Goal: Information Seeking & Learning: Find specific page/section

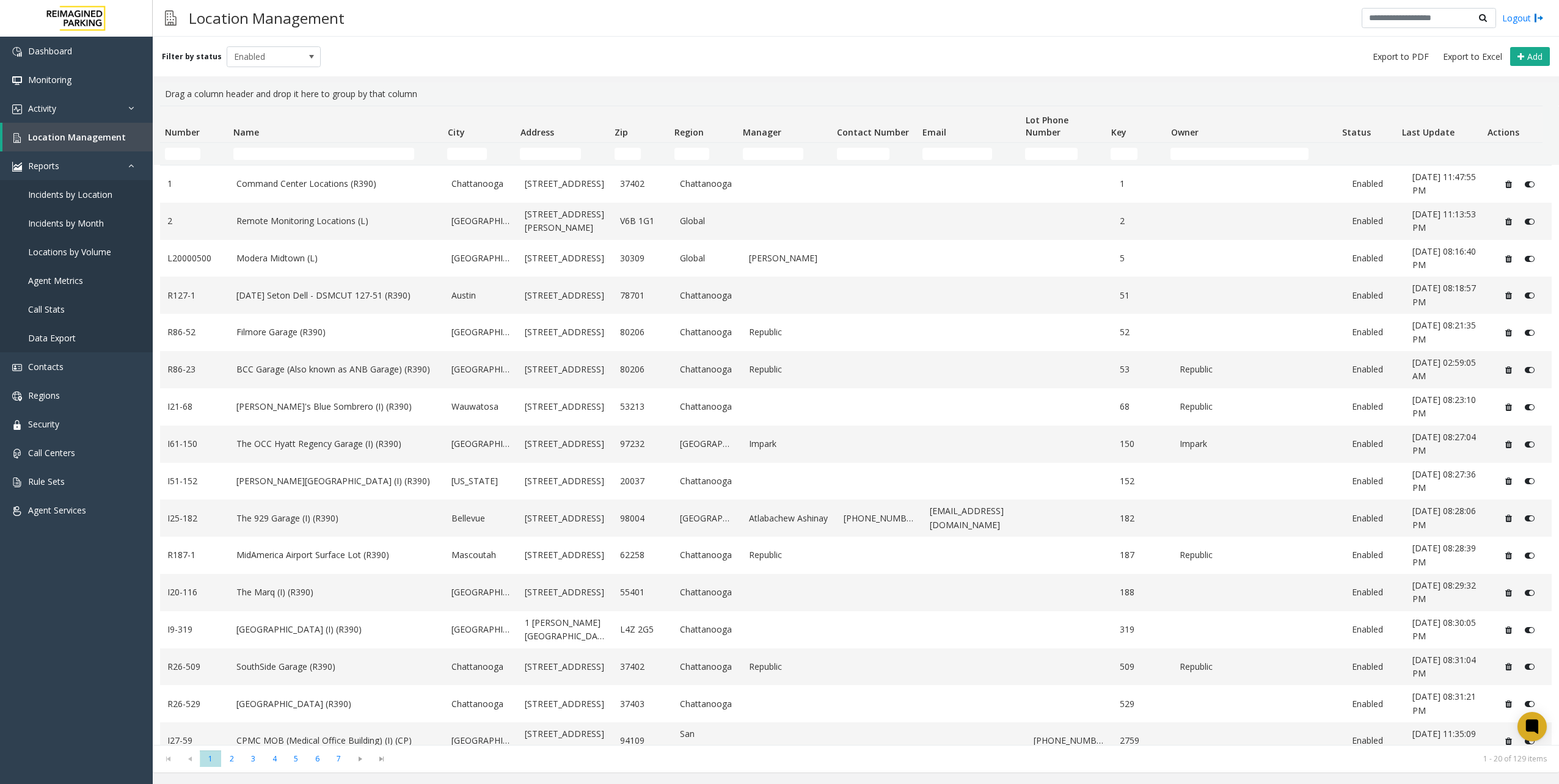
scroll to position [163, 0]
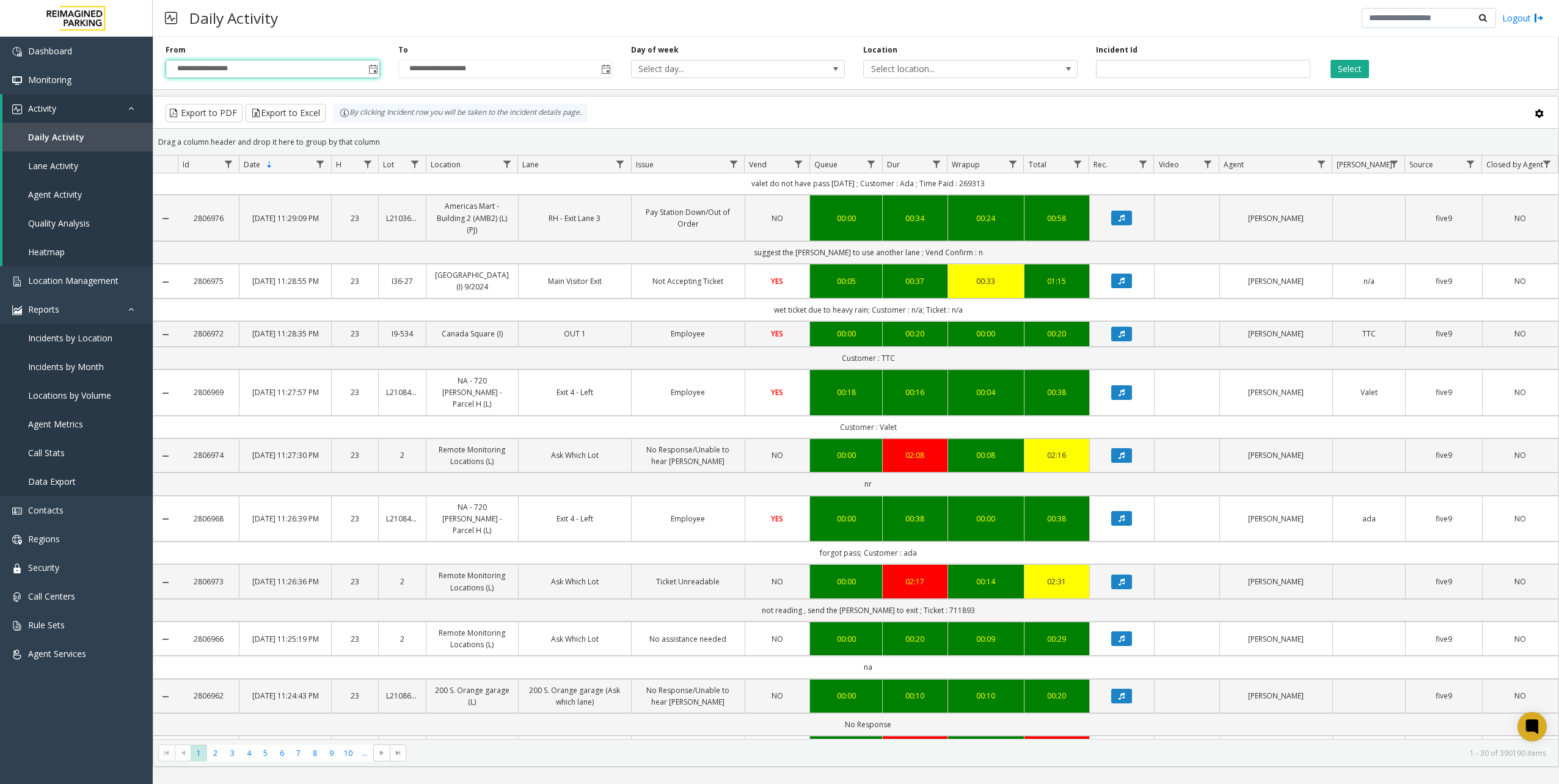
scroll to position [1099, 0]
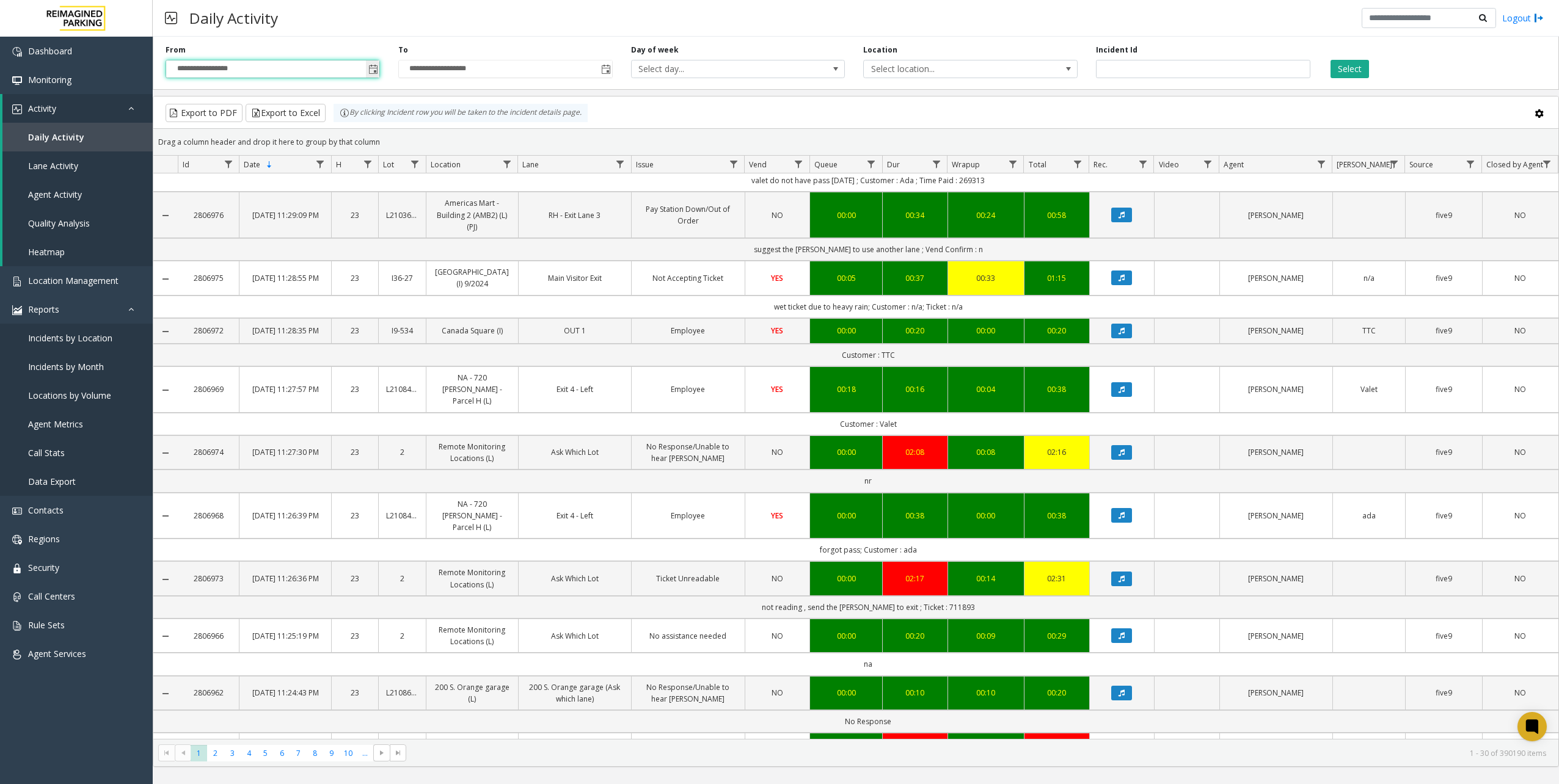
click at [374, 68] on span "Toggle popup" at bounding box center [373, 69] width 10 height 10
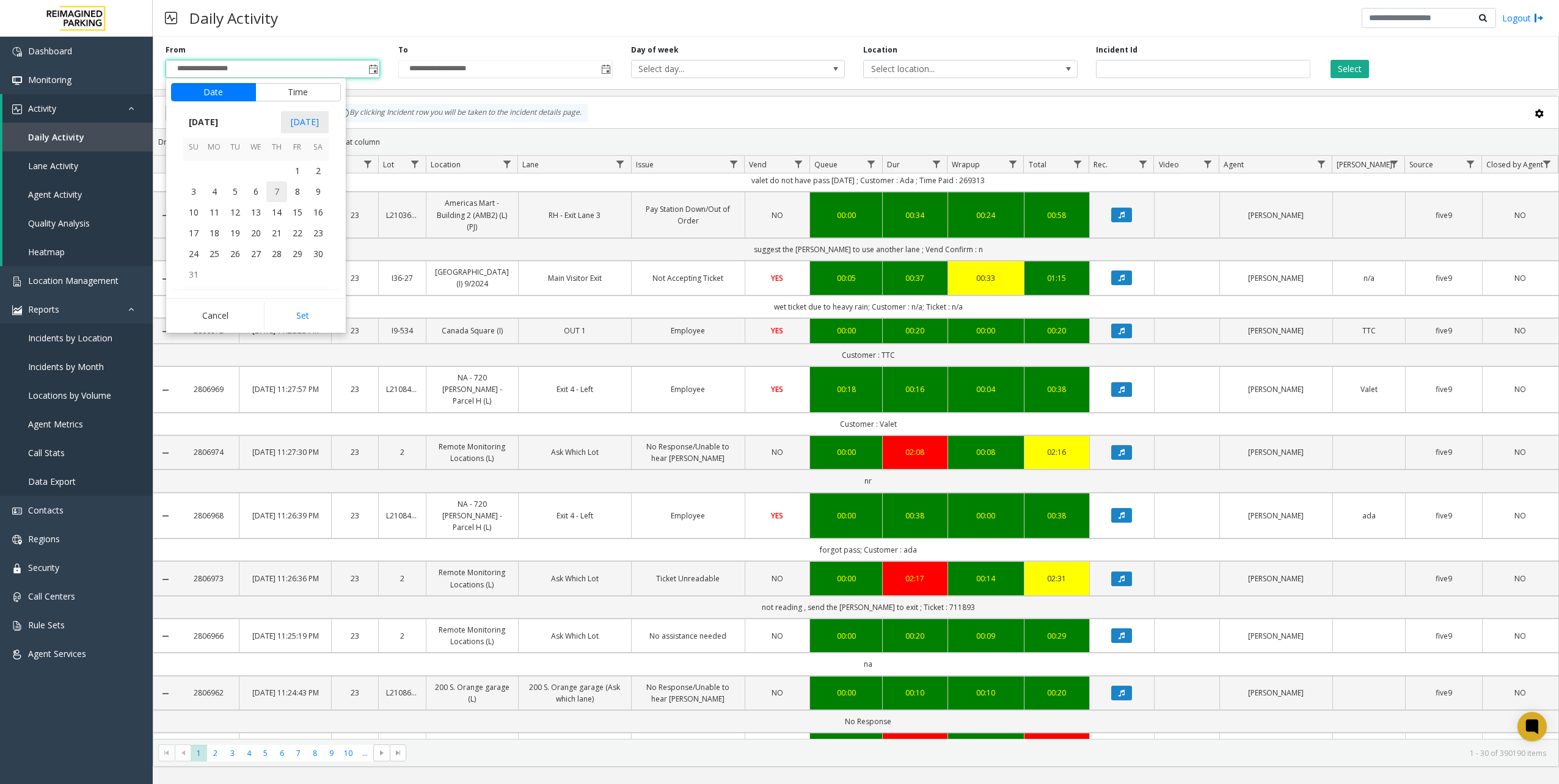
scroll to position [211009, 0]
click at [288, 179] on span "1" at bounding box center [298, 173] width 21 height 21
click at [309, 313] on button "Set" at bounding box center [302, 316] width 77 height 27
type input "**********"
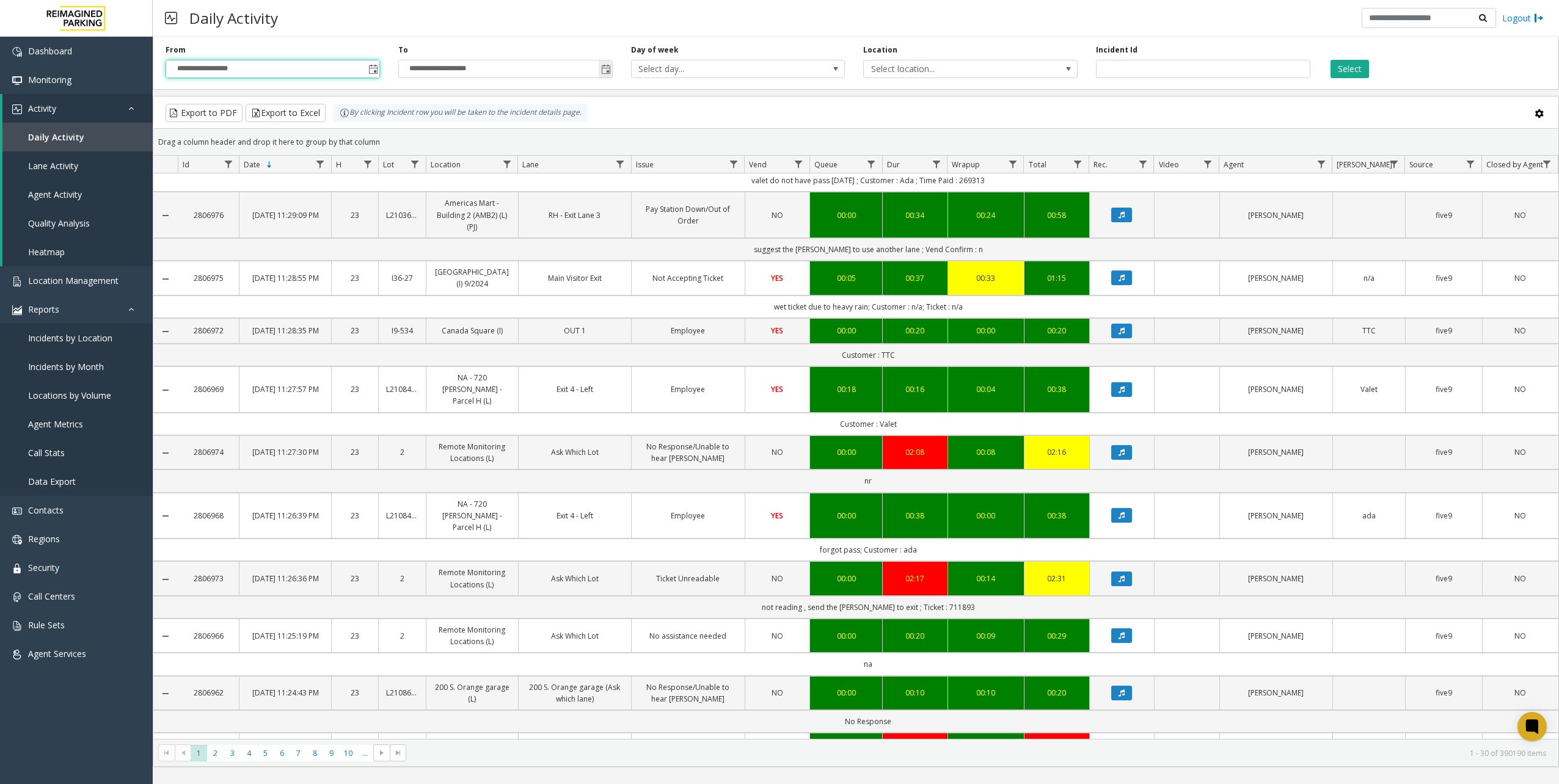
click at [604, 71] on span "Toggle popup" at bounding box center [606, 69] width 10 height 10
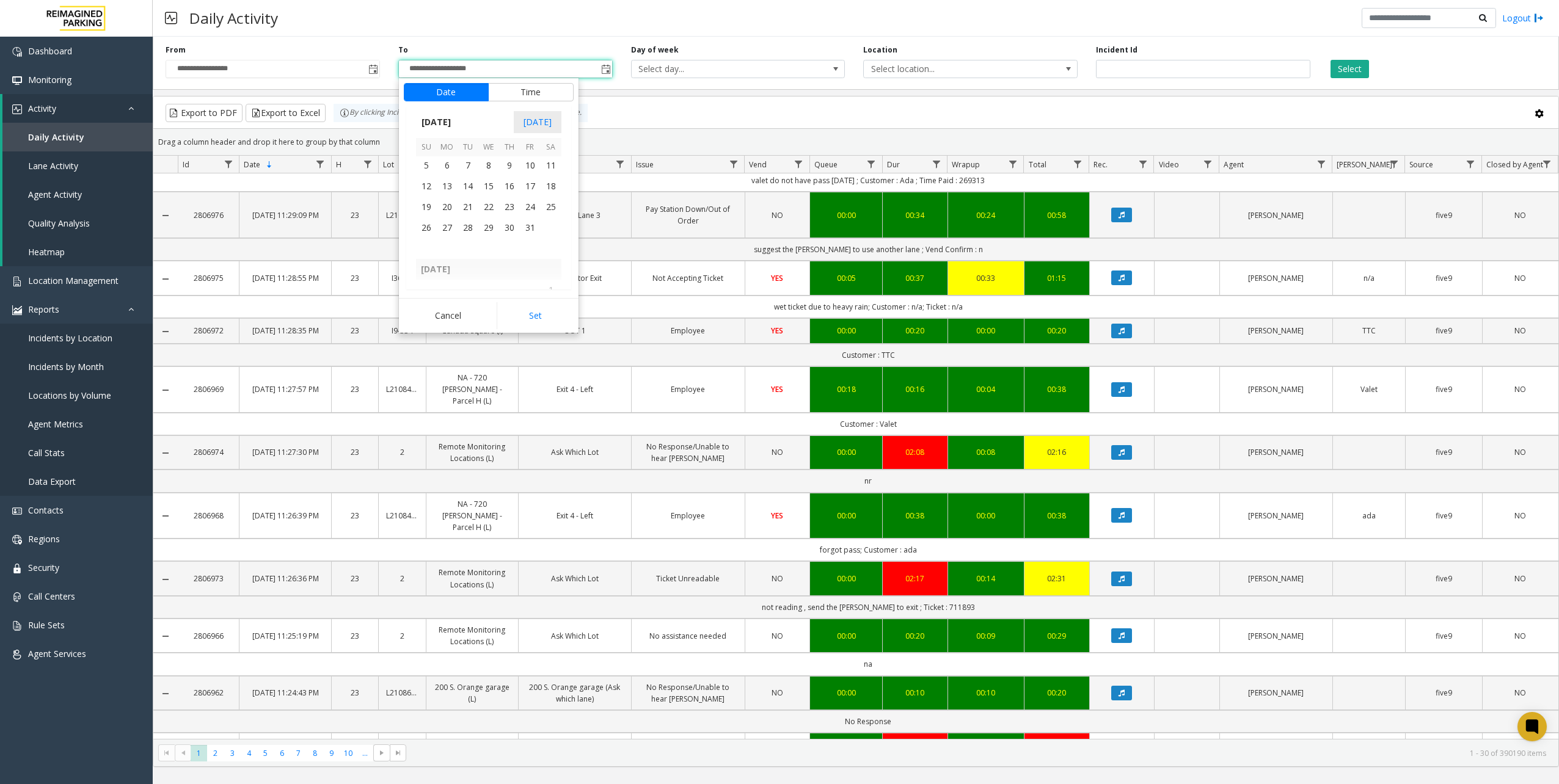
scroll to position [212597, 0]
click at [527, 266] on span "31" at bounding box center [530, 267] width 21 height 21
click at [536, 315] on button "Set" at bounding box center [536, 316] width 77 height 27
type input "**********"
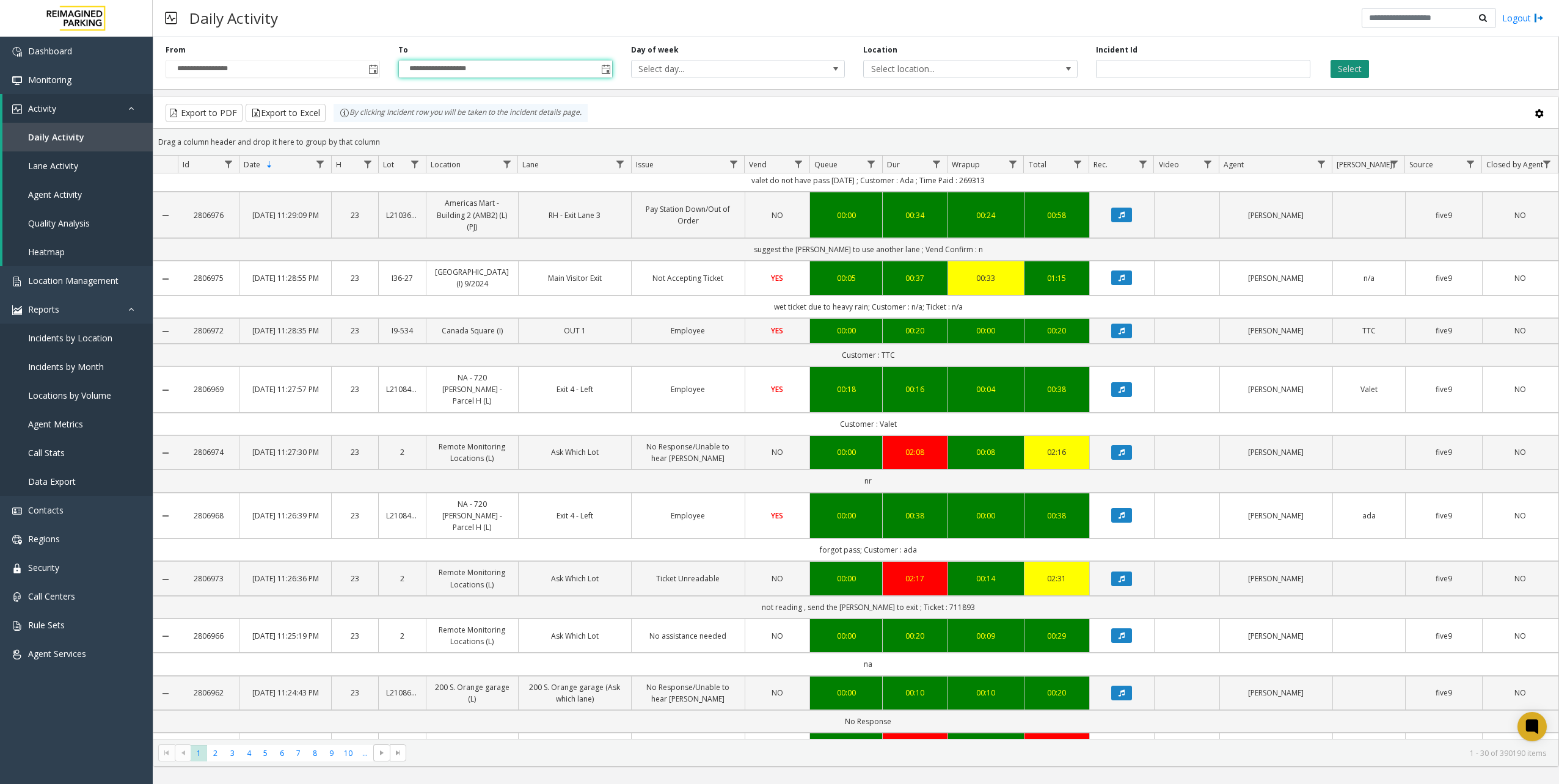
click at [1339, 69] on button "Select" at bounding box center [1350, 69] width 39 height 19
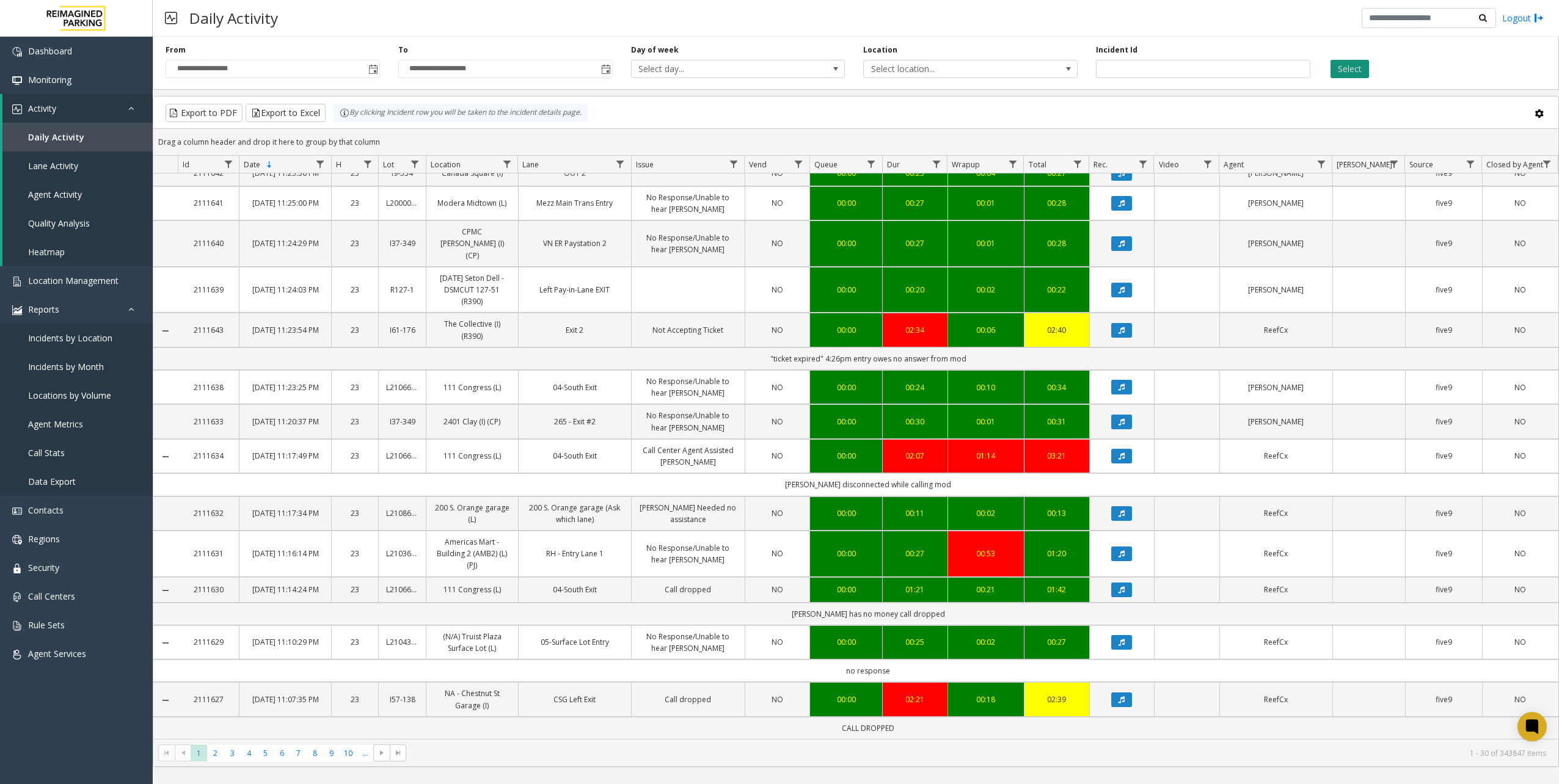
scroll to position [913, 0]
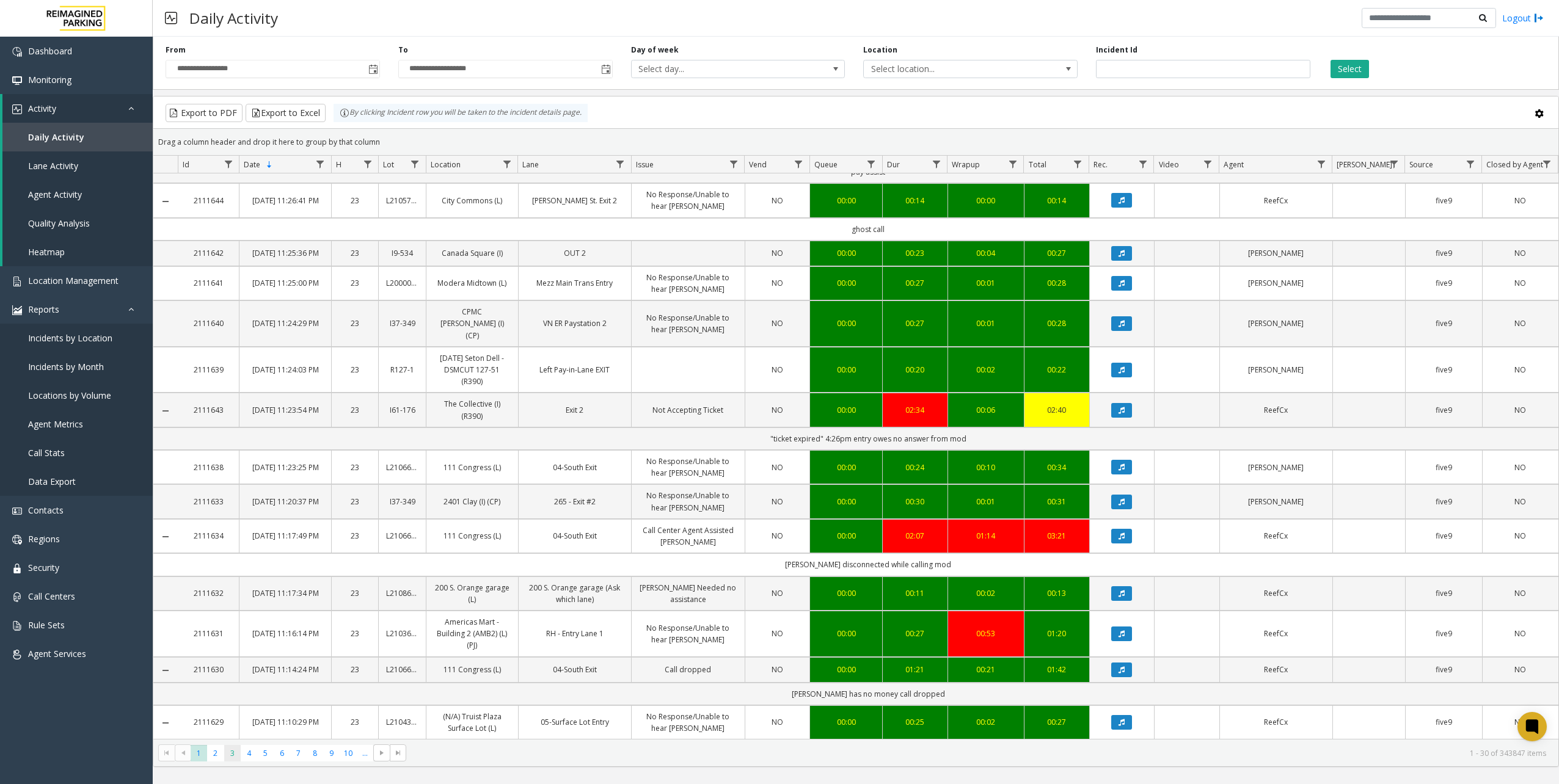
click at [239, 750] on span "3" at bounding box center [233, 753] width 17 height 17
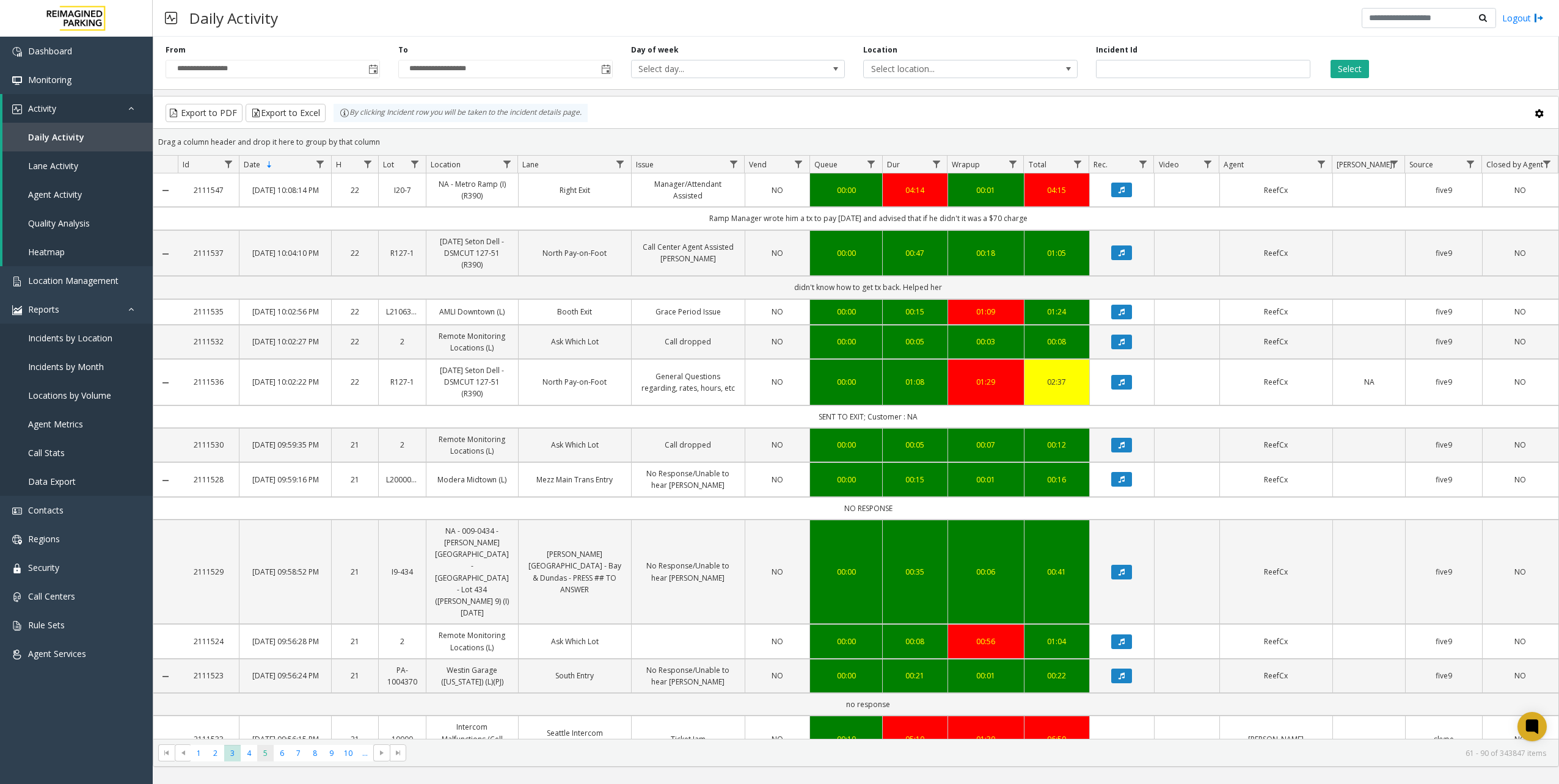
click at [267, 749] on span "5" at bounding box center [266, 753] width 17 height 17
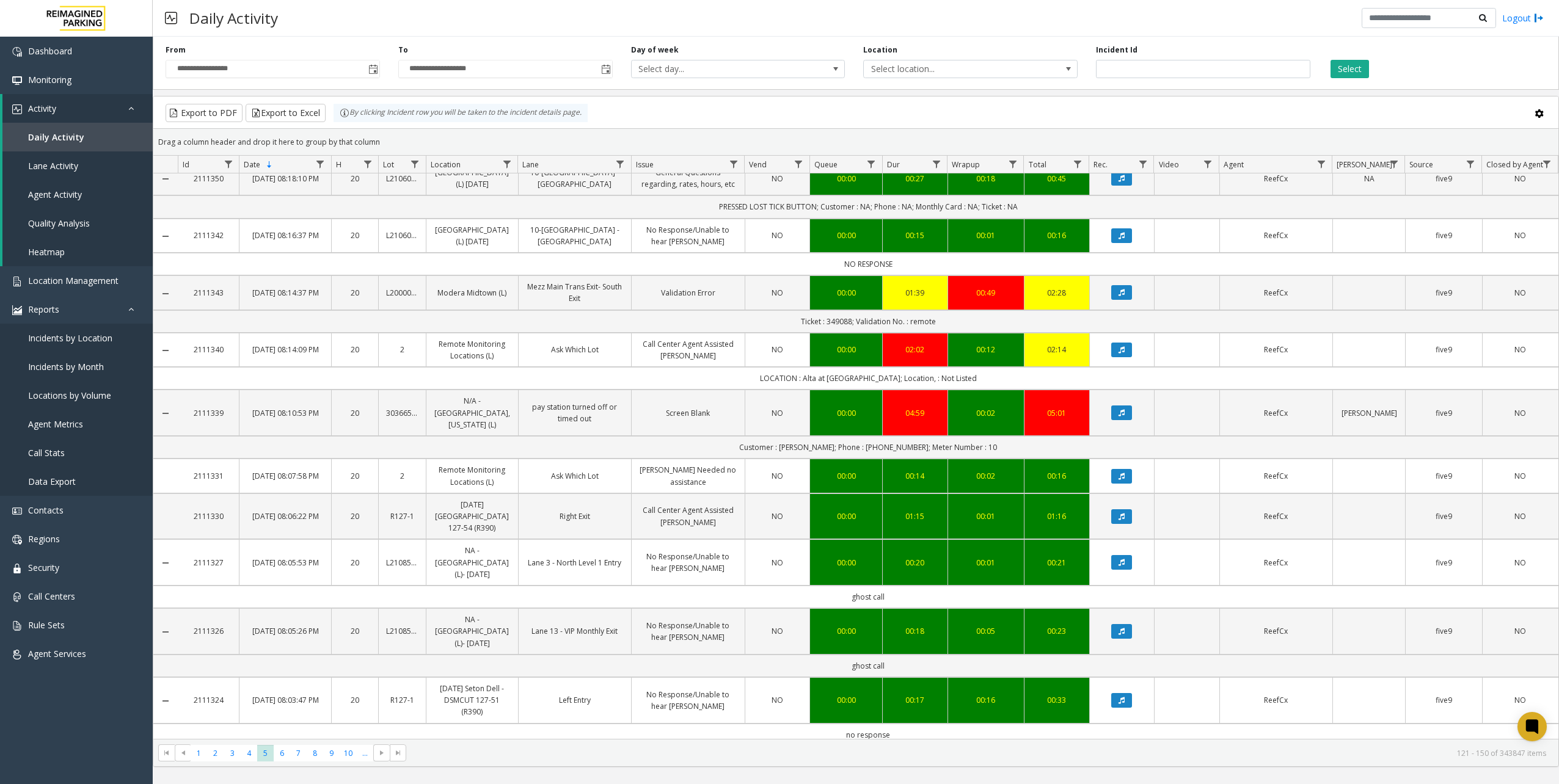
scroll to position [981, 0]
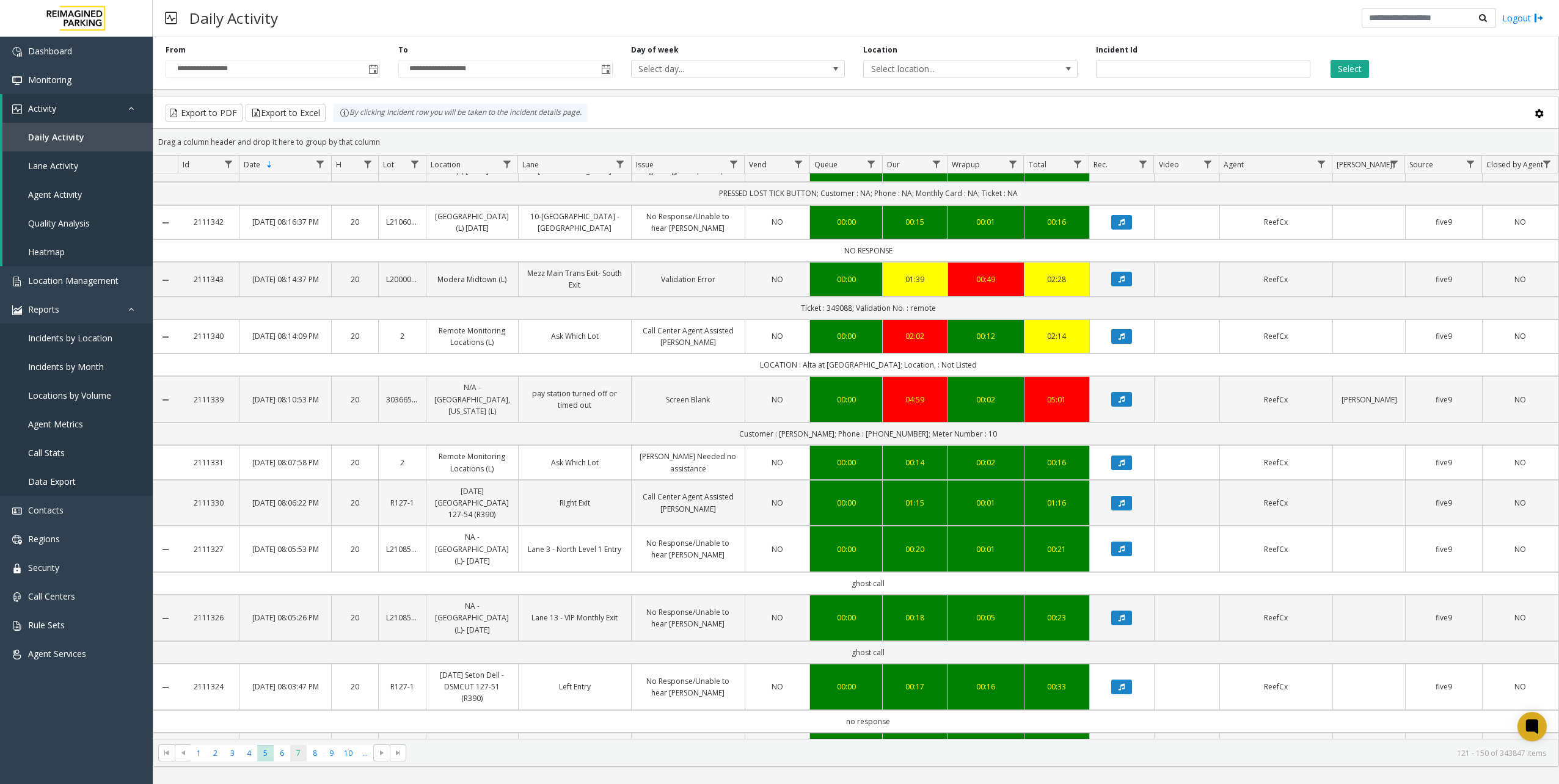
click at [305, 751] on span "7" at bounding box center [298, 753] width 17 height 17
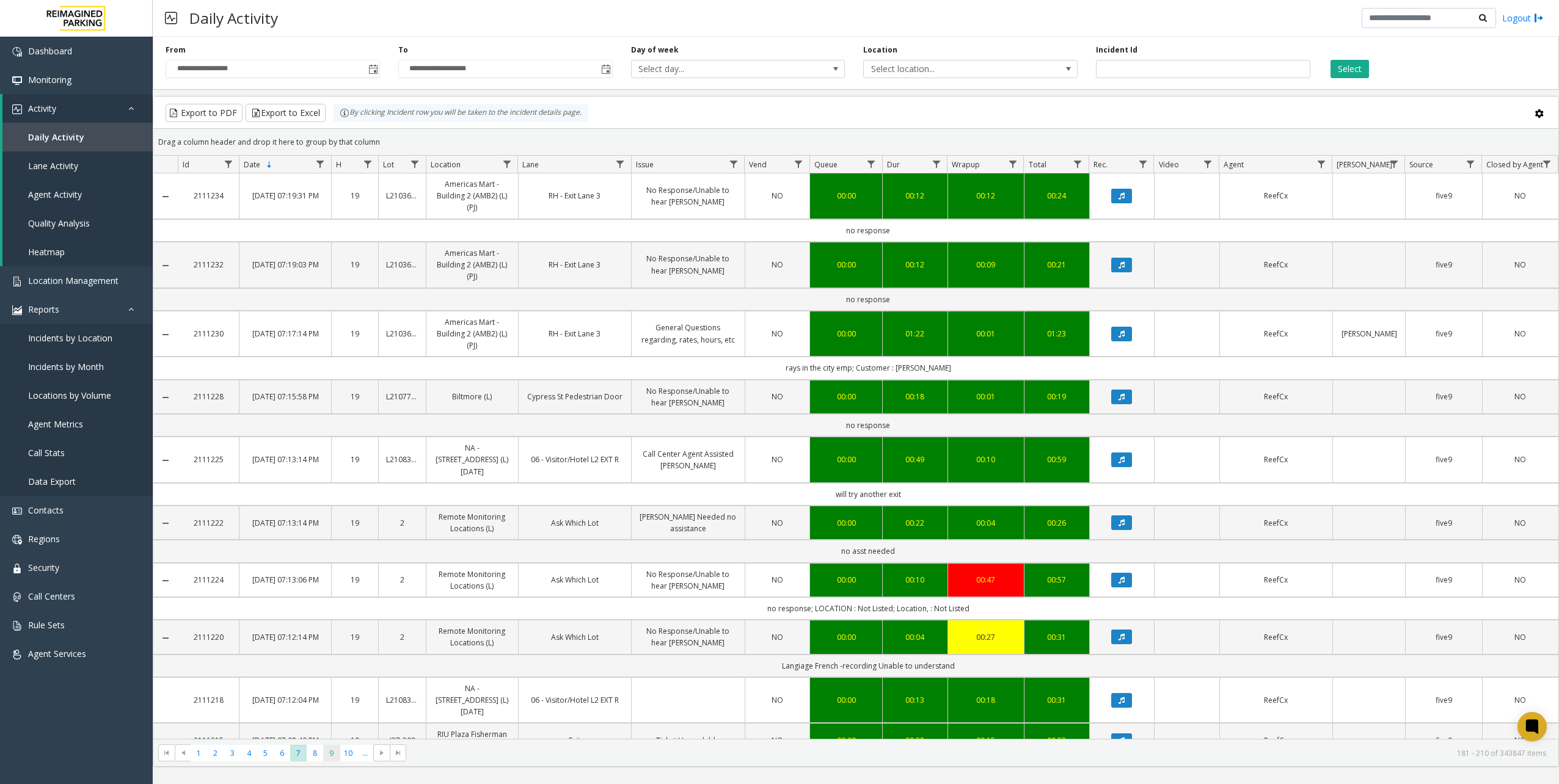
click at [329, 753] on span "9" at bounding box center [332, 753] width 17 height 17
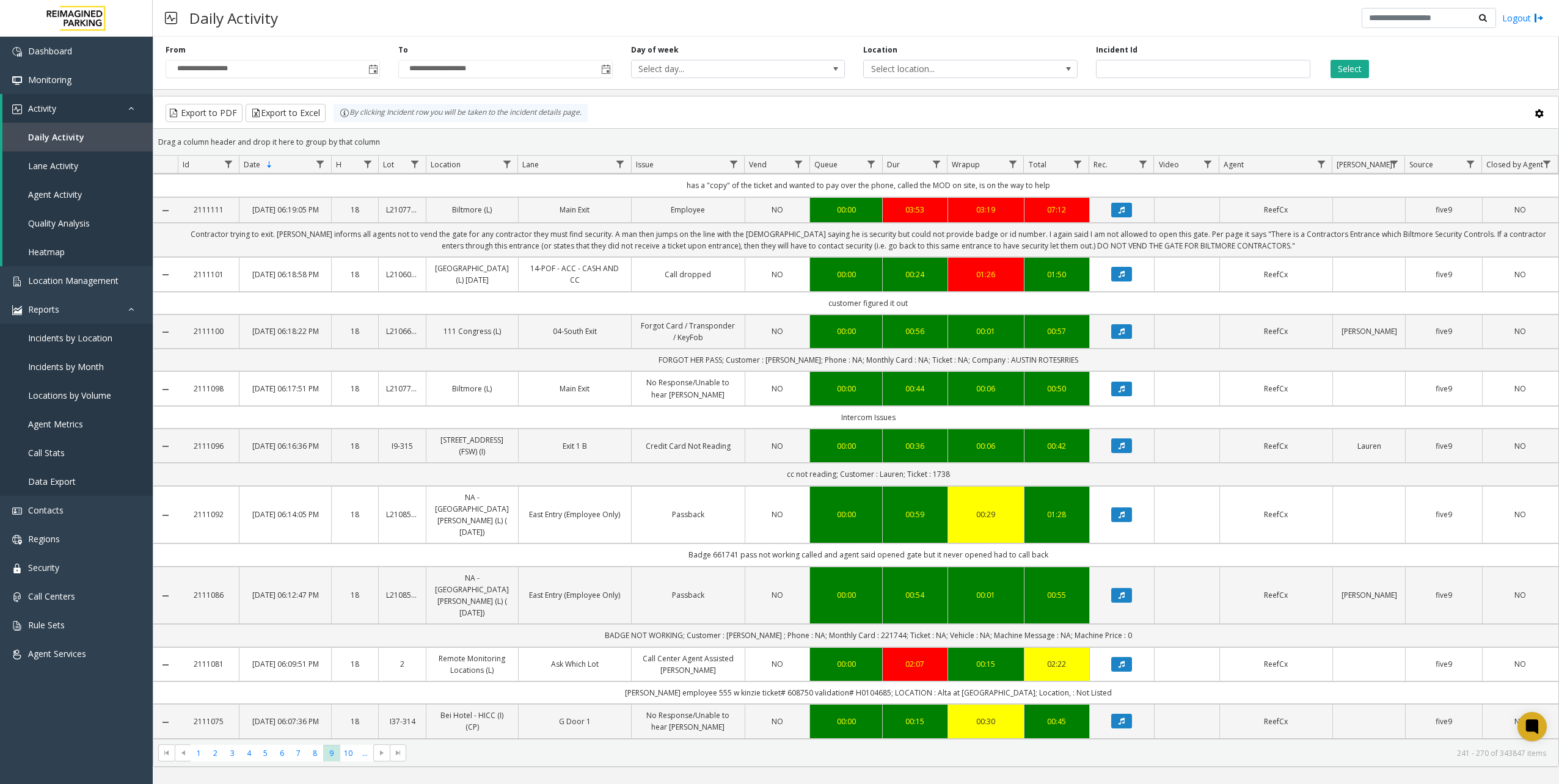
scroll to position [122, 0]
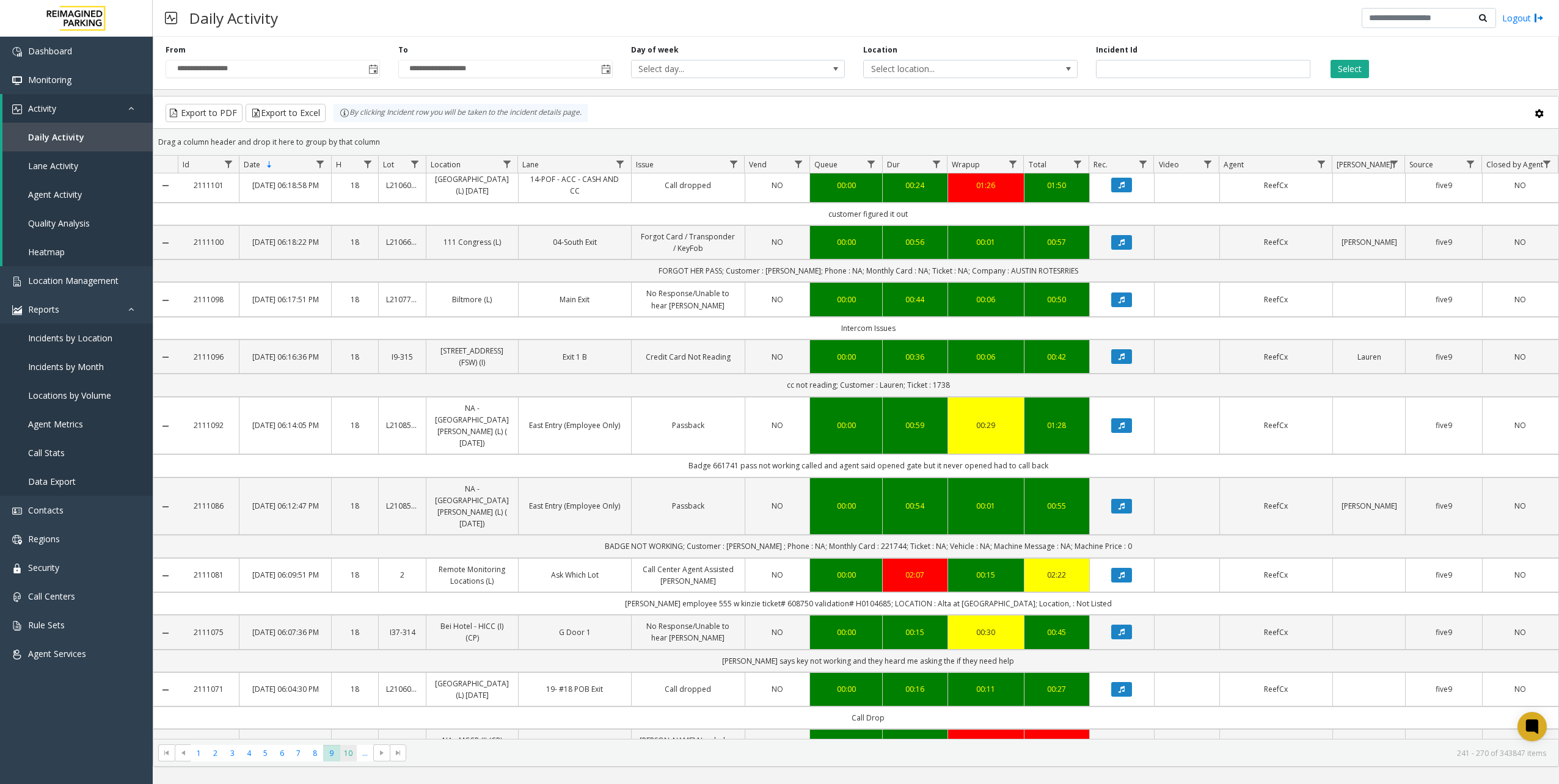
click at [343, 747] on span "10" at bounding box center [348, 753] width 17 height 17
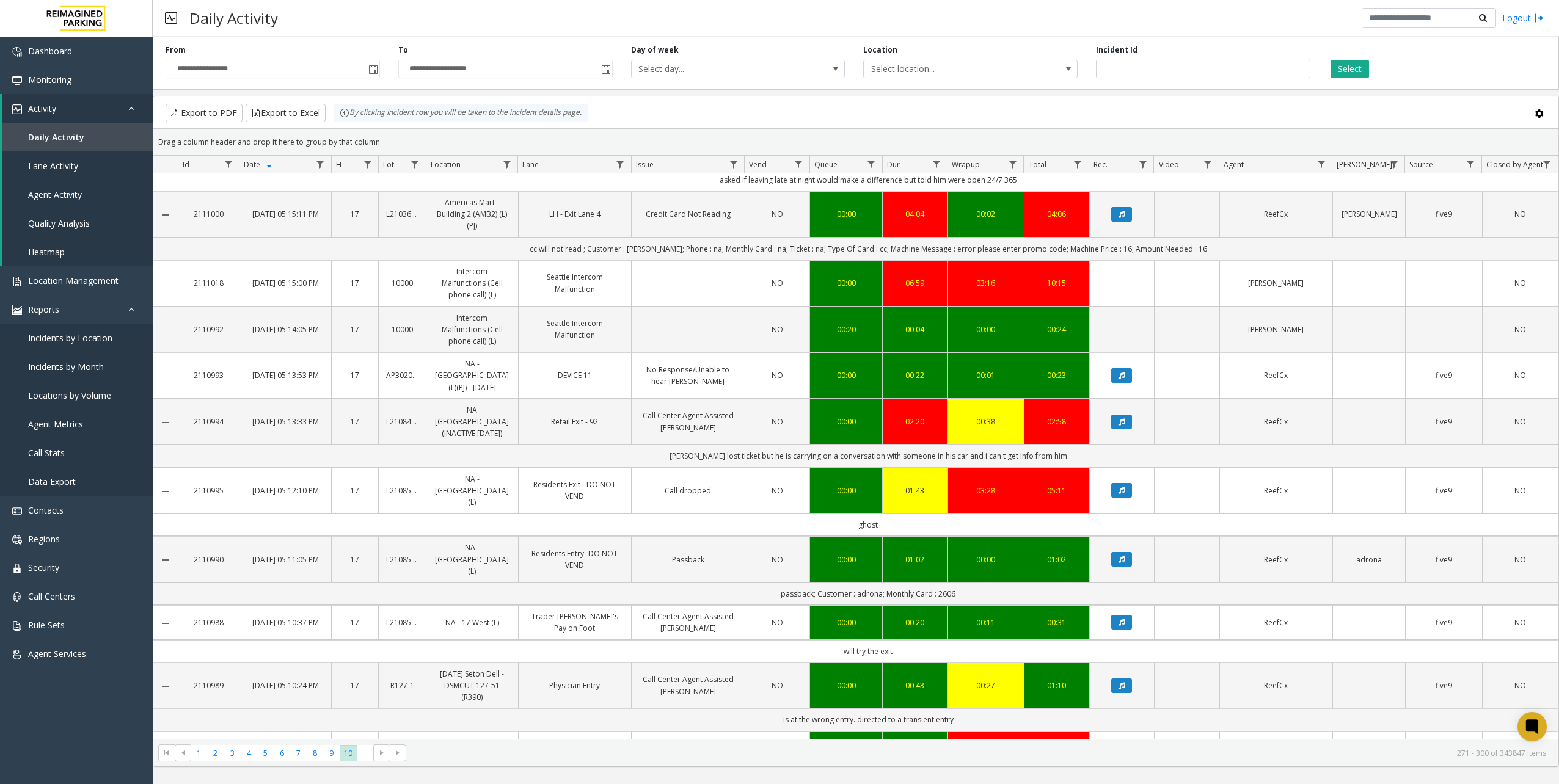
scroll to position [1160, 0]
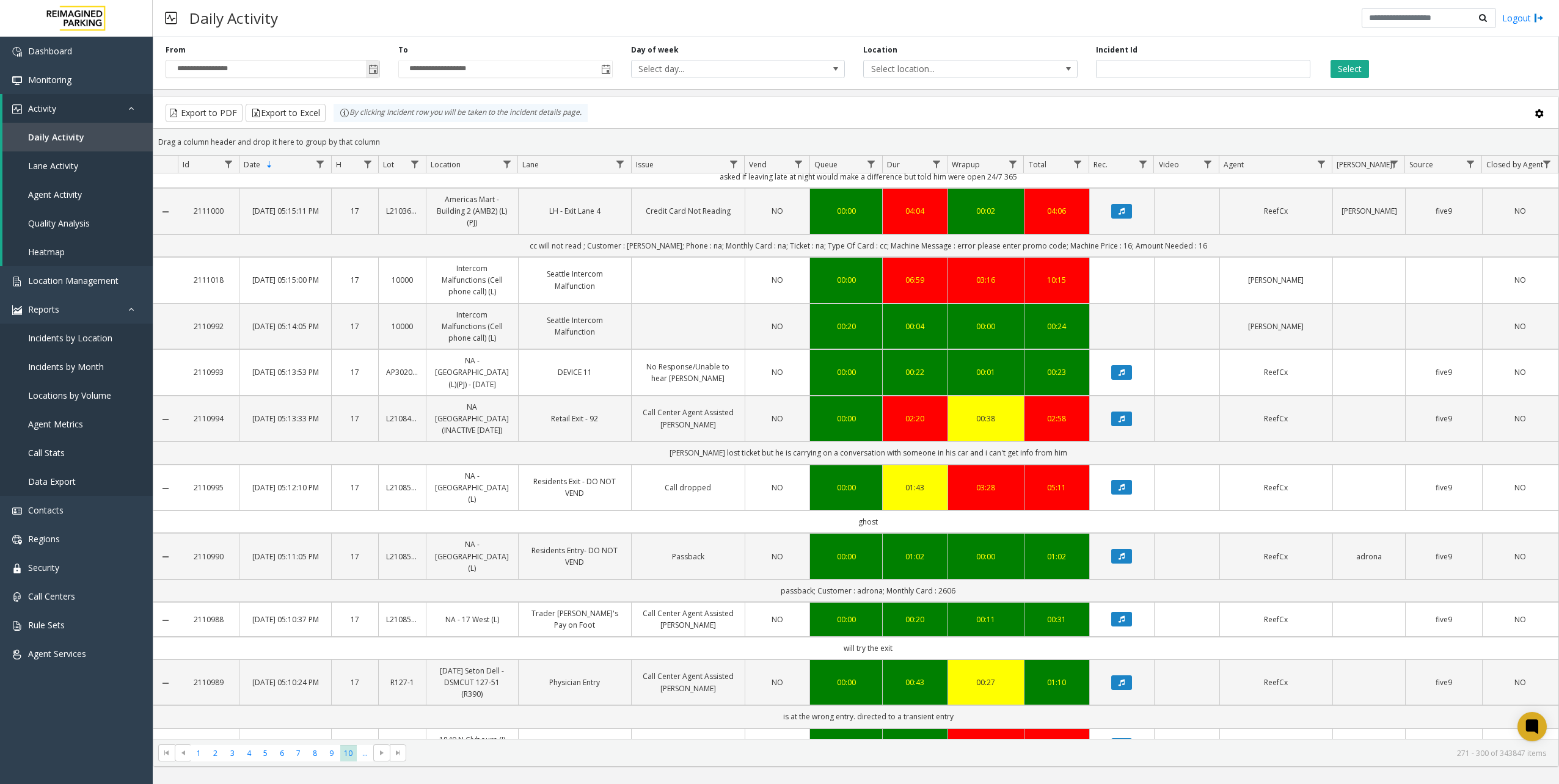
click at [377, 72] on span "Toggle popup" at bounding box center [373, 69] width 10 height 10
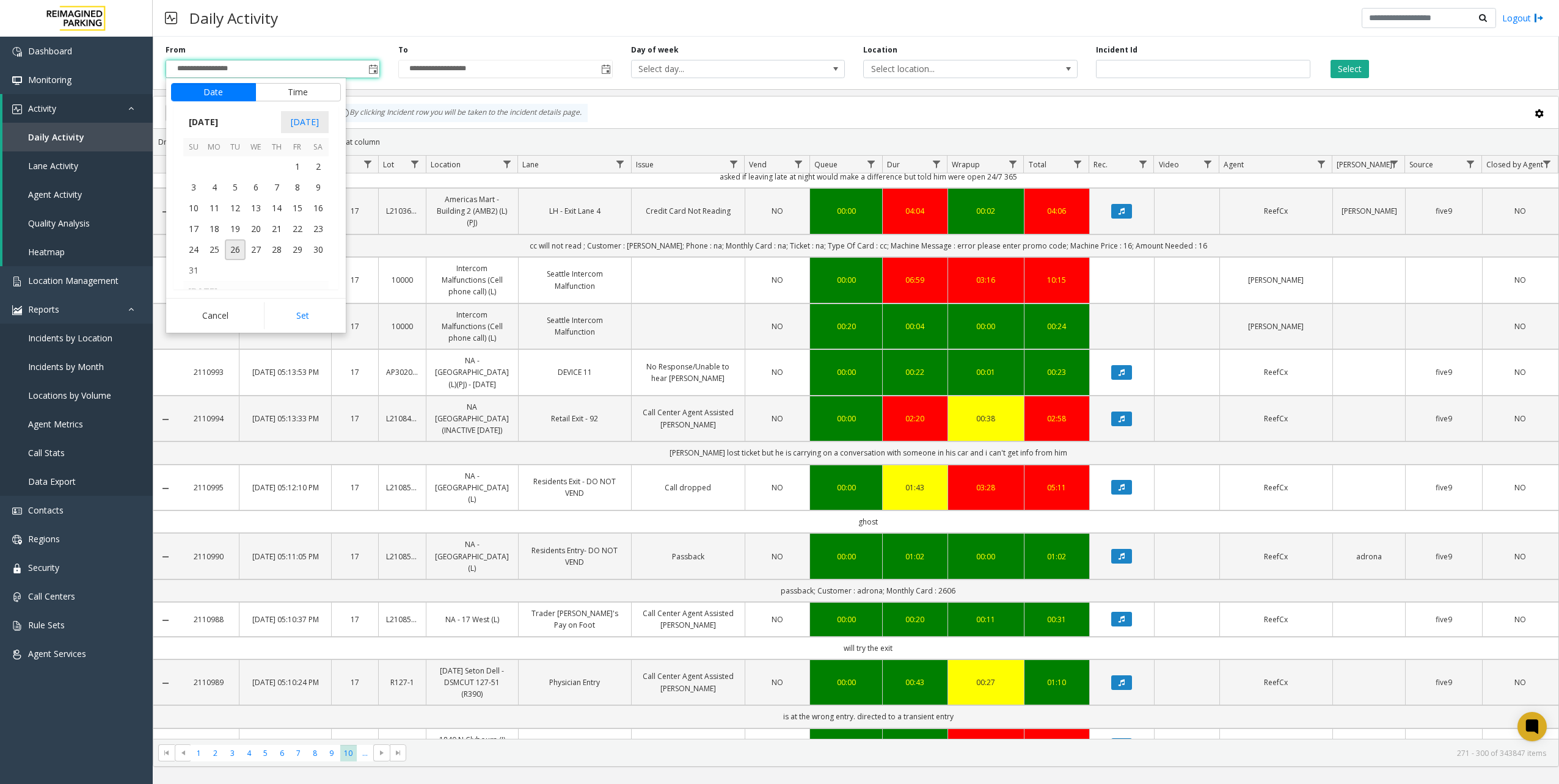
scroll to position [218947, 0]
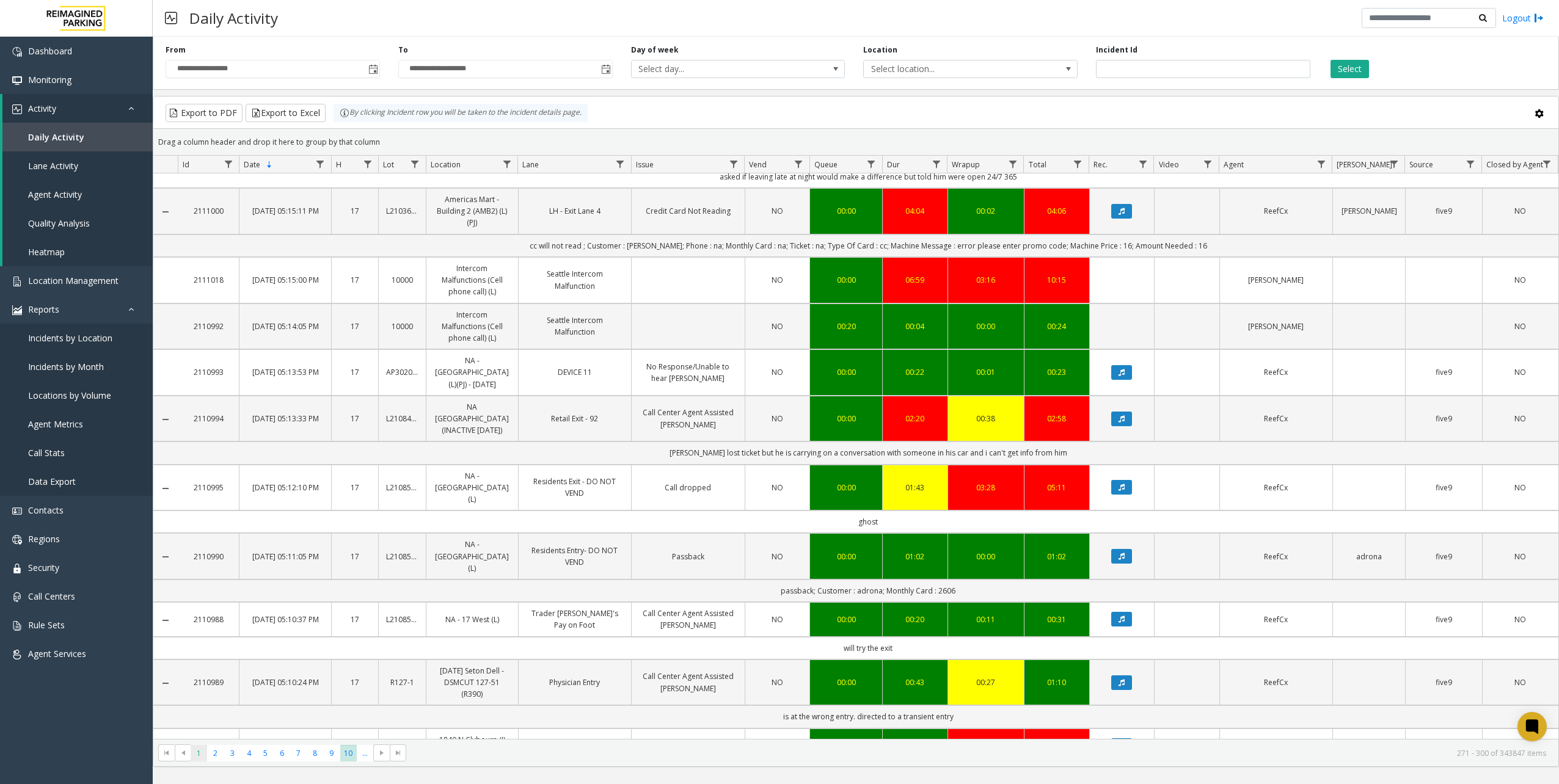
click at [193, 750] on span "1" at bounding box center [199, 753] width 17 height 17
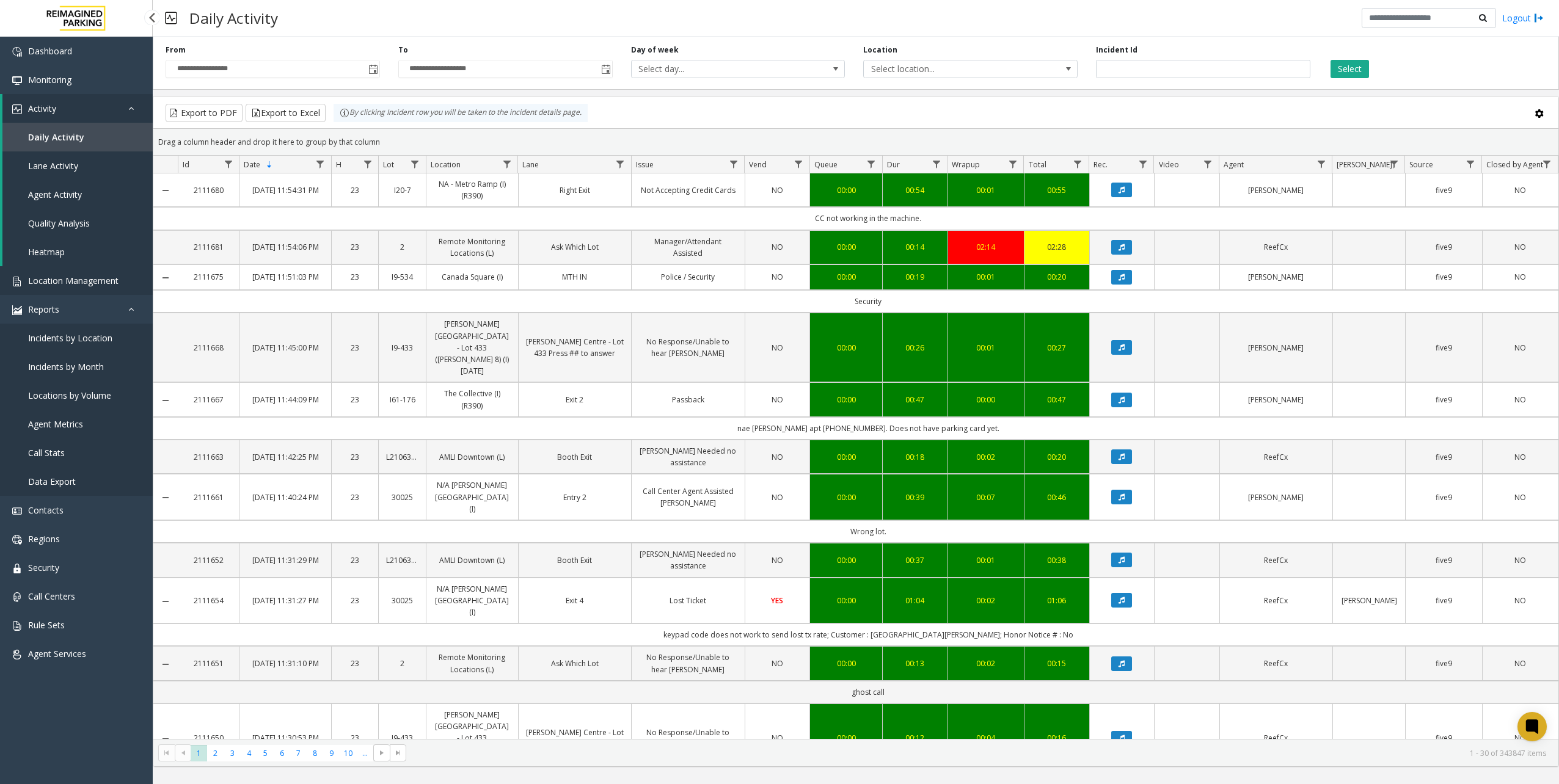
click at [62, 278] on span "Location Management" at bounding box center [73, 281] width 91 height 12
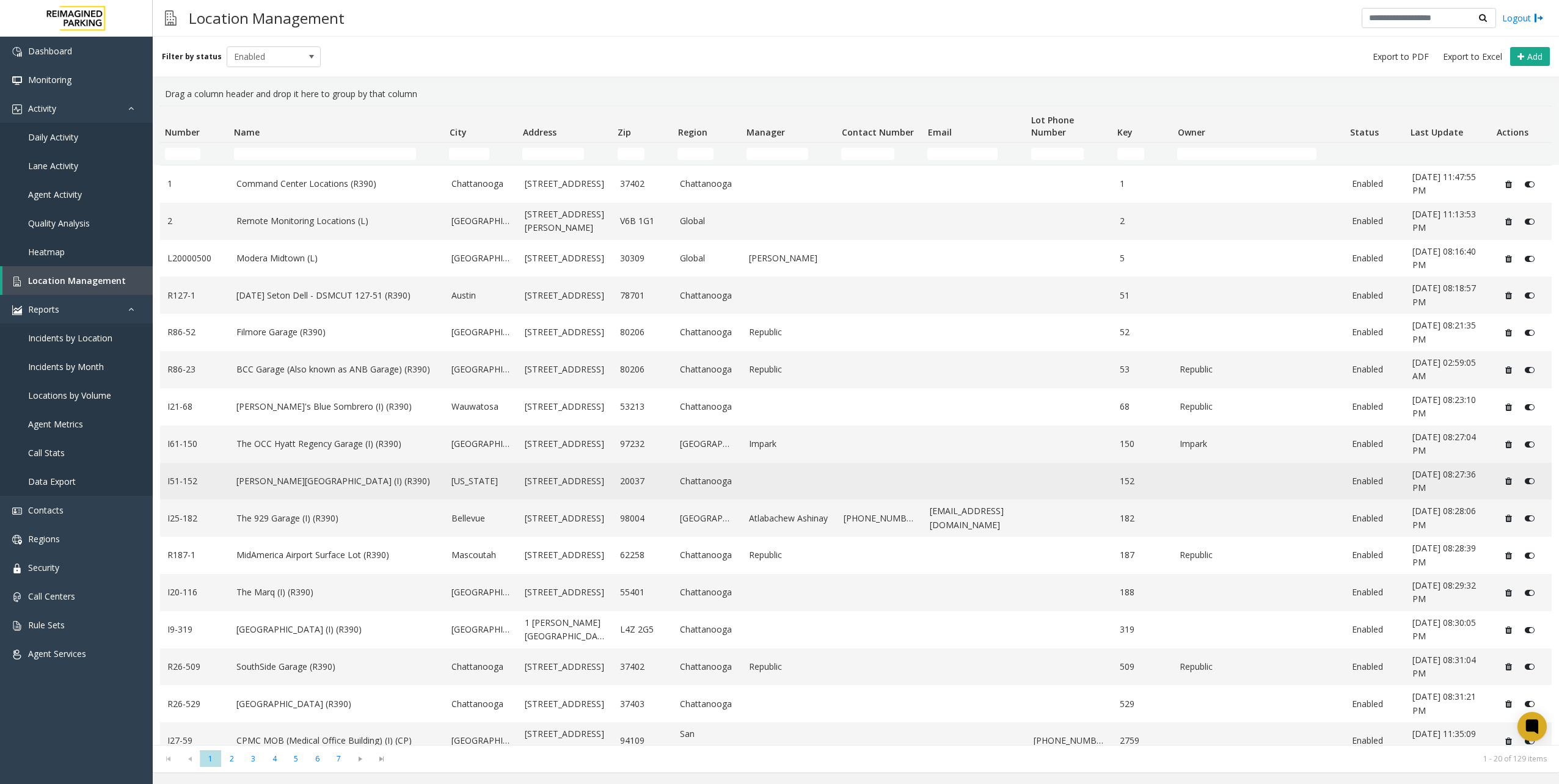
scroll to position [163, 0]
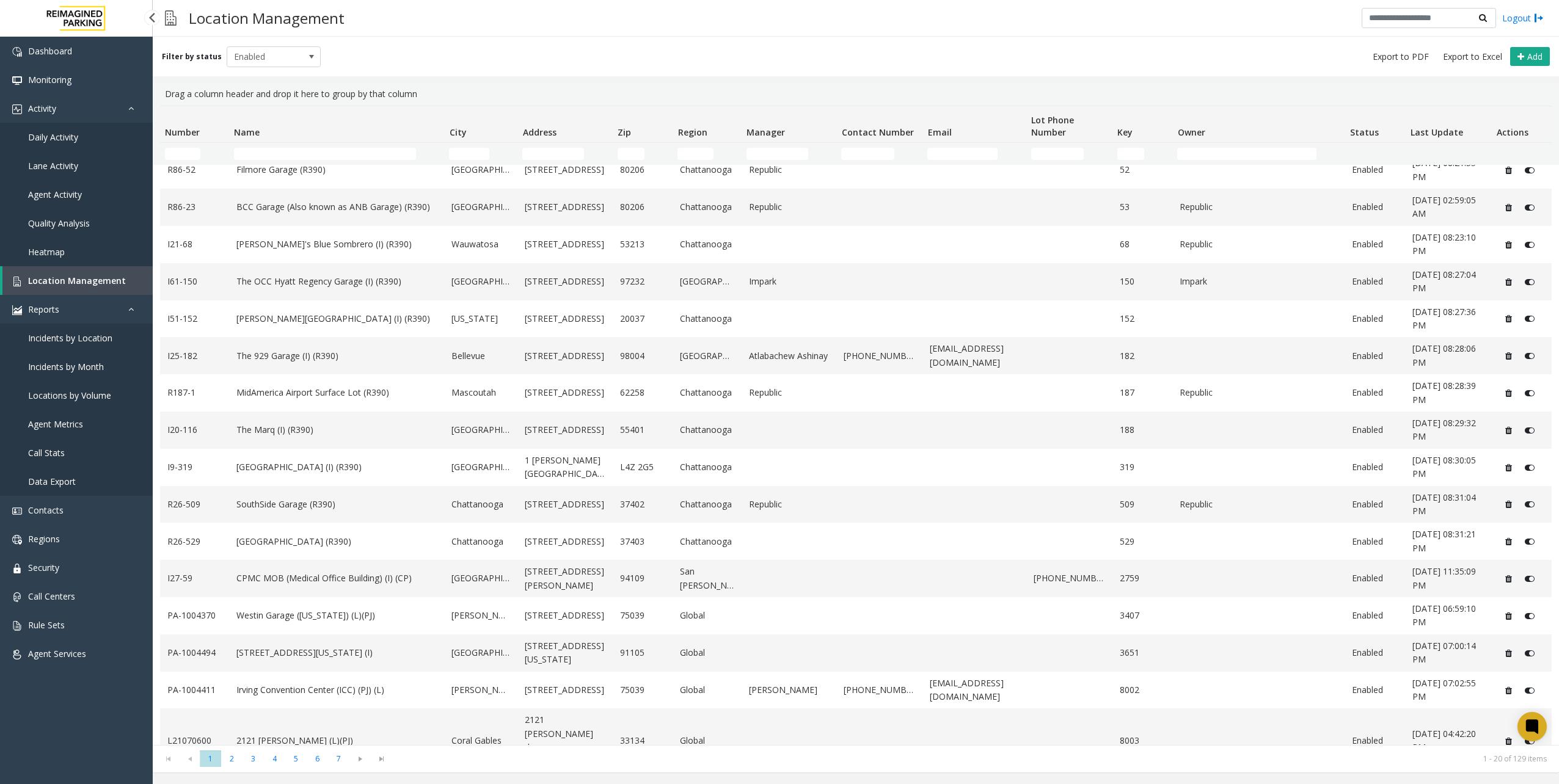
click at [95, 393] on span "Locations by Volume" at bounding box center [69, 395] width 83 height 12
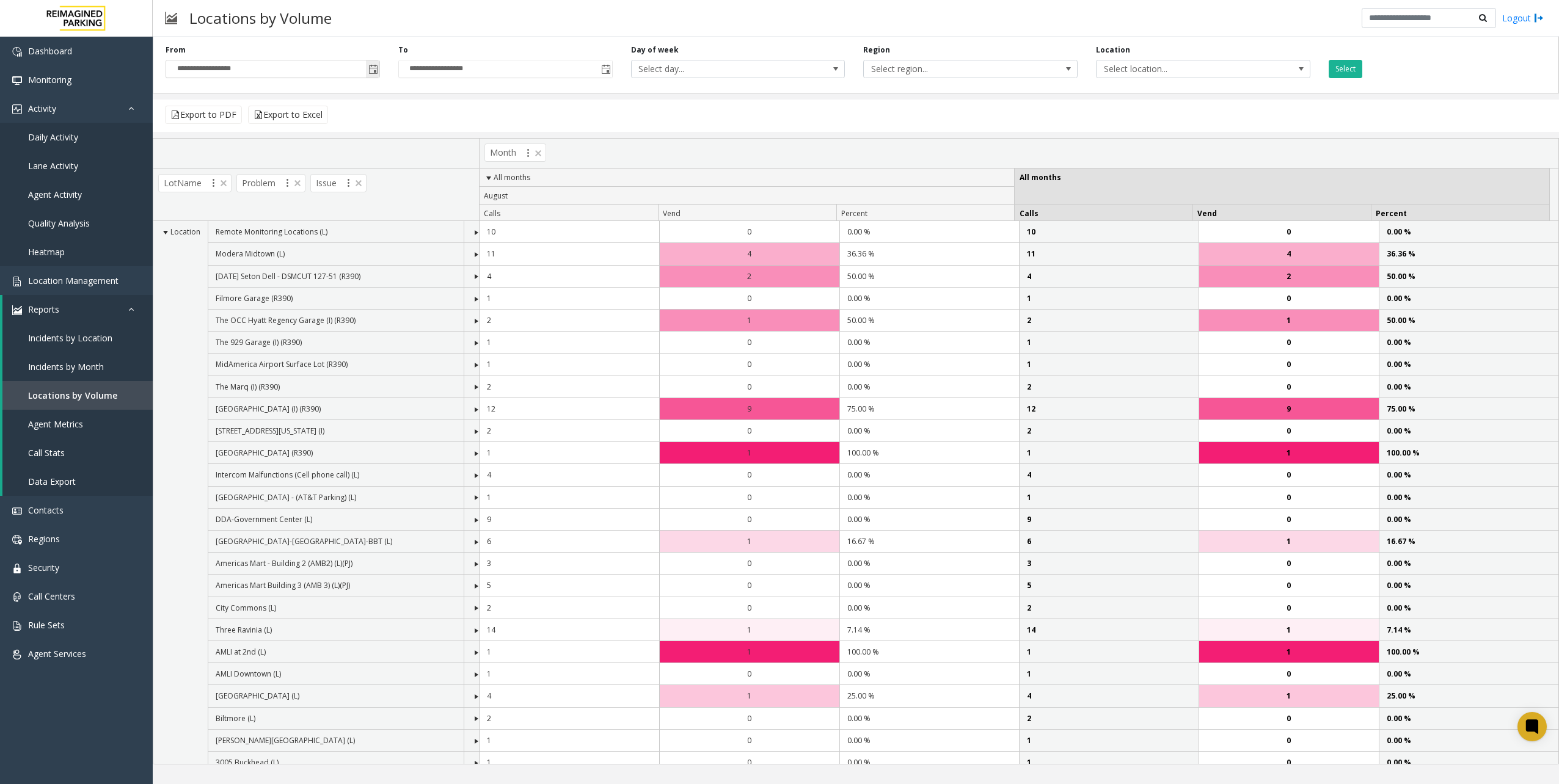
click at [366, 67] on span "Toggle popup" at bounding box center [372, 69] width 14 height 19
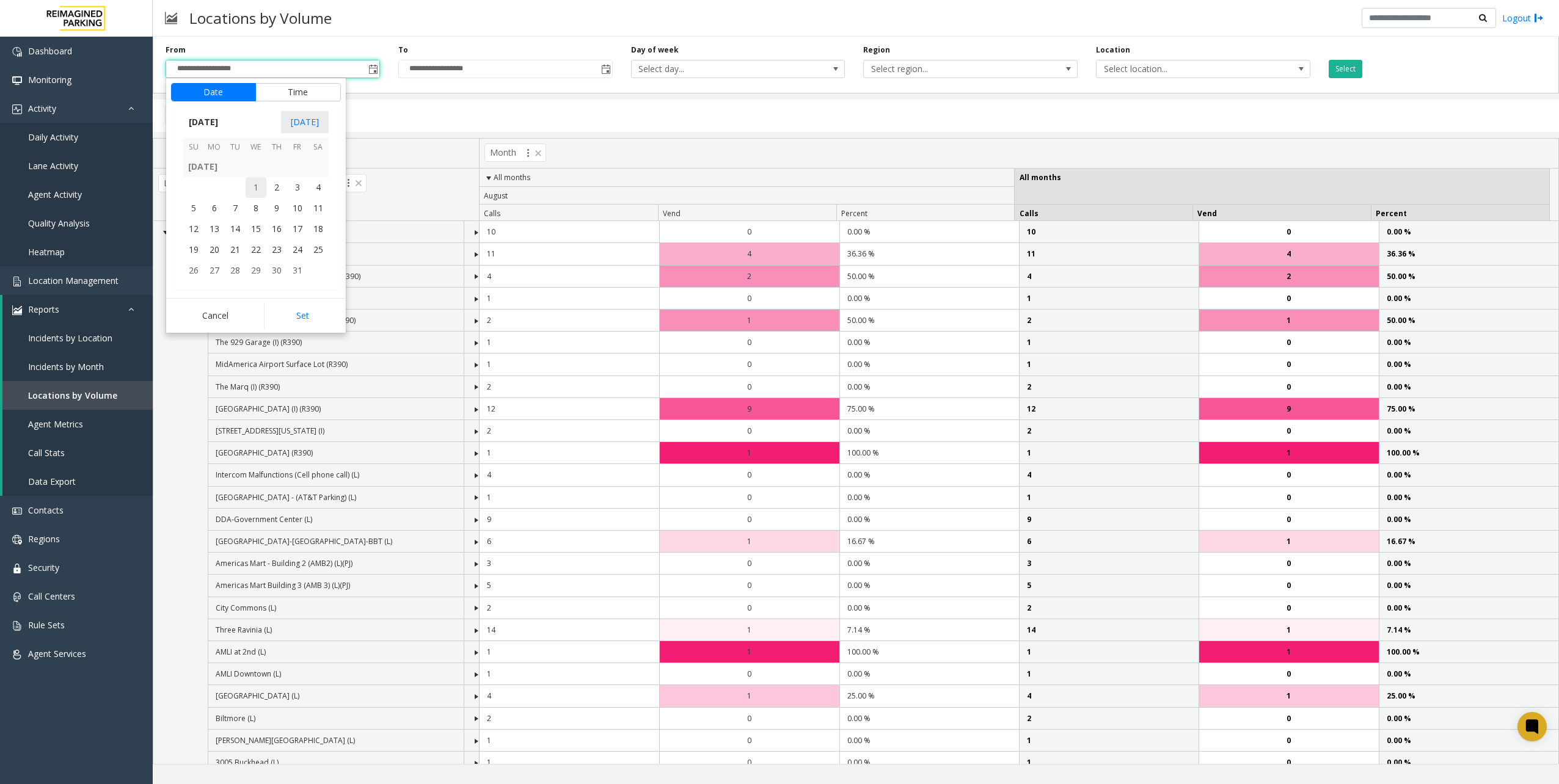
click at [253, 183] on span "1" at bounding box center [256, 188] width 21 height 21
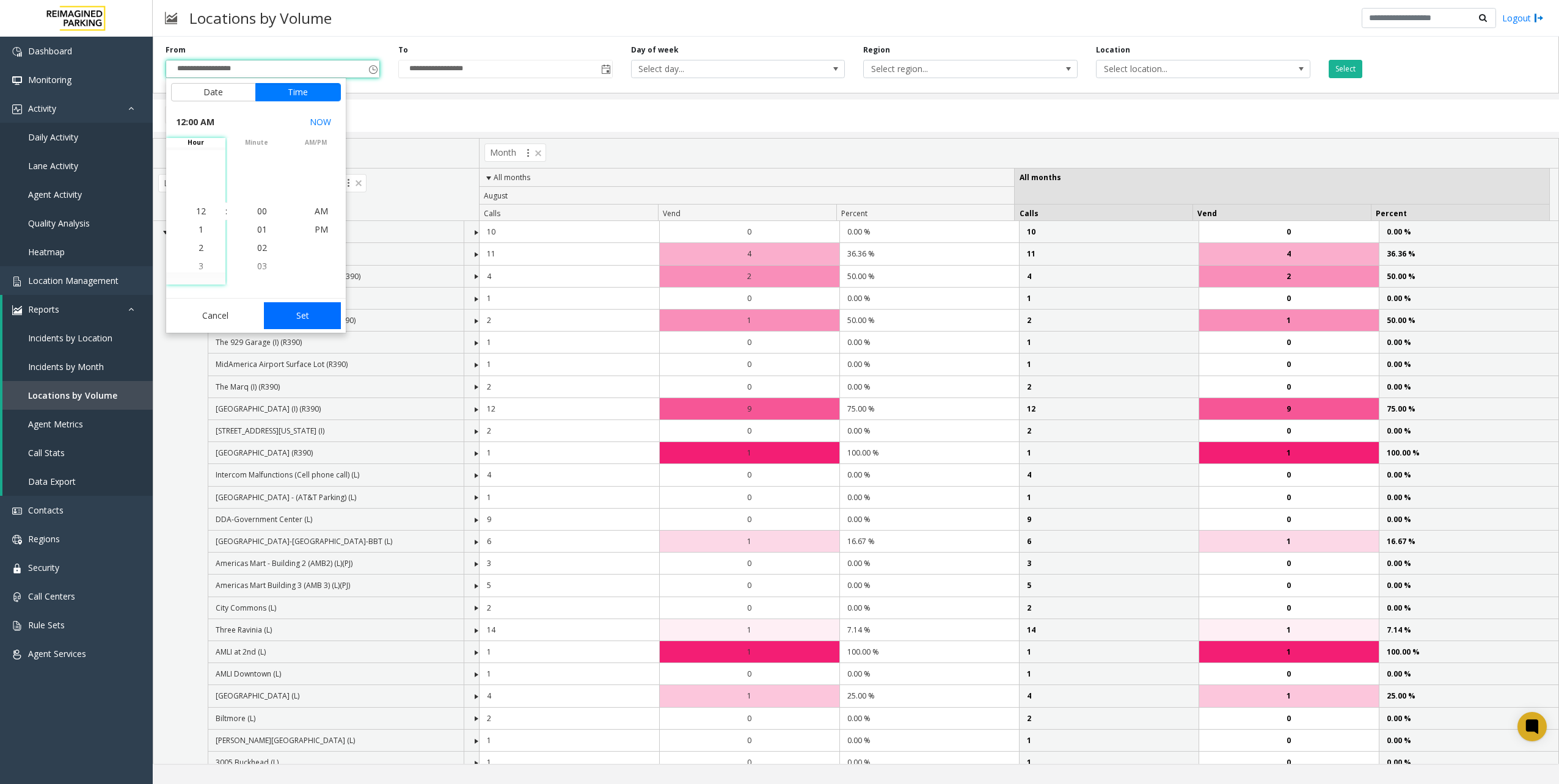
click at [309, 310] on button "Set" at bounding box center [302, 316] width 77 height 27
type input "**********"
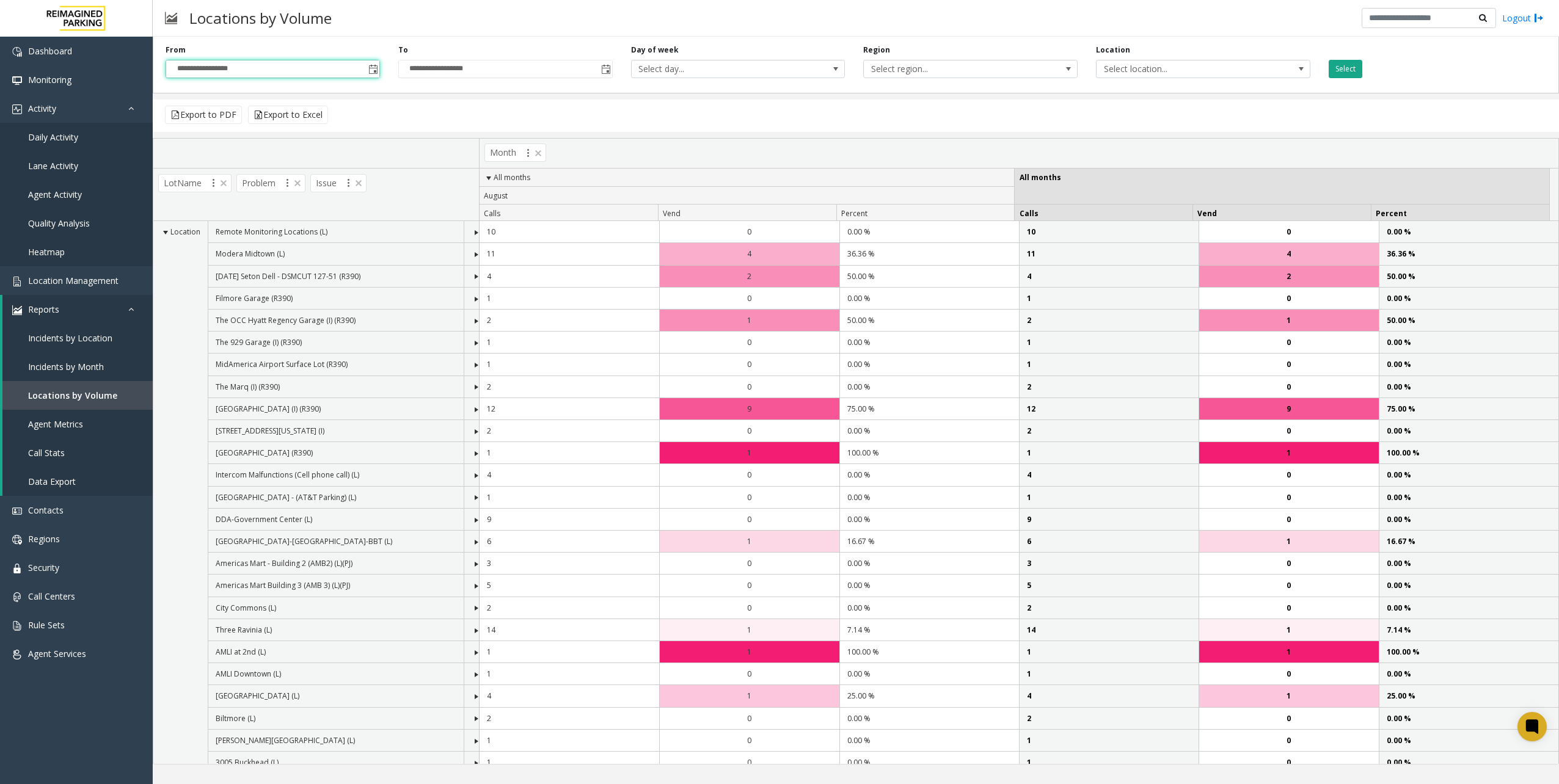
click at [1351, 72] on button "Select" at bounding box center [1346, 69] width 33 height 19
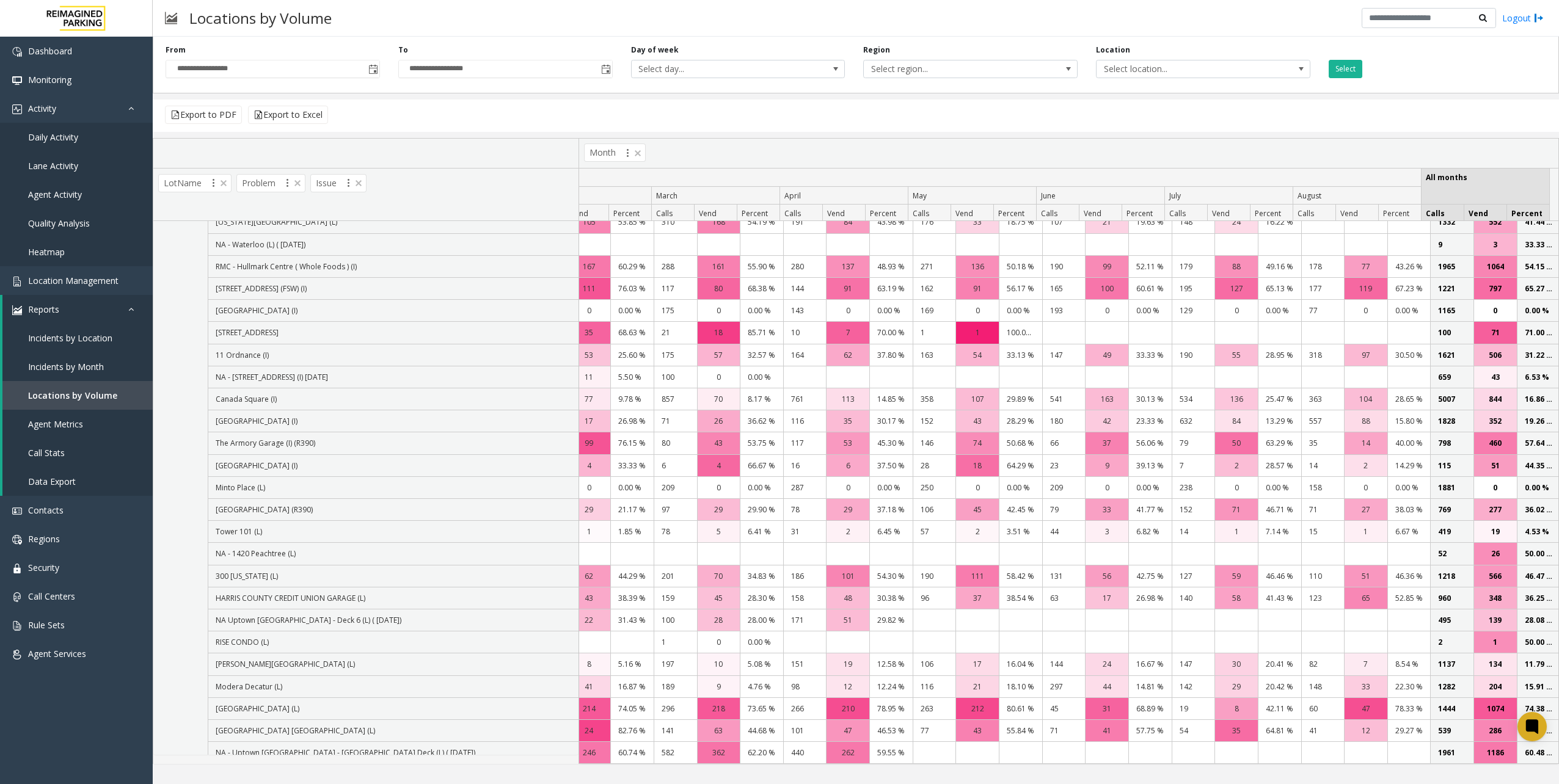
scroll to position [2355, 0]
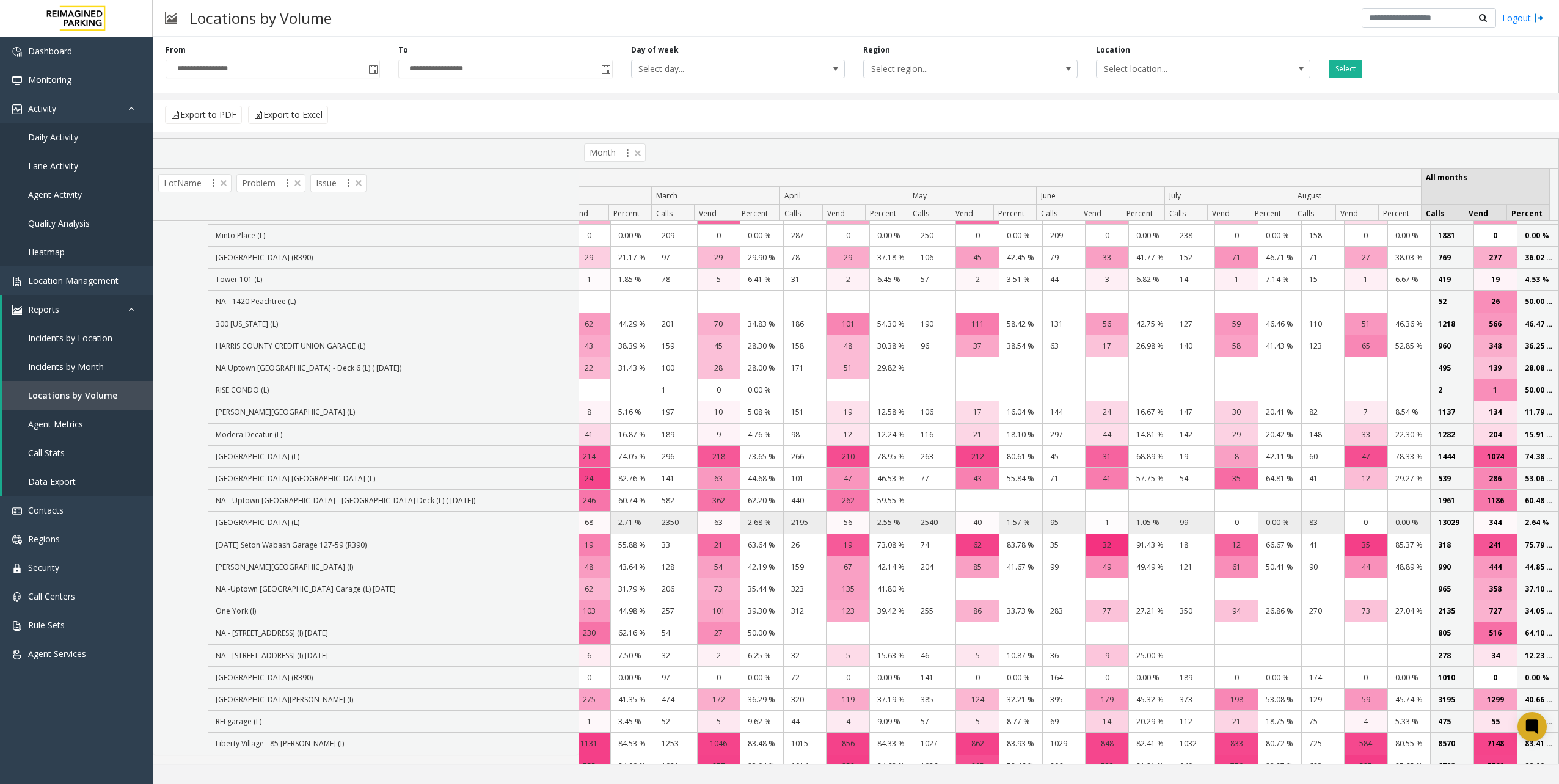
drag, startPoint x: 1429, startPoint y: 498, endPoint x: 1454, endPoint y: 497, distance: 25.0
click at [1454, 512] on td "13029" at bounding box center [1451, 522] width 43 height 22
click at [1531, 512] on td "2.64 %" at bounding box center [1538, 522] width 43 height 22
click at [1517, 512] on td "2.64 %" at bounding box center [1538, 522] width 43 height 22
click at [61, 281] on span "Location Management" at bounding box center [73, 281] width 91 height 12
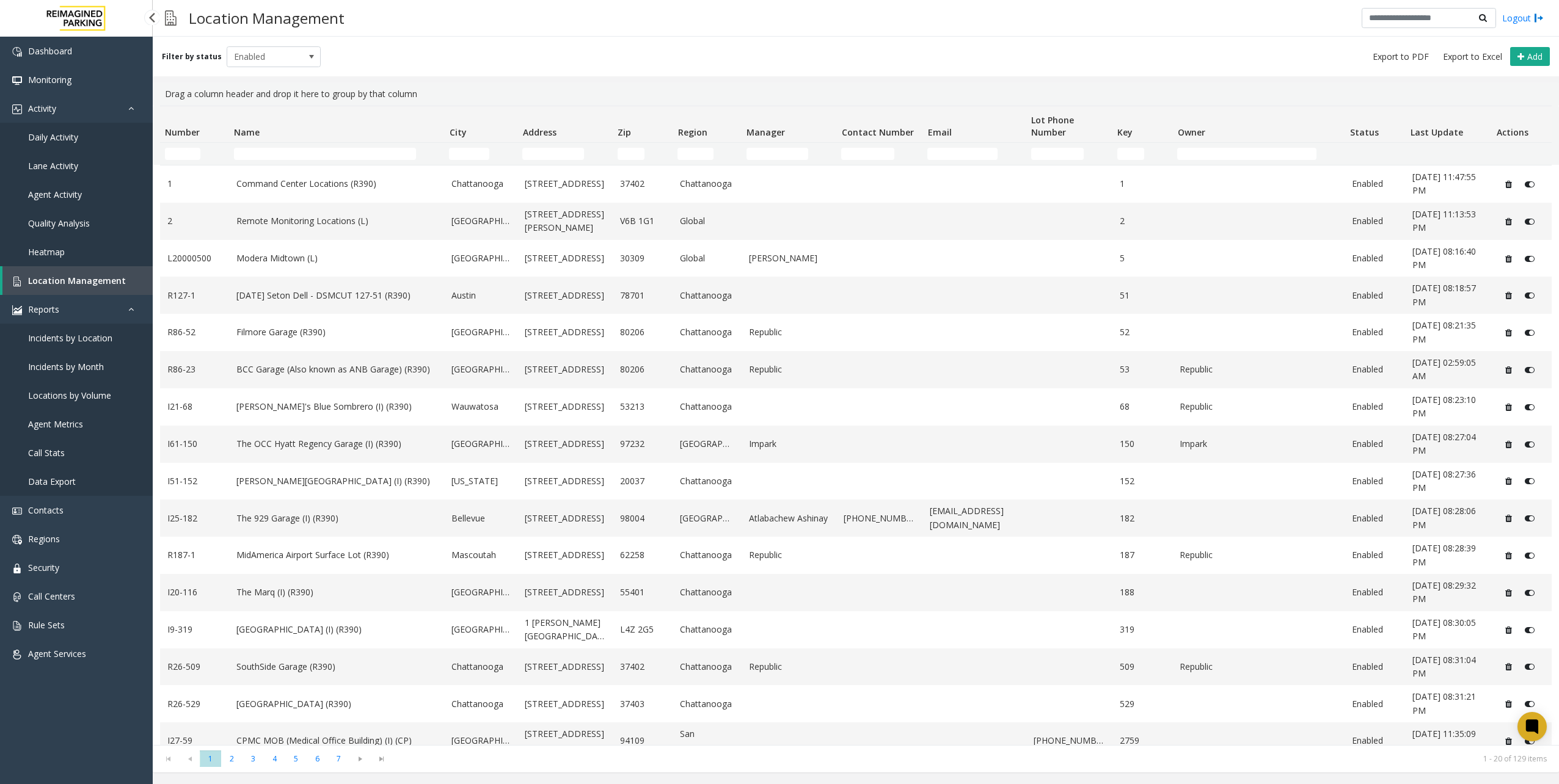
click at [78, 147] on link "Daily Activity" at bounding box center [77, 137] width 153 height 29
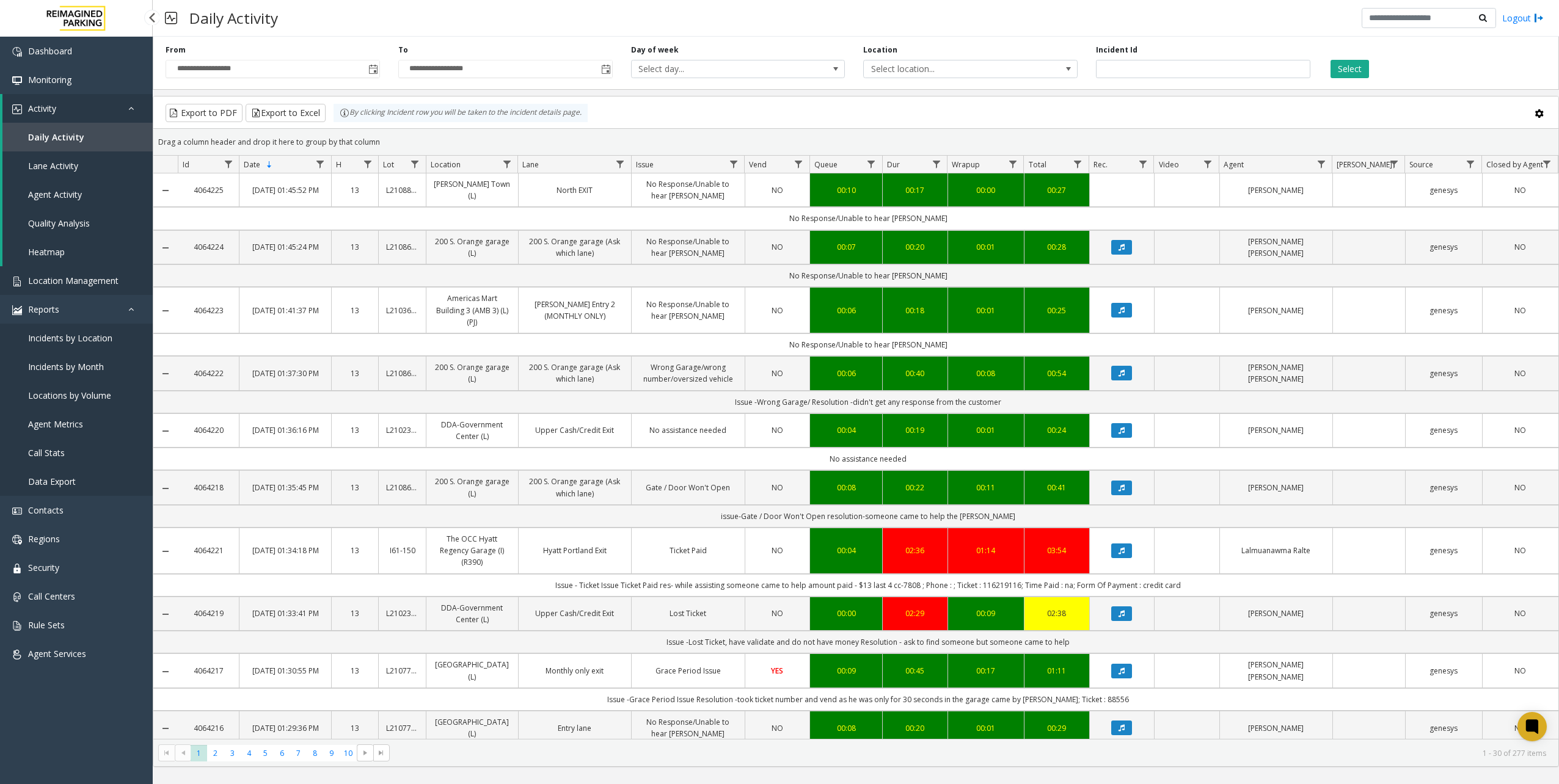
click at [55, 274] on link "Location Management" at bounding box center [77, 280] width 153 height 29
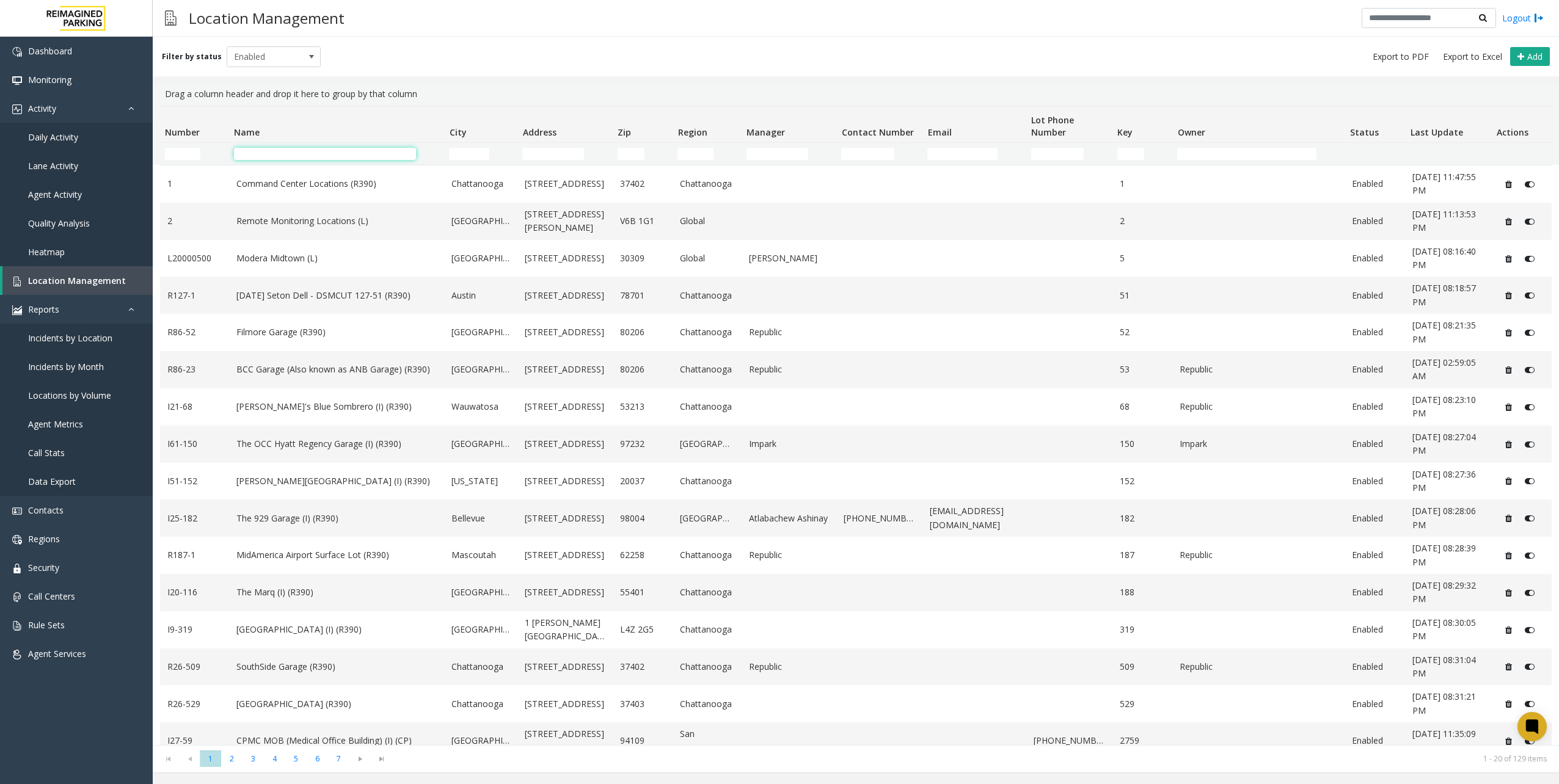
click at [337, 152] on input "Name Filter" at bounding box center [325, 154] width 182 height 12
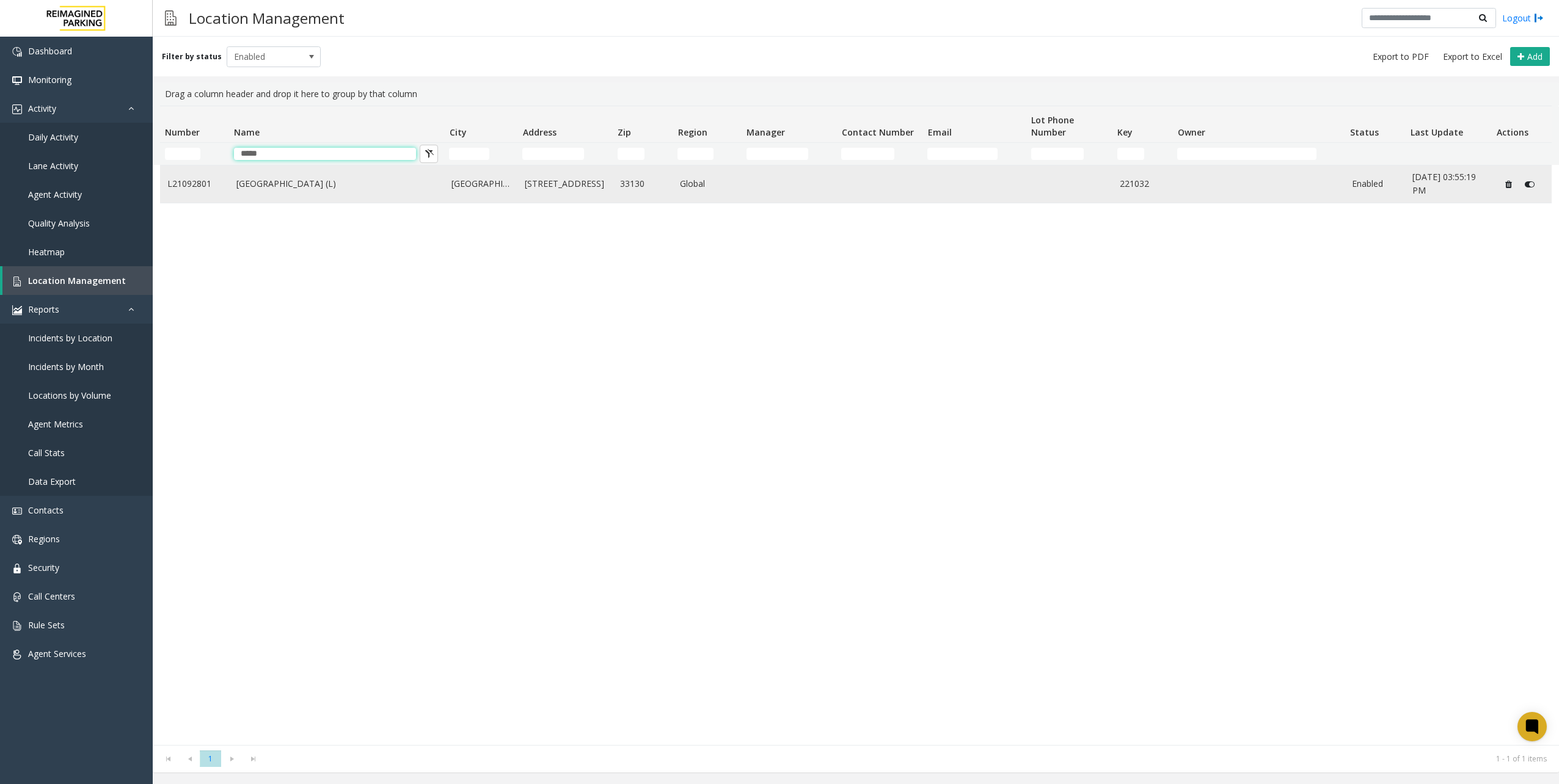
type input "*****"
click at [343, 170] on td "[GEOGRAPHIC_DATA] (L)" at bounding box center [336, 184] width 215 height 37
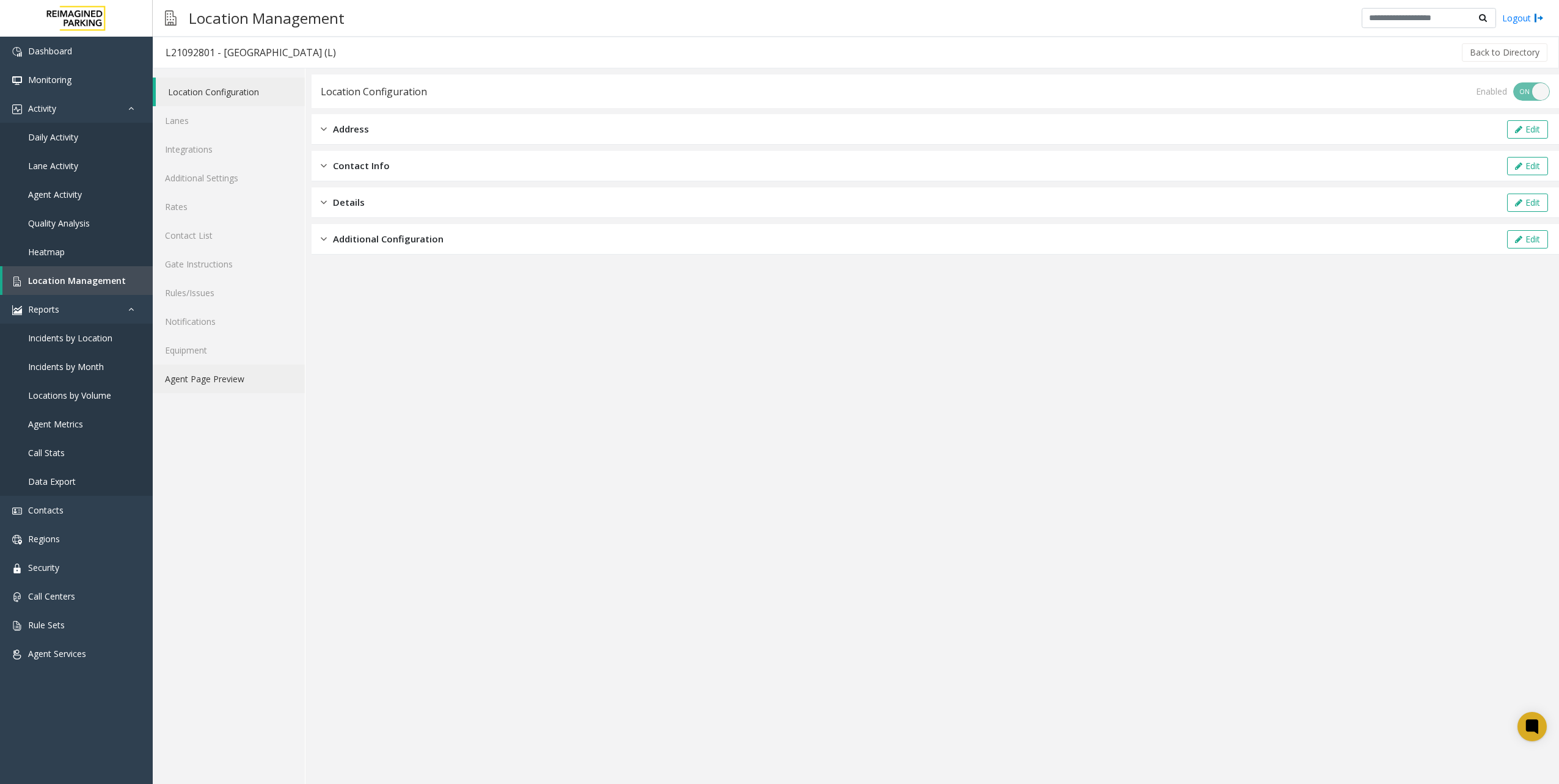
click at [230, 373] on link "Agent Page Preview" at bounding box center [229, 379] width 152 height 29
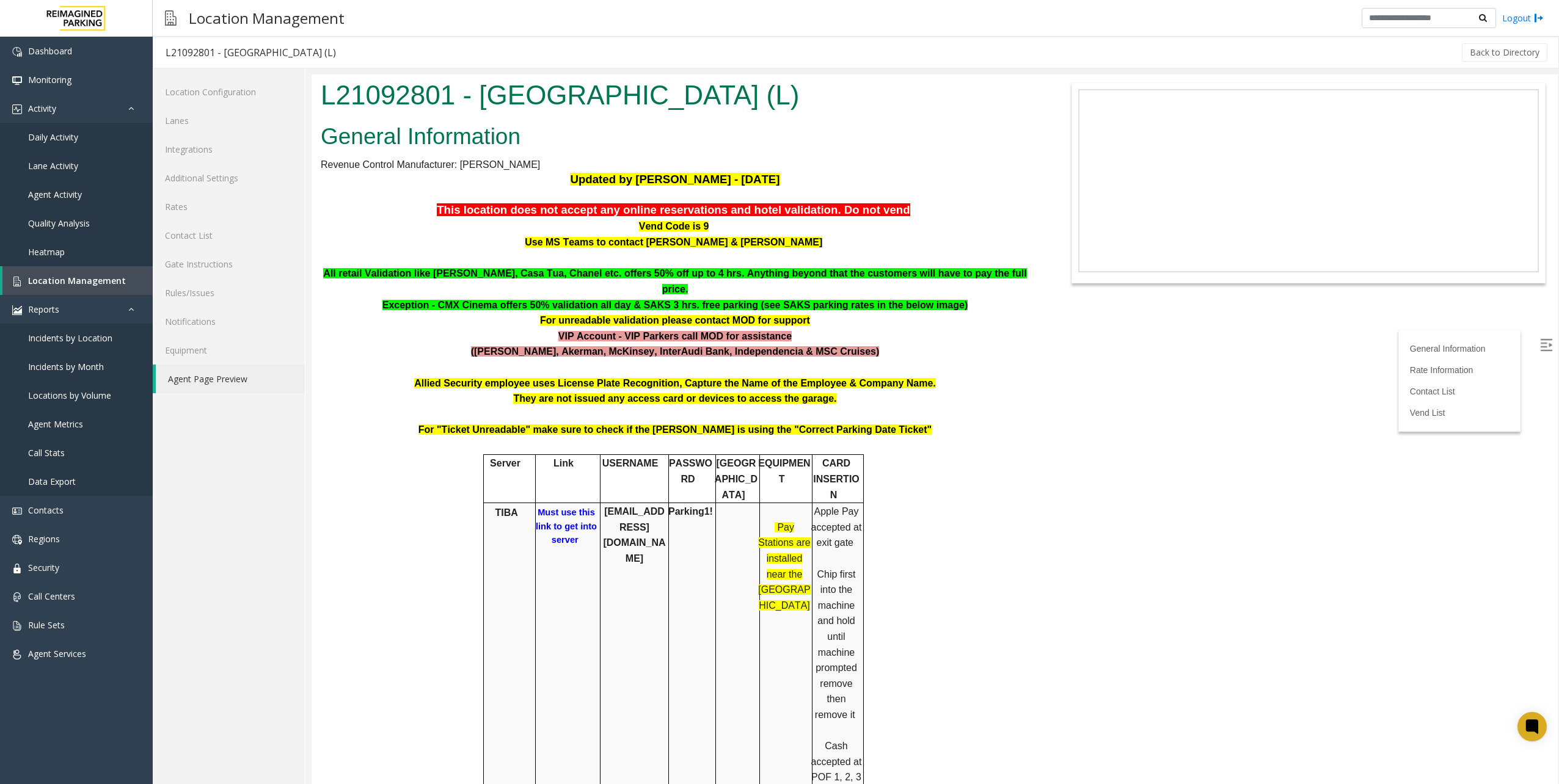
drag, startPoint x: 577, startPoint y: 185, endPoint x: 789, endPoint y: 177, distance: 212.2
click at [789, 177] on p "Updated by [PERSON_NAME] - [DATE]" at bounding box center [675, 180] width 708 height 15
drag, startPoint x: 789, startPoint y: 177, endPoint x: 579, endPoint y: 186, distance: 210.2
click at [579, 186] on span "Updated by [PERSON_NAME] - [DATE]" at bounding box center [675, 179] width 210 height 13
click at [582, 181] on span "Updated by [PERSON_NAME] - [DATE]" at bounding box center [675, 179] width 210 height 13
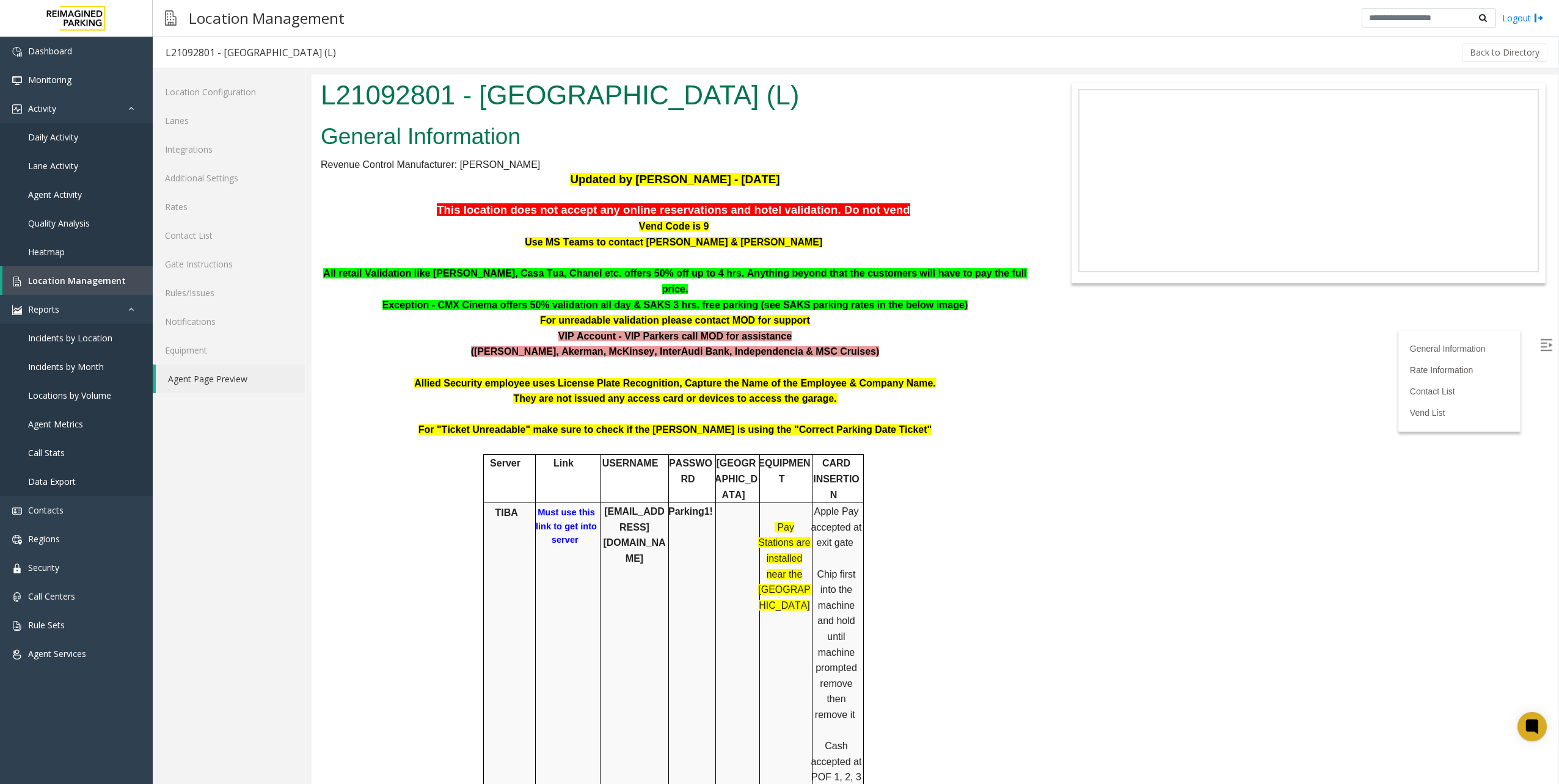
drag, startPoint x: 568, startPoint y: 182, endPoint x: 779, endPoint y: 184, distance: 211.0
click at [779, 184] on p "Updated by [PERSON_NAME] - [DATE]" at bounding box center [675, 180] width 708 height 15
drag, startPoint x: 779, startPoint y: 184, endPoint x: 749, endPoint y: 184, distance: 30.0
click at [749, 184] on span "Updated by [PERSON_NAME] - [DATE]" at bounding box center [675, 179] width 210 height 13
drag, startPoint x: 663, startPoint y: 170, endPoint x: 773, endPoint y: 177, distance: 110.2
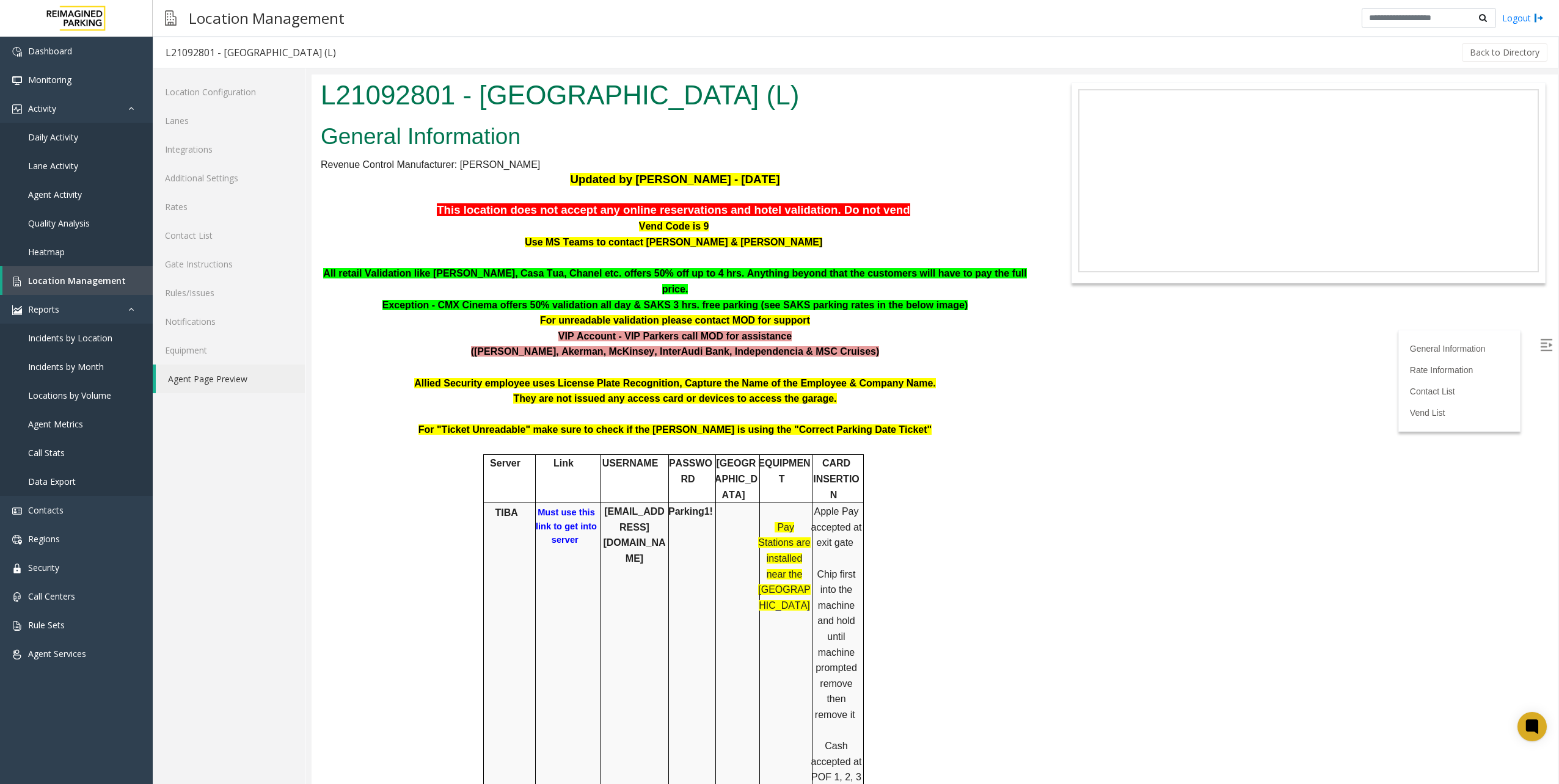
drag, startPoint x: 773, startPoint y: 177, endPoint x: 622, endPoint y: 195, distance: 152.1
click at [622, 195] on p at bounding box center [675, 195] width 708 height 14
drag, startPoint x: 478, startPoint y: 218, endPoint x: 731, endPoint y: 218, distance: 253.0
click at [731, 218] on p "Vend Code is 9" at bounding box center [675, 226] width 708 height 17
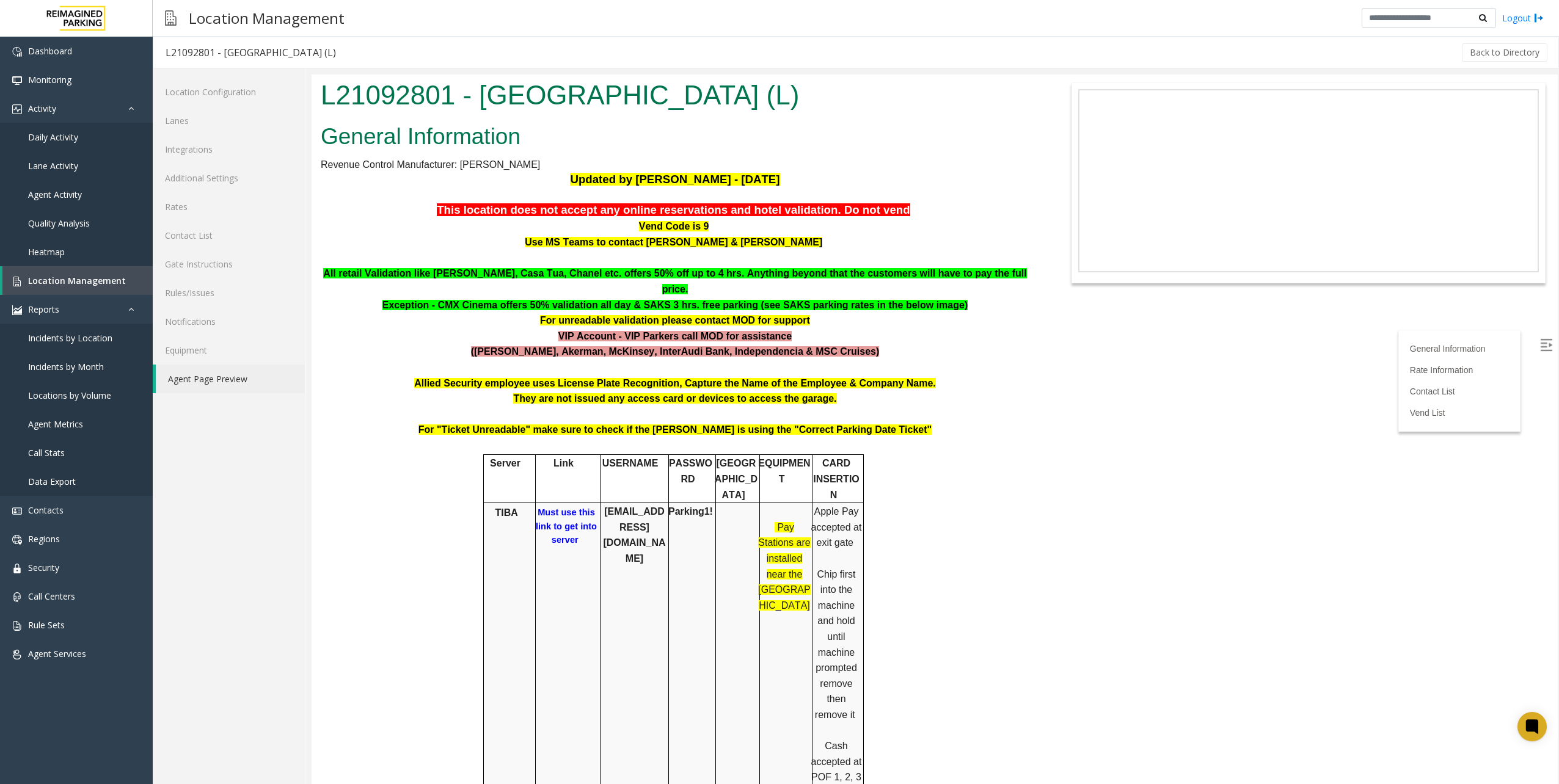
drag, startPoint x: 731, startPoint y: 218, endPoint x: 714, endPoint y: 236, distance: 24.8
click at [714, 236] on p "Use MS Teams to contact [PERSON_NAME] & [PERSON_NAME]" at bounding box center [675, 242] width 708 height 16
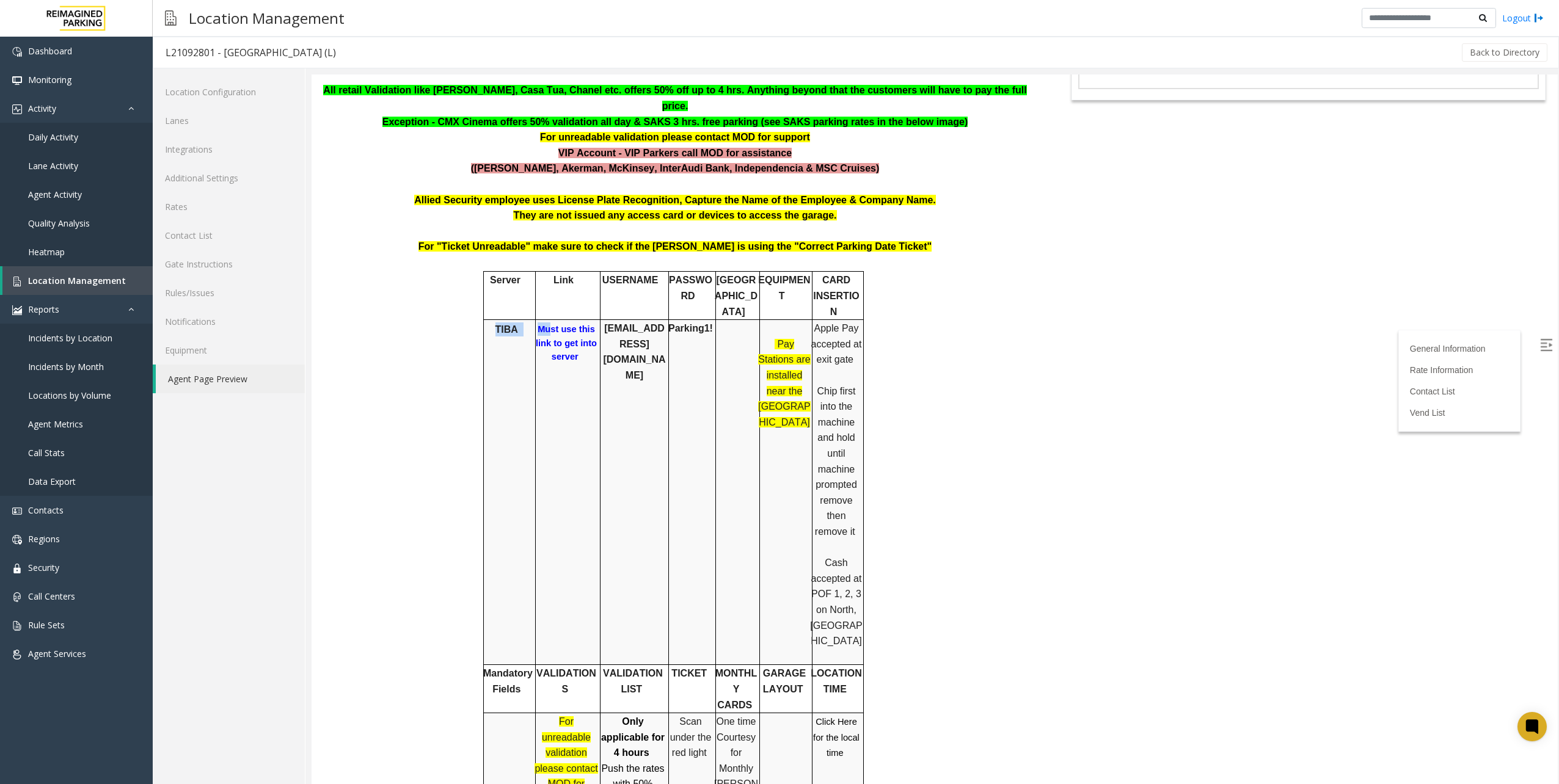
drag, startPoint x: 492, startPoint y: 296, endPoint x: 545, endPoint y: 297, distance: 53.0
click at [545, 320] on tr "TIBA Must use this link to get into server [EMAIL_ADDRESS][DOMAIN_NAME] Parking…" at bounding box center [673, 492] width 380 height 345
drag, startPoint x: 545, startPoint y: 297, endPoint x: 669, endPoint y: 318, distance: 125.8
click at [669, 320] on td "Parking1!" at bounding box center [692, 492] width 47 height 345
click at [566, 325] on b "Must use this link to get into server" at bounding box center [566, 343] width 61 height 37
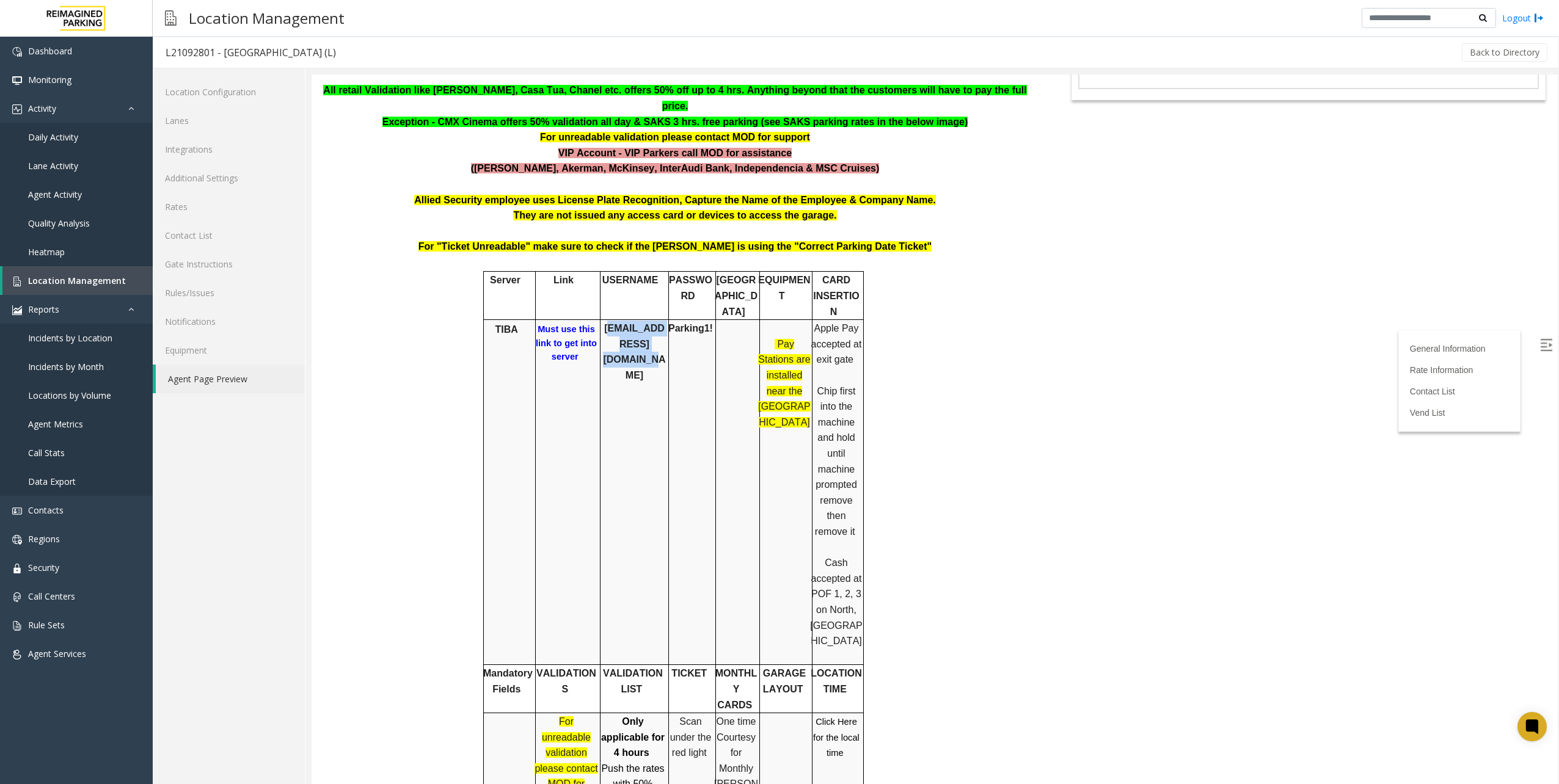
drag, startPoint x: 602, startPoint y: 299, endPoint x: 643, endPoint y: 307, distance: 41.8
click at [643, 321] on p "[EMAIL_ADDRESS][DOMAIN_NAME]" at bounding box center [635, 352] width 67 height 62
click at [643, 323] on b "[EMAIL_ADDRESS][DOMAIN_NAME]" at bounding box center [634, 352] width 62 height 57
click at [644, 331] on td "[EMAIL_ADDRESS][DOMAIN_NAME]" at bounding box center [634, 492] width 68 height 345
click at [566, 325] on b "Must use this link to get into server" at bounding box center [566, 343] width 61 height 37
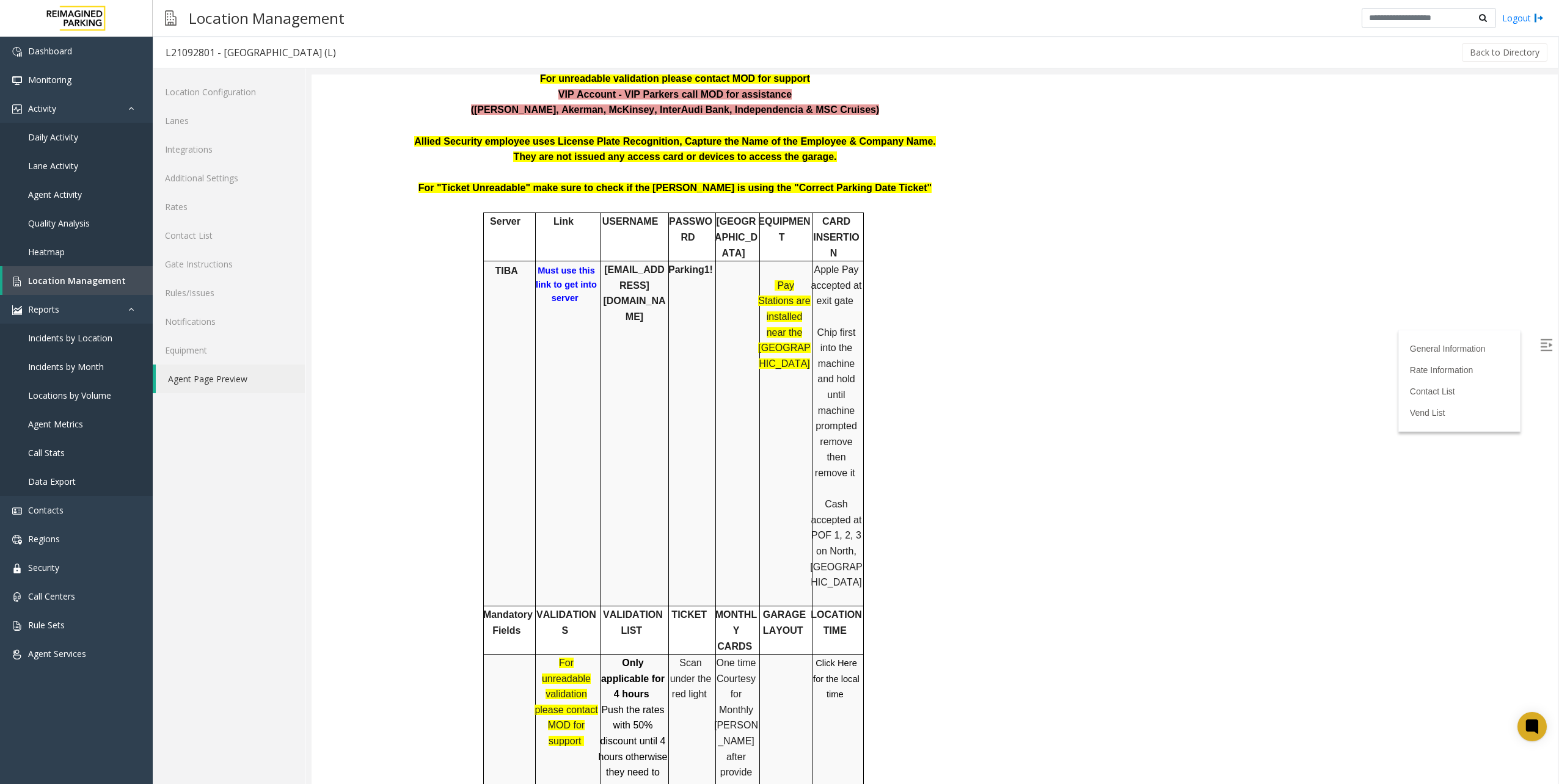
scroll to position [244, 0]
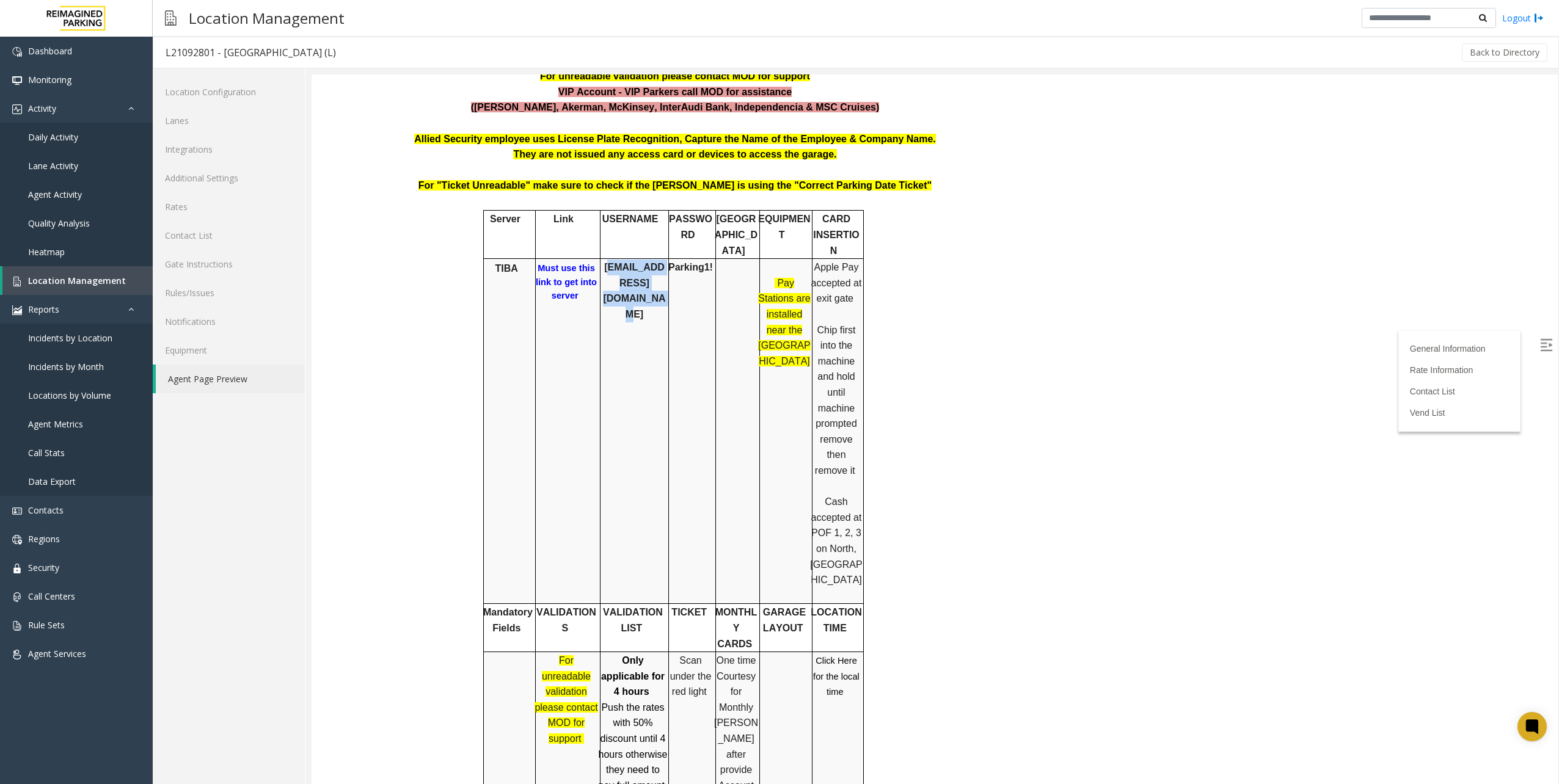
drag, startPoint x: 602, startPoint y: 240, endPoint x: 662, endPoint y: 254, distance: 61.6
click at [662, 260] on p "[EMAIL_ADDRESS][DOMAIN_NAME]" at bounding box center [635, 290] width 67 height 62
drag, startPoint x: 662, startPoint y: 254, endPoint x: 700, endPoint y: 255, distance: 38.0
click at [700, 259] on td "Parking1!" at bounding box center [692, 431] width 47 height 345
click at [667, 260] on p "Parking1!" at bounding box center [690, 267] width 48 height 16
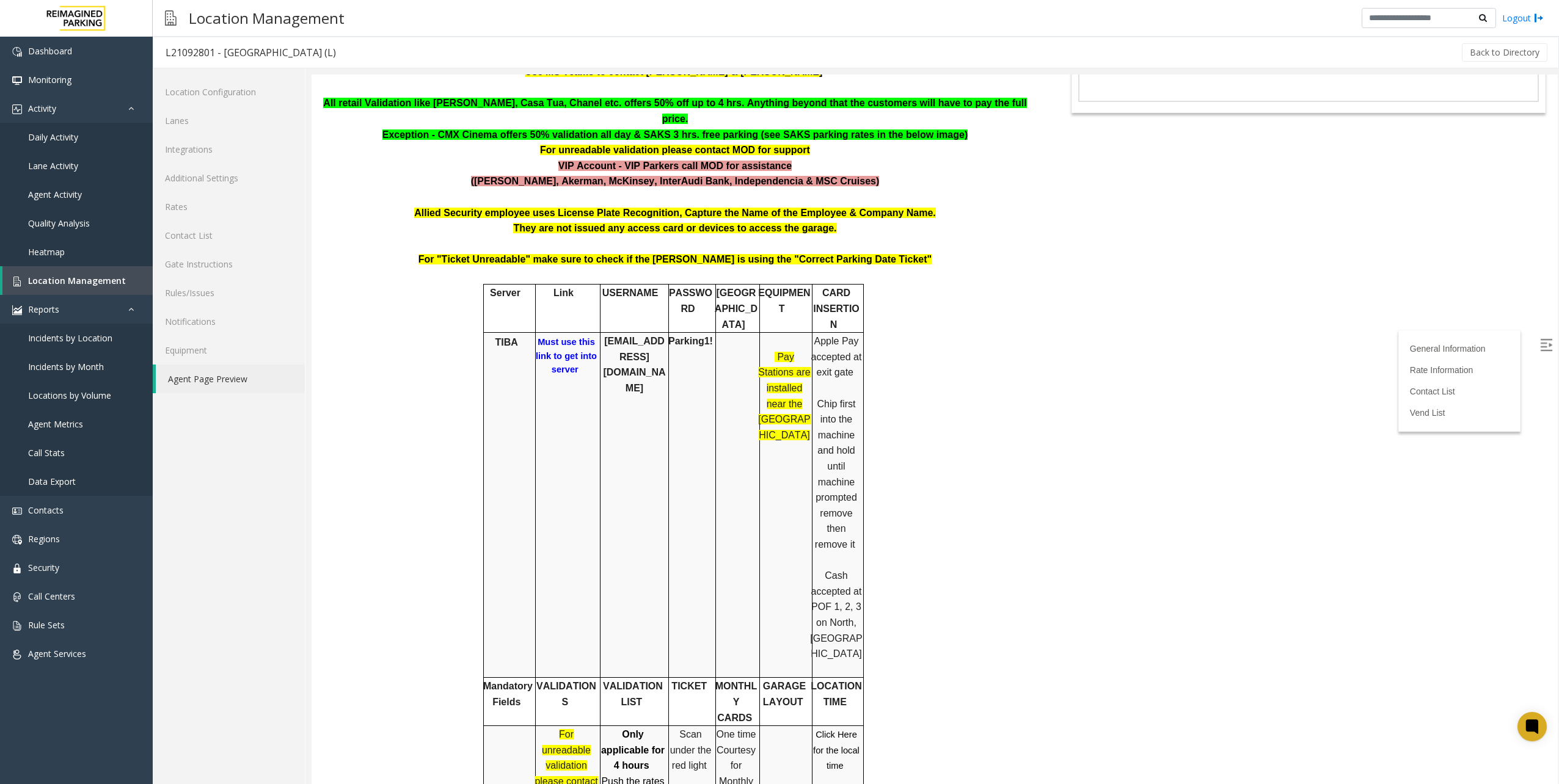
scroll to position [0, 0]
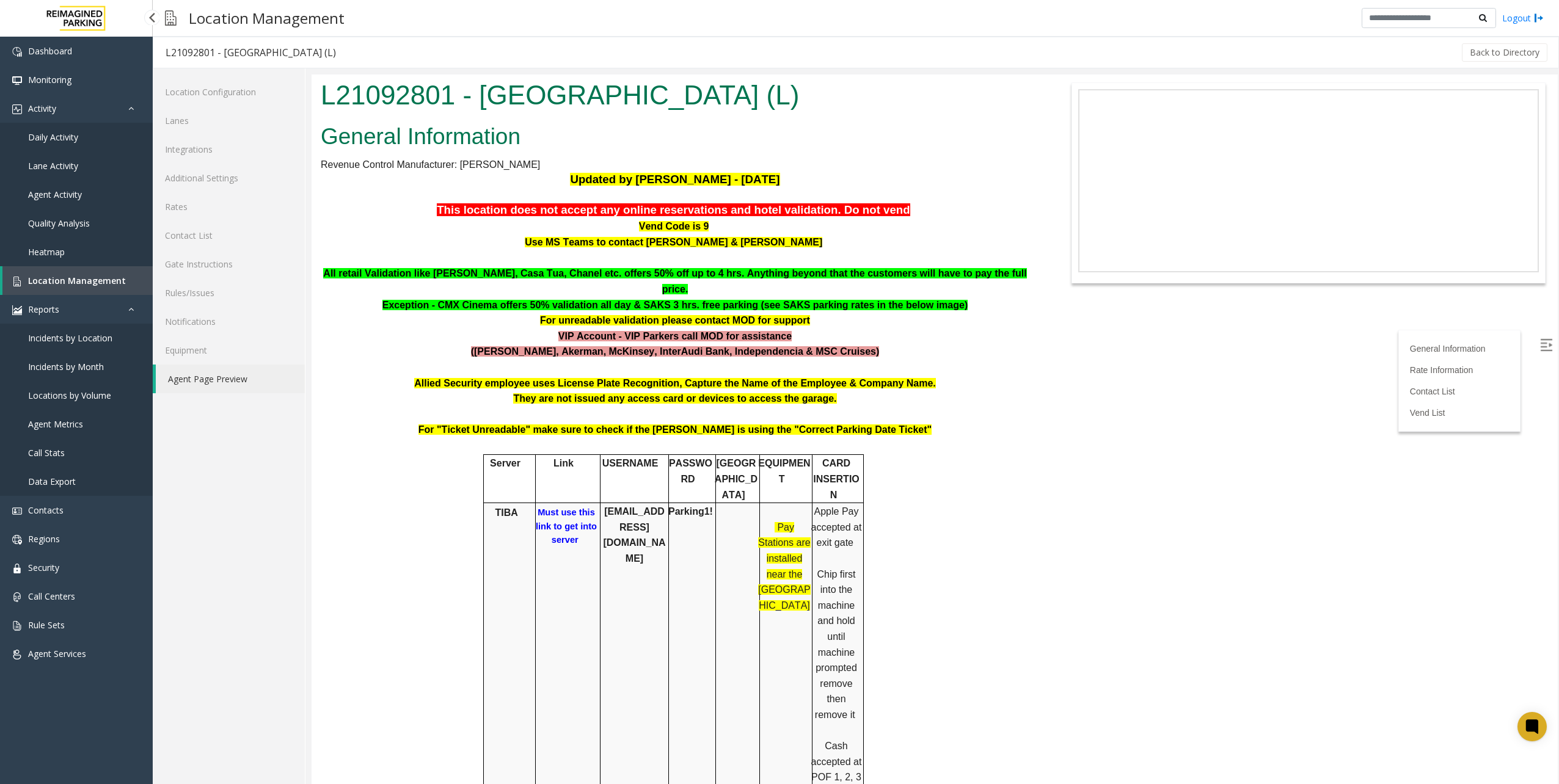
click at [76, 283] on span "Location Management" at bounding box center [77, 281] width 98 height 12
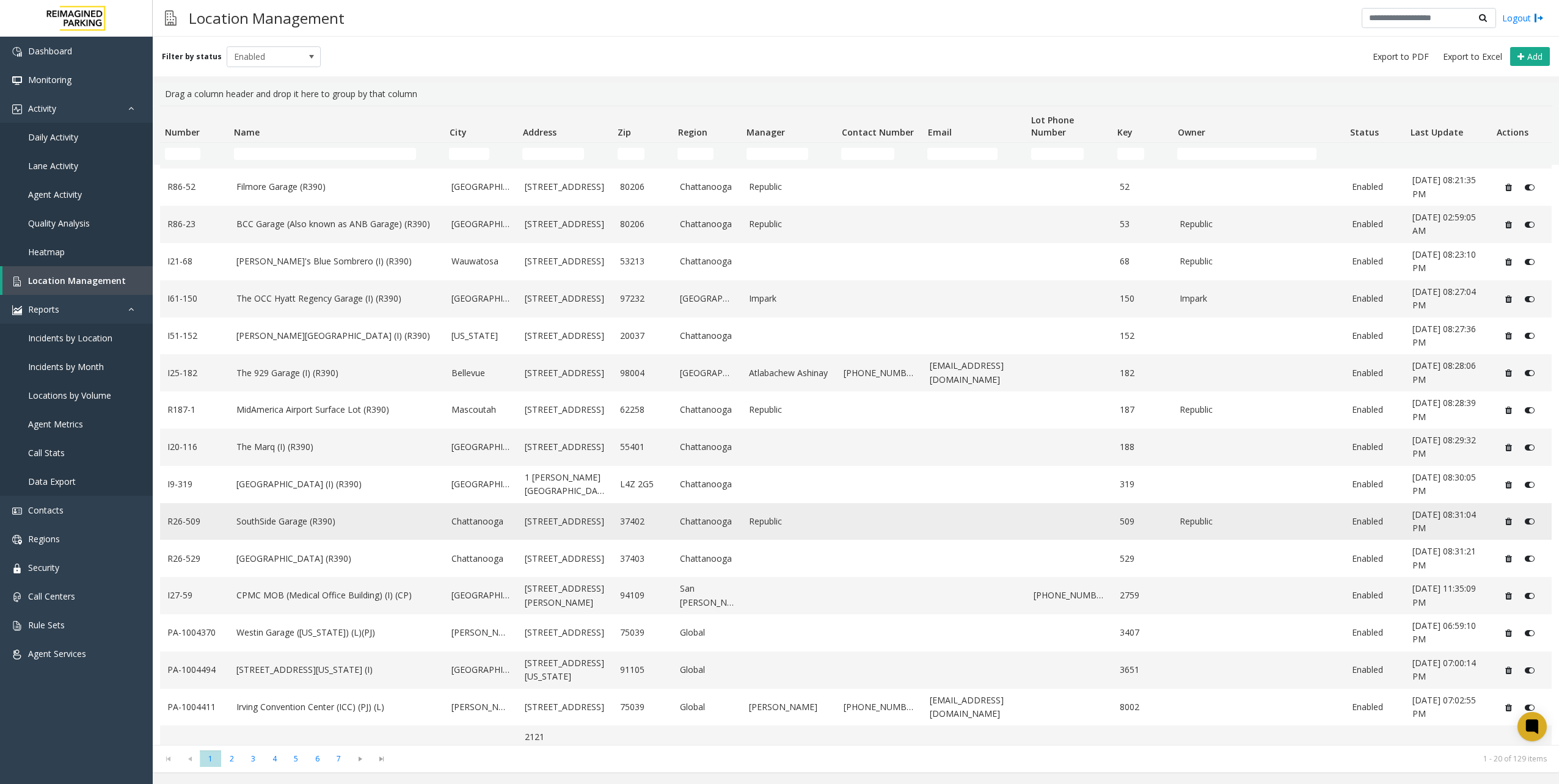
scroll to position [163, 0]
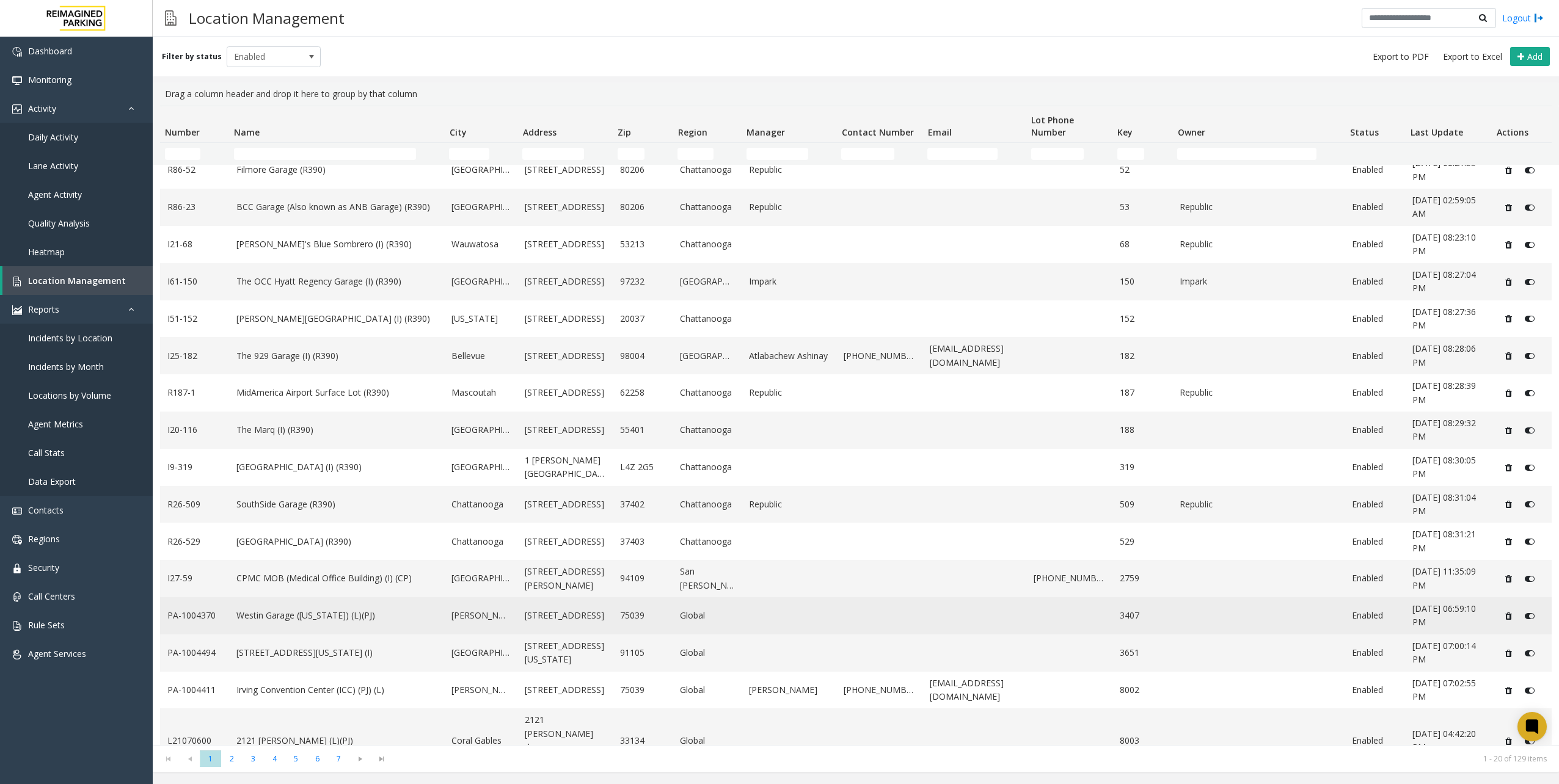
click at [338, 618] on link "Westin Garage ([US_STATE]) (L)(PJ)" at bounding box center [337, 615] width 201 height 13
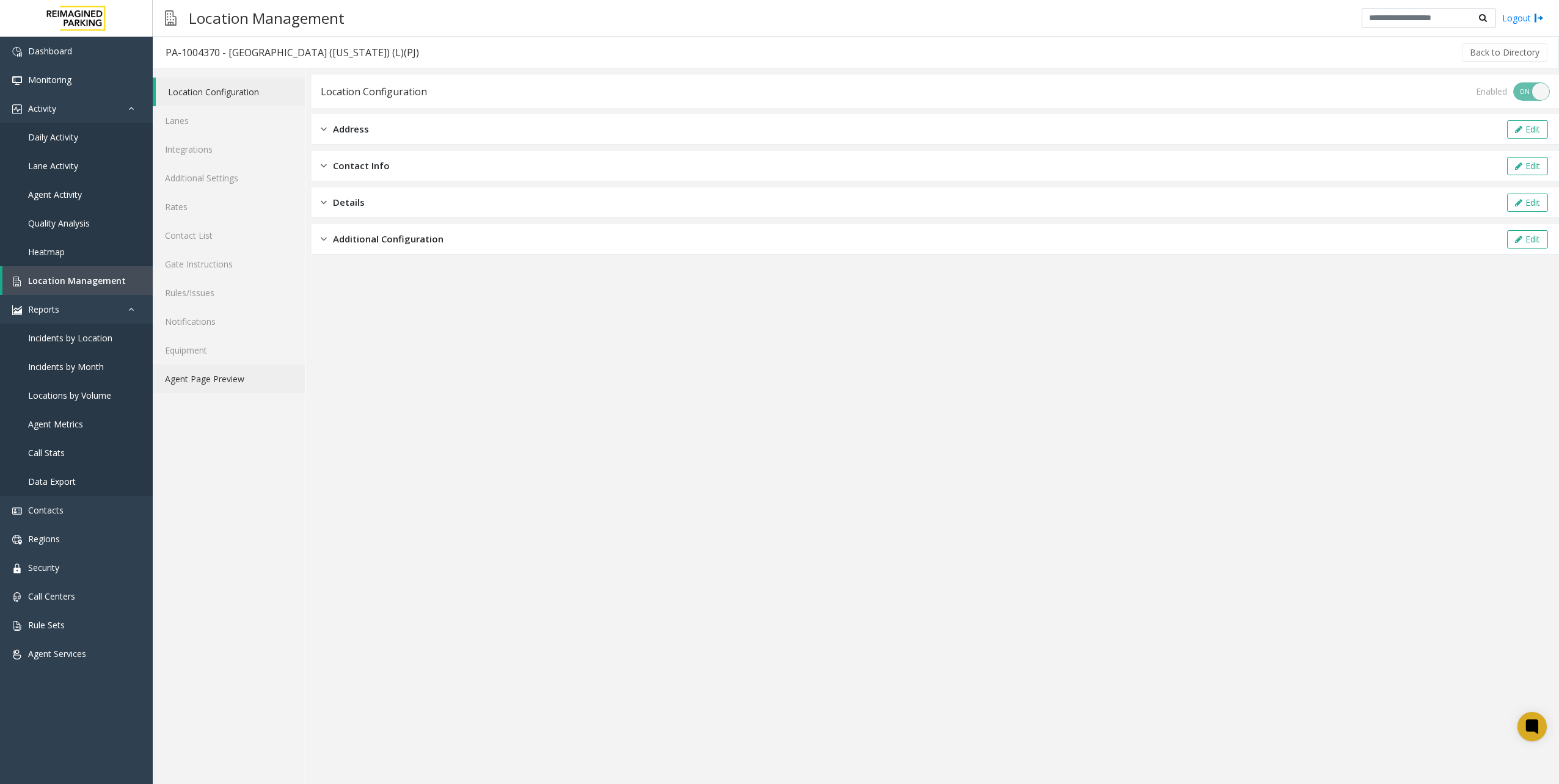
click at [223, 374] on link "Agent Page Preview" at bounding box center [229, 379] width 152 height 29
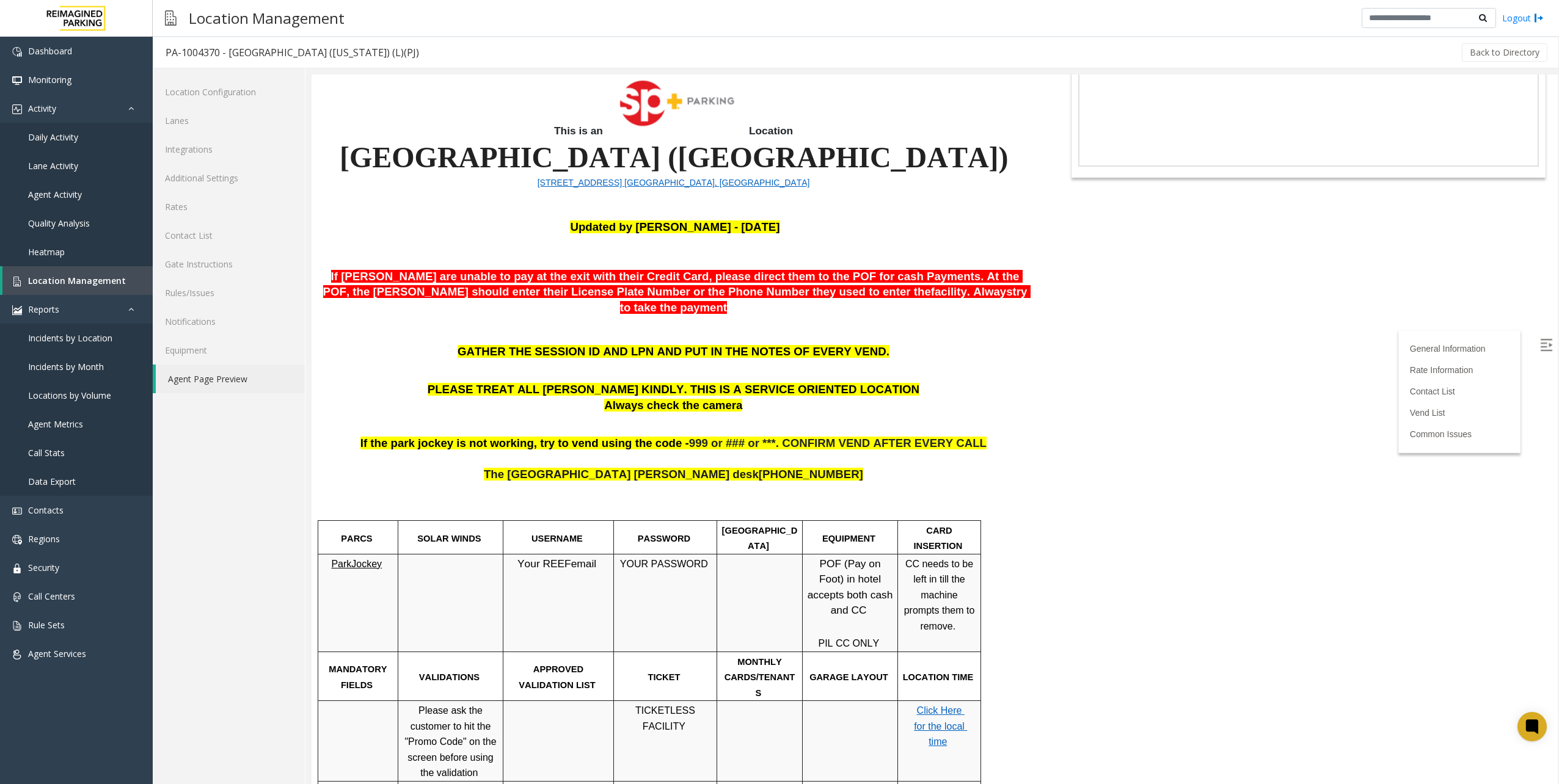
scroll to position [183, 0]
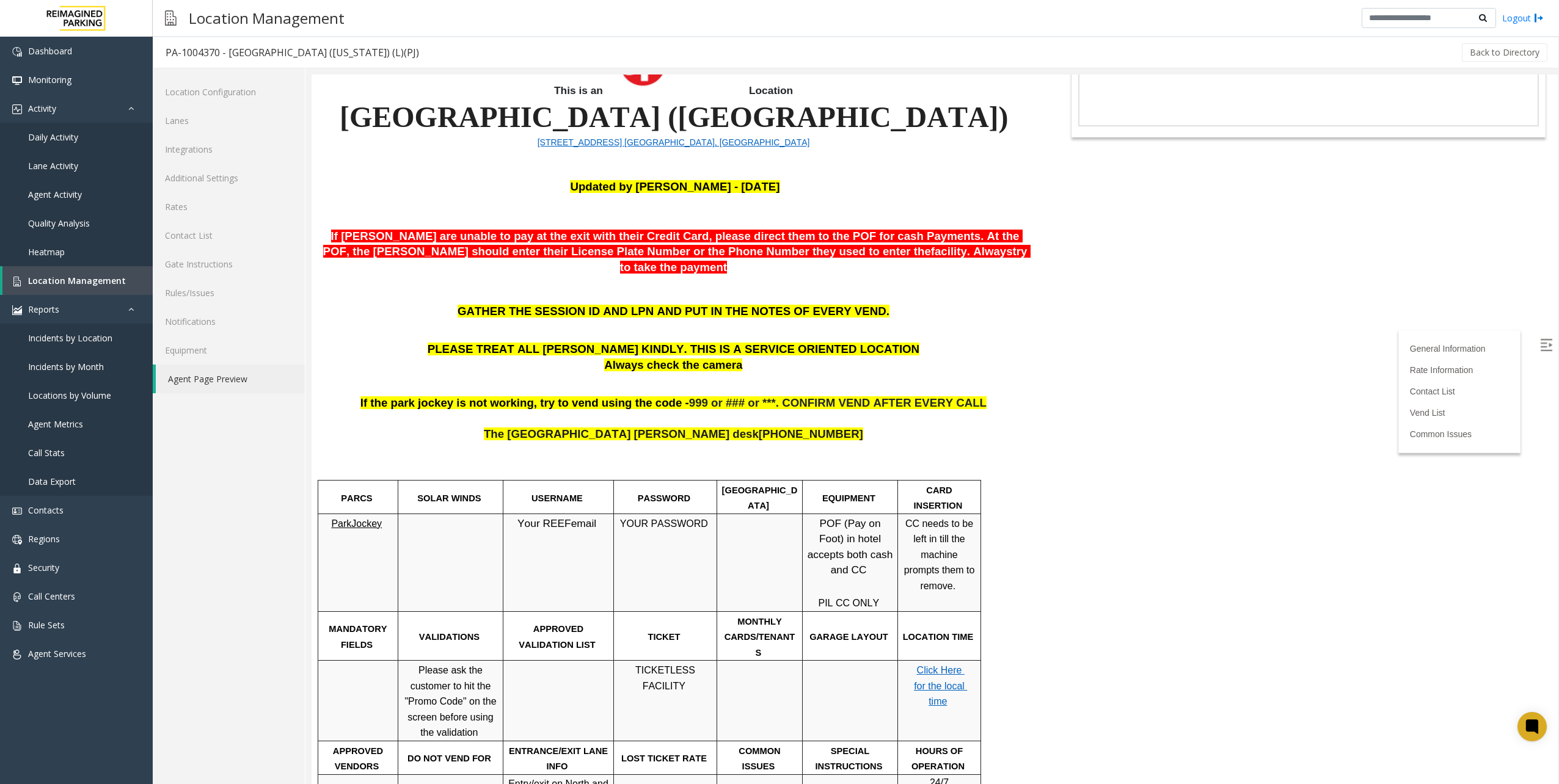
click at [354, 519] on span "ParkJockey" at bounding box center [356, 524] width 51 height 10
click at [86, 289] on link "Location Management" at bounding box center [78, 280] width 150 height 29
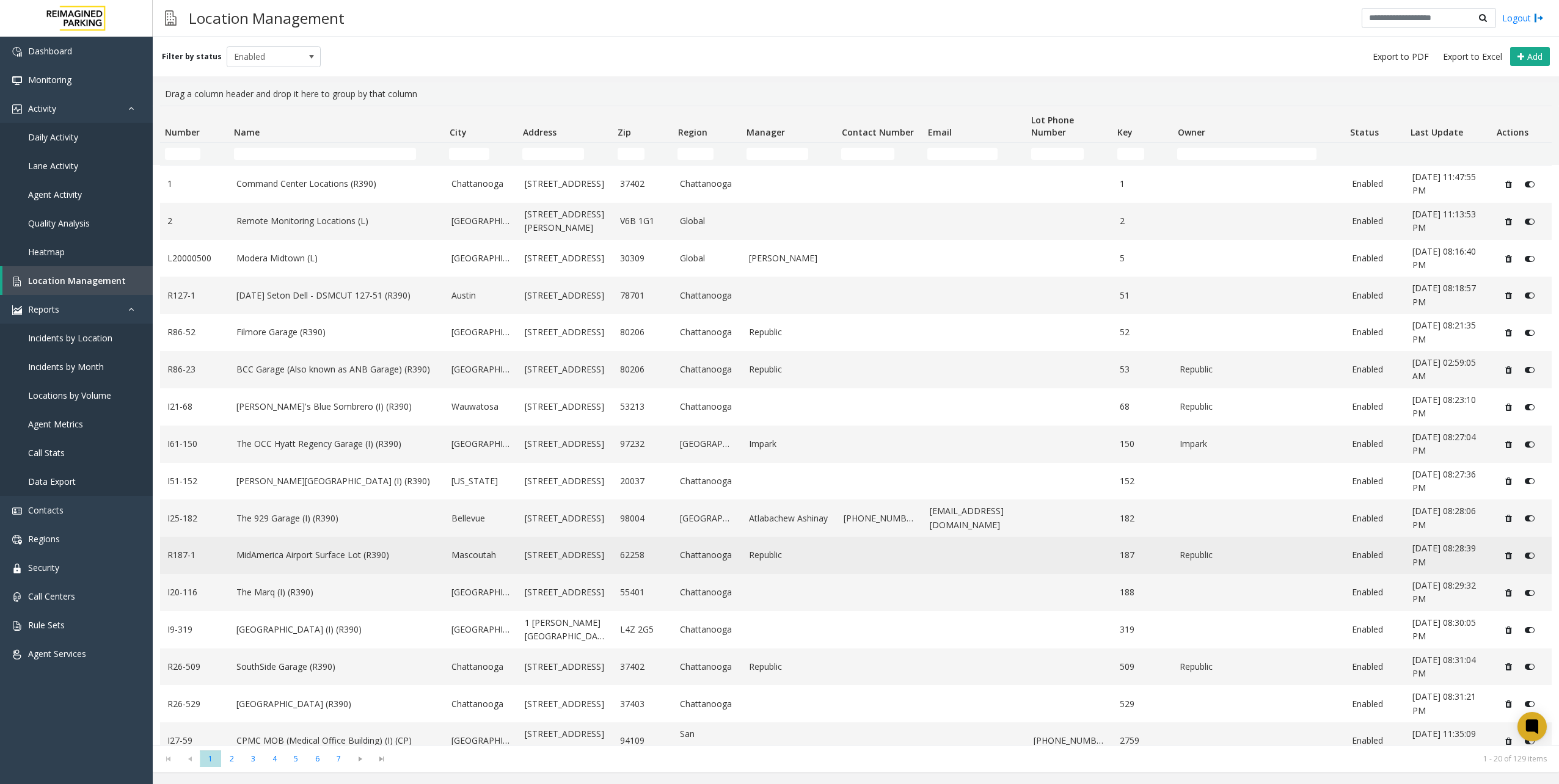
scroll to position [163, 0]
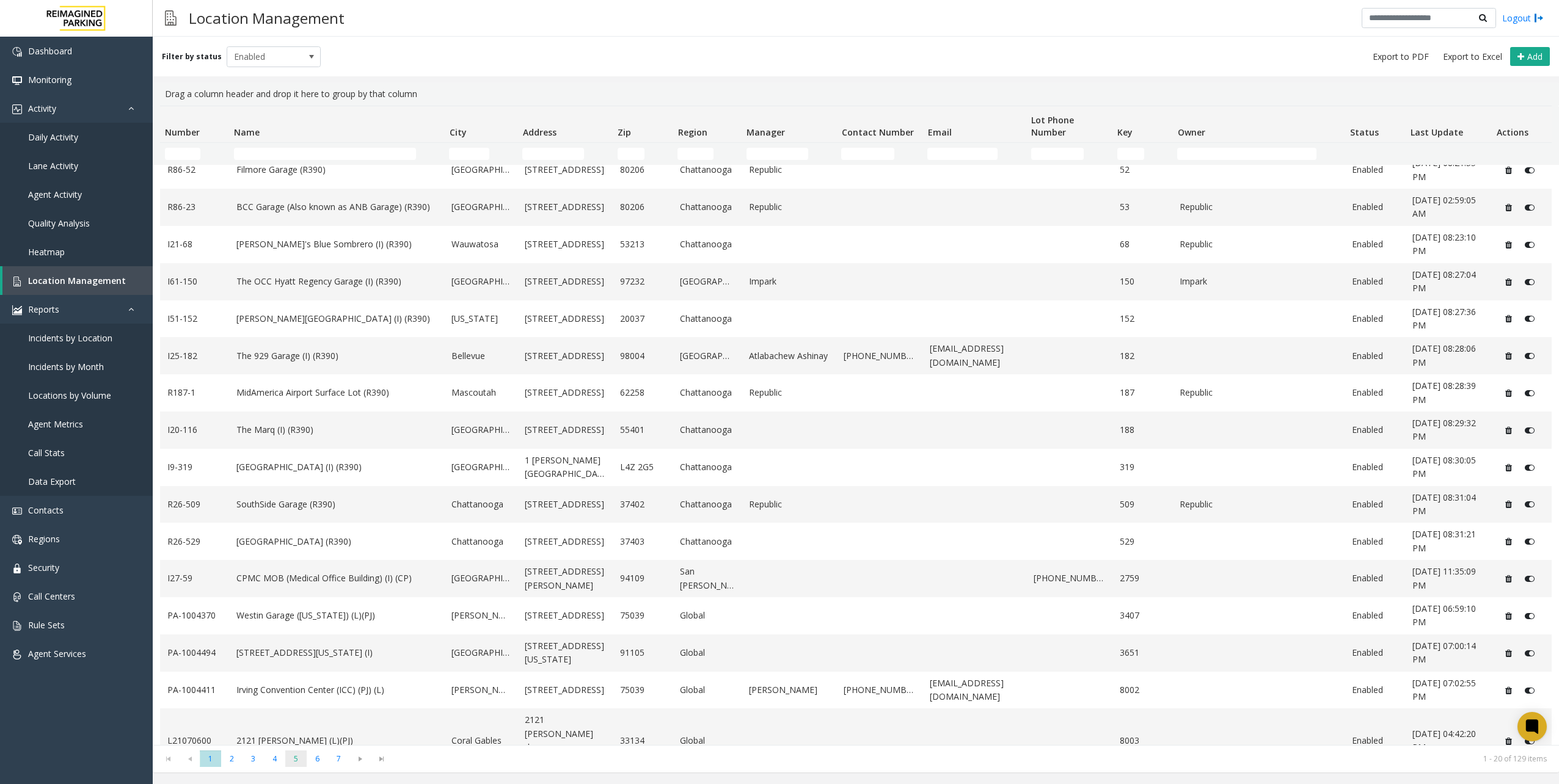
click at [300, 760] on span "5" at bounding box center [296, 759] width 21 height 17
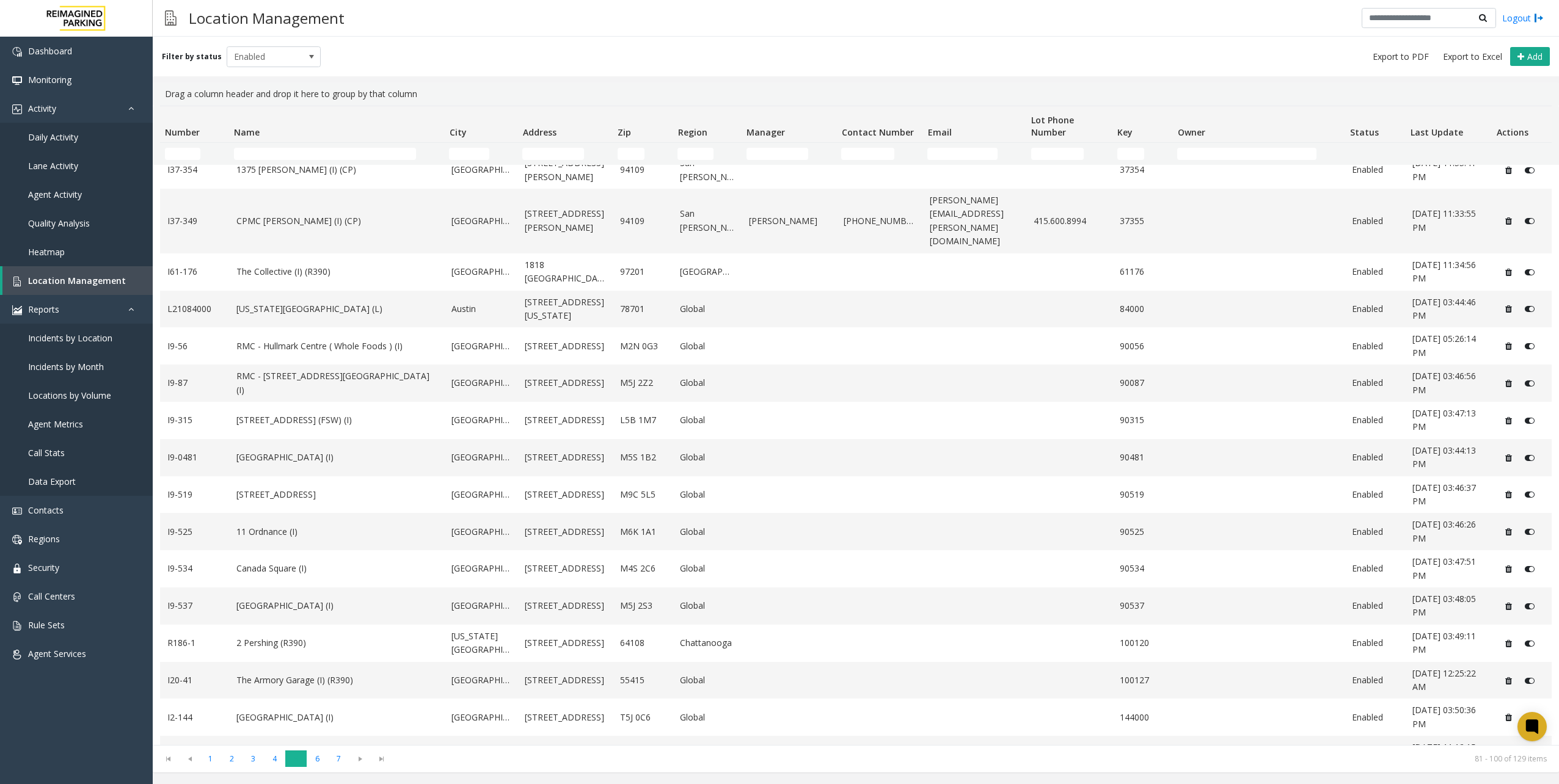
scroll to position [0, 0]
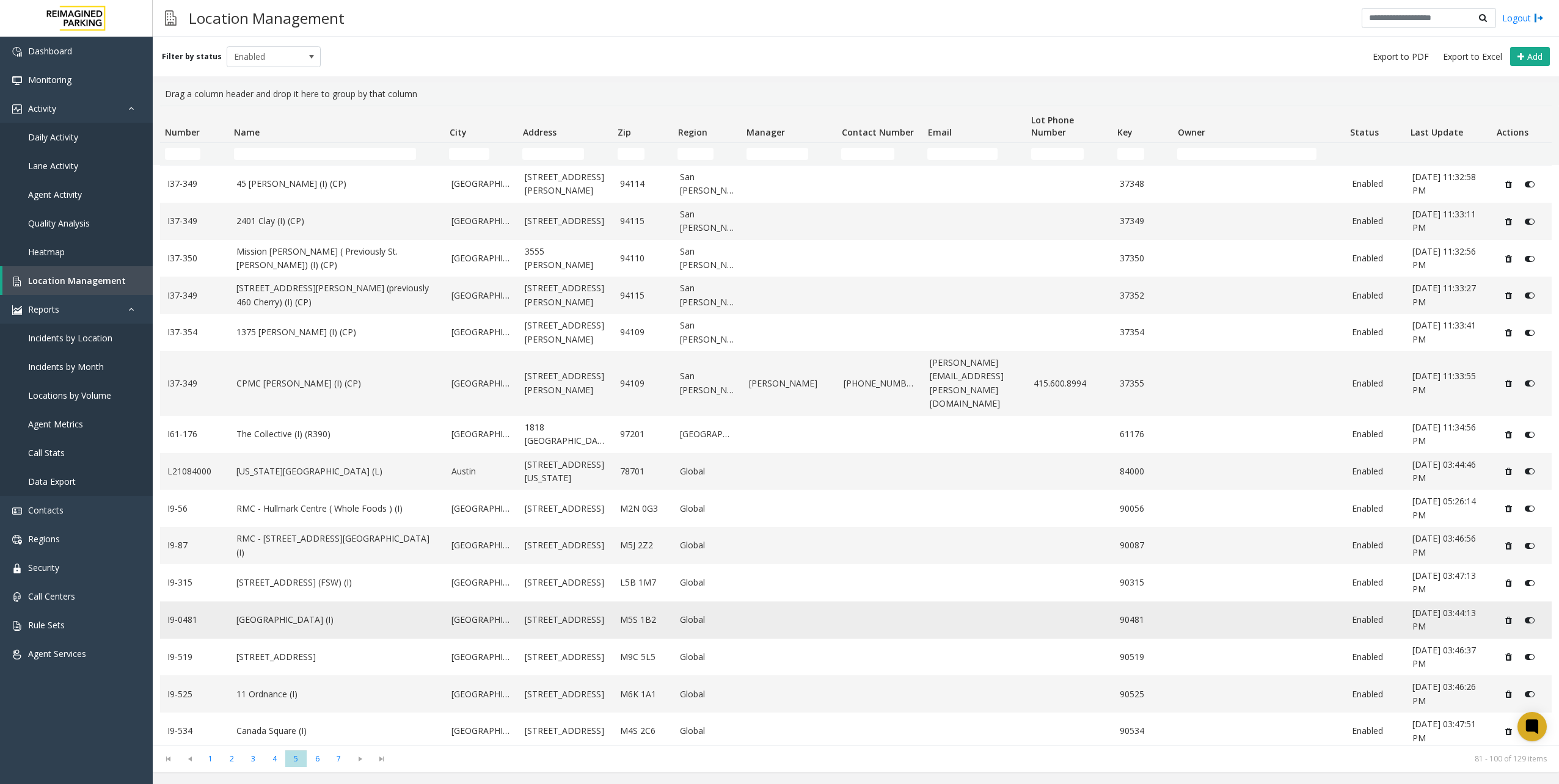
click at [316, 601] on td "[GEOGRAPHIC_DATA] (I)" at bounding box center [336, 620] width 215 height 37
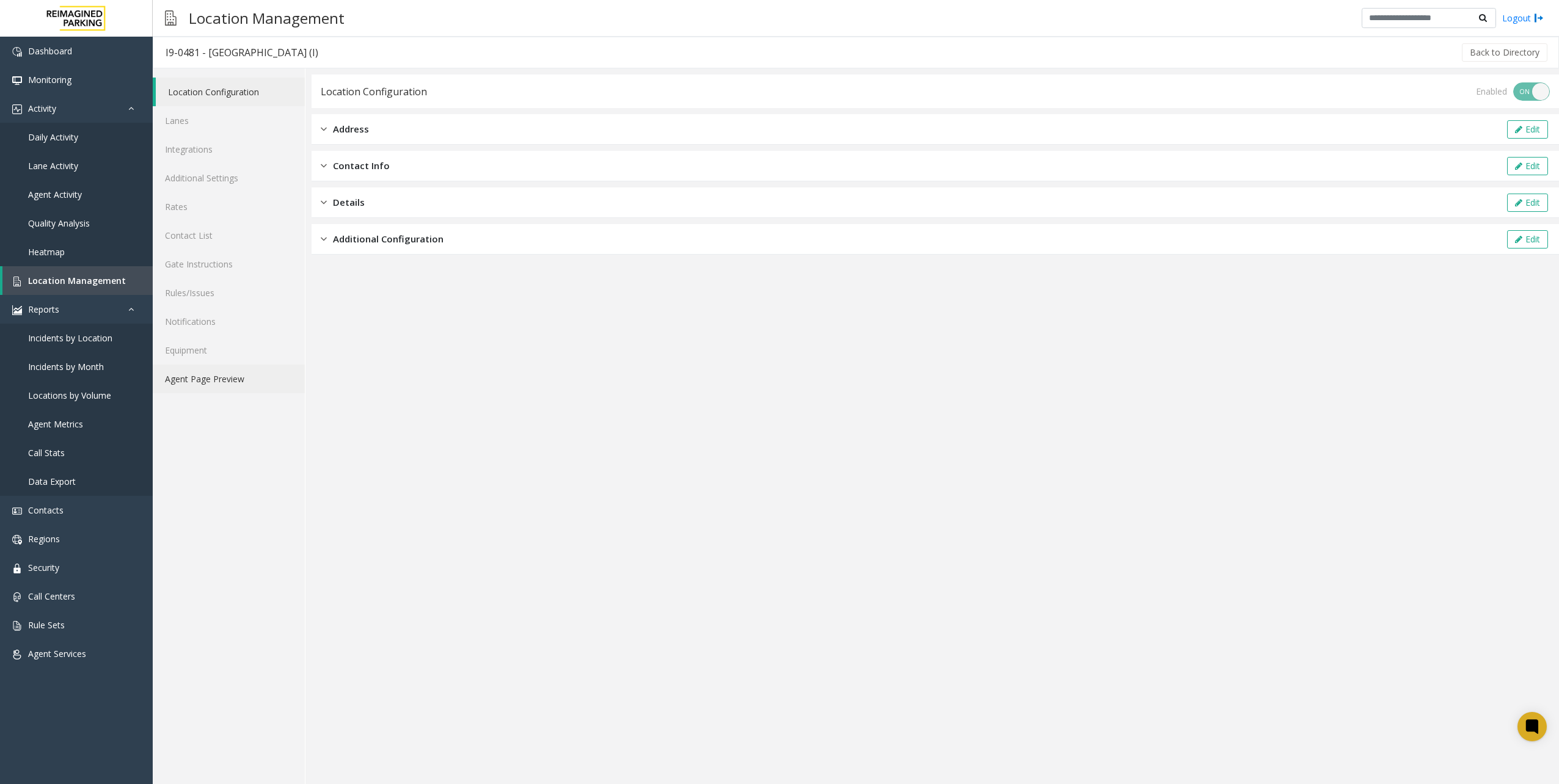
click at [194, 374] on link "Agent Page Preview" at bounding box center [229, 379] width 152 height 29
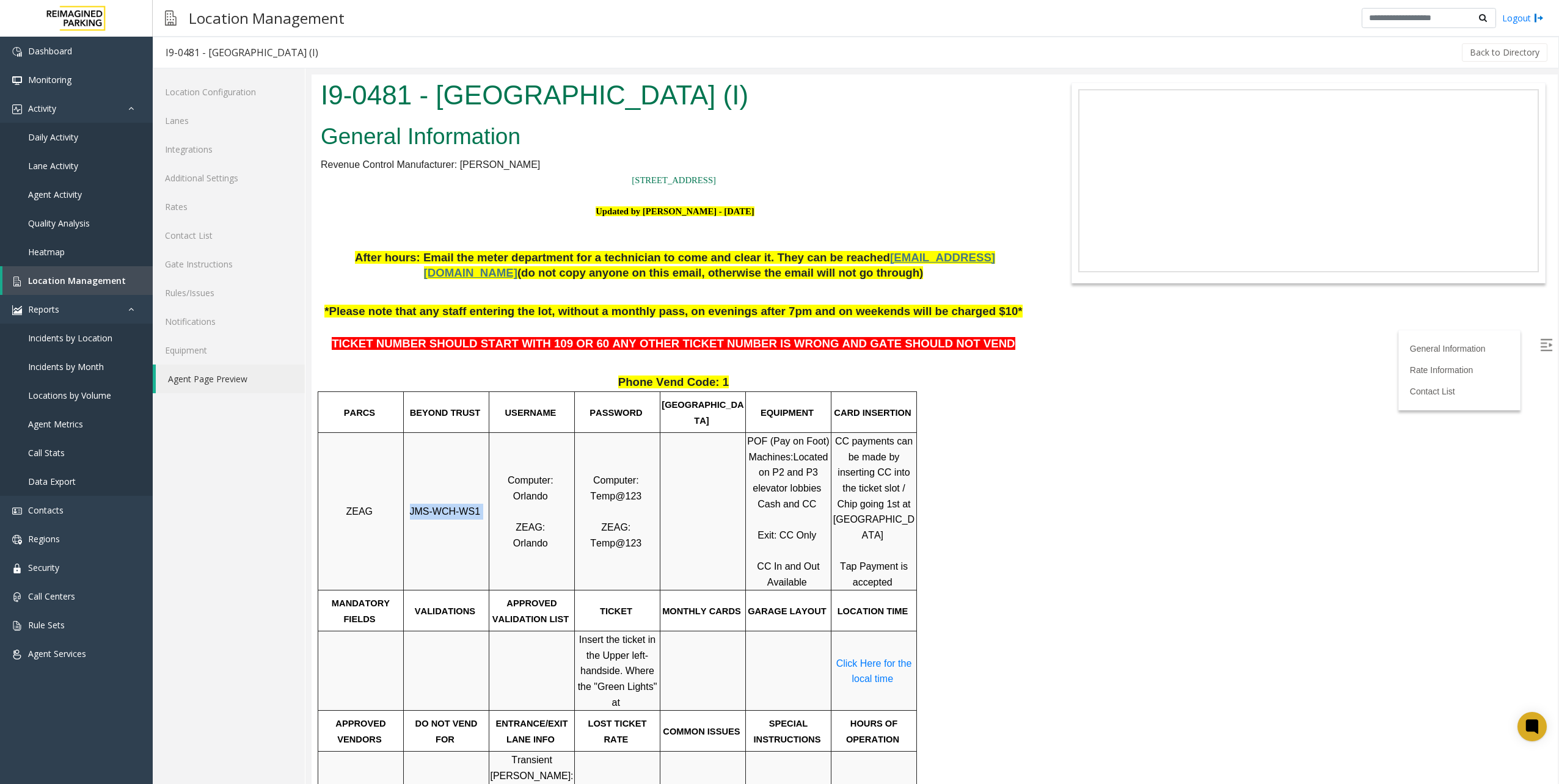
drag, startPoint x: 408, startPoint y: 510, endPoint x: 476, endPoint y: 528, distance: 70.3
click at [476, 528] on td "JMS-WCH-WS1" at bounding box center [446, 512] width 86 height 157
drag, startPoint x: 476, startPoint y: 528, endPoint x: 433, endPoint y: 541, distance: 44.9
click at [433, 541] on td "JMS-WCH-WS1" at bounding box center [446, 512] width 86 height 157
click at [361, 517] on span "ZEAG" at bounding box center [359, 512] width 27 height 10
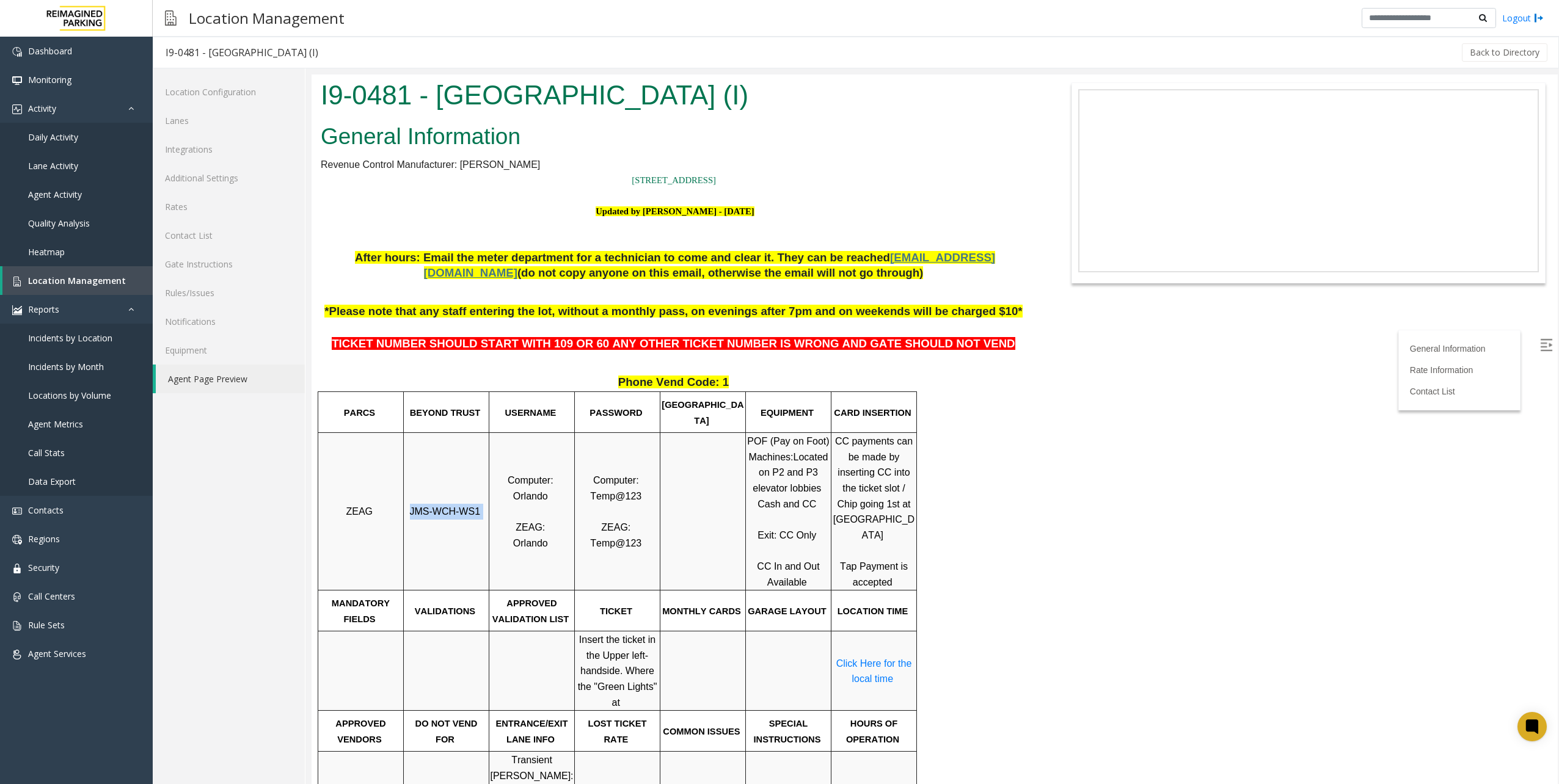
drag, startPoint x: 410, startPoint y: 514, endPoint x: 480, endPoint y: 517, distance: 70.1
click at [480, 517] on p "JMS-WCH-WS1" at bounding box center [446, 512] width 84 height 16
drag, startPoint x: 480, startPoint y: 517, endPoint x: 449, endPoint y: 547, distance: 43.1
click at [449, 547] on td "JMS-WCH-WS1" at bounding box center [446, 512] width 86 height 157
click at [434, 526] on td "JMS-WCH-WS1" at bounding box center [446, 512] width 86 height 157
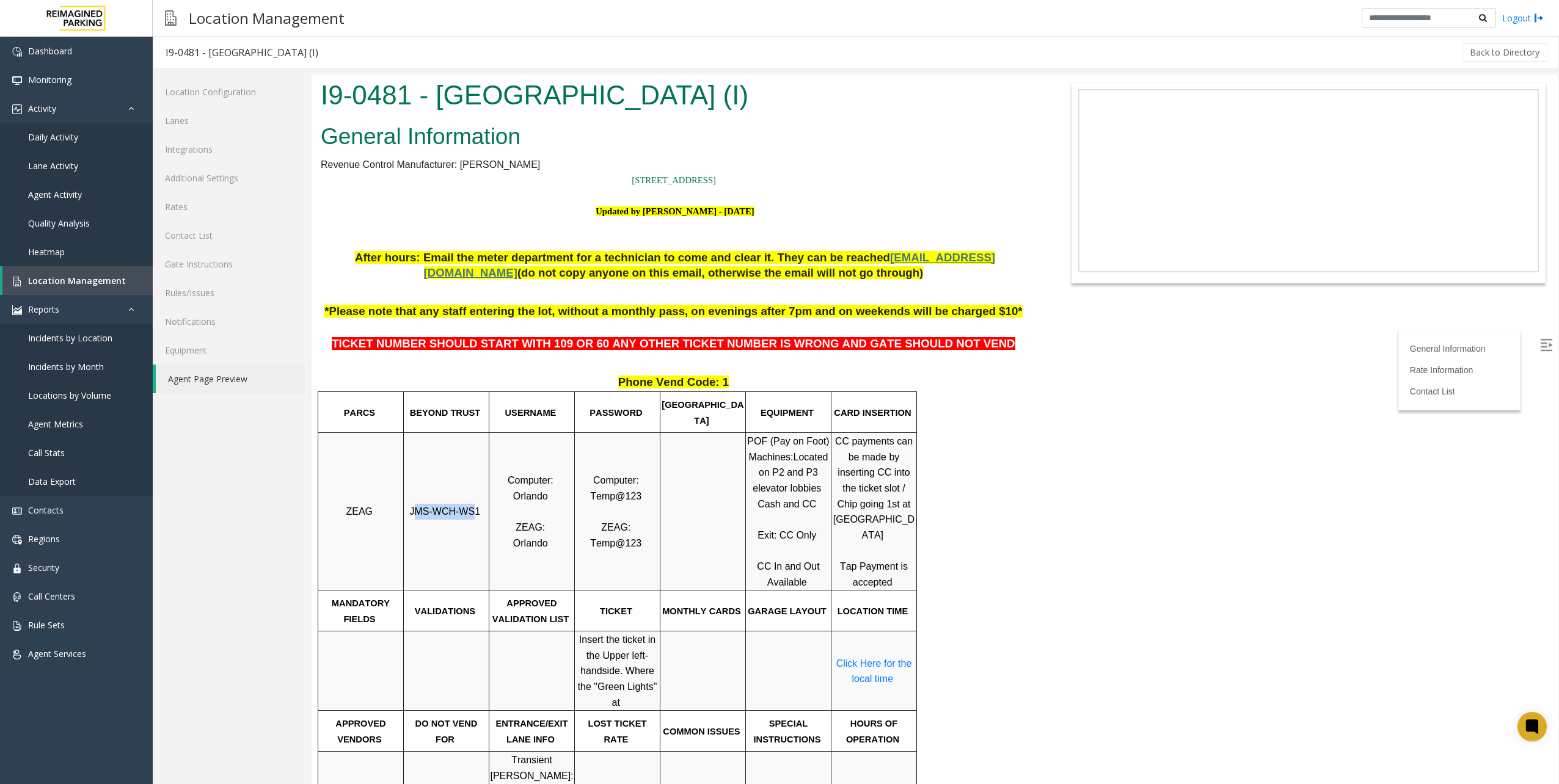
drag, startPoint x: 417, startPoint y: 500, endPoint x: 471, endPoint y: 515, distance: 56.0
click at [471, 515] on td "JMS-WCH-WS1" at bounding box center [446, 512] width 86 height 157
drag, startPoint x: 471, startPoint y: 515, endPoint x: 429, endPoint y: 515, distance: 42.0
click at [429, 515] on span "JMS-WCH-WS1" at bounding box center [446, 512] width 71 height 10
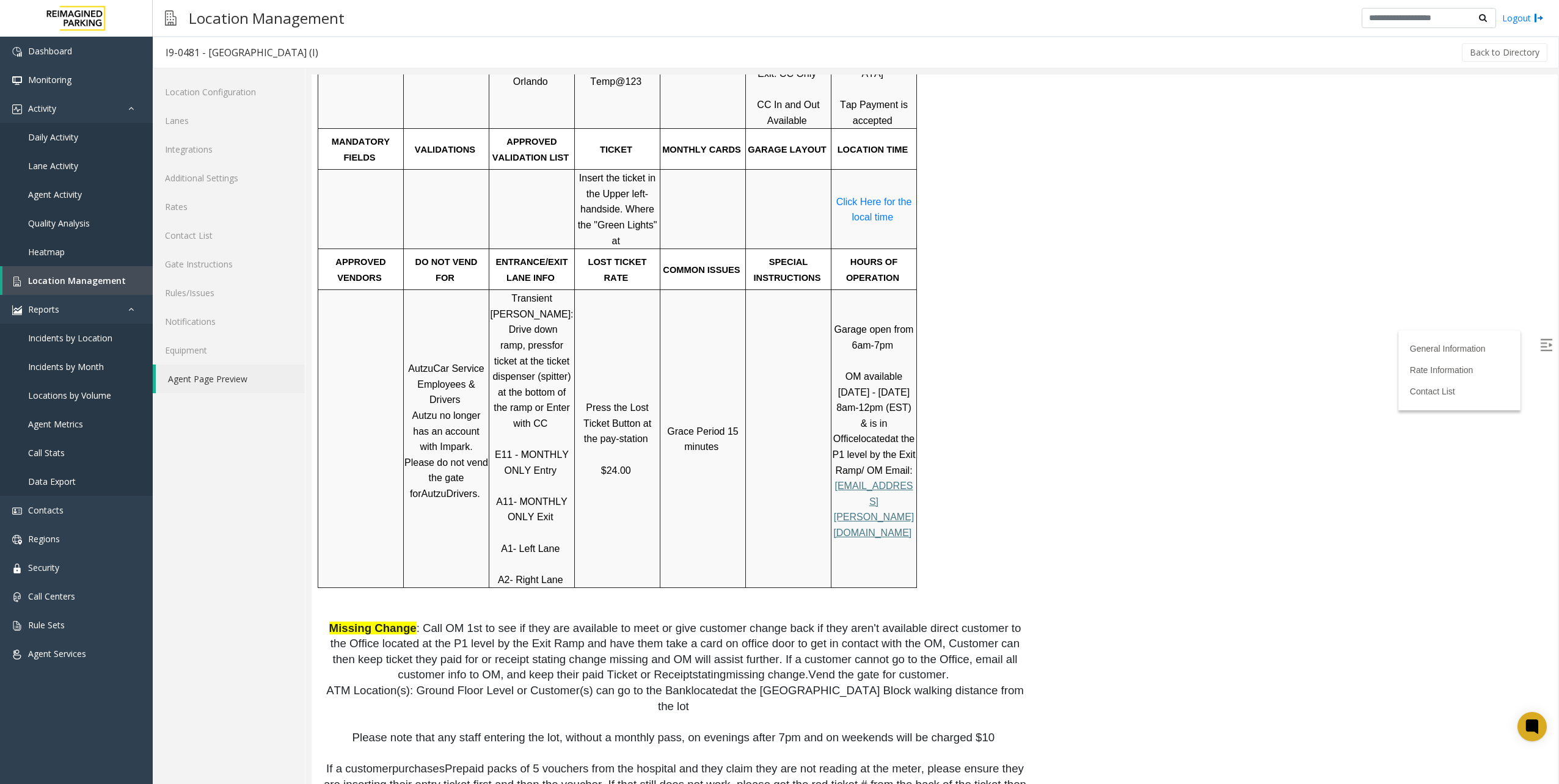
scroll to position [386, 0]
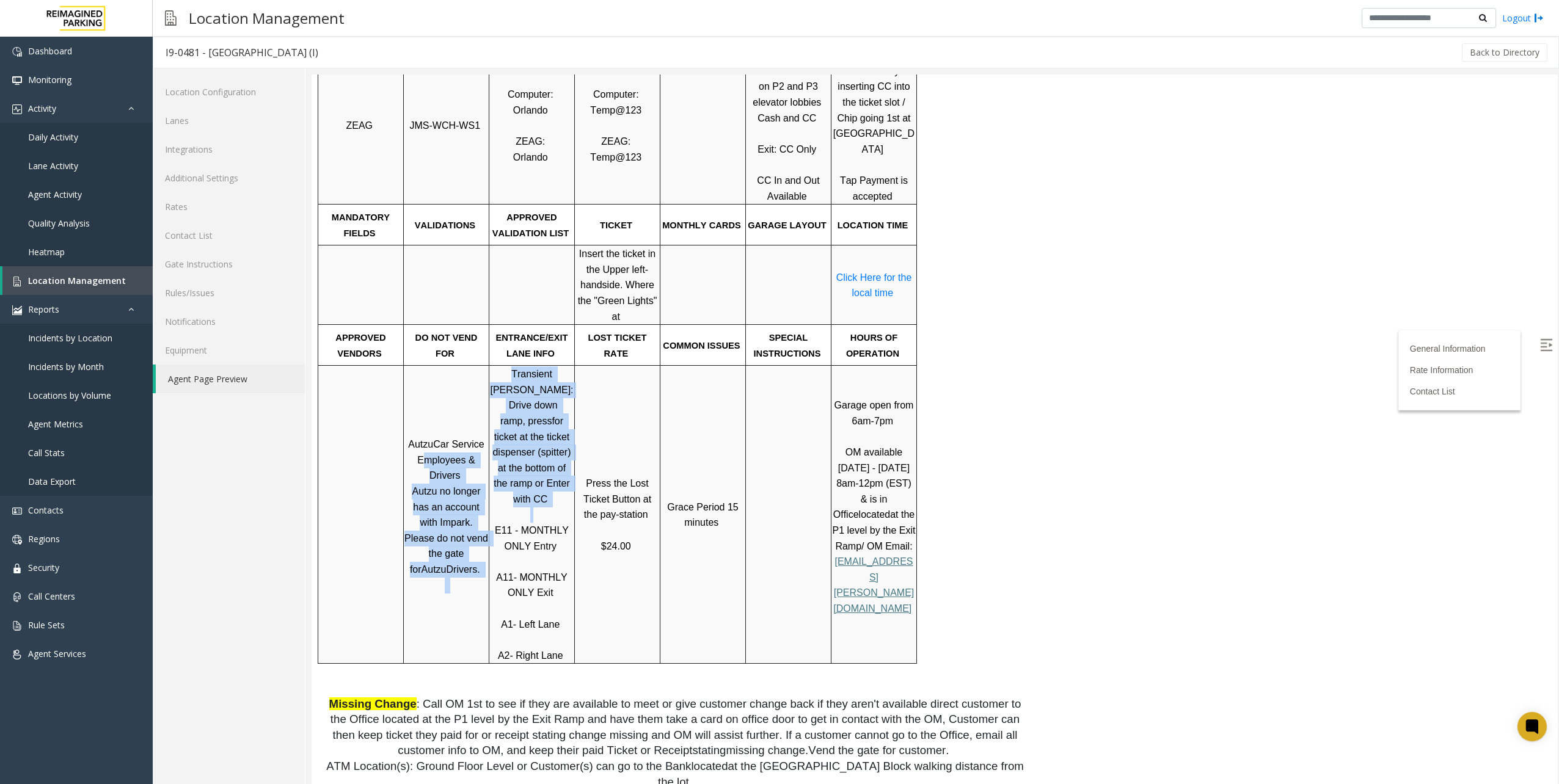
drag, startPoint x: 485, startPoint y: 362, endPoint x: 534, endPoint y: 479, distance: 126.8
click at [534, 479] on tr "Autzu Car Service Employees & Drivers Autzu no longer has an account with Impar…" at bounding box center [617, 515] width 599 height 298
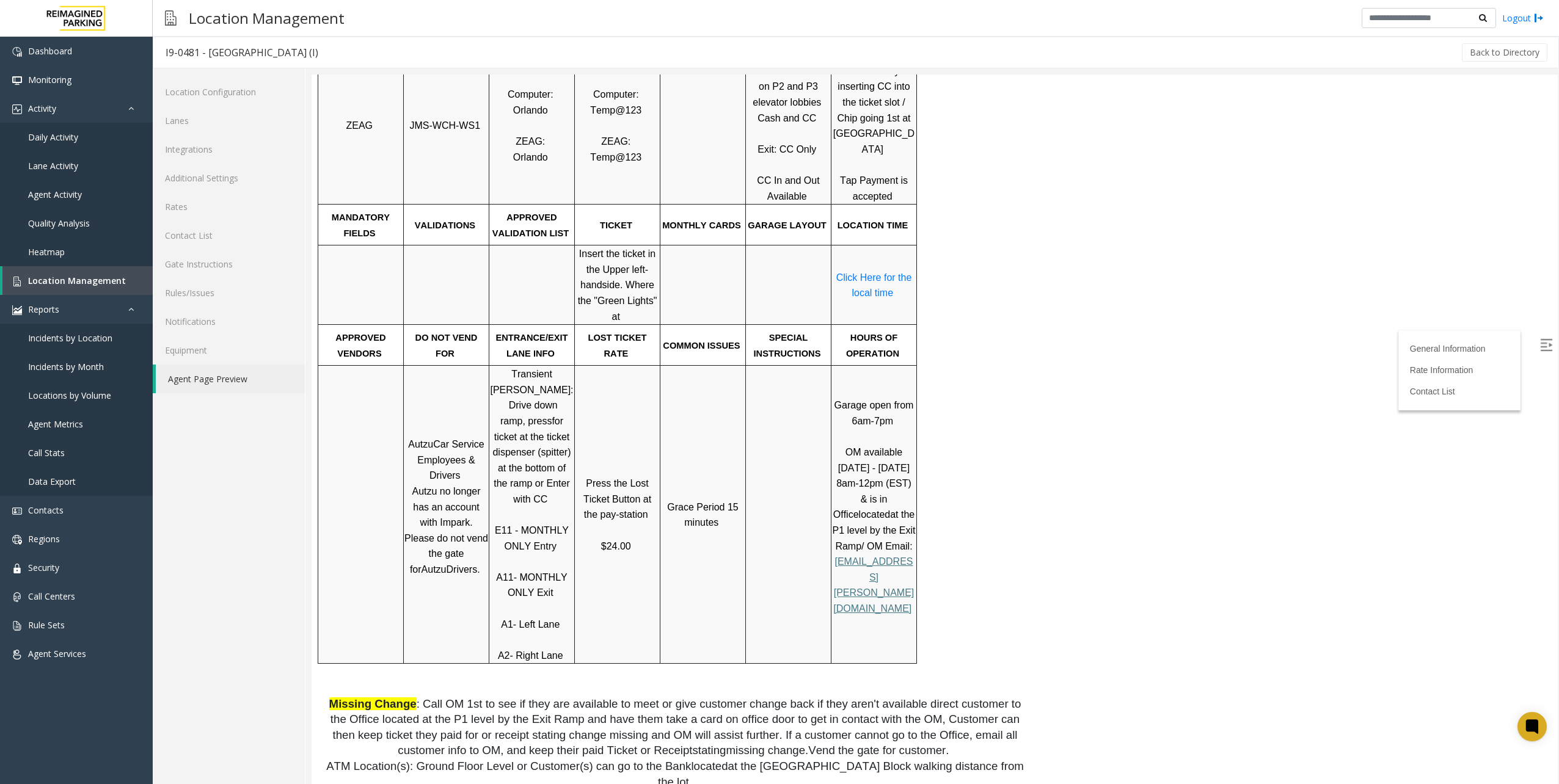
drag, startPoint x: 534, startPoint y: 479, endPoint x: 543, endPoint y: 521, distance: 43.0
click at [543, 521] on p "E11 - MONTHLY ONLY Entry A11- MONTHLY ONLY Exit A1- Left Lane A2- Right Lane" at bounding box center [532, 585] width 84 height 156
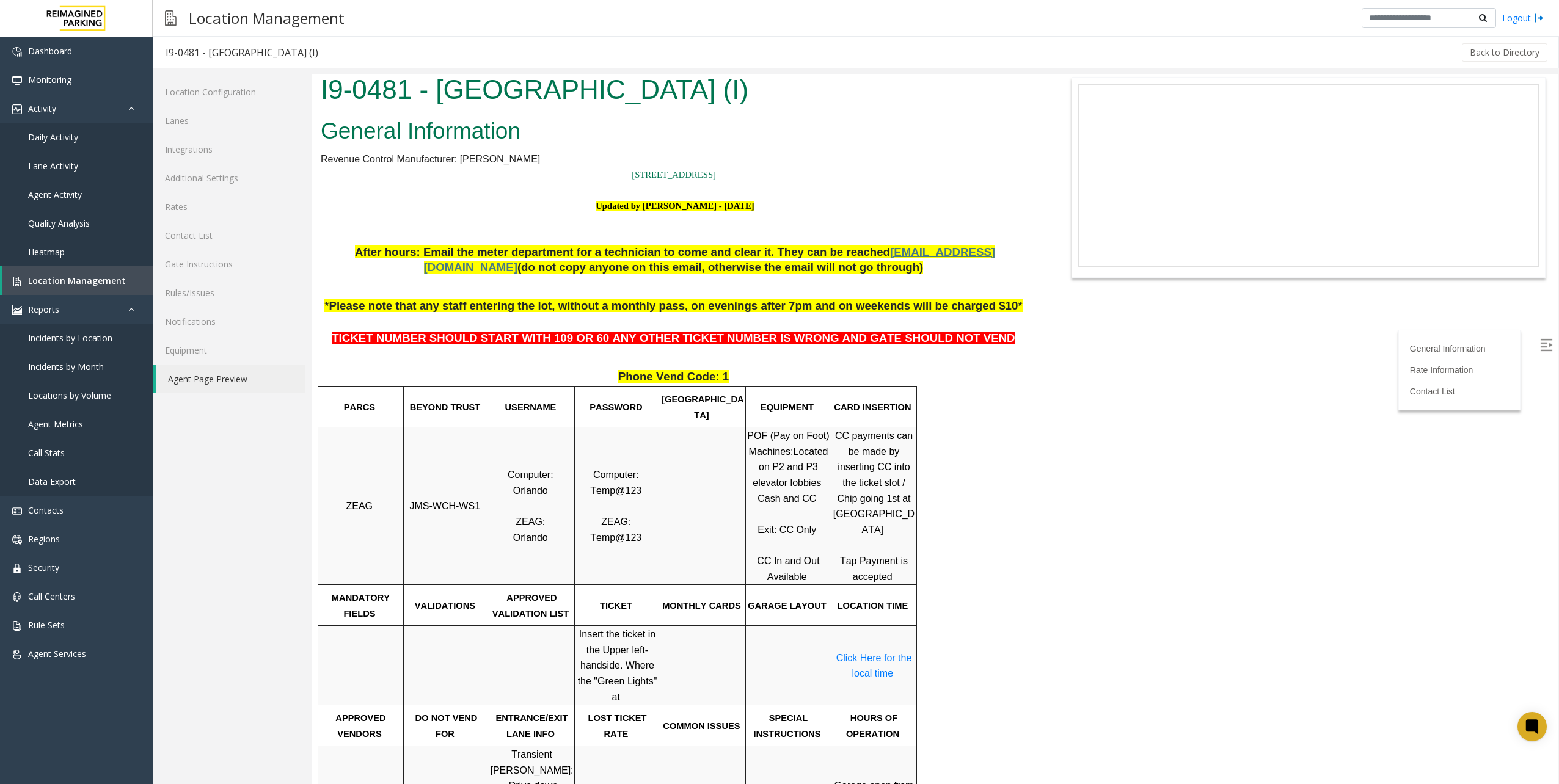
scroll to position [0, 0]
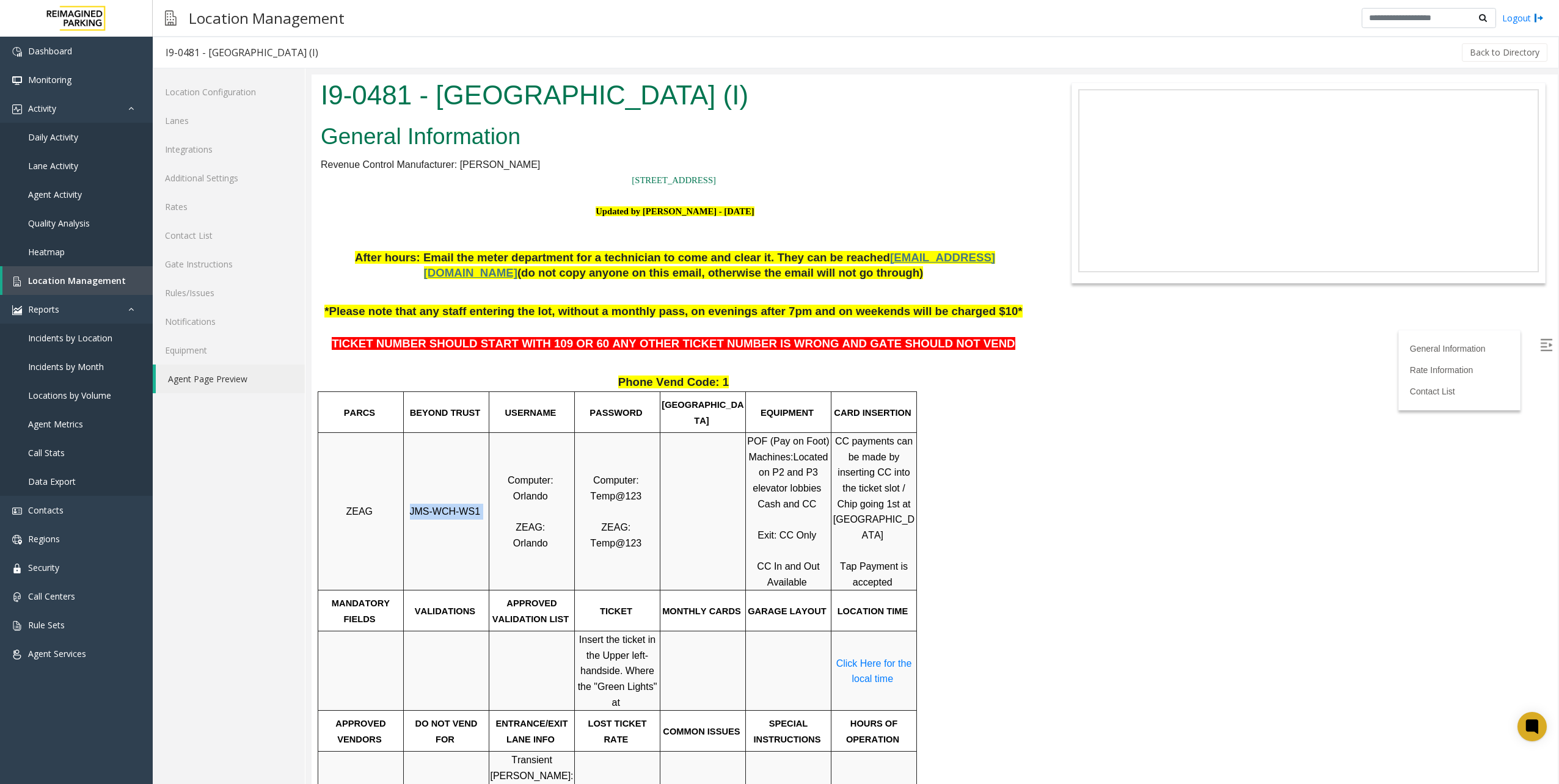
drag, startPoint x: 412, startPoint y: 510, endPoint x: 482, endPoint y: 506, distance: 70.1
click at [482, 506] on p "JMS-WCH-WS1" at bounding box center [446, 512] width 84 height 16
click at [411, 539] on td "JMS-WCH-WS1" at bounding box center [446, 512] width 86 height 157
drag, startPoint x: 410, startPoint y: 513, endPoint x: 473, endPoint y: 515, distance: 63.0
click at [473, 515] on p "JMS-WCH-WS1" at bounding box center [446, 512] width 84 height 16
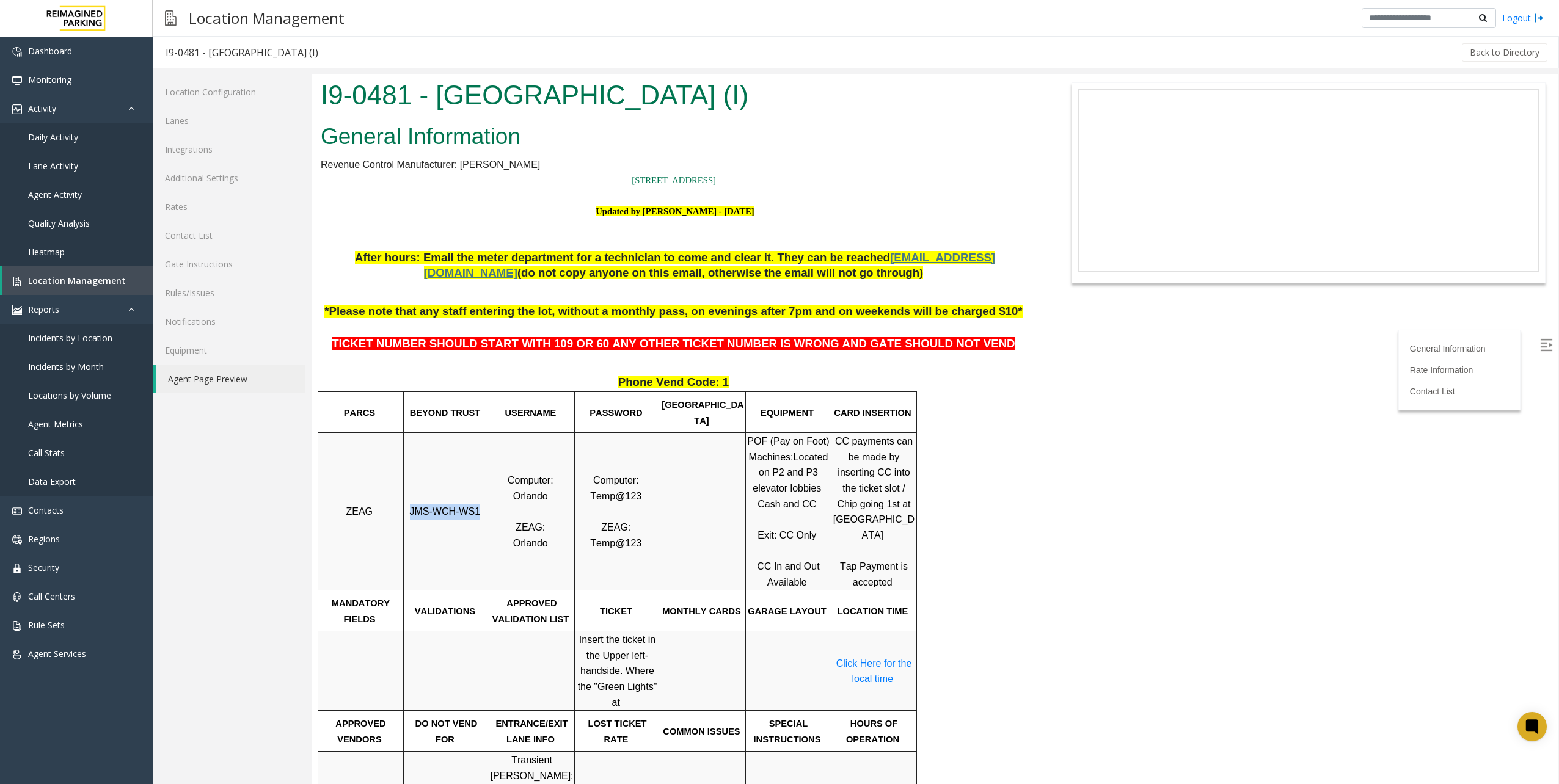
click at [468, 515] on span "JMS-WCH-WS1" at bounding box center [446, 512] width 71 height 10
drag, startPoint x: 468, startPoint y: 515, endPoint x: 435, endPoint y: 418, distance: 102.5
click at [435, 418] on span "BEYOND TRUST" at bounding box center [446, 413] width 71 height 10
click at [425, 414] on span "BEYOND TRUST" at bounding box center [446, 413] width 71 height 10
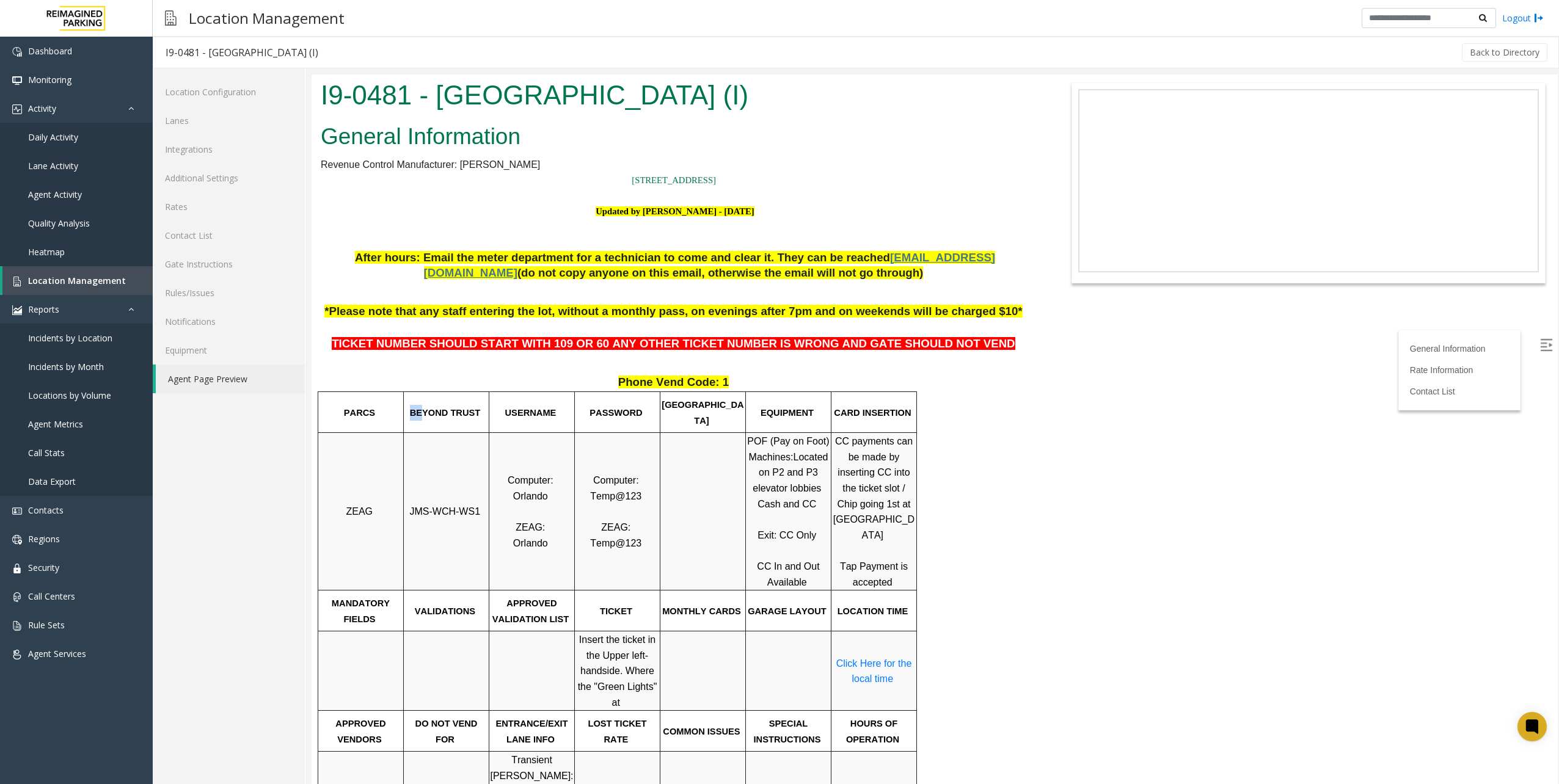
drag, startPoint x: 424, startPoint y: 414, endPoint x: 411, endPoint y: 414, distance: 13.0
click at [411, 414] on p "BEYOND TRUST" at bounding box center [446, 413] width 84 height 16
click at [418, 414] on span "BEYOND TRUST" at bounding box center [446, 413] width 71 height 10
drag, startPoint x: 417, startPoint y: 414, endPoint x: 478, endPoint y: 413, distance: 61.0
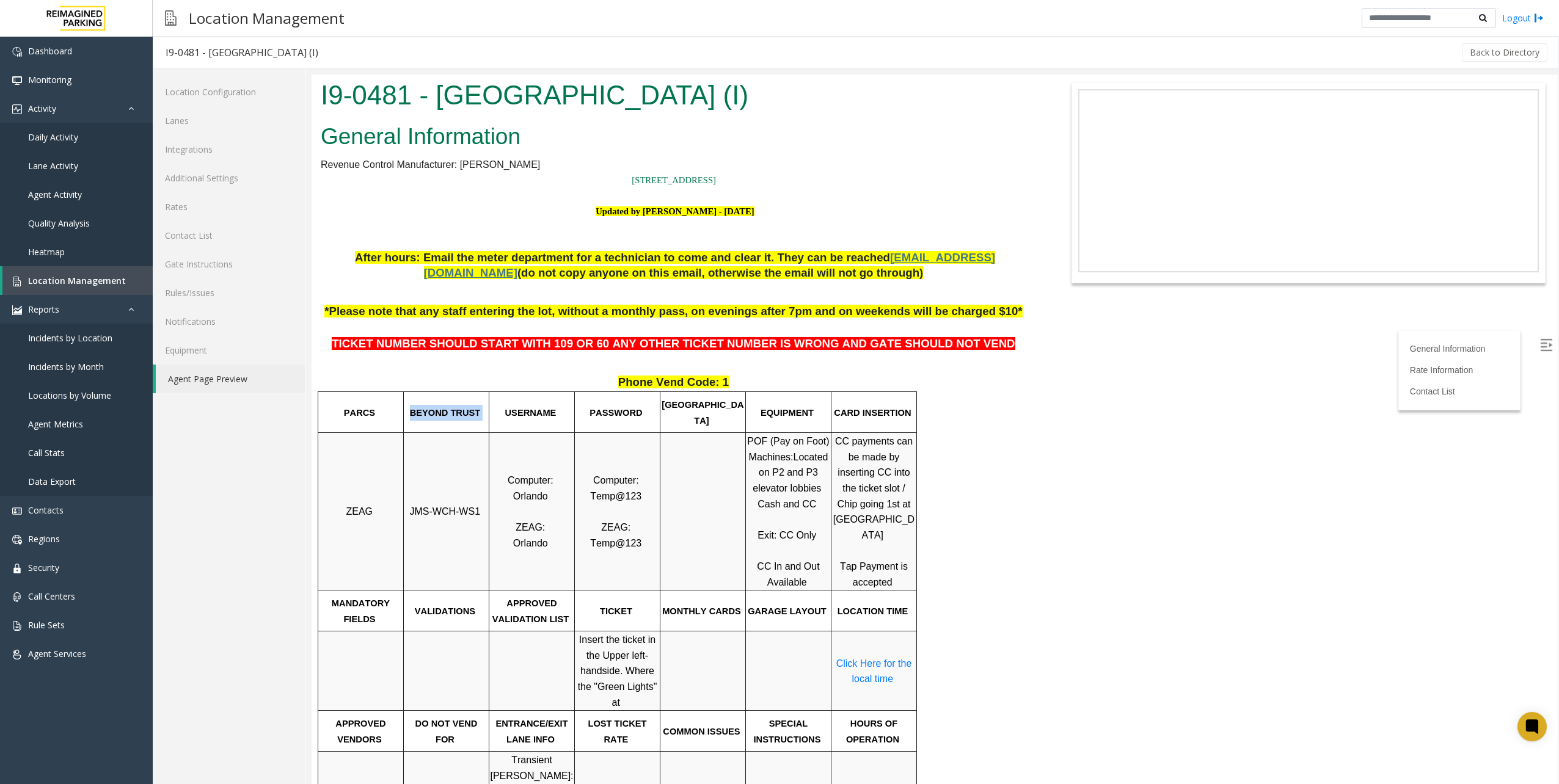
click at [478, 413] on p "BEYOND TRUST" at bounding box center [446, 413] width 84 height 16
drag, startPoint x: 522, startPoint y: 548, endPoint x: 550, endPoint y: 548, distance: 28.0
click at [550, 548] on p "Computer: [PERSON_NAME]: [GEOGRAPHIC_DATA]" at bounding box center [532, 512] width 84 height 78
drag, startPoint x: 550, startPoint y: 548, endPoint x: 620, endPoint y: 548, distance: 70.0
click at [620, 548] on span "Temp@123" at bounding box center [616, 543] width 51 height 10
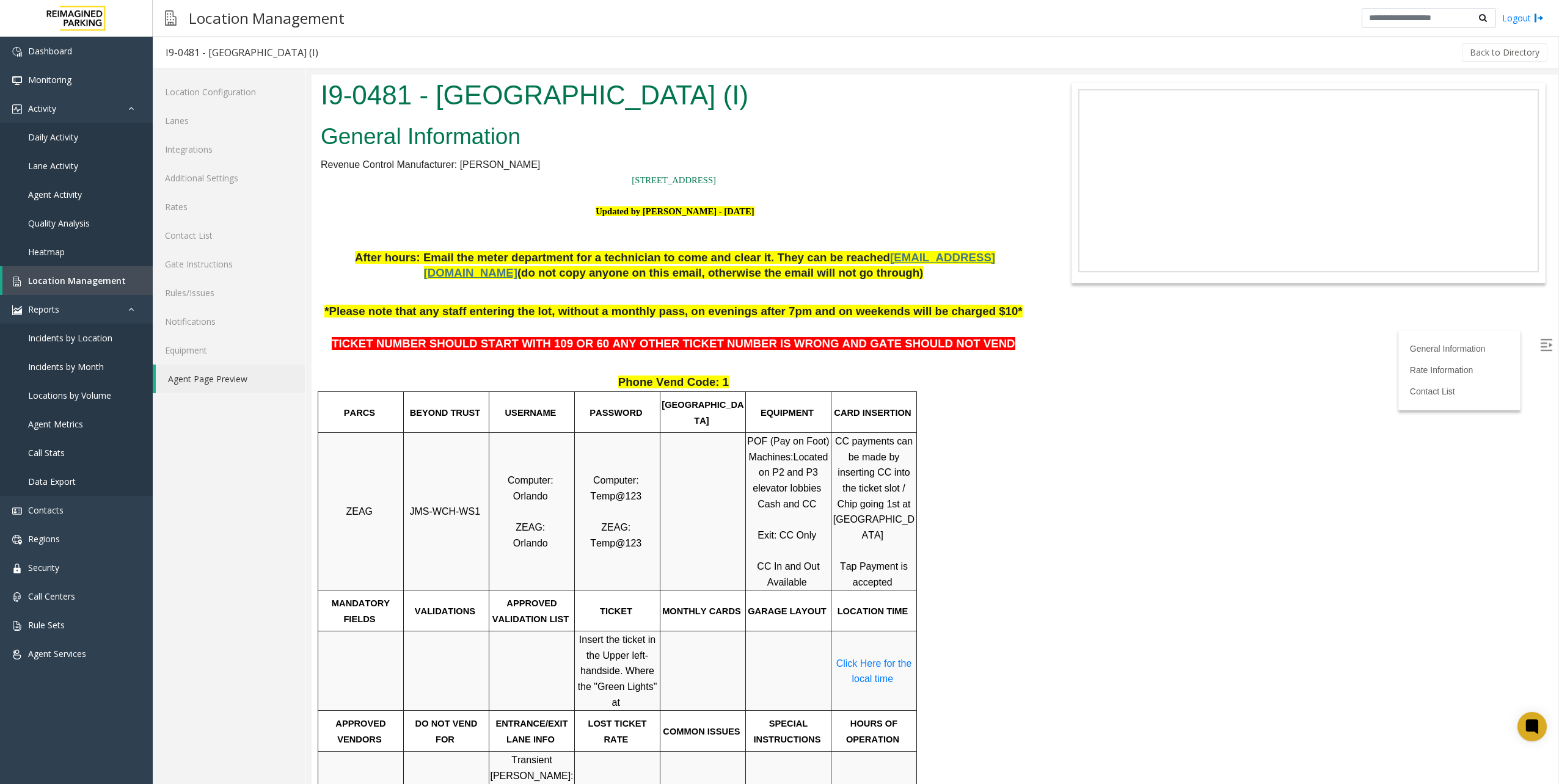
drag, startPoint x: 620, startPoint y: 548, endPoint x: 670, endPoint y: 553, distance: 50.2
click at [670, 553] on td at bounding box center [703, 512] width 86 height 157
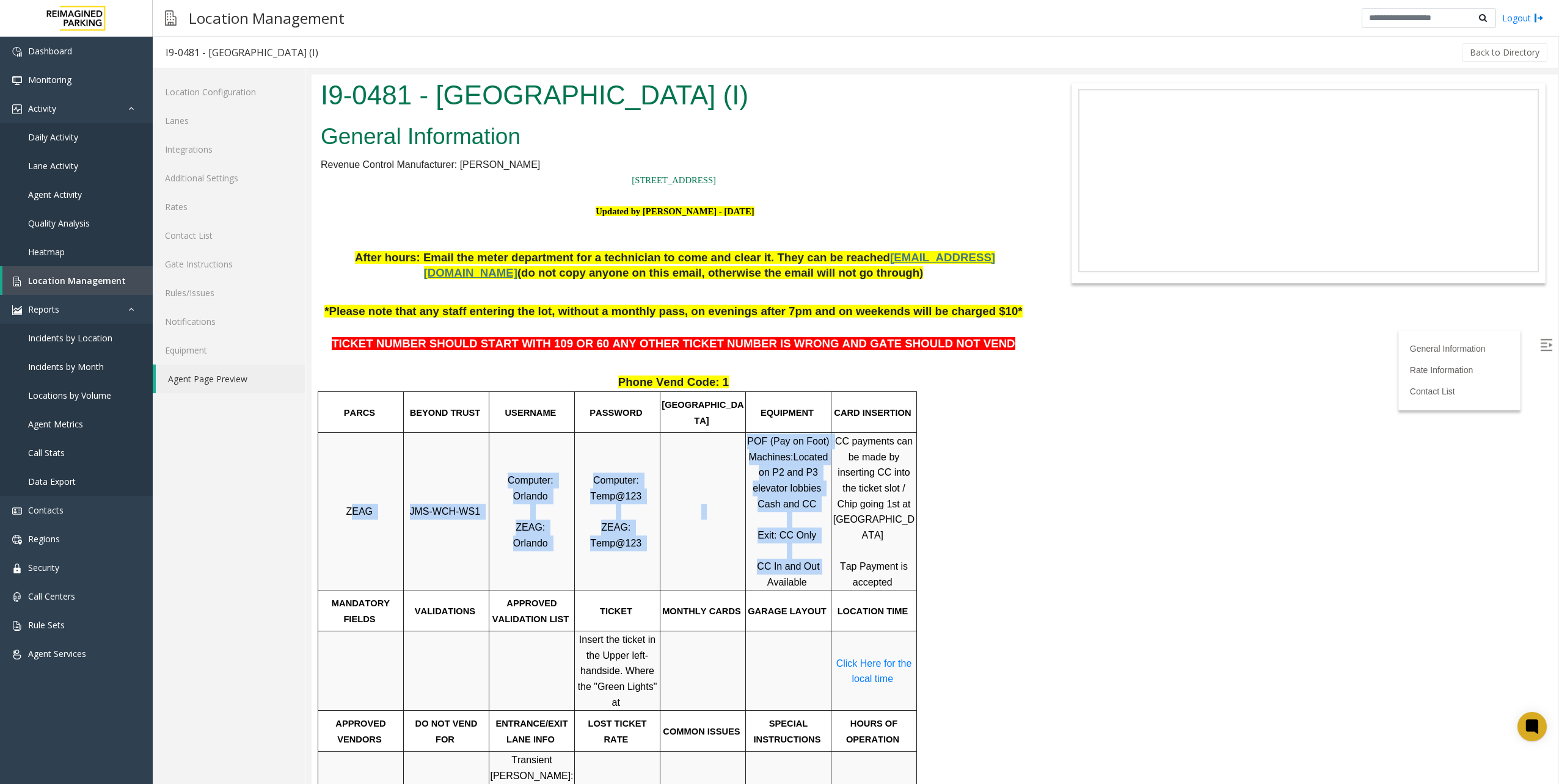
drag, startPoint x: 355, startPoint y: 508, endPoint x: 826, endPoint y: 572, distance: 475.3
click at [826, 572] on tr "ZEAG JMS-WCH-WS1 Computer: Orlando ZEAG: Orlando Computer: Temp@123 ZEAG: Temp@…" at bounding box center [617, 512] width 599 height 157
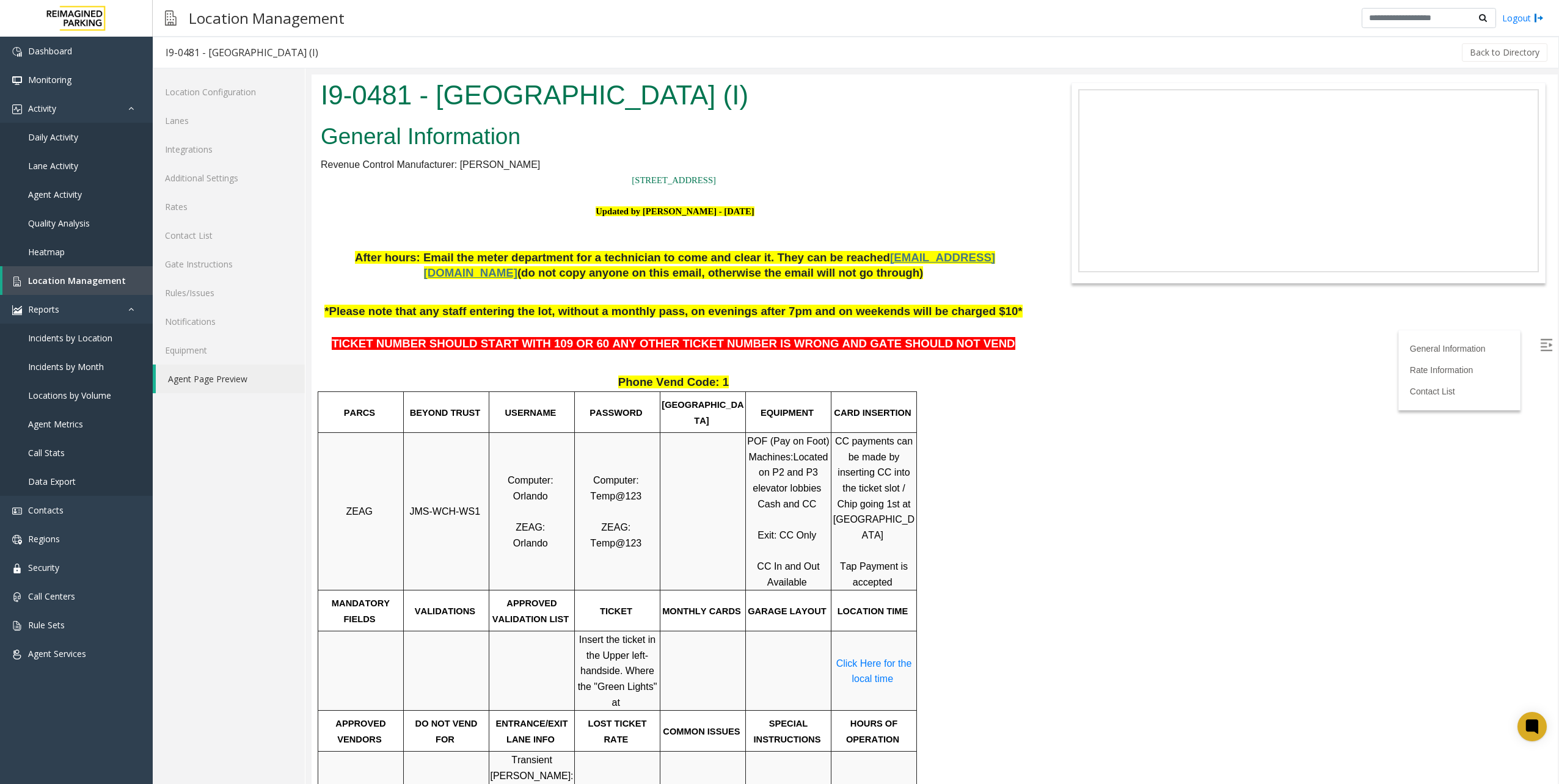
drag, startPoint x: 826, startPoint y: 572, endPoint x: 903, endPoint y: 578, distance: 77.2
click at [903, 578] on td "CC payments can be made by inserting CC into the ticket slot / Chip going 1st a…" at bounding box center [874, 512] width 86 height 157
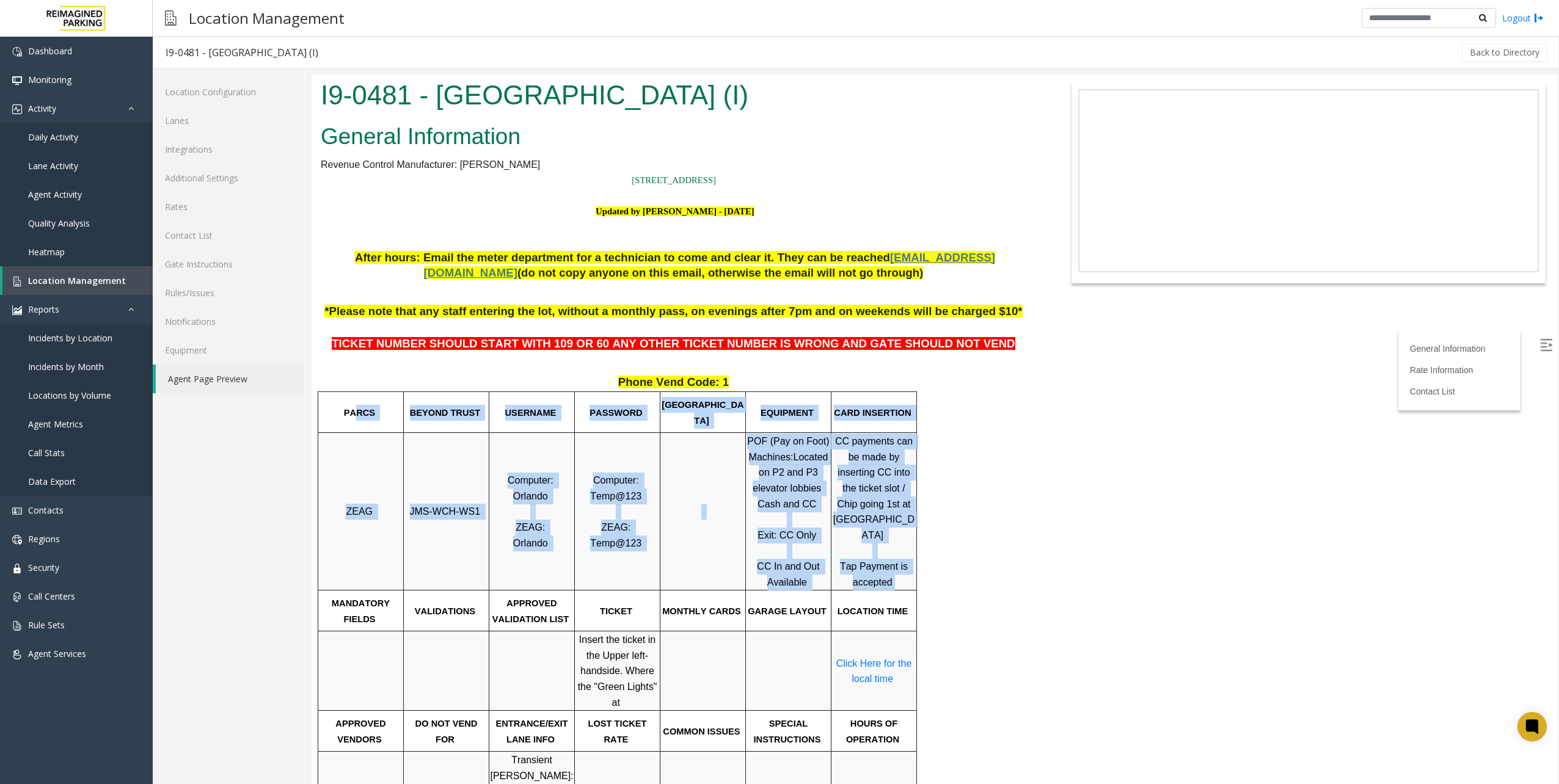
drag, startPoint x: 356, startPoint y: 431, endPoint x: 904, endPoint y: 575, distance: 566.6
click at [904, 575] on tbody "PARCS BEYOND TRUST USERNAME PASSWORD PARIS EQUIPMENT CARD INSERTION ZEAG JMS-WC…" at bounding box center [617, 720] width 599 height 657
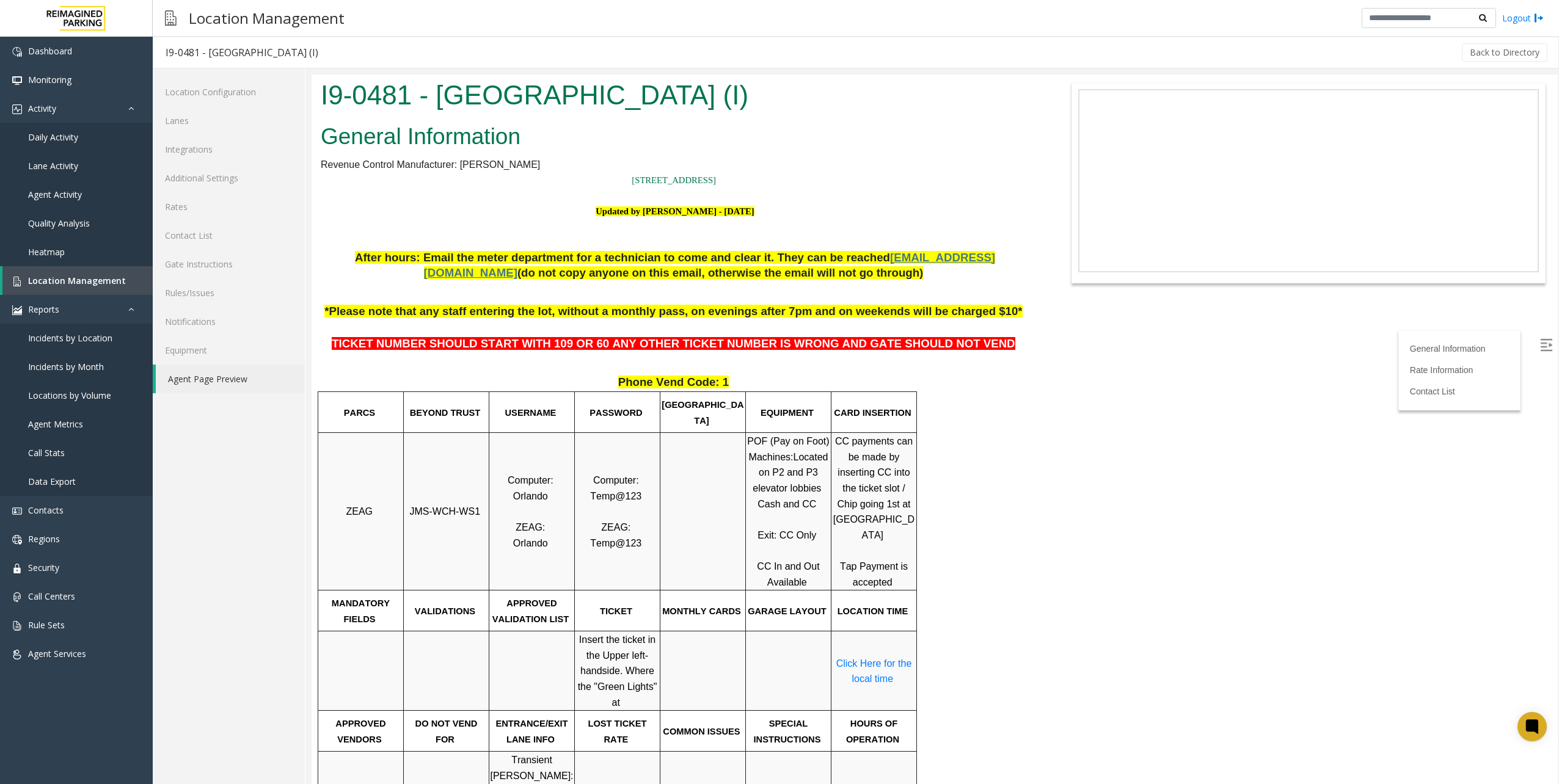
drag, startPoint x: 904, startPoint y: 575, endPoint x: 927, endPoint y: 575, distance: 23.0
click at [927, 575] on div "PARCS BEYOND TRUST USERNAME PASSWORD PARIS EQUIPMENT CARD INSERTION ZEAG JMS-WC…" at bounding box center [673, 720] width 712 height 658
drag, startPoint x: 422, startPoint y: 418, endPoint x: 480, endPoint y: 420, distance: 58.0
click at [480, 420] on p "BEYOND TRUST" at bounding box center [446, 413] width 84 height 16
drag, startPoint x: 480, startPoint y: 420, endPoint x: 530, endPoint y: 477, distance: 75.8
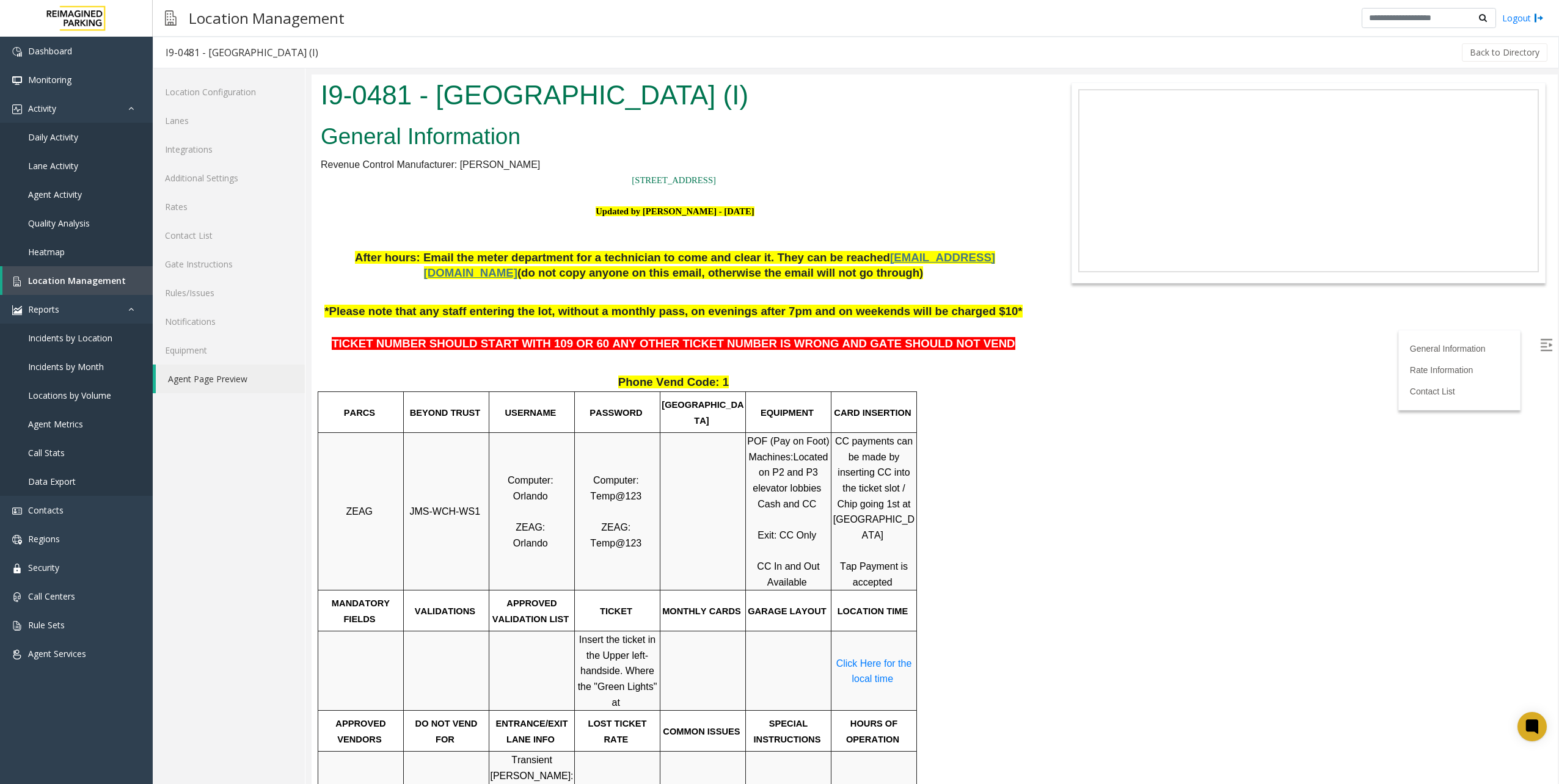
click at [530, 477] on span "Computer:" at bounding box center [530, 480] width 46 height 10
click at [96, 280] on span "Location Management" at bounding box center [77, 281] width 98 height 12
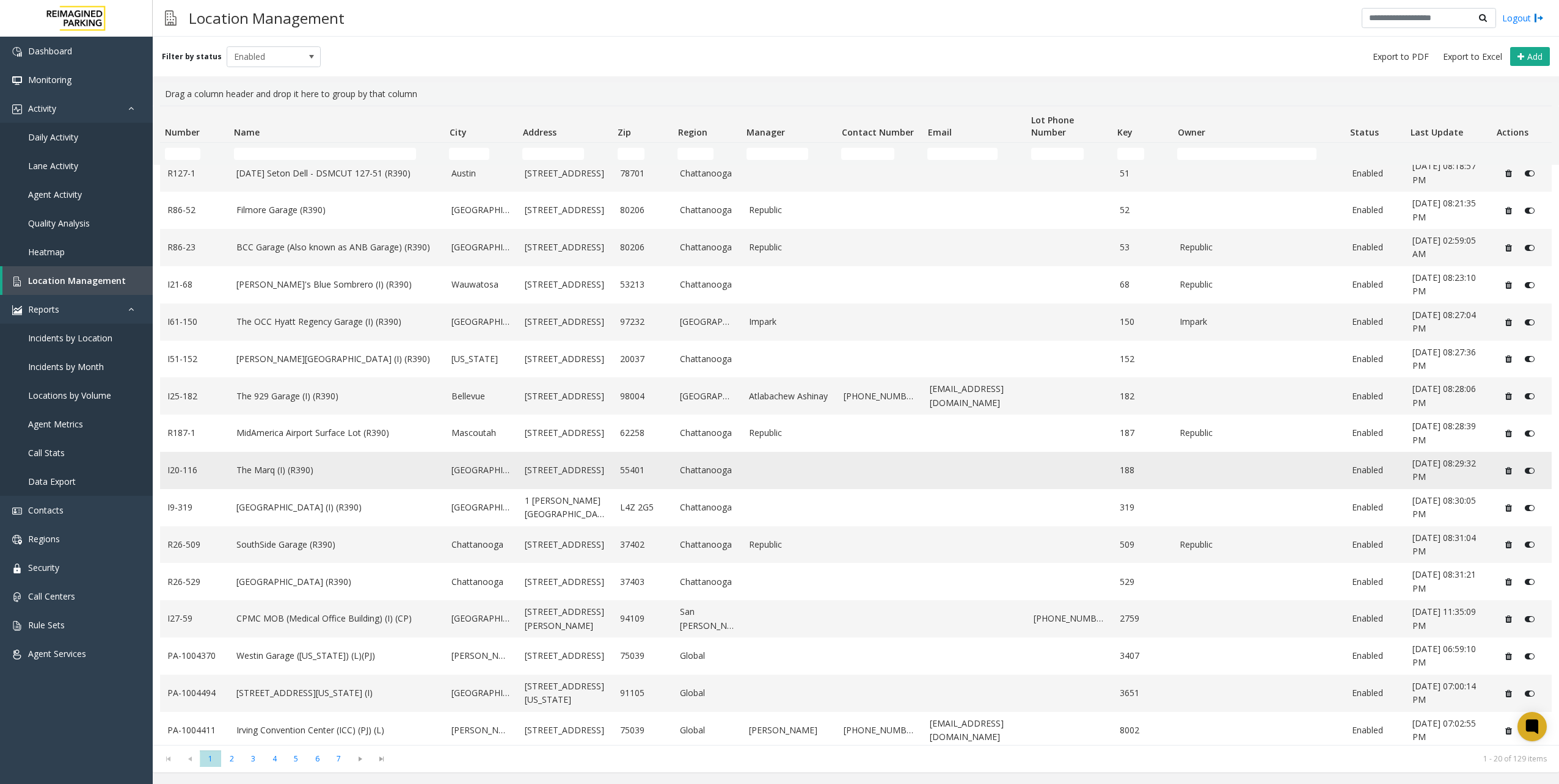
scroll to position [163, 0]
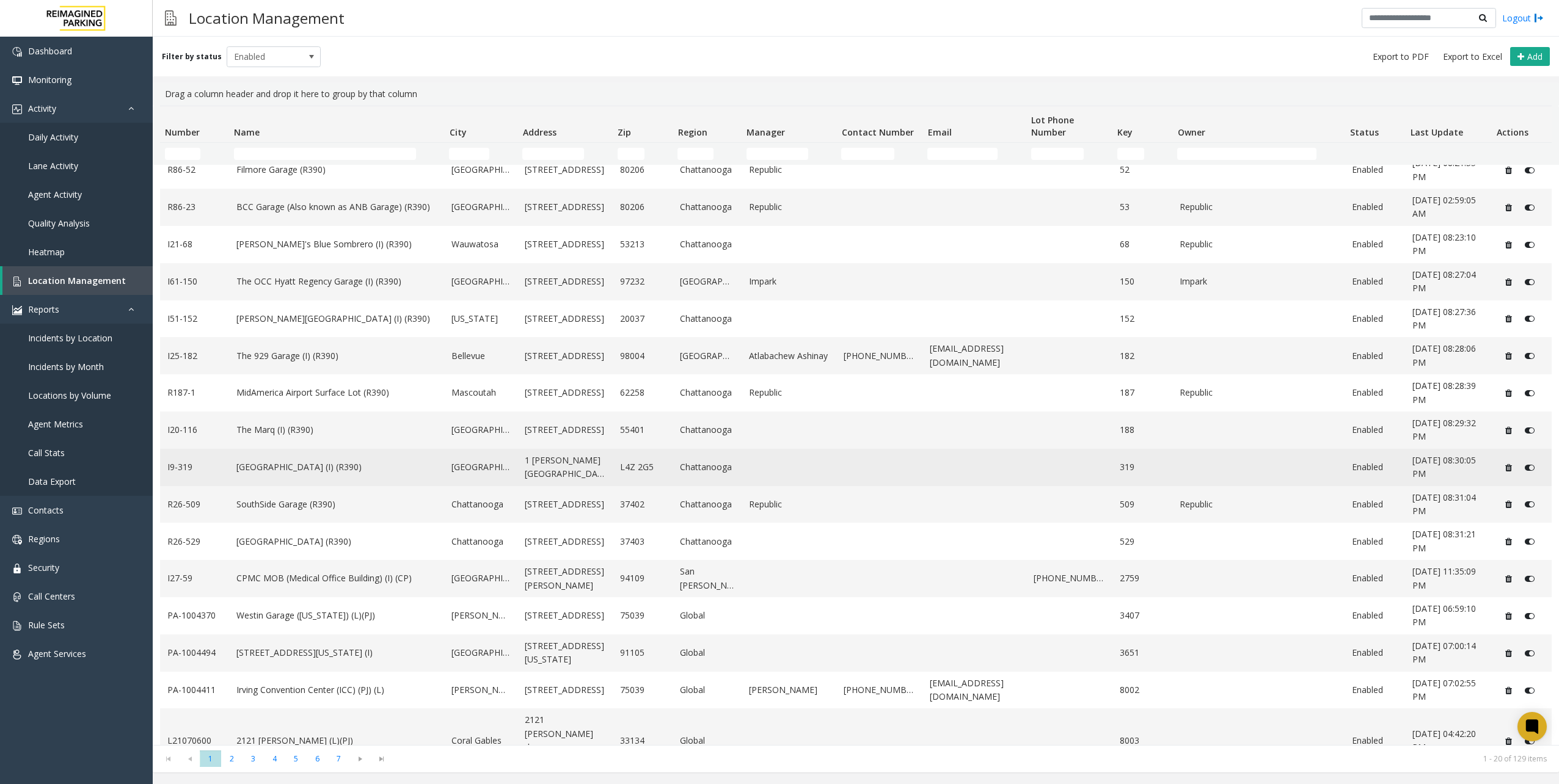
click at [370, 475] on td "[GEOGRAPHIC_DATA] (I) (R390)" at bounding box center [336, 467] width 215 height 37
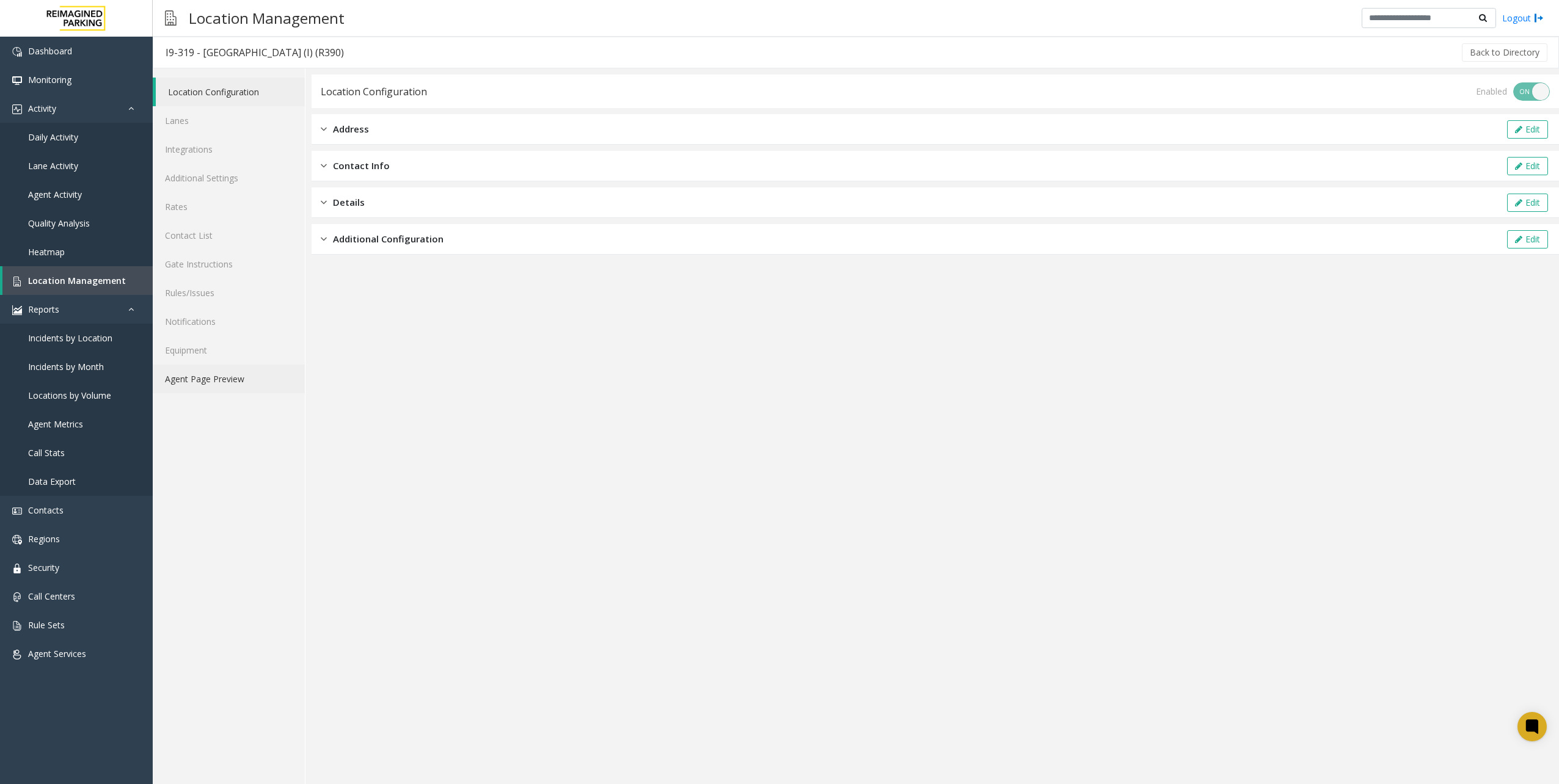
click at [251, 369] on link "Agent Page Preview" at bounding box center [229, 379] width 152 height 29
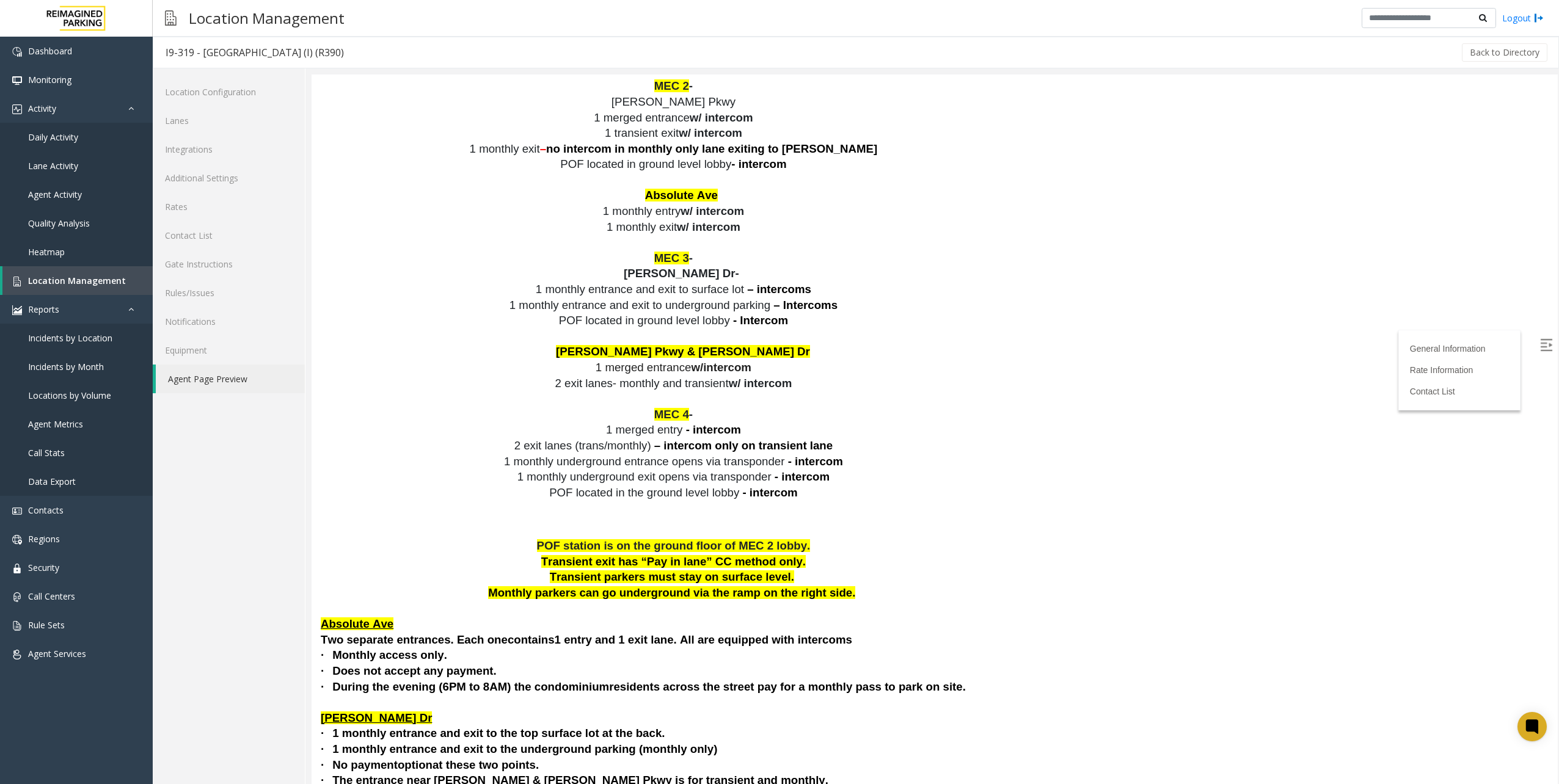
scroll to position [2259, 0]
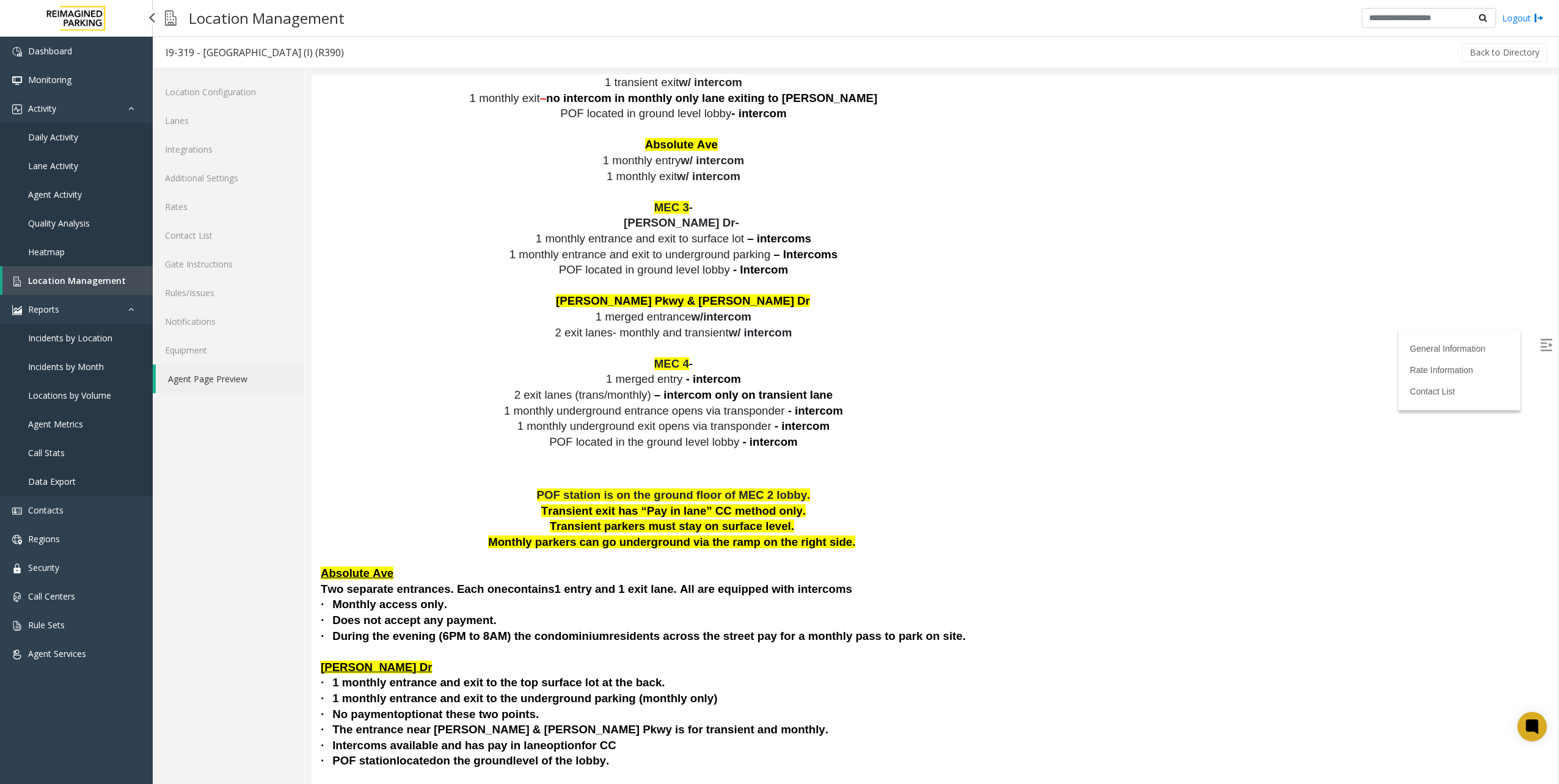
click at [113, 282] on span "Location Management" at bounding box center [77, 281] width 98 height 12
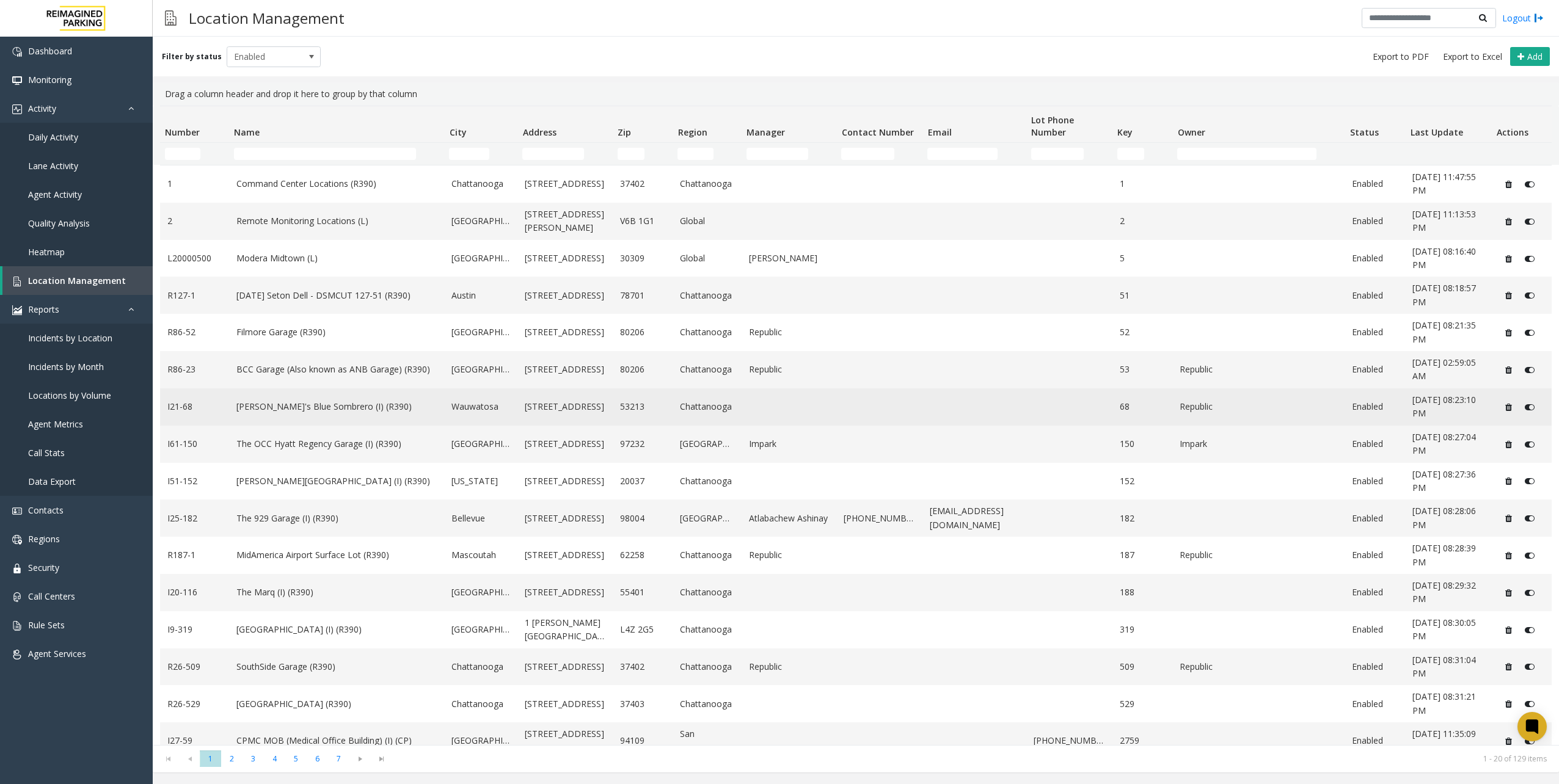
scroll to position [163, 0]
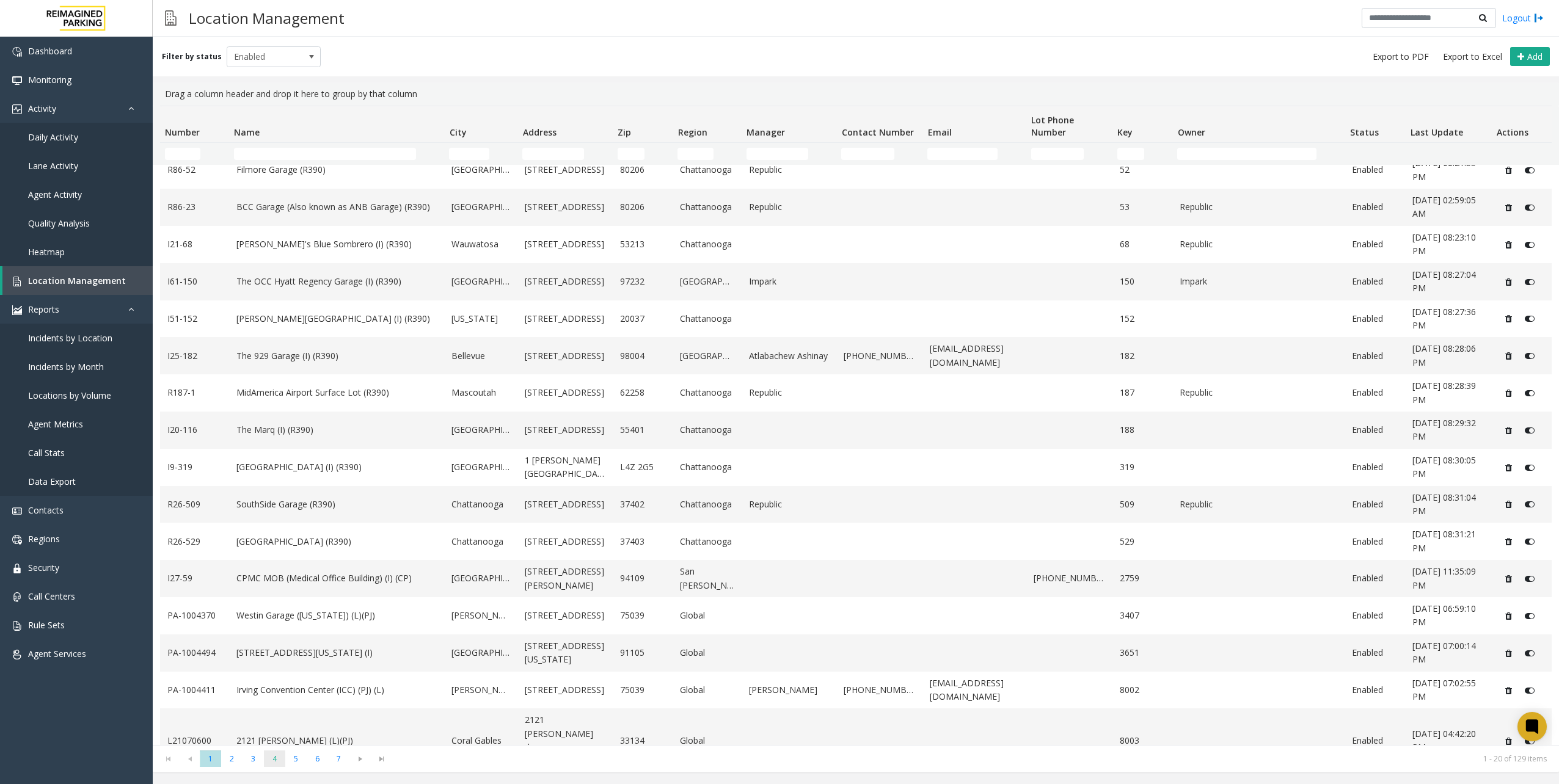
click at [284, 753] on span "4" at bounding box center [274, 759] width 21 height 17
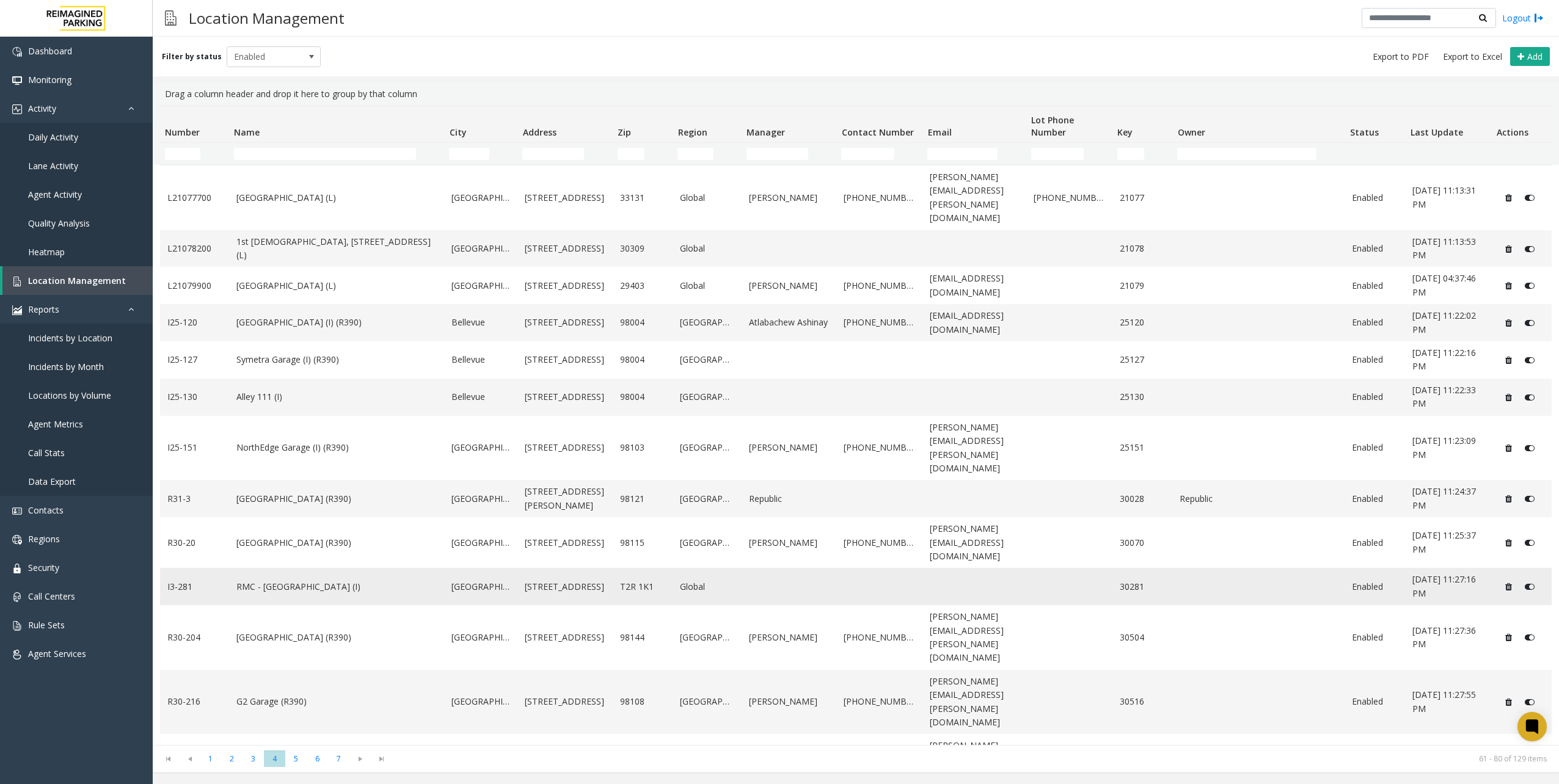
click at [343, 580] on link "RMC - [GEOGRAPHIC_DATA] (I)" at bounding box center [337, 587] width 201 height 13
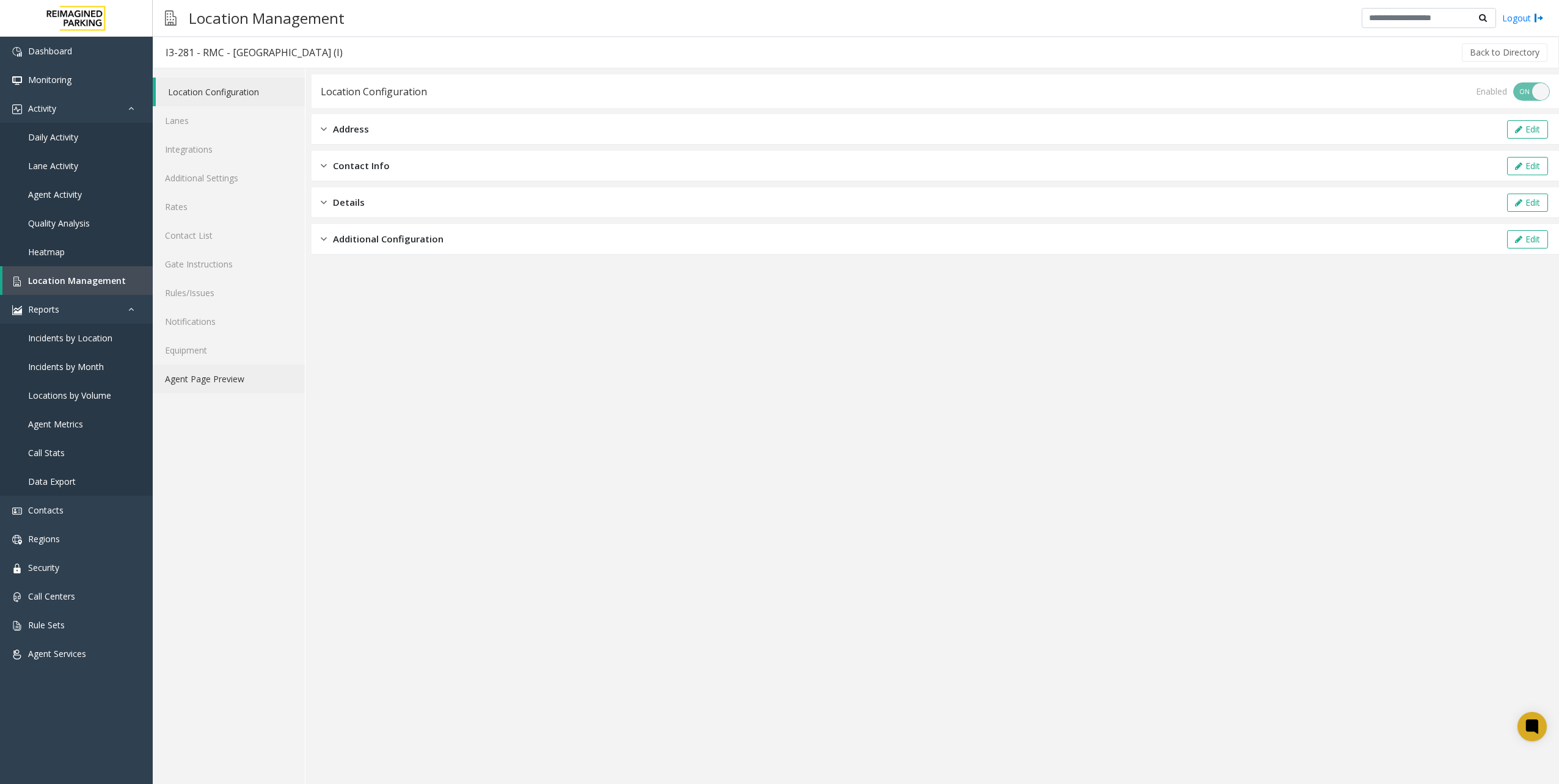
click at [229, 379] on link "Agent Page Preview" at bounding box center [229, 379] width 152 height 29
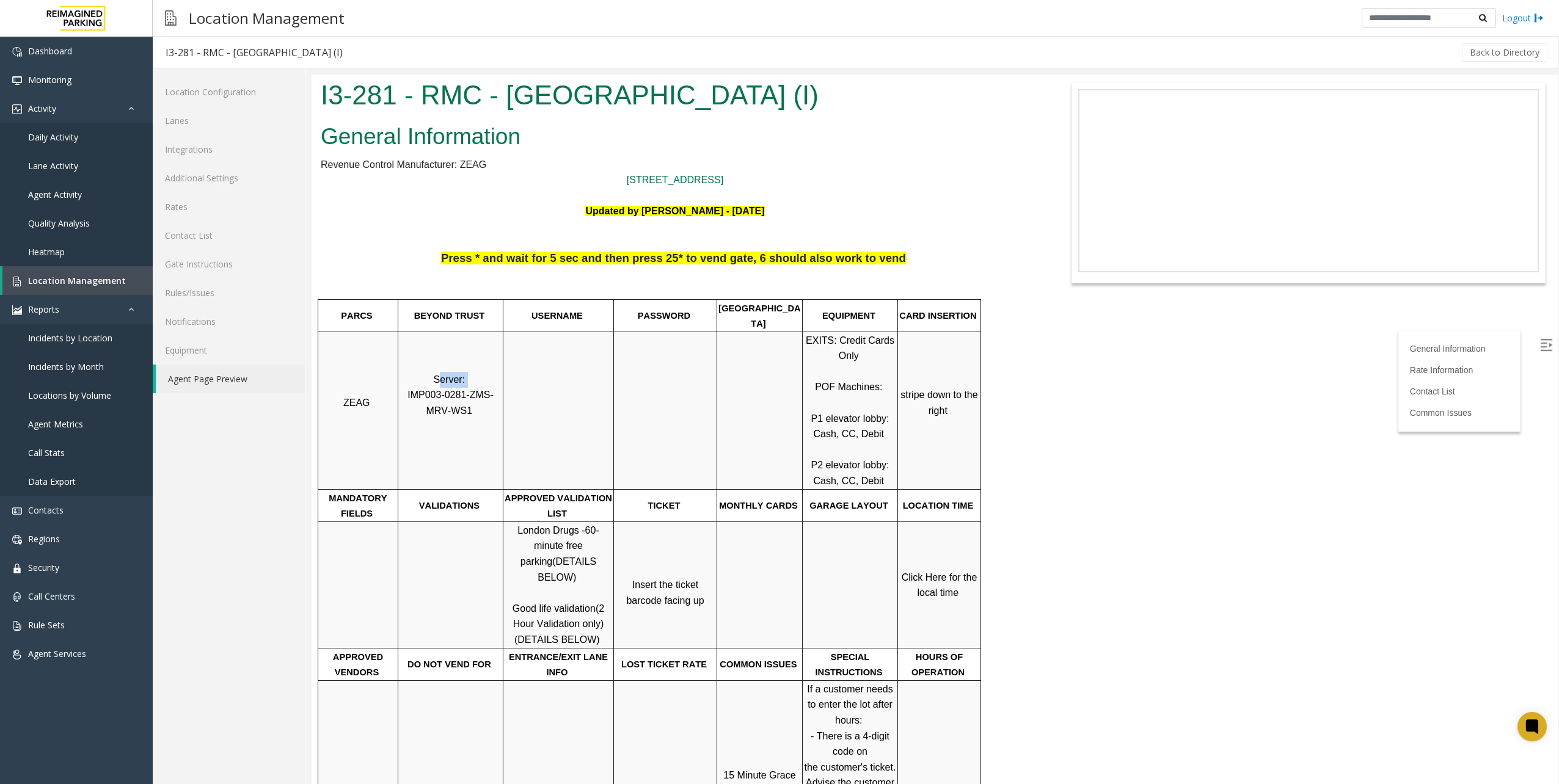
drag, startPoint x: 438, startPoint y: 364, endPoint x: 493, endPoint y: 367, distance: 55.1
click at [493, 372] on p "Server: IMP003-0281-ZMS-MRV-WS1" at bounding box center [450, 411] width 104 height 78
click at [804, 419] on div at bounding box center [802, 410] width 5 height 157
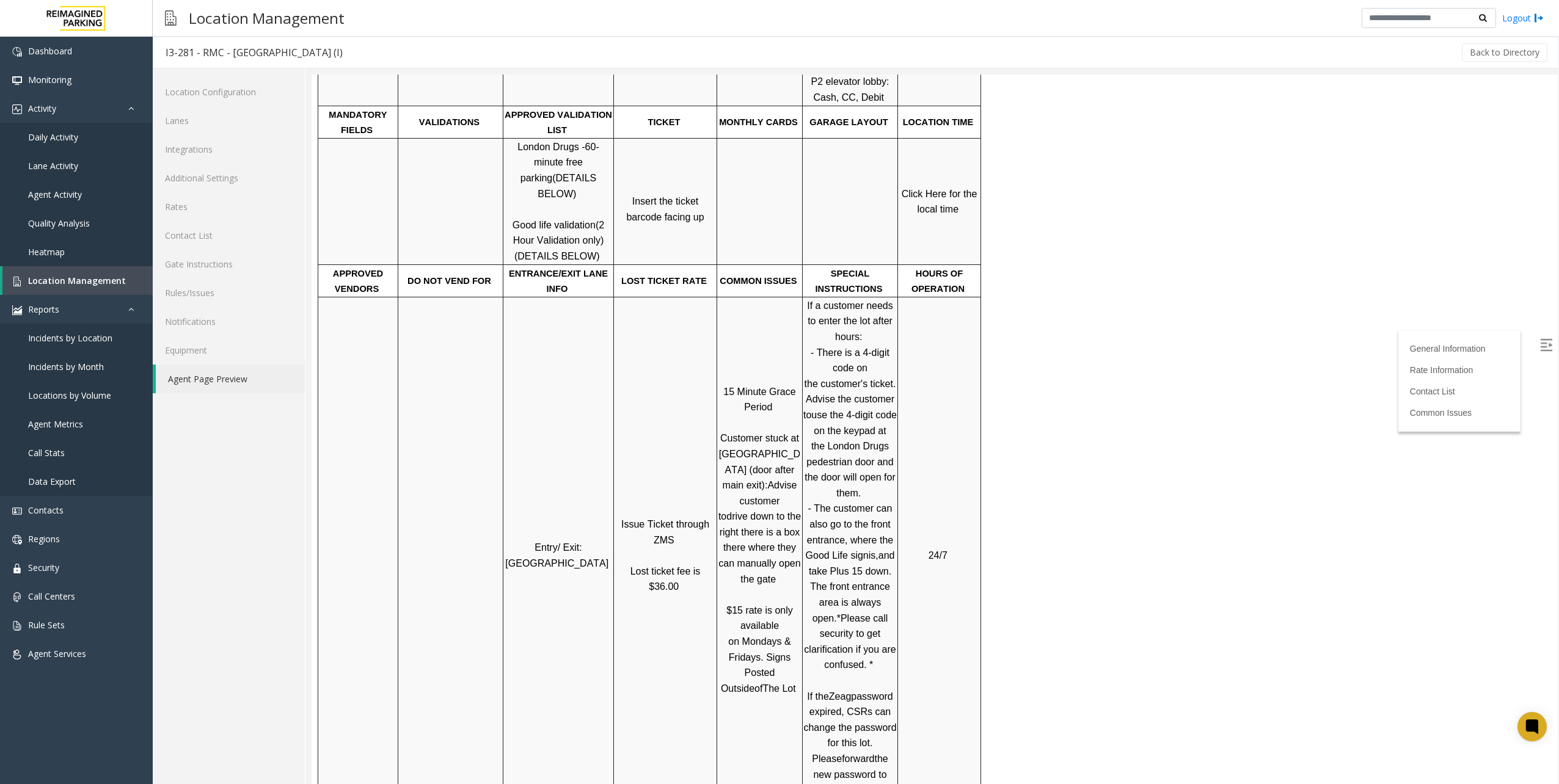
scroll to position [366, 0]
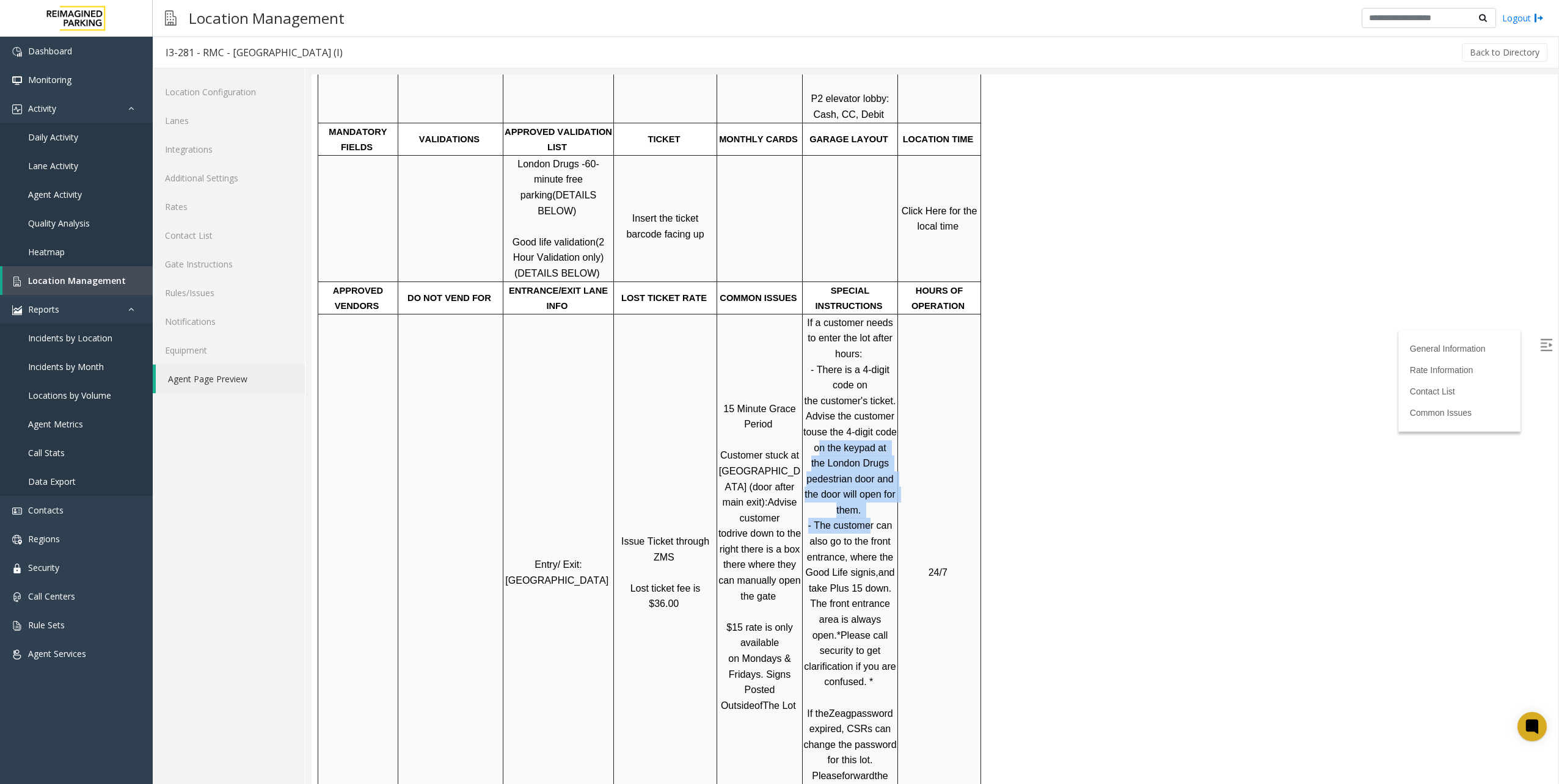
drag, startPoint x: 816, startPoint y: 425, endPoint x: 869, endPoint y: 513, distance: 102.7
click at [869, 513] on p "If a customer needs to enter the lot after hours: - There is a 4-digit code on …" at bounding box center [850, 573] width 93 height 516
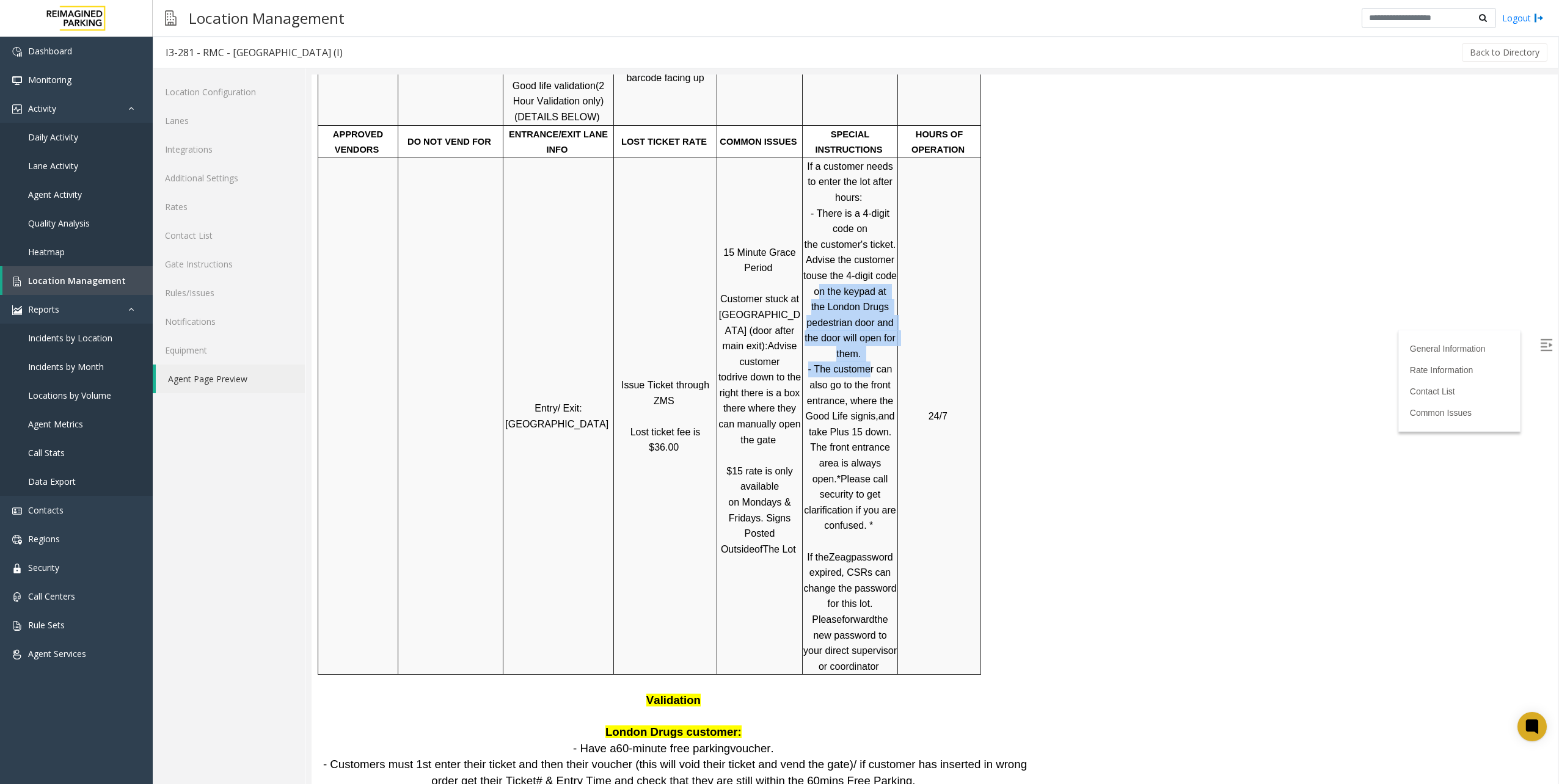
scroll to position [549, 0]
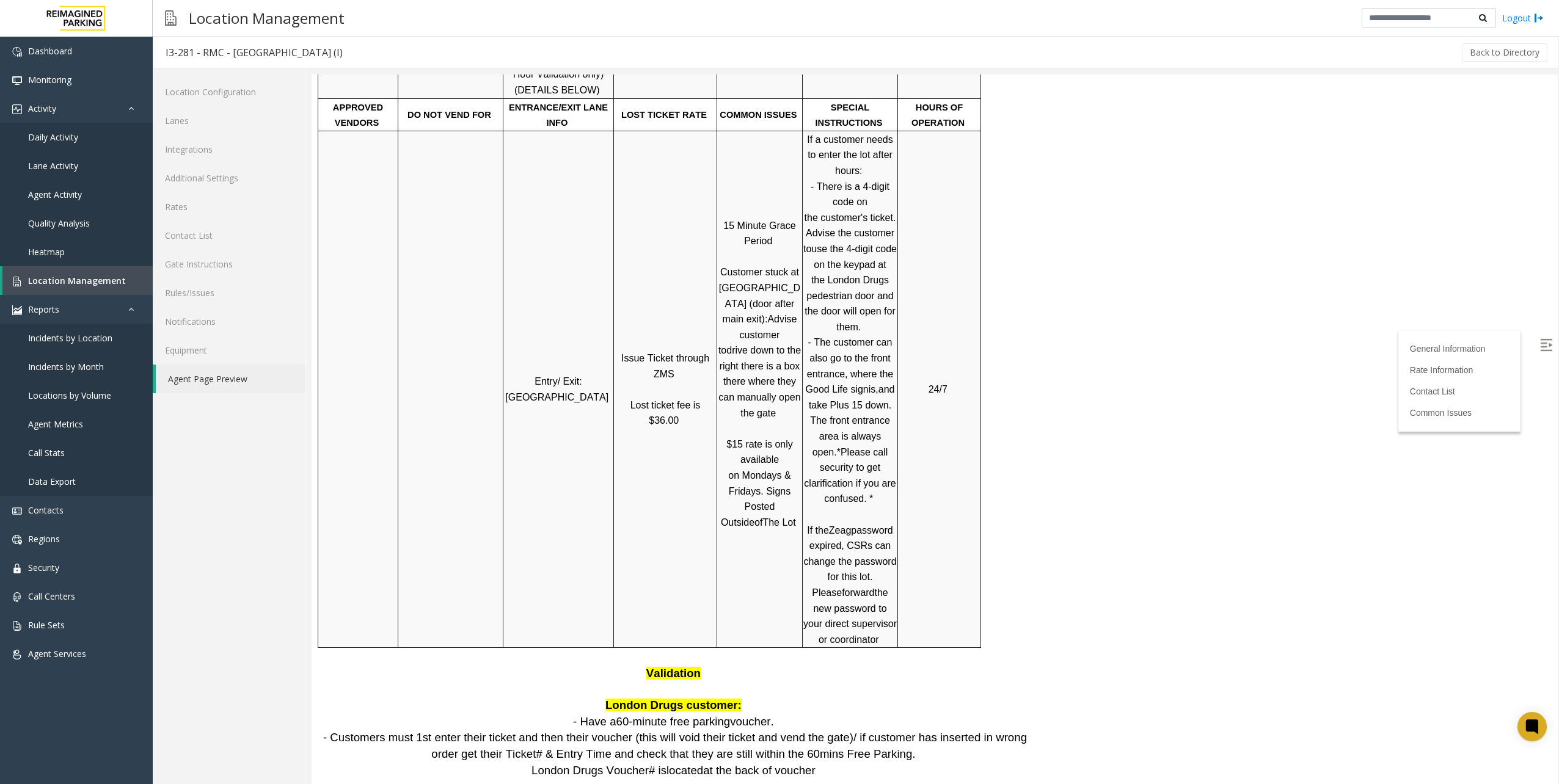
click at [831, 492] on p "If a customer needs to enter the lot after hours: - There is a 4-digit code on …" at bounding box center [850, 389] width 93 height 516
click at [719, 666] on p "Validation" at bounding box center [675, 681] width 708 height 31
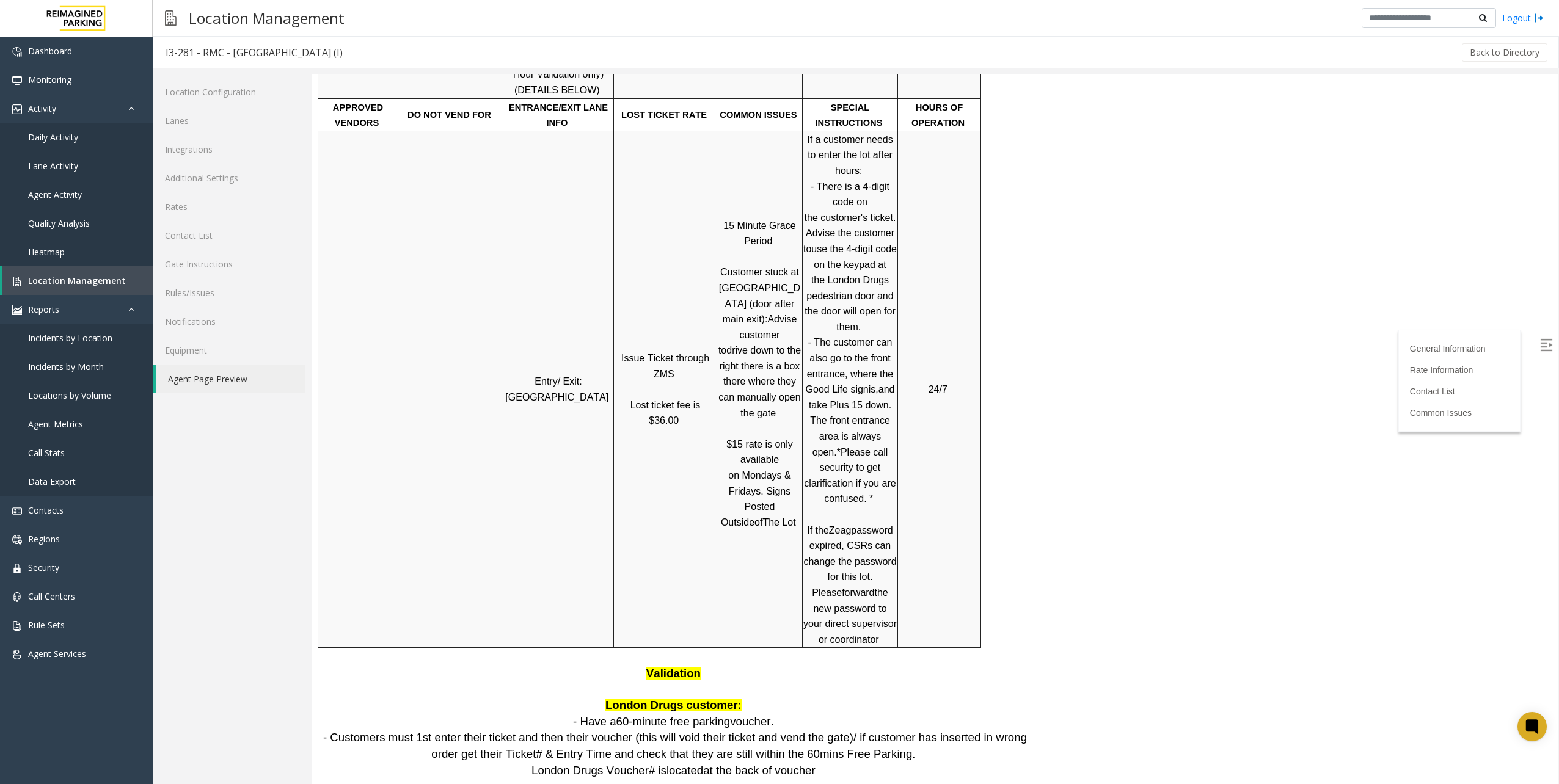
click at [719, 699] on span "London Drugs customer:" at bounding box center [674, 705] width 136 height 13
click at [717, 699] on span "London Drugs customer:" at bounding box center [674, 705] width 136 height 13
drag, startPoint x: 717, startPoint y: 668, endPoint x: 728, endPoint y: 670, distance: 11.2
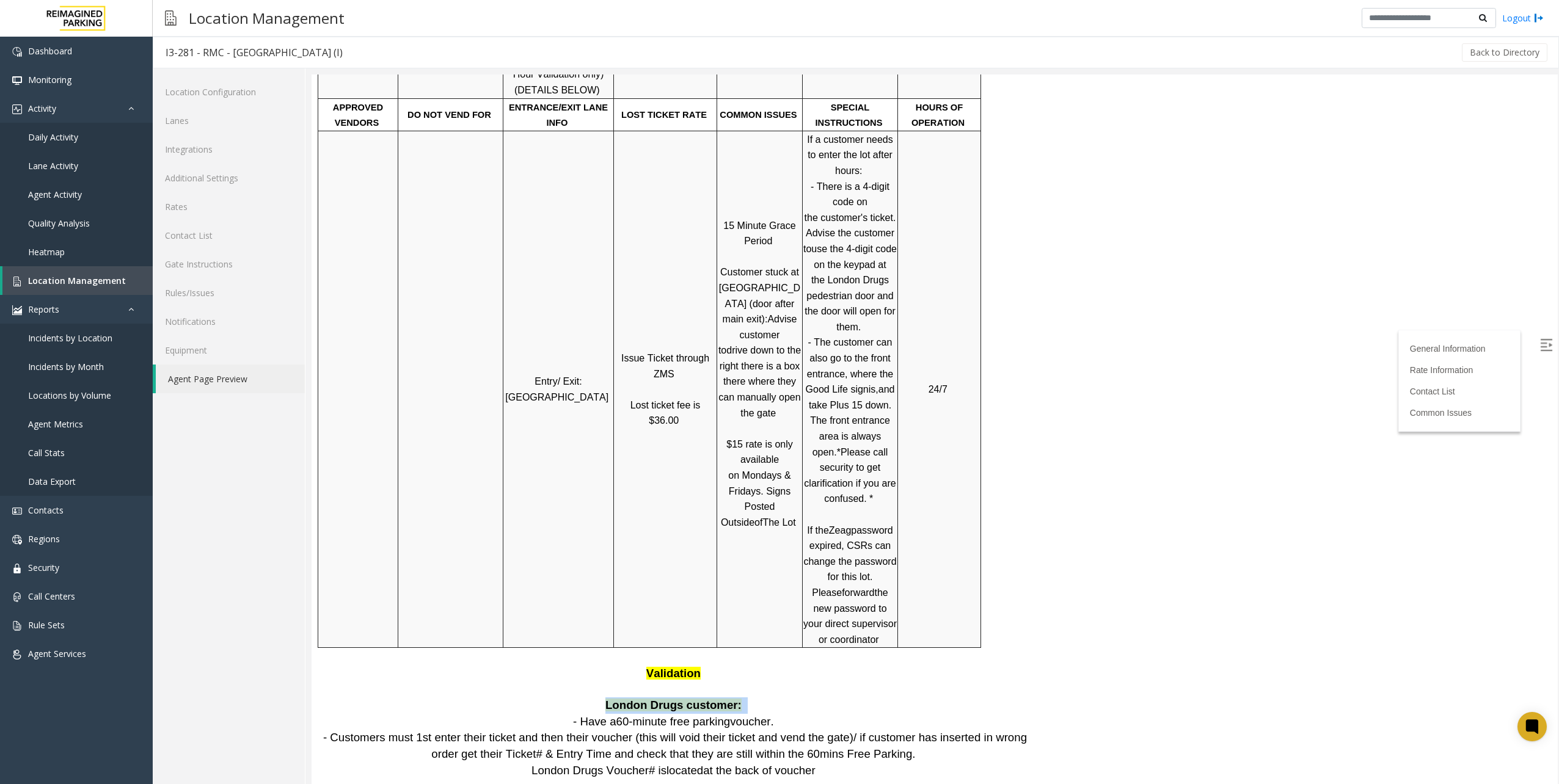
click at [728, 699] on span "London Drugs customer:" at bounding box center [674, 705] width 136 height 13
click at [794, 697] on p "London Drugs customer: - Have a 60-minute free parking voucher. - Customers mus…" at bounding box center [675, 746] width 708 height 98
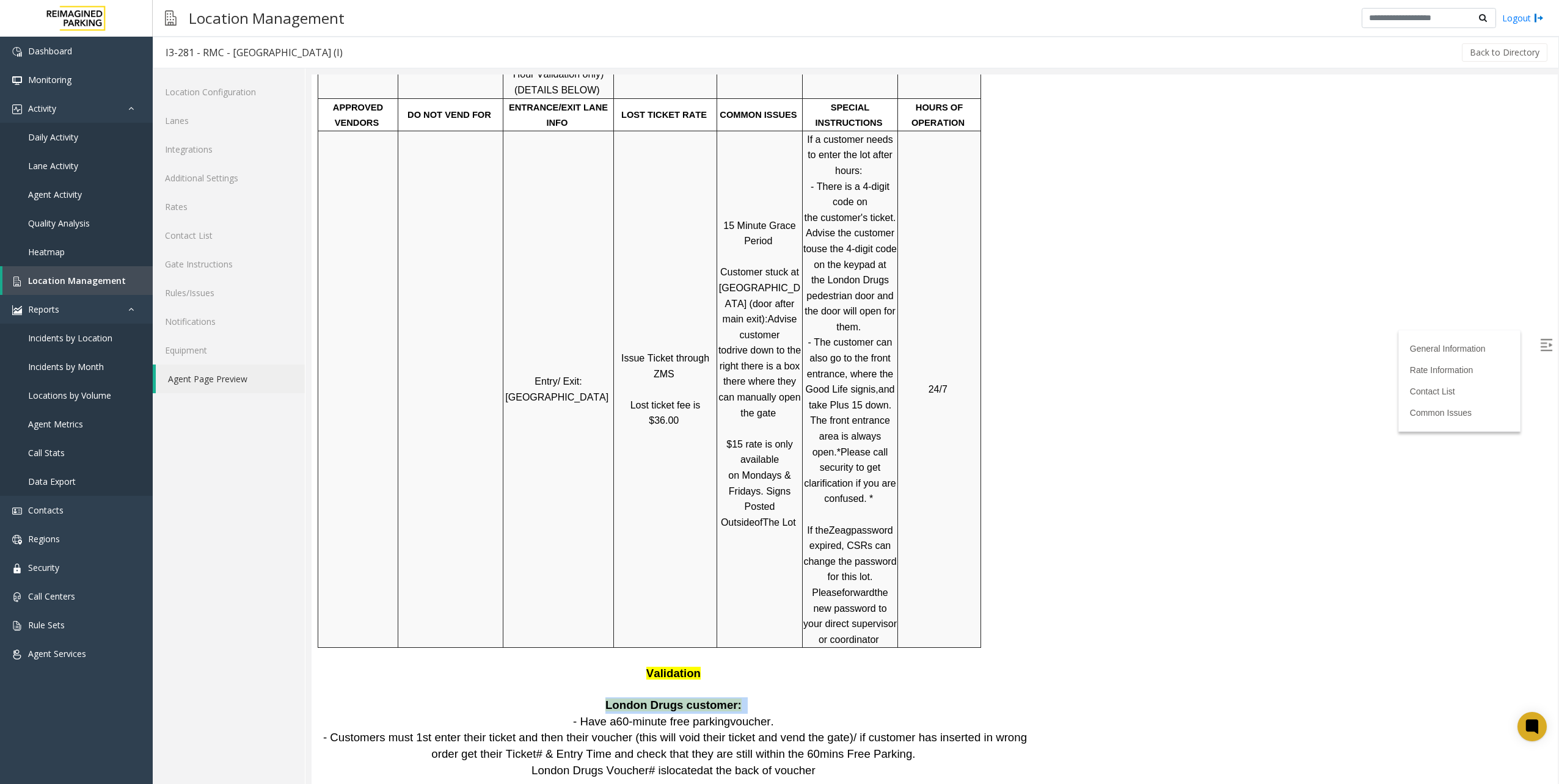
click at [794, 697] on p "London Drugs customer: - Have a 60-minute free parking voucher. - Customers mus…" at bounding box center [675, 746] width 708 height 98
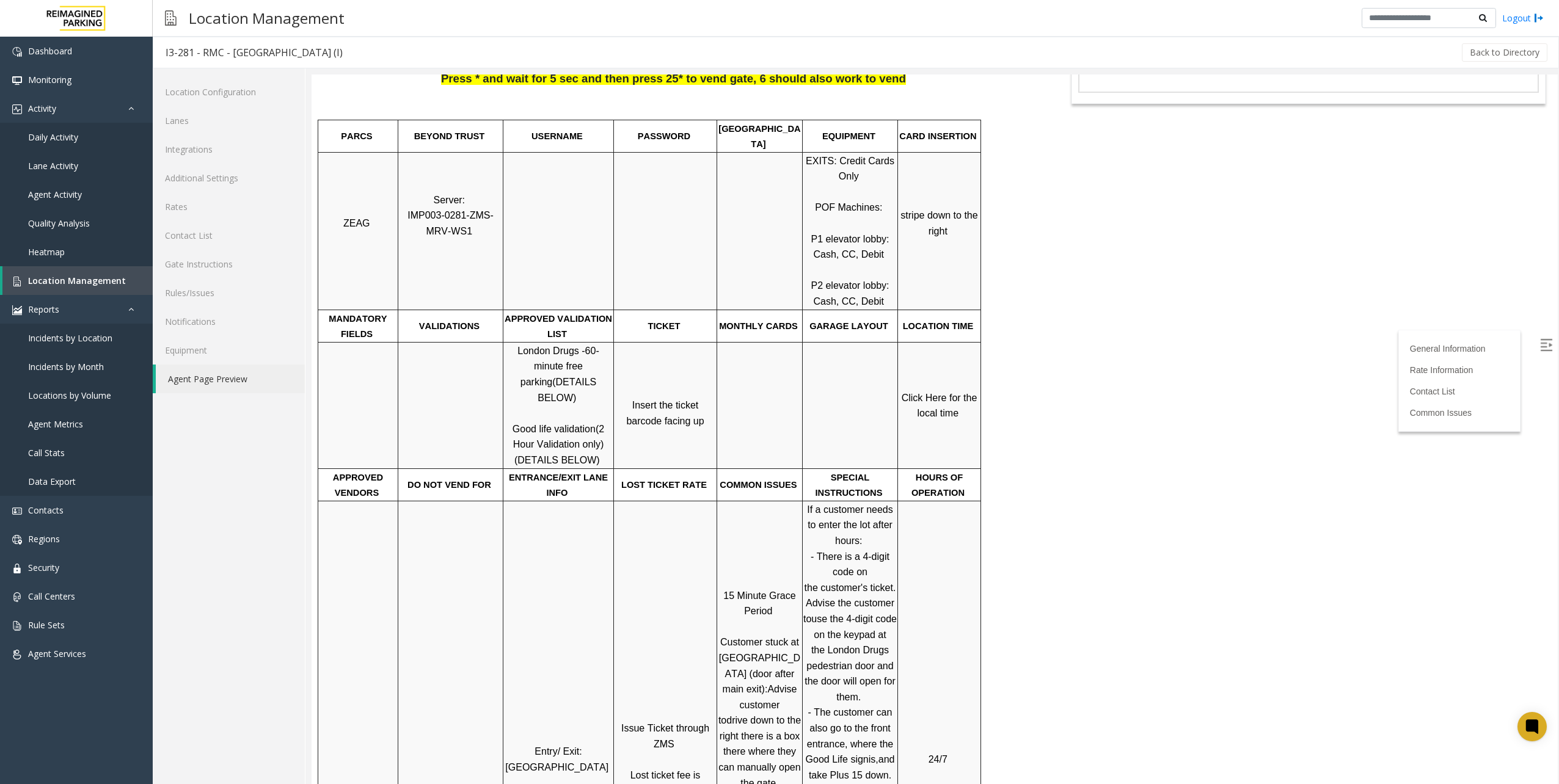
scroll to position [0, 0]
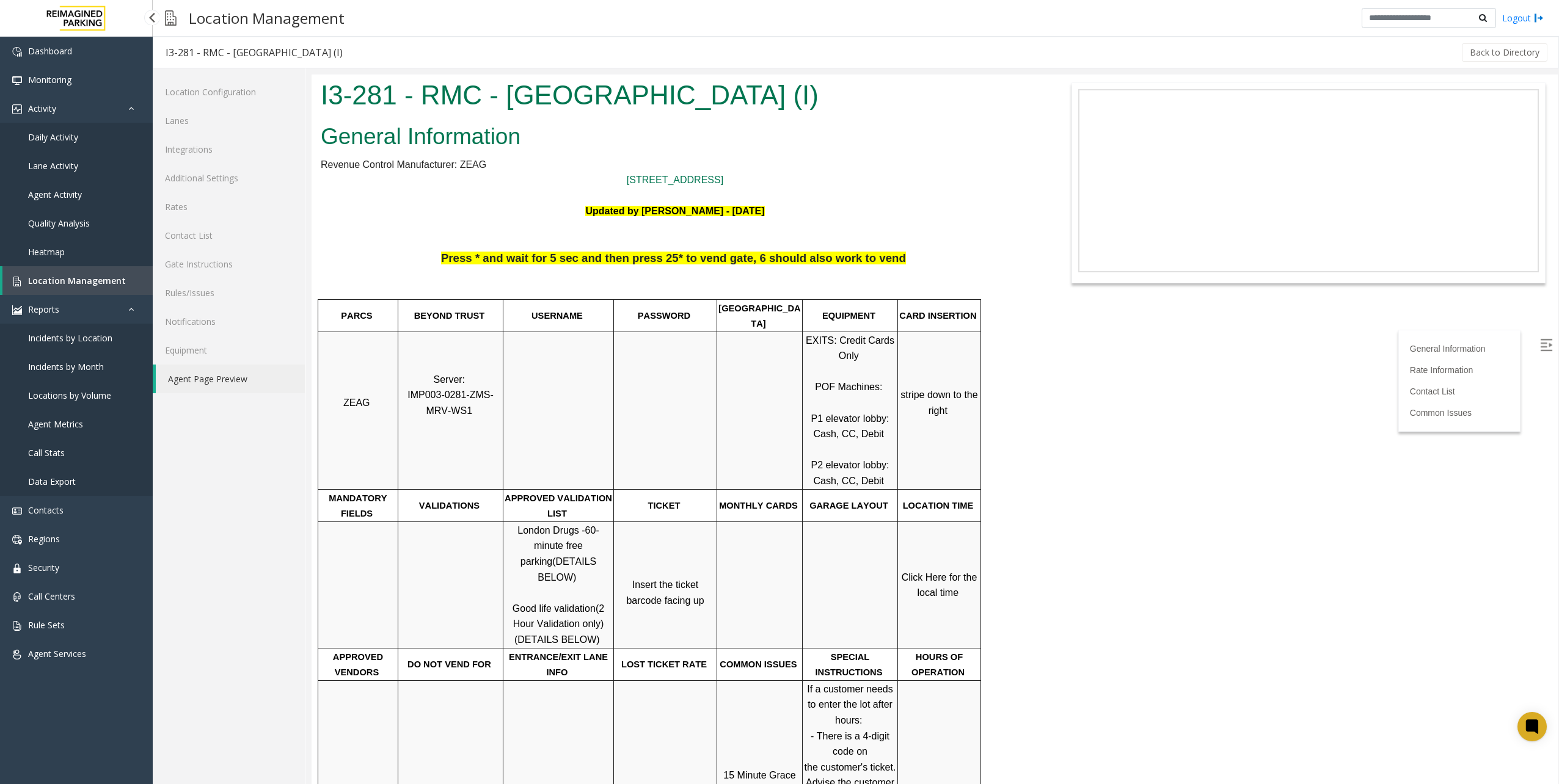
click at [106, 285] on span "Location Management" at bounding box center [77, 281] width 98 height 12
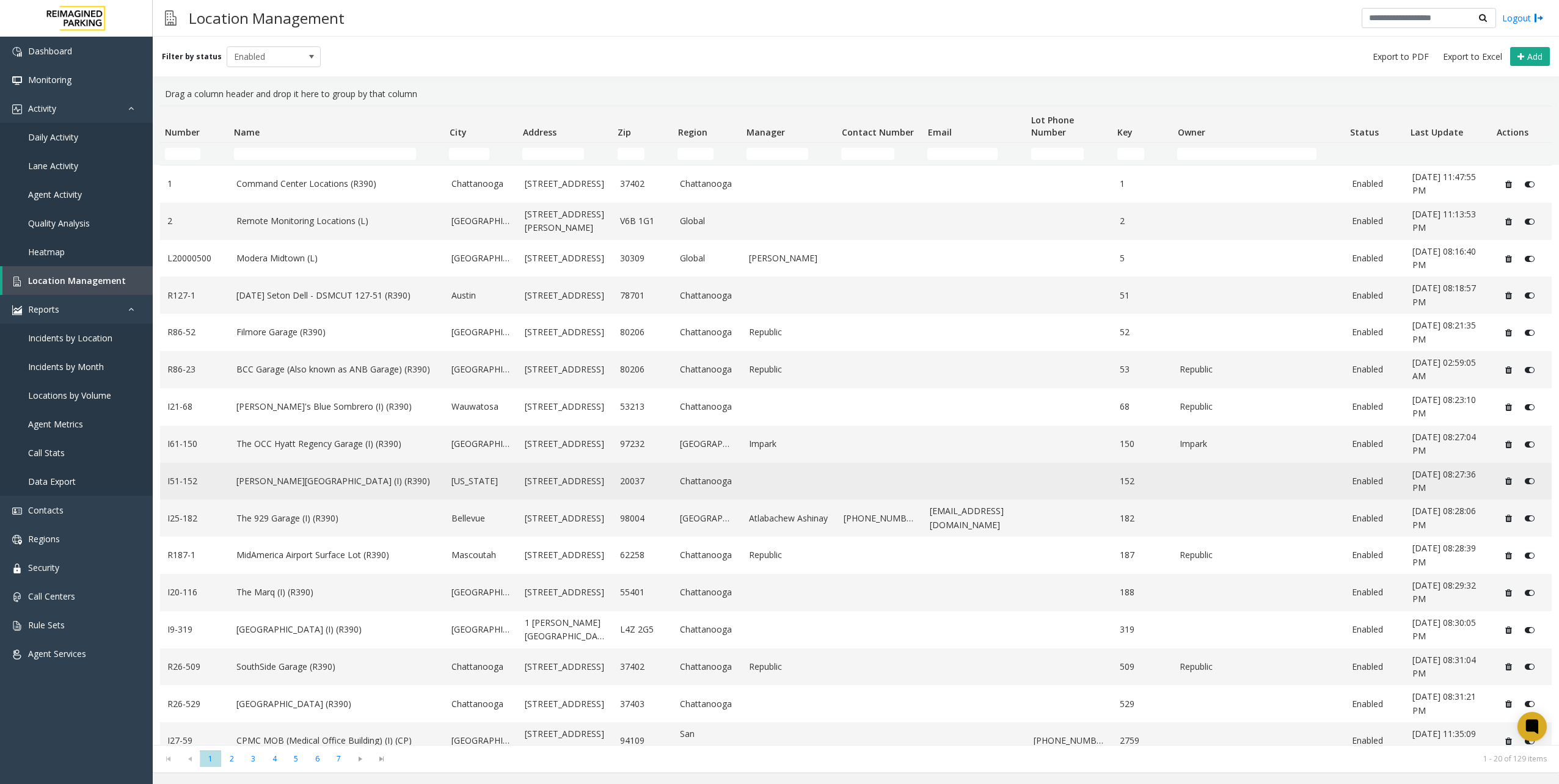
scroll to position [163, 0]
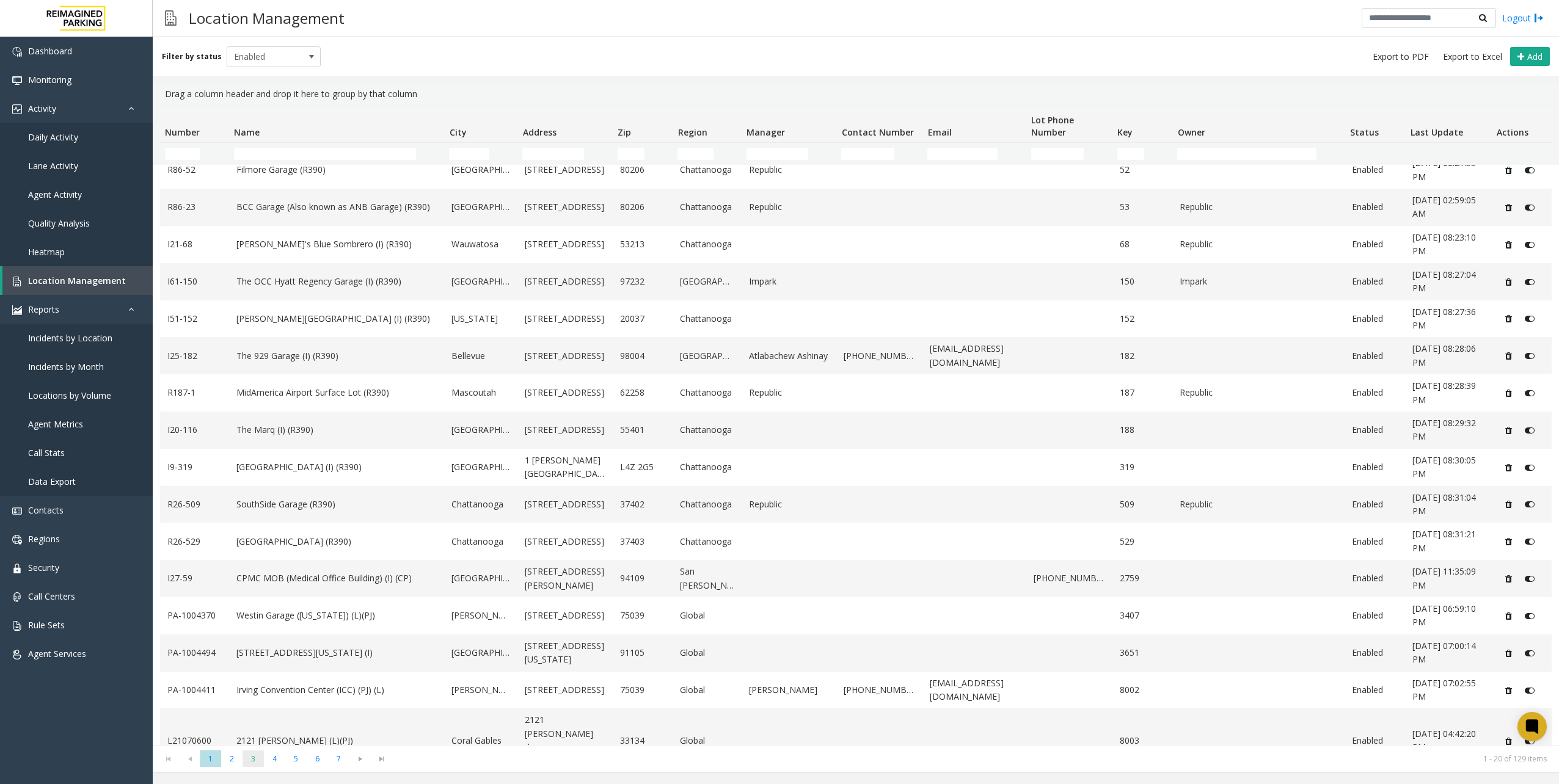
click at [253, 755] on span "3" at bounding box center [253, 759] width 21 height 17
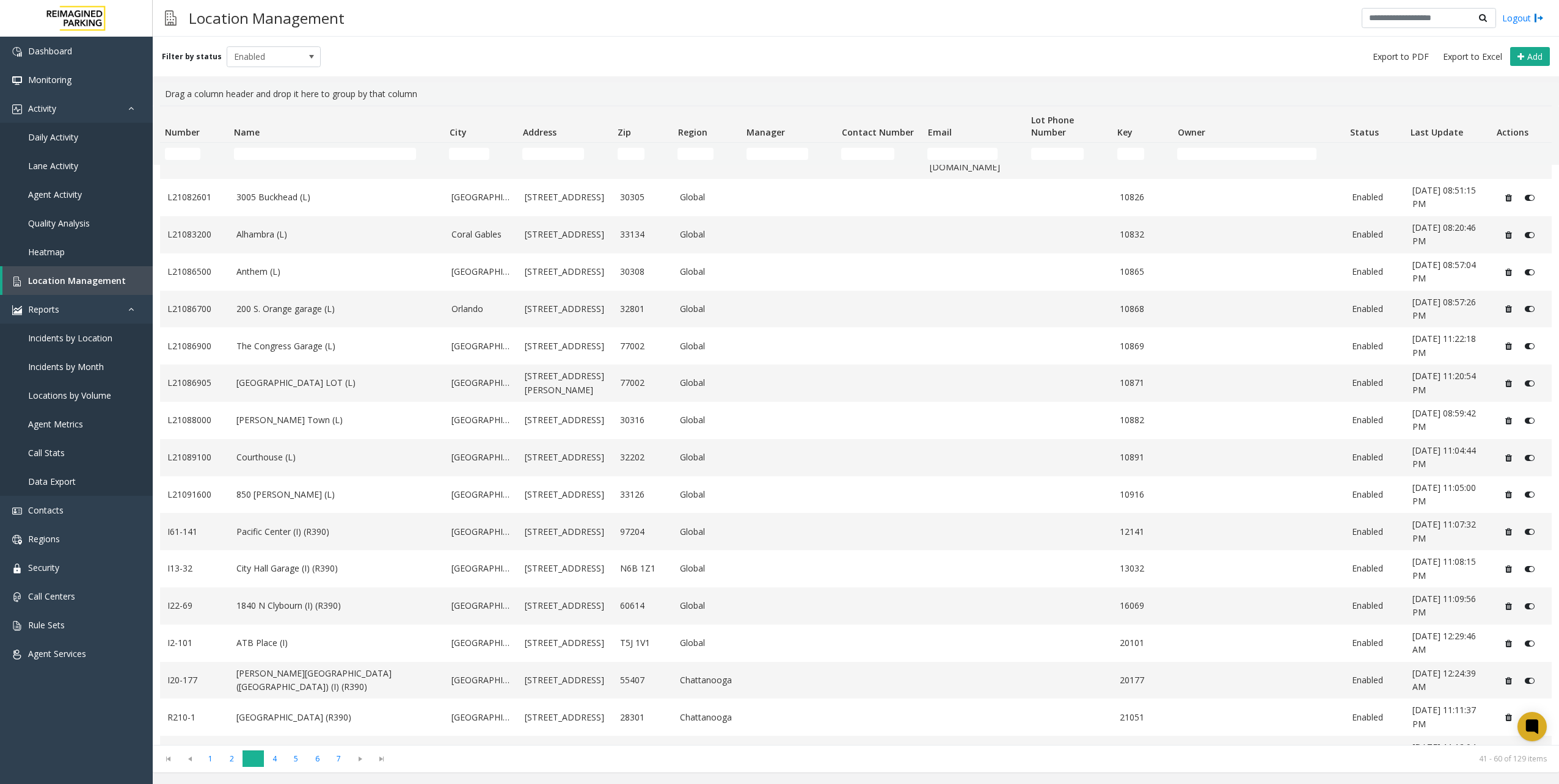
scroll to position [0, 0]
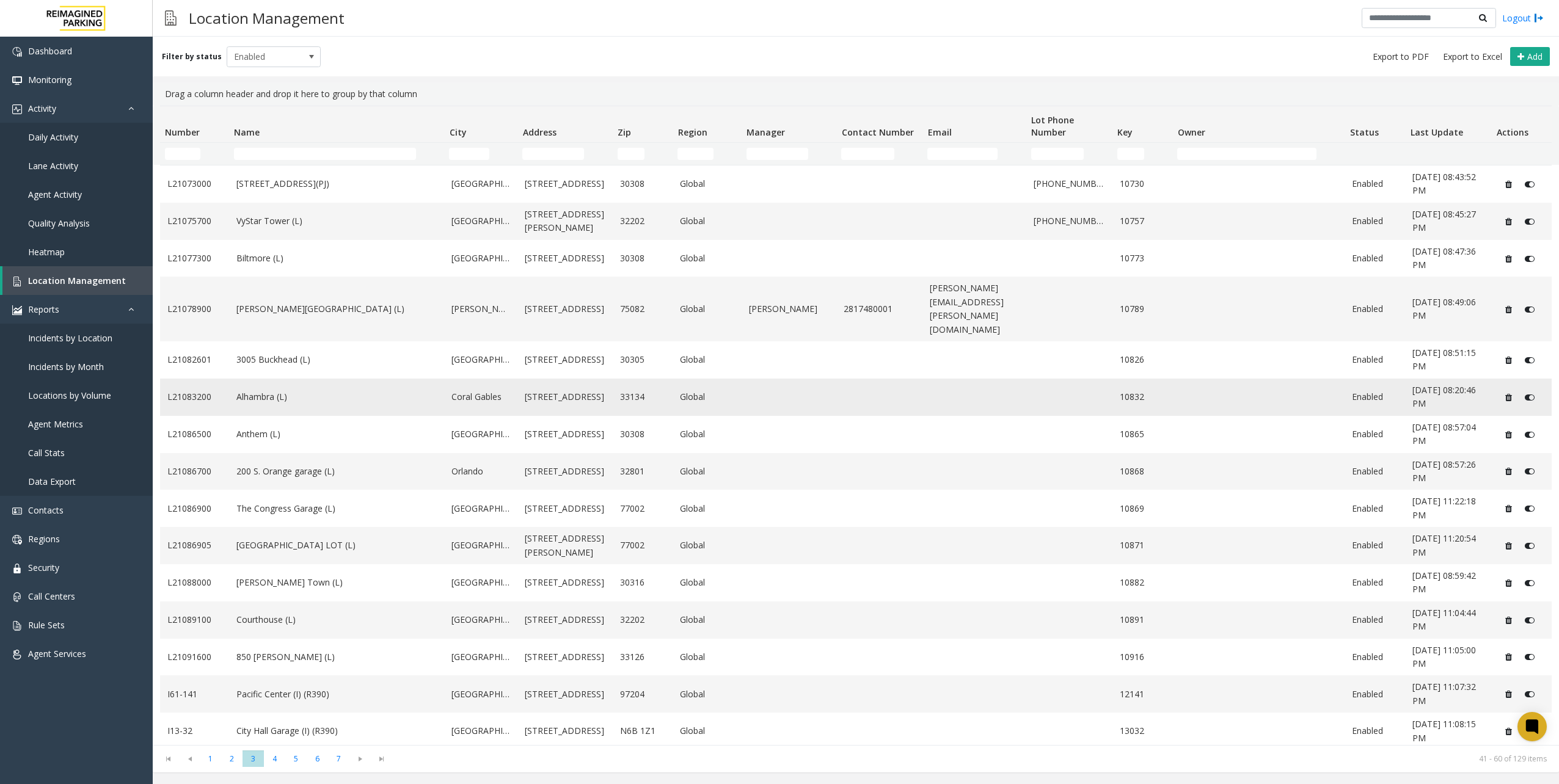
click at [319, 390] on link "Alhambra (L)" at bounding box center [337, 396] width 201 height 13
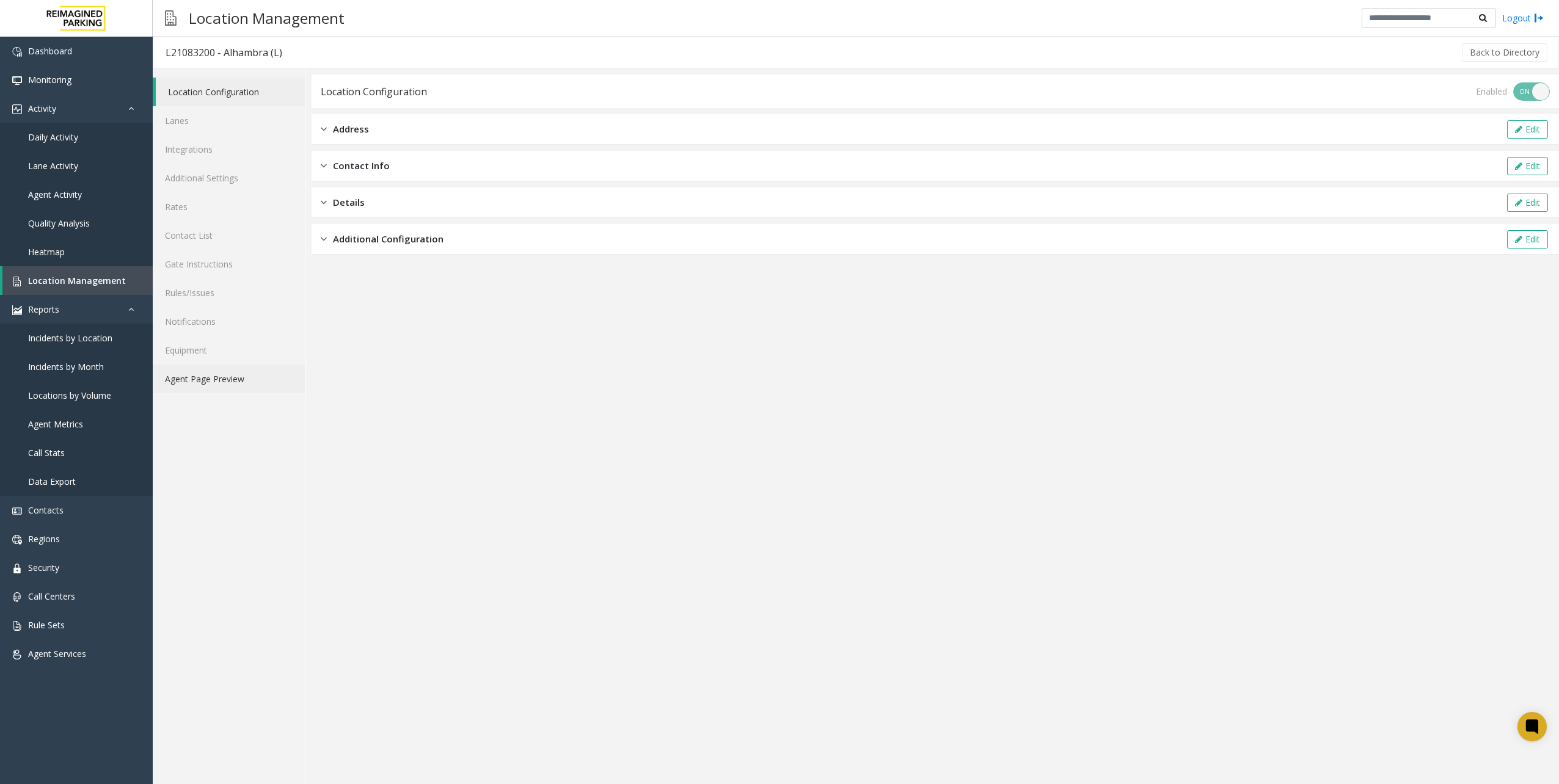
click at [230, 384] on link "Agent Page Preview" at bounding box center [229, 379] width 152 height 29
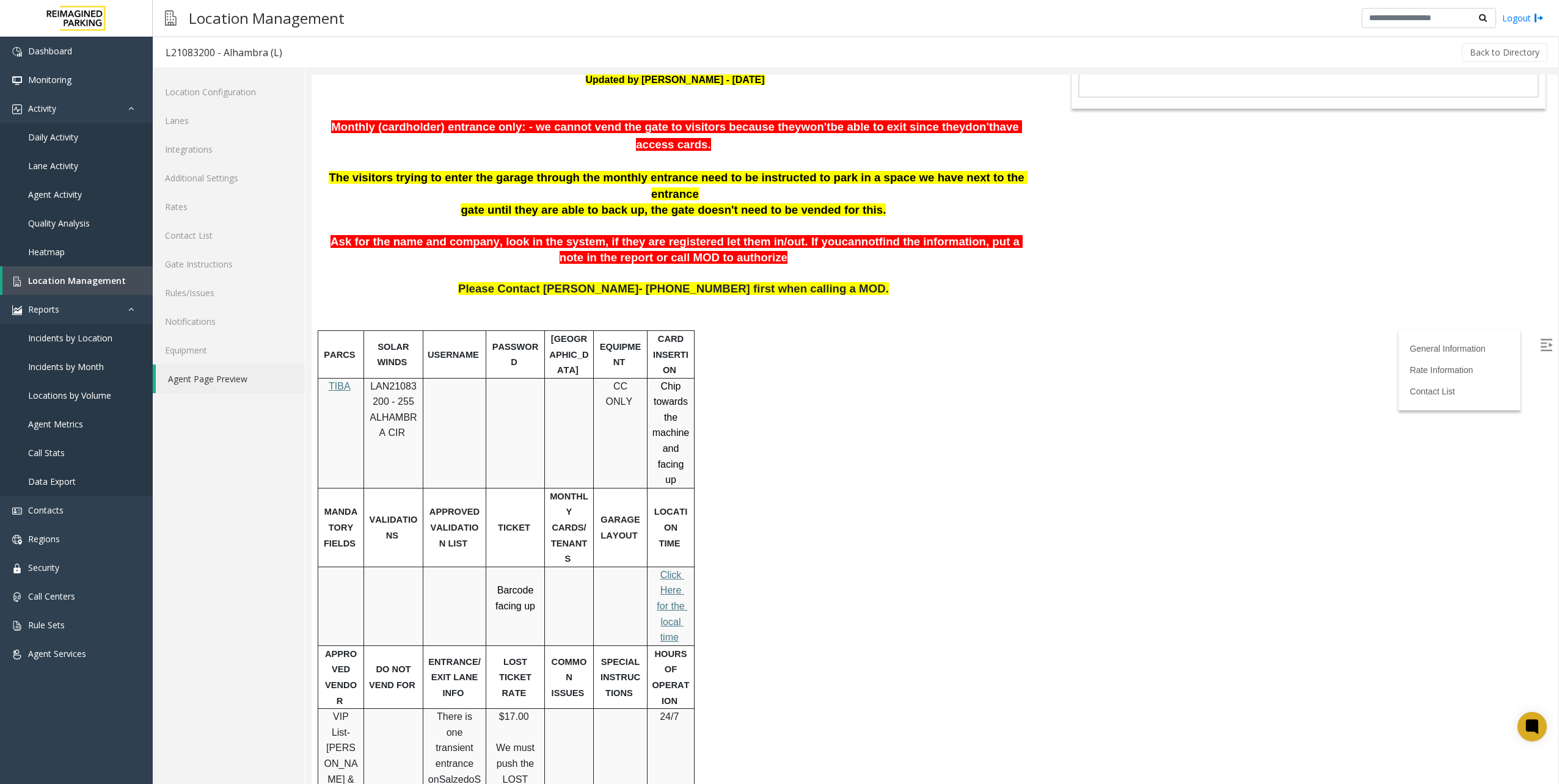
scroll to position [183, 0]
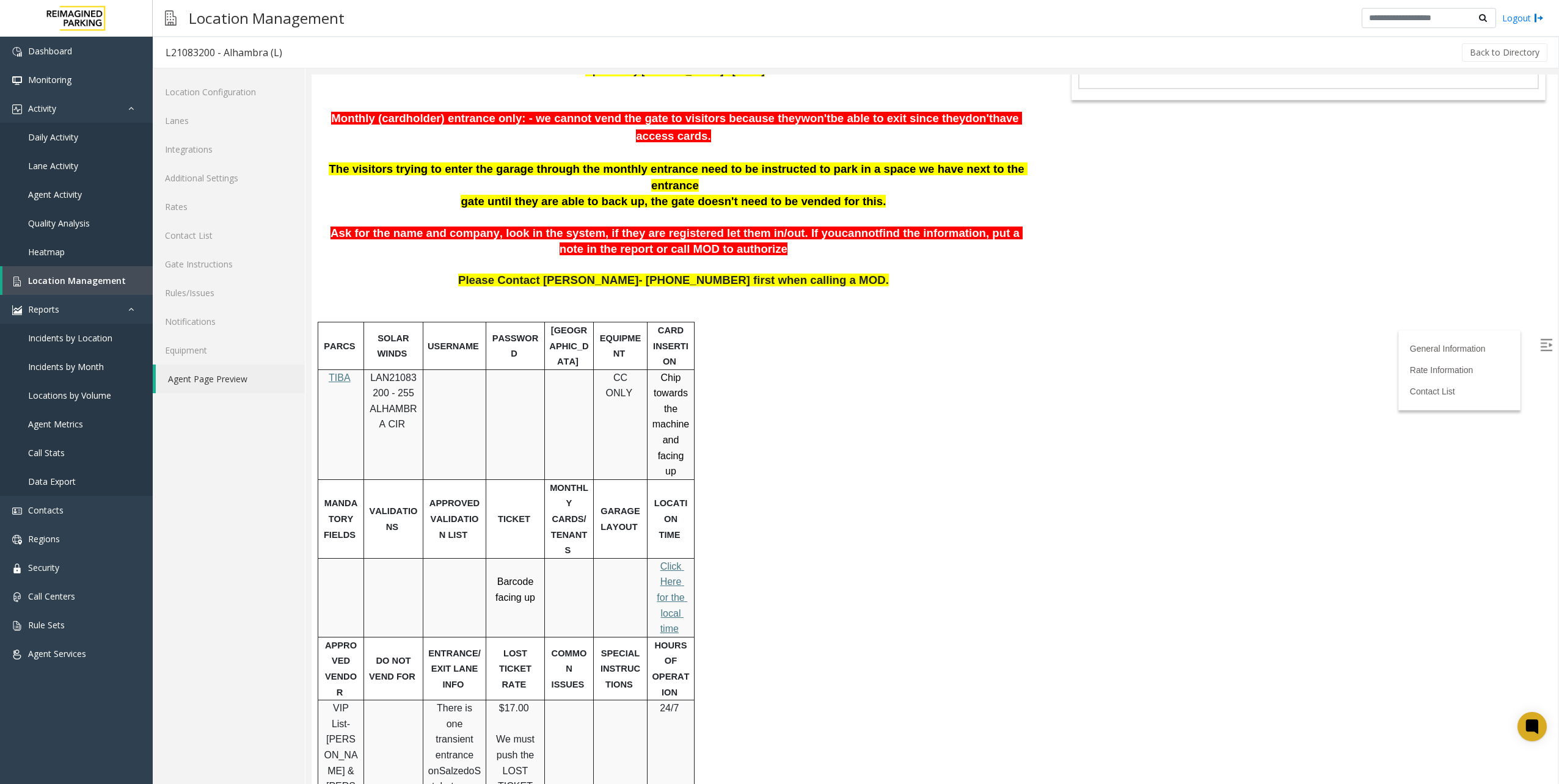
click at [338, 378] on span "TIBA" at bounding box center [339, 378] width 22 height 10
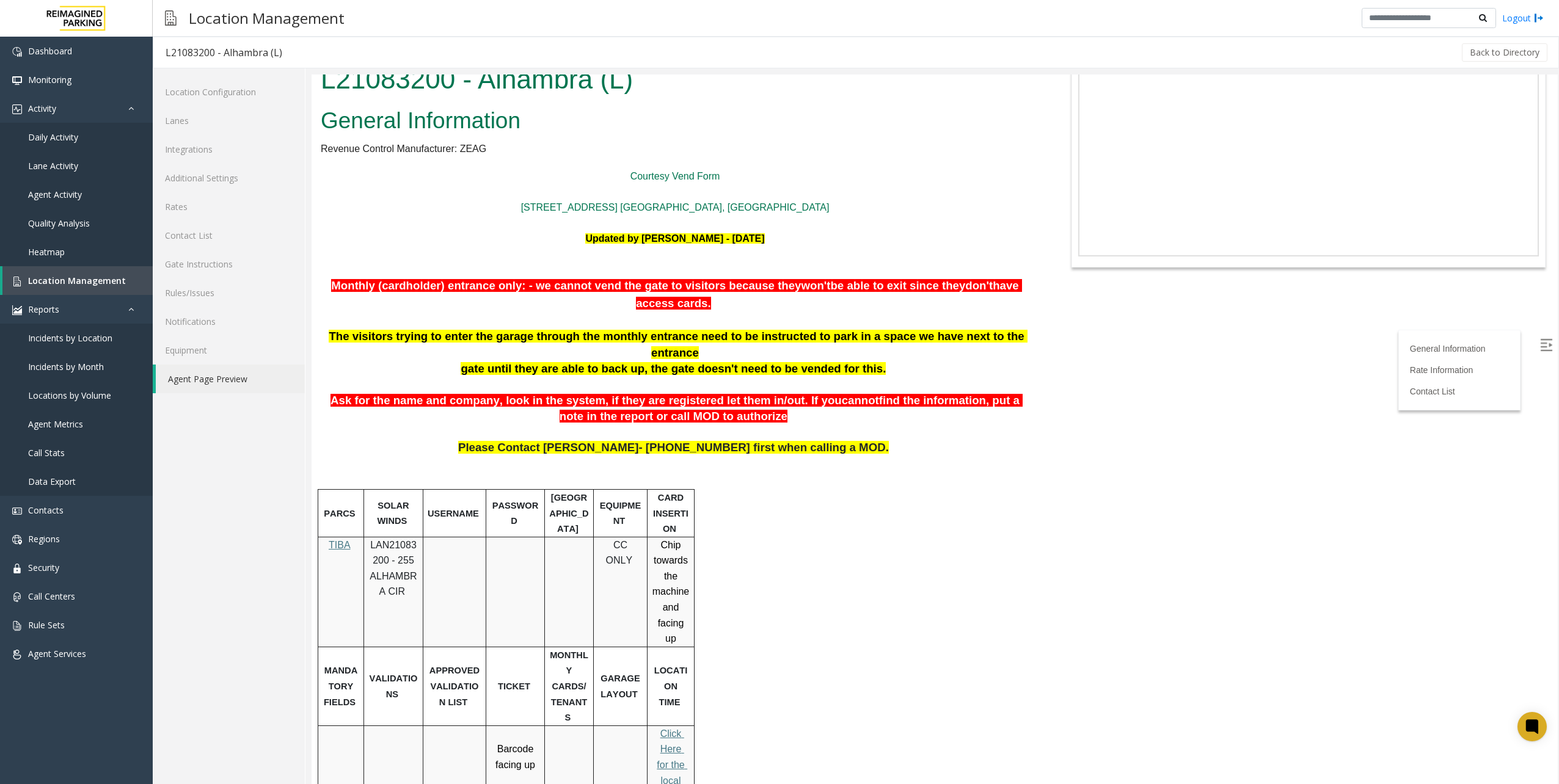
scroll to position [0, 0]
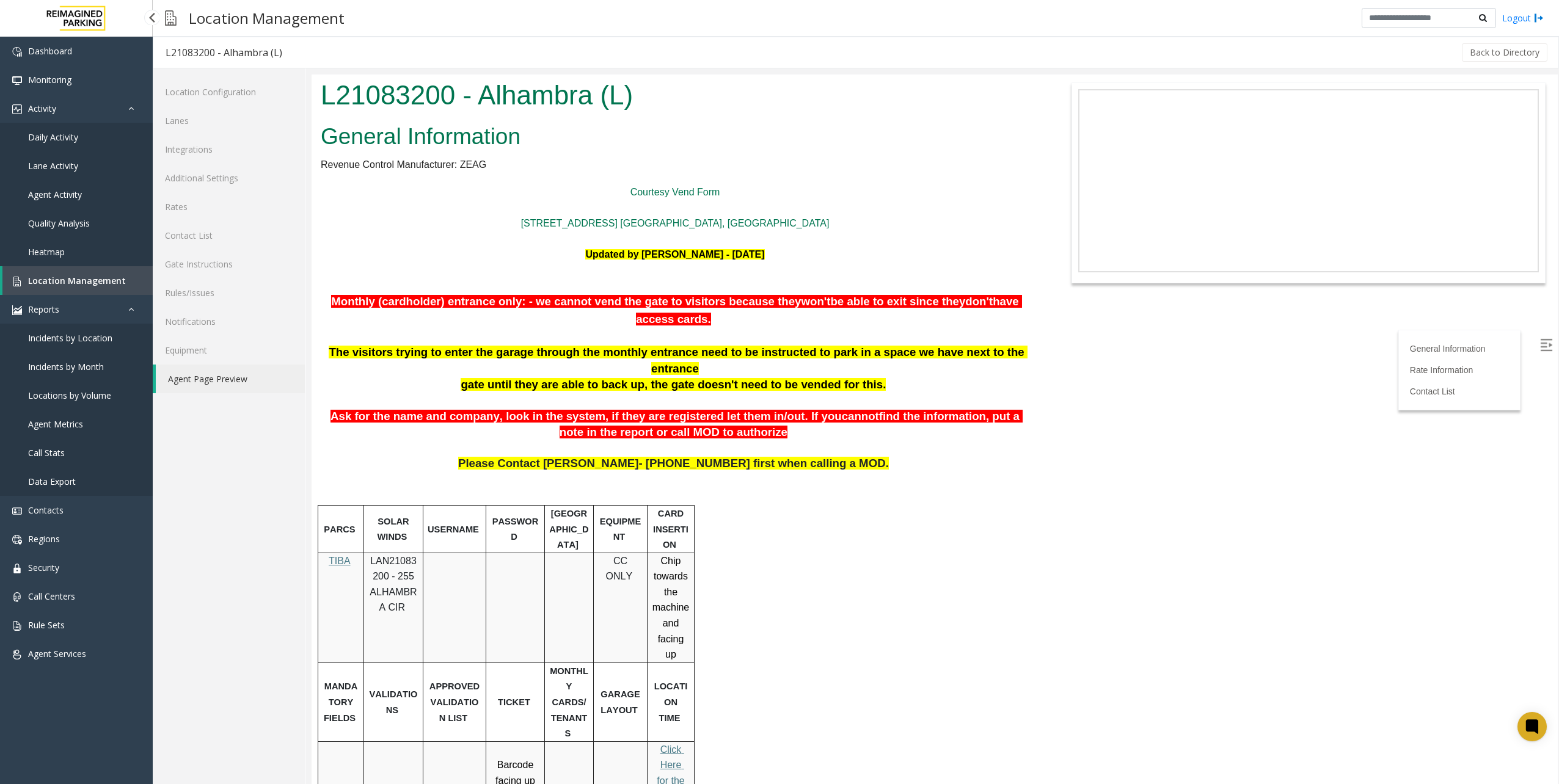
click at [104, 286] on link "Location Management" at bounding box center [78, 280] width 150 height 29
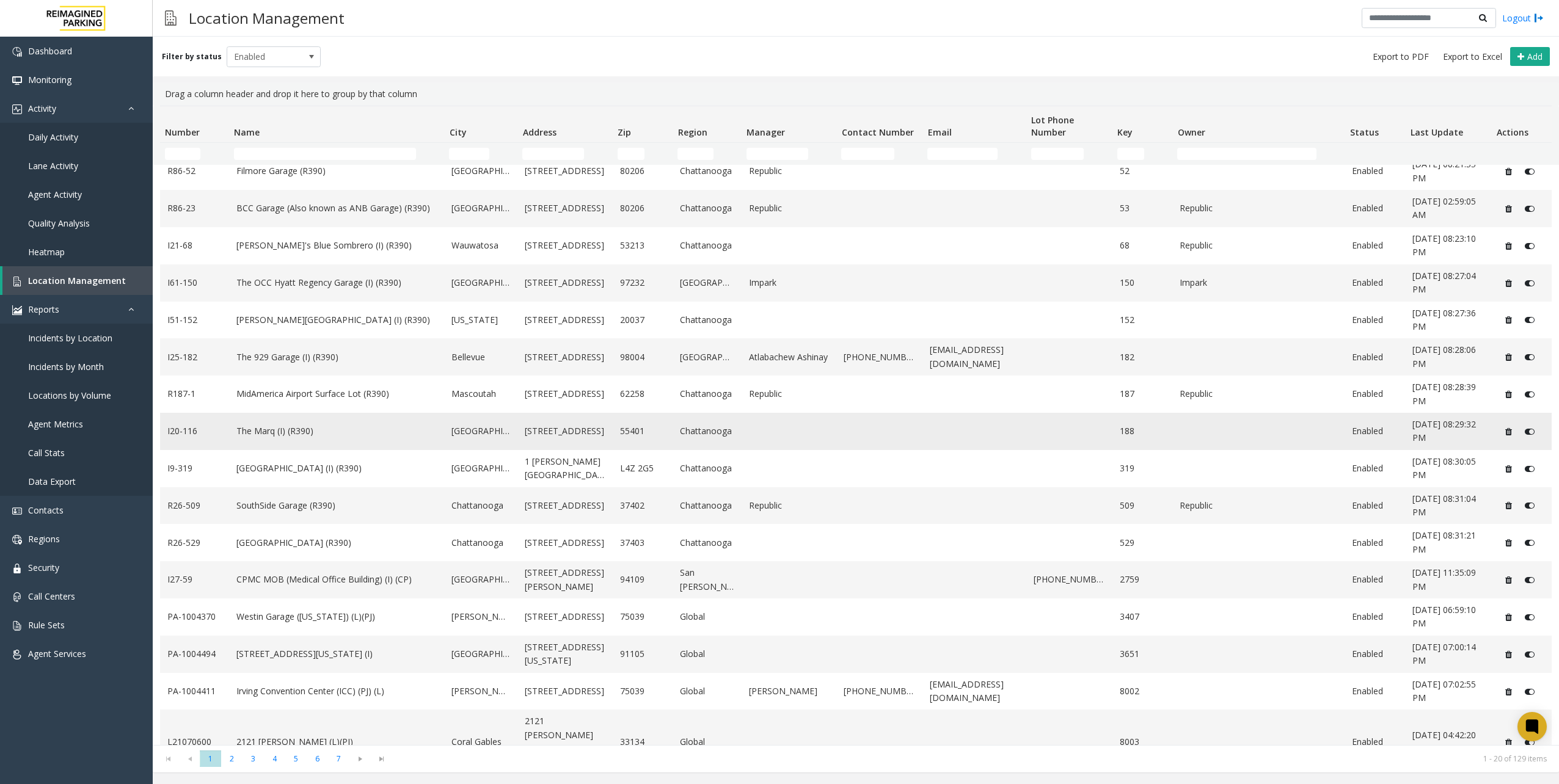
scroll to position [163, 0]
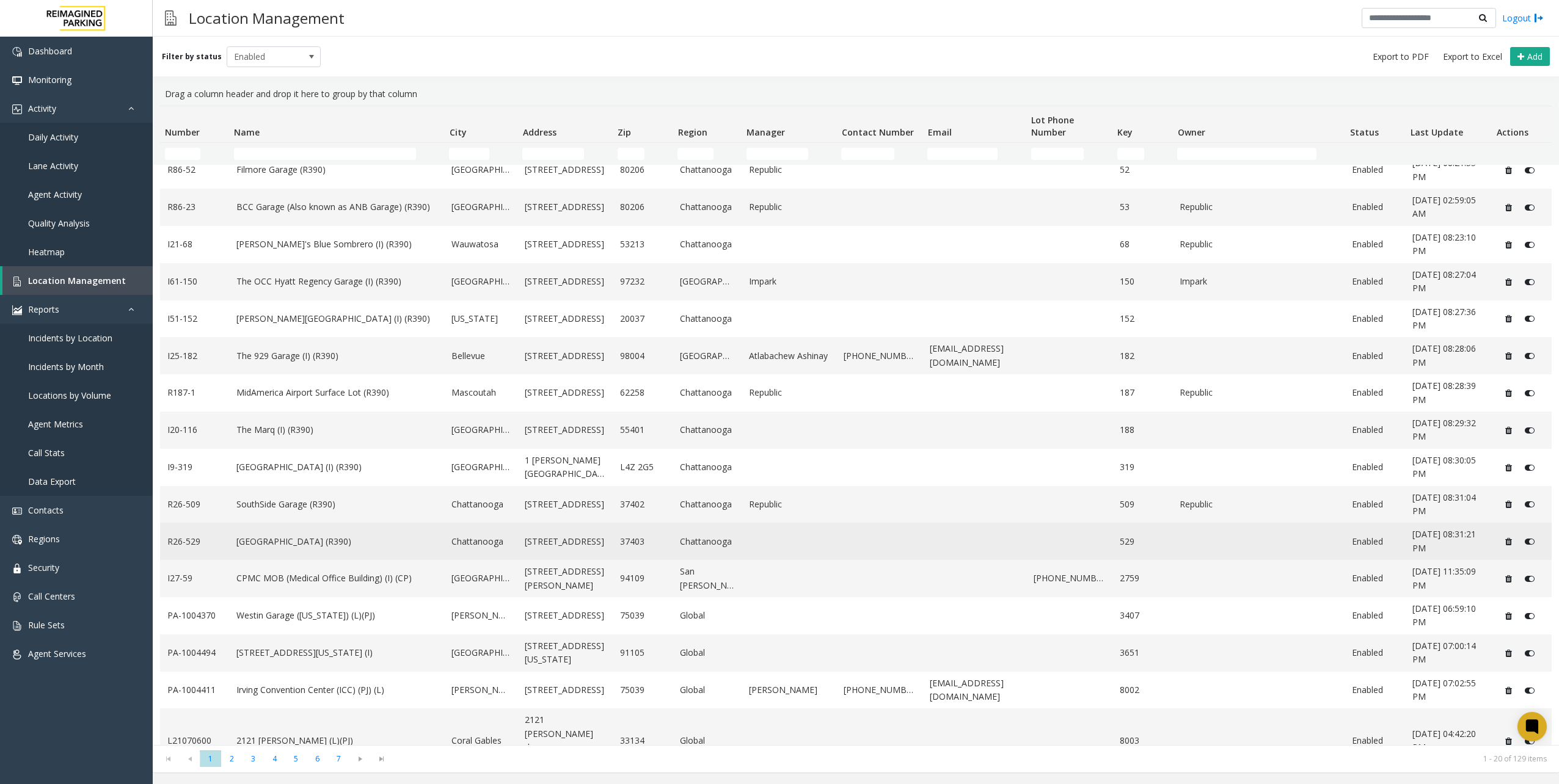
click at [285, 535] on link "[GEOGRAPHIC_DATA] (R390)" at bounding box center [337, 541] width 201 height 13
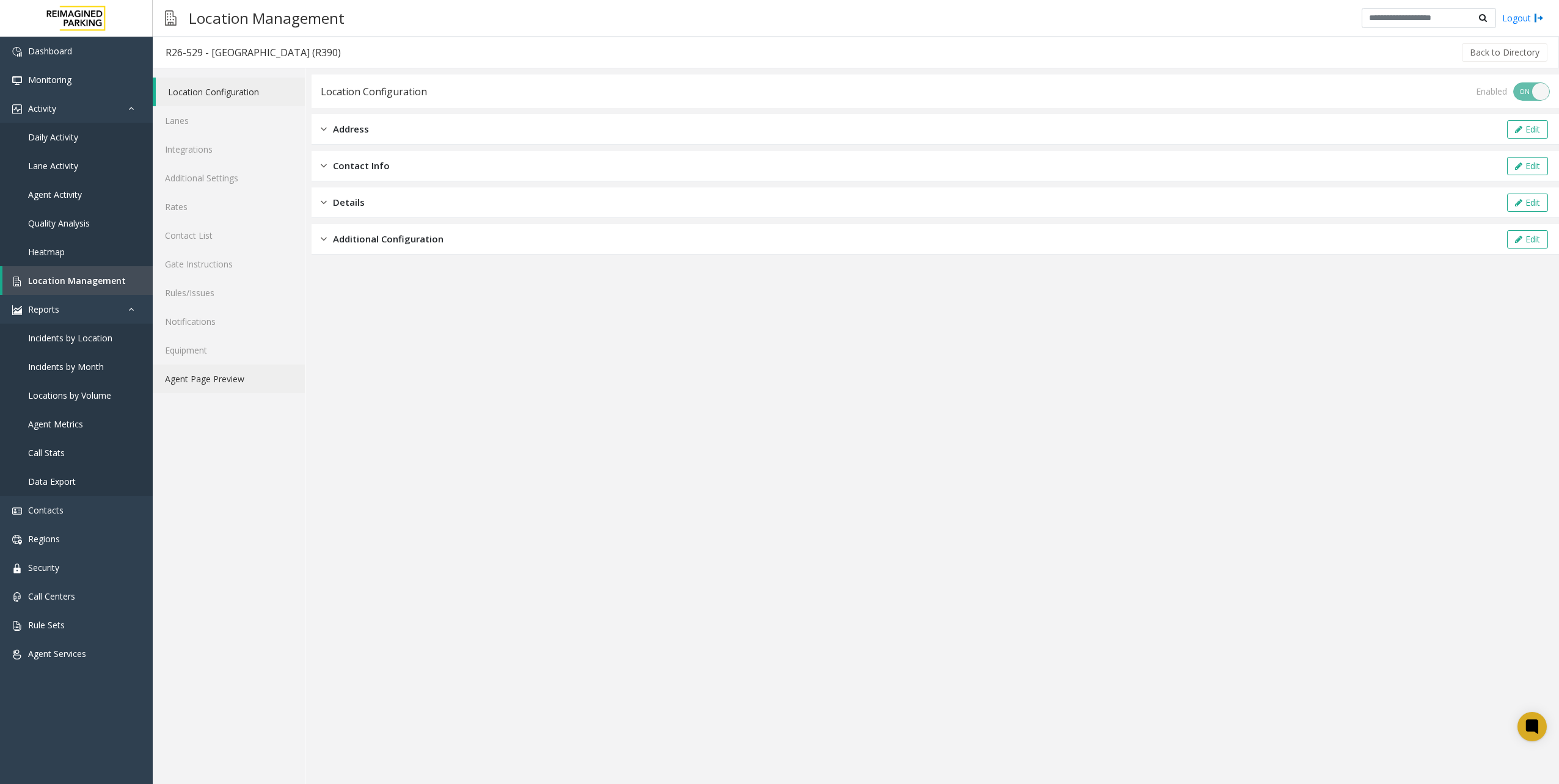
click at [233, 380] on link "Agent Page Preview" at bounding box center [229, 379] width 152 height 29
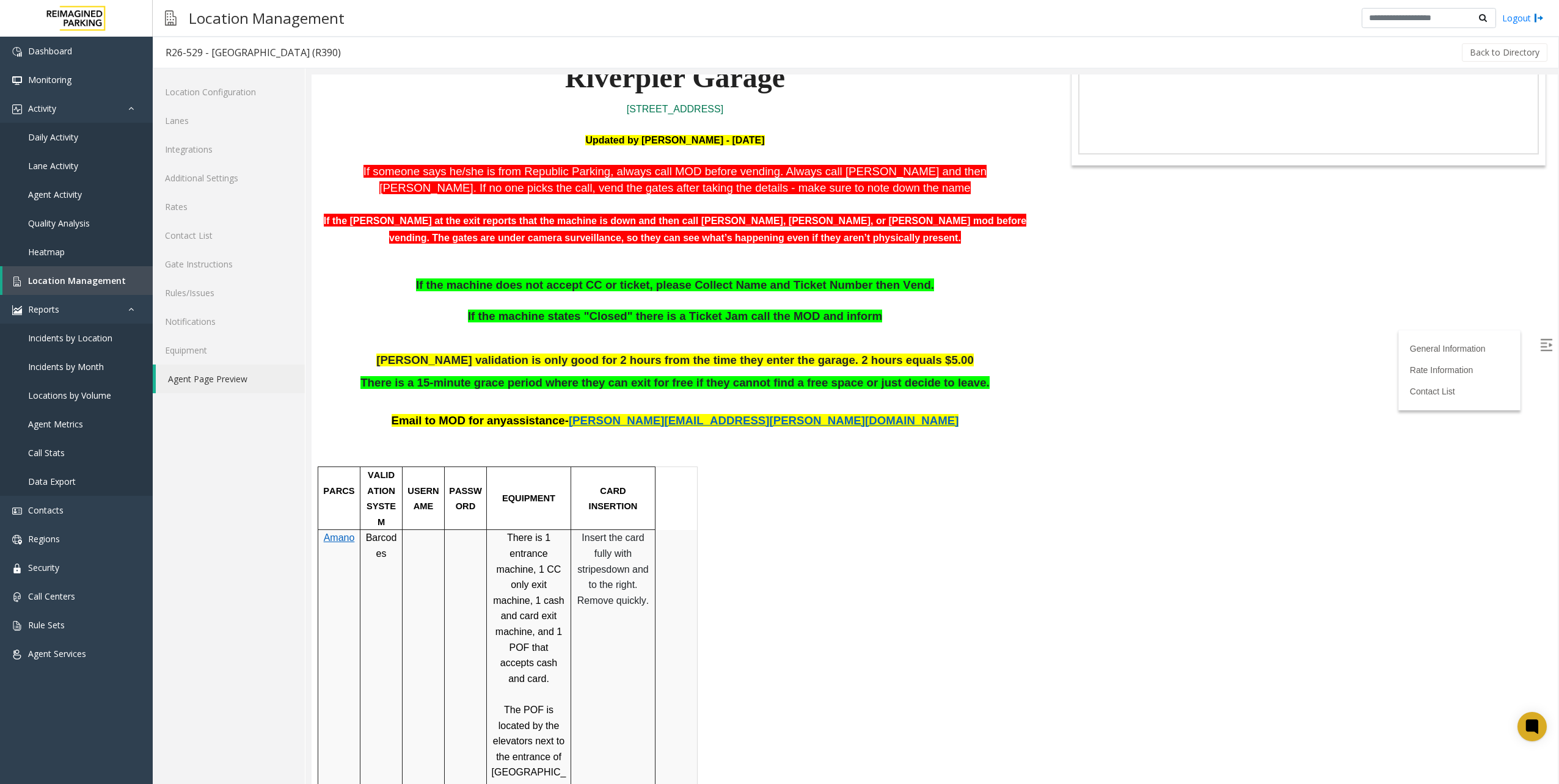
scroll to position [183, 0]
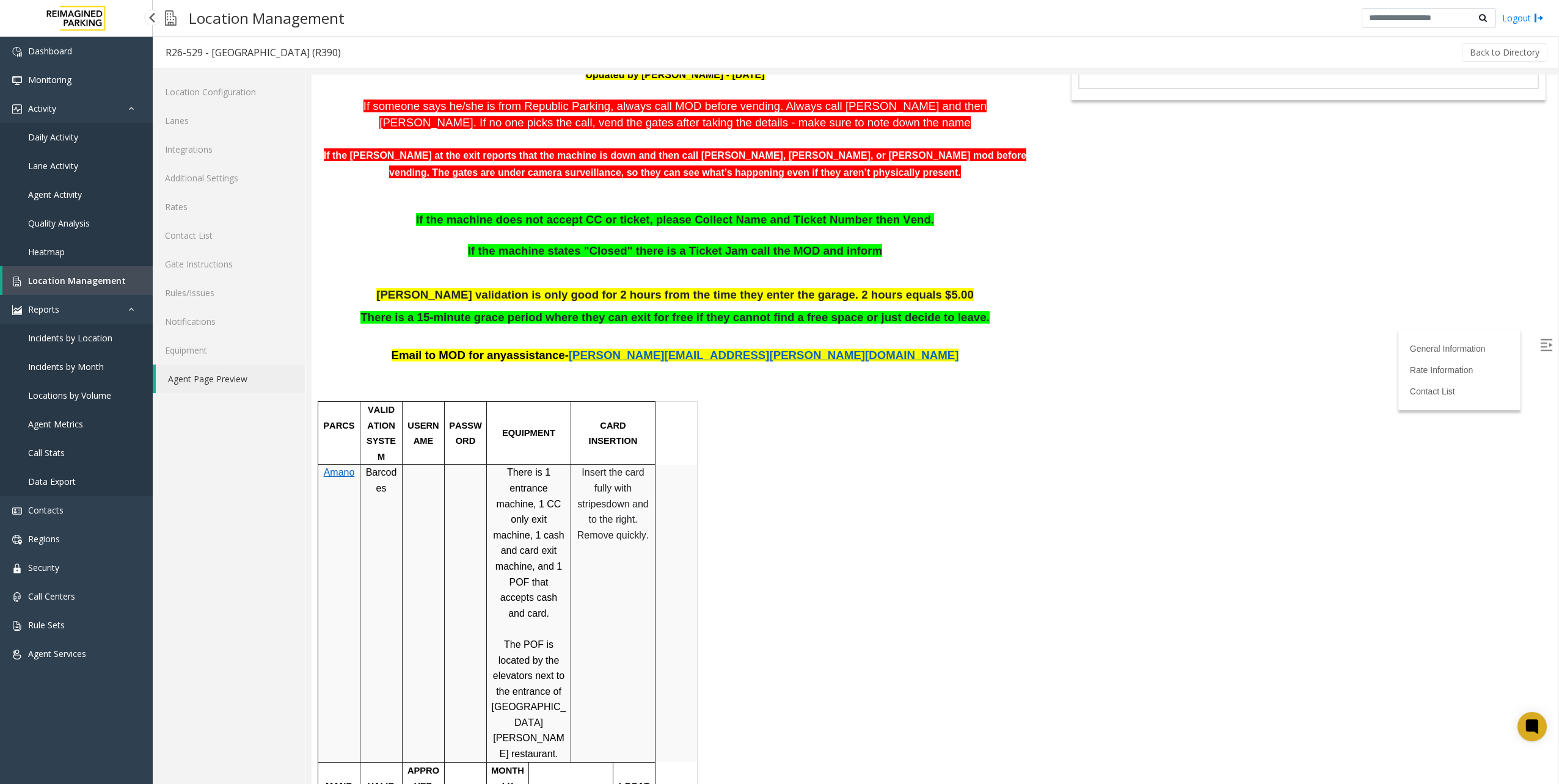
click at [76, 284] on span "Location Management" at bounding box center [77, 281] width 98 height 12
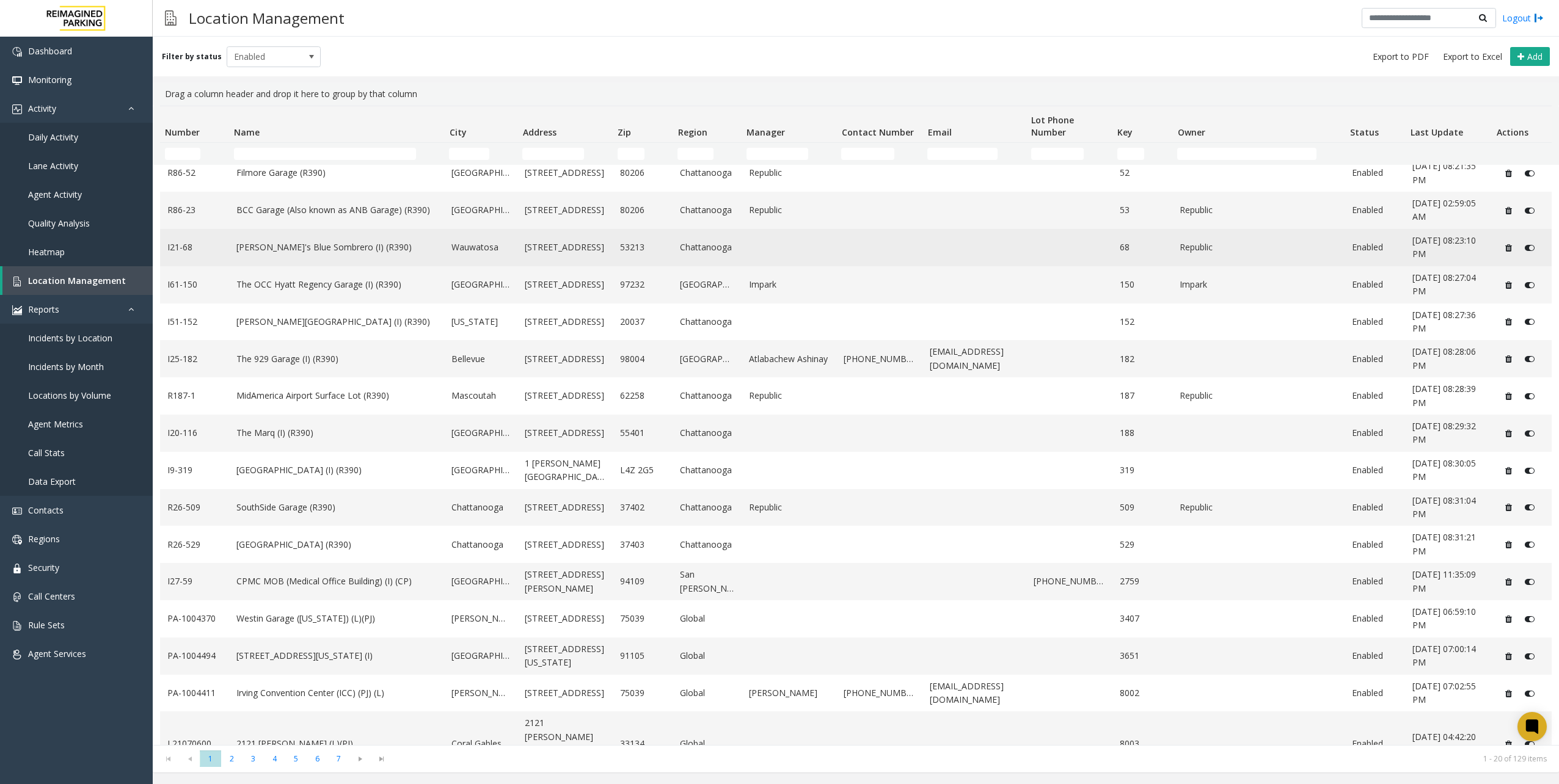
scroll to position [163, 0]
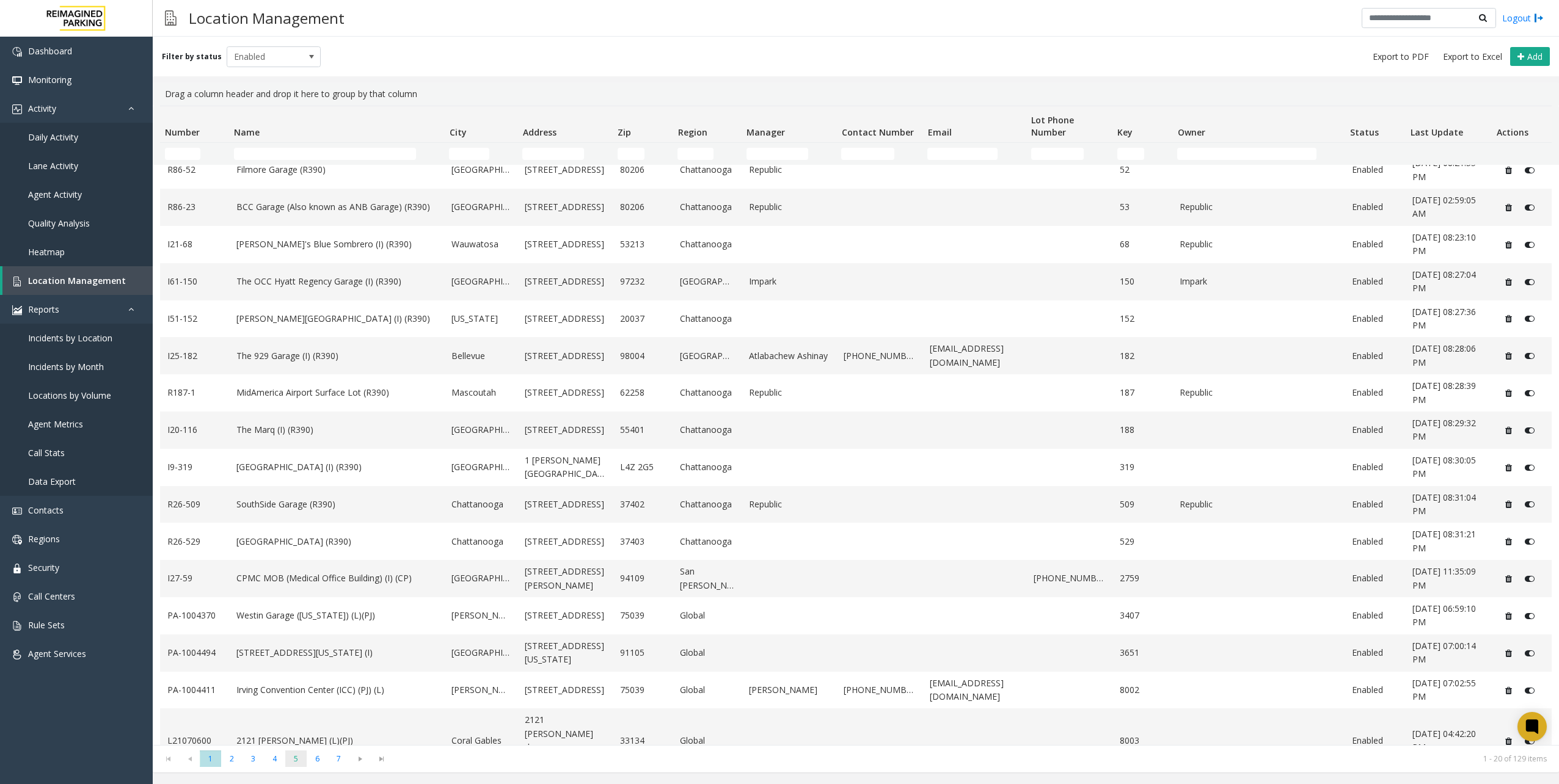
click at [299, 762] on span "5" at bounding box center [296, 759] width 21 height 17
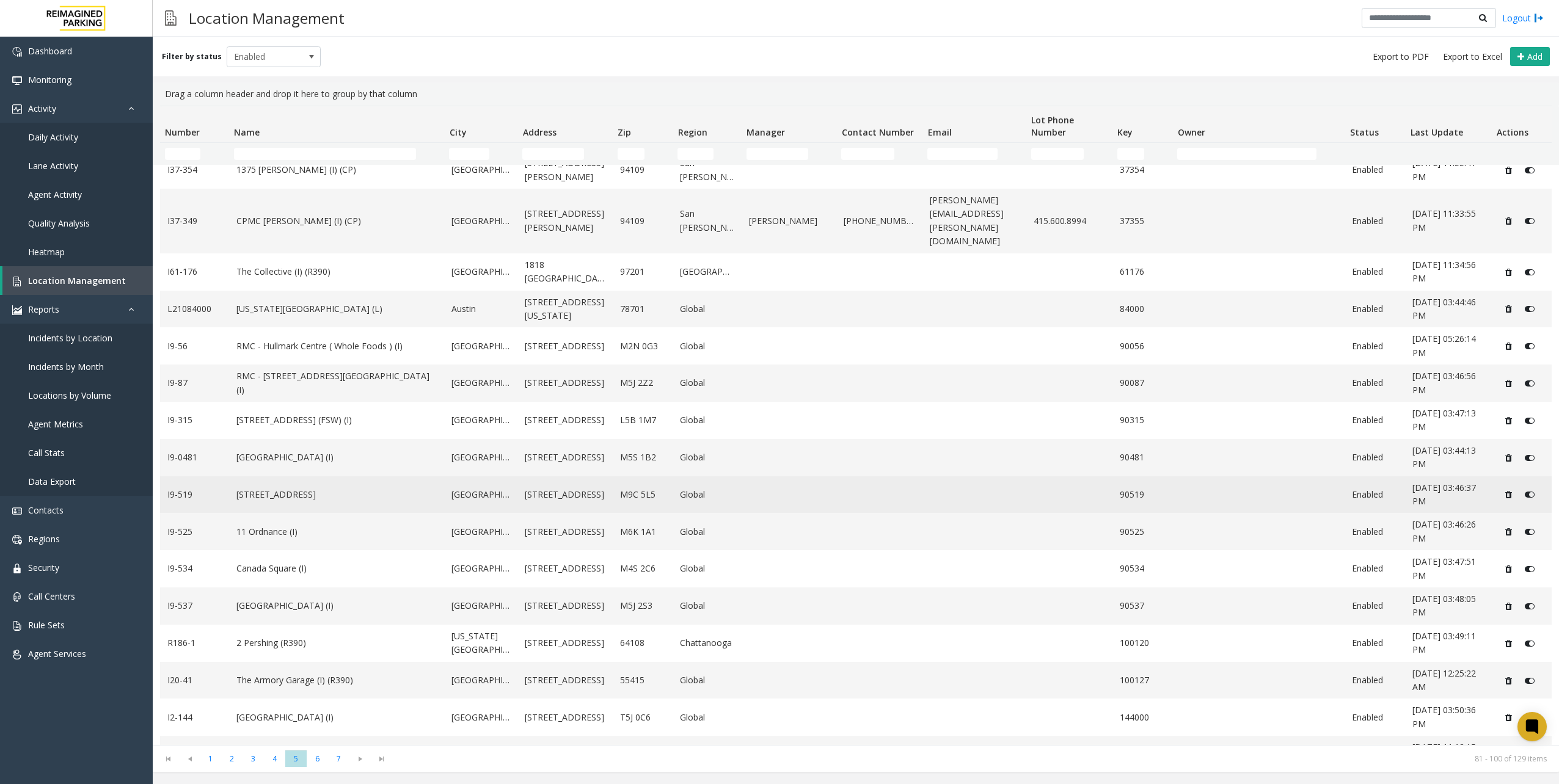
click at [336, 476] on td "[STREET_ADDRESS]" at bounding box center [336, 495] width 215 height 37
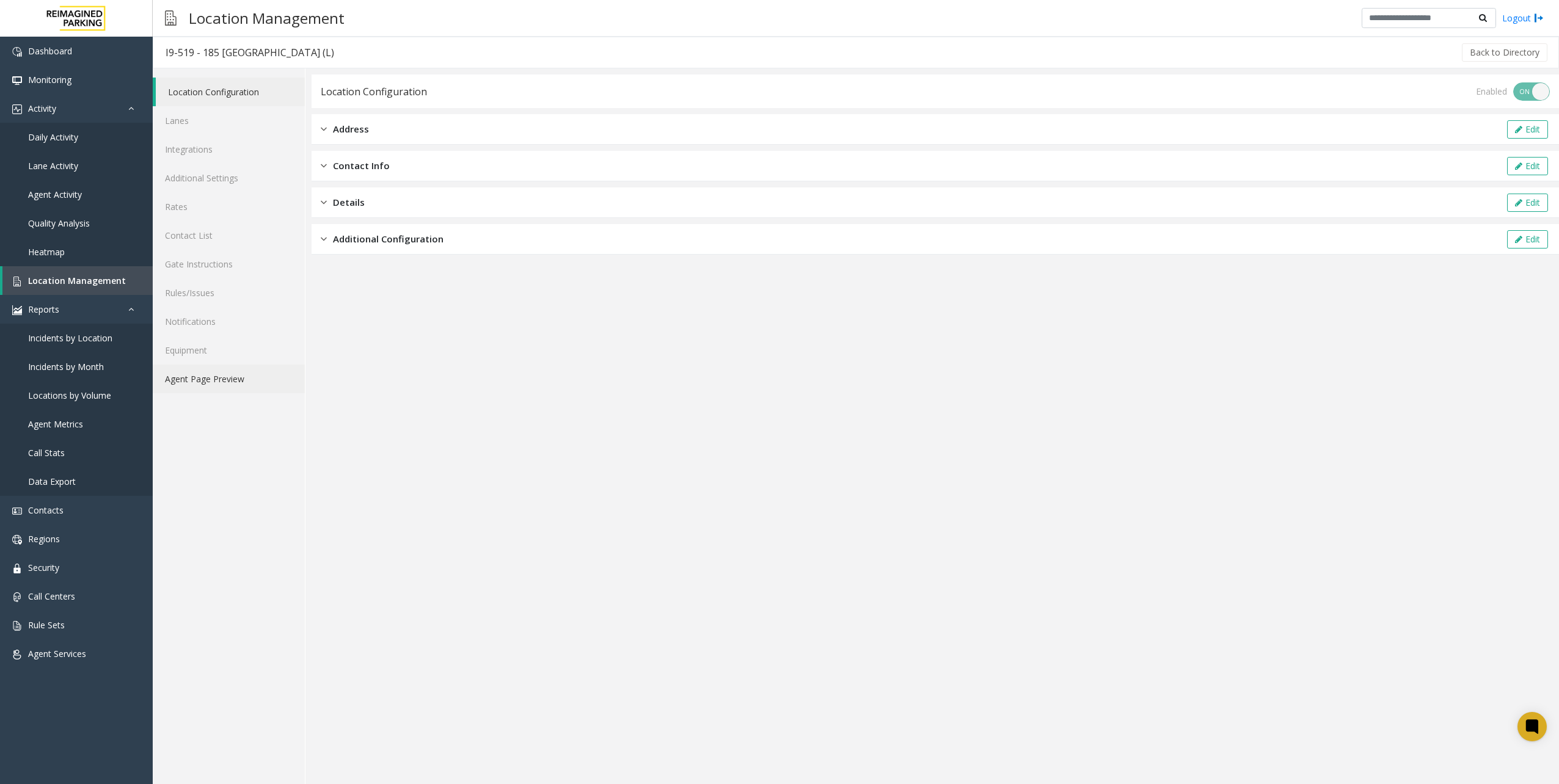
click at [240, 371] on link "Agent Page Preview" at bounding box center [229, 379] width 152 height 29
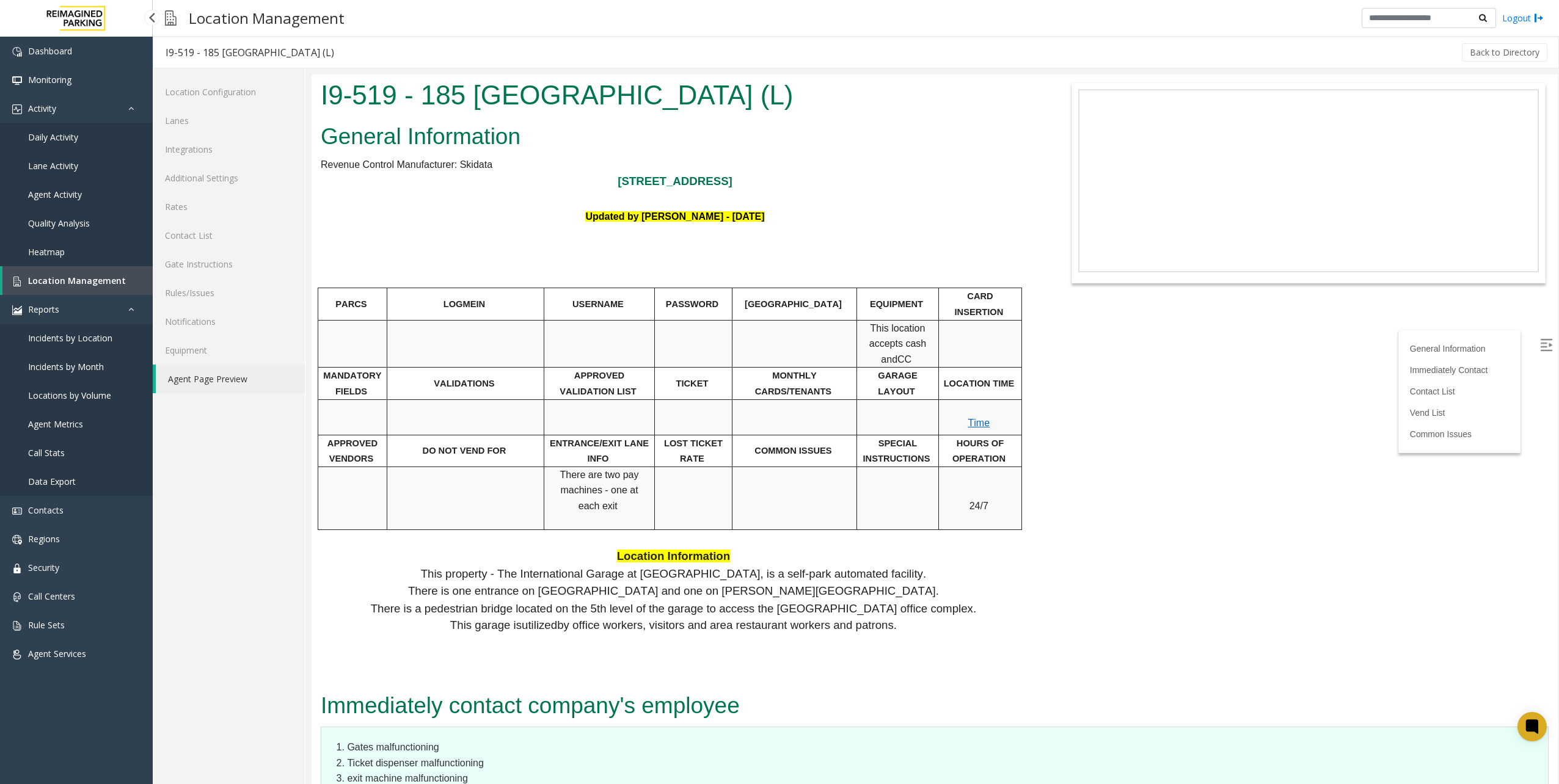
click at [121, 278] on link "Location Management" at bounding box center [78, 280] width 150 height 29
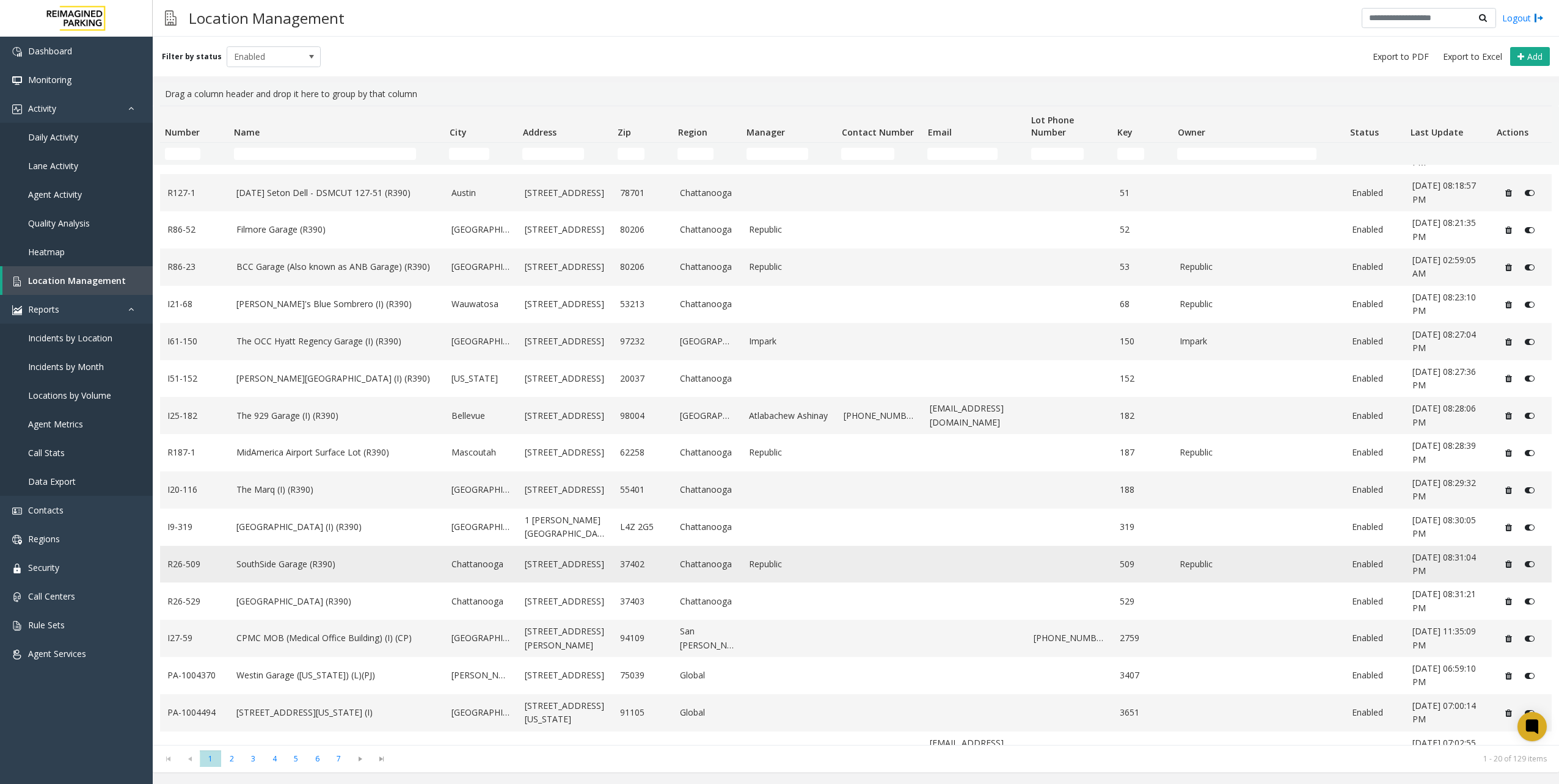
scroll to position [163, 0]
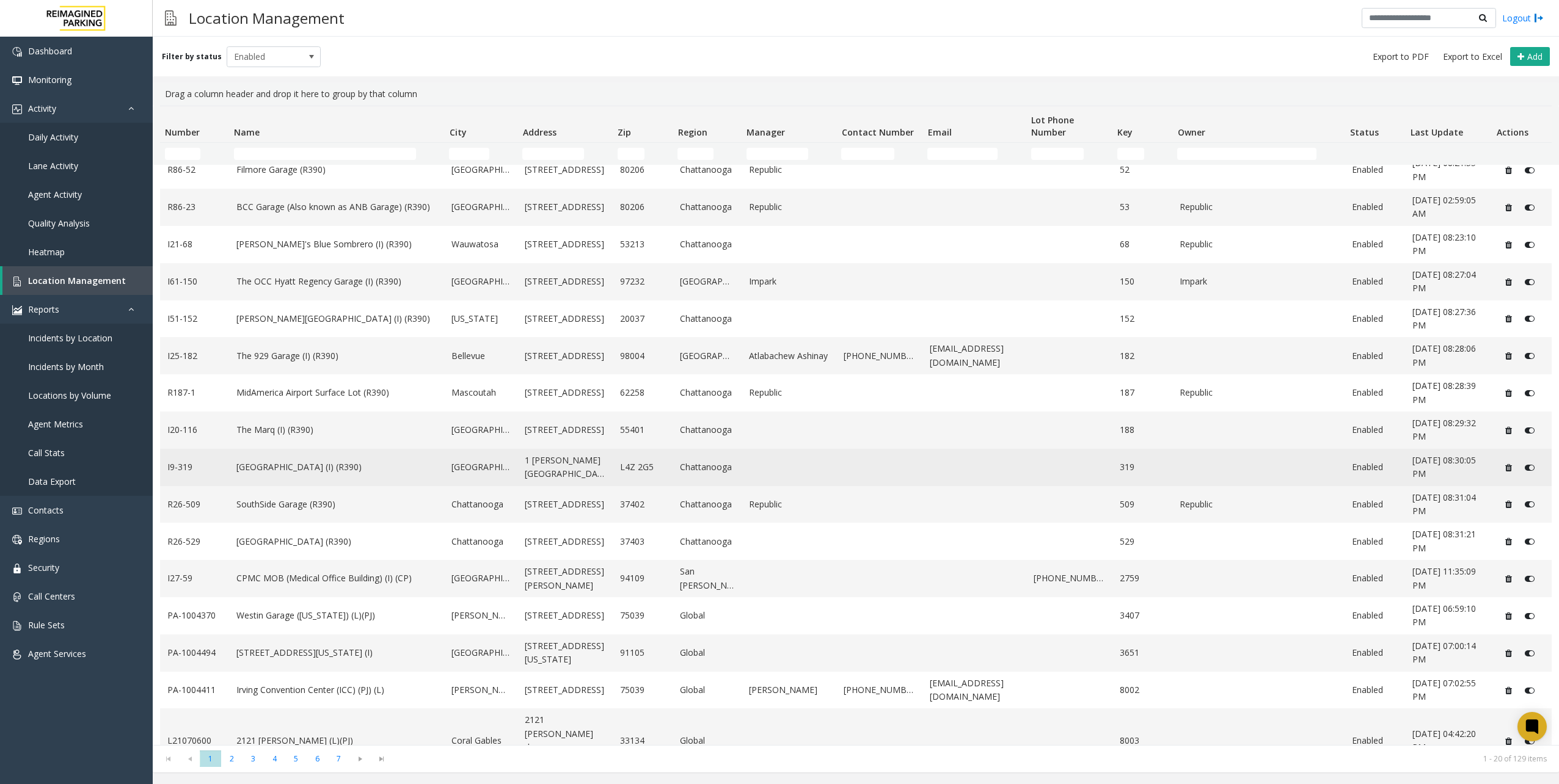
click at [276, 480] on td "[GEOGRAPHIC_DATA] (I) (R390)" at bounding box center [336, 467] width 215 height 37
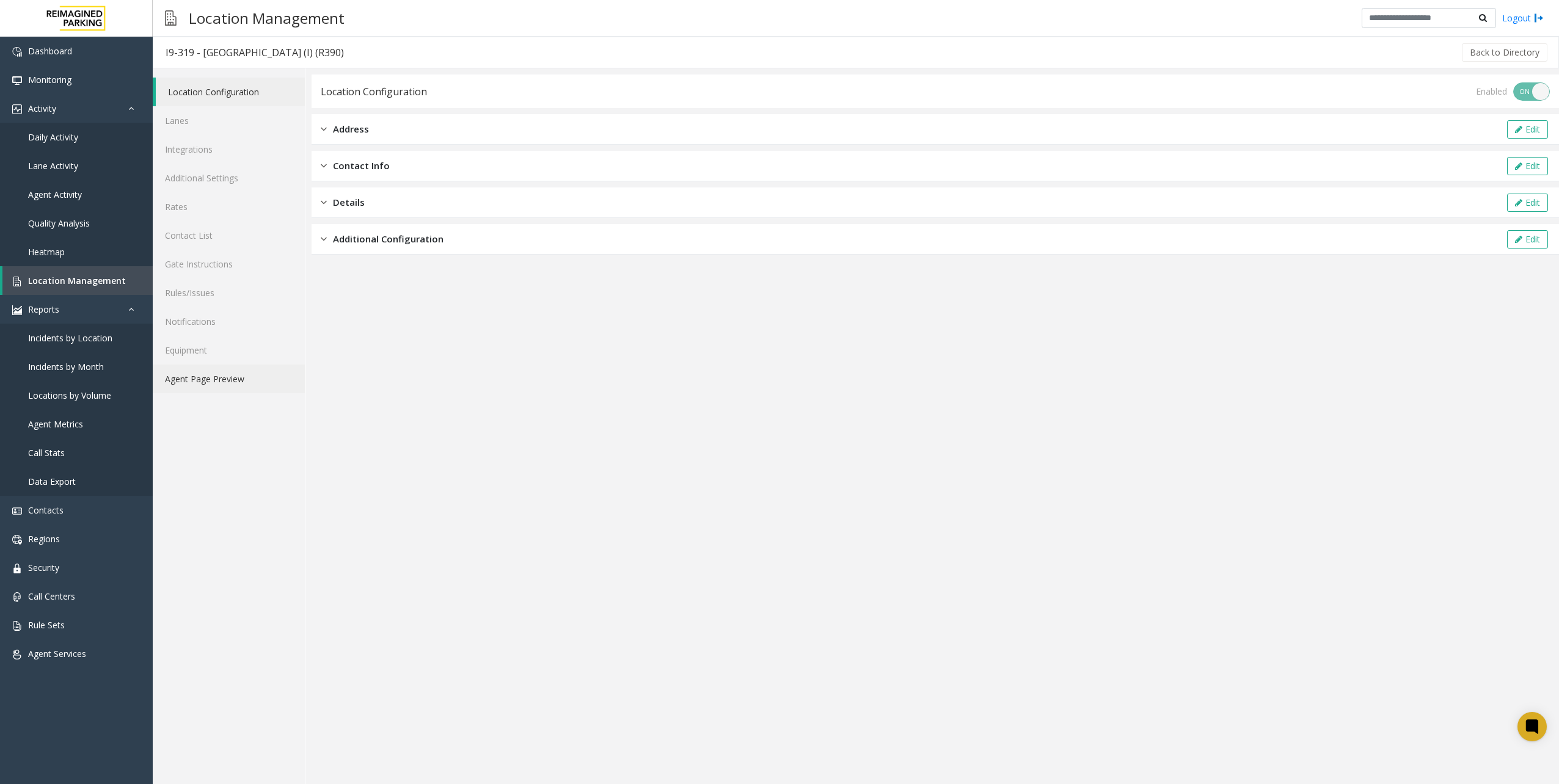
click at [223, 386] on link "Agent Page Preview" at bounding box center [229, 379] width 152 height 29
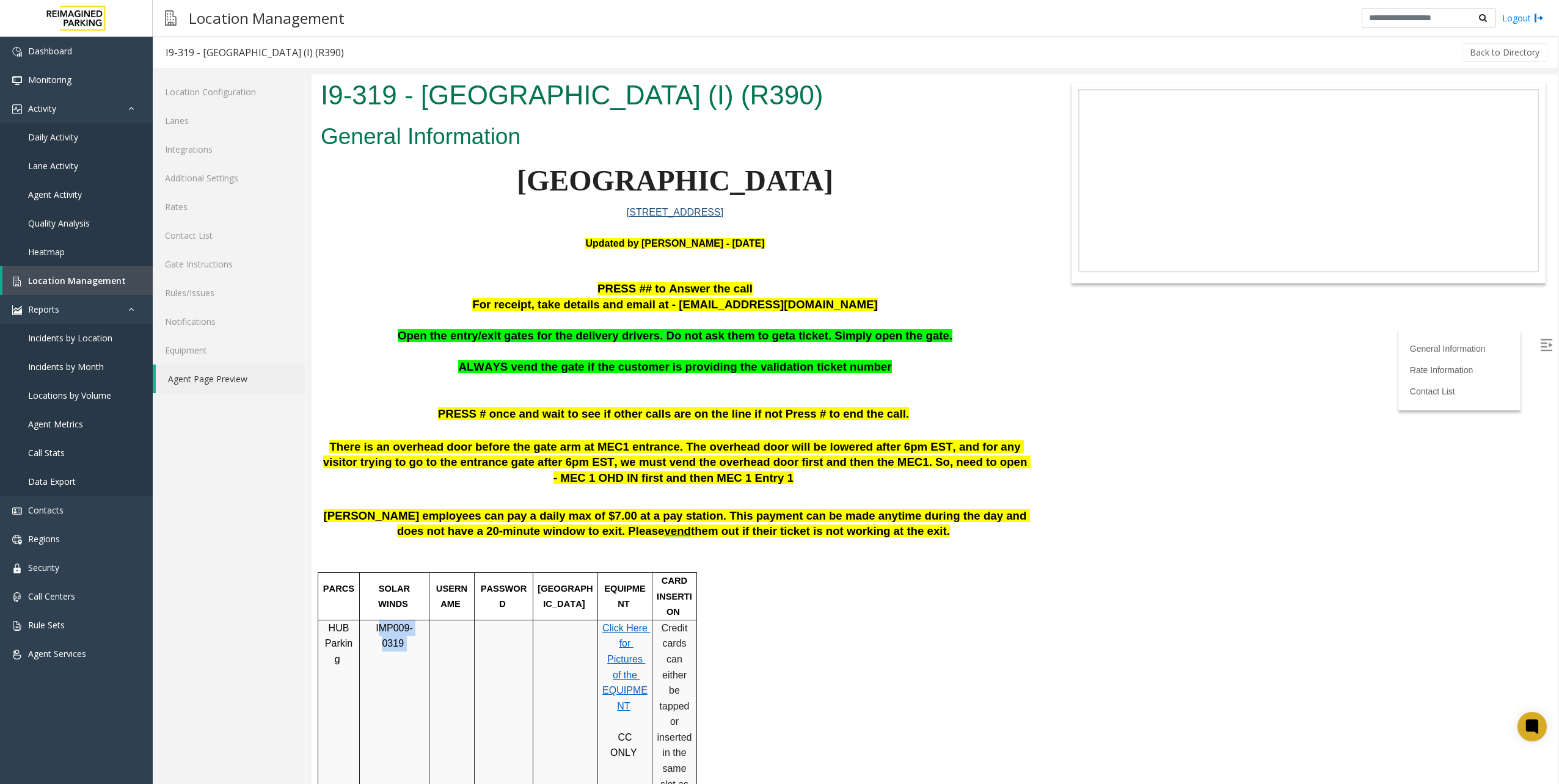
drag, startPoint x: 372, startPoint y: 624, endPoint x: 437, endPoint y: 634, distance: 65.8
drag, startPoint x: 437, startPoint y: 634, endPoint x: 447, endPoint y: 667, distance: 34.5
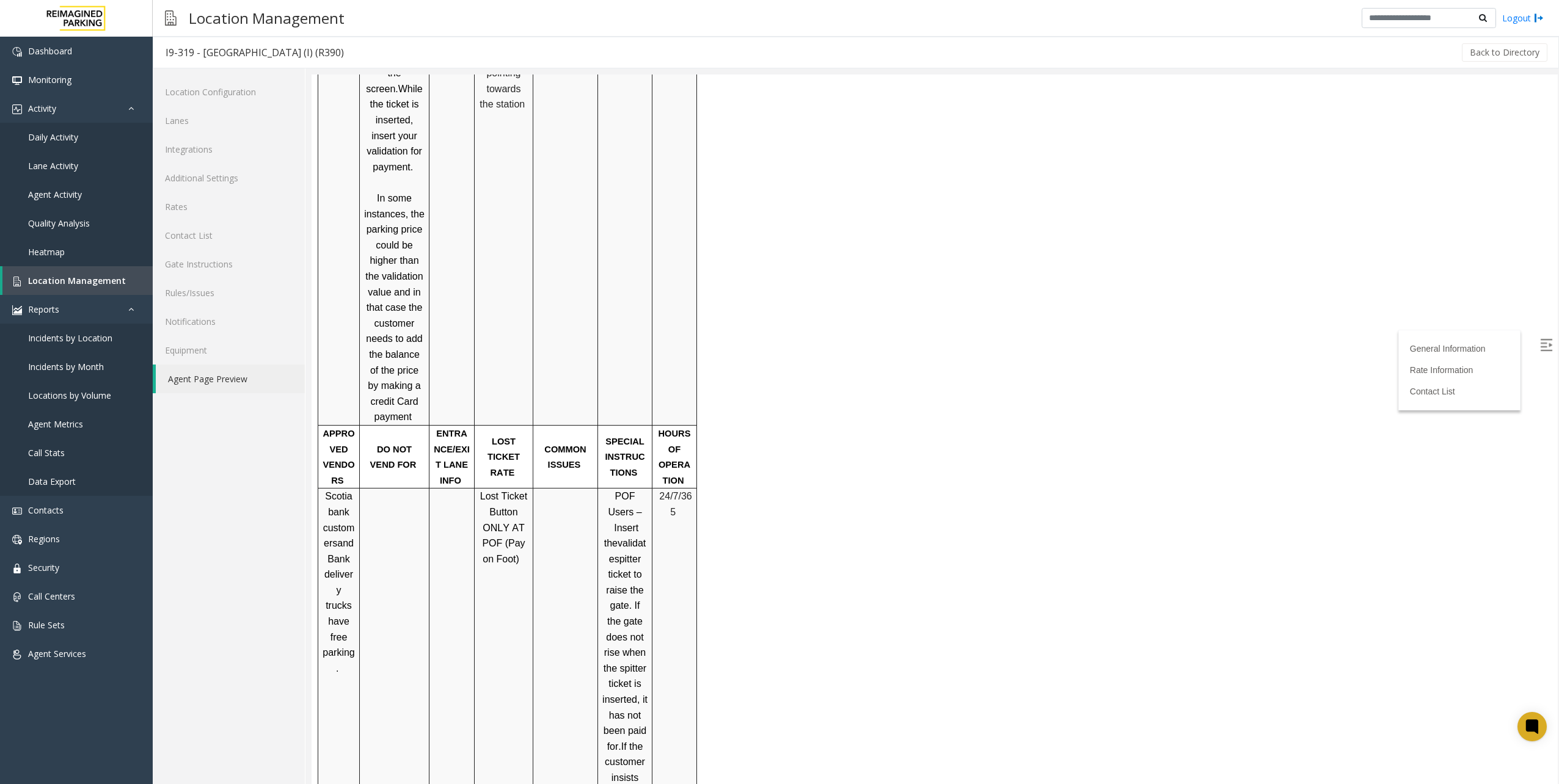
scroll to position [1160, 0]
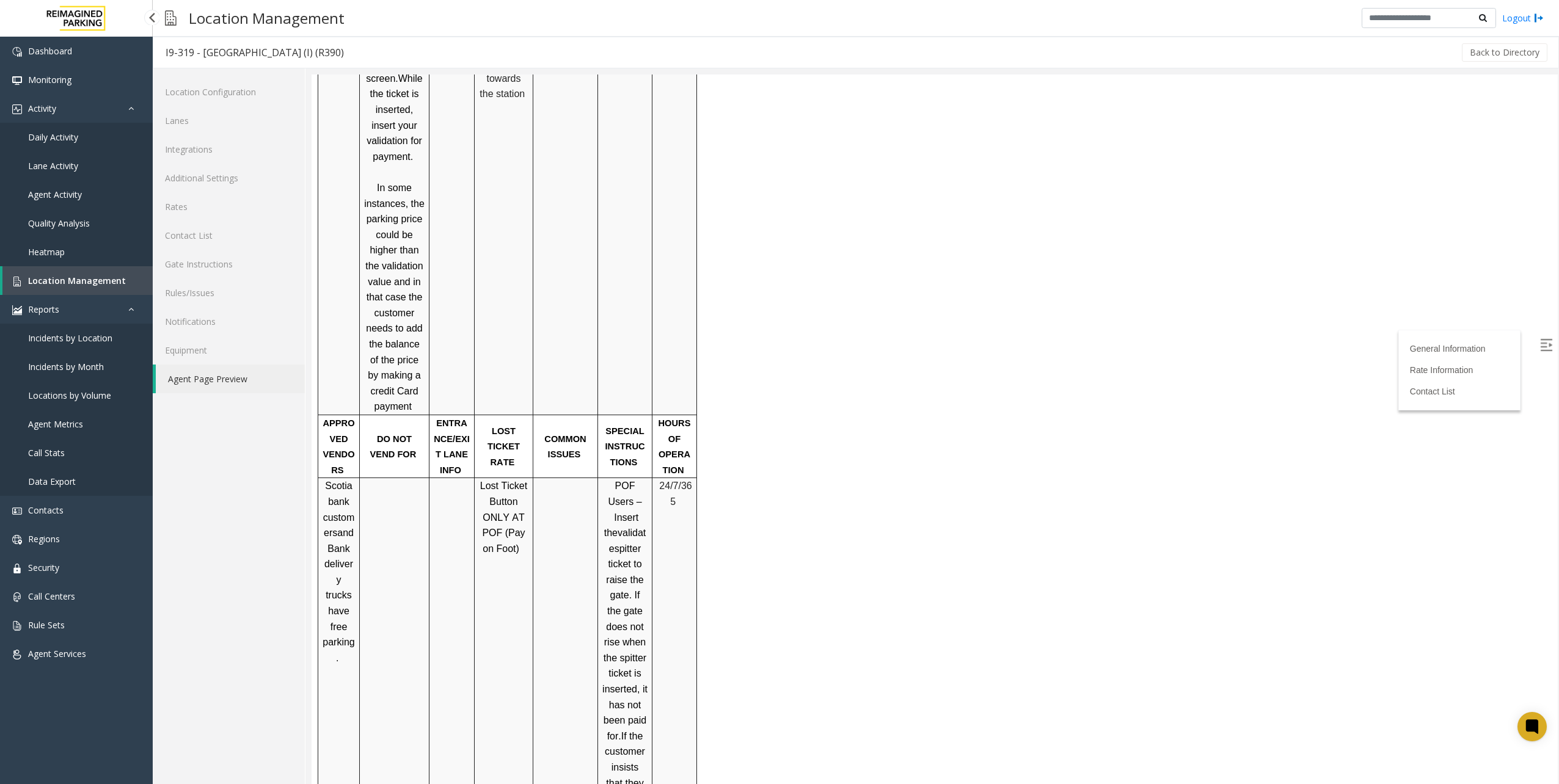
click at [106, 283] on span "Location Management" at bounding box center [77, 281] width 98 height 12
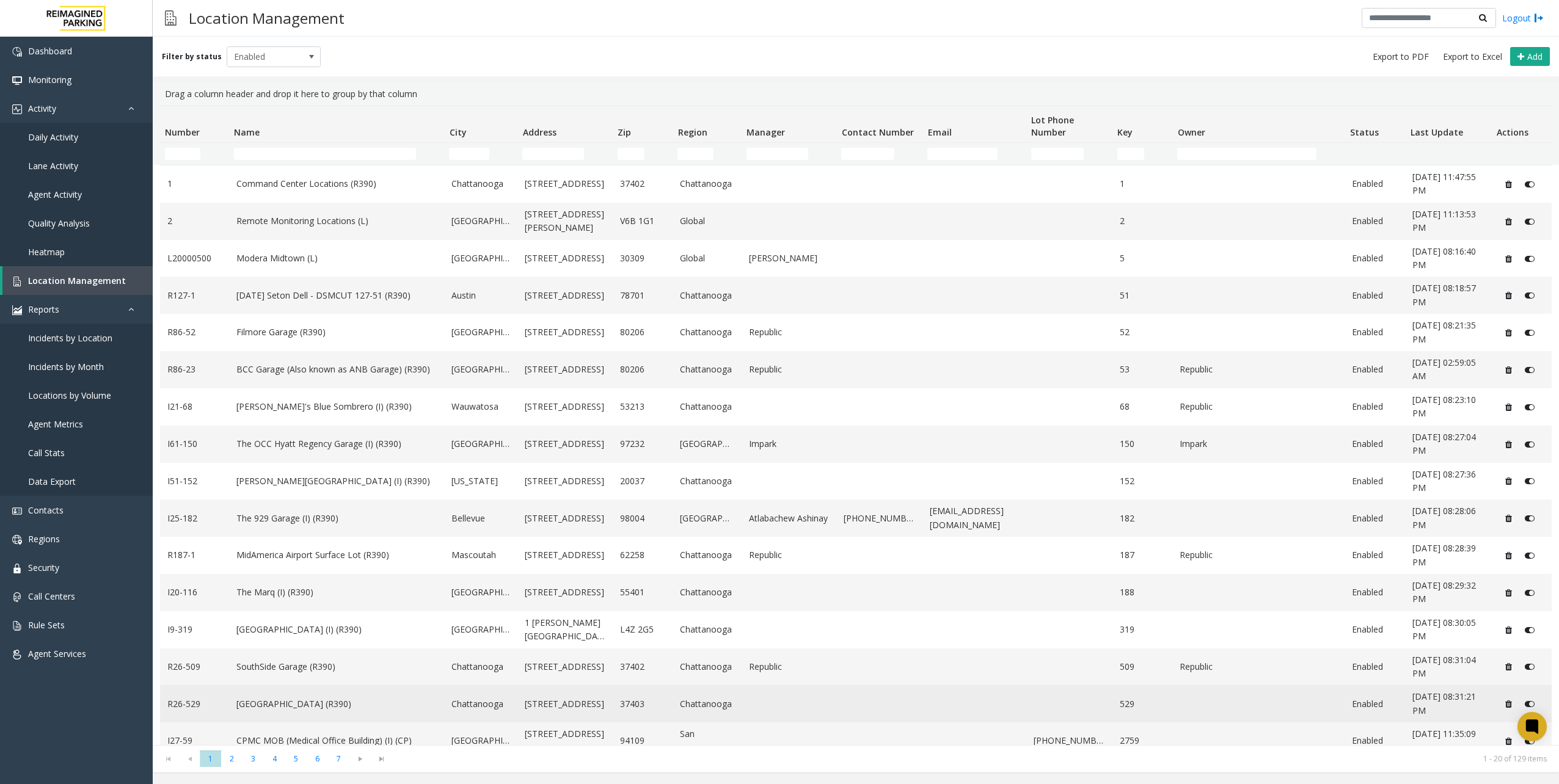
scroll to position [163, 0]
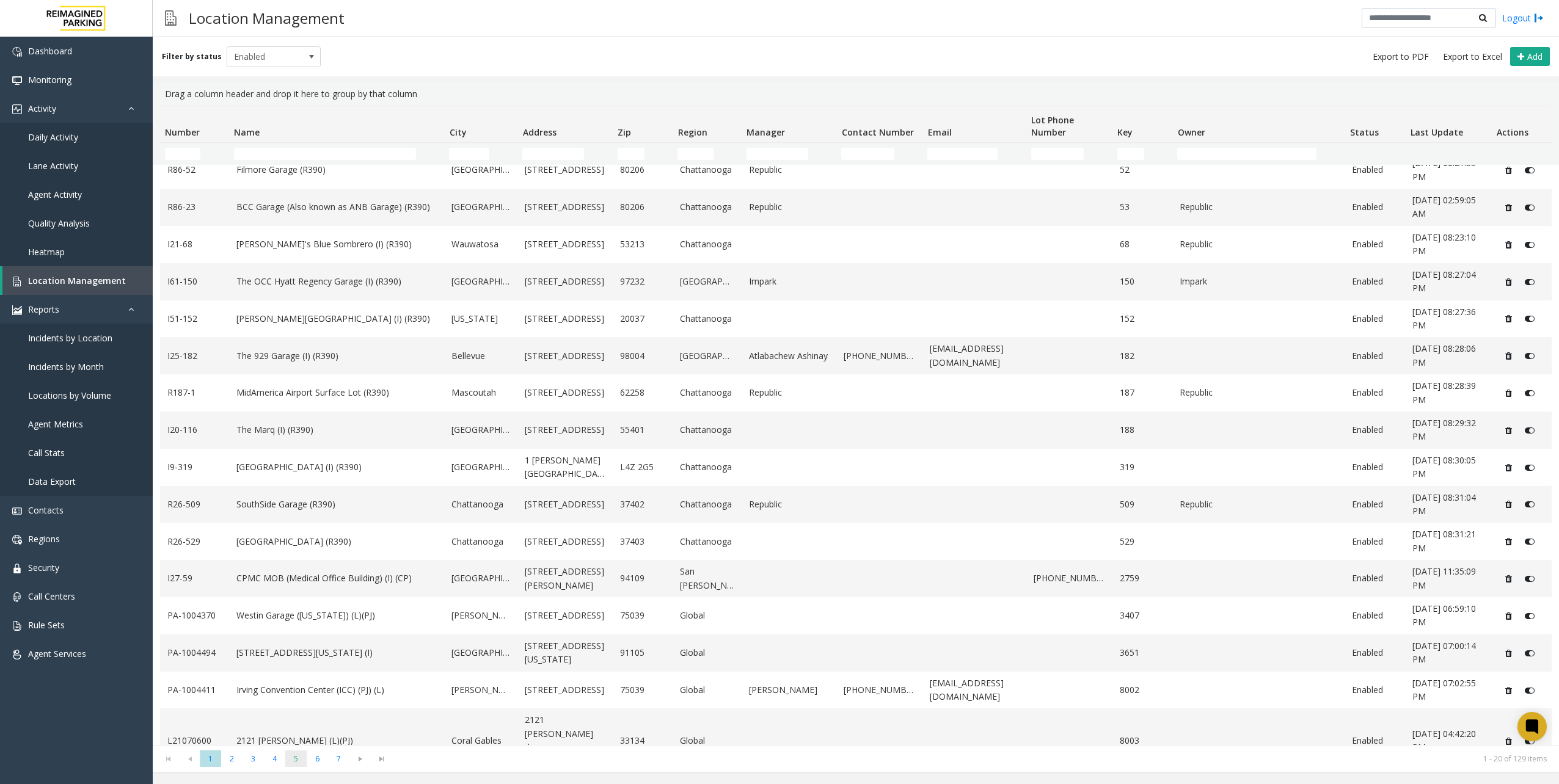
click at [304, 760] on span "5" at bounding box center [296, 759] width 21 height 17
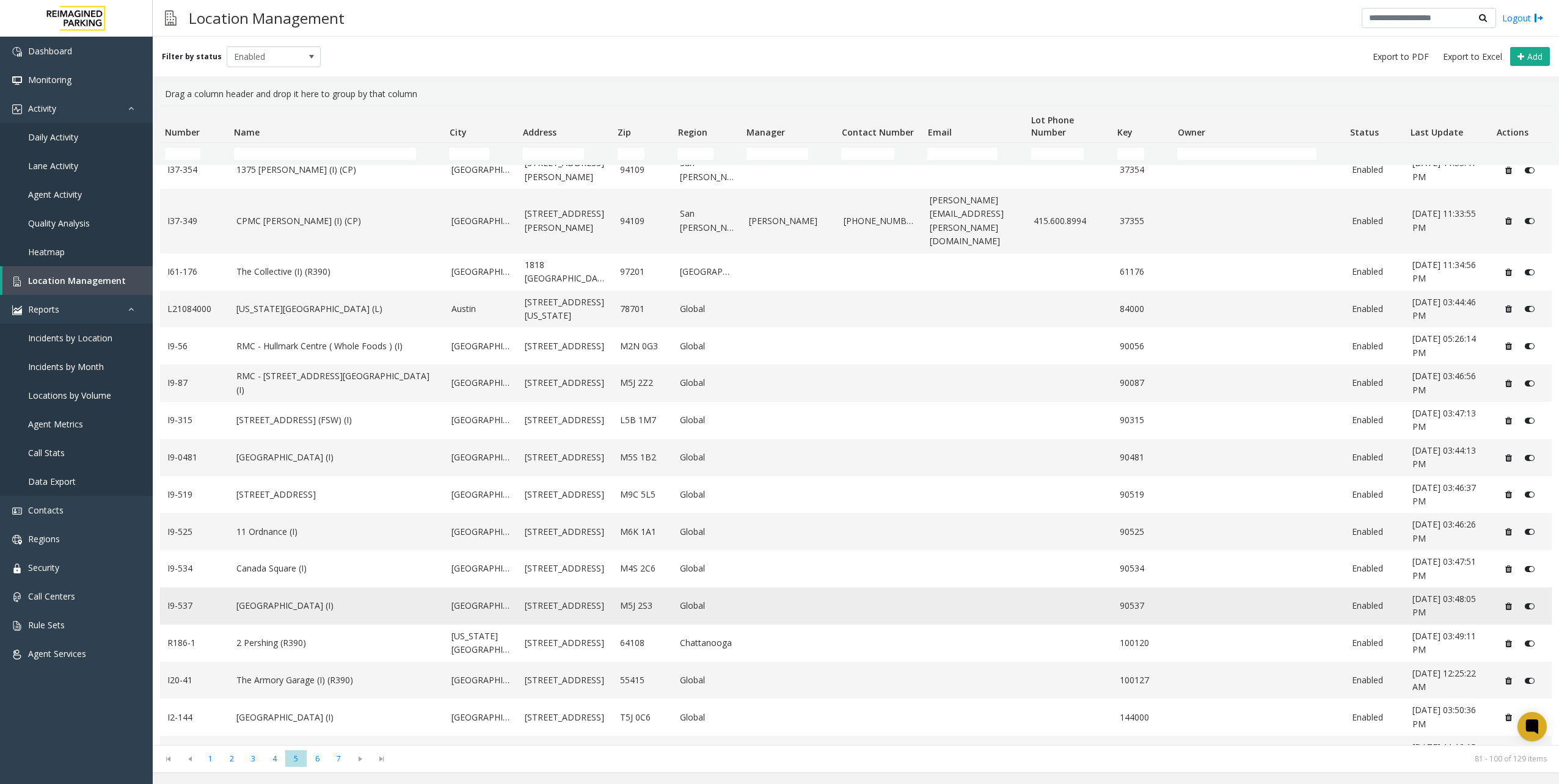
scroll to position [0, 0]
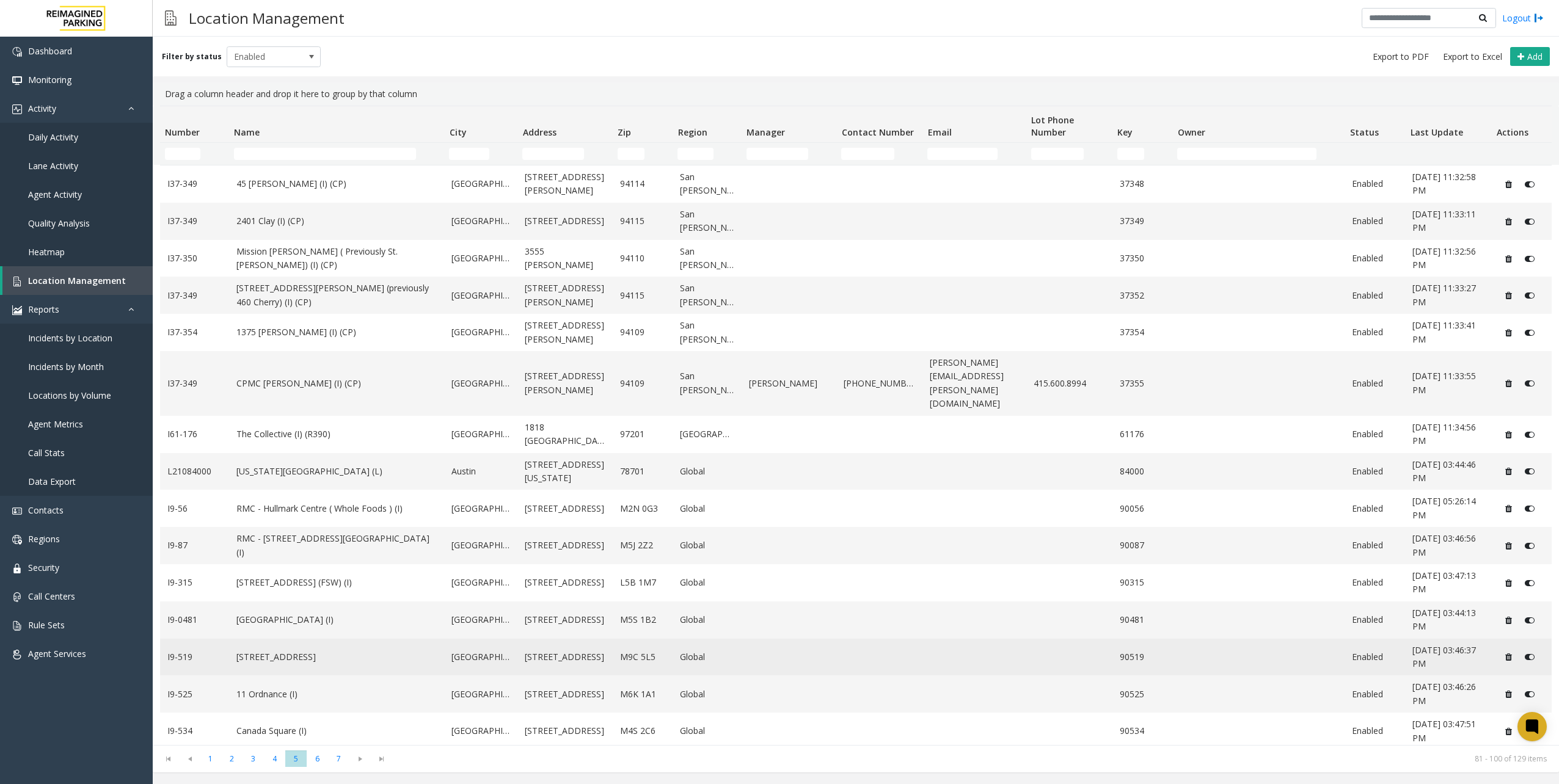
click at [344, 639] on td "[STREET_ADDRESS]" at bounding box center [336, 657] width 215 height 37
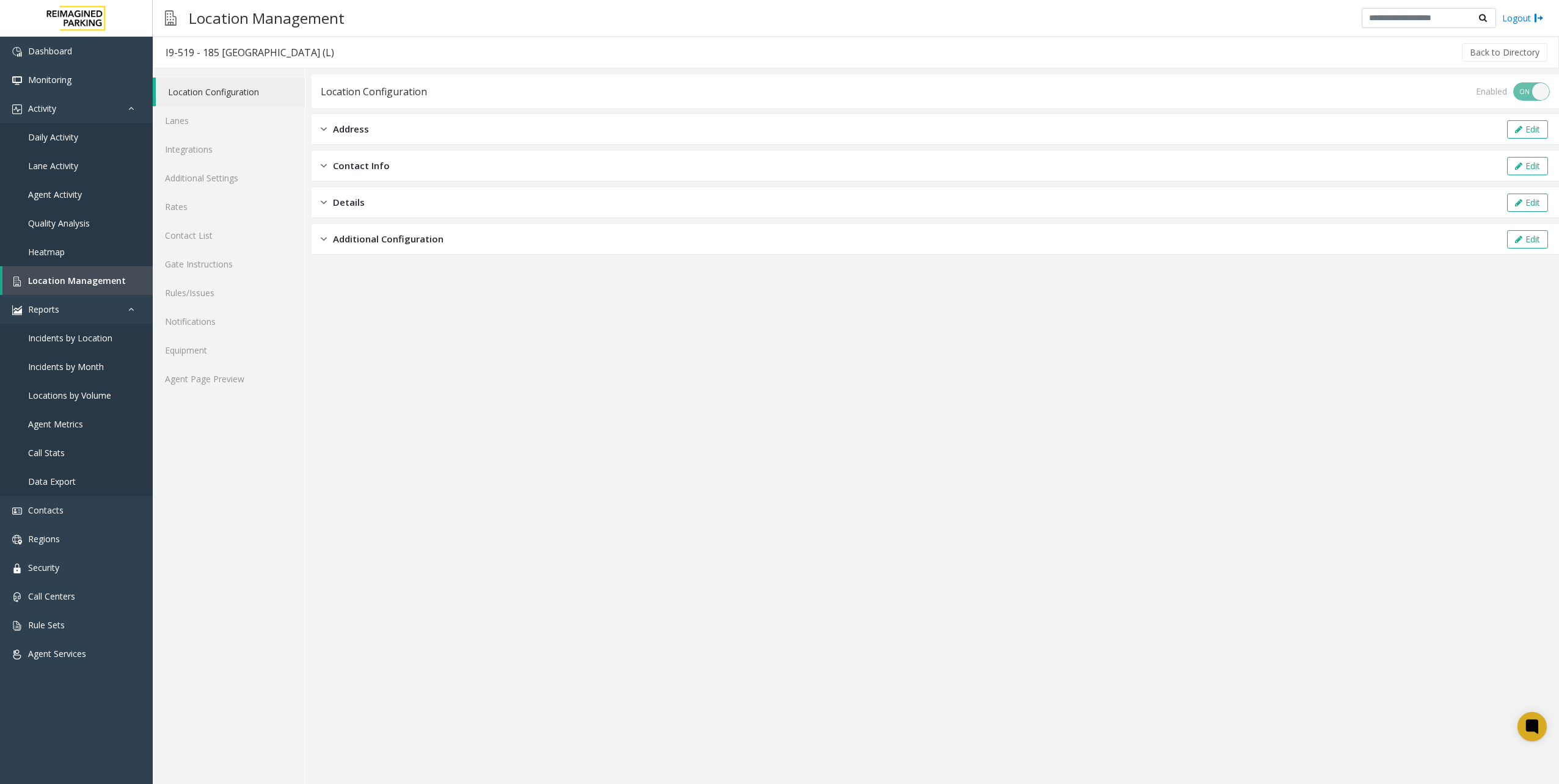
click at [273, 398] on div "Location Configuration Lanes Integrations Additional Settings Rates Contact Lis…" at bounding box center [230, 426] width 153 height 716
click at [251, 384] on link "Agent Page Preview" at bounding box center [229, 379] width 152 height 29
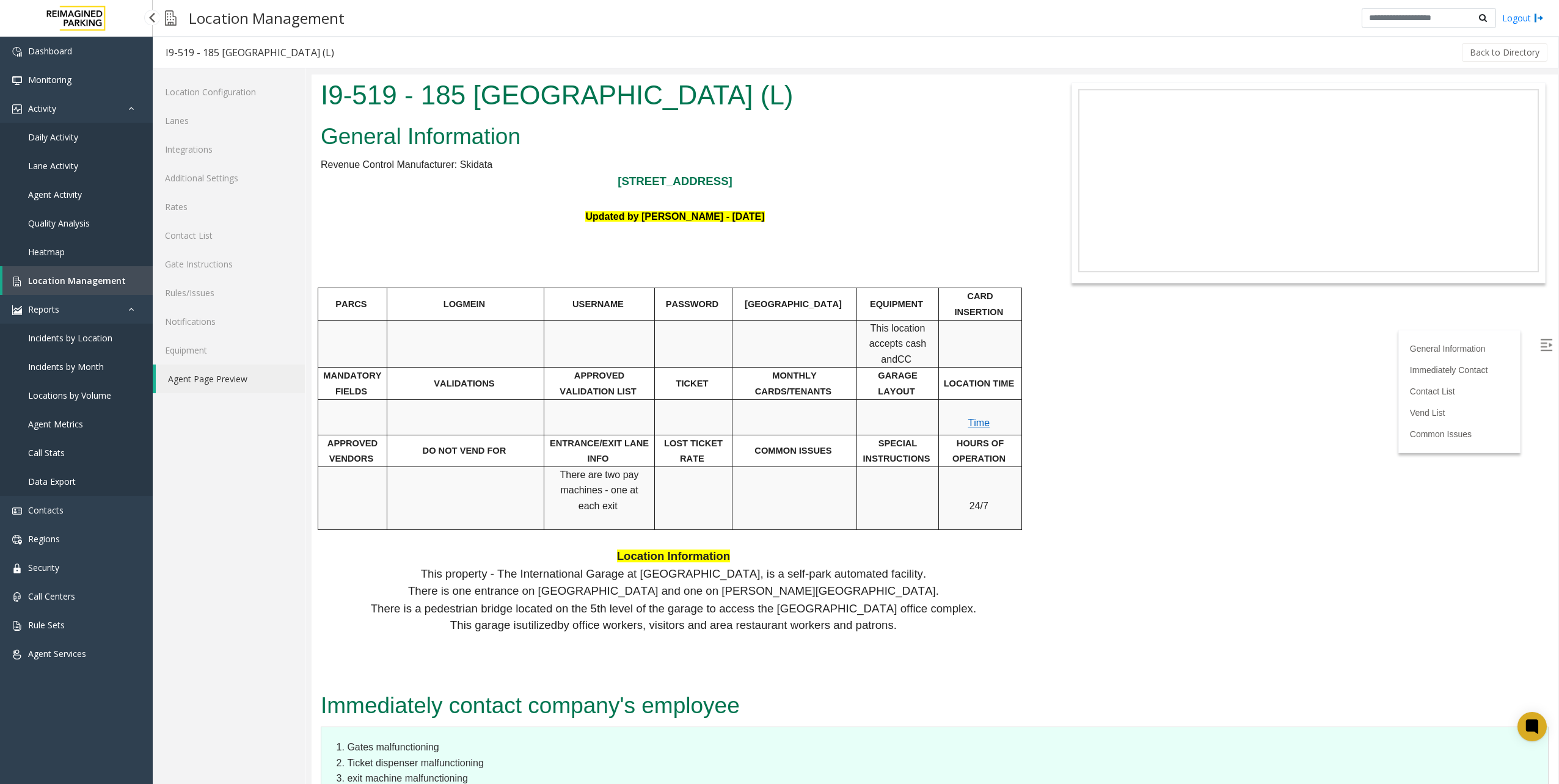
click at [134, 278] on link "Location Management" at bounding box center [78, 280] width 150 height 29
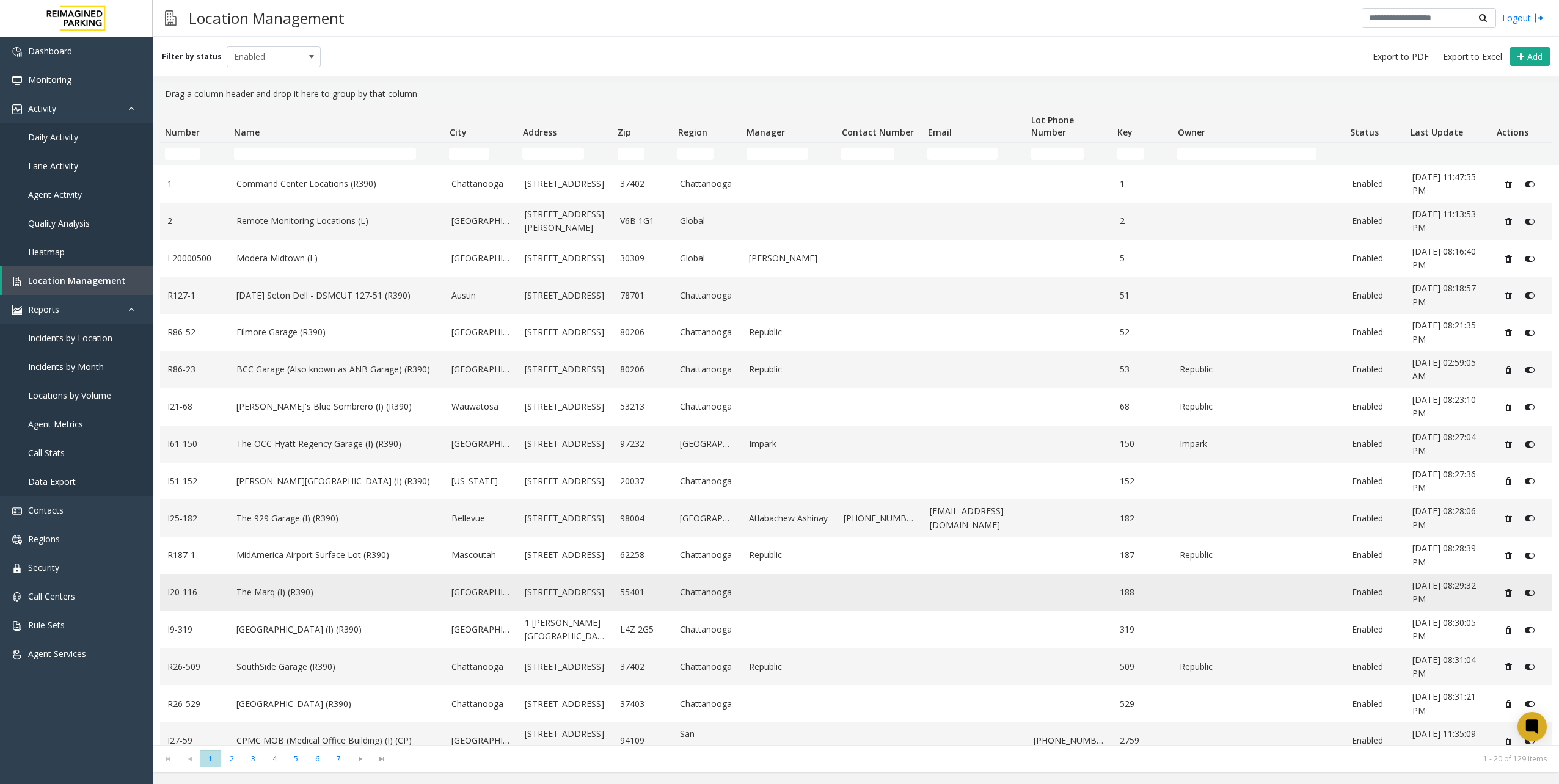
scroll to position [163, 0]
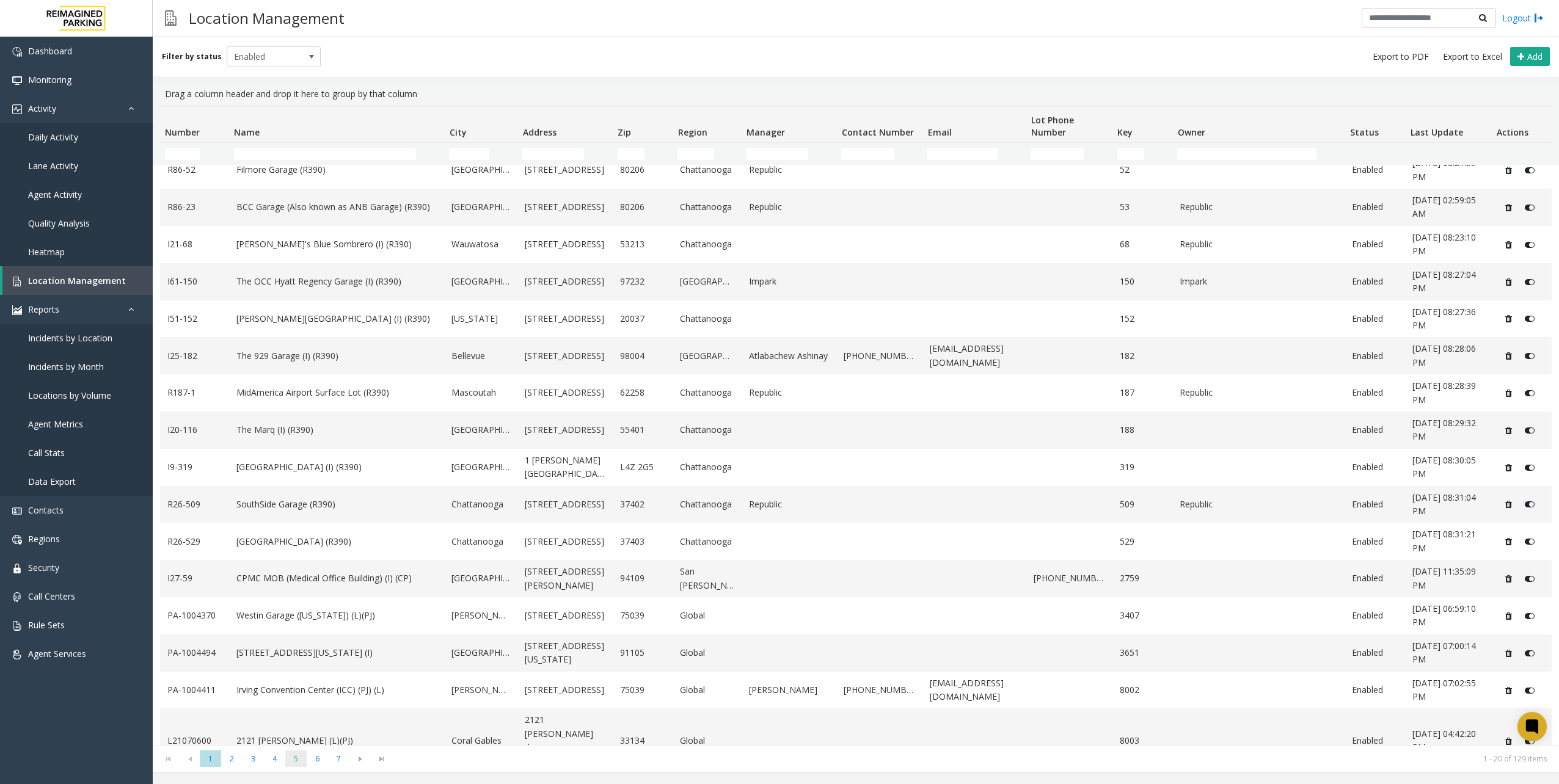
click at [296, 754] on span "5" at bounding box center [296, 759] width 21 height 17
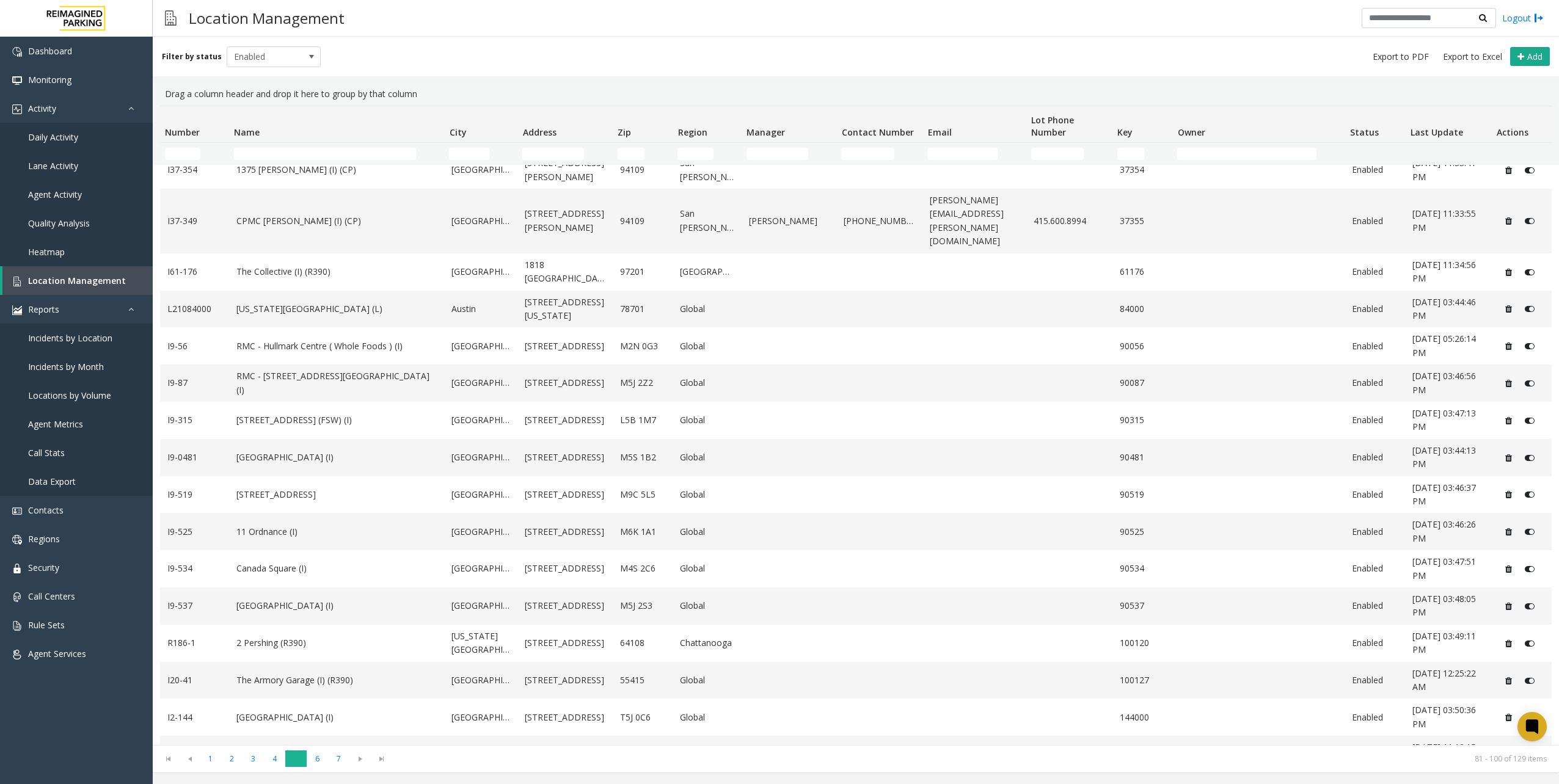
scroll to position [0, 0]
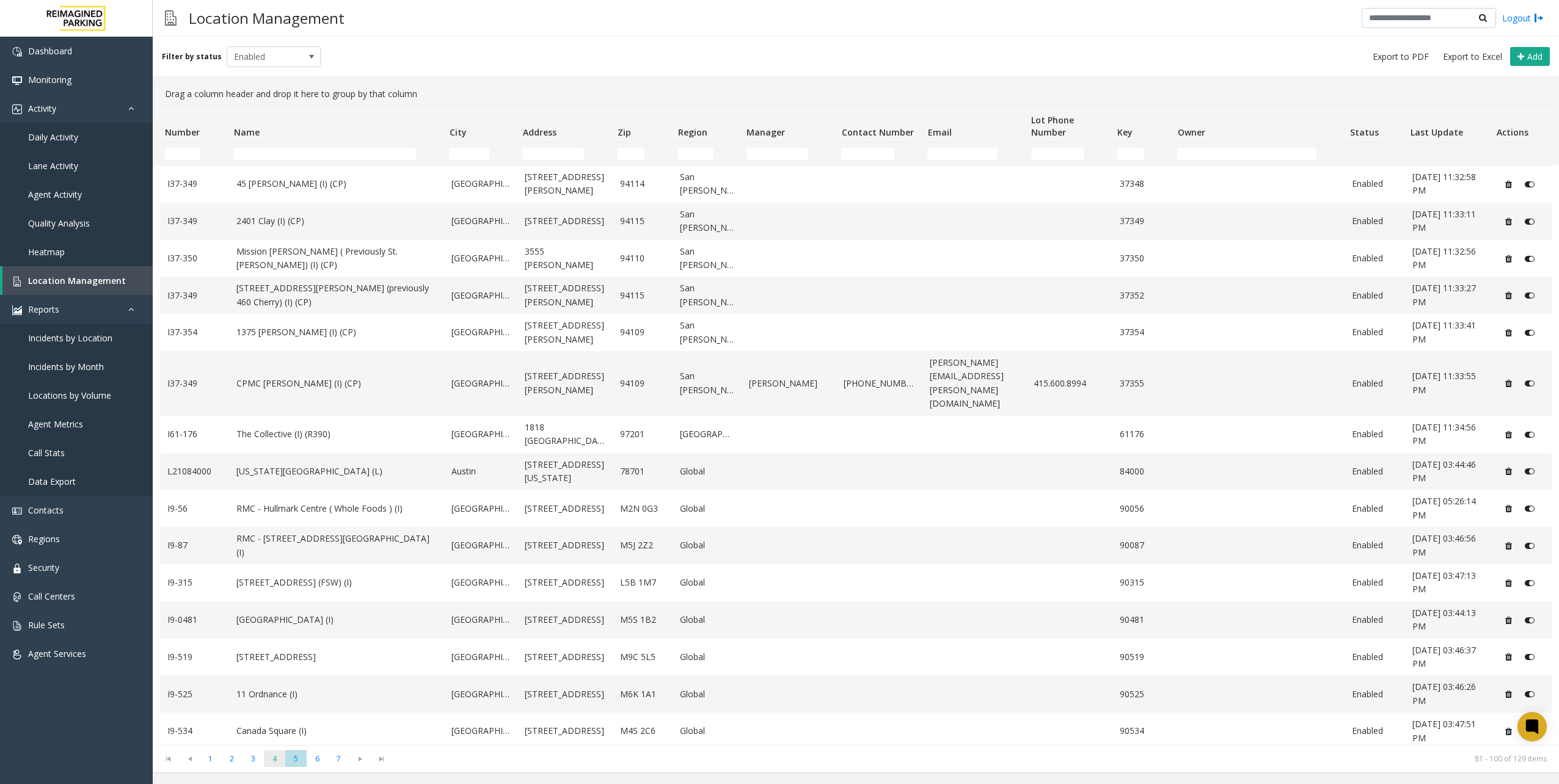
click at [270, 764] on span "4" at bounding box center [274, 759] width 21 height 17
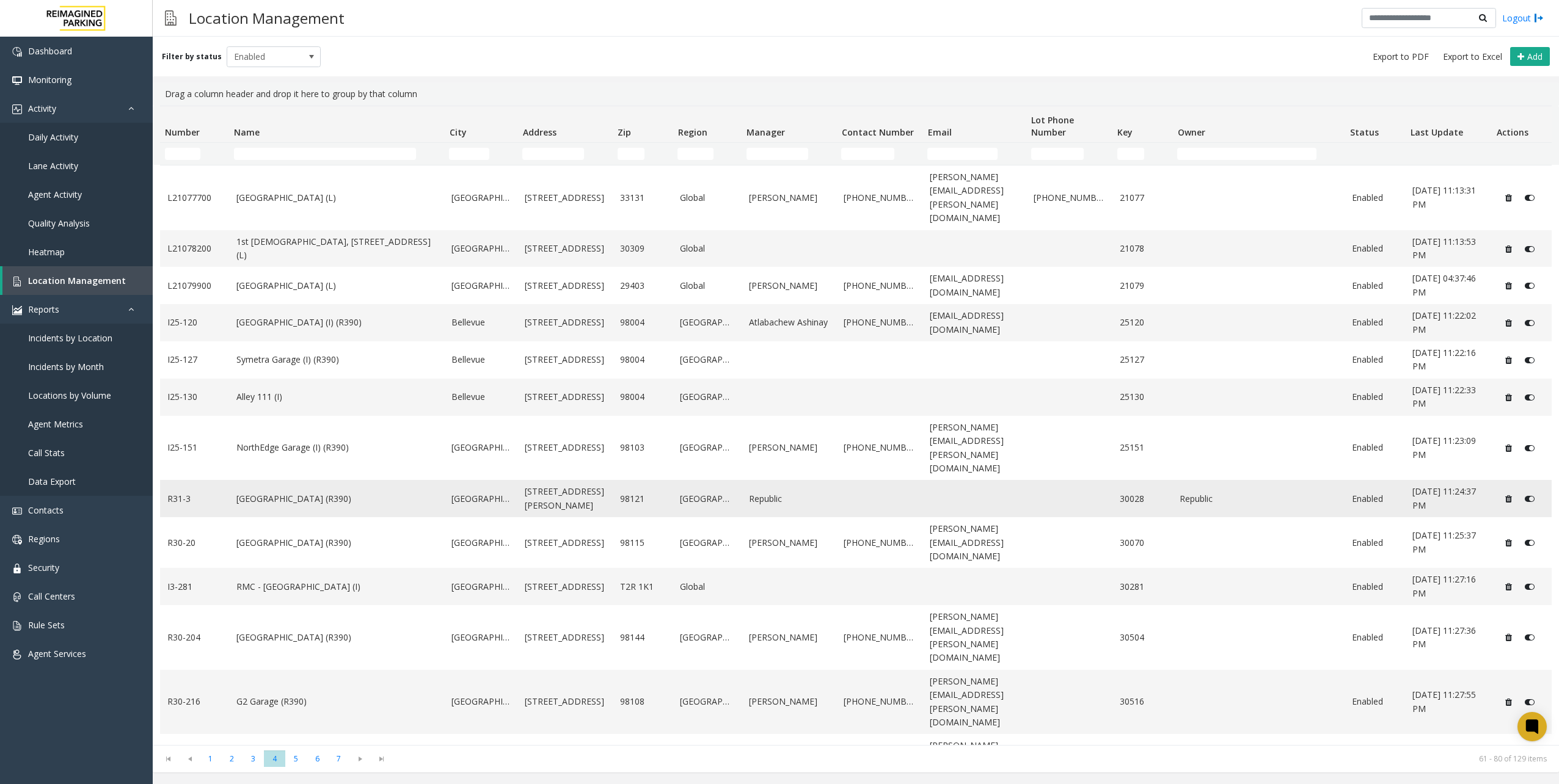
click at [403, 480] on td "[GEOGRAPHIC_DATA] (R390)" at bounding box center [336, 499] width 215 height 37
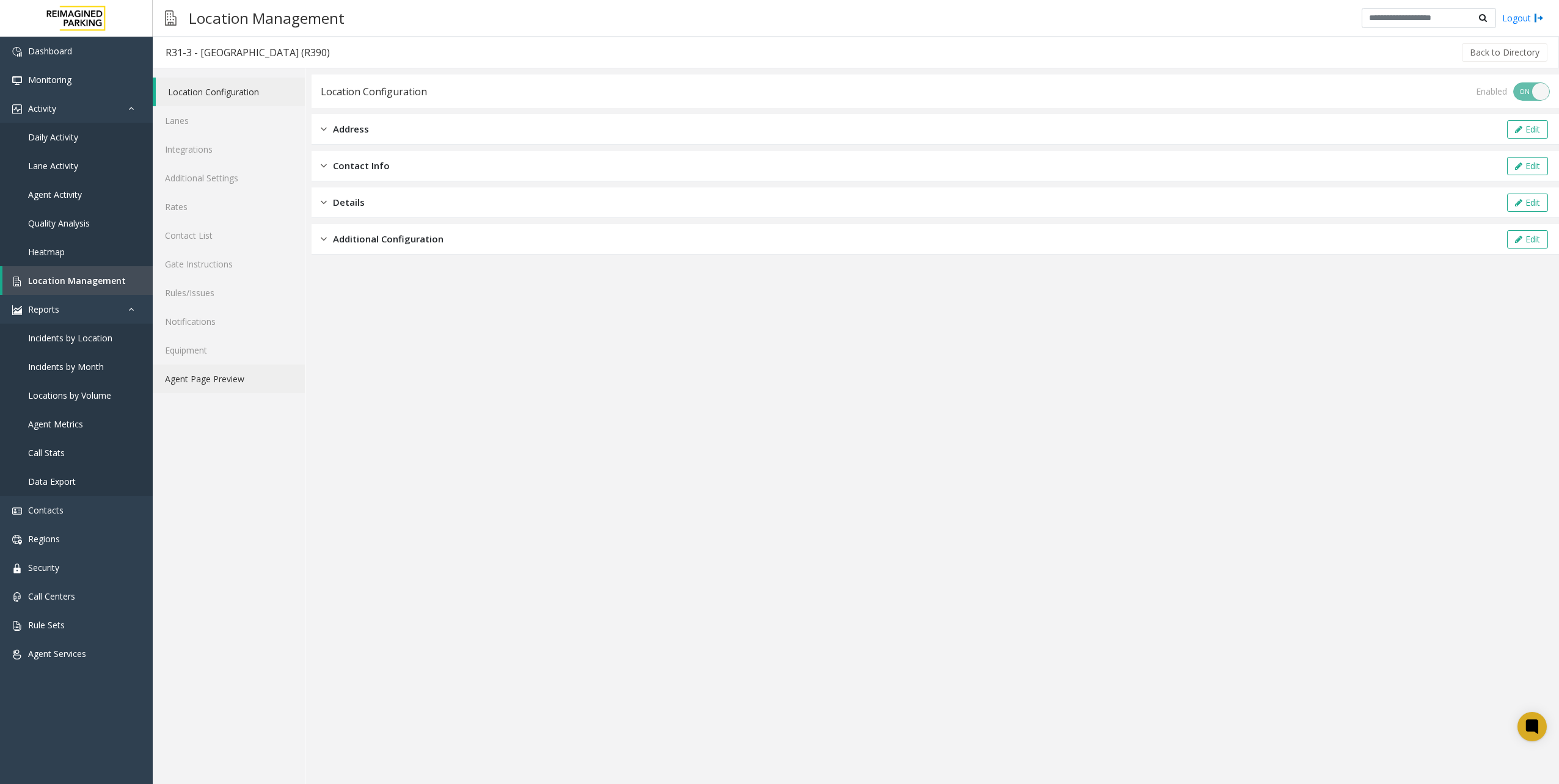
click at [240, 367] on link "Agent Page Preview" at bounding box center [229, 379] width 152 height 29
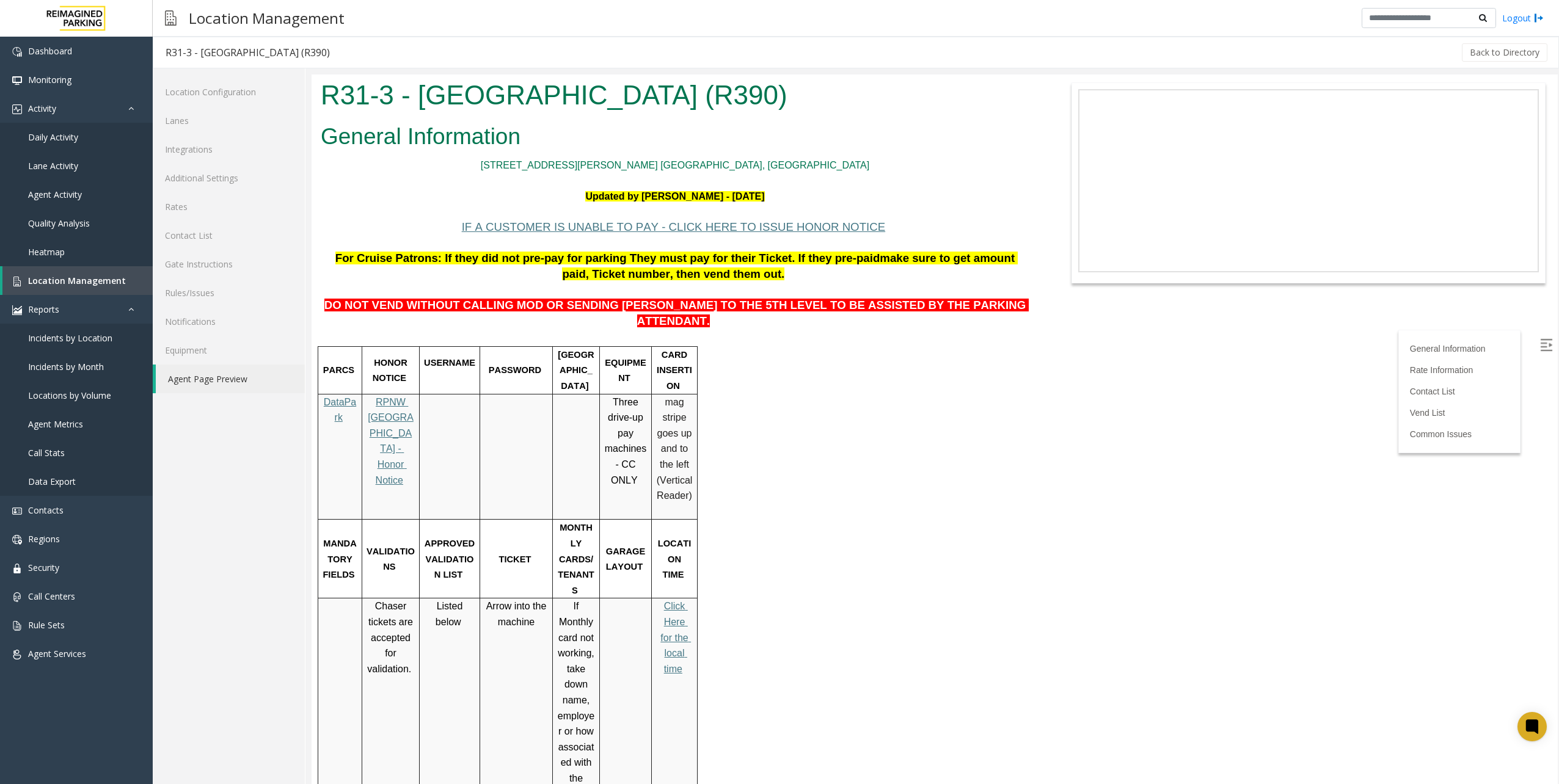
click at [399, 418] on span "RPNW [GEOGRAPHIC_DATA] - Honor Notice" at bounding box center [390, 441] width 46 height 89
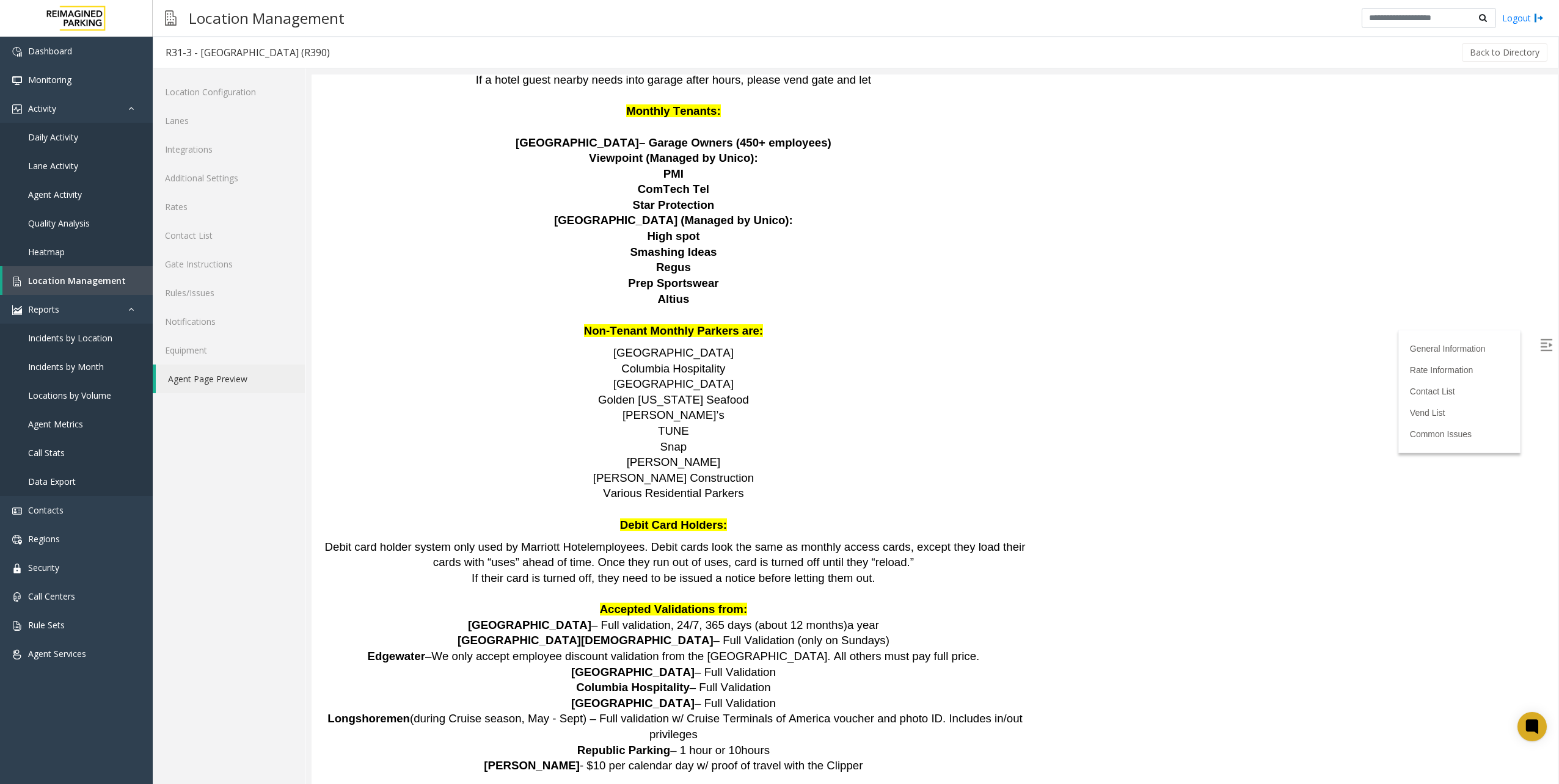
scroll to position [1771, 0]
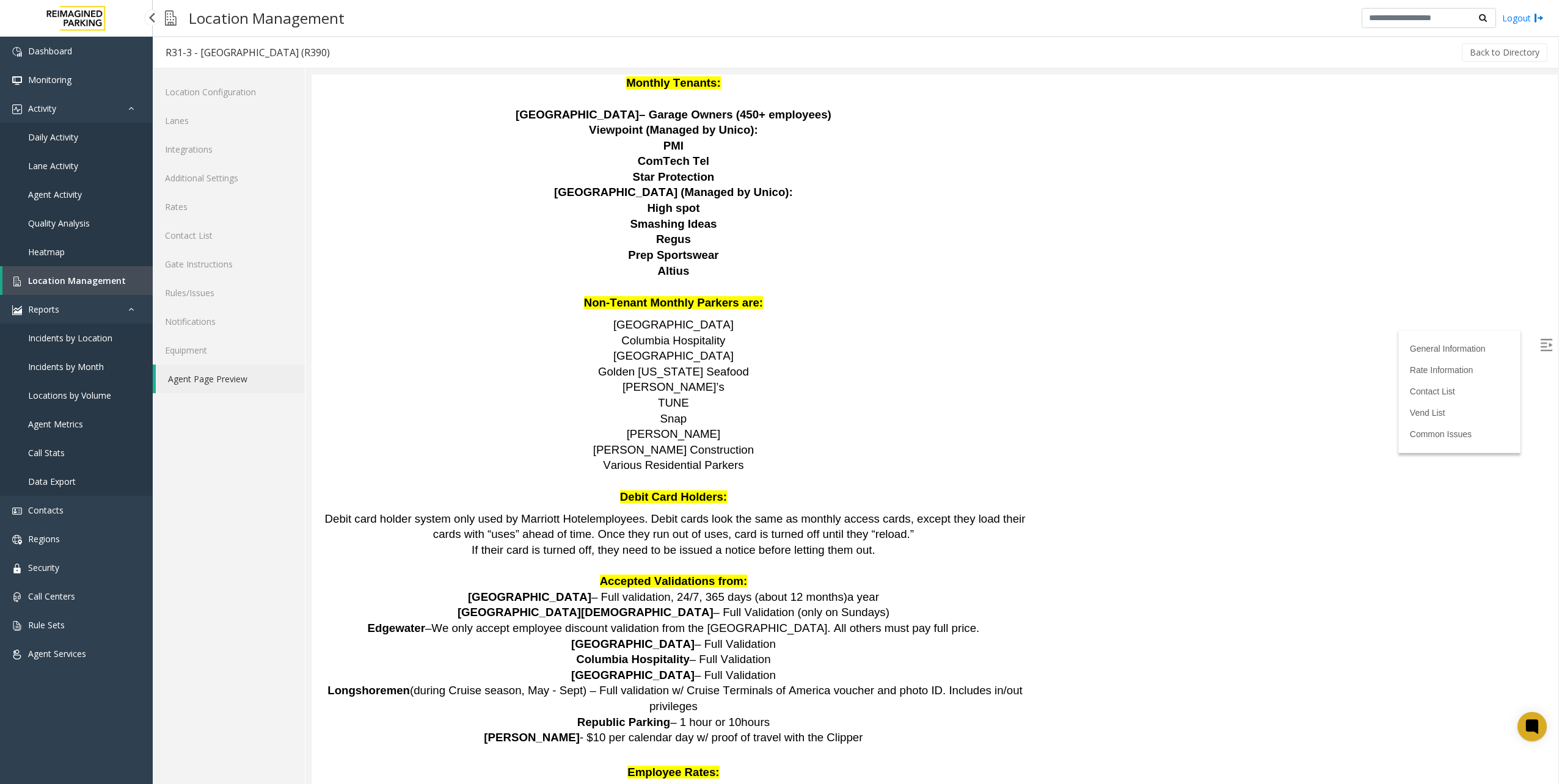
click at [26, 274] on link "Location Management" at bounding box center [78, 280] width 150 height 29
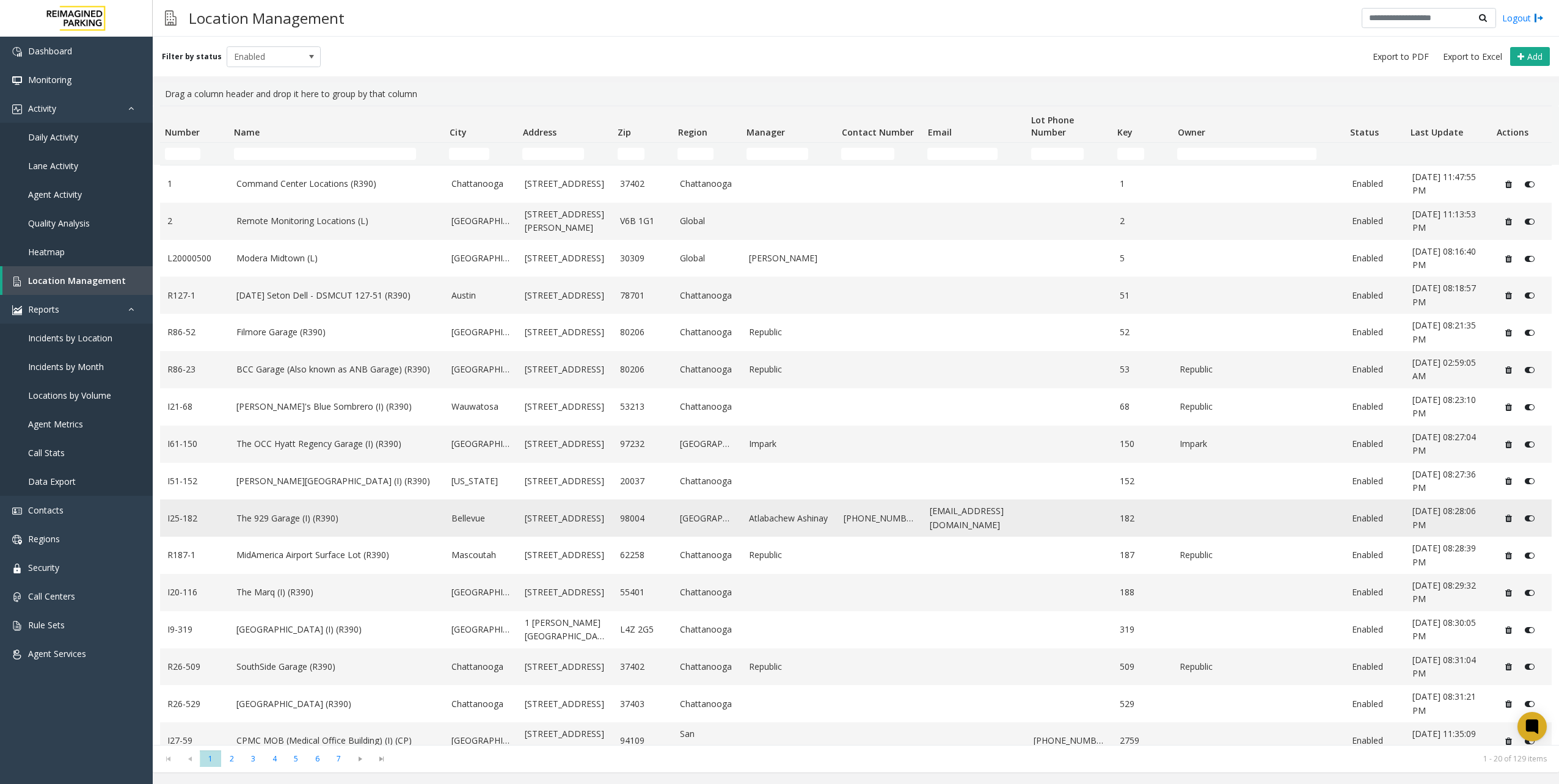
scroll to position [163, 0]
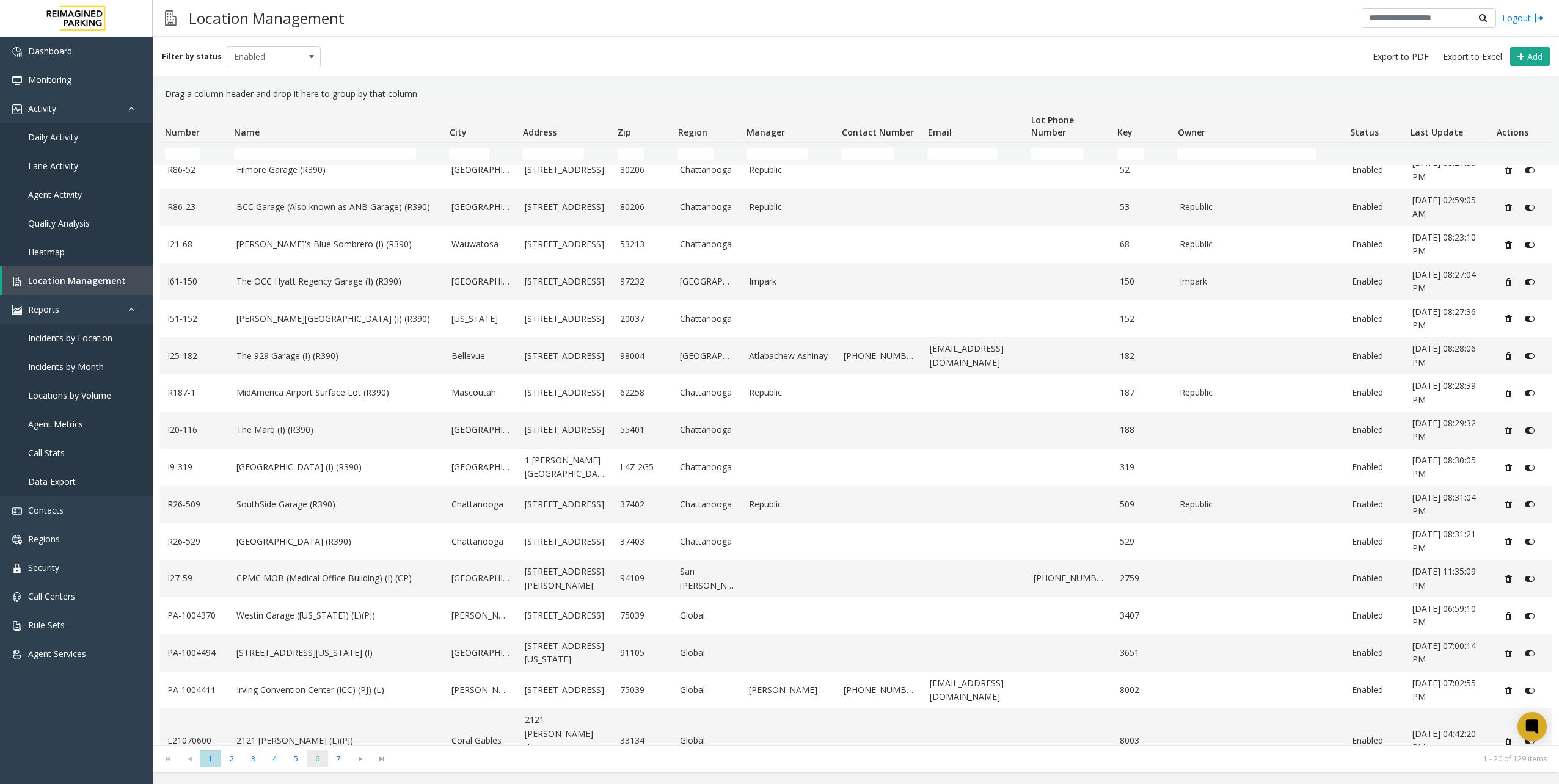
click at [318, 754] on span "6" at bounding box center [317, 759] width 21 height 17
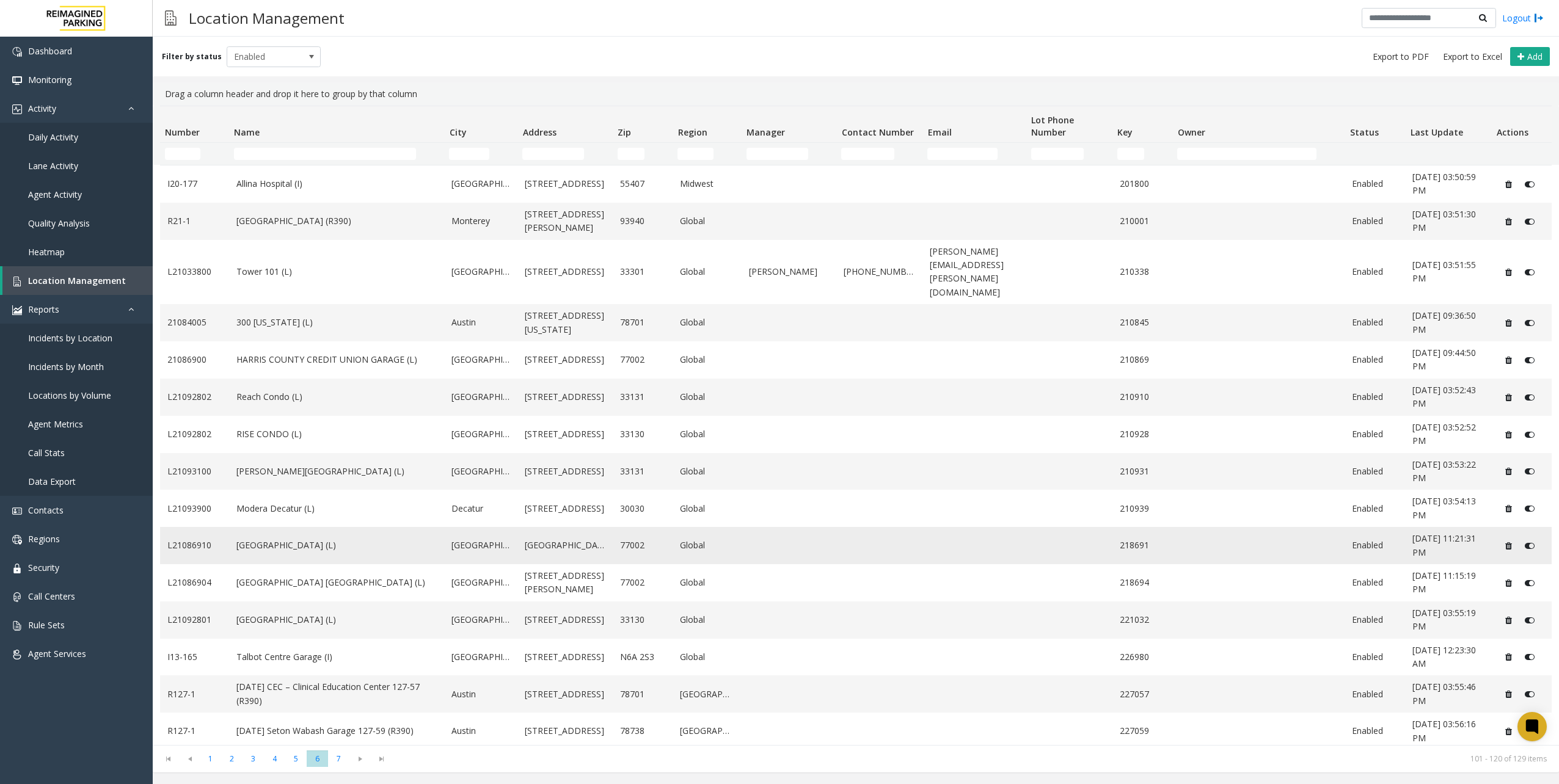
click at [330, 529] on td "[GEOGRAPHIC_DATA] (L)" at bounding box center [336, 546] width 215 height 37
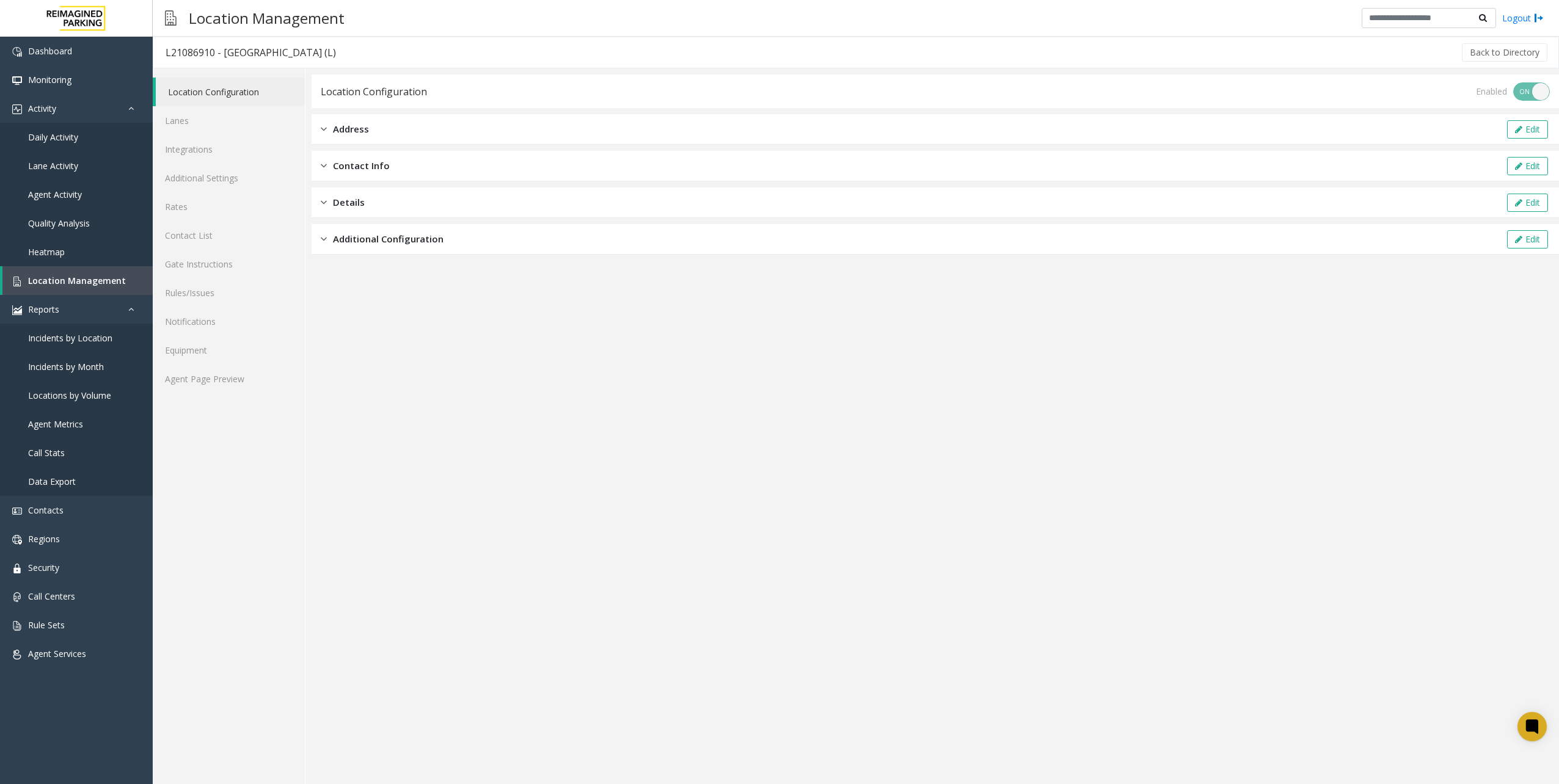
click at [213, 393] on div "Location Configuration Lanes Integrations Additional Settings Rates Contact Lis…" at bounding box center [230, 426] width 153 height 716
click at [220, 380] on link "Agent Page Preview" at bounding box center [229, 379] width 152 height 29
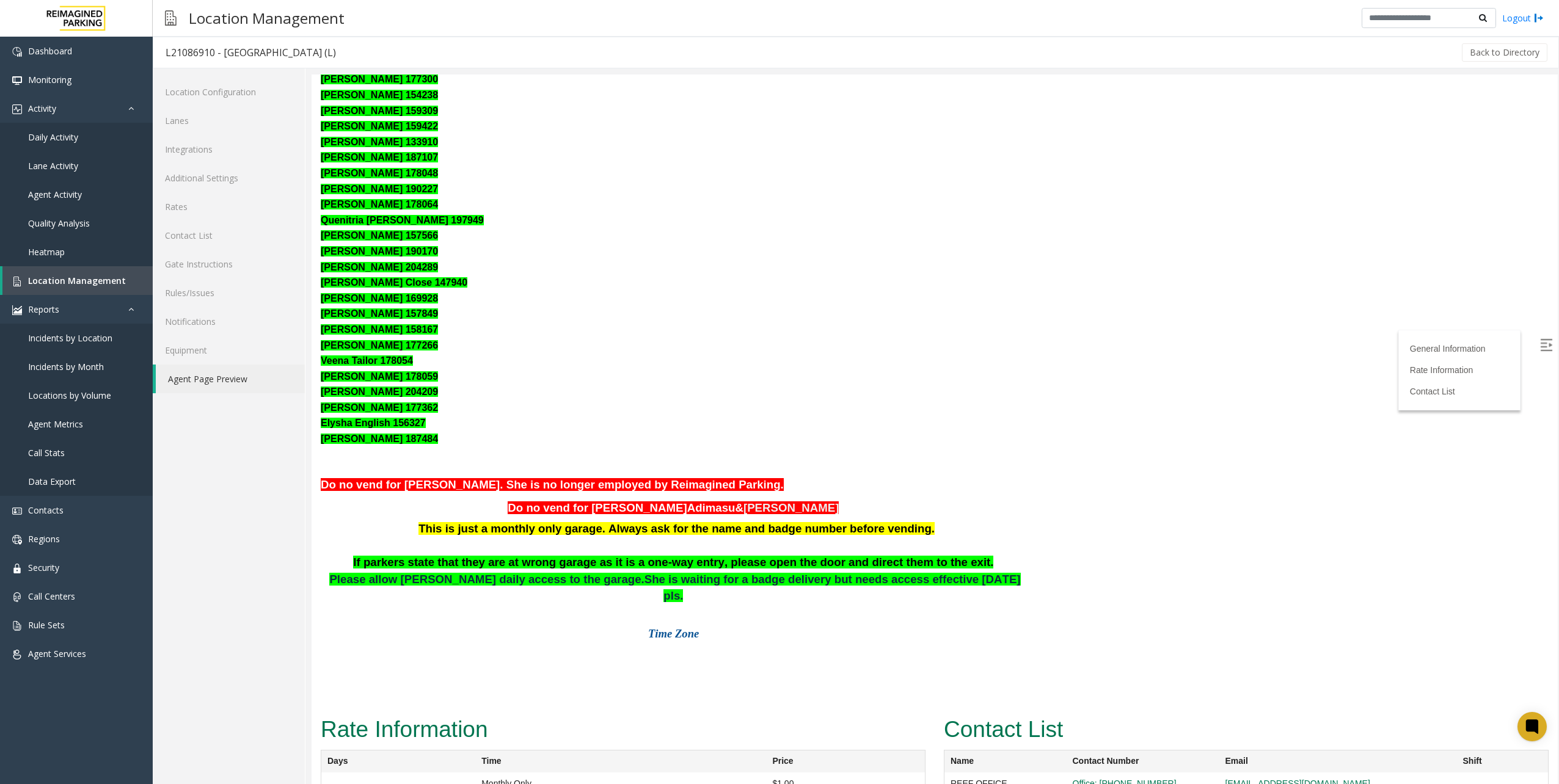
scroll to position [730, 0]
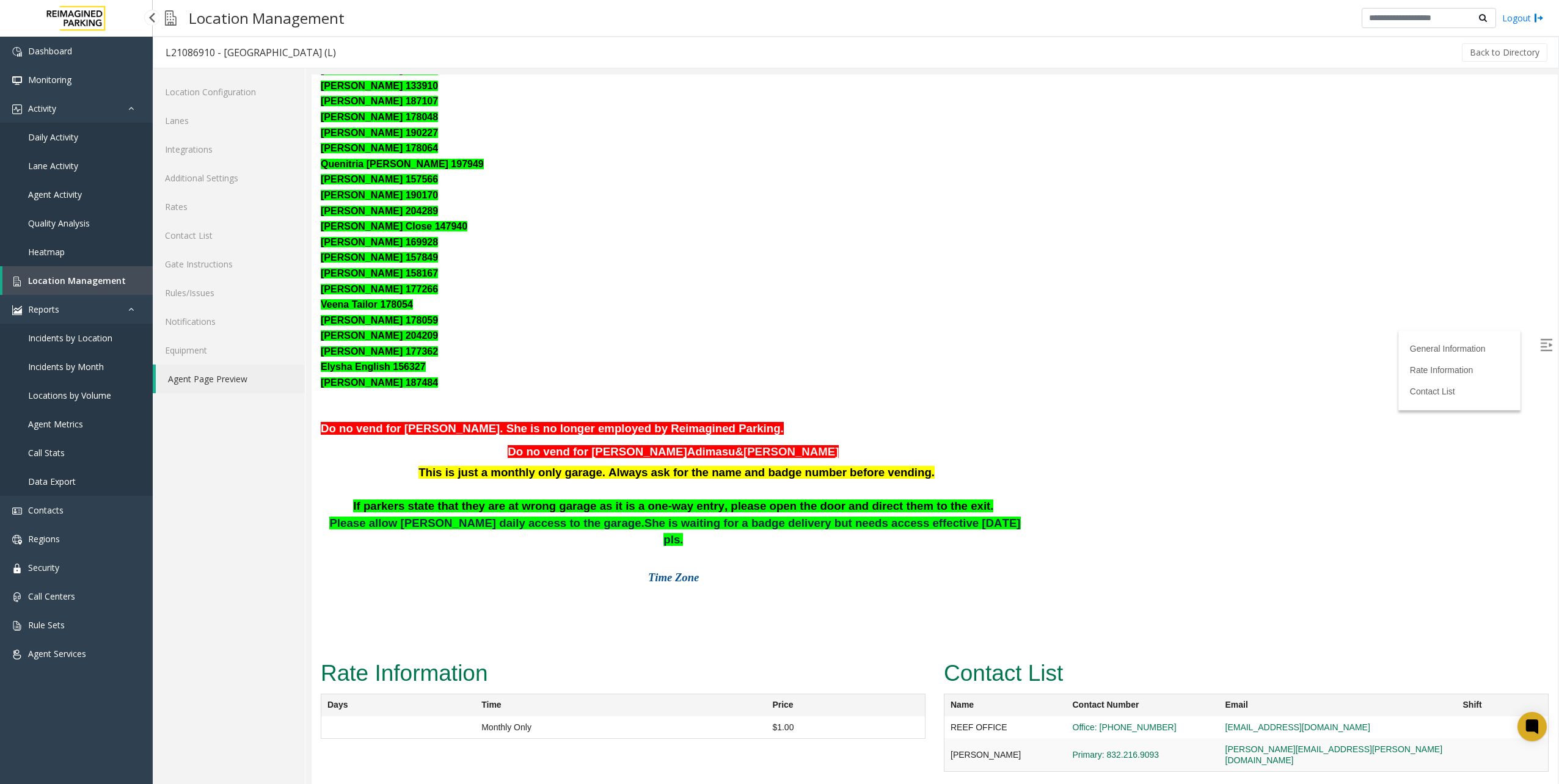
click at [91, 275] on span "Location Management" at bounding box center [77, 281] width 98 height 12
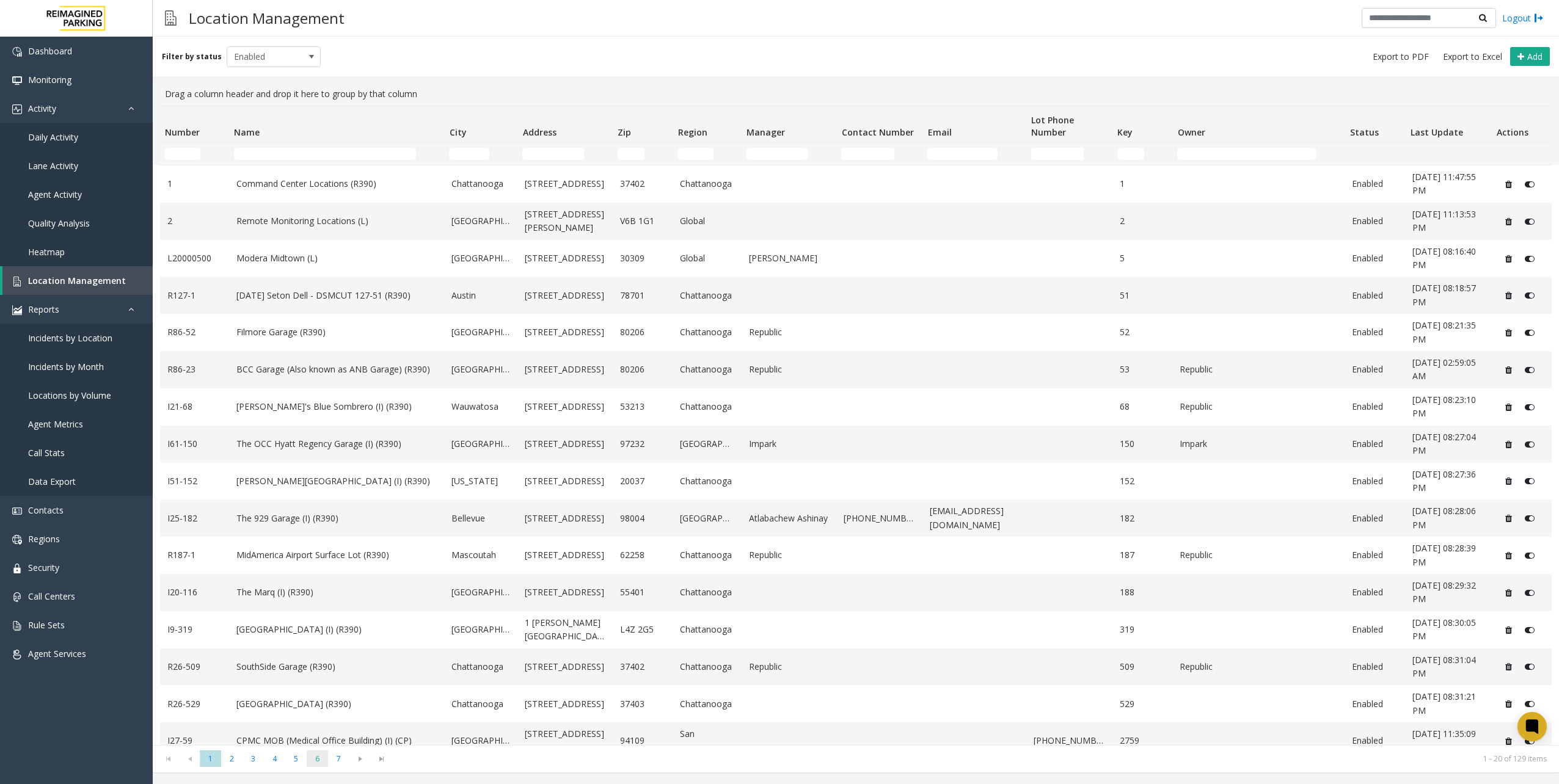
click at [308, 759] on span "6" at bounding box center [317, 759] width 21 height 17
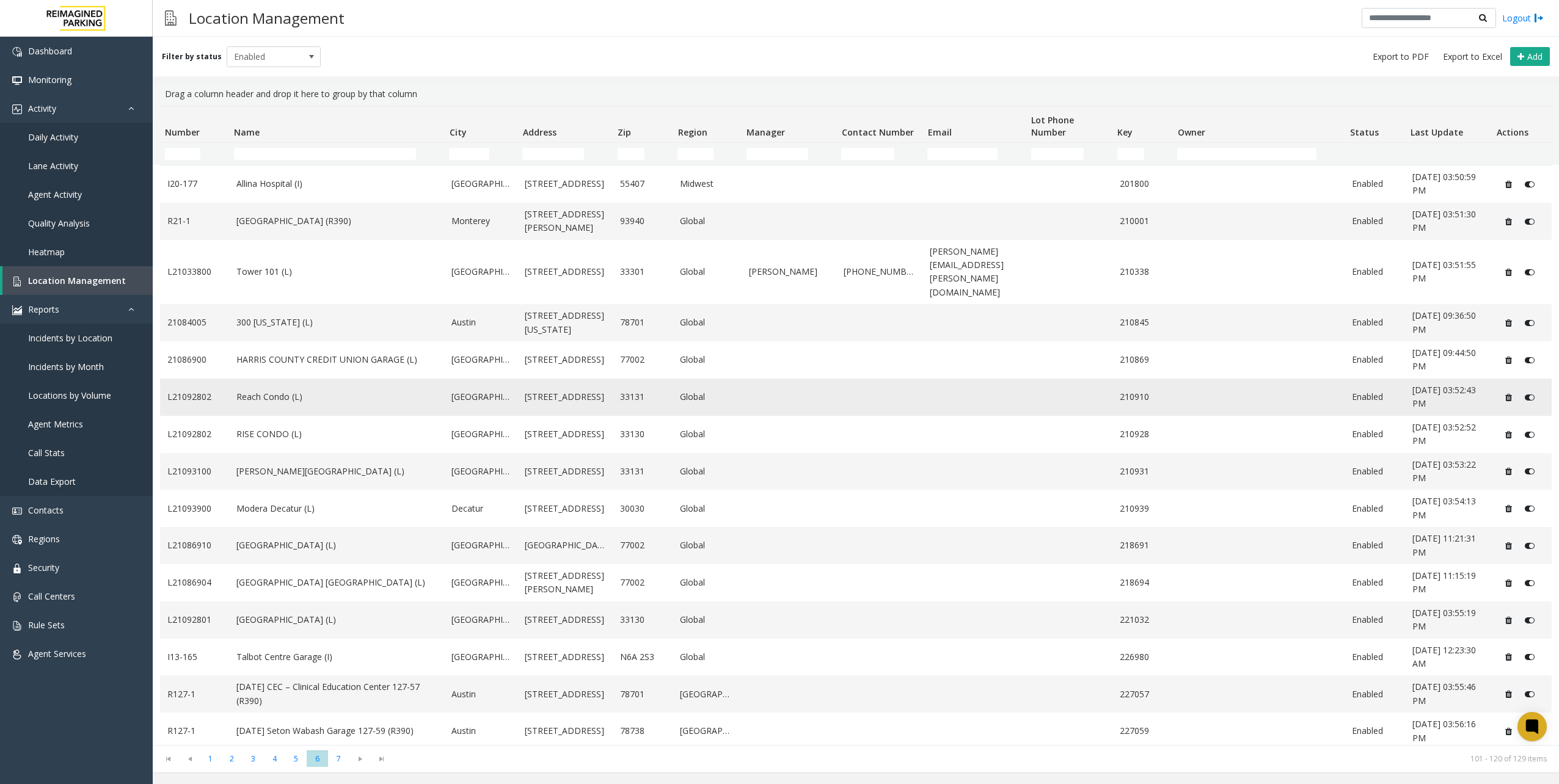
click at [323, 390] on link "Reach Condo (L)" at bounding box center [337, 396] width 201 height 13
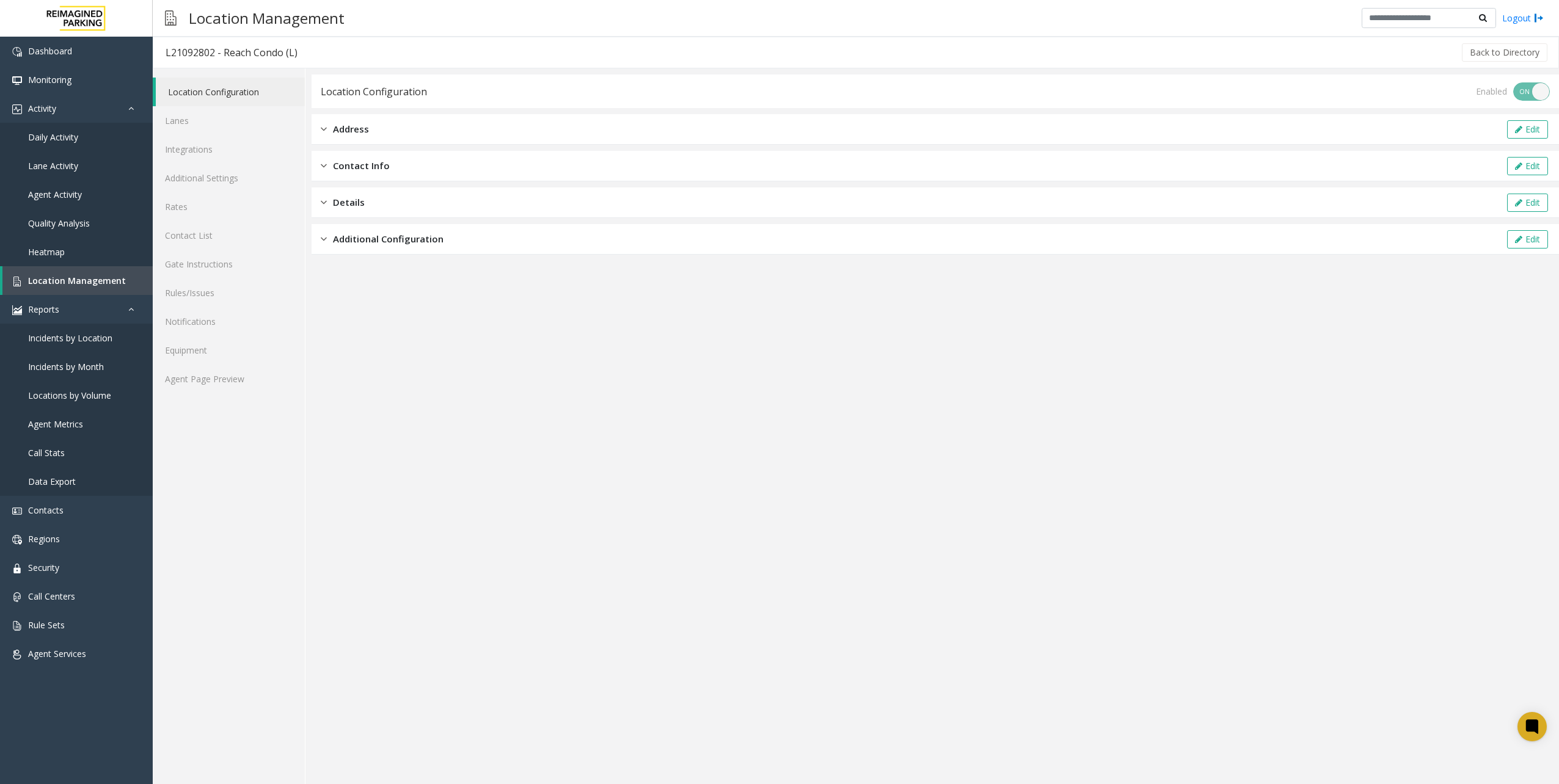
click at [240, 398] on div "Location Configuration Lanes Integrations Additional Settings Rates Contact Lis…" at bounding box center [230, 426] width 153 height 716
click at [237, 379] on link "Agent Page Preview" at bounding box center [229, 379] width 152 height 29
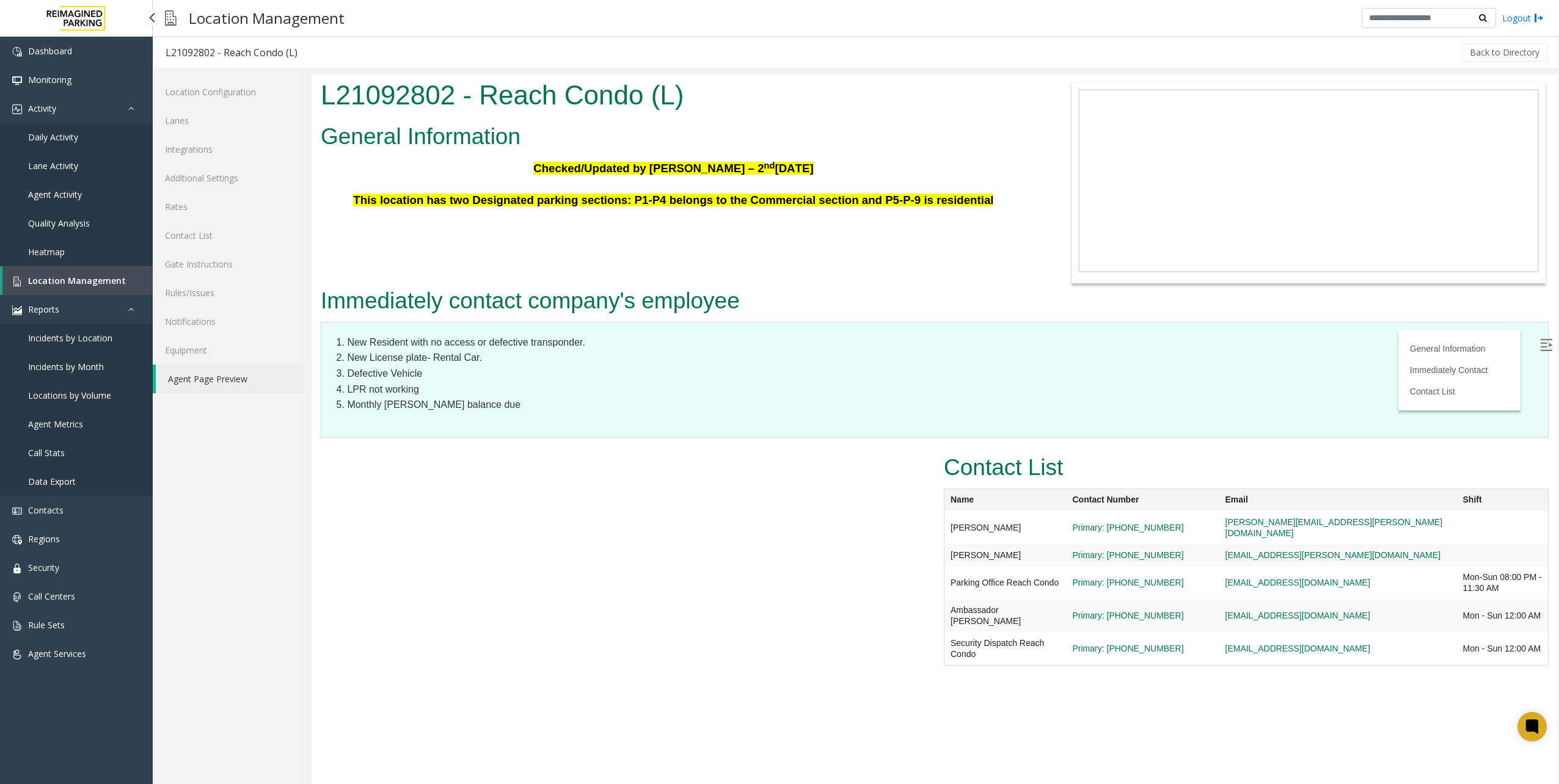
click at [122, 281] on link "Location Management" at bounding box center [78, 280] width 150 height 29
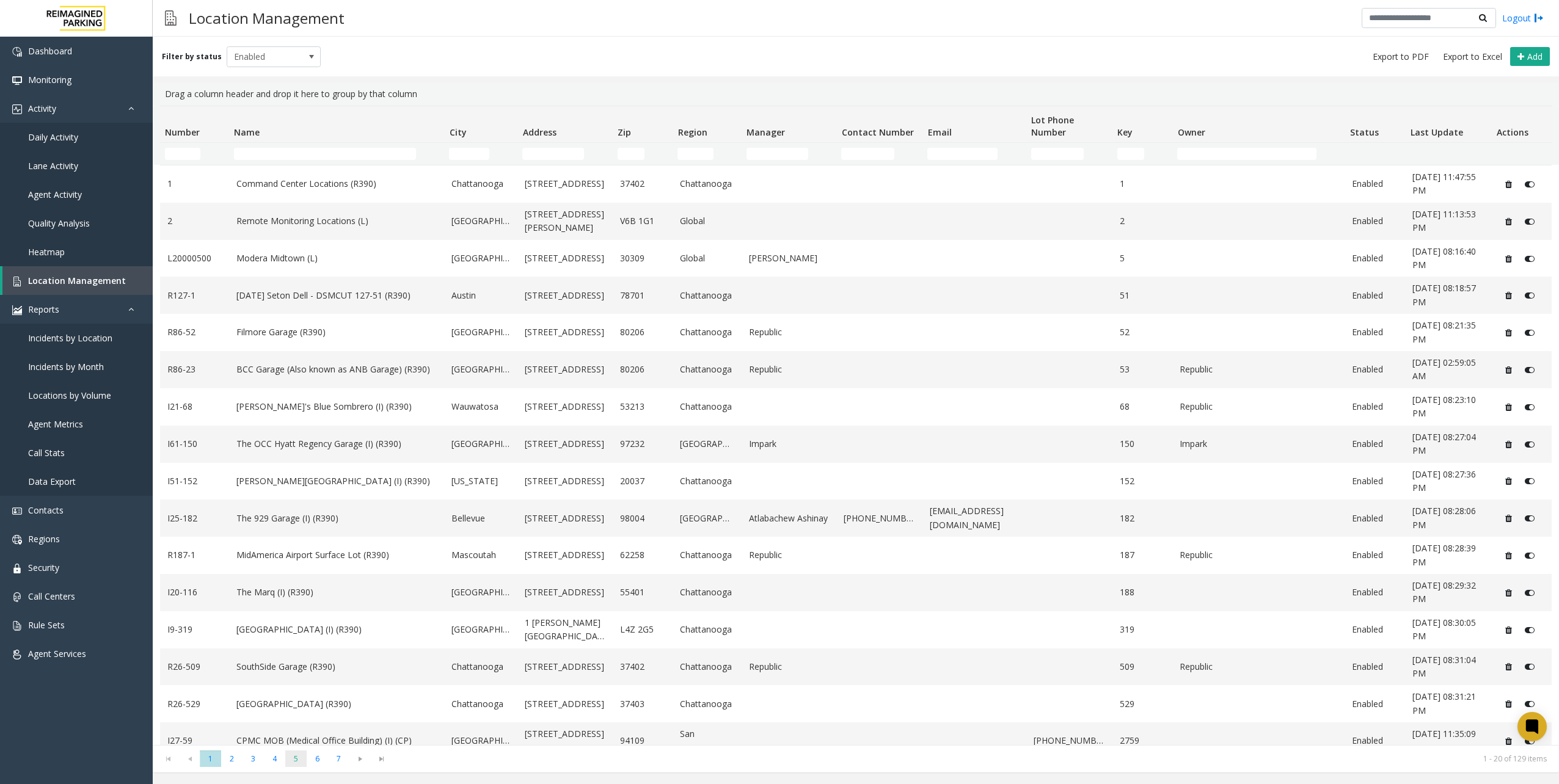
click at [300, 765] on span "5" at bounding box center [296, 759] width 21 height 17
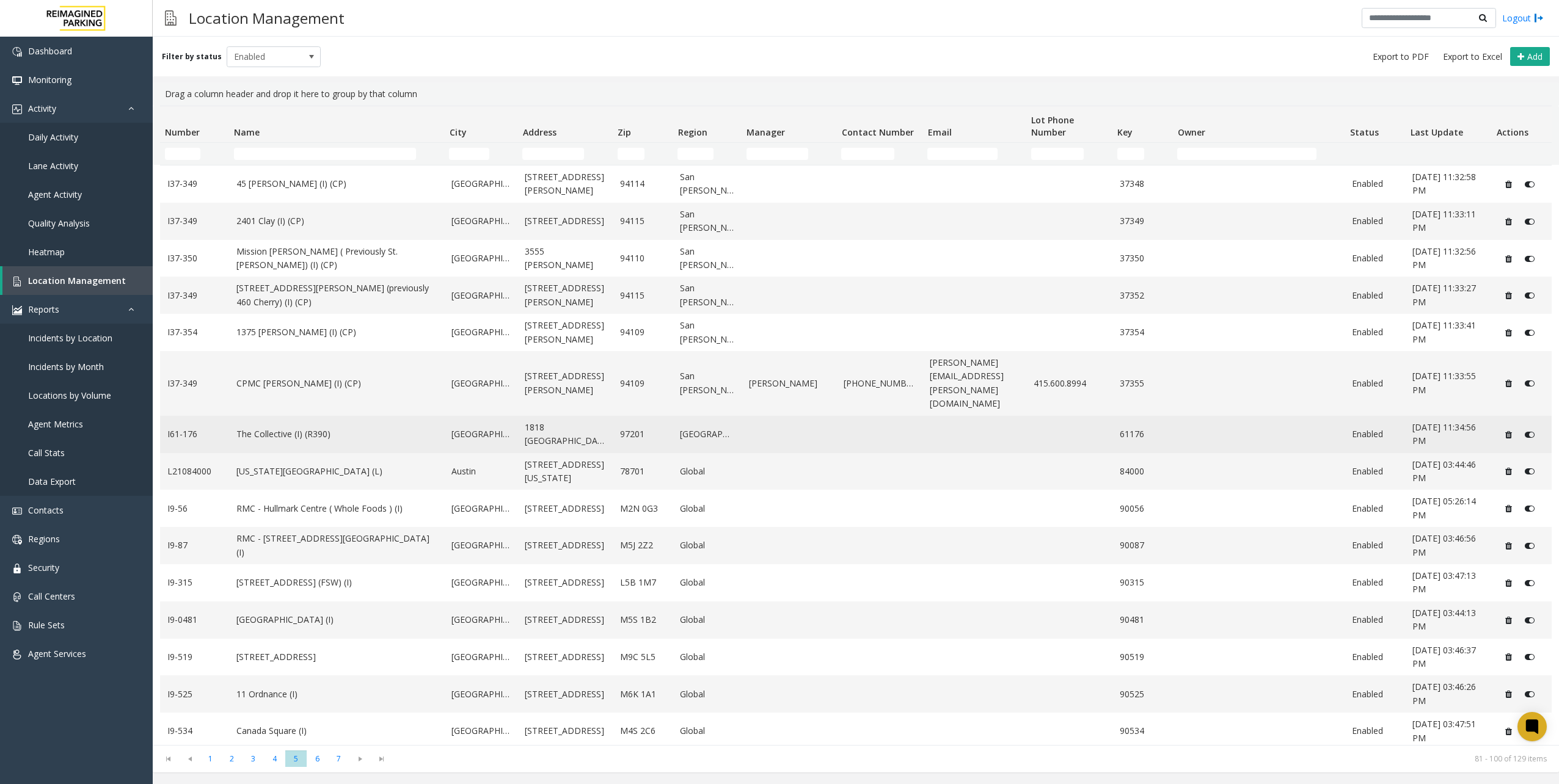
click at [334, 416] on td "The Collective (I) (R390)" at bounding box center [336, 434] width 215 height 37
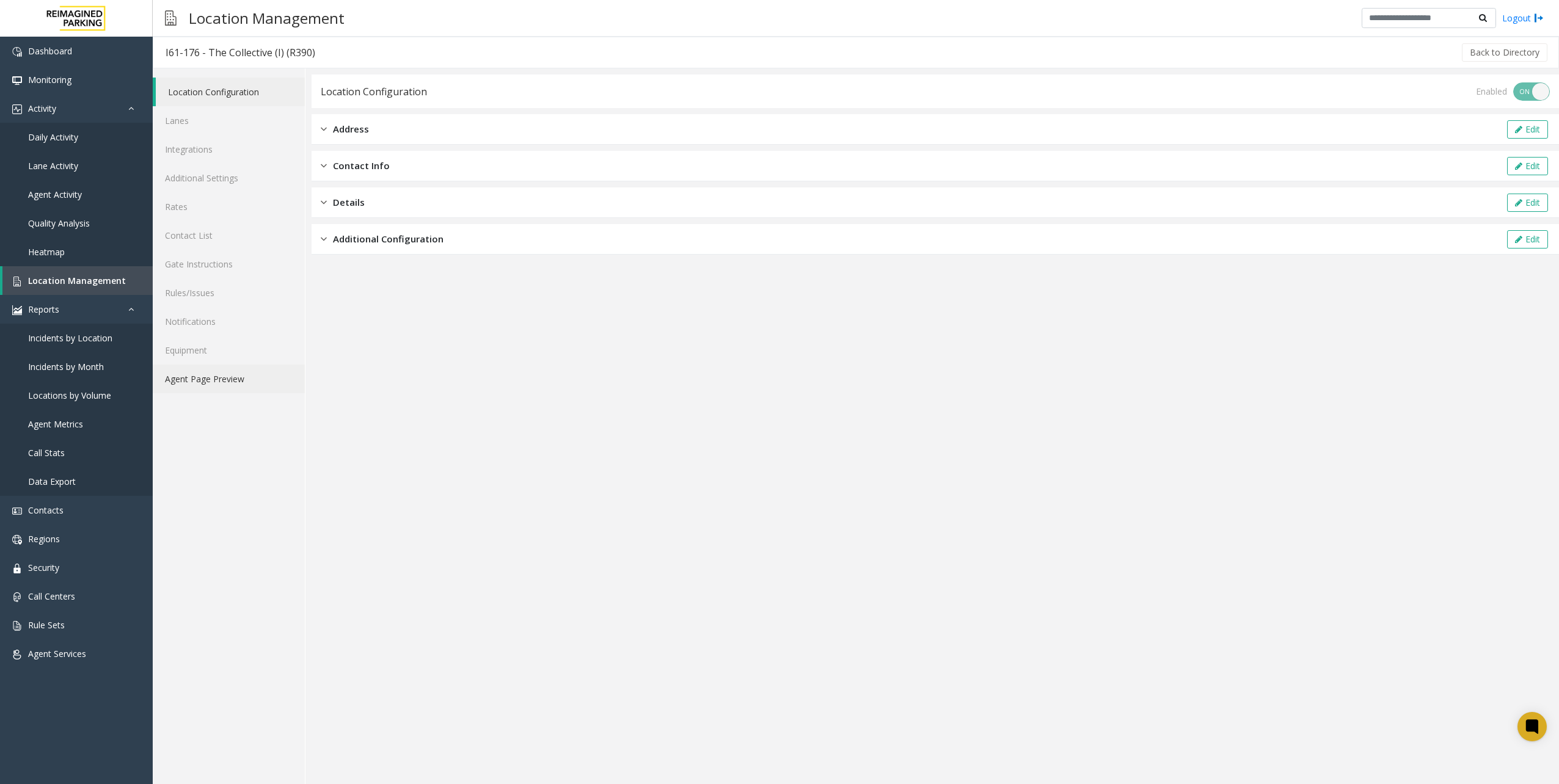
click at [264, 386] on link "Agent Page Preview" at bounding box center [229, 379] width 152 height 29
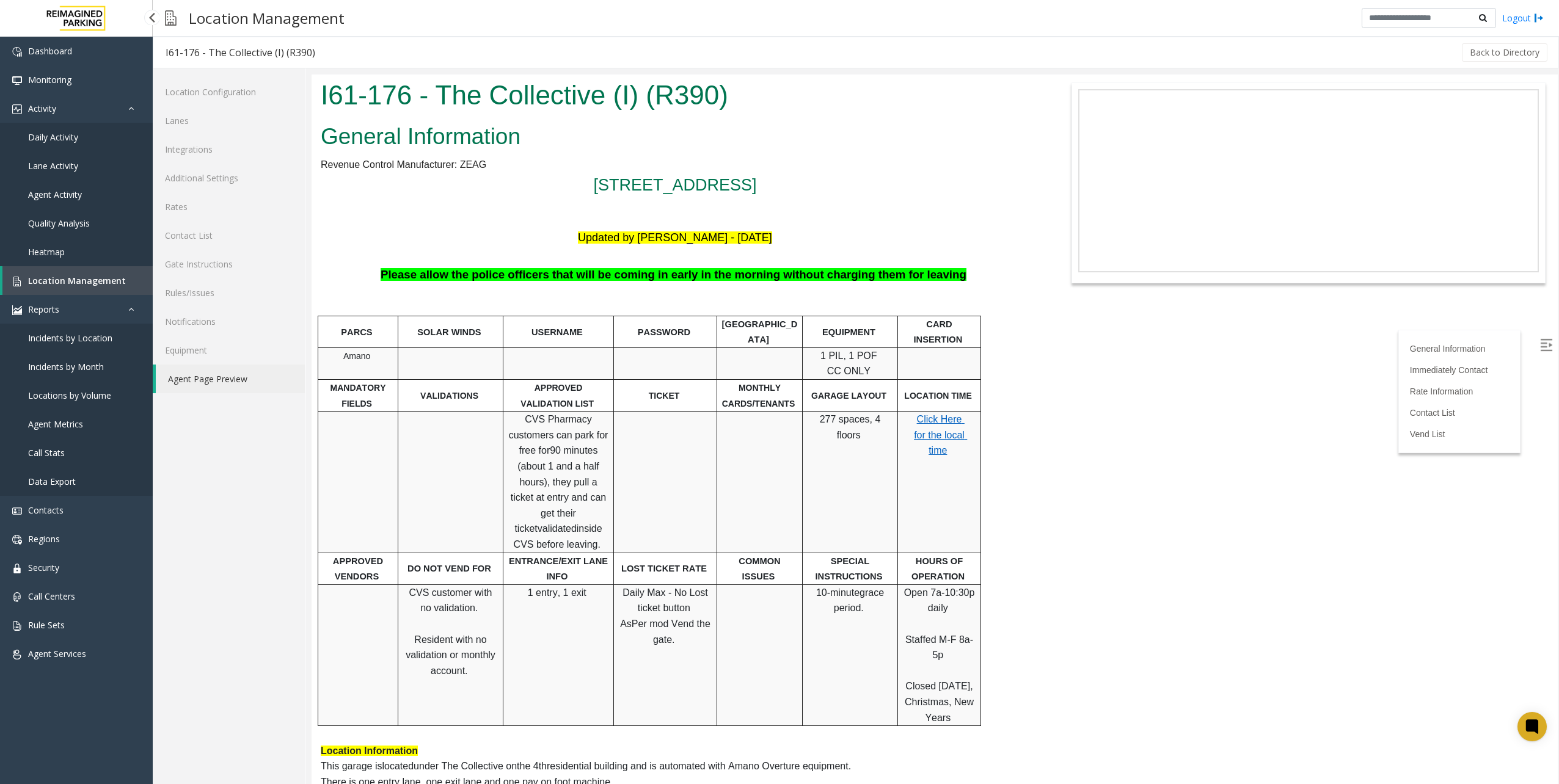
click at [126, 290] on link "Location Management" at bounding box center [78, 280] width 150 height 29
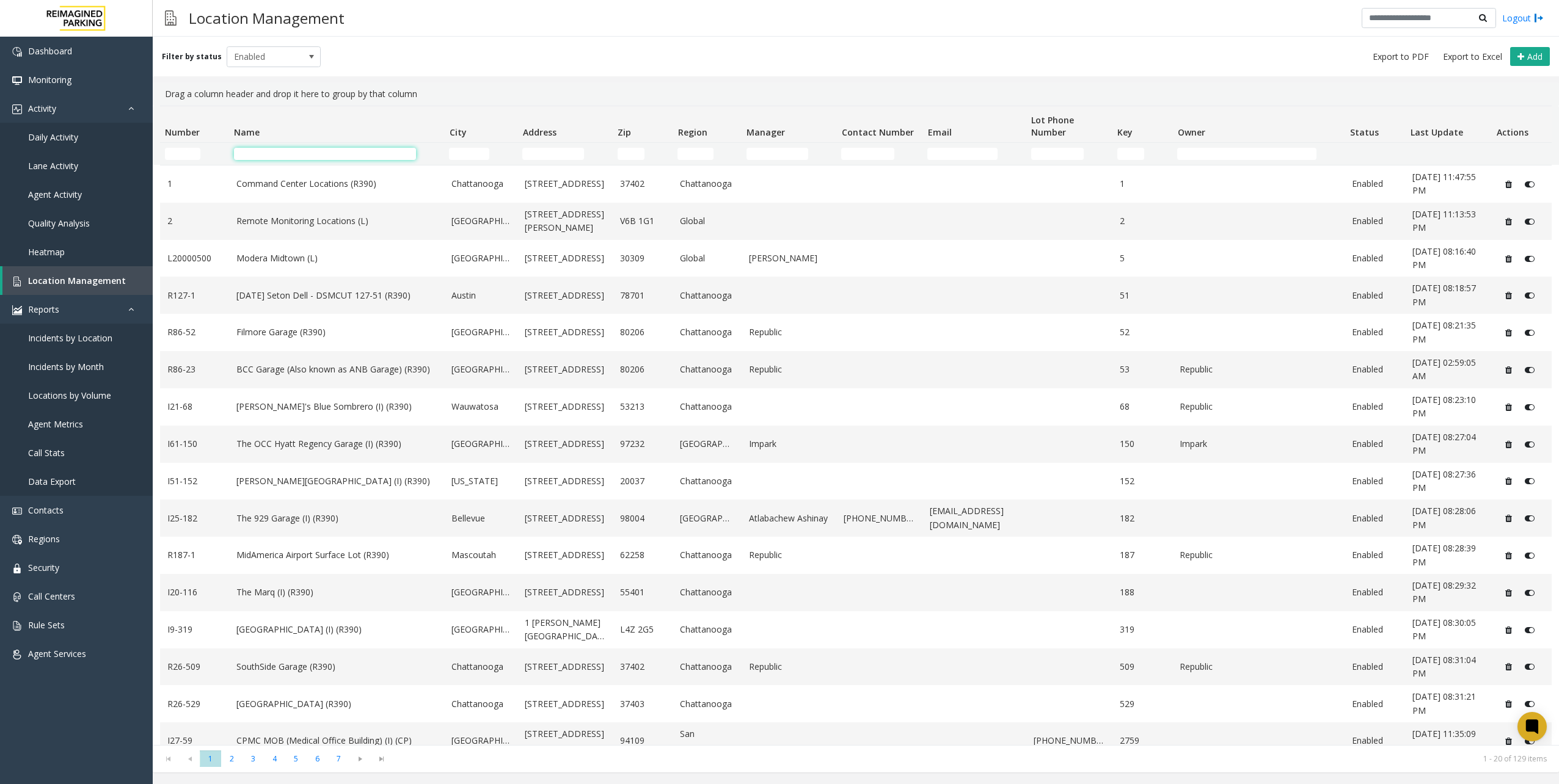
click at [341, 152] on input "Name Filter" at bounding box center [325, 154] width 182 height 12
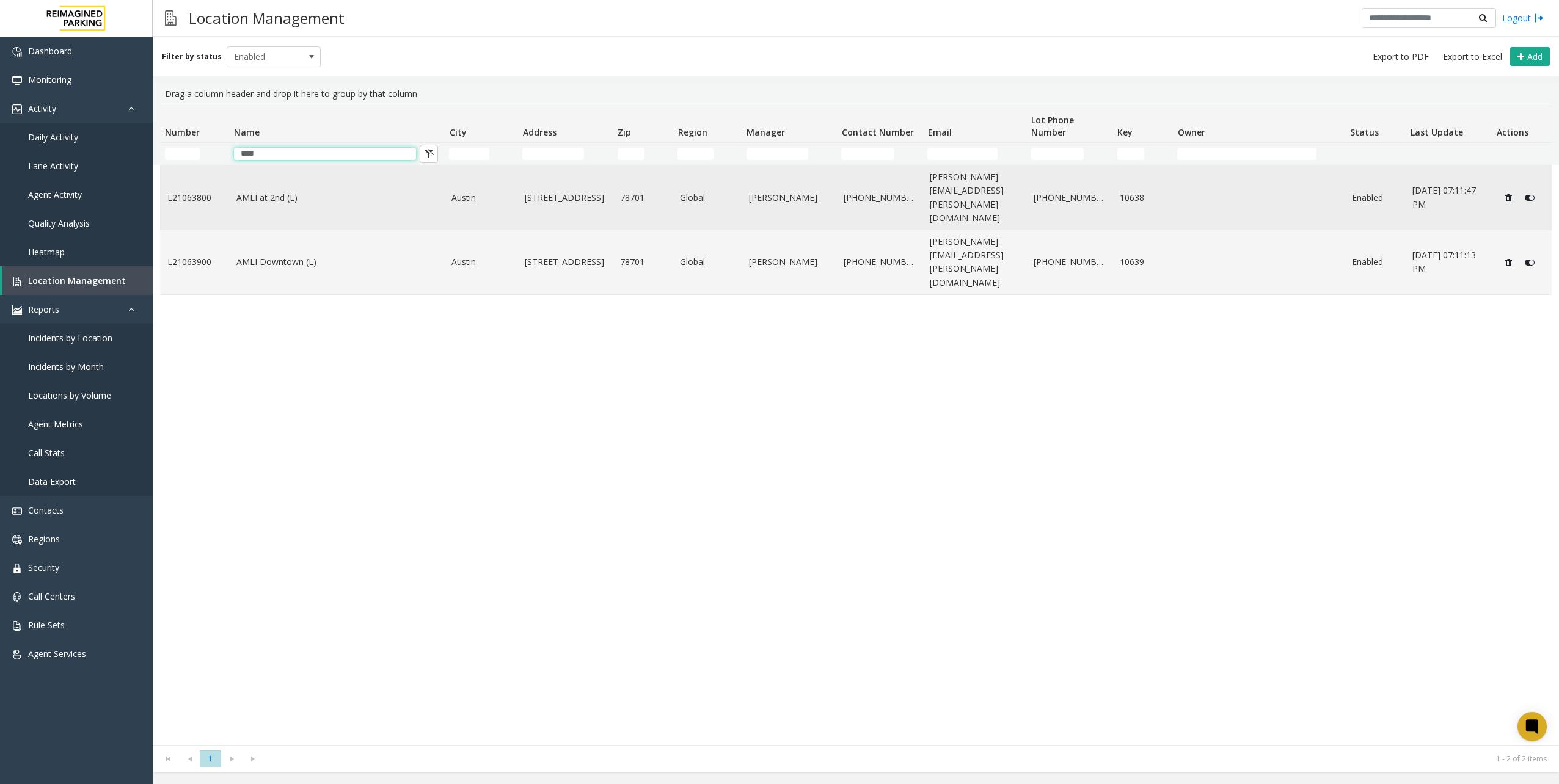
type input "****"
click at [262, 192] on td "AMLI at 2nd (L)" at bounding box center [336, 198] width 215 height 65
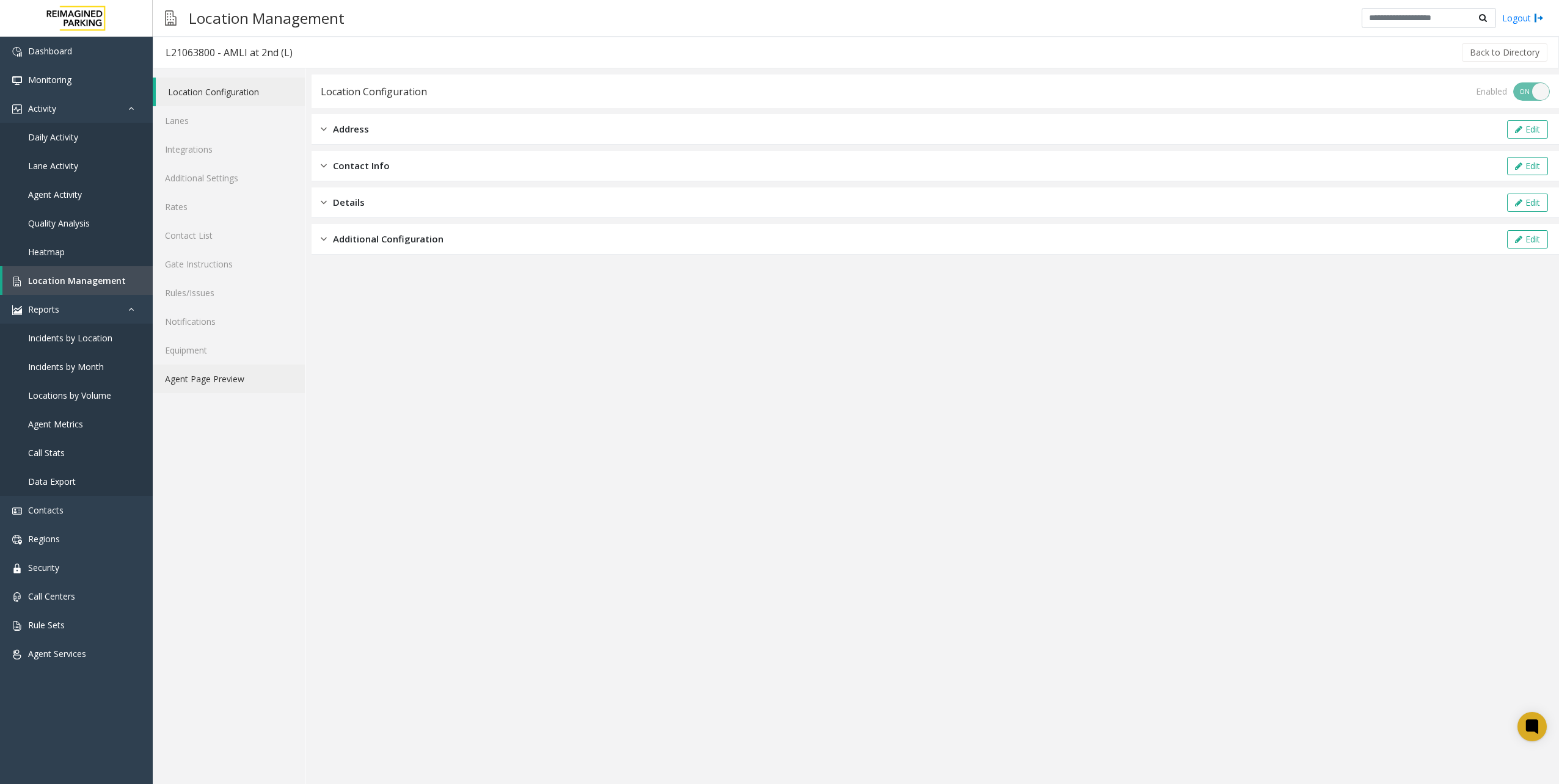
click at [231, 377] on link "Agent Page Preview" at bounding box center [229, 379] width 152 height 29
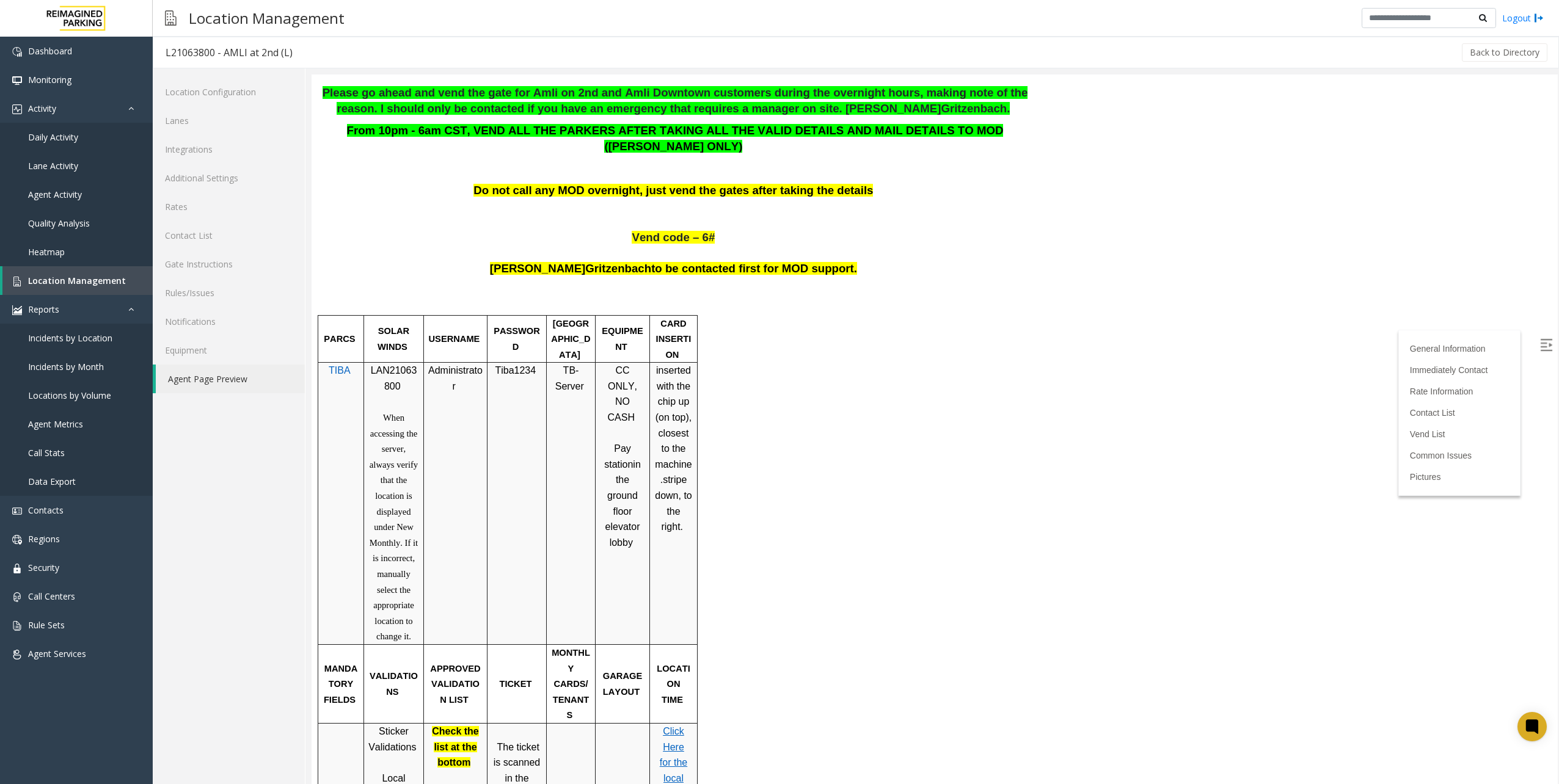
scroll to position [244, 0]
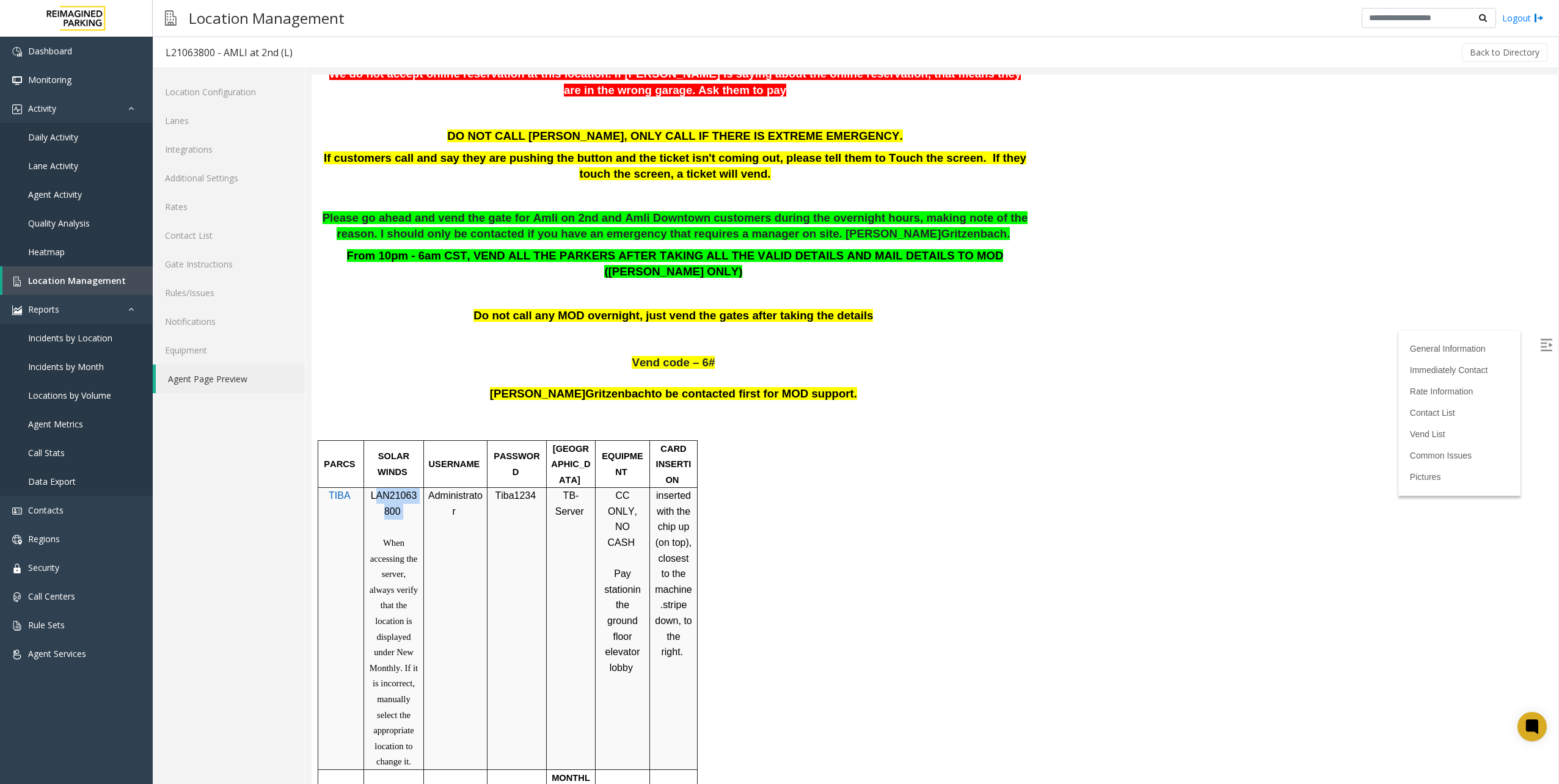
drag, startPoint x: 374, startPoint y: 483, endPoint x: 416, endPoint y: 496, distance: 44.0
click at [416, 496] on p "LAN21063800" at bounding box center [393, 503] width 51 height 31
drag, startPoint x: 416, startPoint y: 496, endPoint x: 404, endPoint y: 495, distance: 12.0
click at [404, 495] on p "LAN21063800" at bounding box center [393, 503] width 51 height 31
click at [381, 488] on p "LAN21063800" at bounding box center [393, 503] width 51 height 31
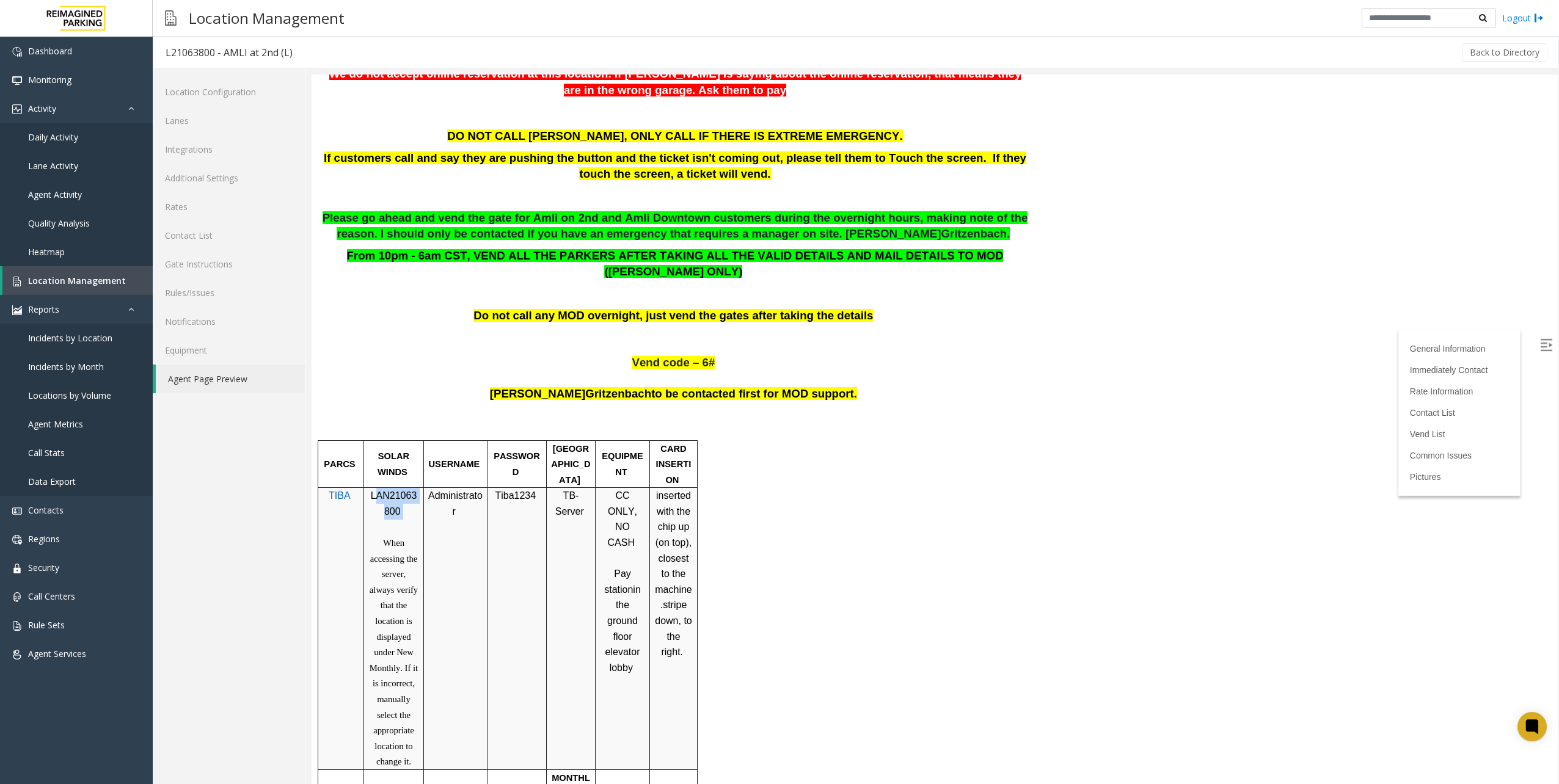
drag, startPoint x: 373, startPoint y: 479, endPoint x: 408, endPoint y: 501, distance: 41.3
click at [408, 501] on p "LAN21063800" at bounding box center [393, 503] width 51 height 31
drag, startPoint x: 408, startPoint y: 501, endPoint x: 388, endPoint y: 499, distance: 20.1
click at [408, 501] on p "LAN21063800" at bounding box center [393, 503] width 51 height 31
click at [371, 490] on span "LAN21063800" at bounding box center [394, 503] width 46 height 26
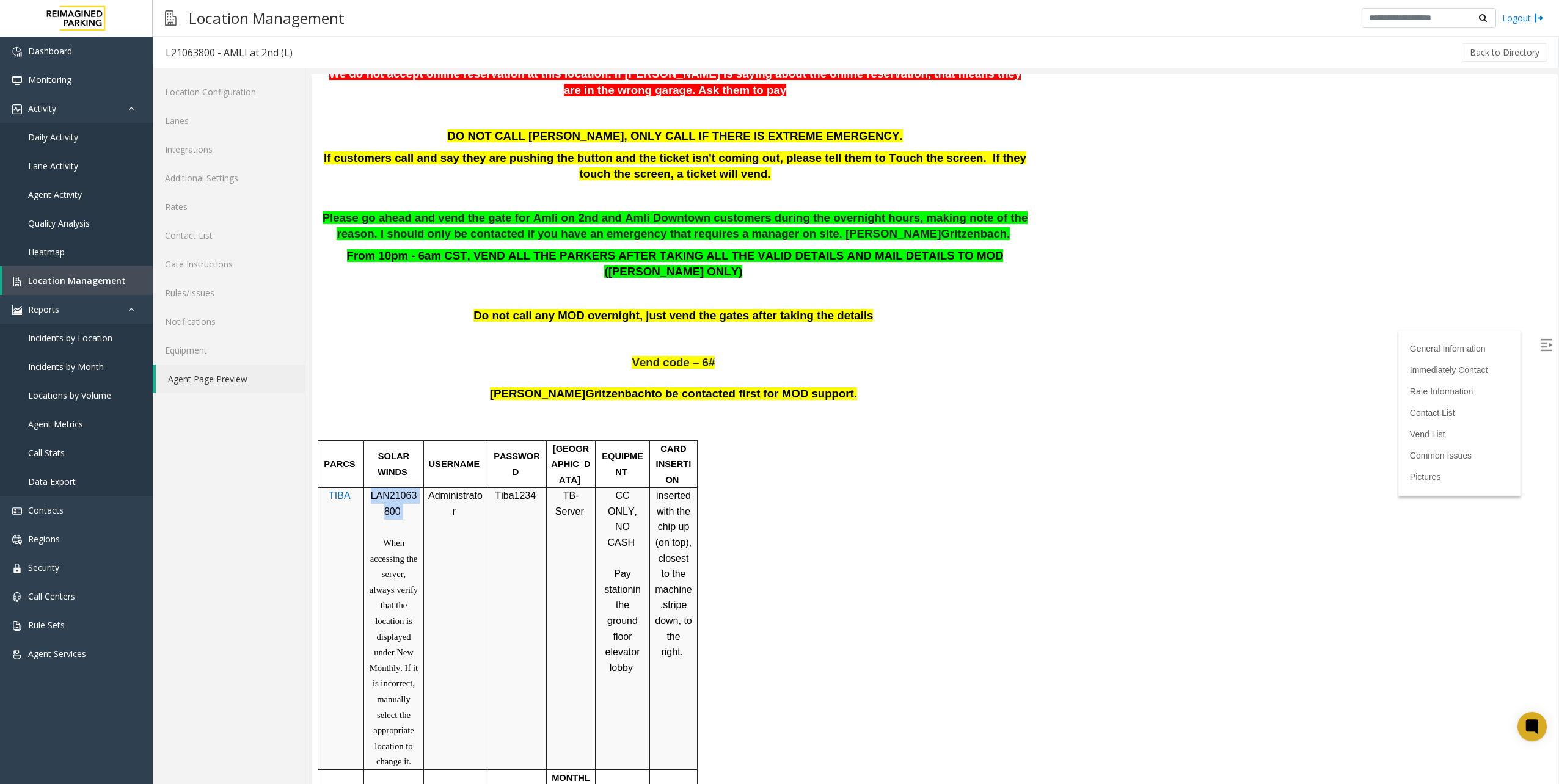
drag, startPoint x: 369, startPoint y: 481, endPoint x: 410, endPoint y: 491, distance: 42.2
click at [410, 491] on p "LAN21063800" at bounding box center [393, 503] width 51 height 31
click at [402, 519] on p at bounding box center [393, 527] width 51 height 16
drag, startPoint x: 384, startPoint y: 524, endPoint x: 411, endPoint y: 683, distance: 161.3
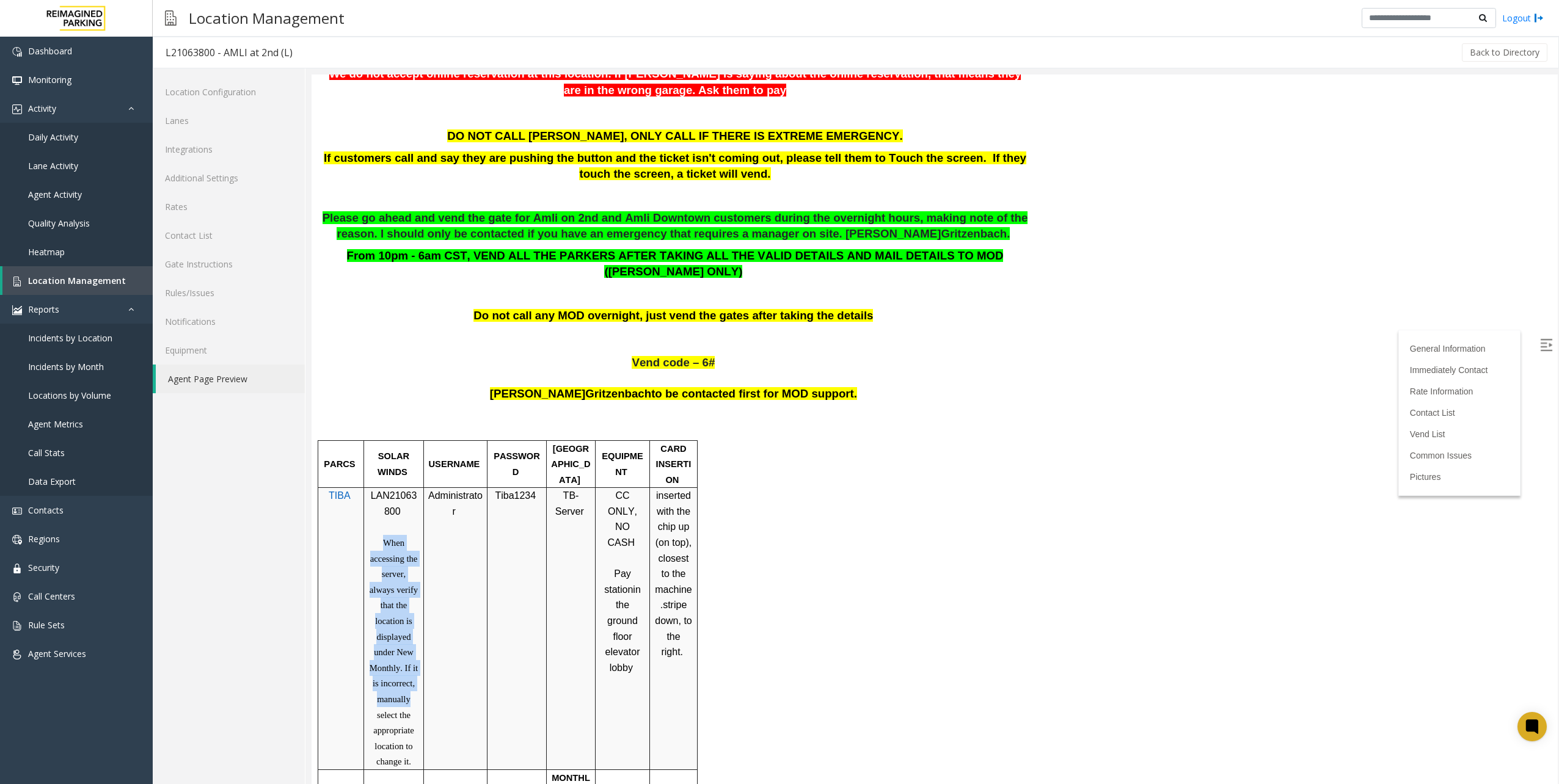
click at [411, 683] on p "When accessing the server, always verify that the location is displayed under N…" at bounding box center [393, 652] width 51 height 235
click at [413, 688] on p "When accessing the server, always verify that the location is displayed under N…" at bounding box center [393, 652] width 51 height 235
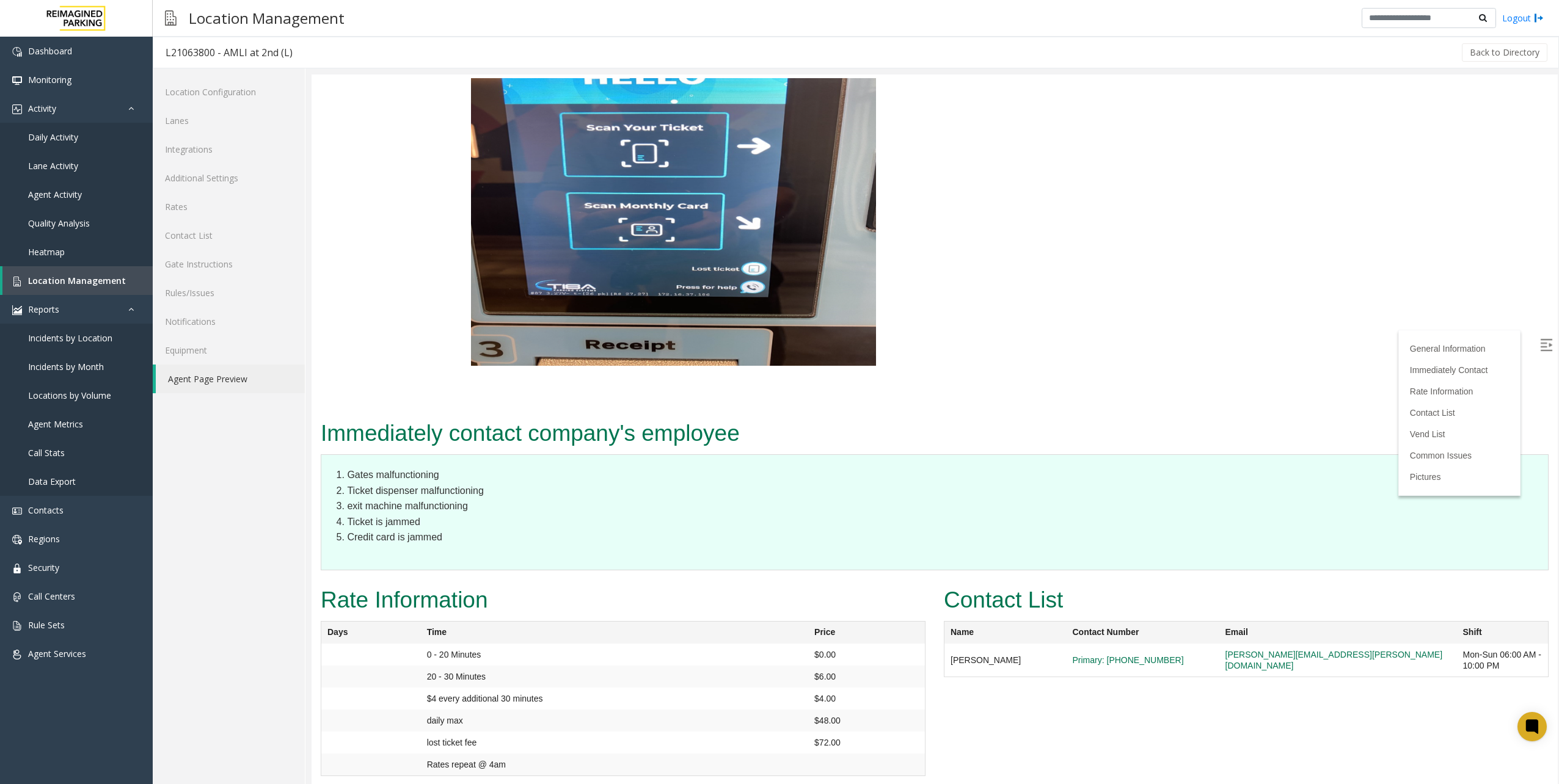
scroll to position [2137, 0]
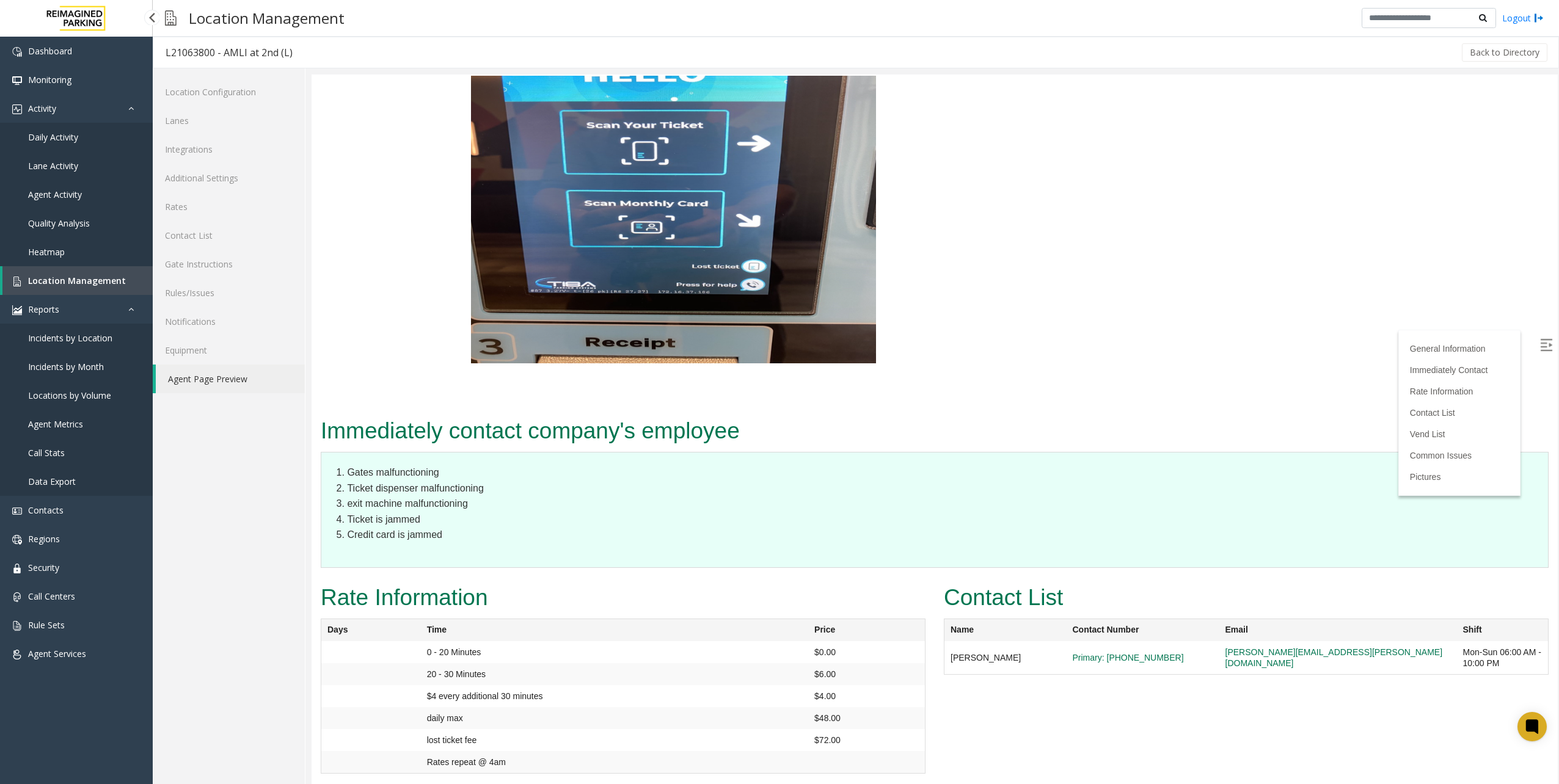
click at [110, 280] on span "Location Management" at bounding box center [77, 281] width 98 height 12
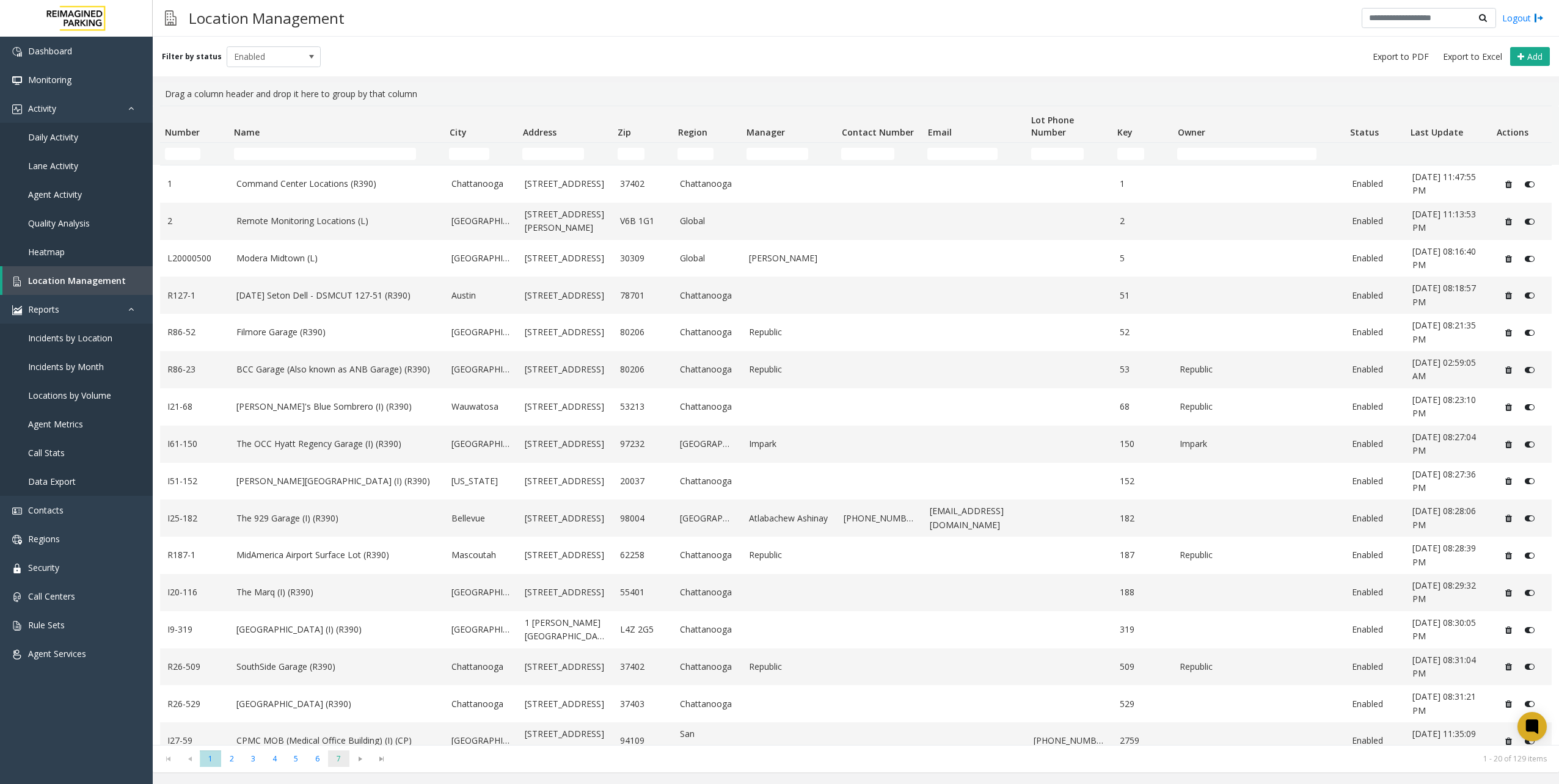
click at [338, 763] on span "7" at bounding box center [338, 759] width 21 height 17
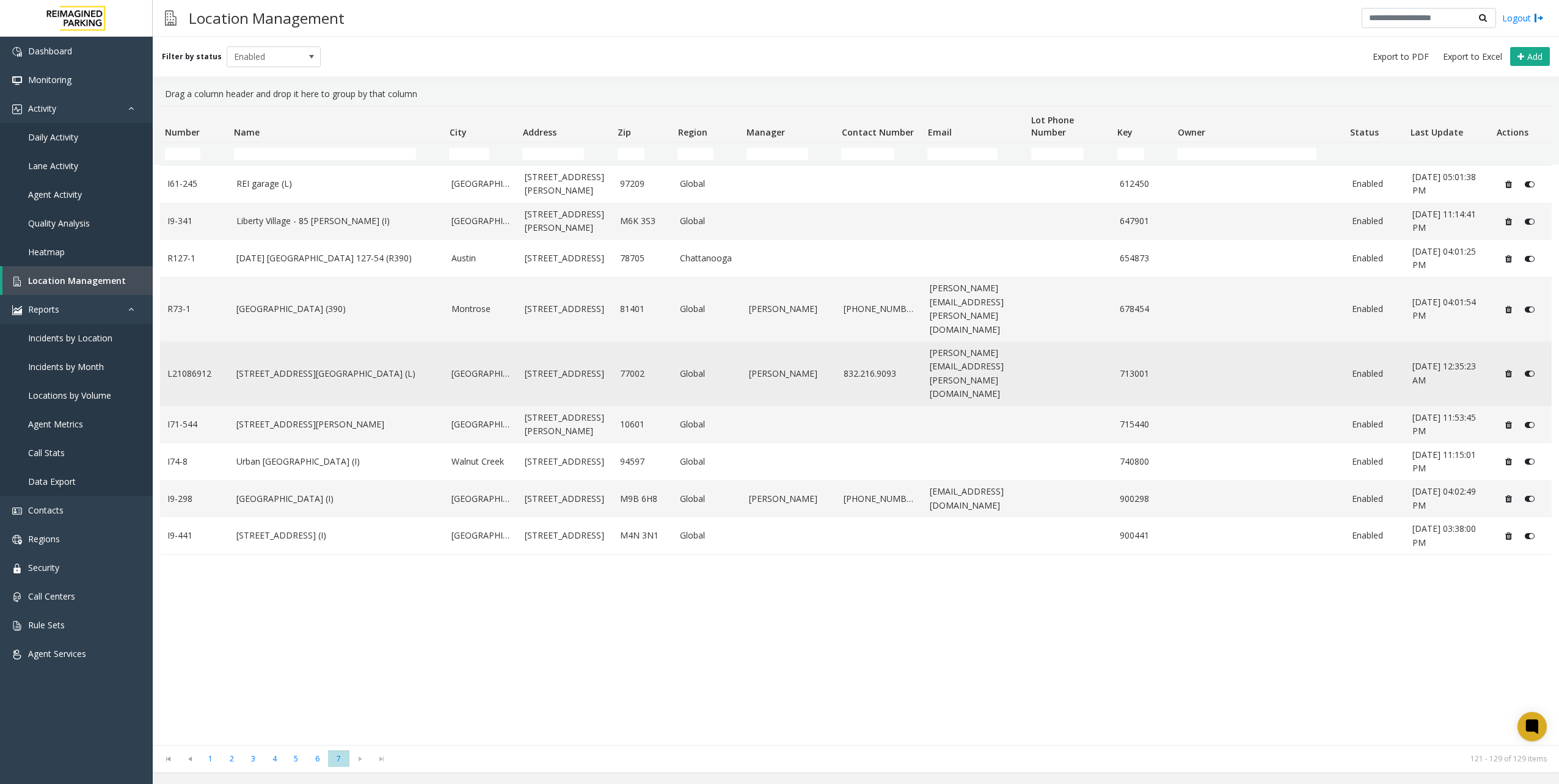
click at [332, 367] on link "[STREET_ADDRESS][GEOGRAPHIC_DATA] (L)" at bounding box center [337, 373] width 201 height 13
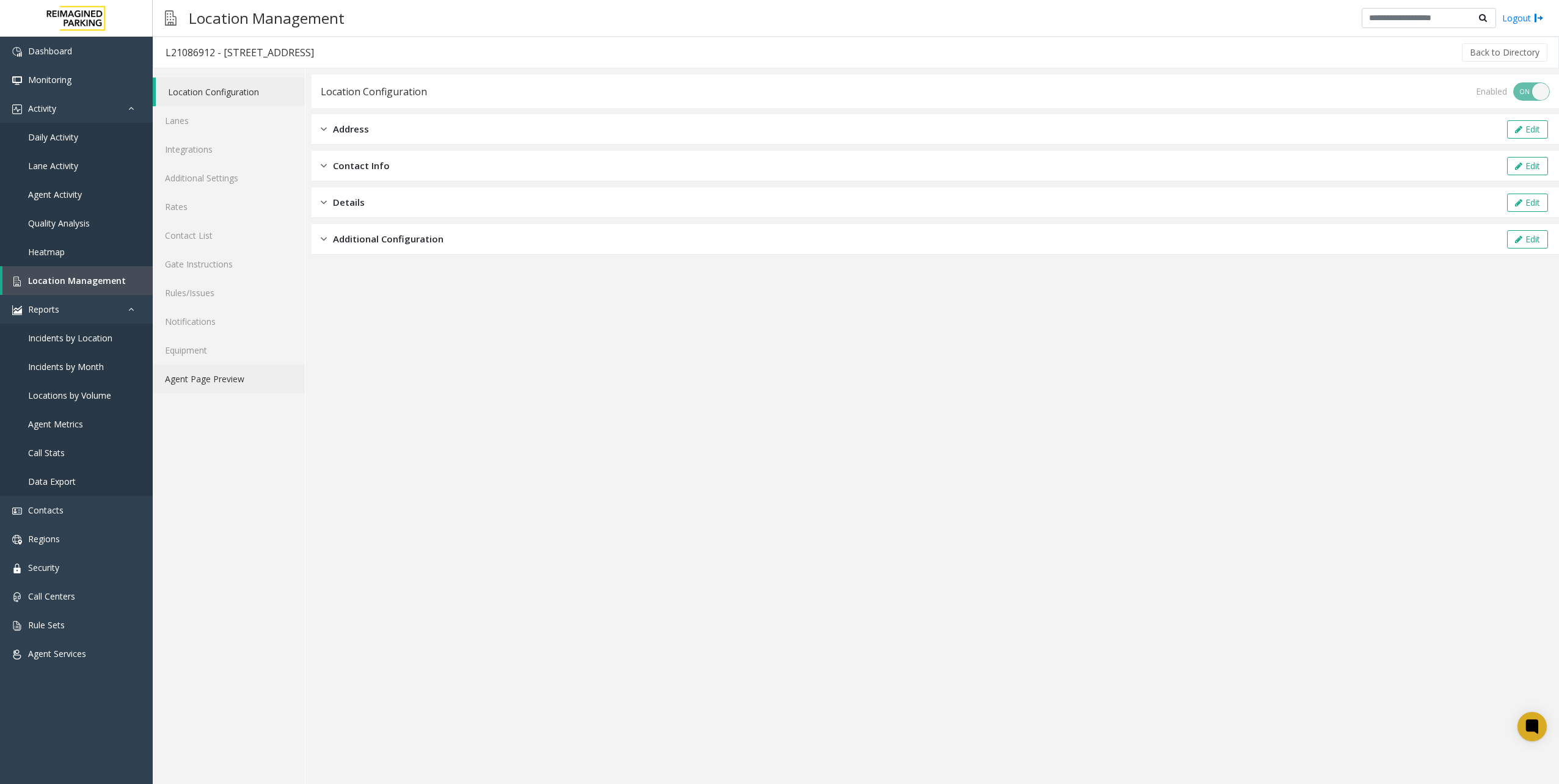
click at [217, 374] on link "Agent Page Preview" at bounding box center [229, 379] width 152 height 29
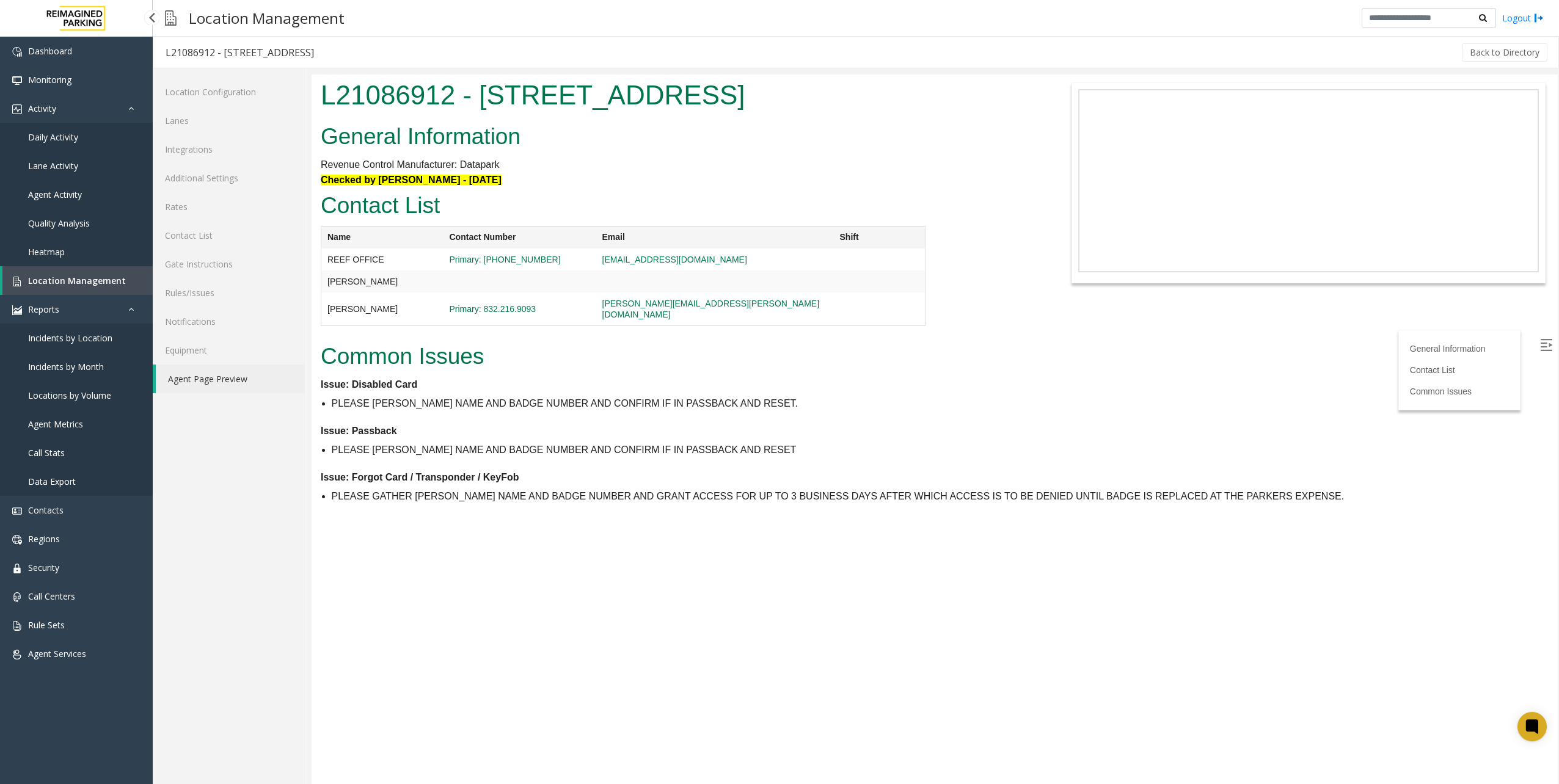
click at [98, 281] on span "Location Management" at bounding box center [77, 281] width 98 height 12
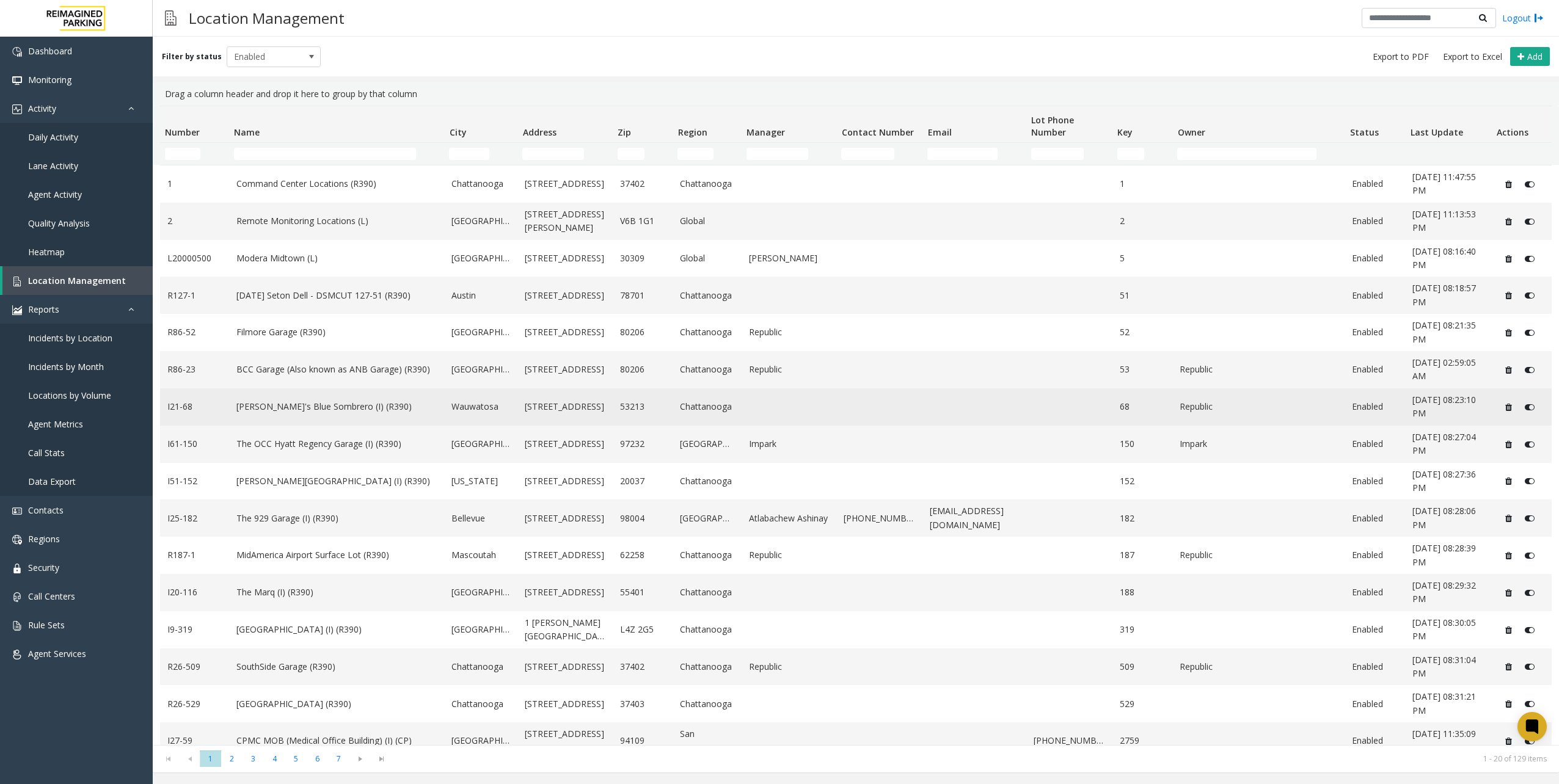
scroll to position [163, 0]
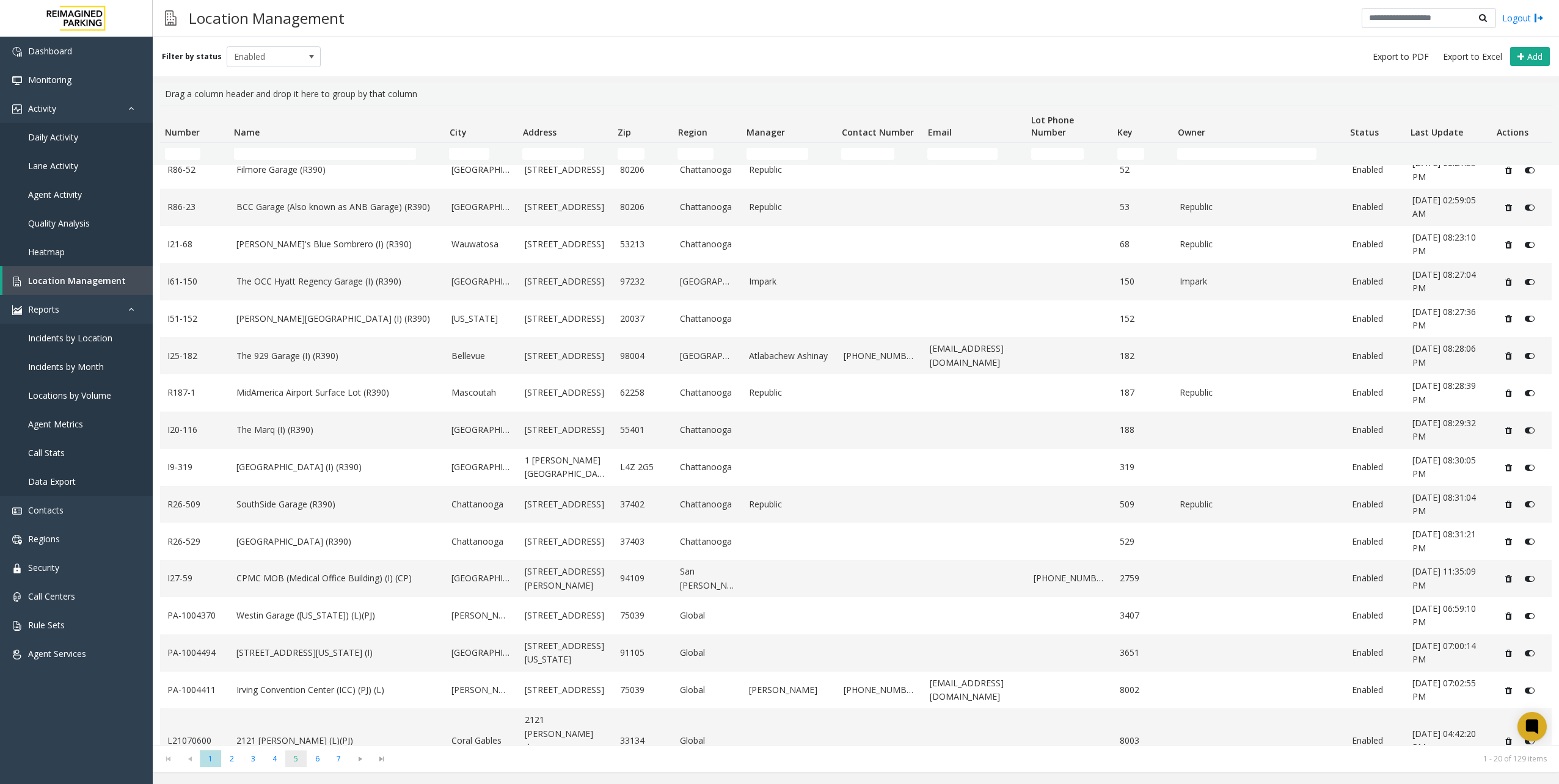
click at [298, 755] on span "5" at bounding box center [296, 759] width 21 height 17
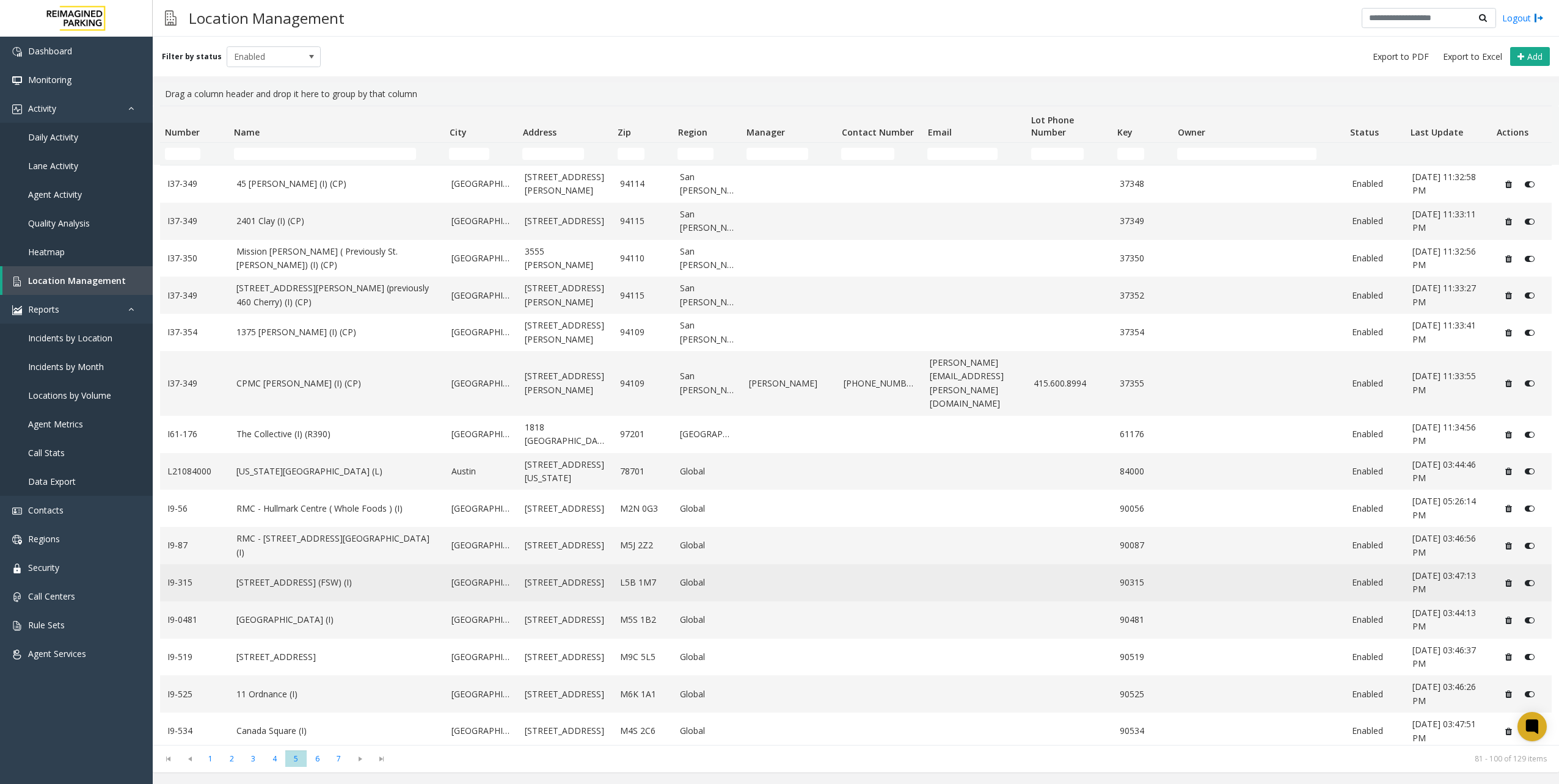
click at [324, 576] on link "[STREET_ADDRESS] (FSW) (I)" at bounding box center [337, 582] width 201 height 13
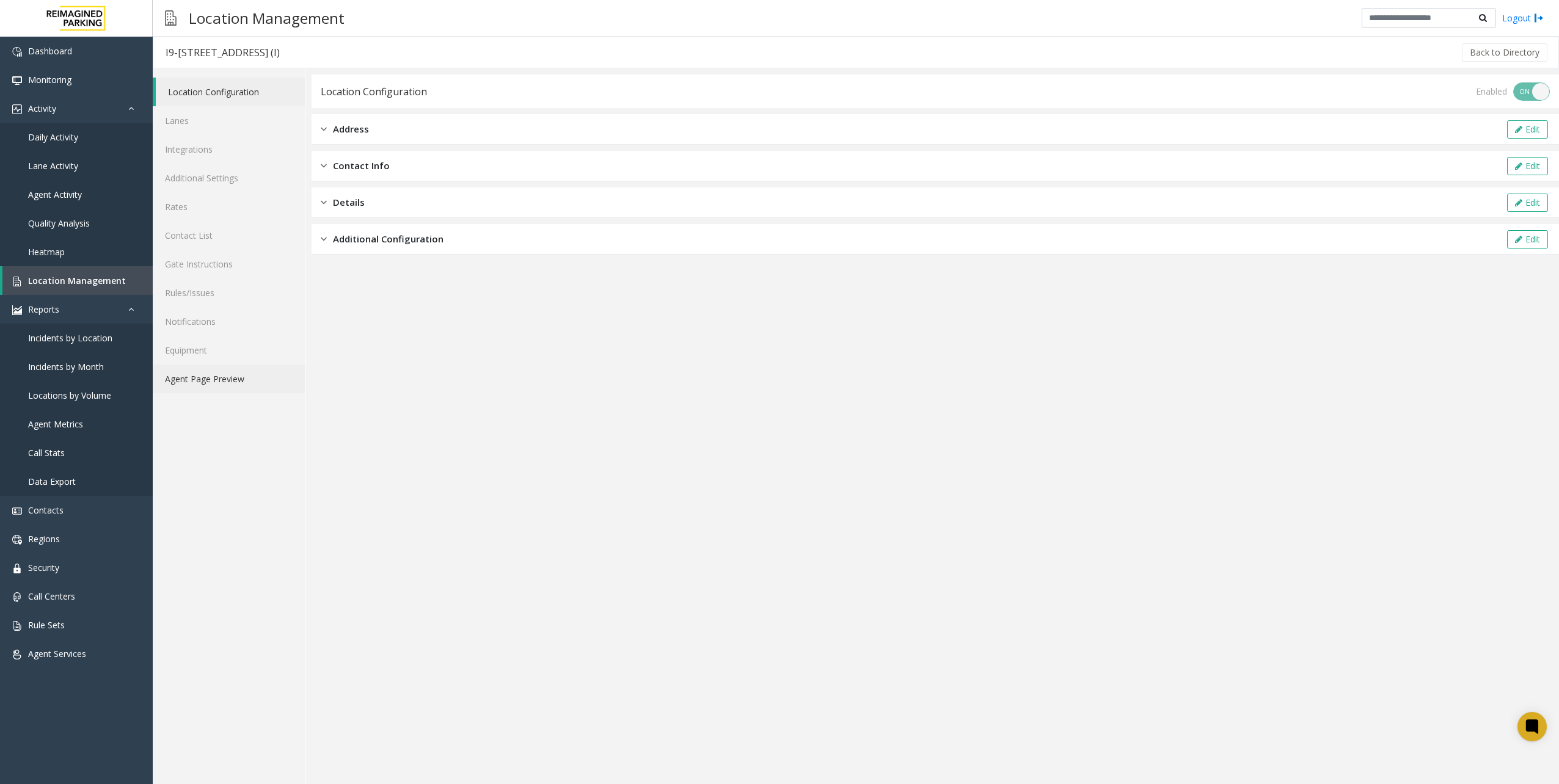
click at [227, 391] on link "Agent Page Preview" at bounding box center [229, 379] width 152 height 29
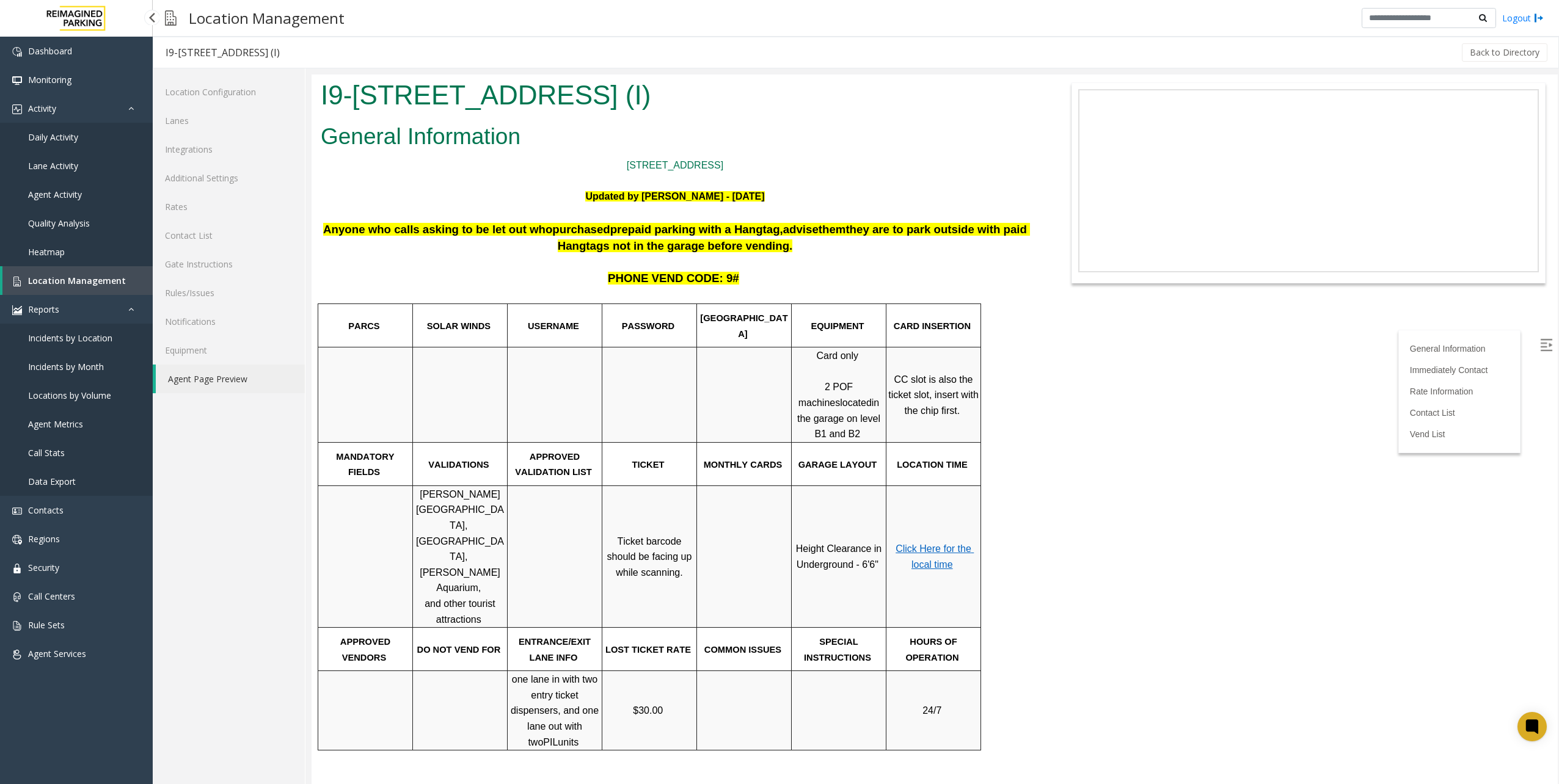
click at [126, 286] on link "Location Management" at bounding box center [78, 280] width 150 height 29
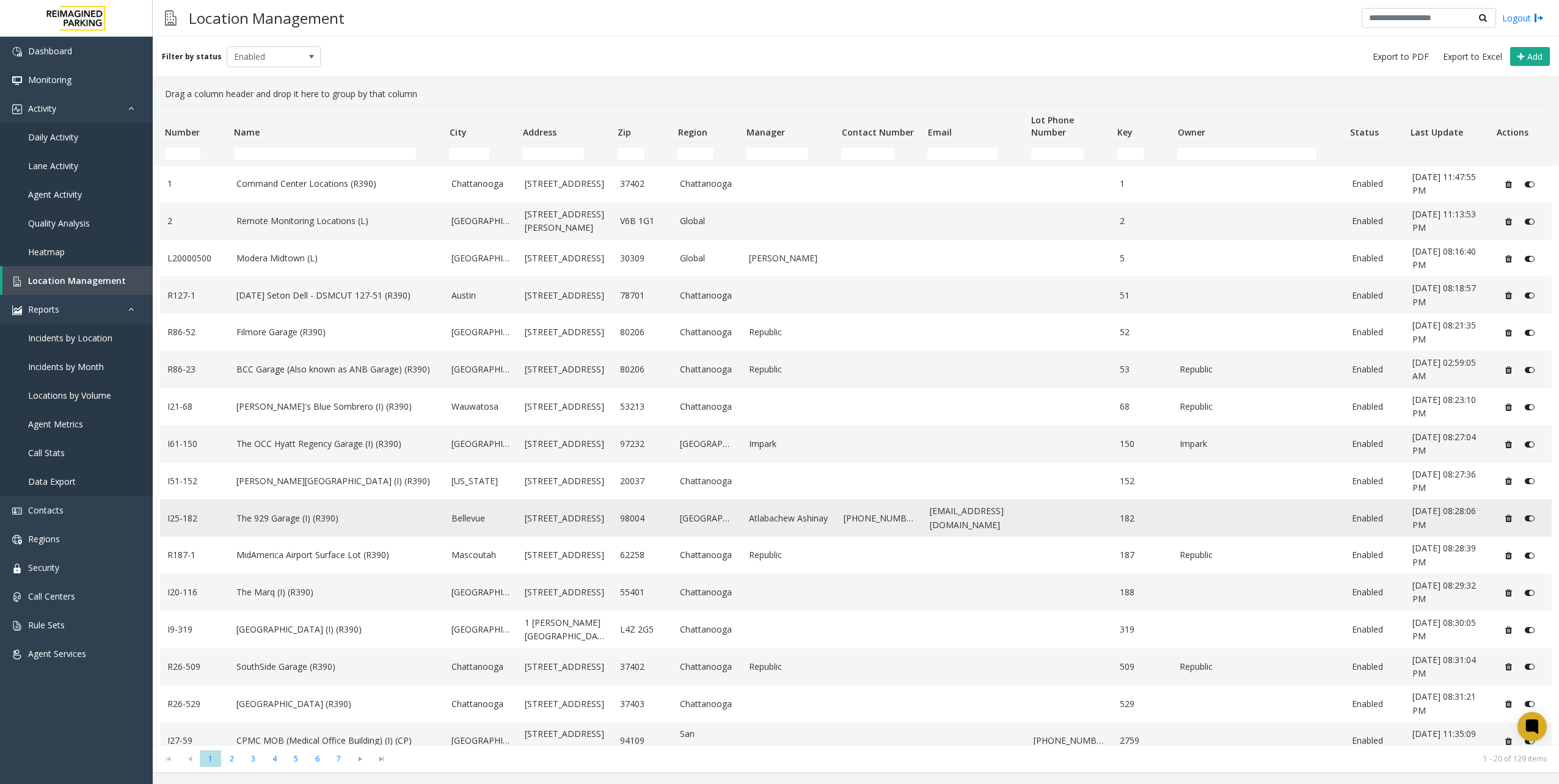
click at [262, 533] on td "The 929 Garage (I) (R390)" at bounding box center [336, 518] width 215 height 37
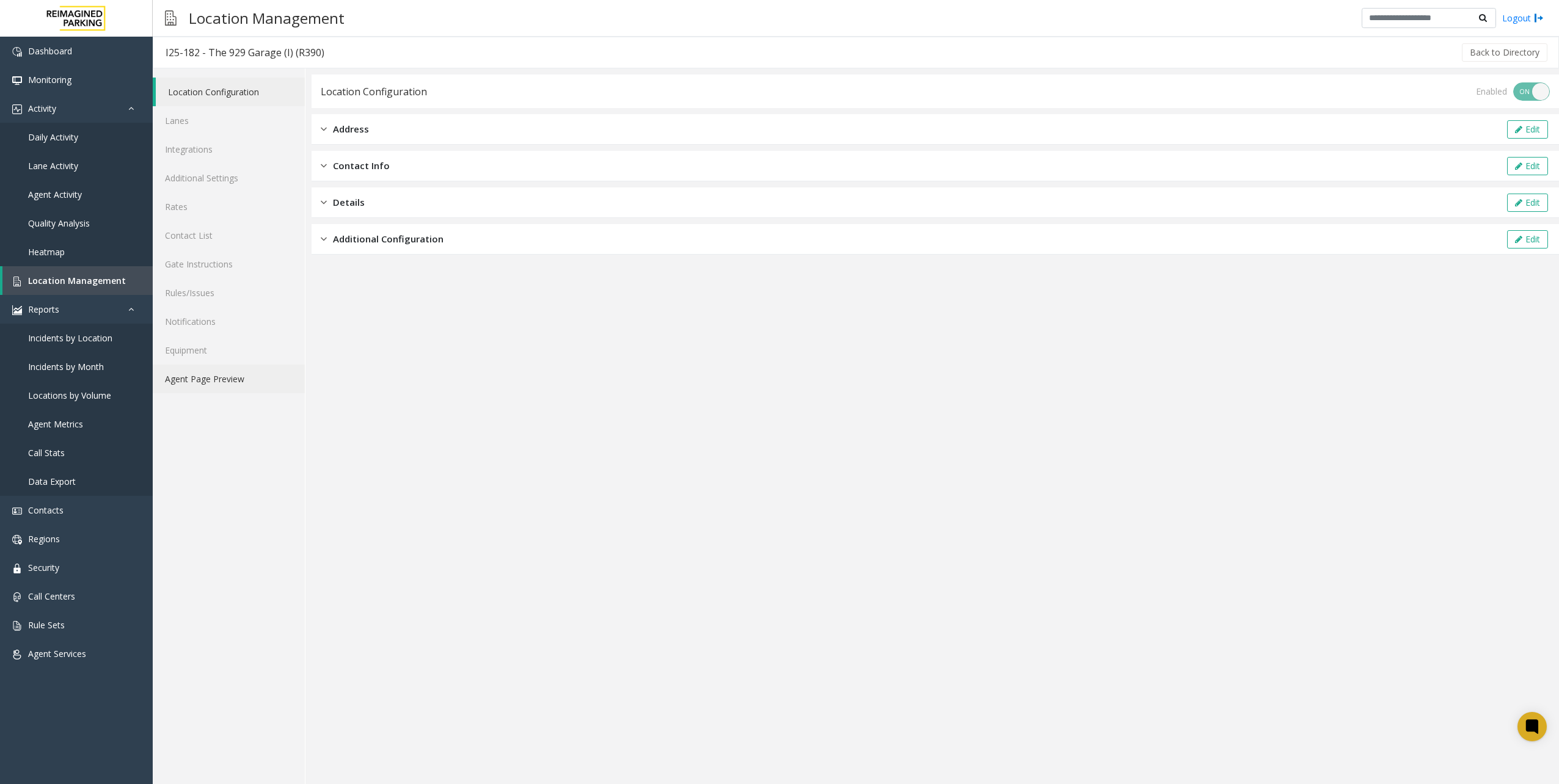
click at [239, 382] on link "Agent Page Preview" at bounding box center [229, 379] width 152 height 29
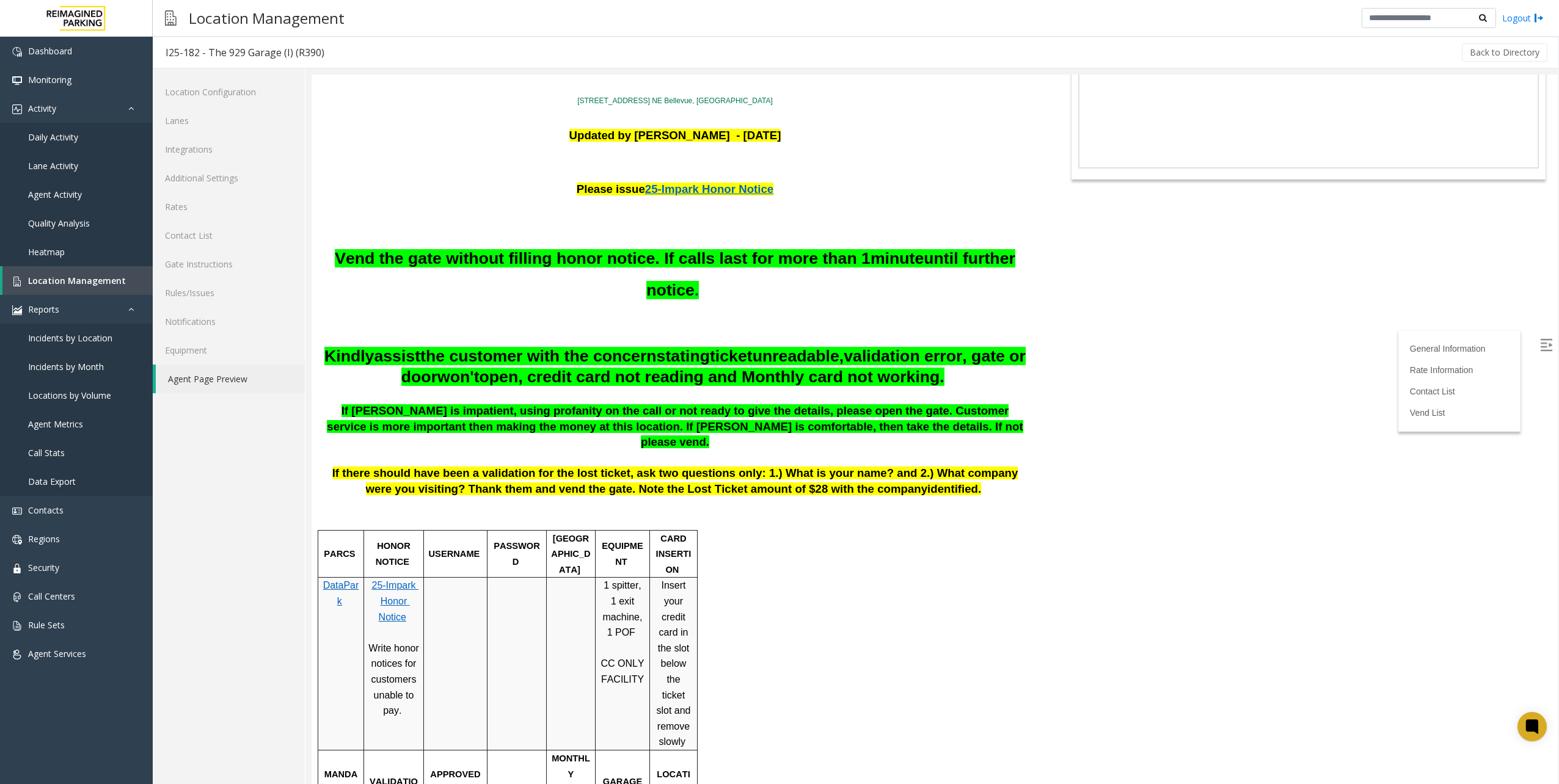
scroll to position [122, 0]
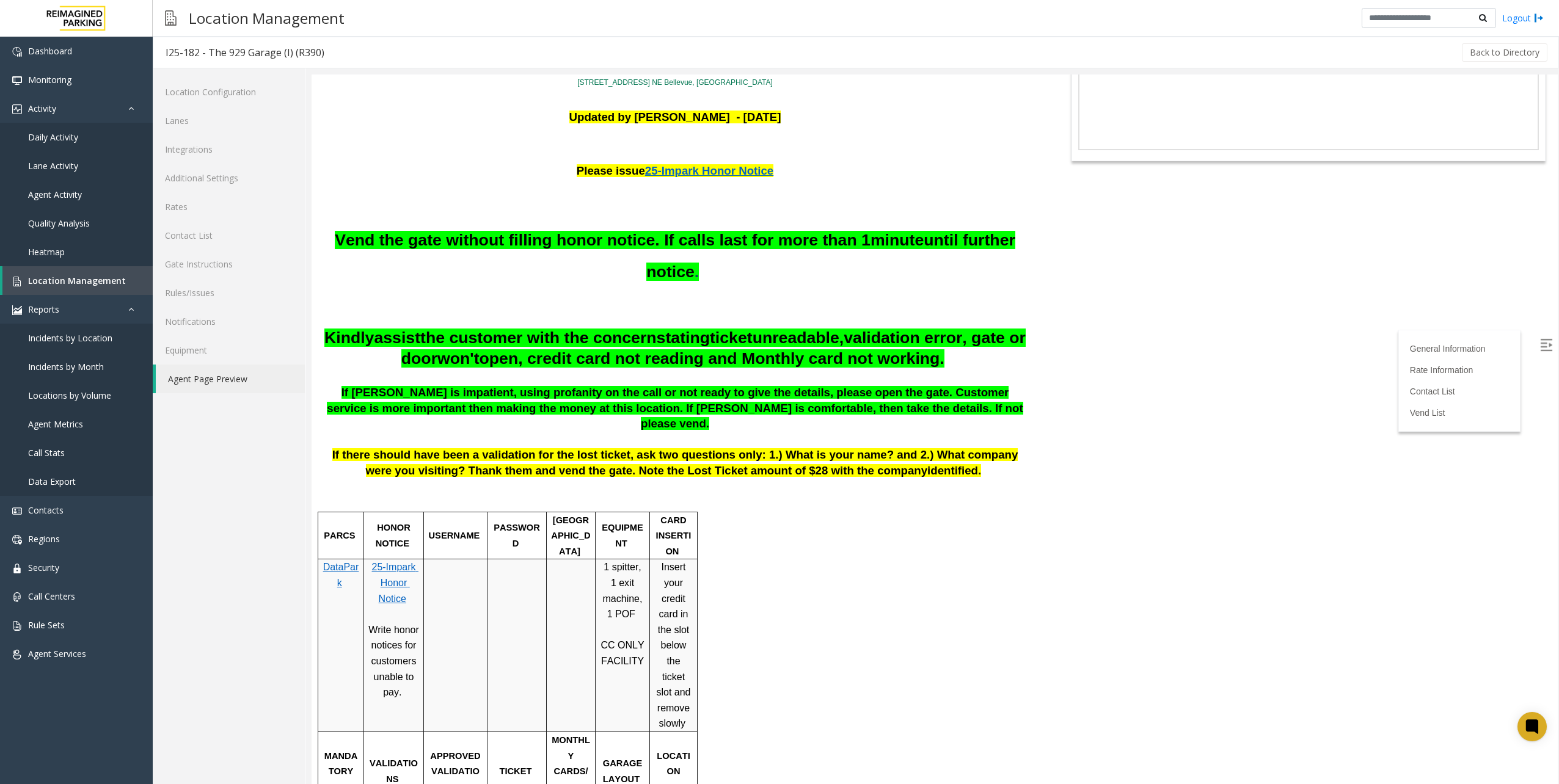
click at [399, 570] on span "25-Impark Honor Notice" at bounding box center [395, 582] width 46 height 42
click at [102, 276] on span "Location Management" at bounding box center [77, 281] width 98 height 12
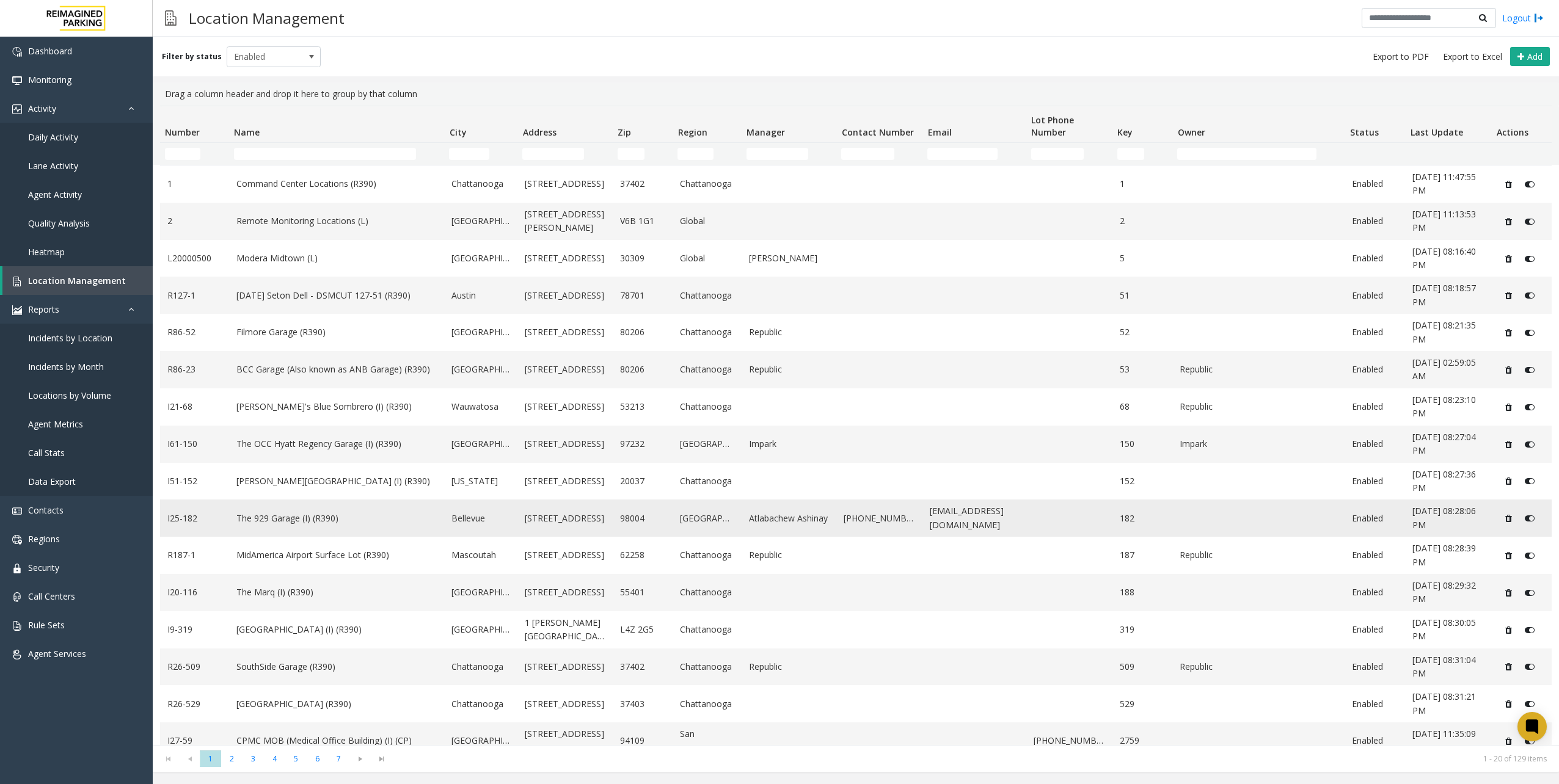
scroll to position [163, 0]
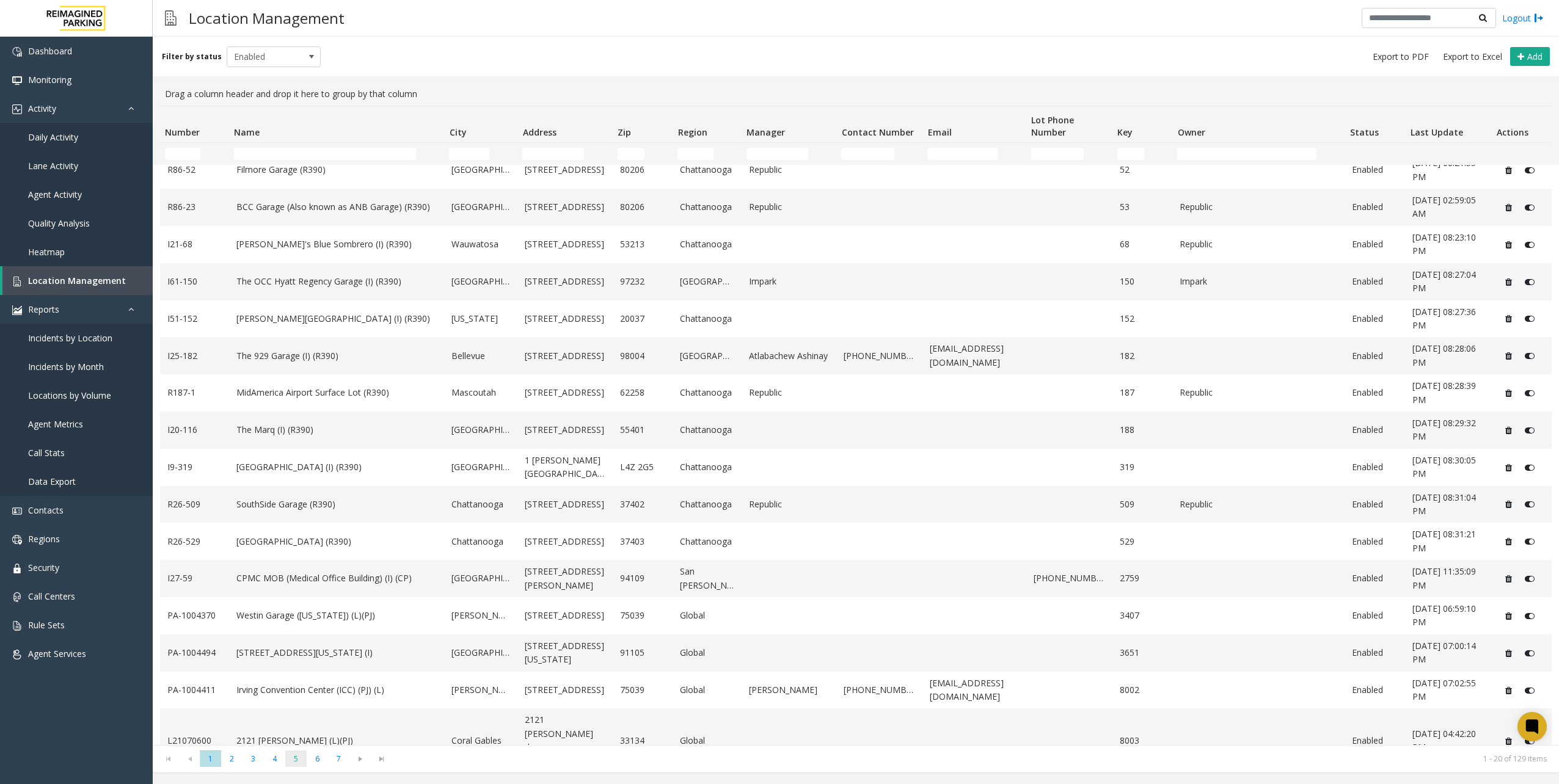
click at [291, 760] on span "5" at bounding box center [296, 759] width 21 height 17
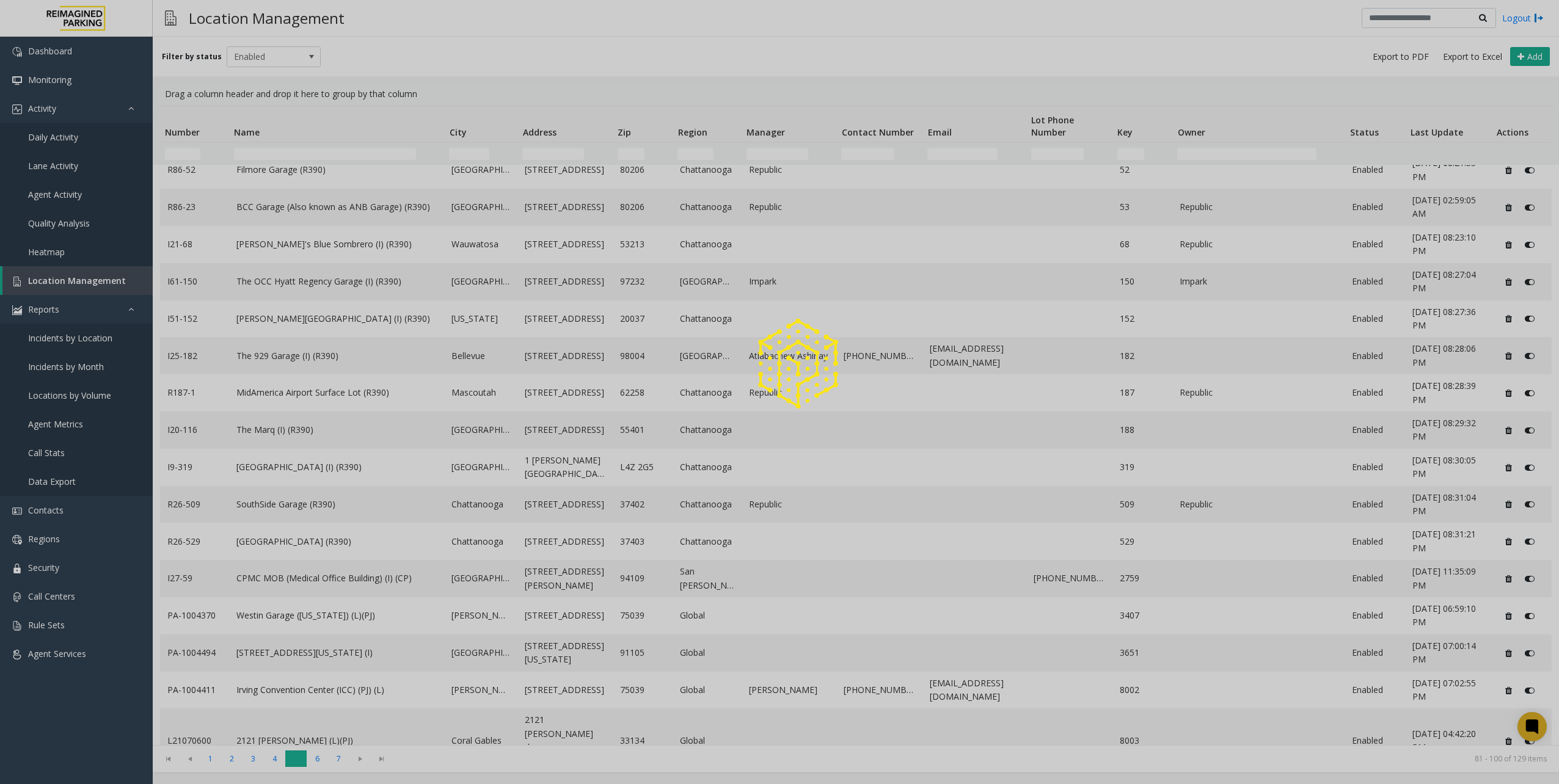
scroll to position [0, 0]
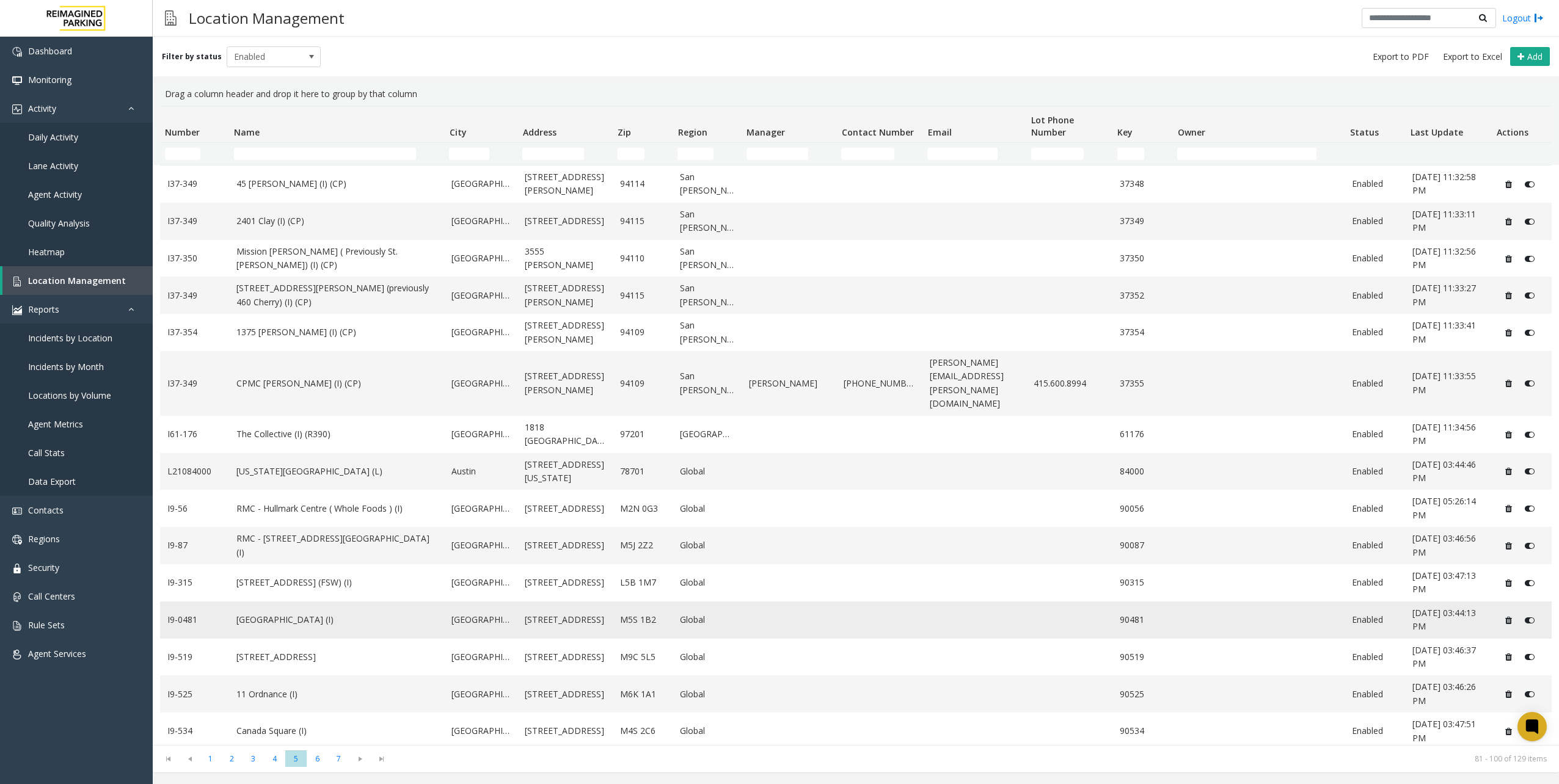
click at [293, 613] on link "[GEOGRAPHIC_DATA] (I)" at bounding box center [337, 619] width 201 height 13
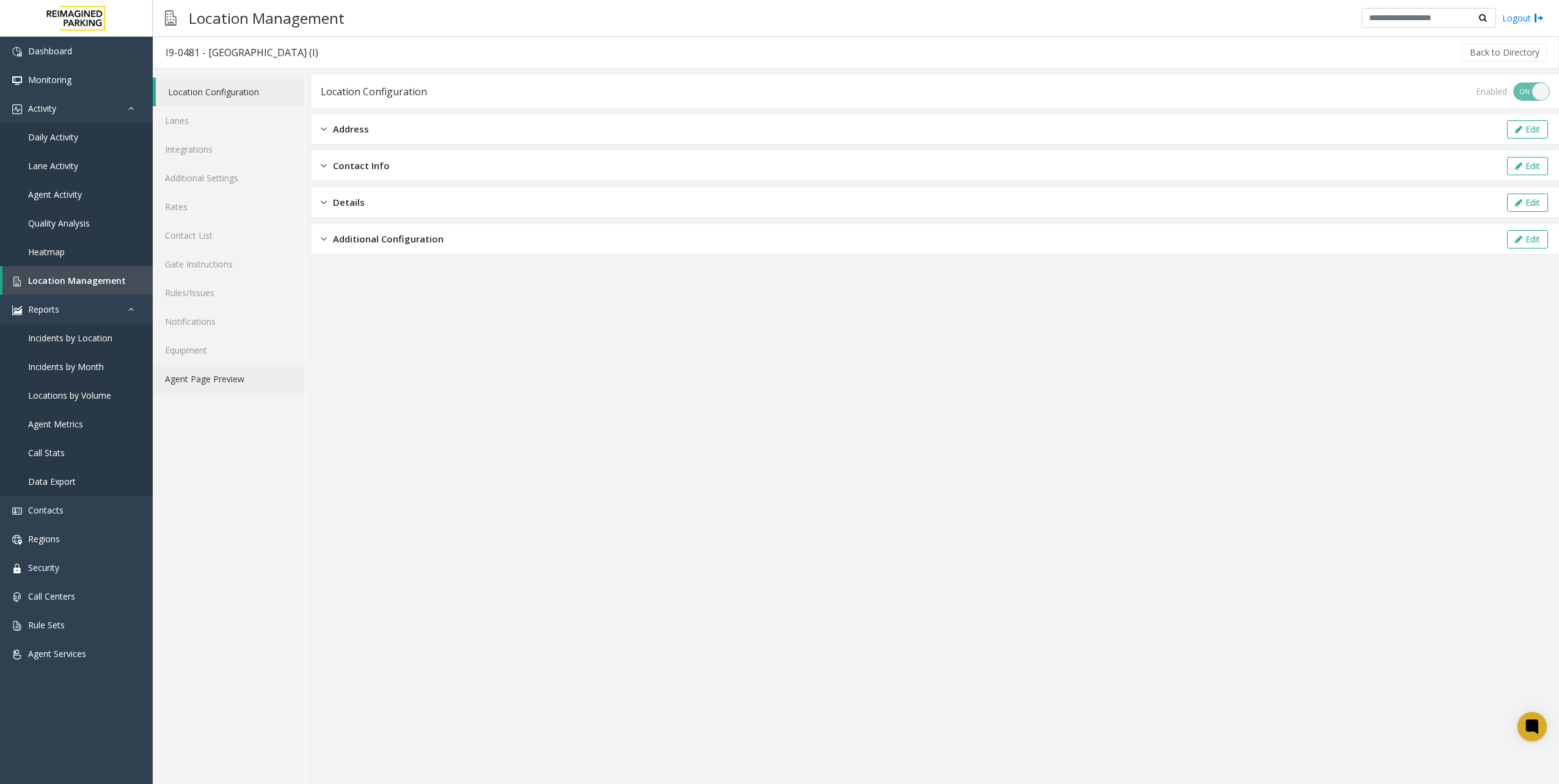
click at [237, 384] on link "Agent Page Preview" at bounding box center [229, 379] width 152 height 29
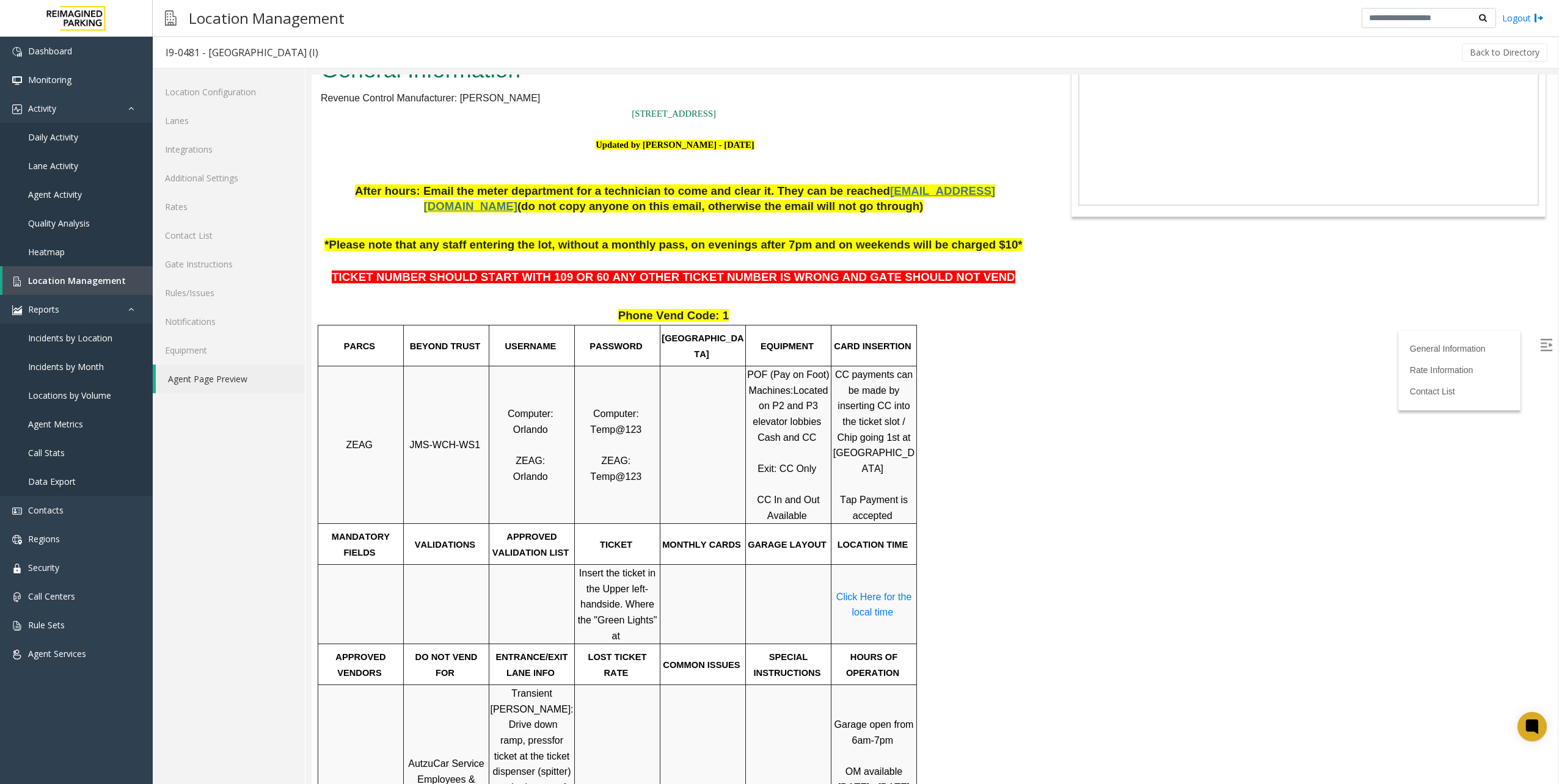
scroll to position [244, 0]
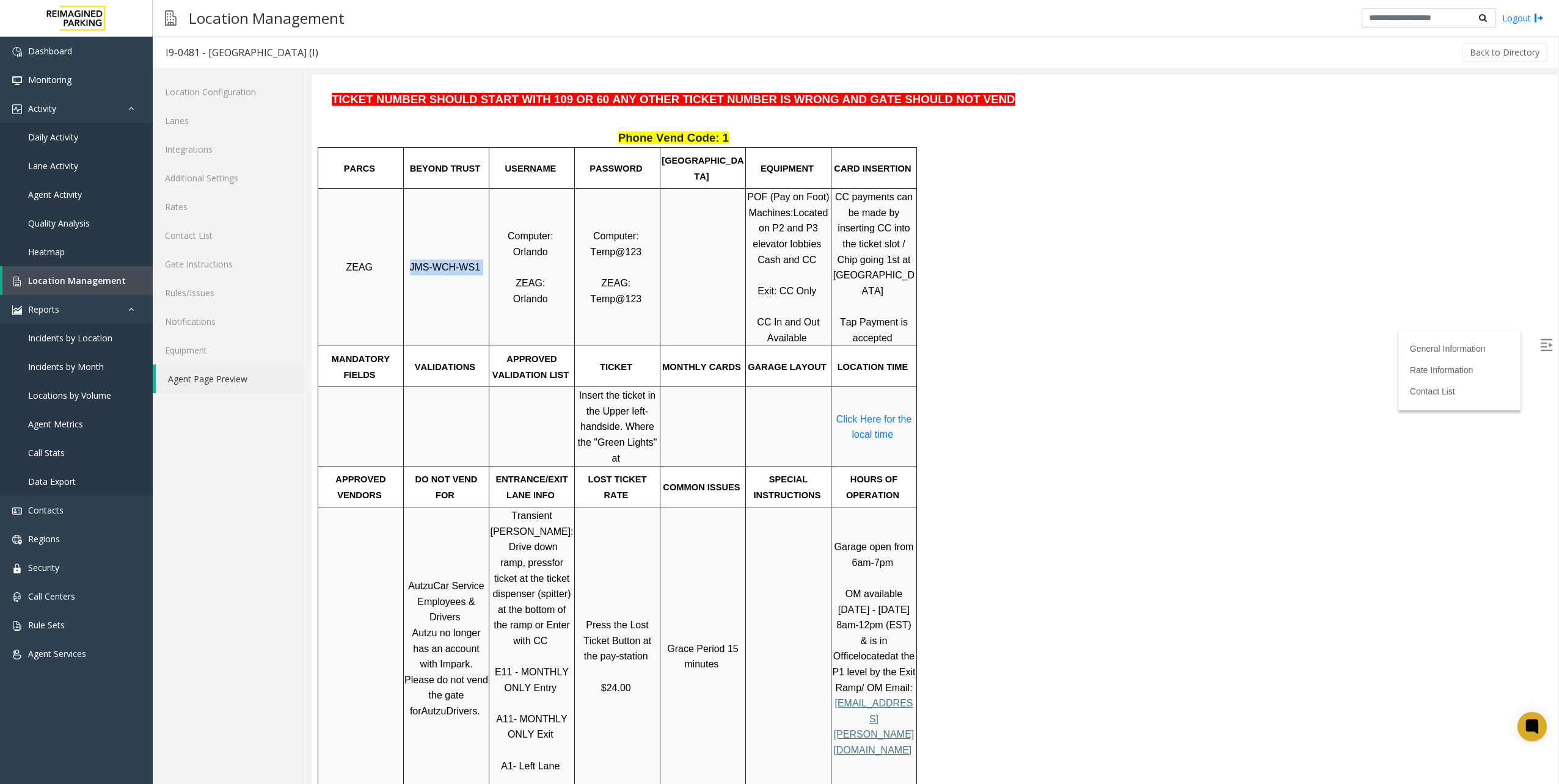
drag, startPoint x: 410, startPoint y: 265, endPoint x: 482, endPoint y: 265, distance: 72.0
click at [482, 265] on p "JMS-WCH-WS1" at bounding box center [446, 267] width 84 height 16
click at [484, 270] on p "JMS-WCH-WS1" at bounding box center [446, 267] width 84 height 16
click at [501, 289] on p "Computer: [PERSON_NAME]: [GEOGRAPHIC_DATA]" at bounding box center [532, 267] width 84 height 78
click at [503, 293] on p "Computer: [PERSON_NAME]: [GEOGRAPHIC_DATA]" at bounding box center [532, 267] width 84 height 78
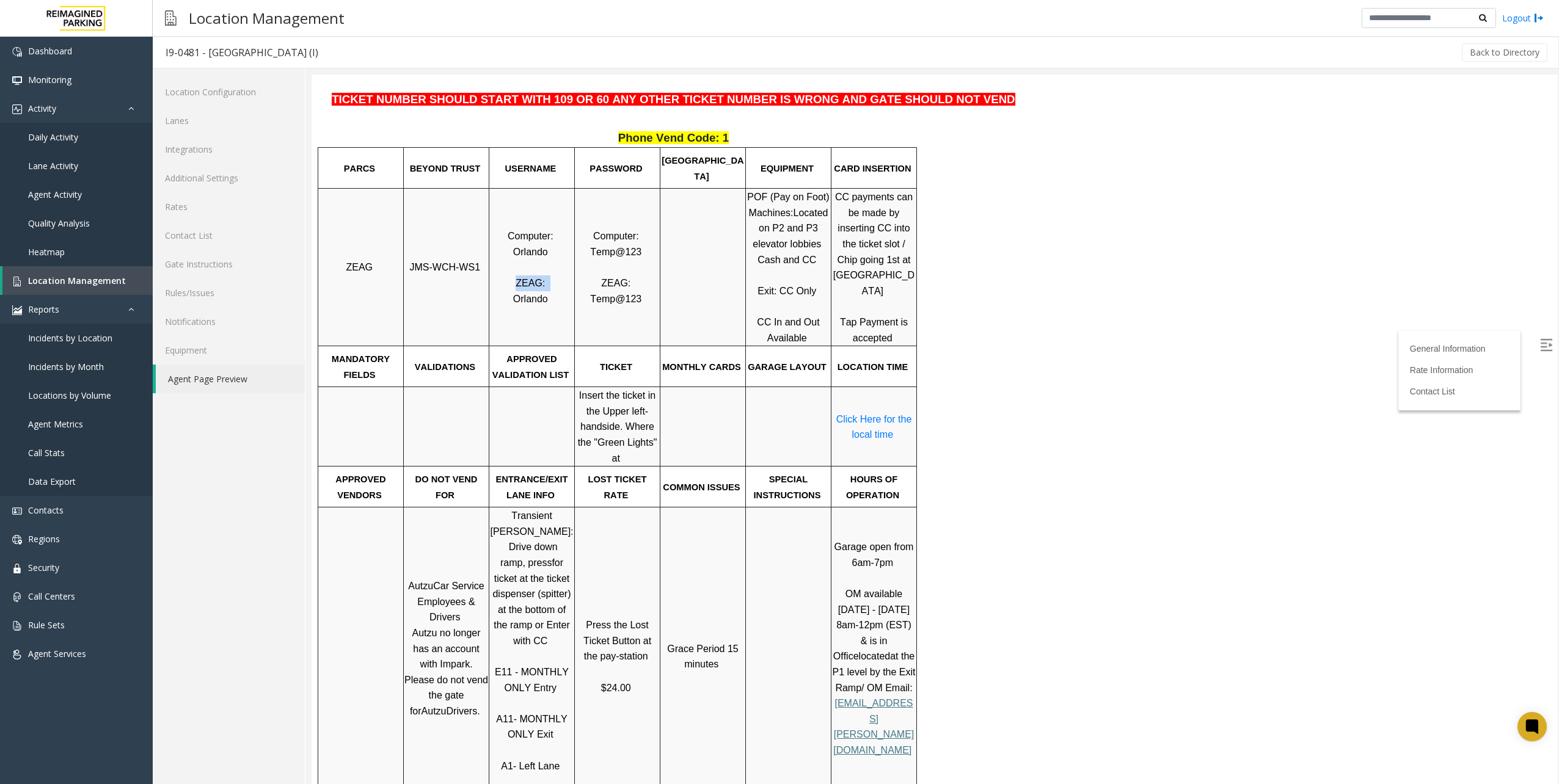
click at [508, 297] on p "Computer: [PERSON_NAME]: [GEOGRAPHIC_DATA]" at bounding box center [532, 267] width 84 height 78
click at [608, 300] on span "Temp@123" at bounding box center [616, 299] width 51 height 10
click at [618, 302] on span "Temp@123" at bounding box center [616, 299] width 51 height 10
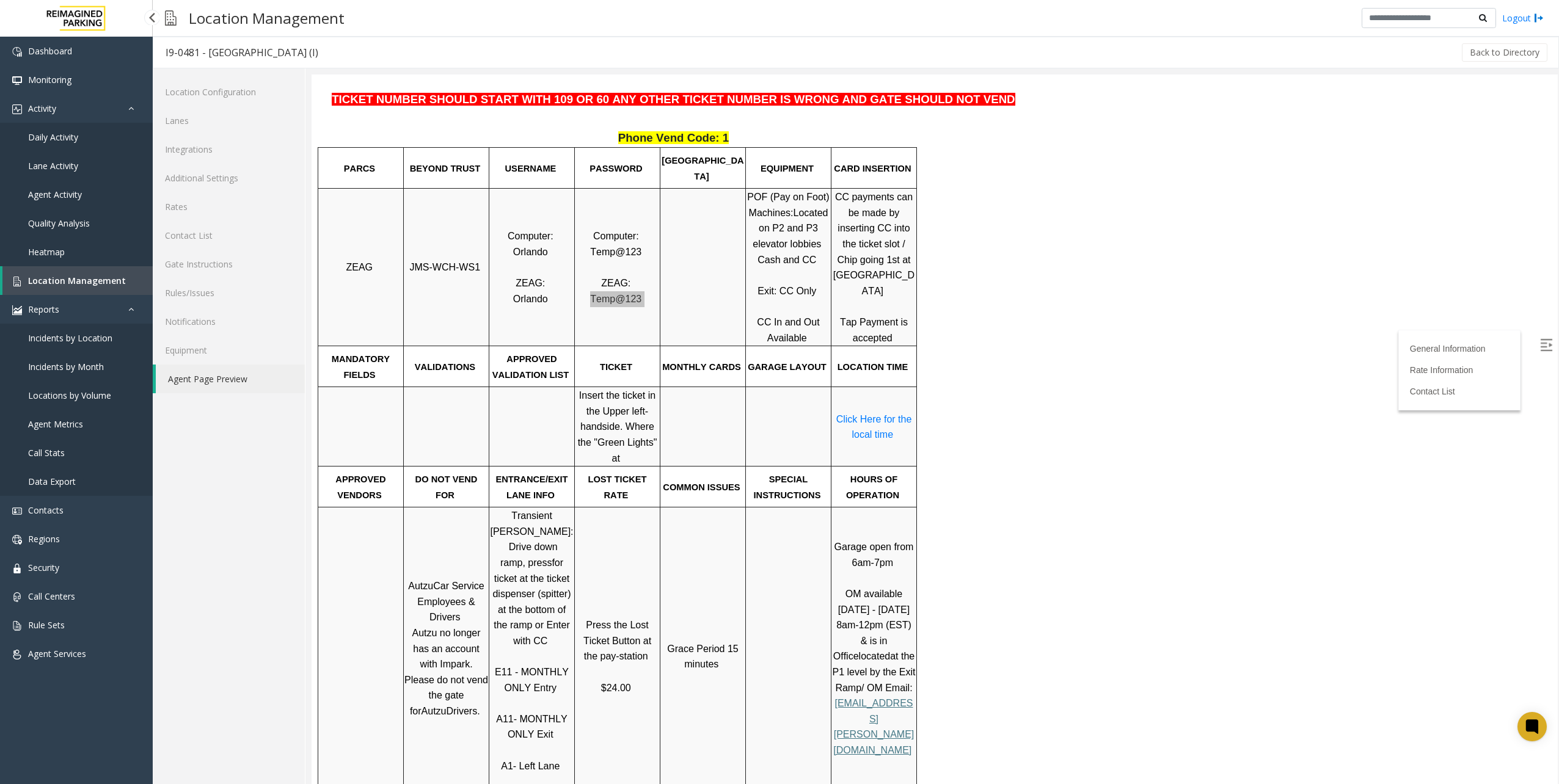
click at [102, 287] on link "Location Management" at bounding box center [78, 280] width 150 height 29
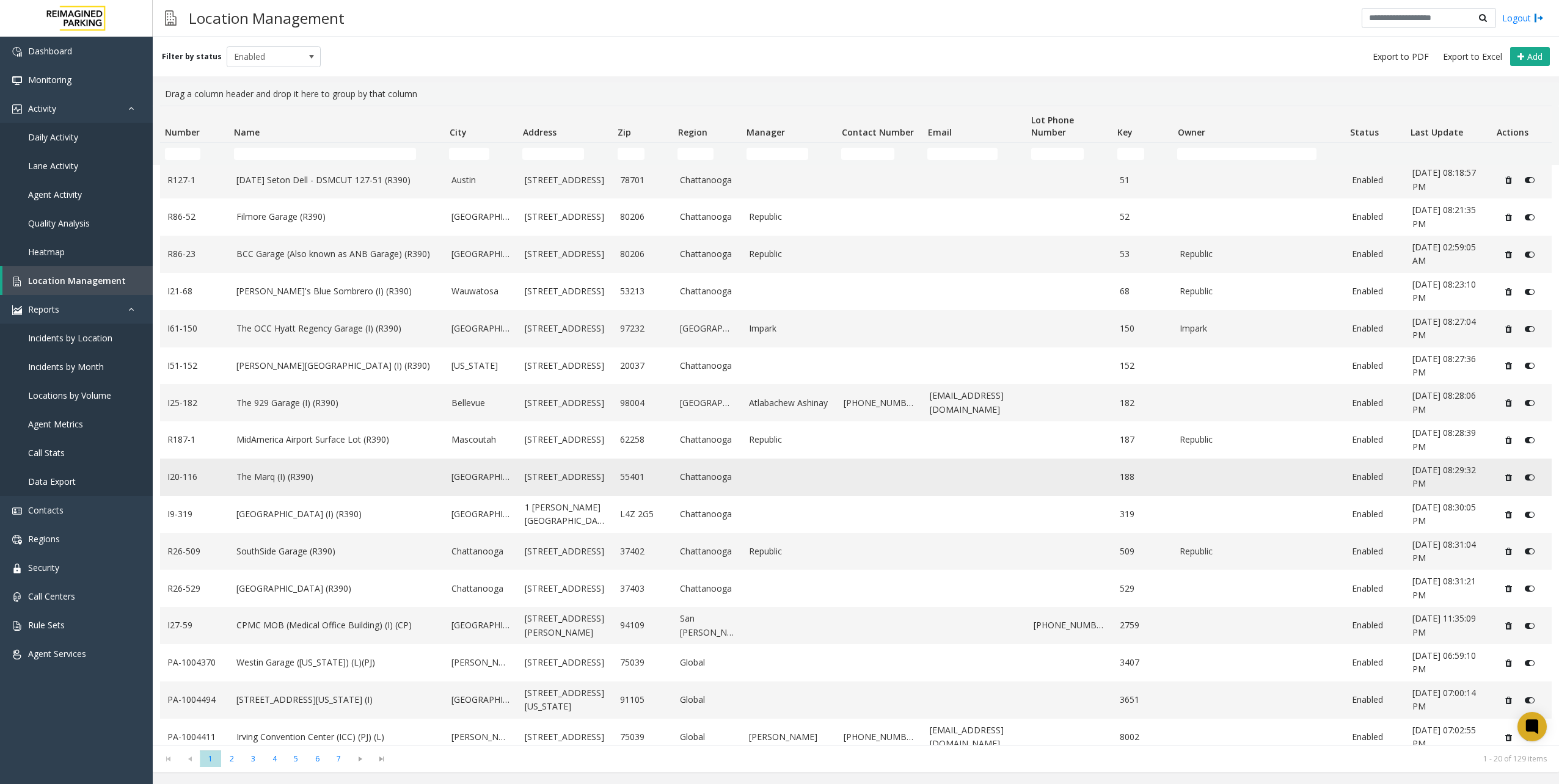
scroll to position [163, 0]
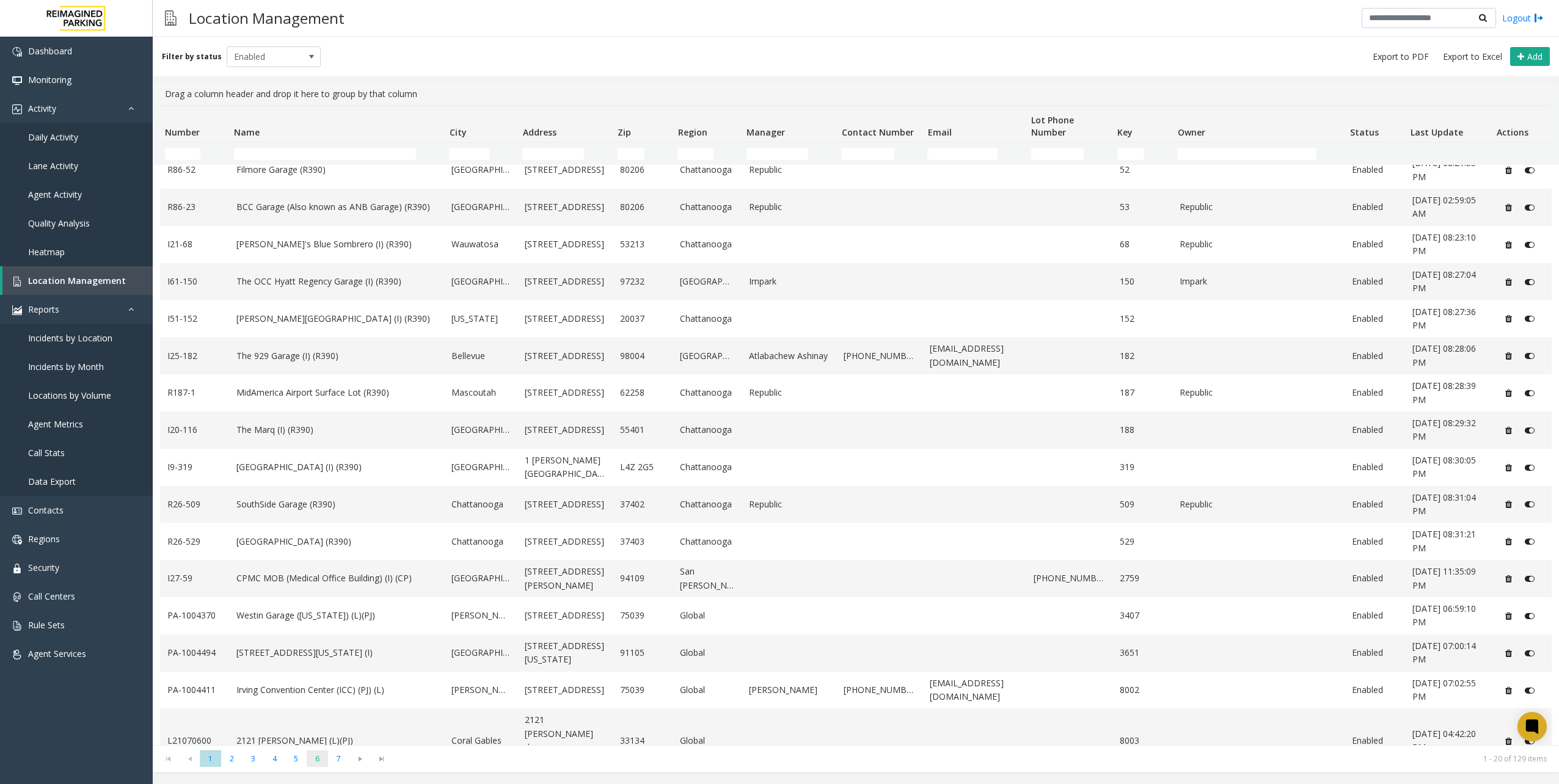
click at [315, 762] on span "6" at bounding box center [317, 759] width 21 height 17
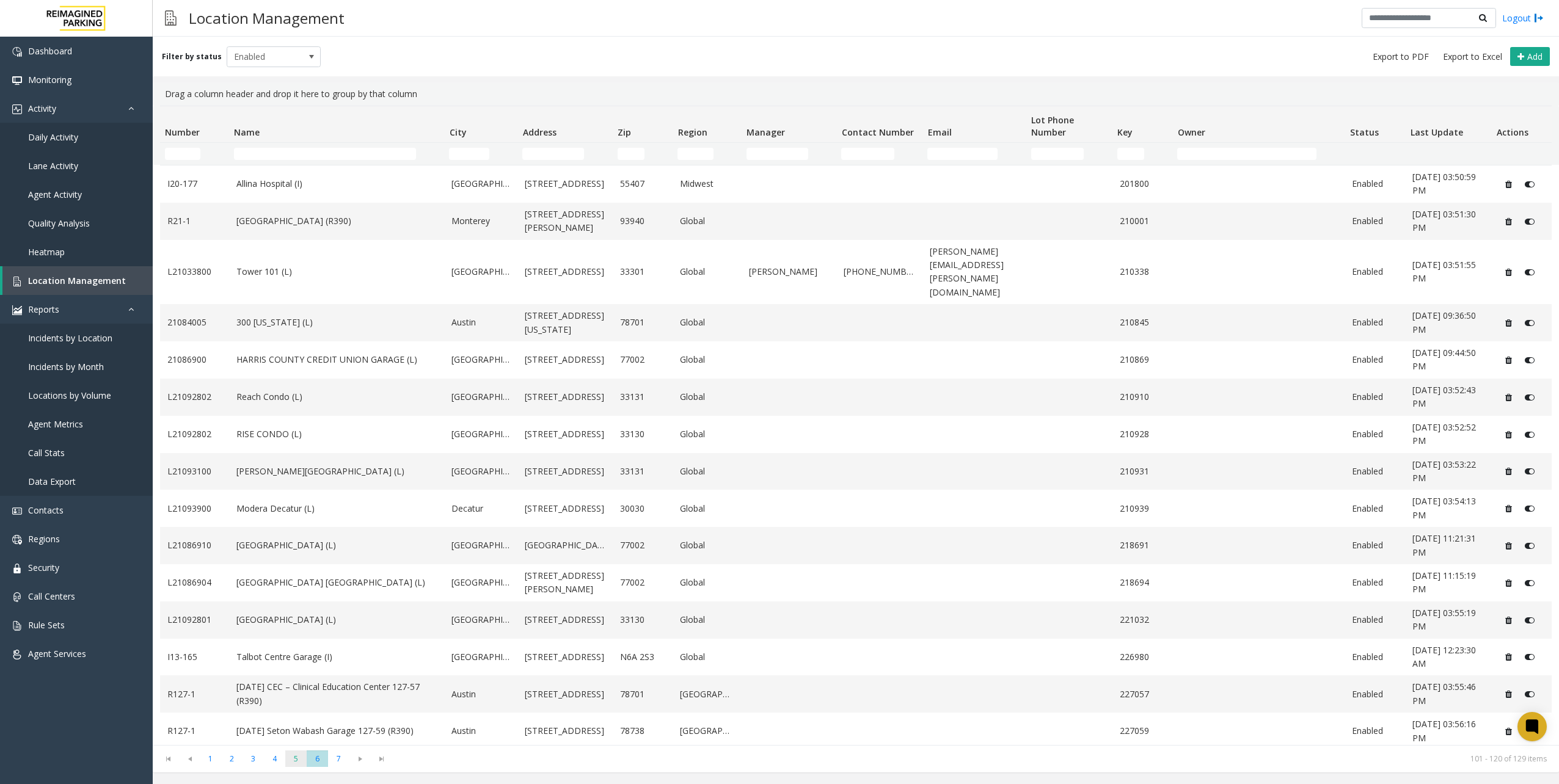
click at [294, 753] on span "5" at bounding box center [296, 759] width 21 height 17
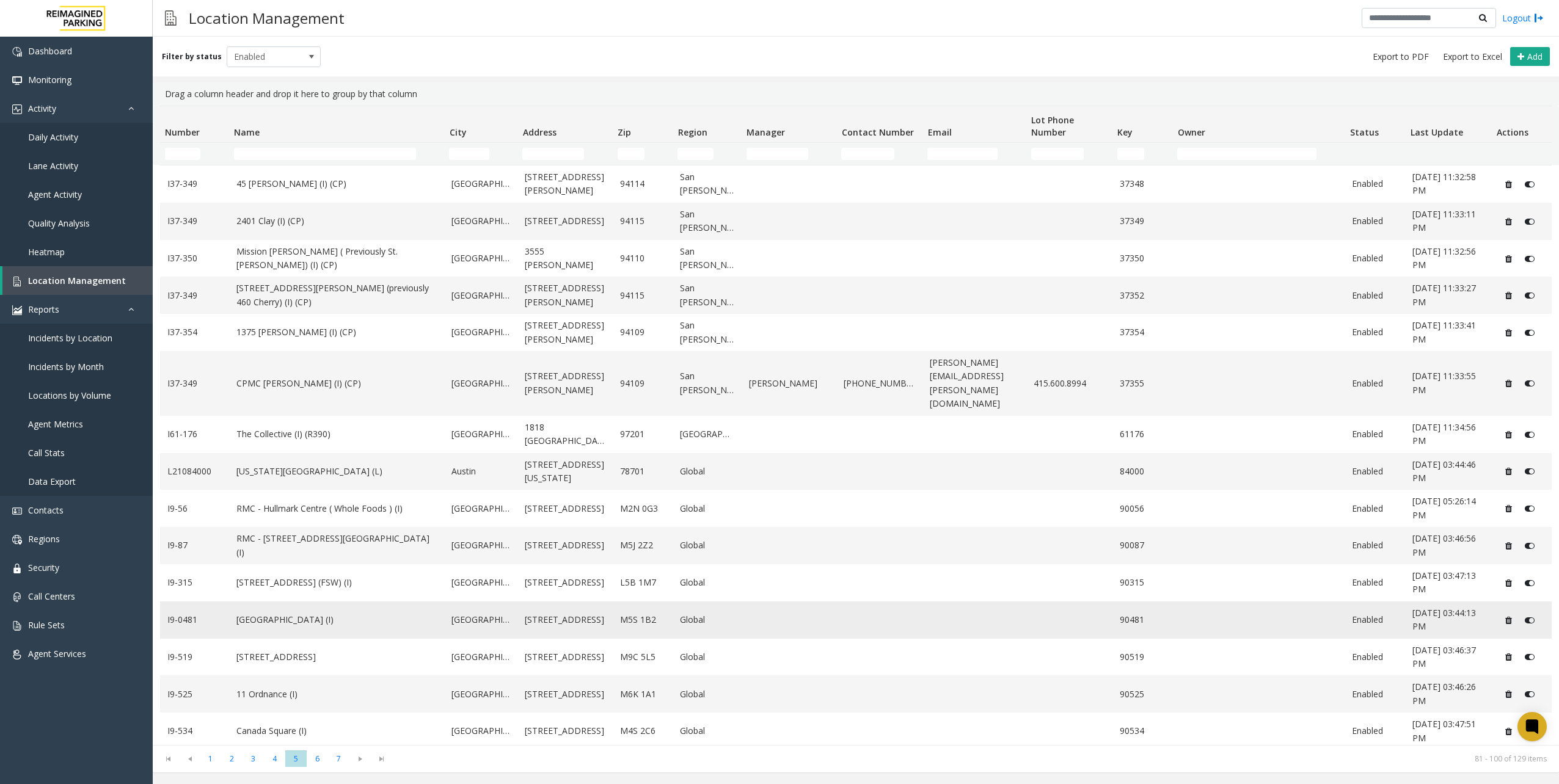
click at [279, 613] on link "[GEOGRAPHIC_DATA] (I)" at bounding box center [337, 619] width 201 height 13
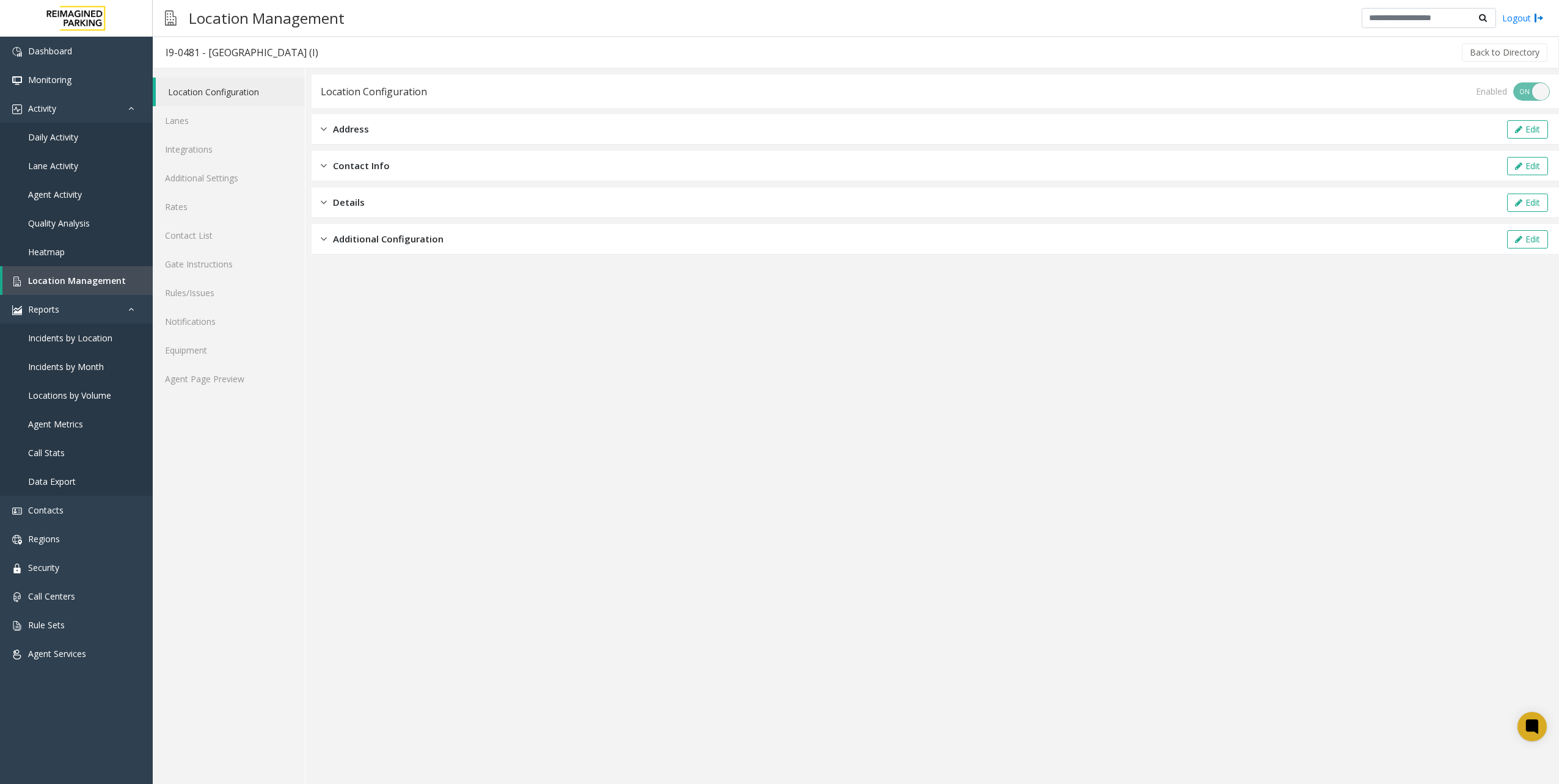
click at [212, 395] on div "Location Configuration Lanes Integrations Additional Settings Rates Contact Lis…" at bounding box center [230, 426] width 153 height 716
click at [217, 384] on link "Agent Page Preview" at bounding box center [229, 379] width 152 height 29
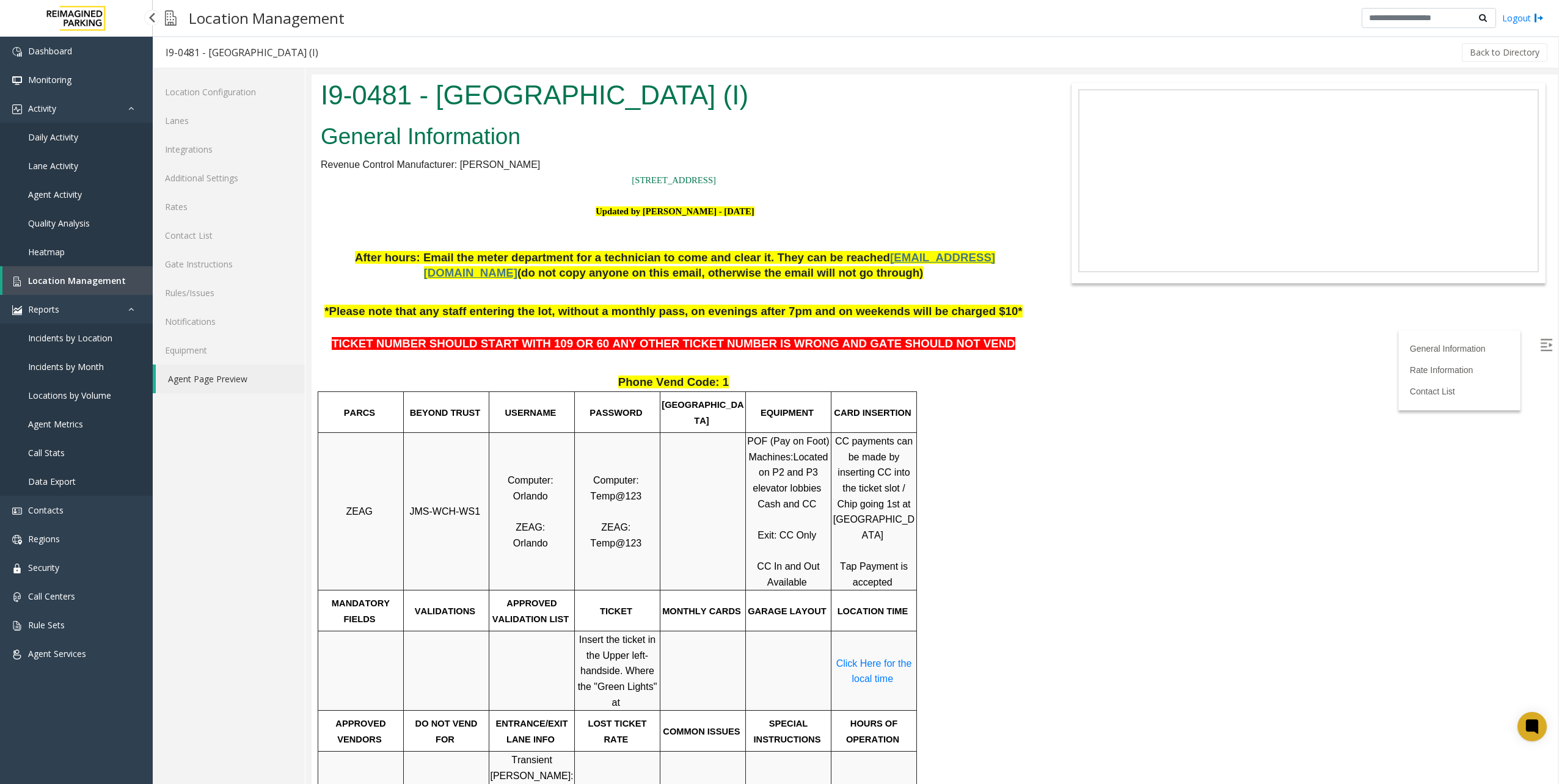
click at [68, 267] on link "Location Management" at bounding box center [78, 280] width 150 height 29
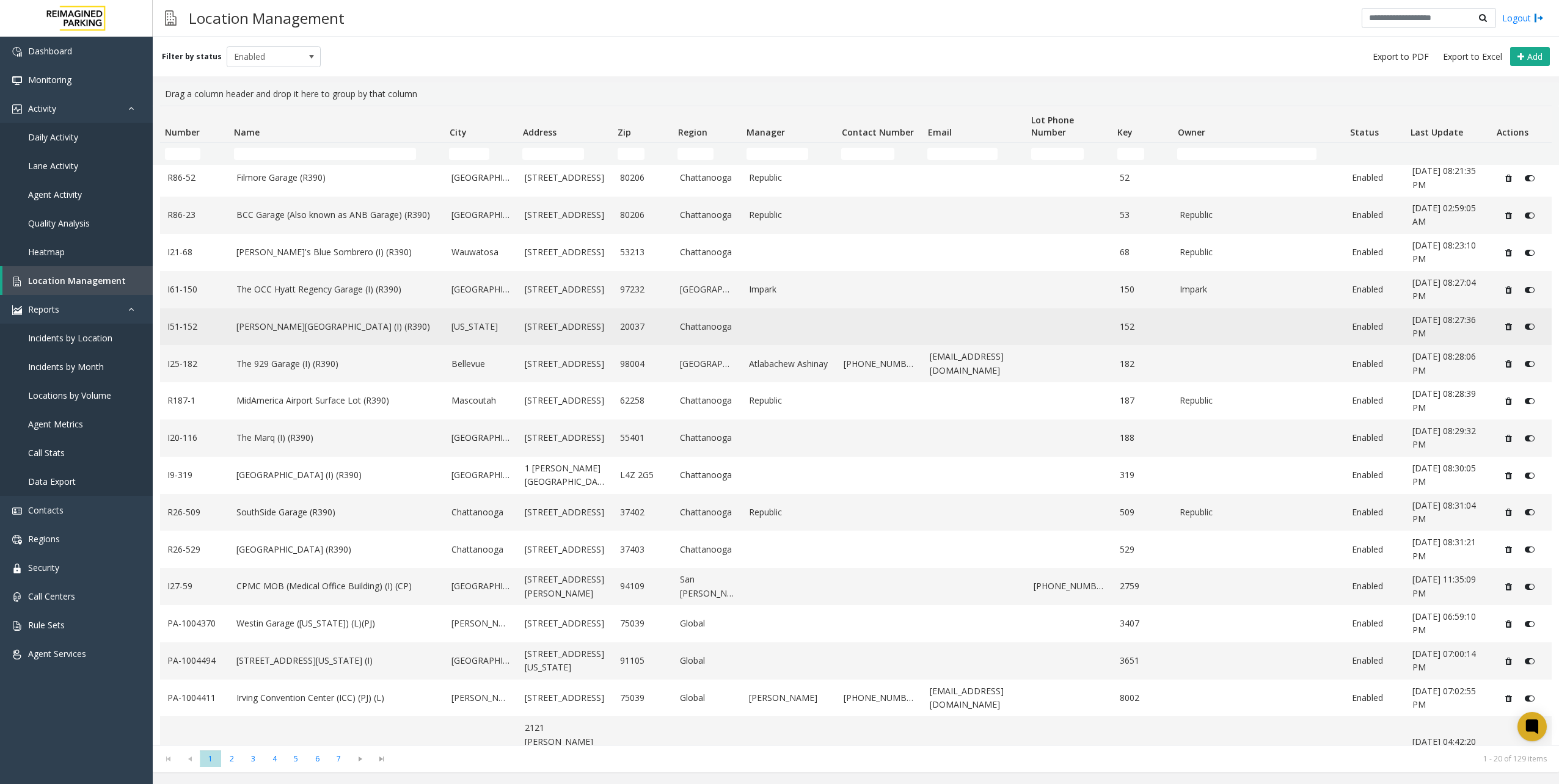
scroll to position [163, 0]
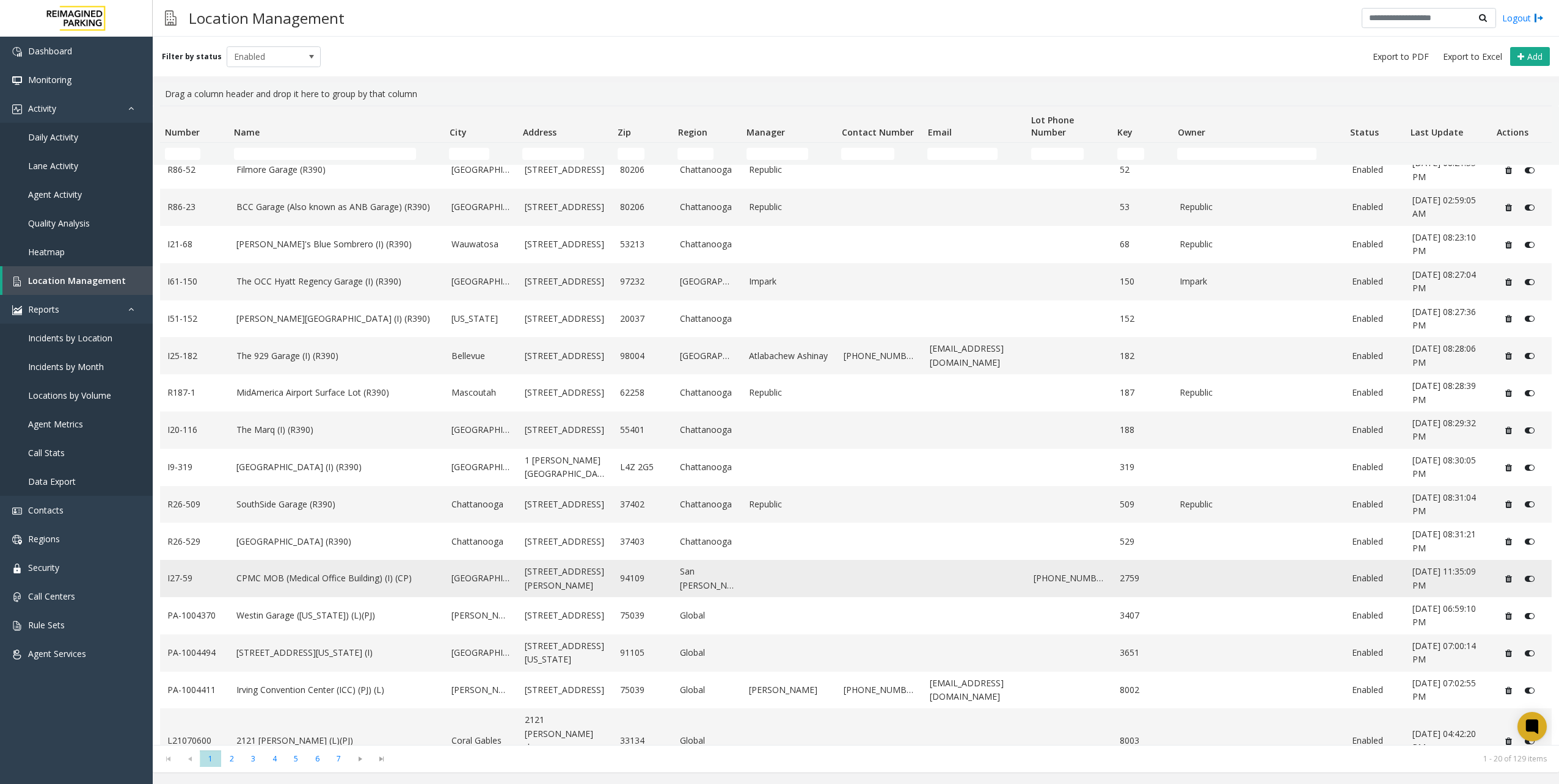
click at [339, 564] on td "CPMC MOB (Medical Office Building) (I) (CP)" at bounding box center [336, 578] width 215 height 37
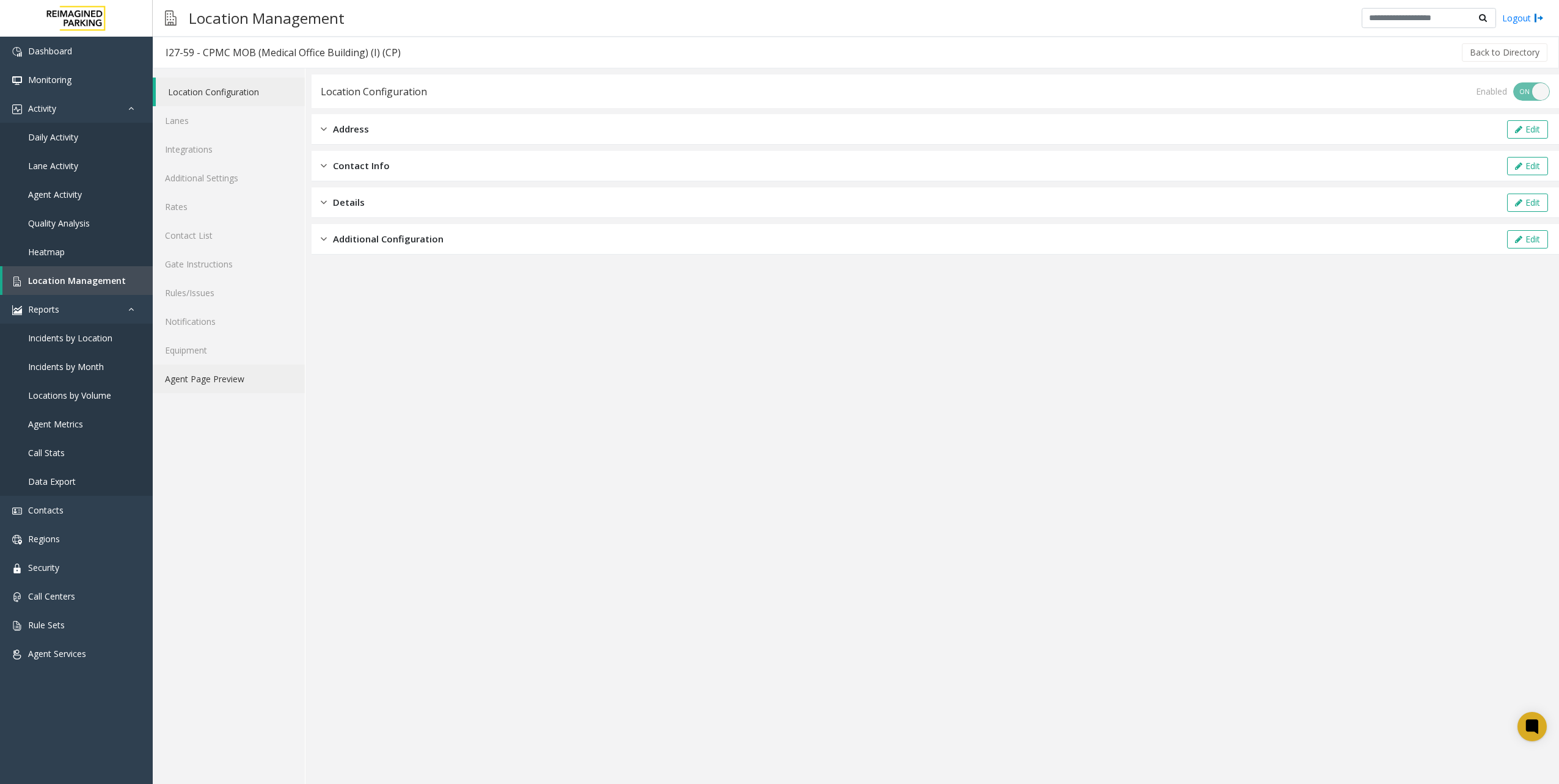
click at [239, 385] on link "Agent Page Preview" at bounding box center [229, 379] width 152 height 29
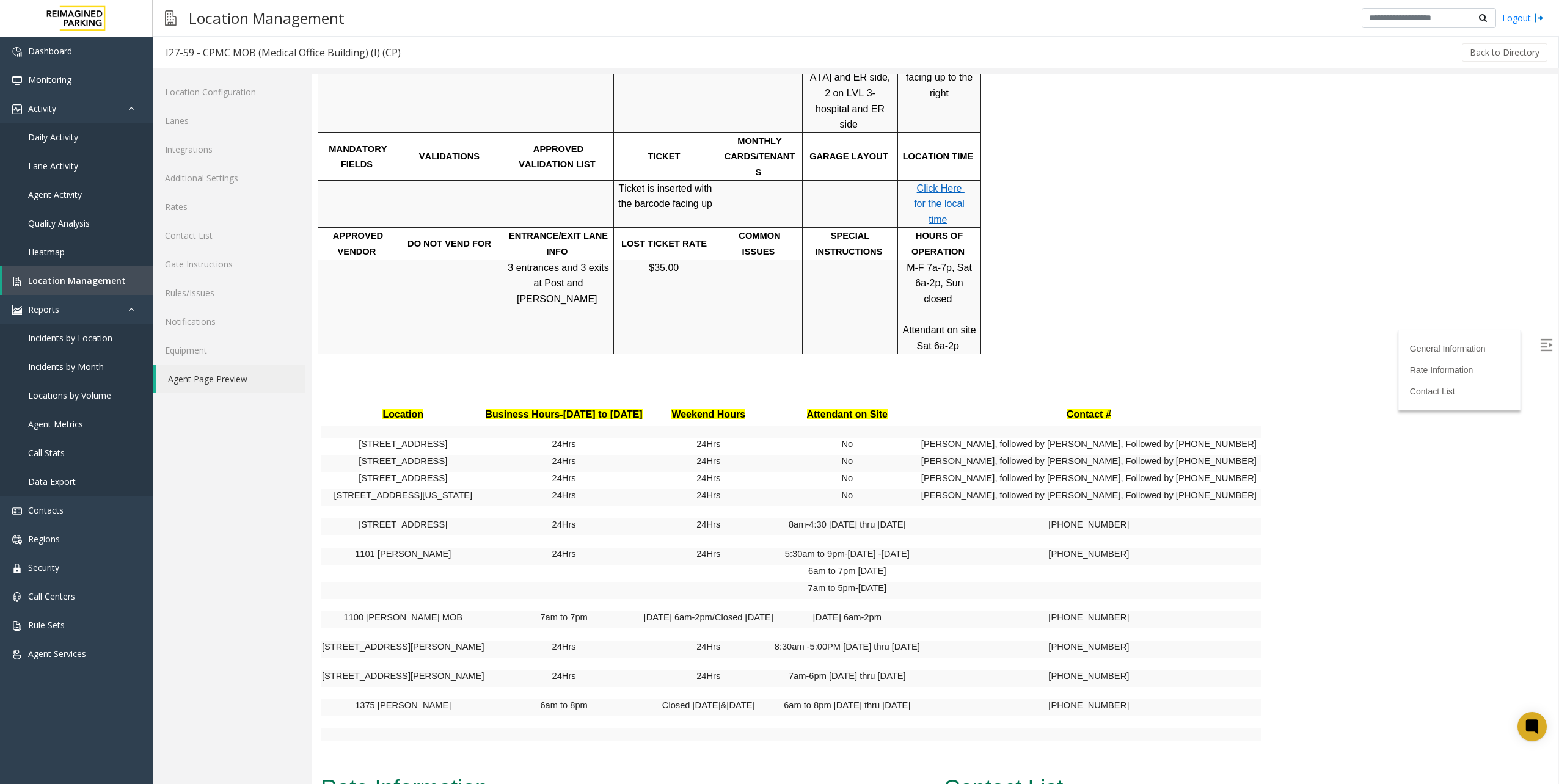
scroll to position [549, 0]
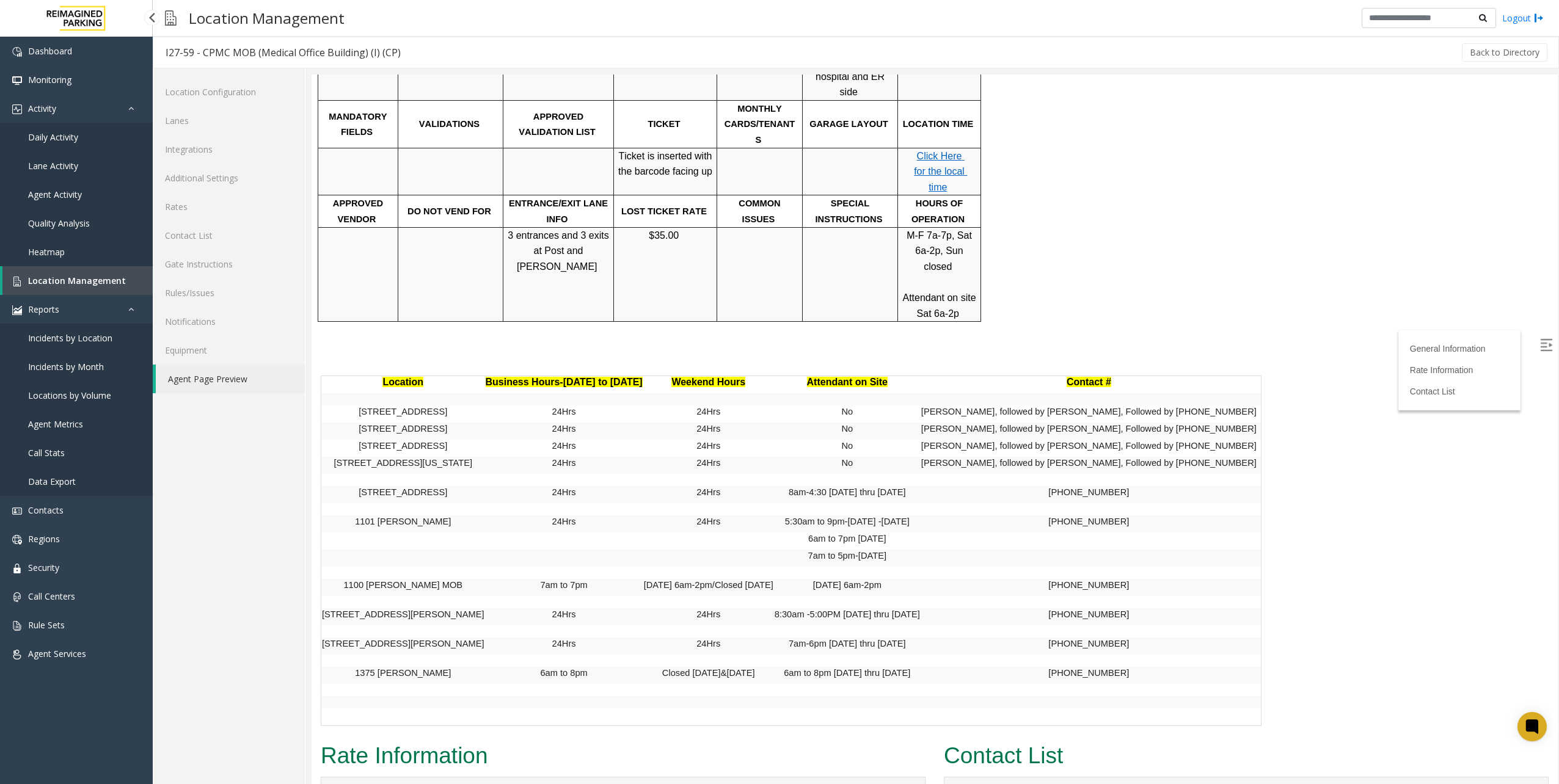
click at [91, 281] on span "Location Management" at bounding box center [77, 281] width 98 height 12
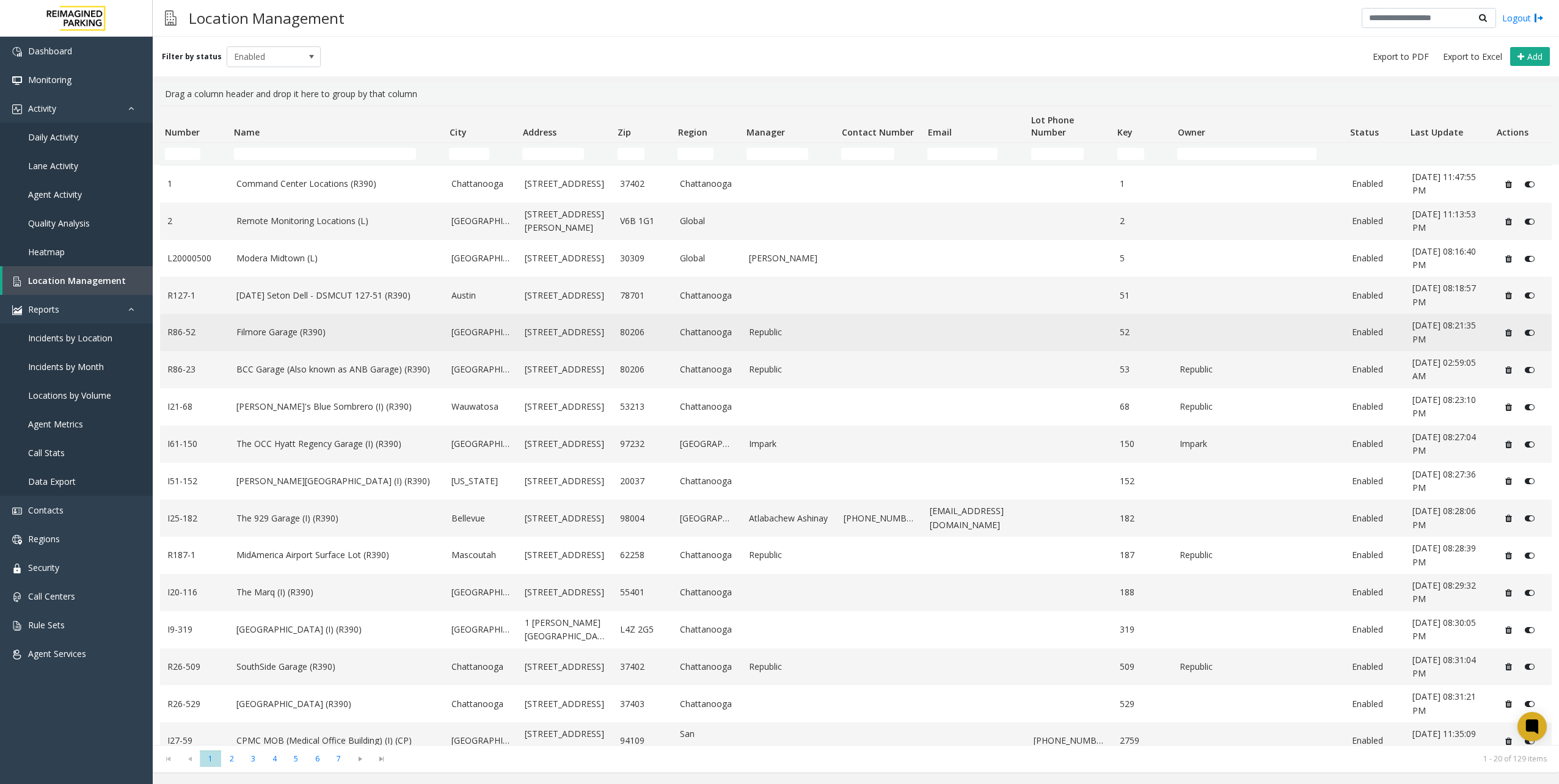
click at [335, 323] on td "Filmore Garage (R390)" at bounding box center [336, 332] width 215 height 37
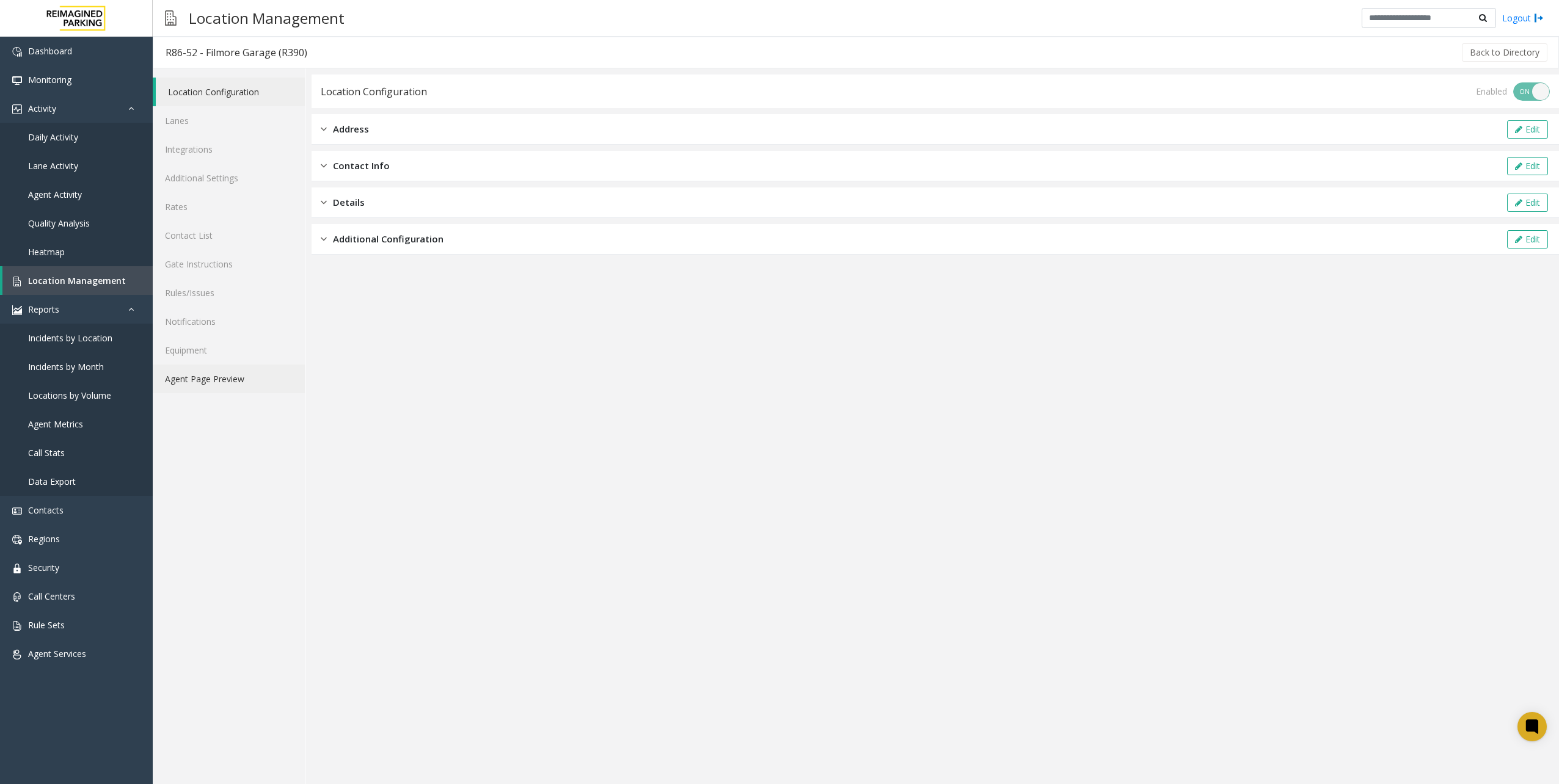
click at [221, 374] on link "Agent Page Preview" at bounding box center [229, 379] width 152 height 29
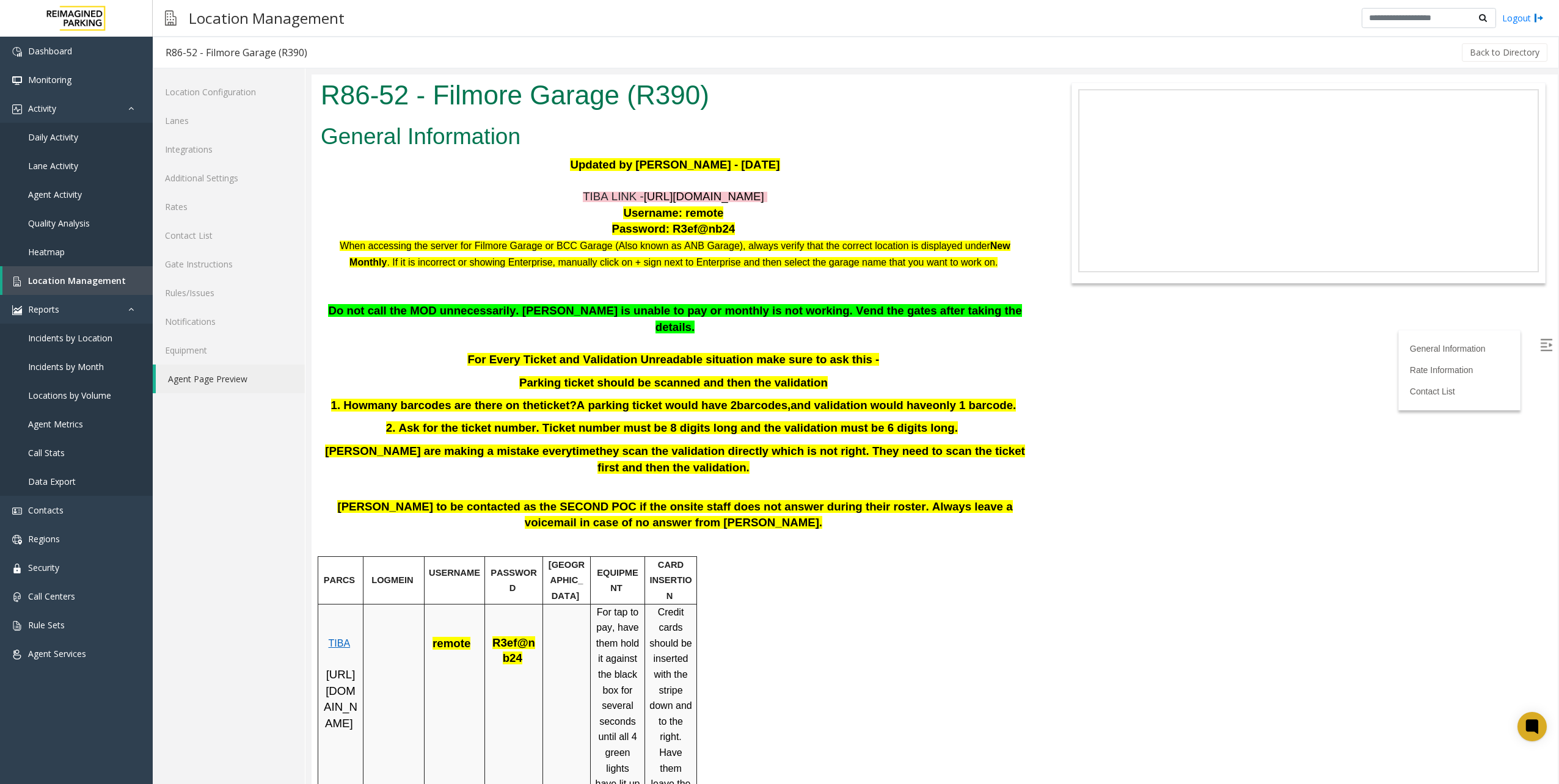
click at [672, 201] on span "https://fillmore-web.sp.tibaparking.net/" at bounding box center [704, 197] width 120 height 13
click at [116, 284] on span "Location Management" at bounding box center [77, 281] width 98 height 12
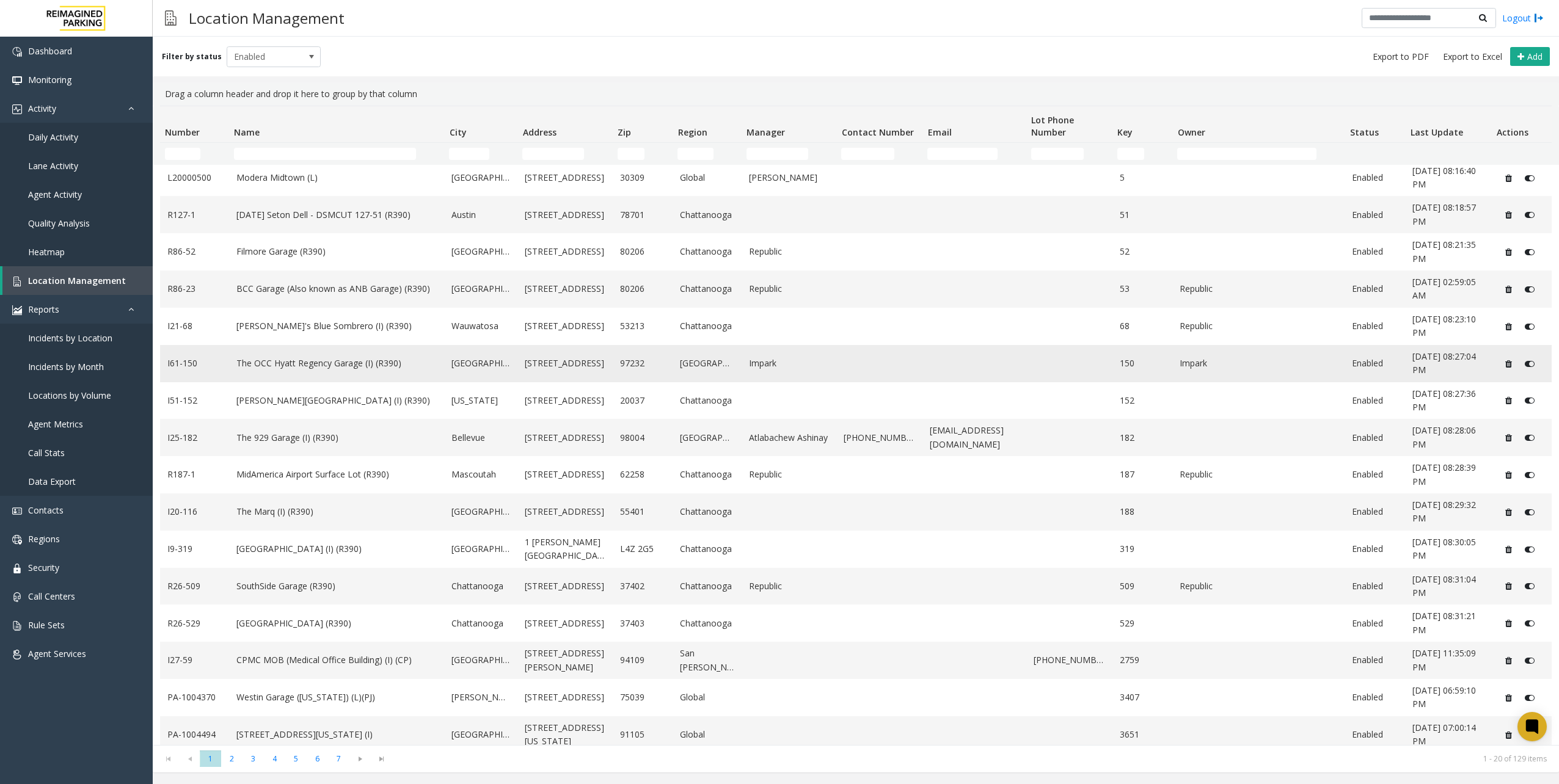
scroll to position [163, 0]
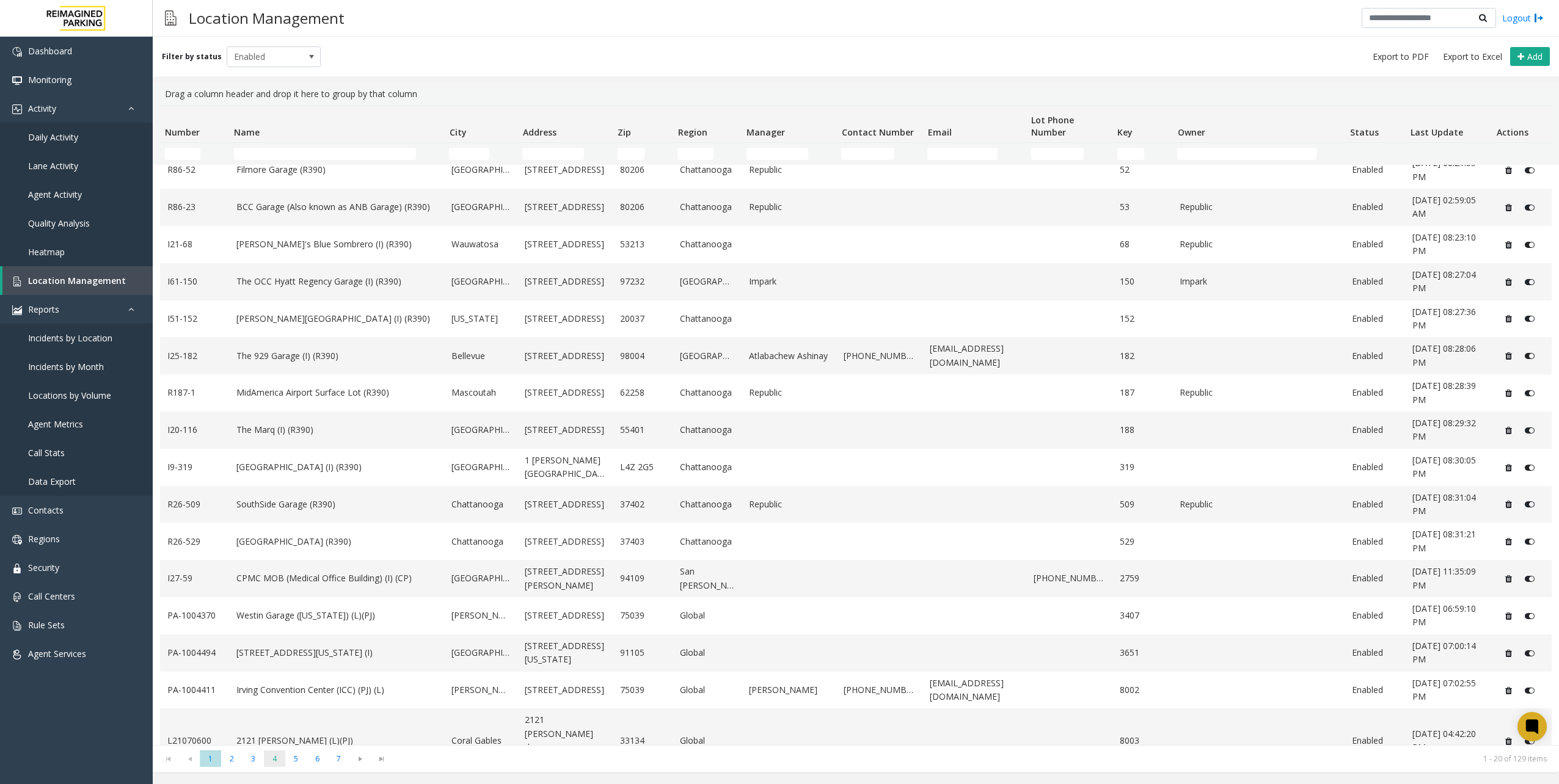
click at [275, 752] on span "4" at bounding box center [274, 759] width 21 height 17
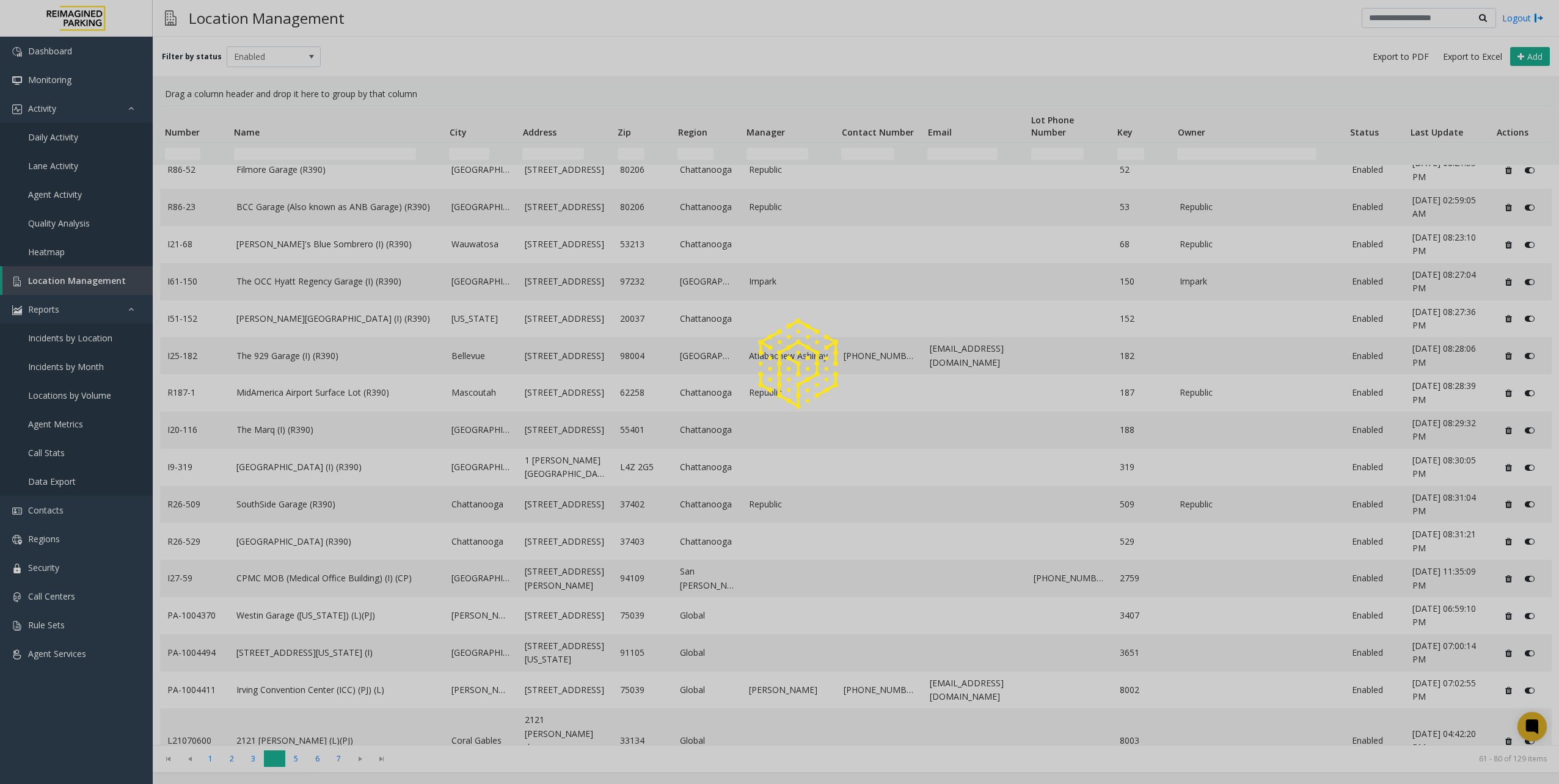
scroll to position [0, 0]
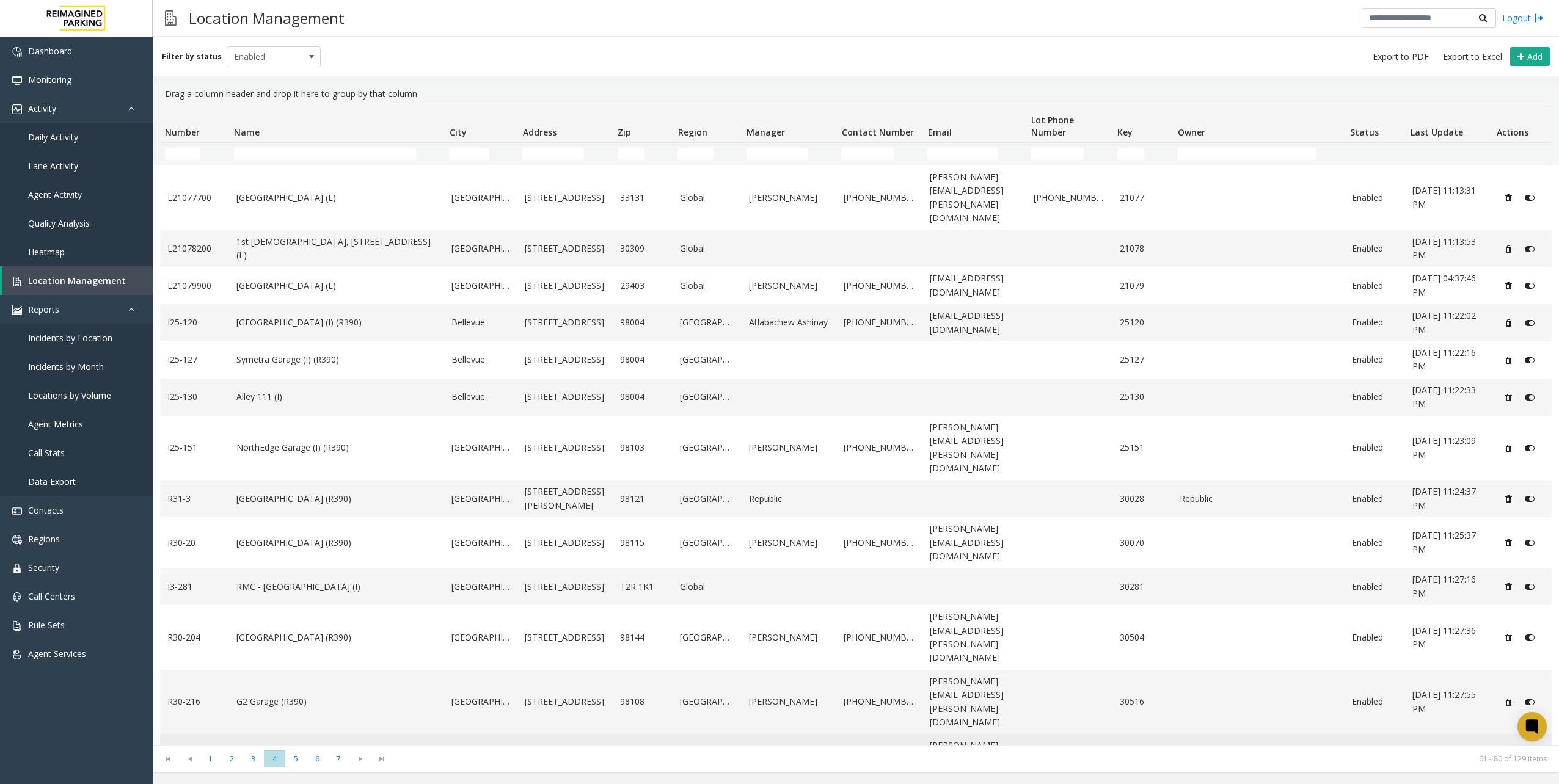
click at [329, 760] on link "[GEOGRAPHIC_DATA] (R390)" at bounding box center [337, 766] width 201 height 13
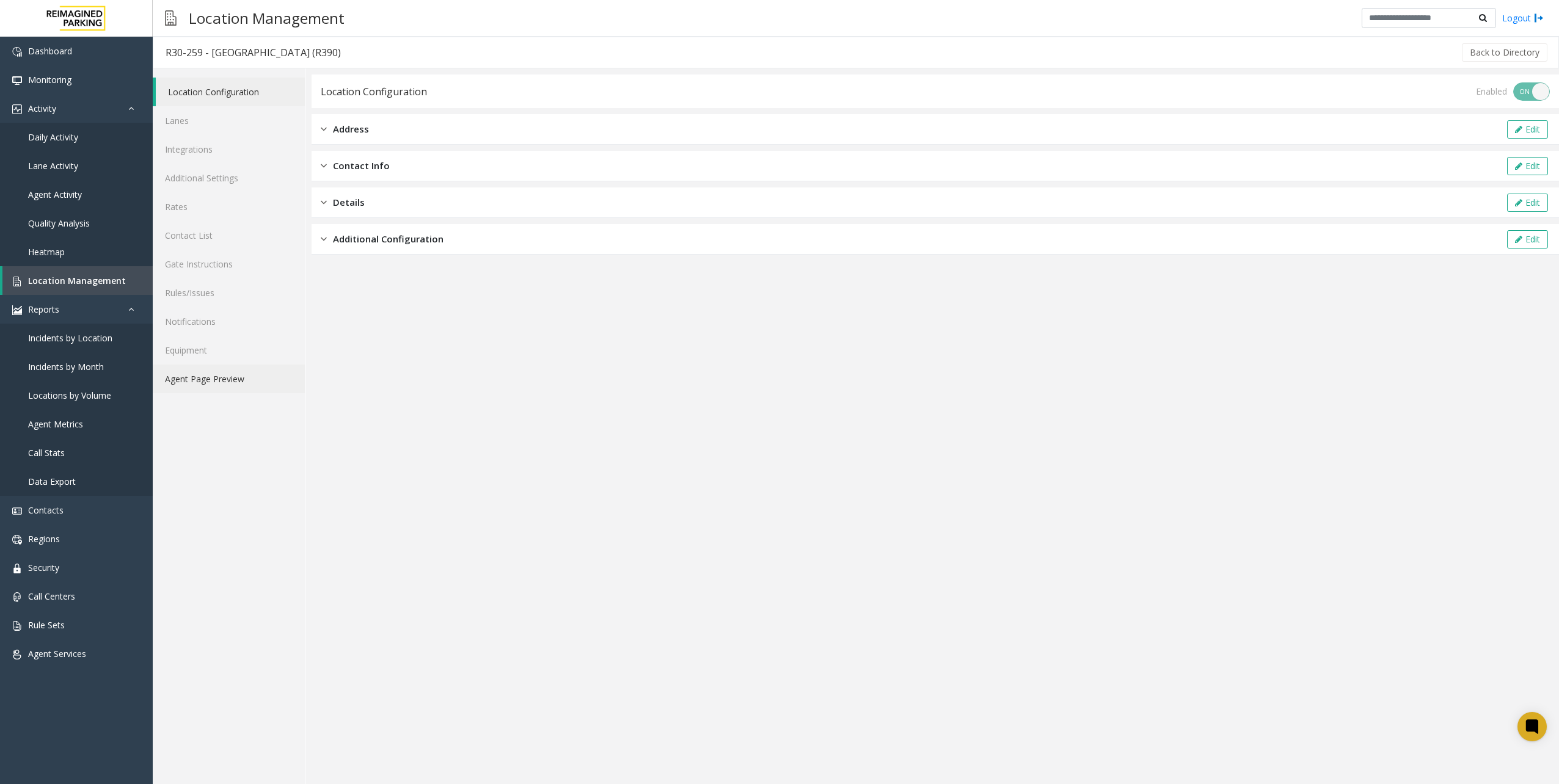
click at [236, 380] on link "Agent Page Preview" at bounding box center [229, 379] width 152 height 29
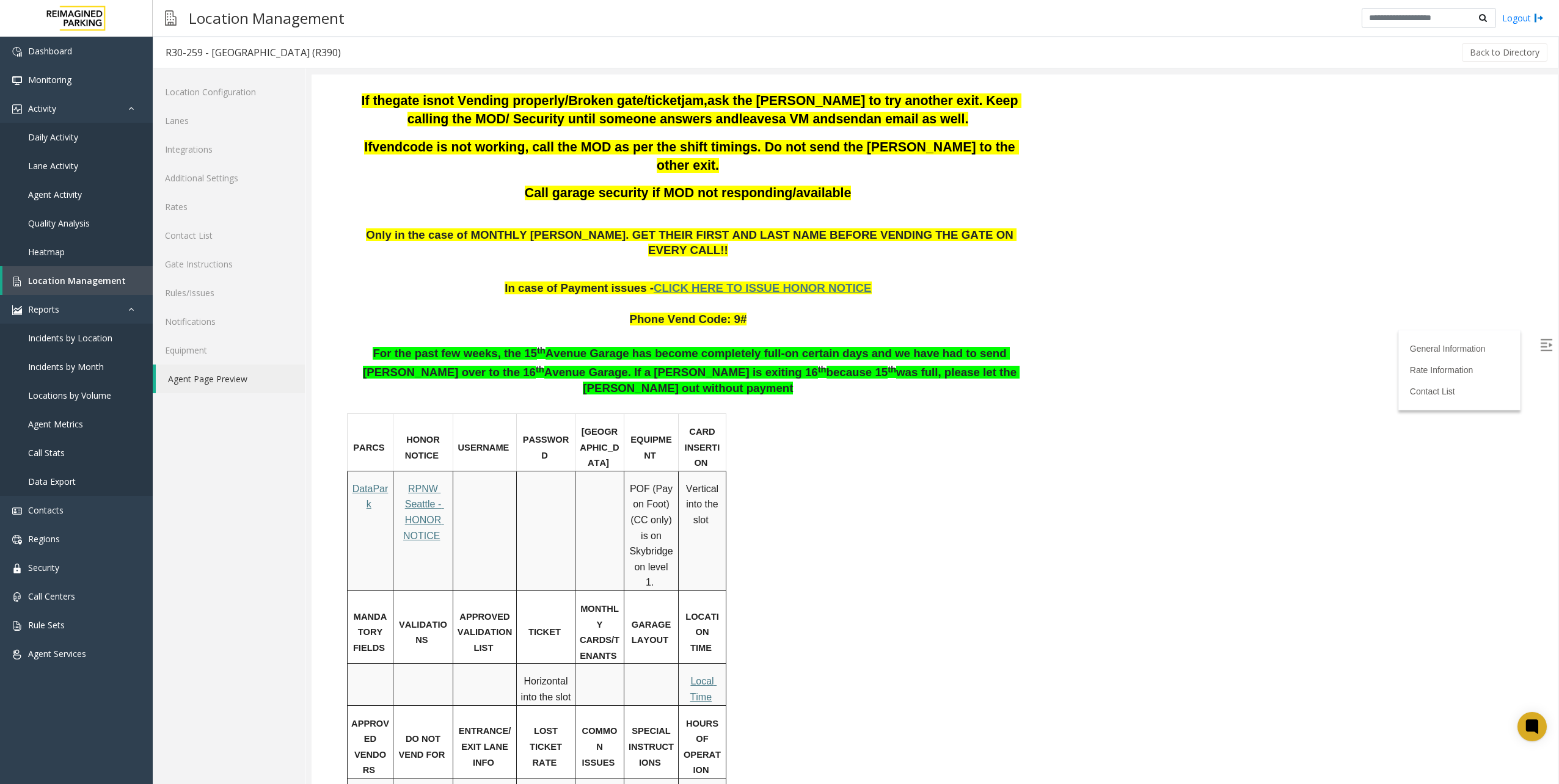
scroll to position [305, 0]
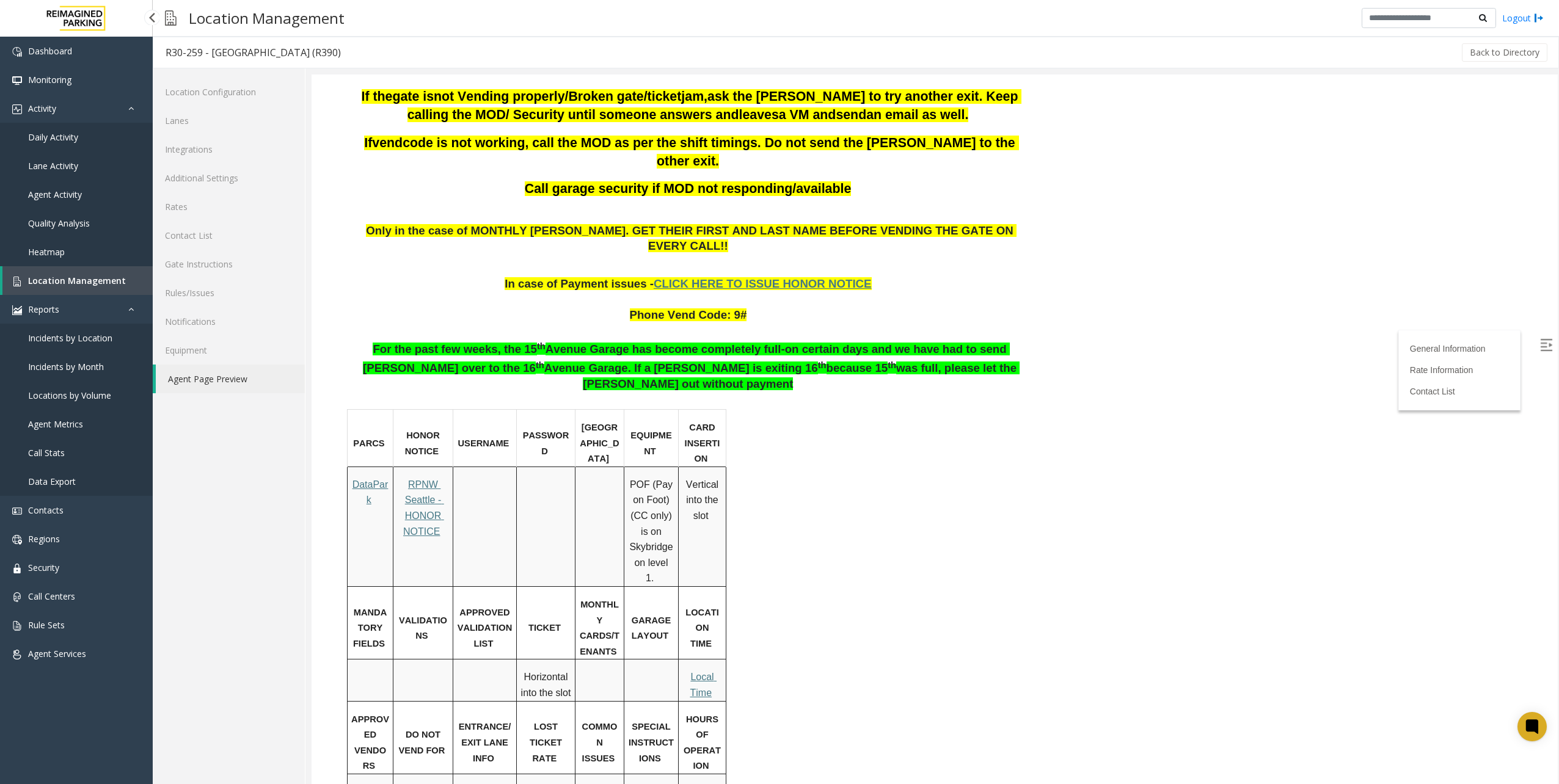
click at [83, 282] on span "Location Management" at bounding box center [77, 281] width 98 height 12
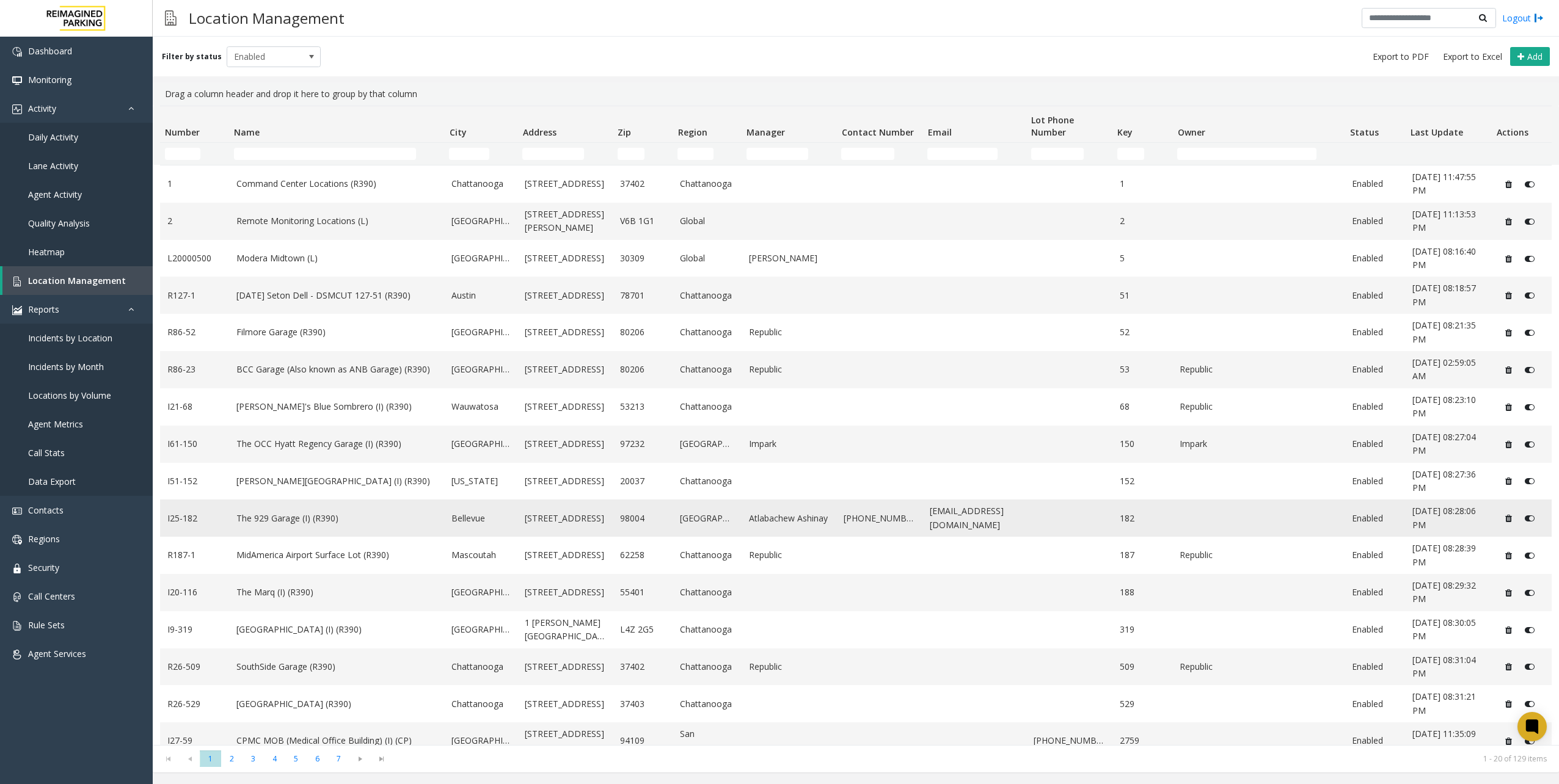
scroll to position [163, 0]
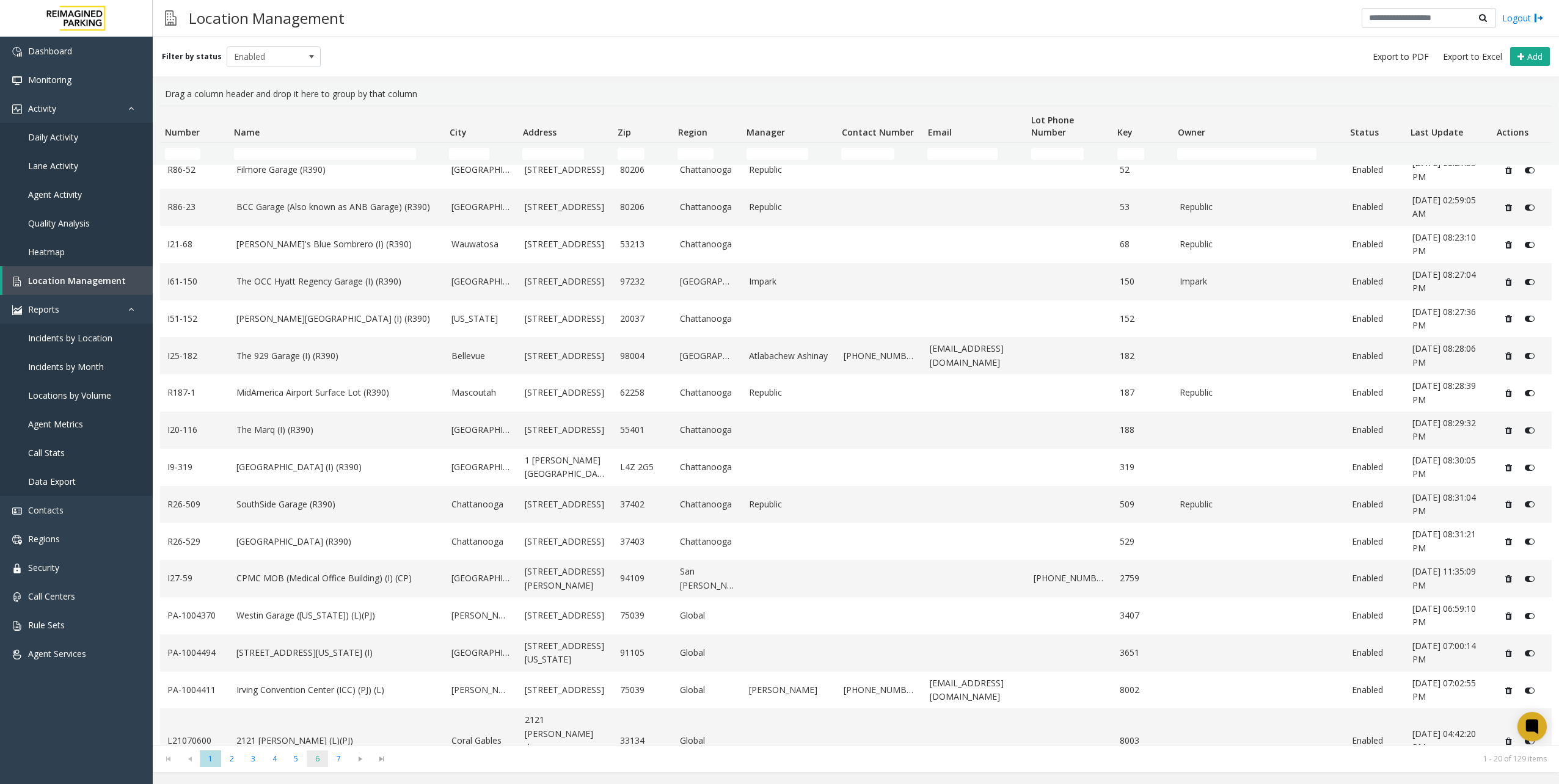
click at [314, 758] on span "6" at bounding box center [317, 759] width 21 height 17
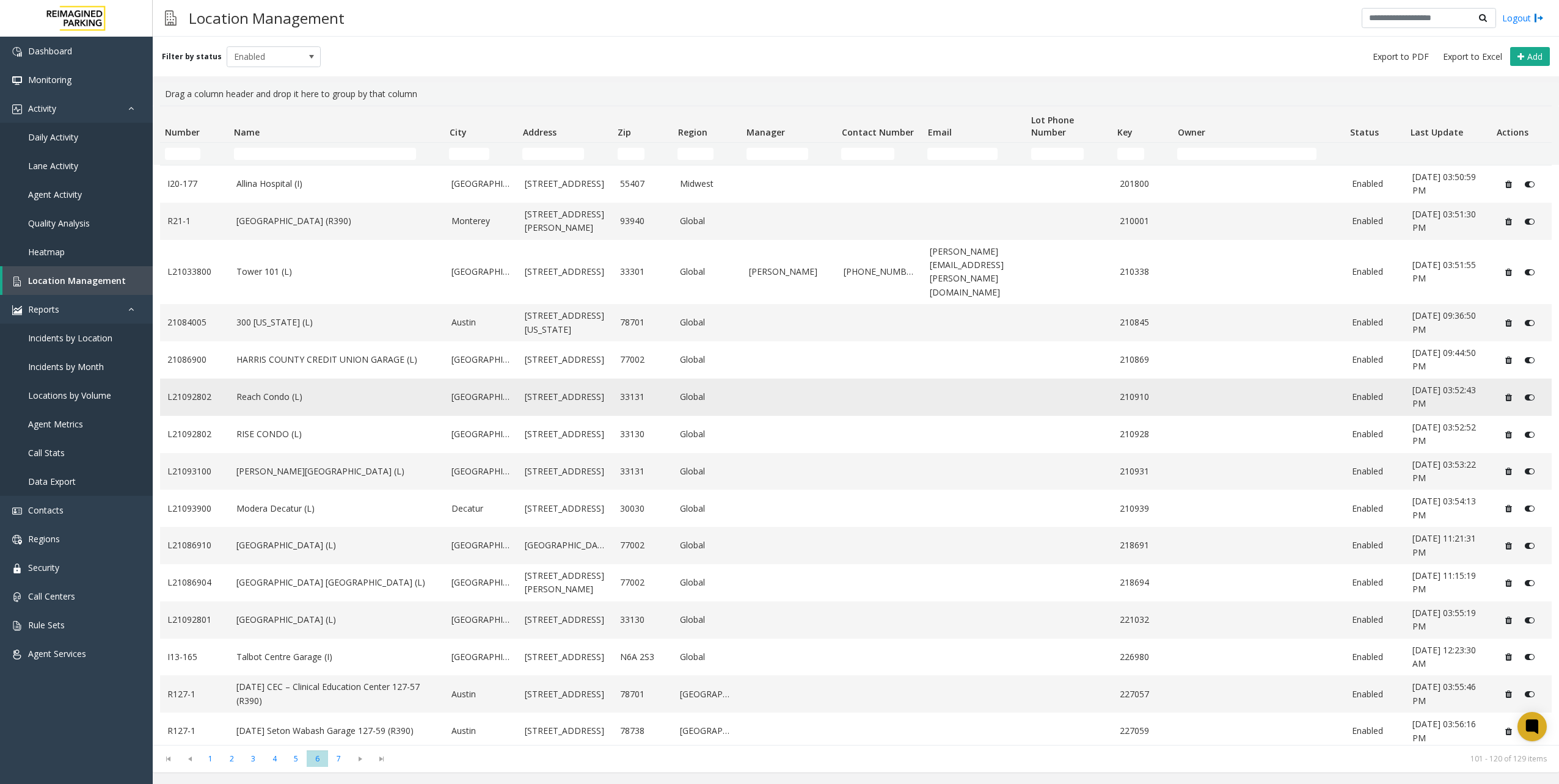
click at [347, 390] on link "Reach Condo (L)" at bounding box center [337, 396] width 201 height 13
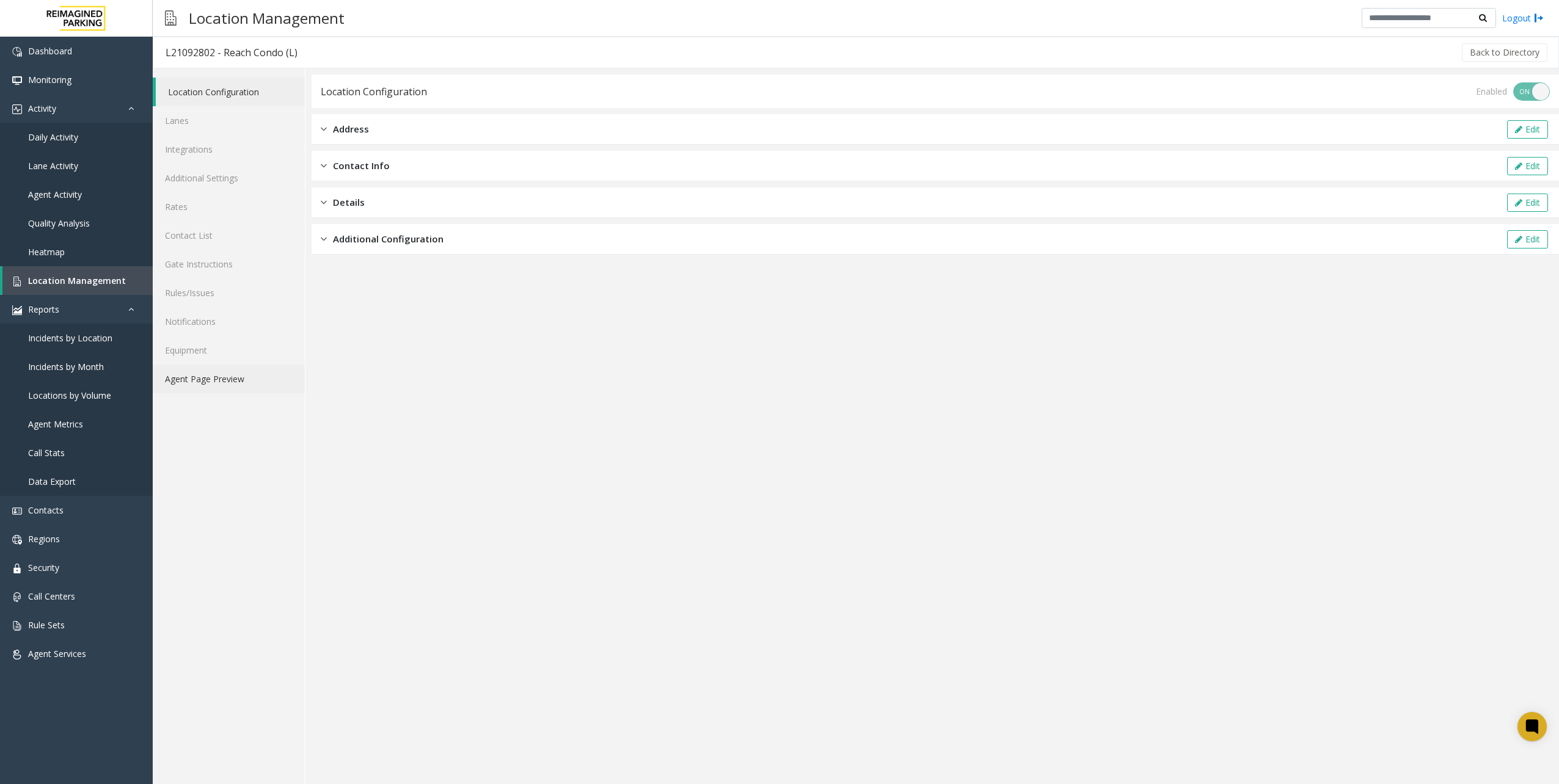
click at [258, 376] on link "Agent Page Preview" at bounding box center [229, 379] width 152 height 29
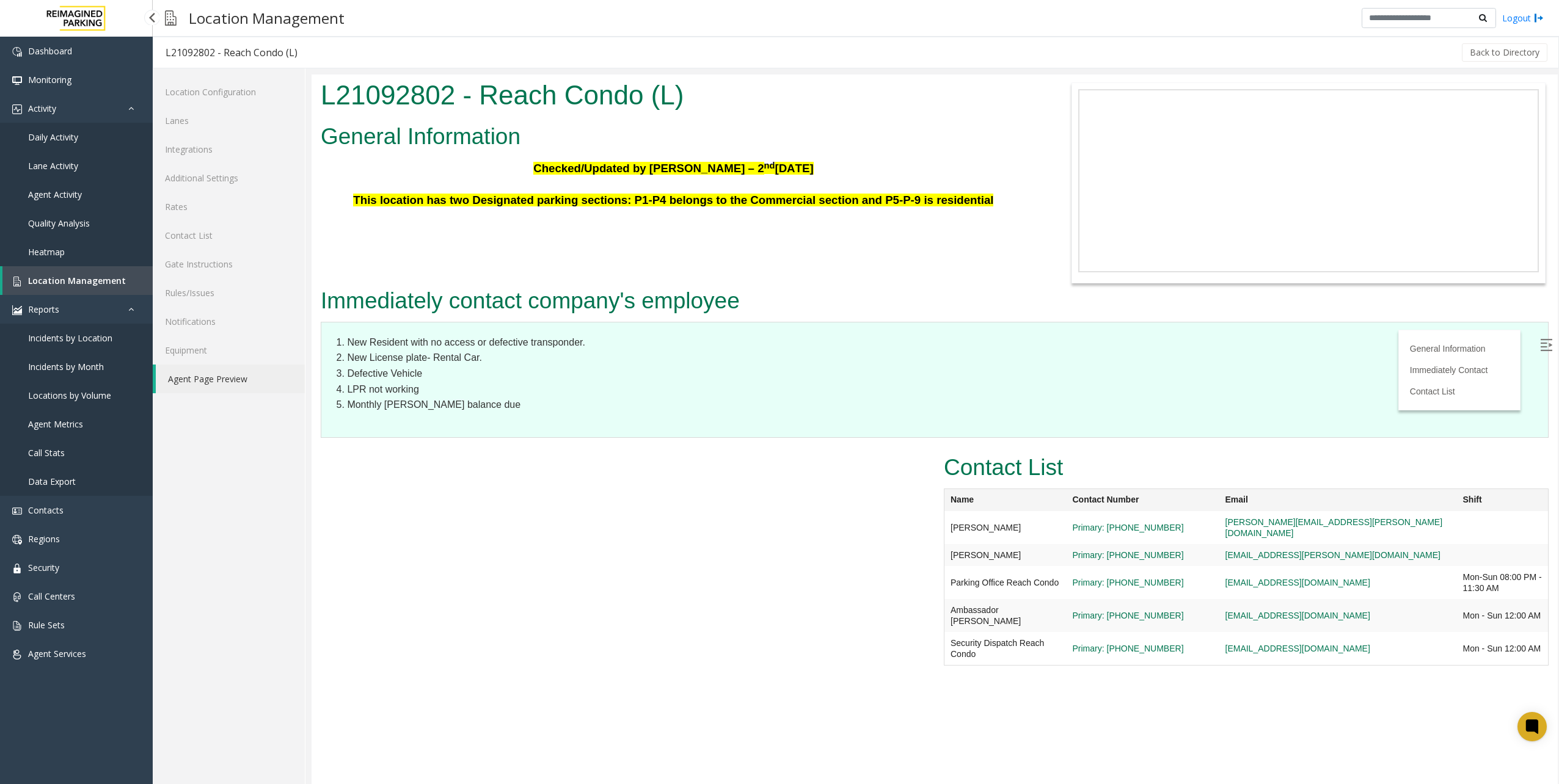
click at [95, 278] on span "Location Management" at bounding box center [77, 281] width 98 height 12
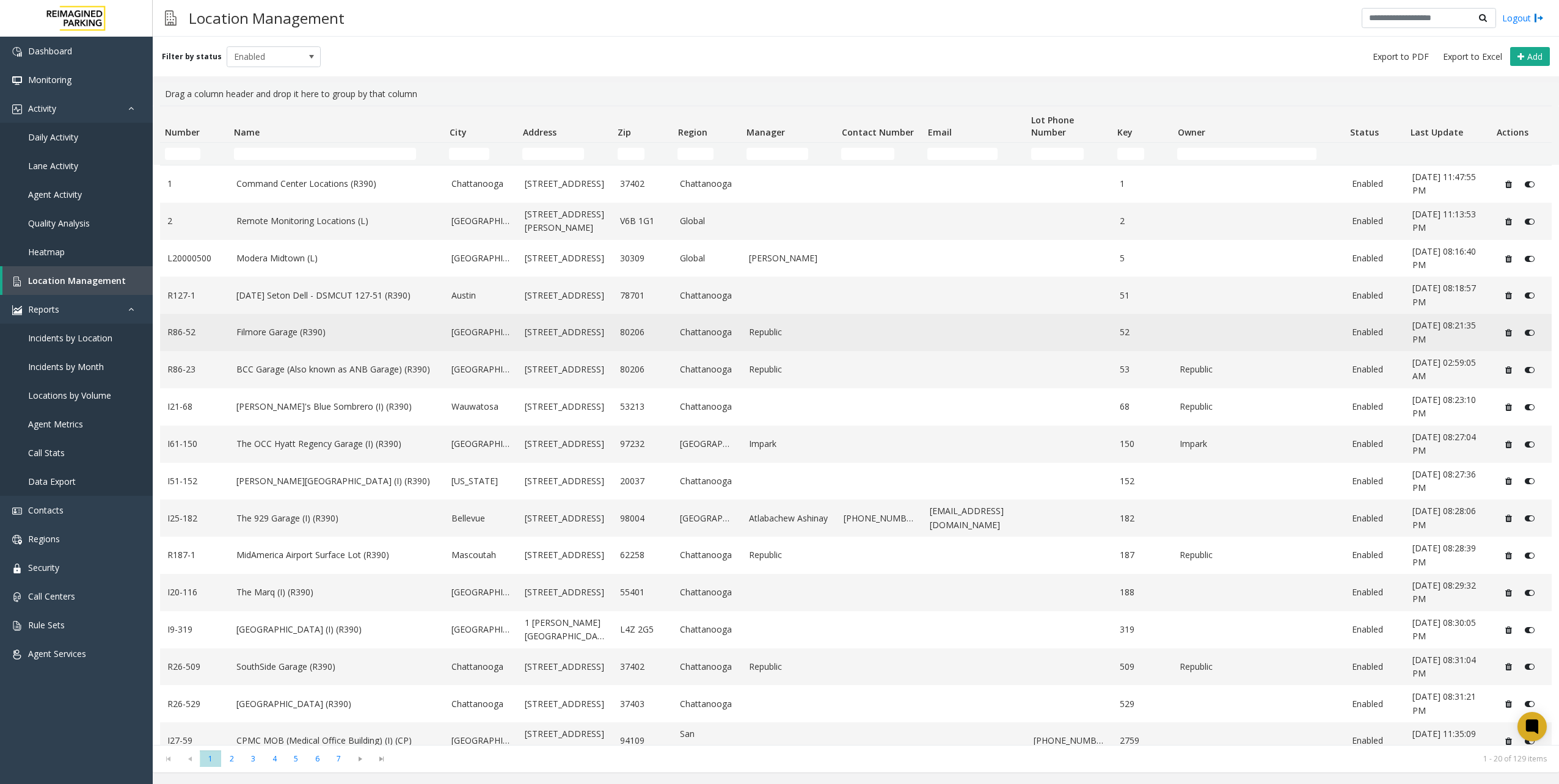
click at [282, 334] on link "Filmore Garage (R390)" at bounding box center [337, 332] width 201 height 13
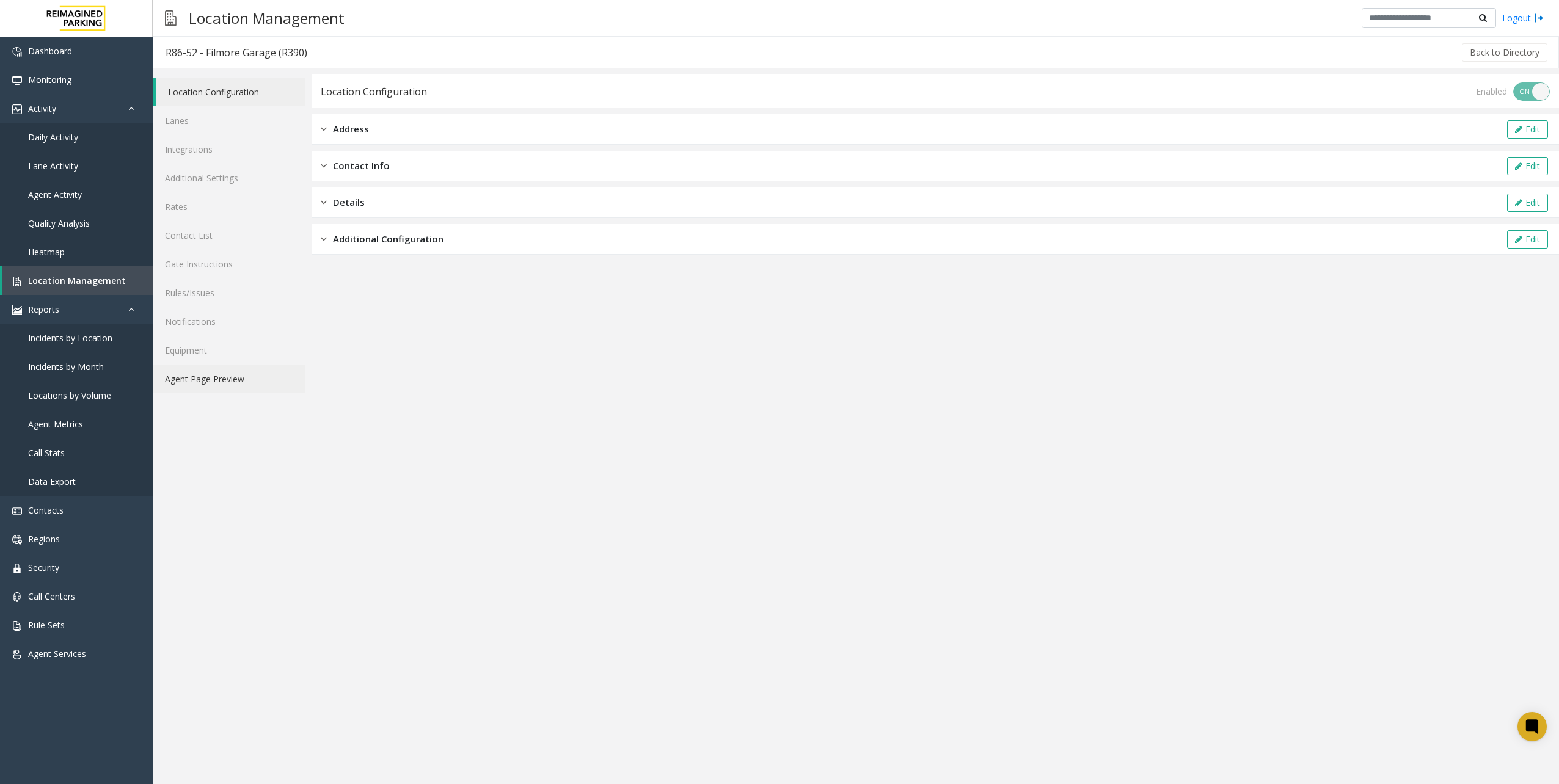
click at [257, 385] on link "Agent Page Preview" at bounding box center [229, 379] width 152 height 29
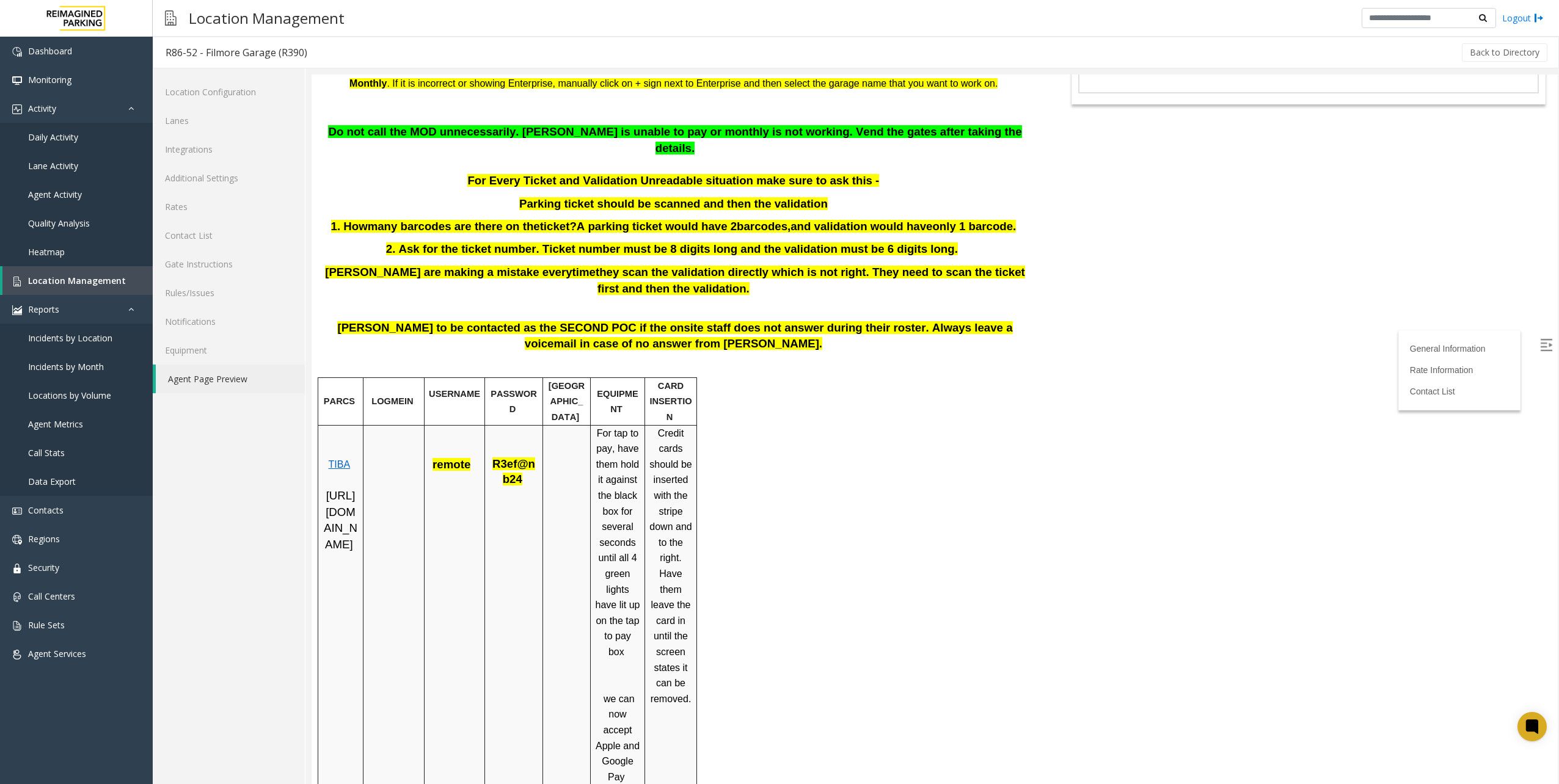
scroll to position [183, 0]
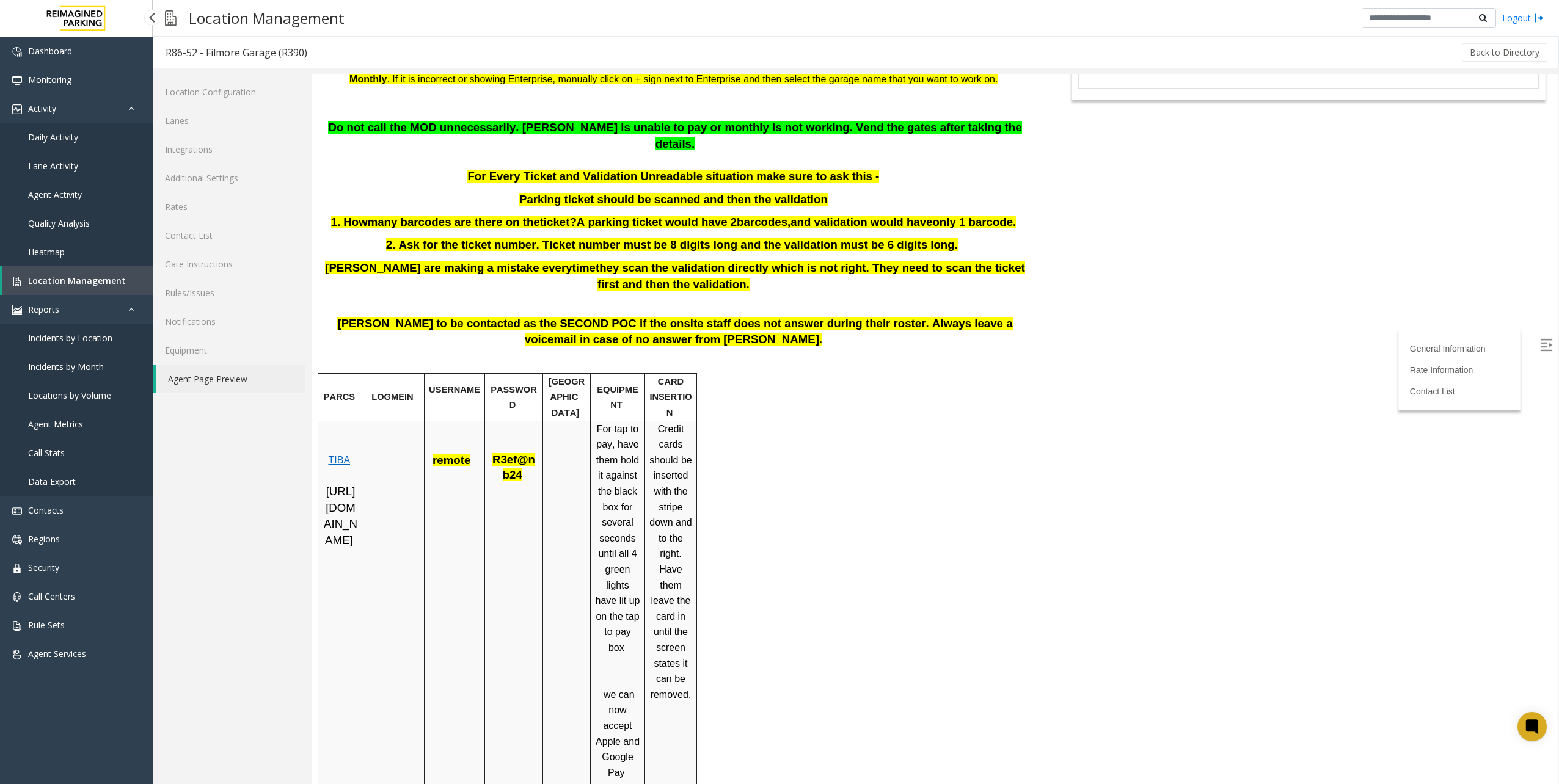
click at [58, 278] on span "Location Management" at bounding box center [77, 281] width 98 height 12
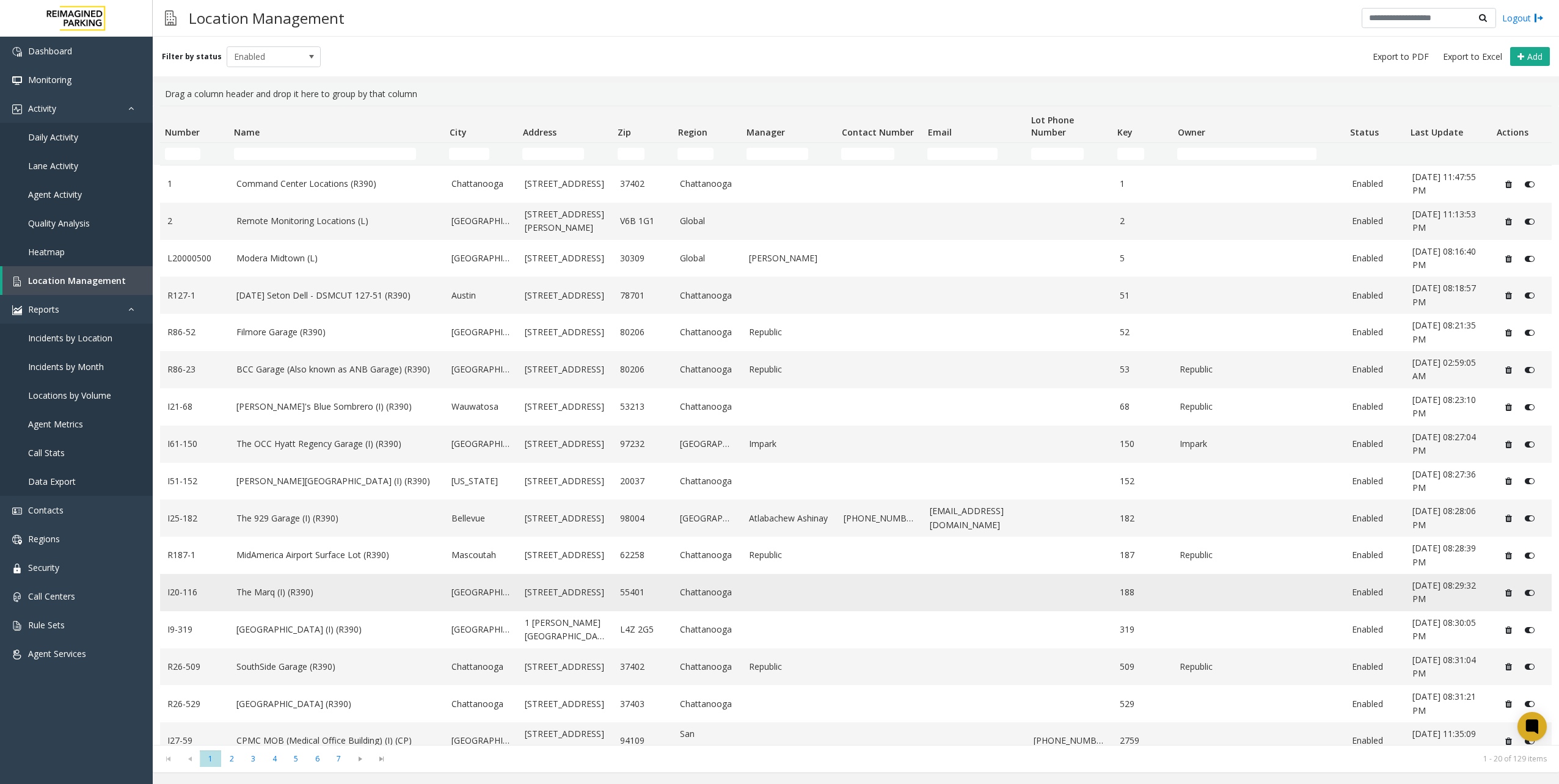
scroll to position [122, 0]
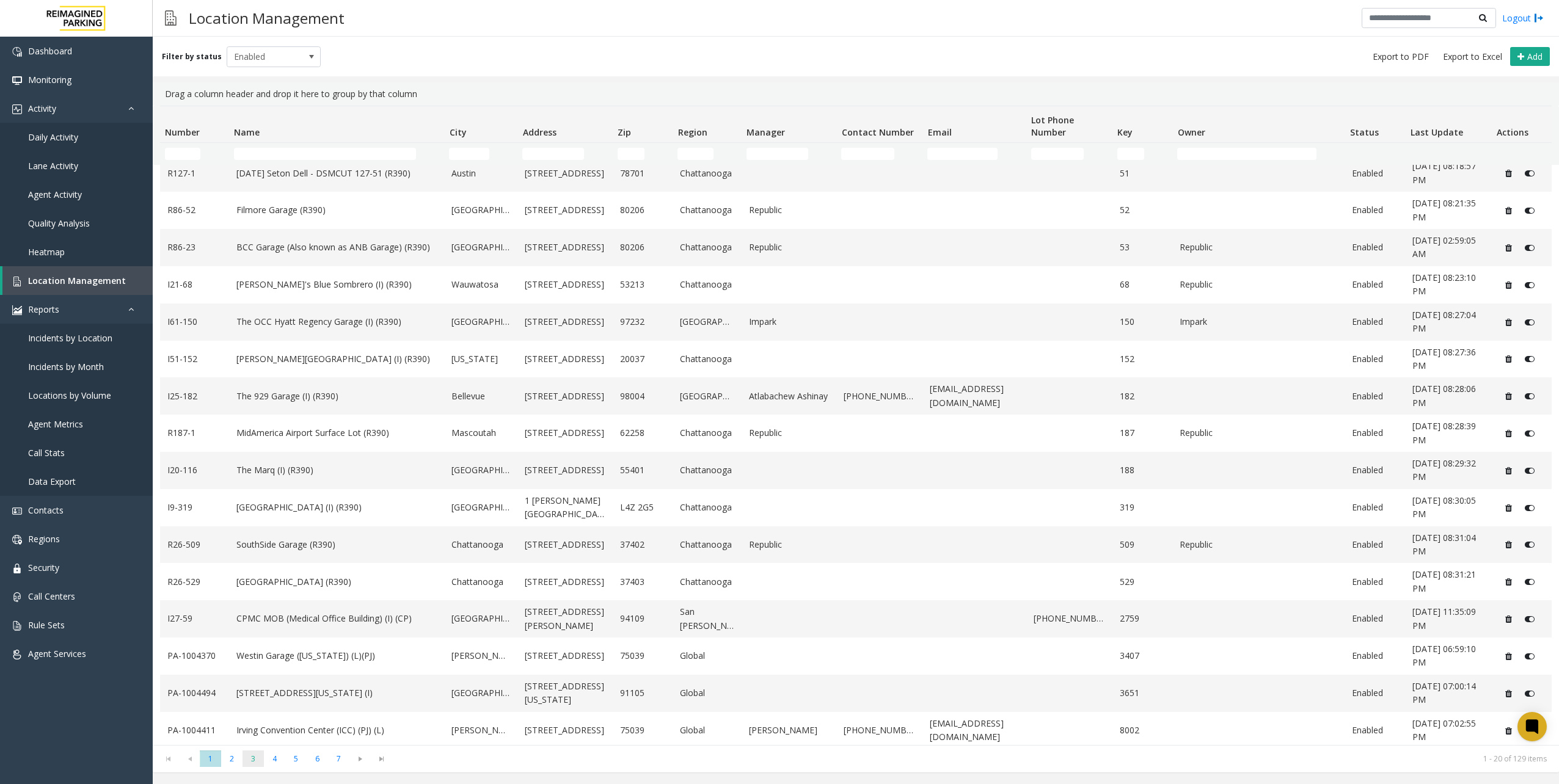
click at [251, 763] on span "3" at bounding box center [253, 759] width 21 height 17
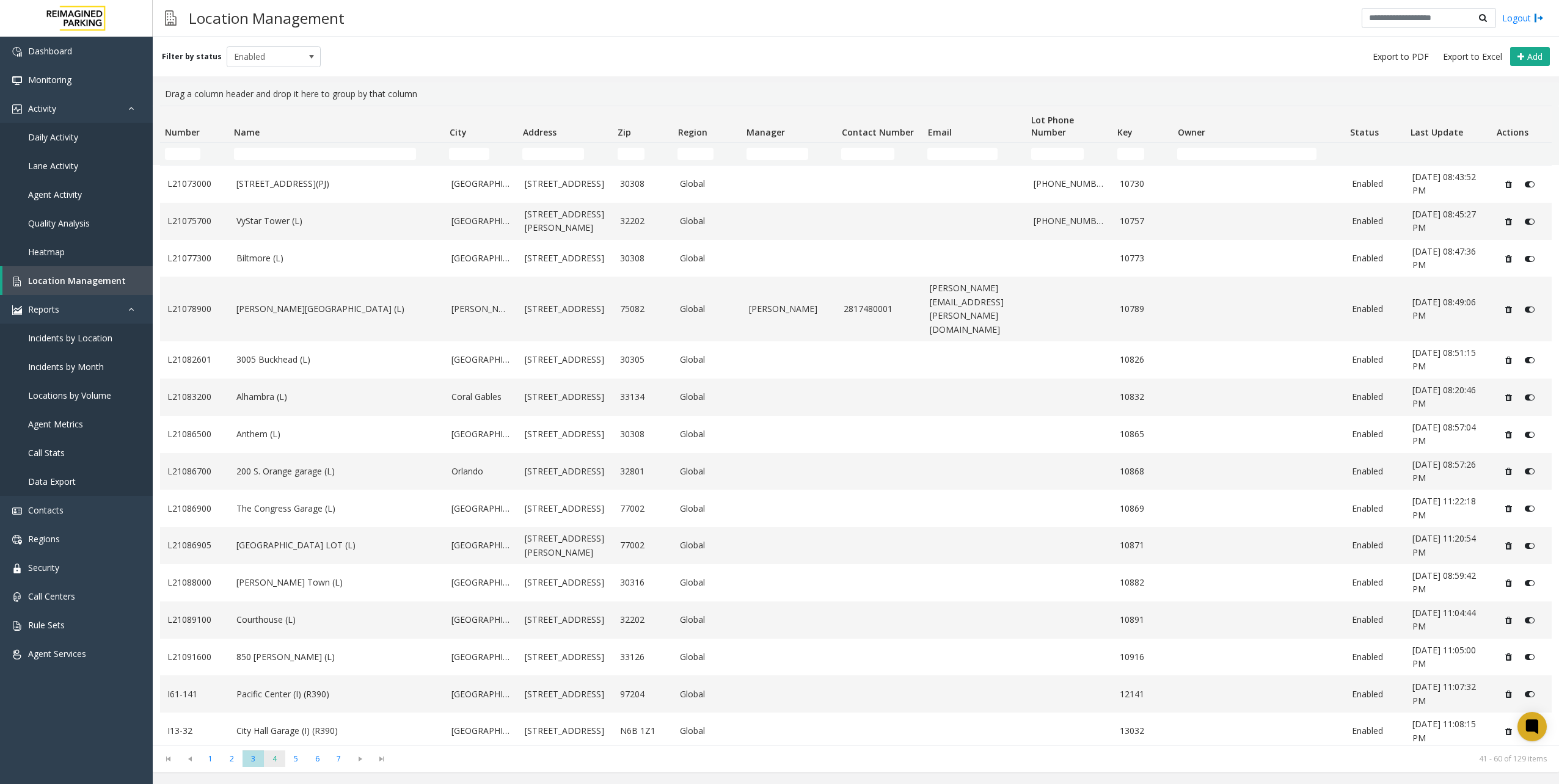
click at [276, 758] on span "4" at bounding box center [274, 759] width 21 height 17
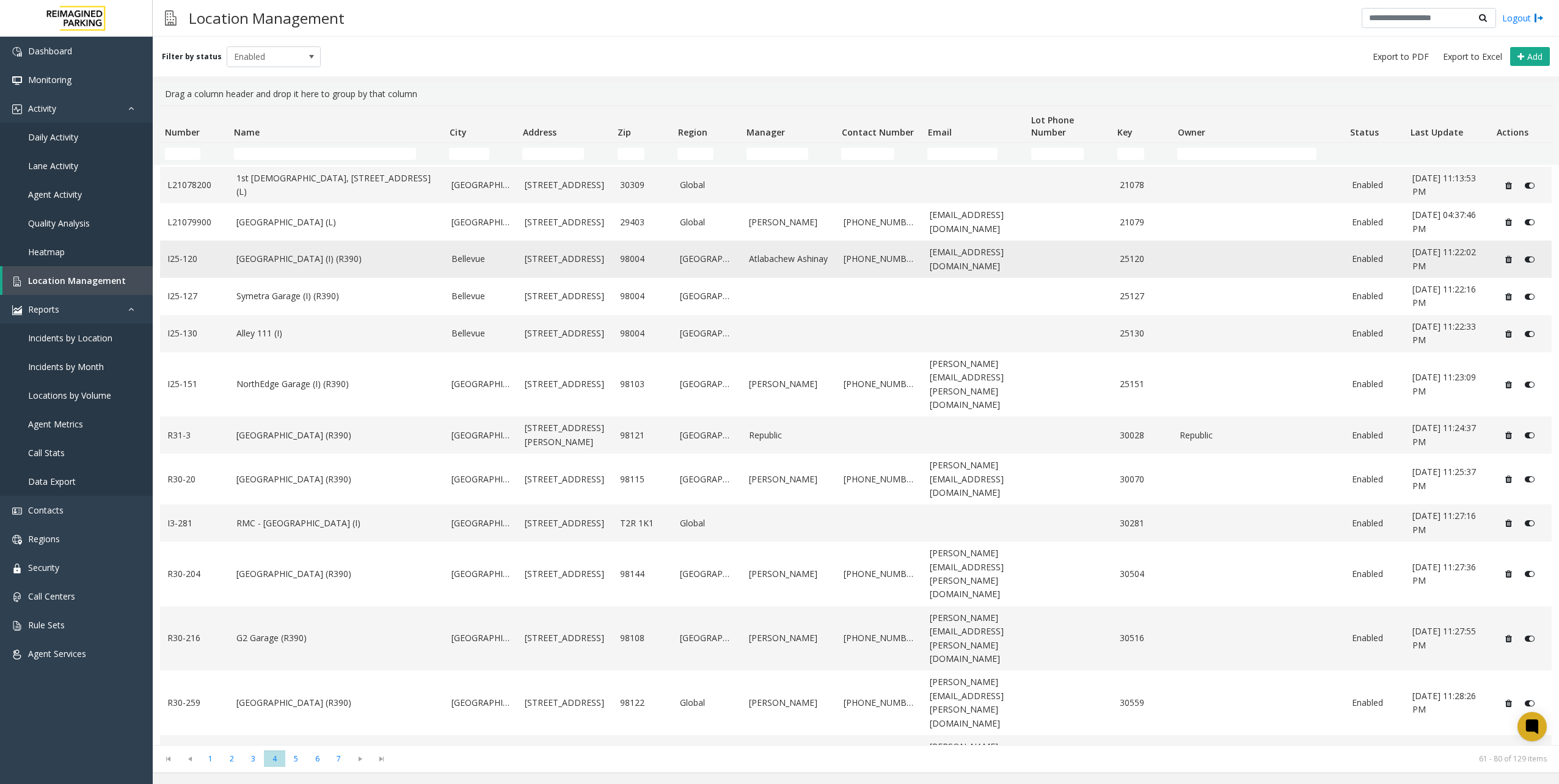
scroll to position [163, 0]
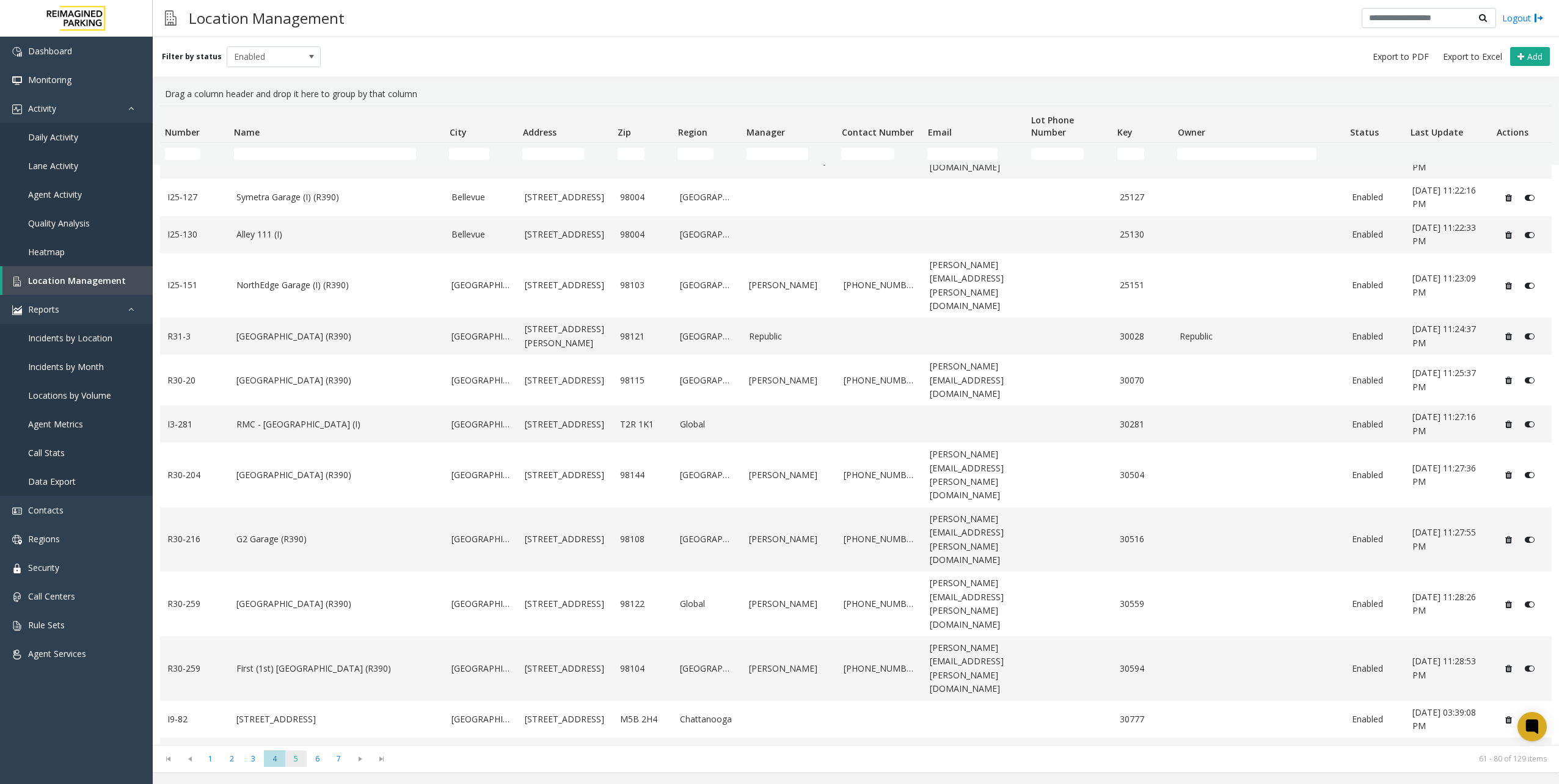
click at [294, 761] on span "5" at bounding box center [296, 759] width 21 height 17
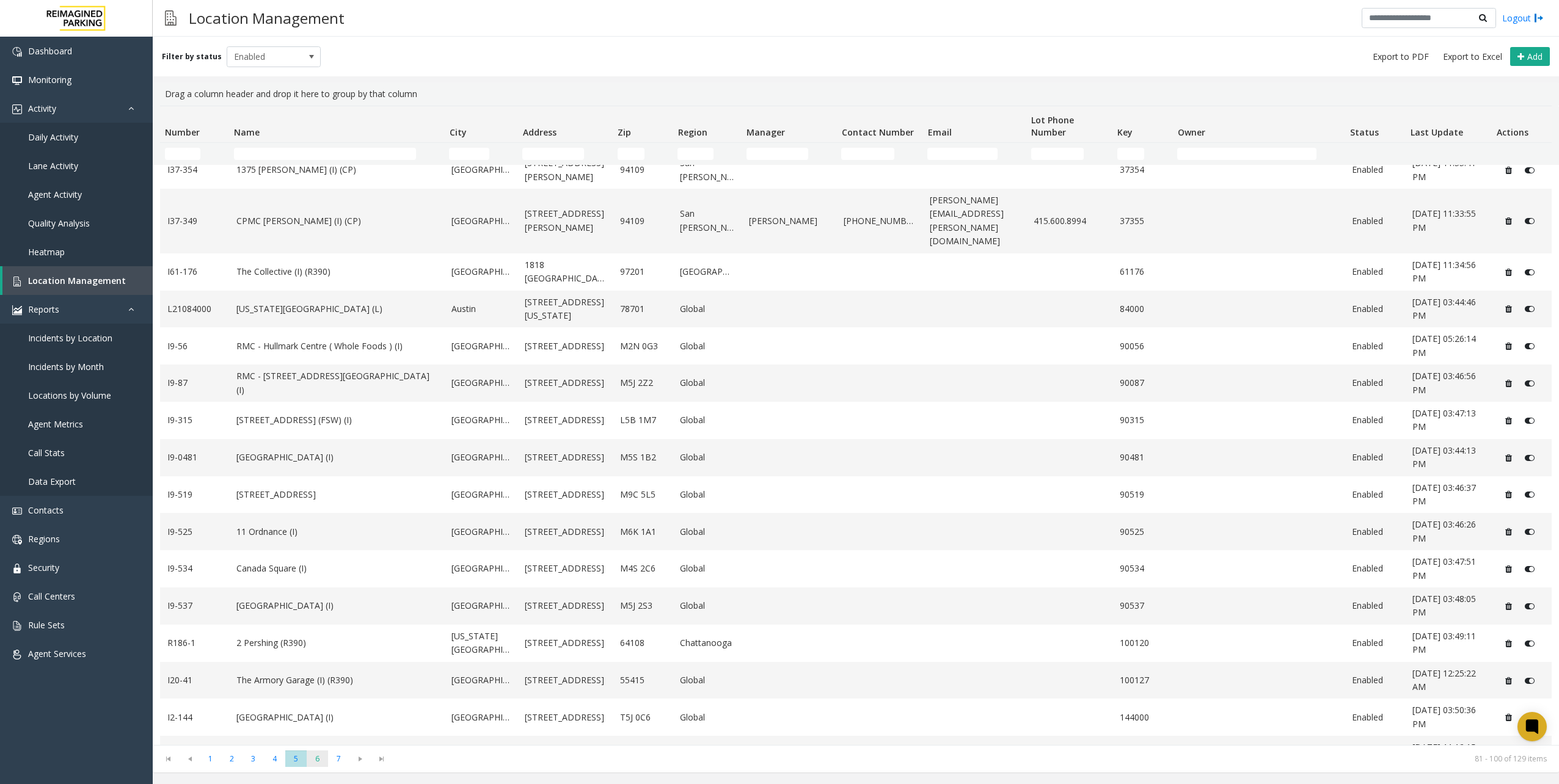
click at [325, 754] on span "6" at bounding box center [317, 759] width 21 height 17
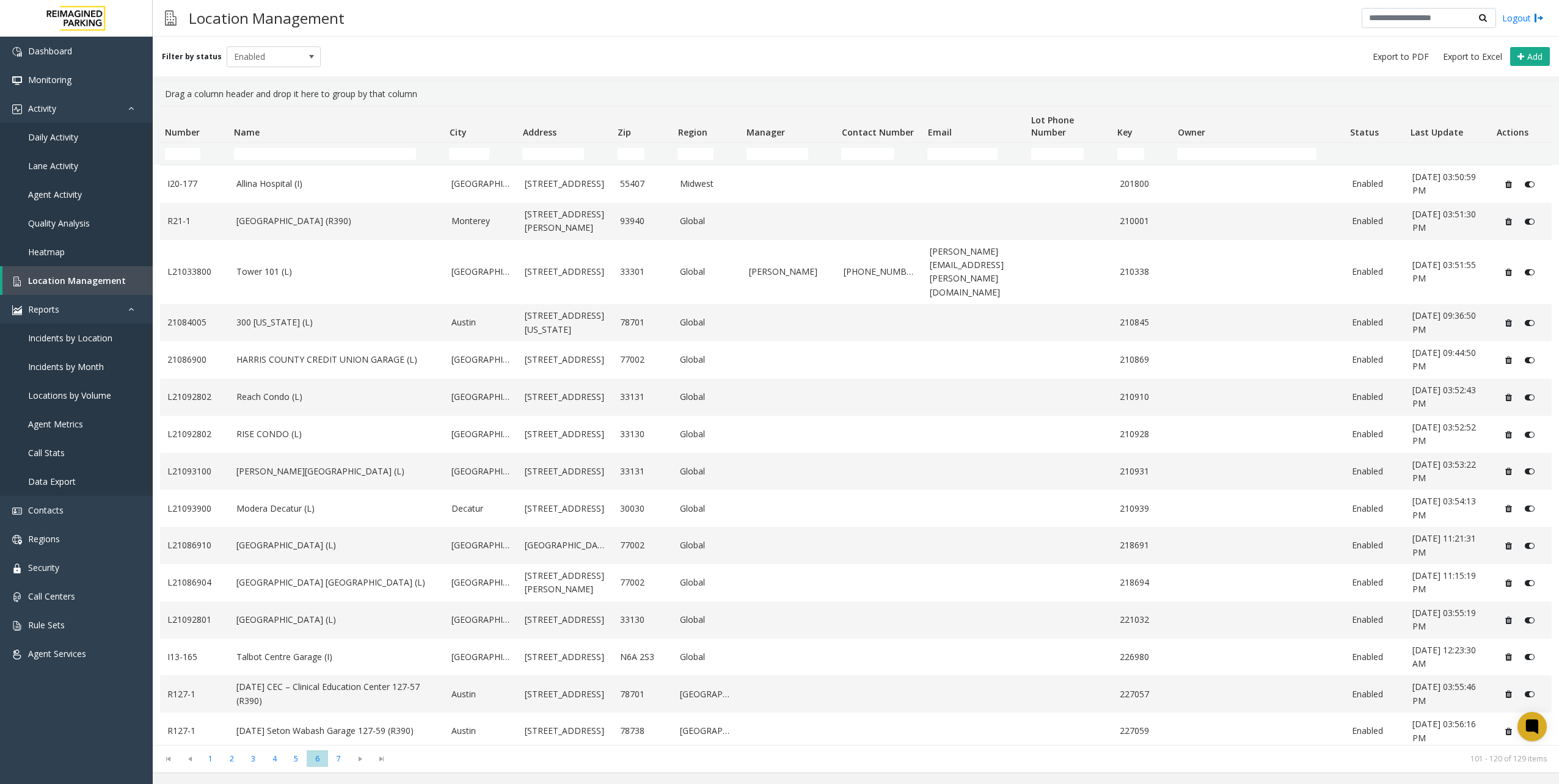
click at [336, 750] on kendo-pager "* * * * * * * 1 2 3 4 5 6 7 101 - 120 of 129 items" at bounding box center [856, 758] width 1406 height 28
click at [338, 760] on span "7" at bounding box center [338, 759] width 21 height 17
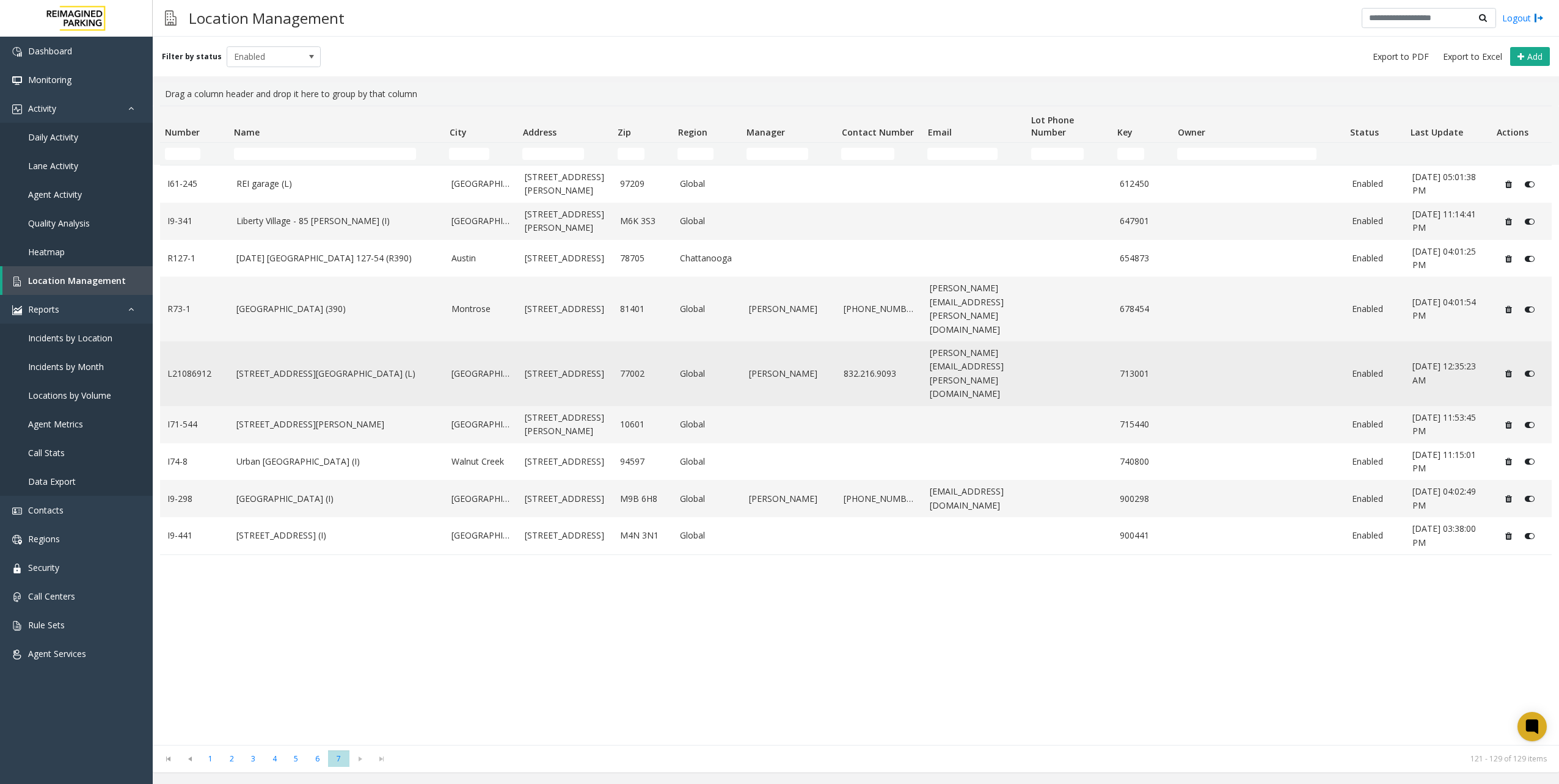
click at [348, 367] on link "[STREET_ADDRESS][GEOGRAPHIC_DATA] (L)" at bounding box center [337, 373] width 201 height 13
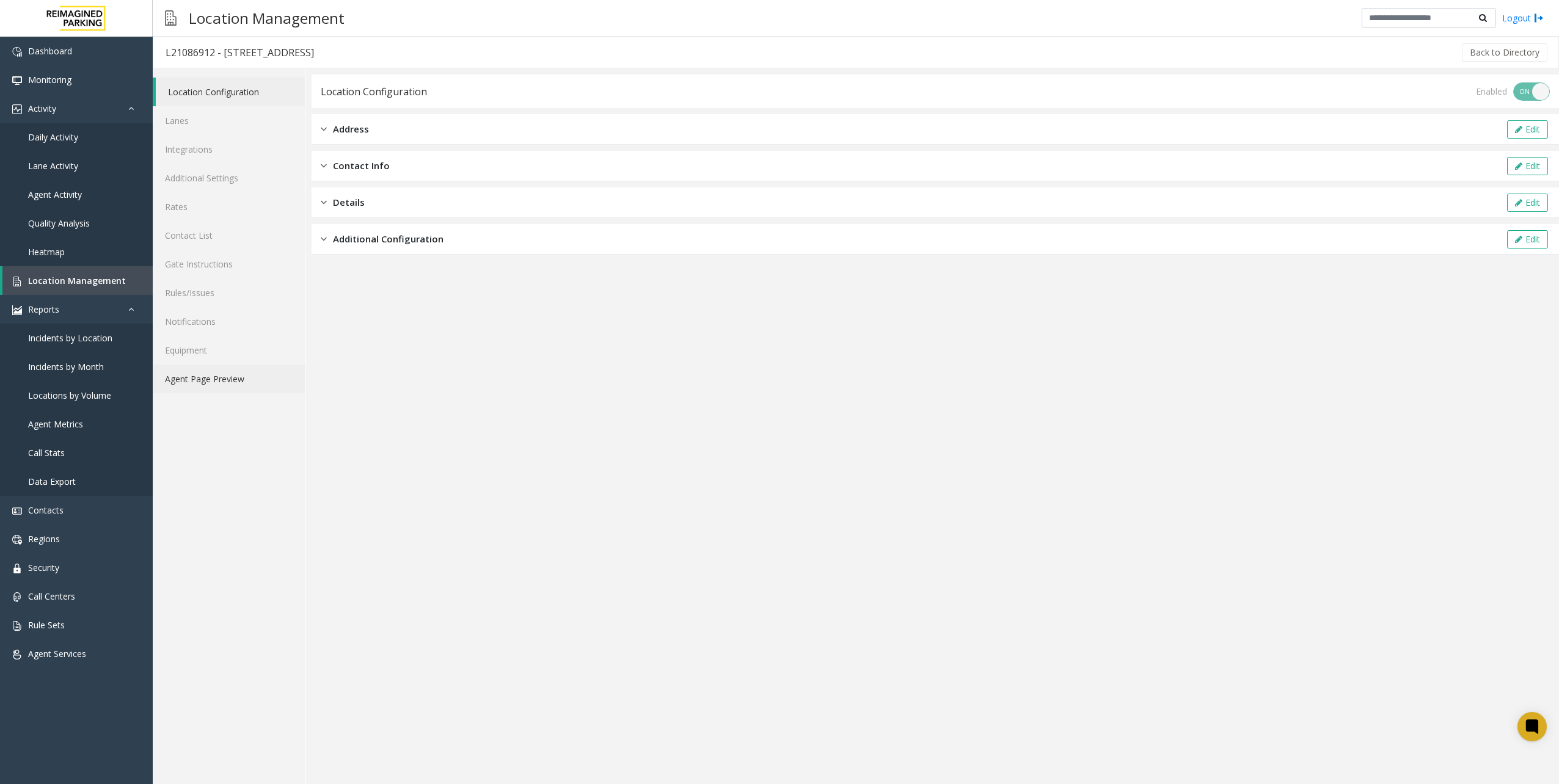
click at [248, 367] on link "Agent Page Preview" at bounding box center [229, 379] width 152 height 29
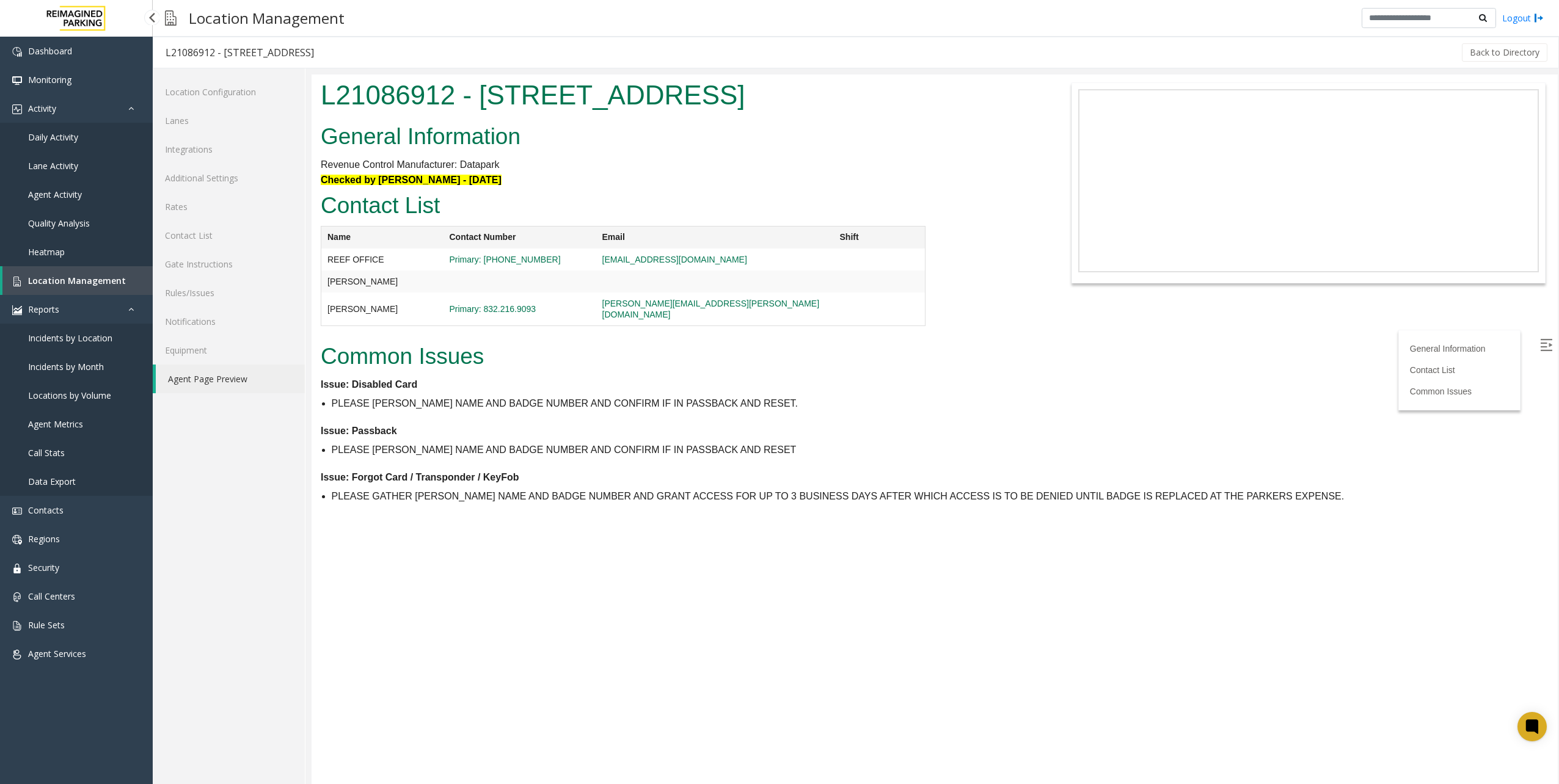
click at [118, 287] on link "Location Management" at bounding box center [78, 280] width 150 height 29
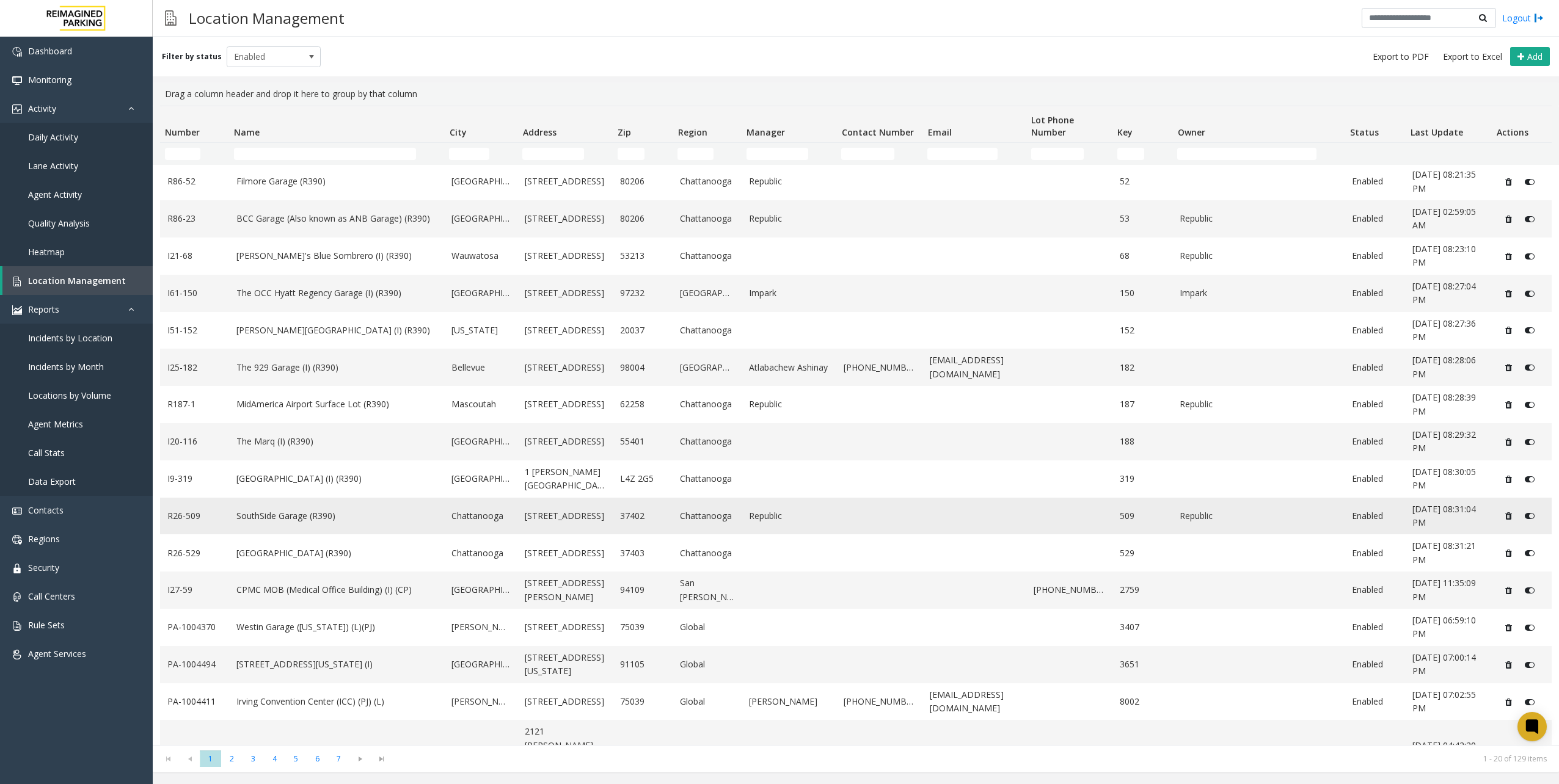
scroll to position [163, 0]
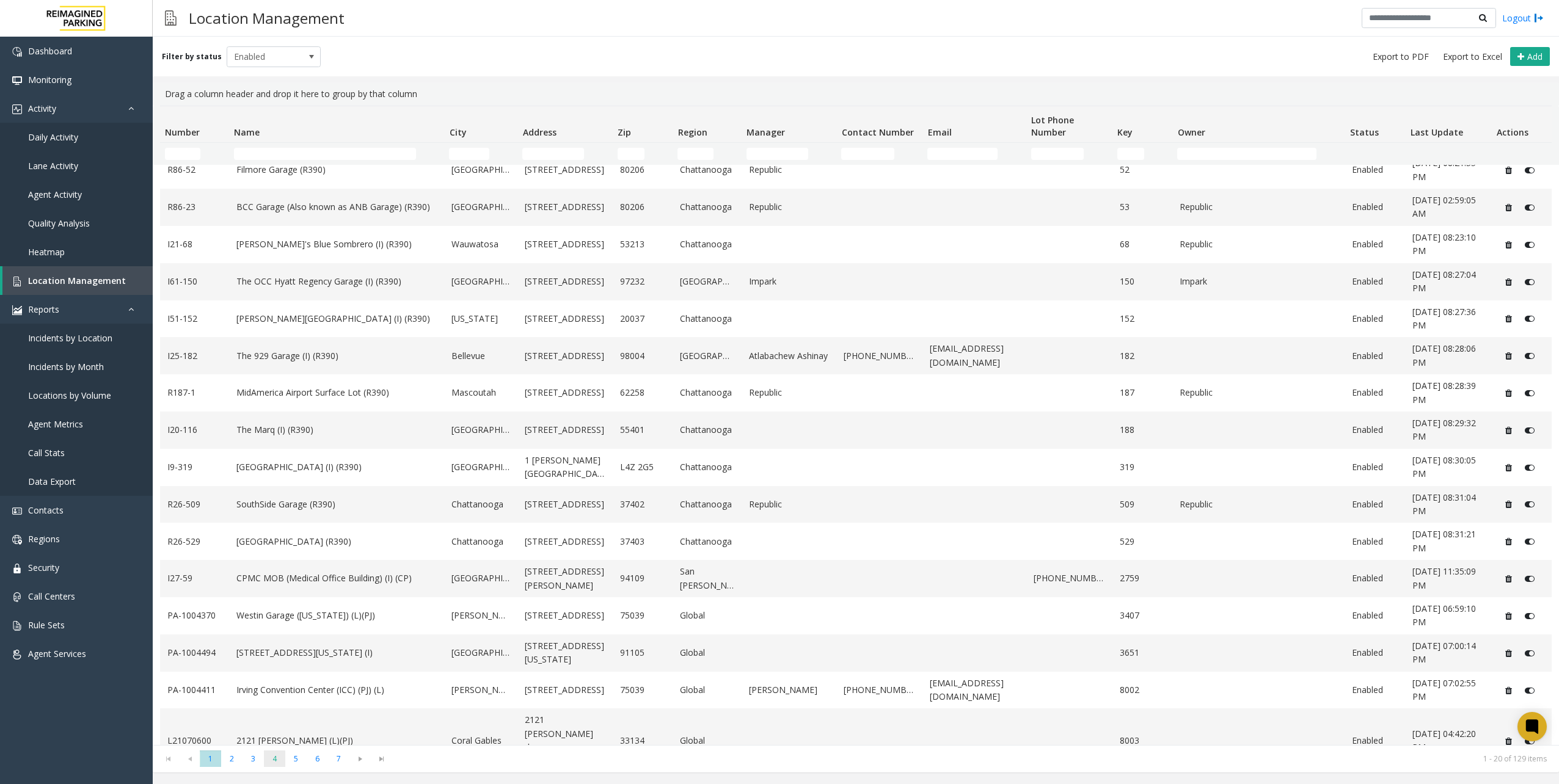
click at [276, 765] on span "4" at bounding box center [274, 759] width 21 height 17
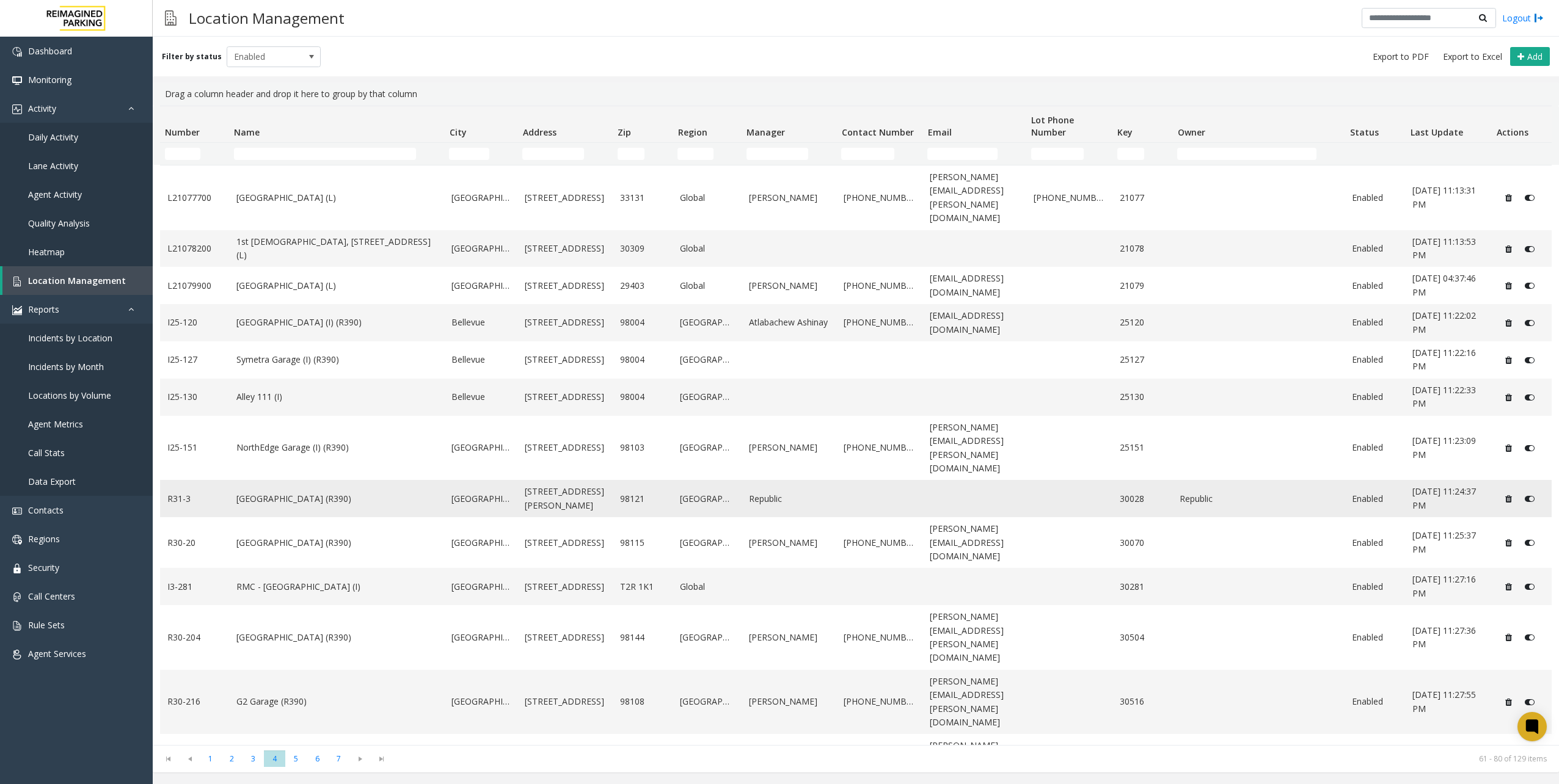
click at [352, 492] on link "[GEOGRAPHIC_DATA] (R390)" at bounding box center [337, 499] width 201 height 13
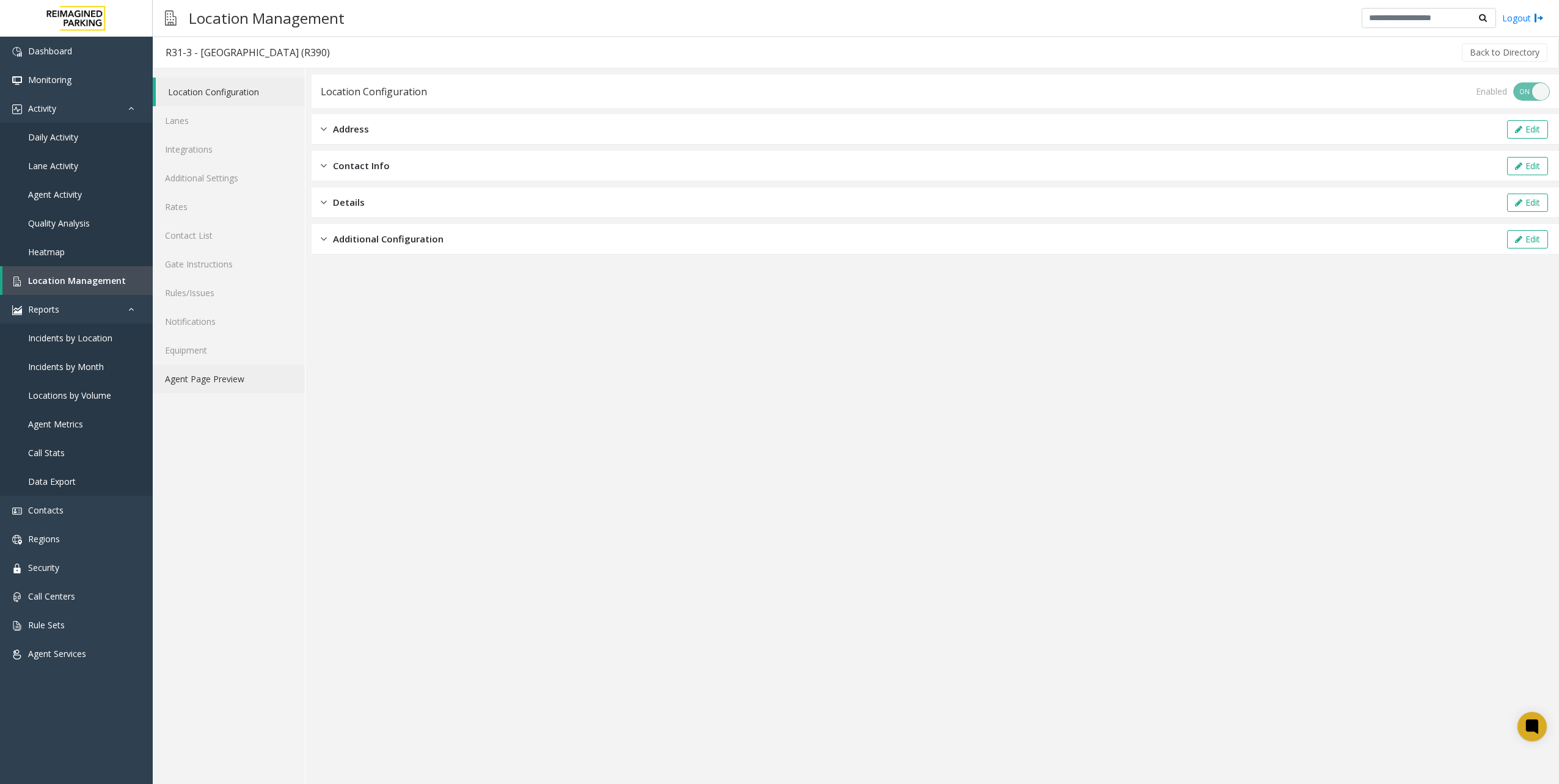
click at [233, 375] on link "Agent Page Preview" at bounding box center [229, 379] width 152 height 29
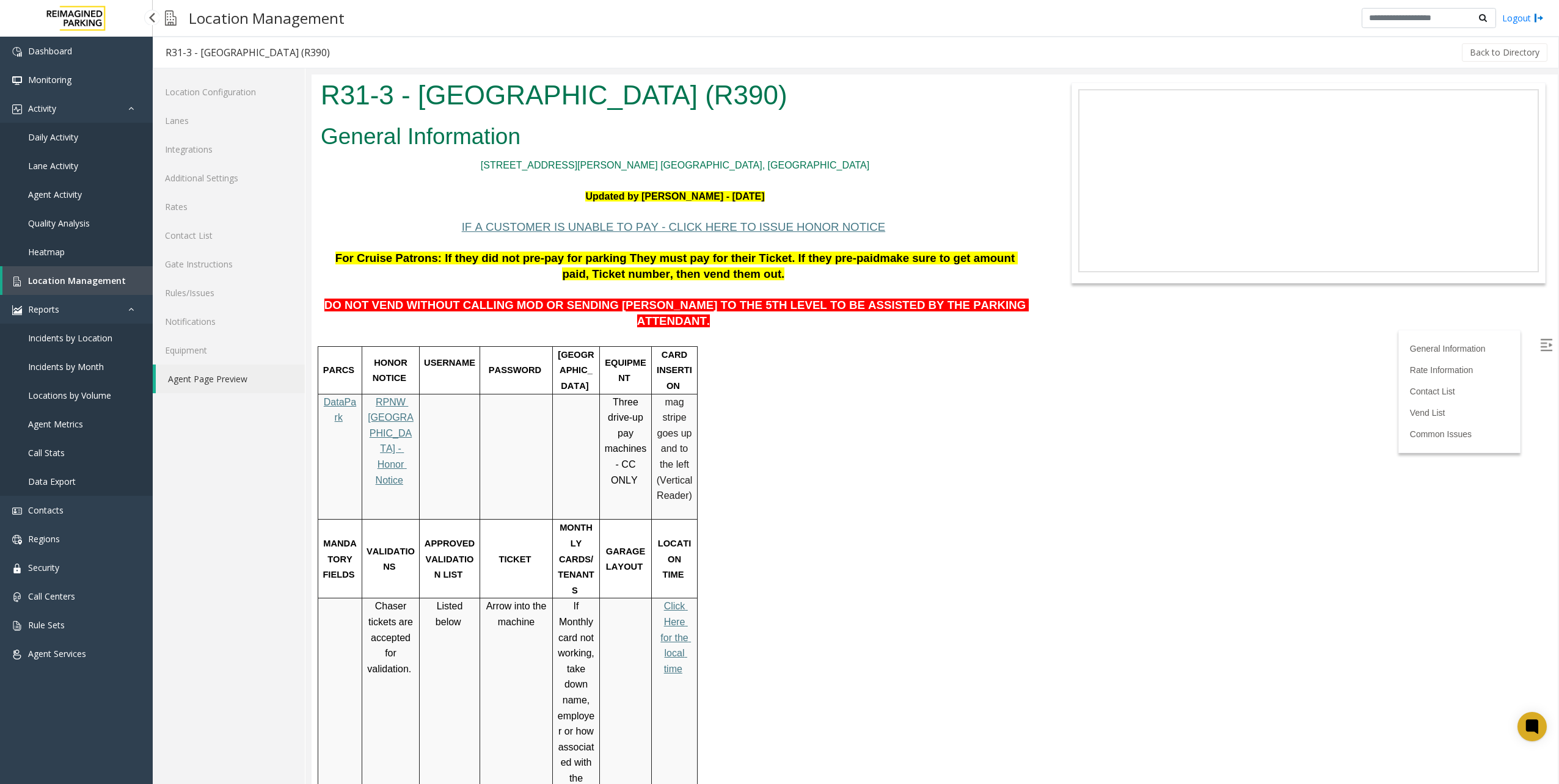
click at [123, 284] on link "Location Management" at bounding box center [78, 280] width 150 height 29
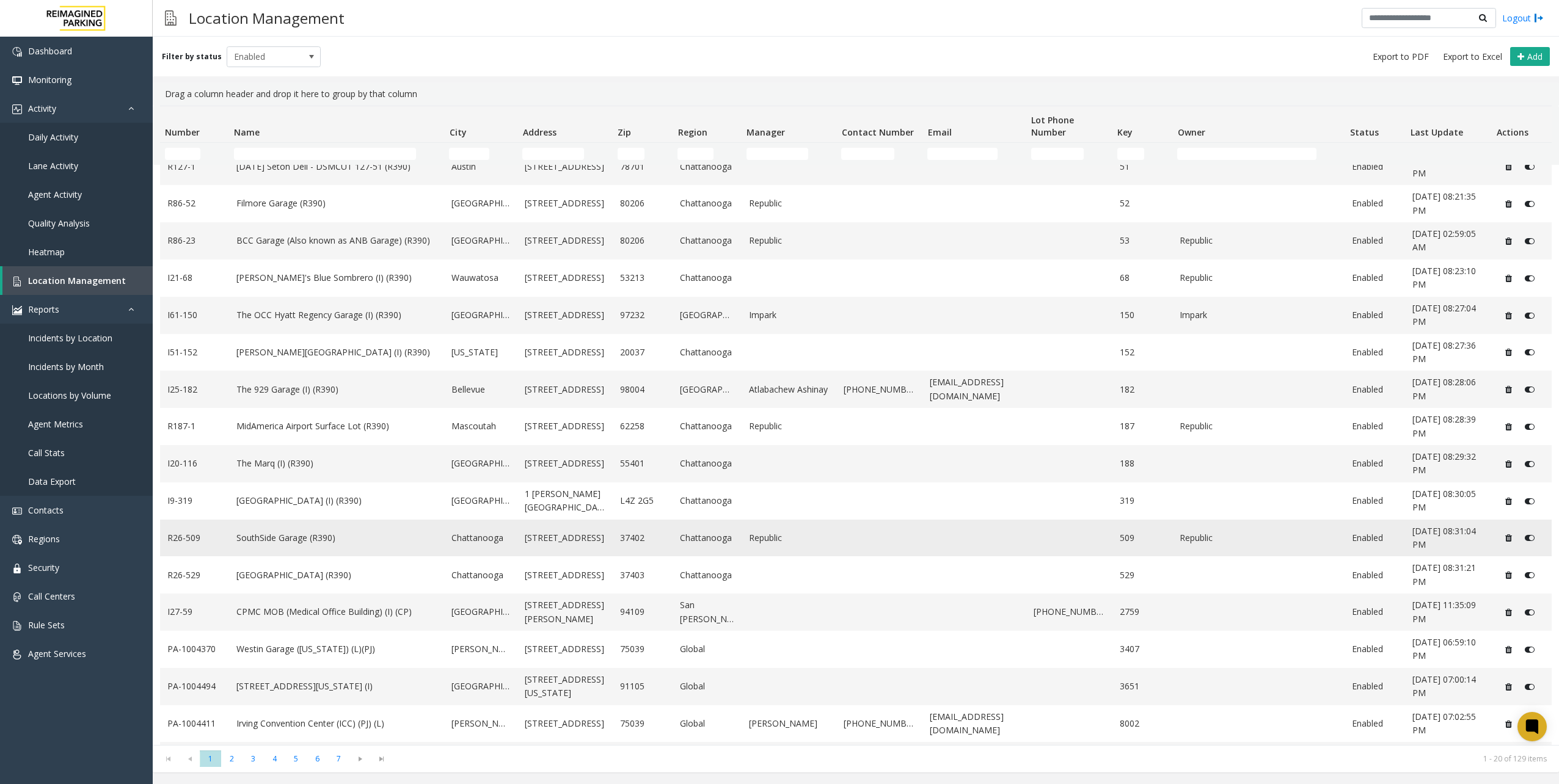
scroll to position [163, 0]
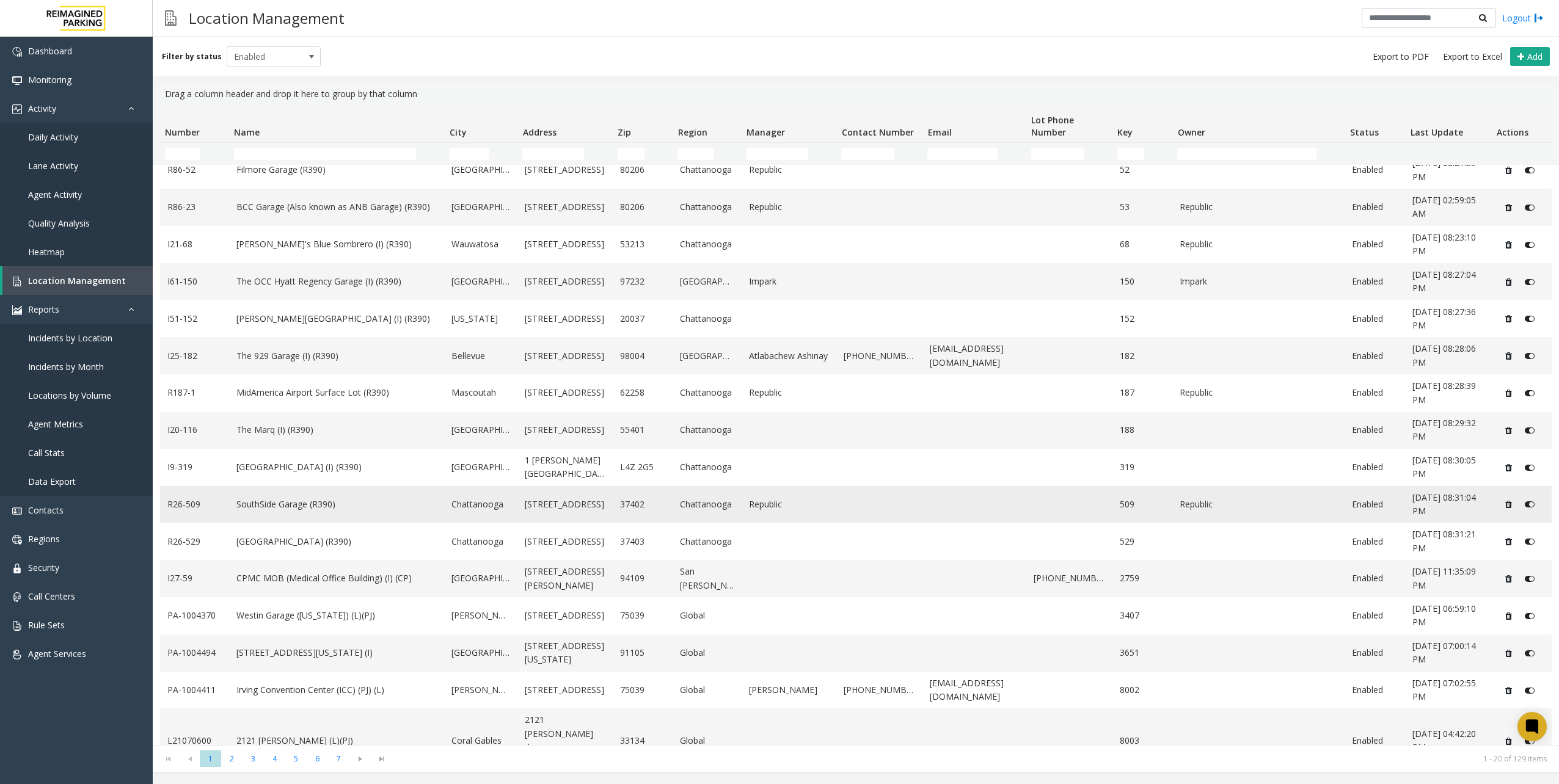
click at [323, 501] on link "SouthSide Garage (R390)" at bounding box center [337, 504] width 201 height 13
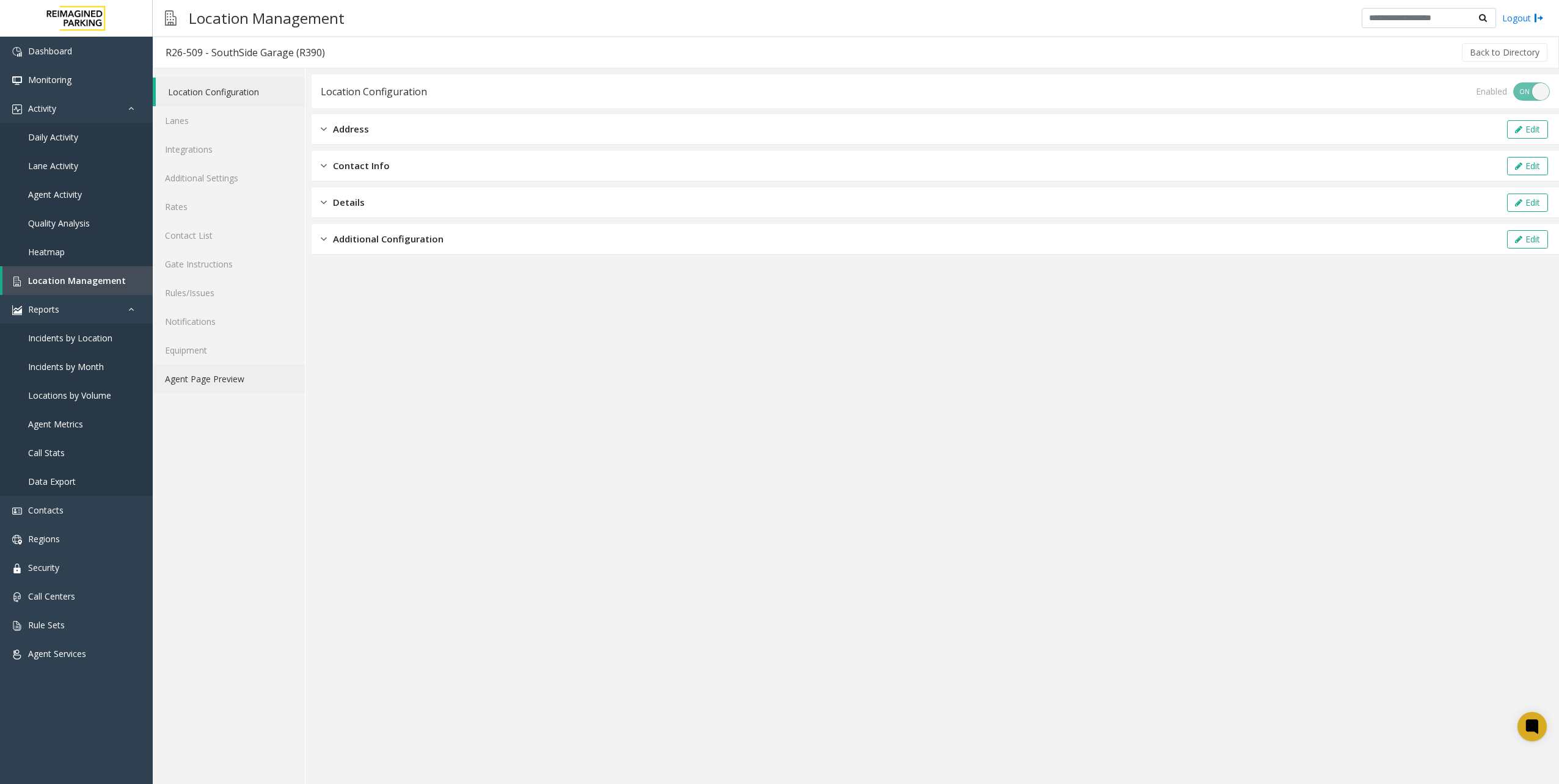
click at [257, 389] on link "Agent Page Preview" at bounding box center [229, 379] width 152 height 29
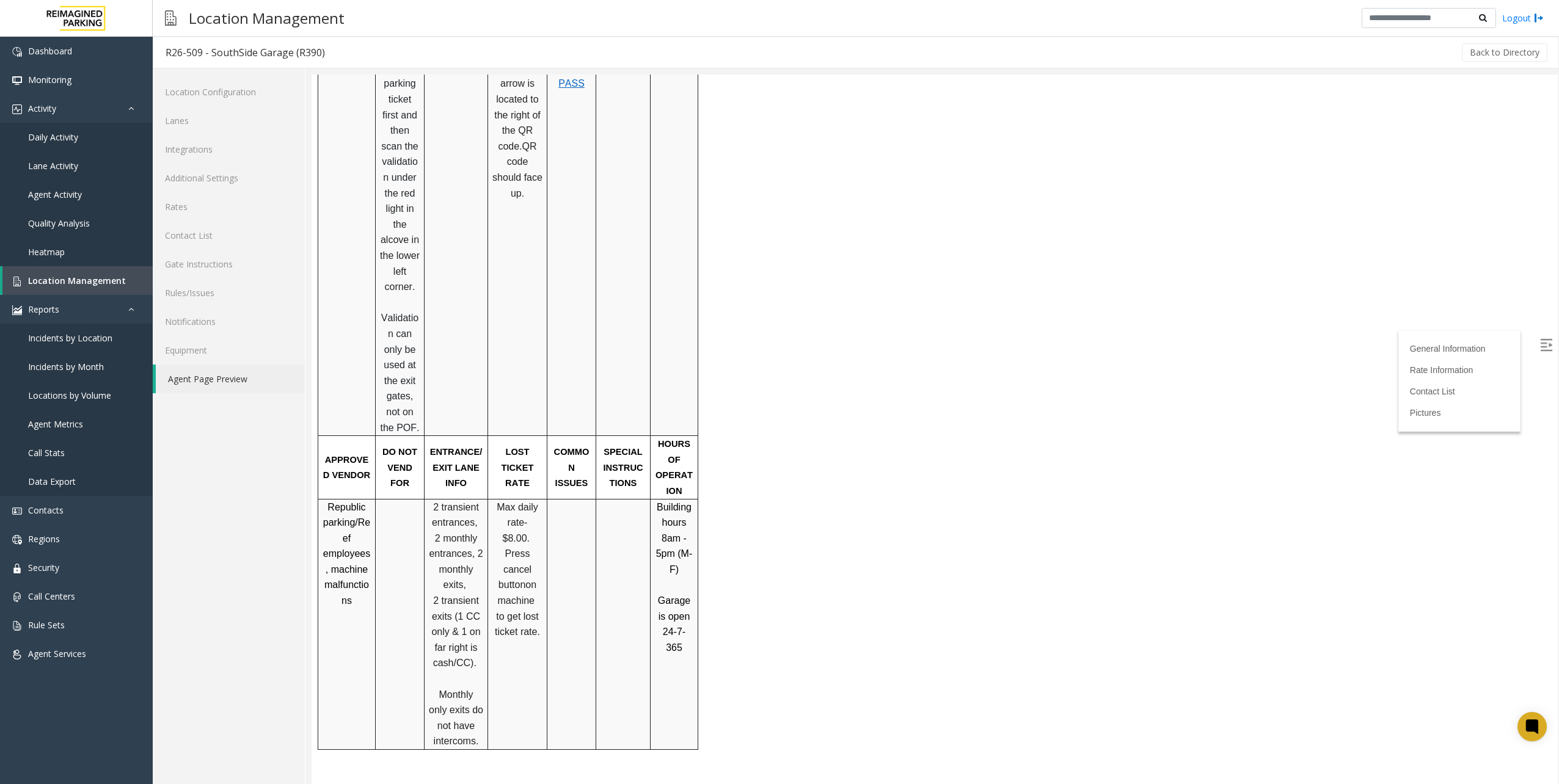
scroll to position [794, 0]
click at [132, 278] on link "Location Management" at bounding box center [78, 280] width 150 height 29
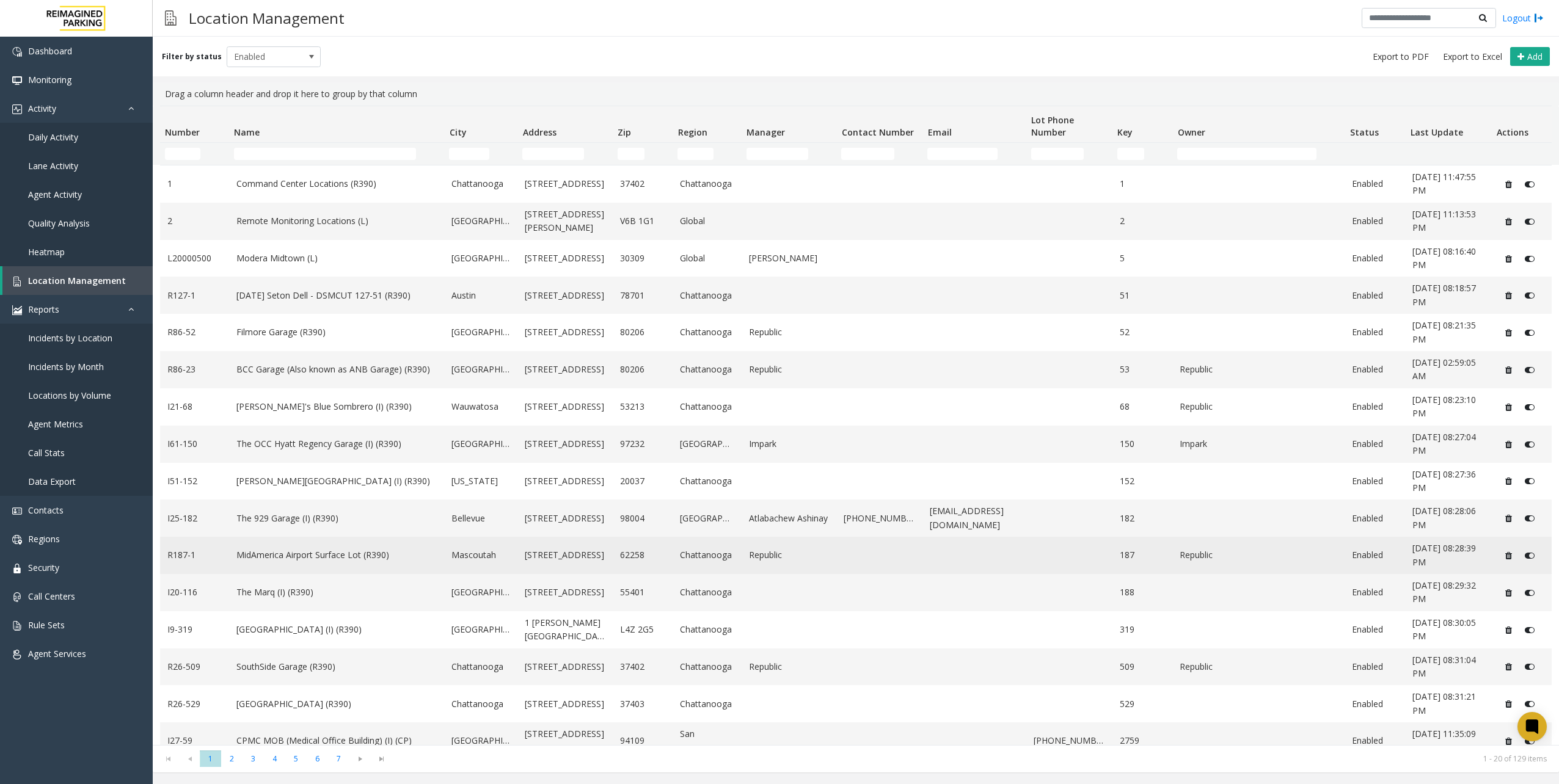
scroll to position [163, 0]
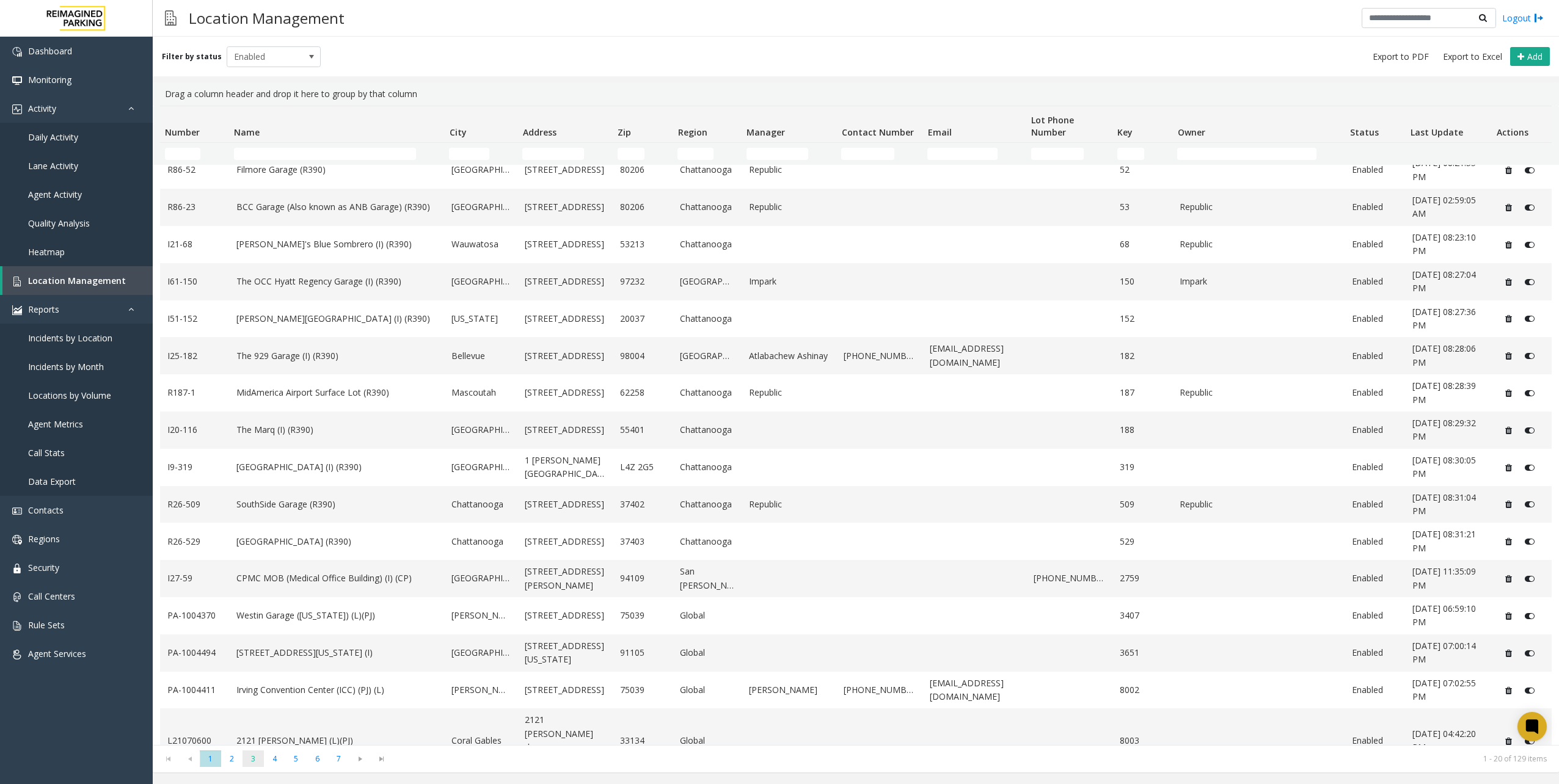
click at [262, 762] on span "3" at bounding box center [253, 759] width 21 height 17
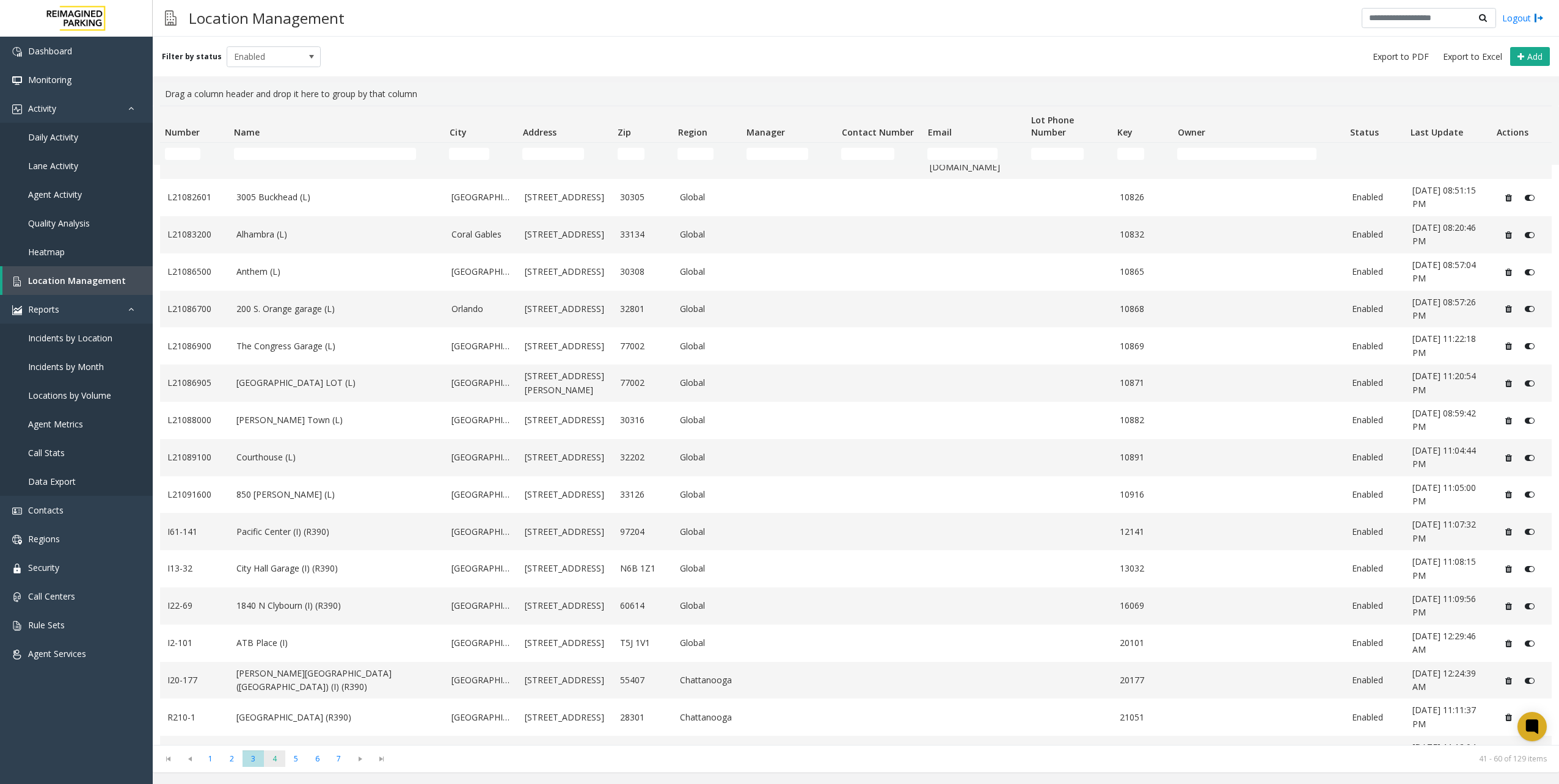
scroll to position [0, 0]
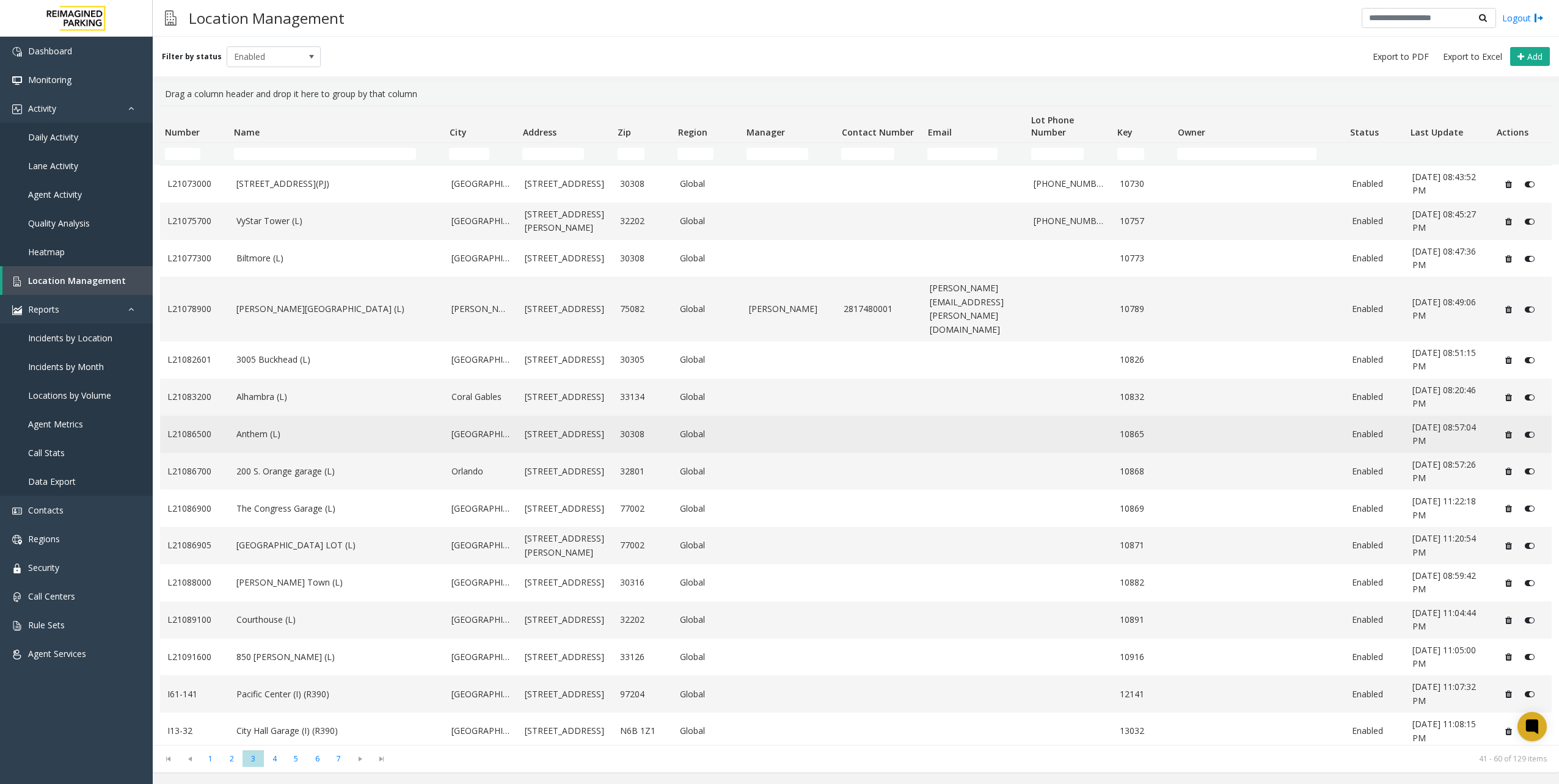
click at [350, 416] on td "Anthem (L)" at bounding box center [336, 434] width 215 height 37
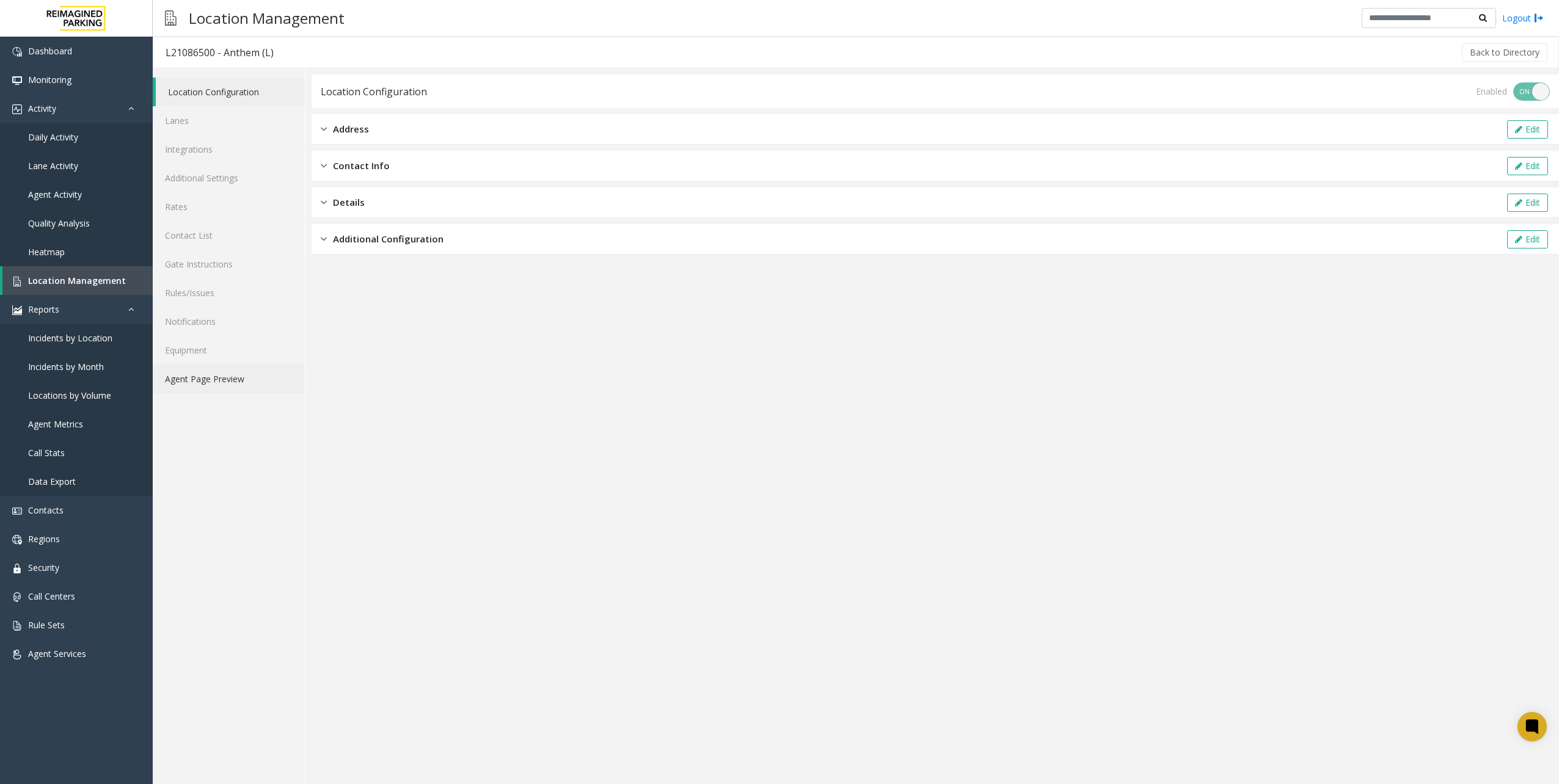
click at [253, 373] on link "Agent Page Preview" at bounding box center [229, 379] width 152 height 29
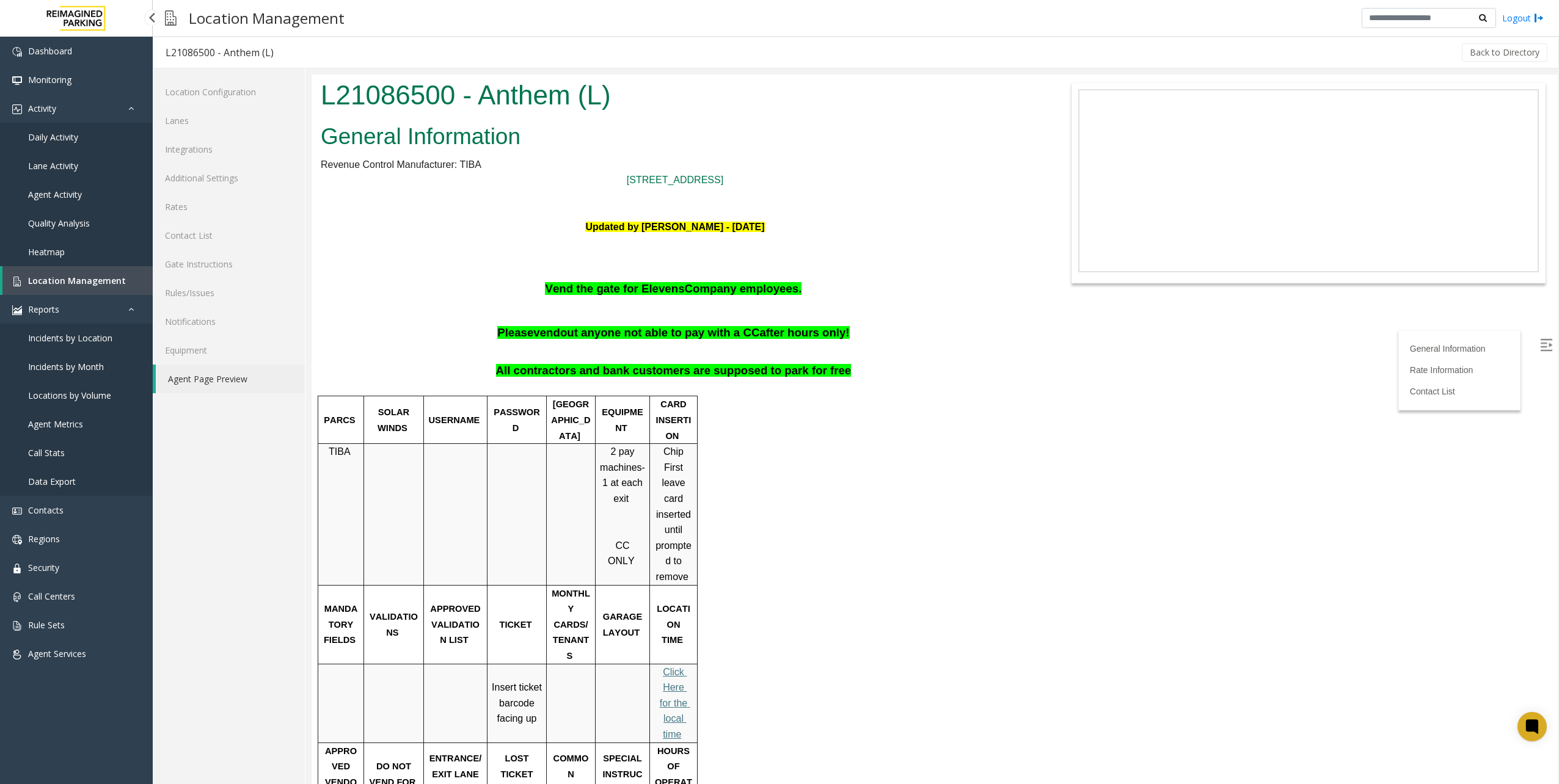
click at [55, 274] on link "Location Management" at bounding box center [78, 280] width 150 height 29
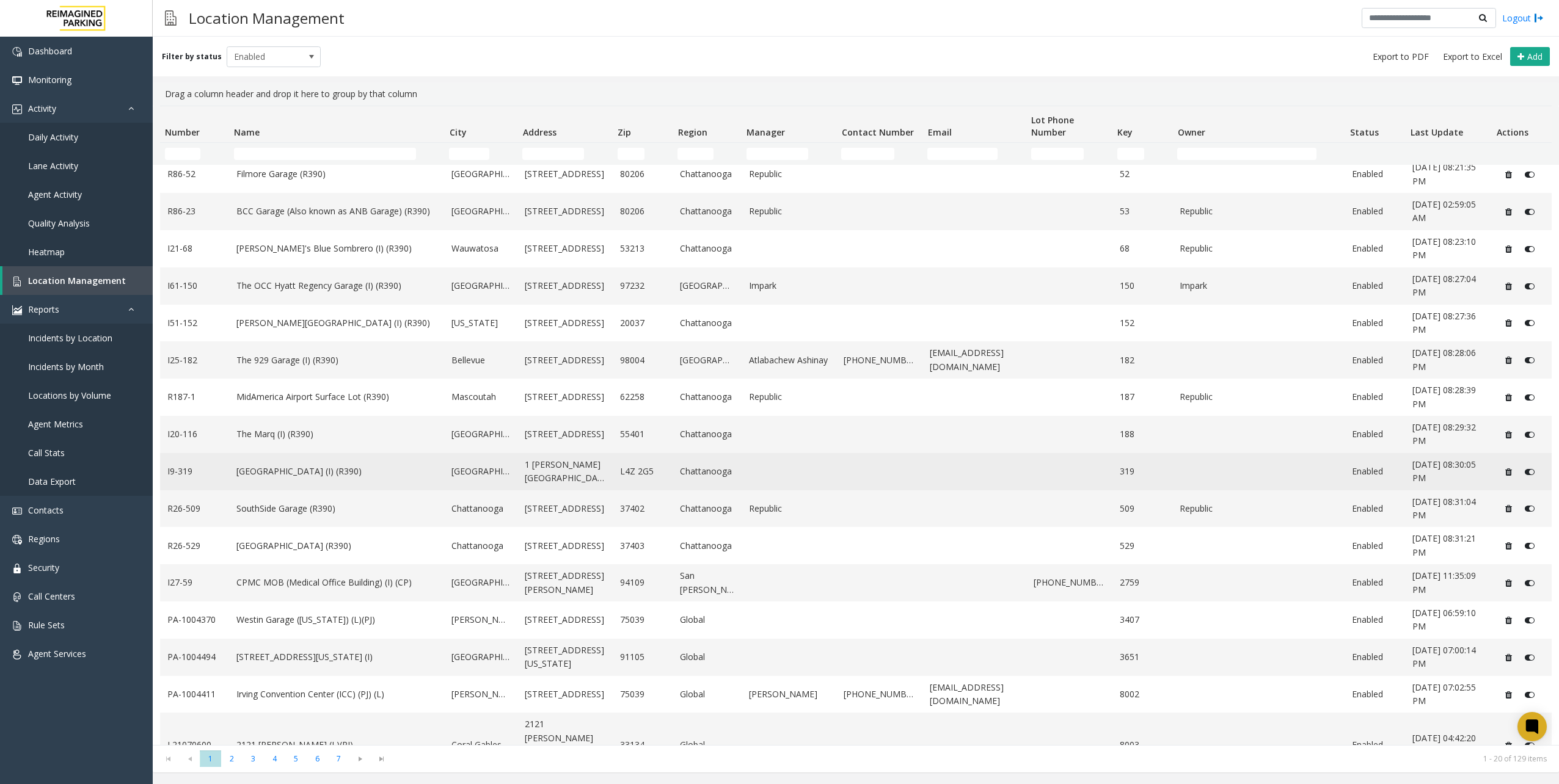
scroll to position [163, 0]
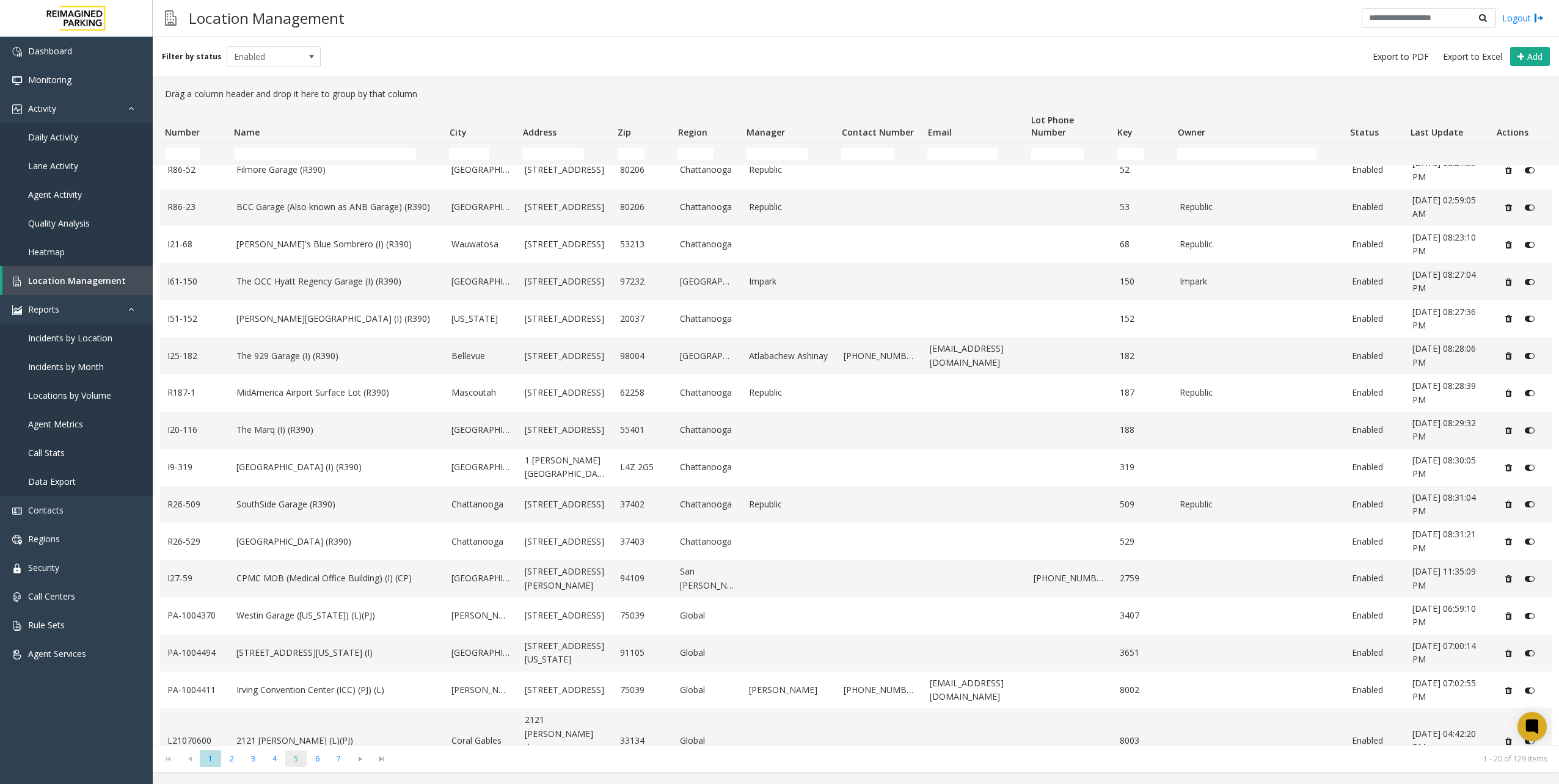
click at [300, 753] on span "5" at bounding box center [296, 759] width 21 height 17
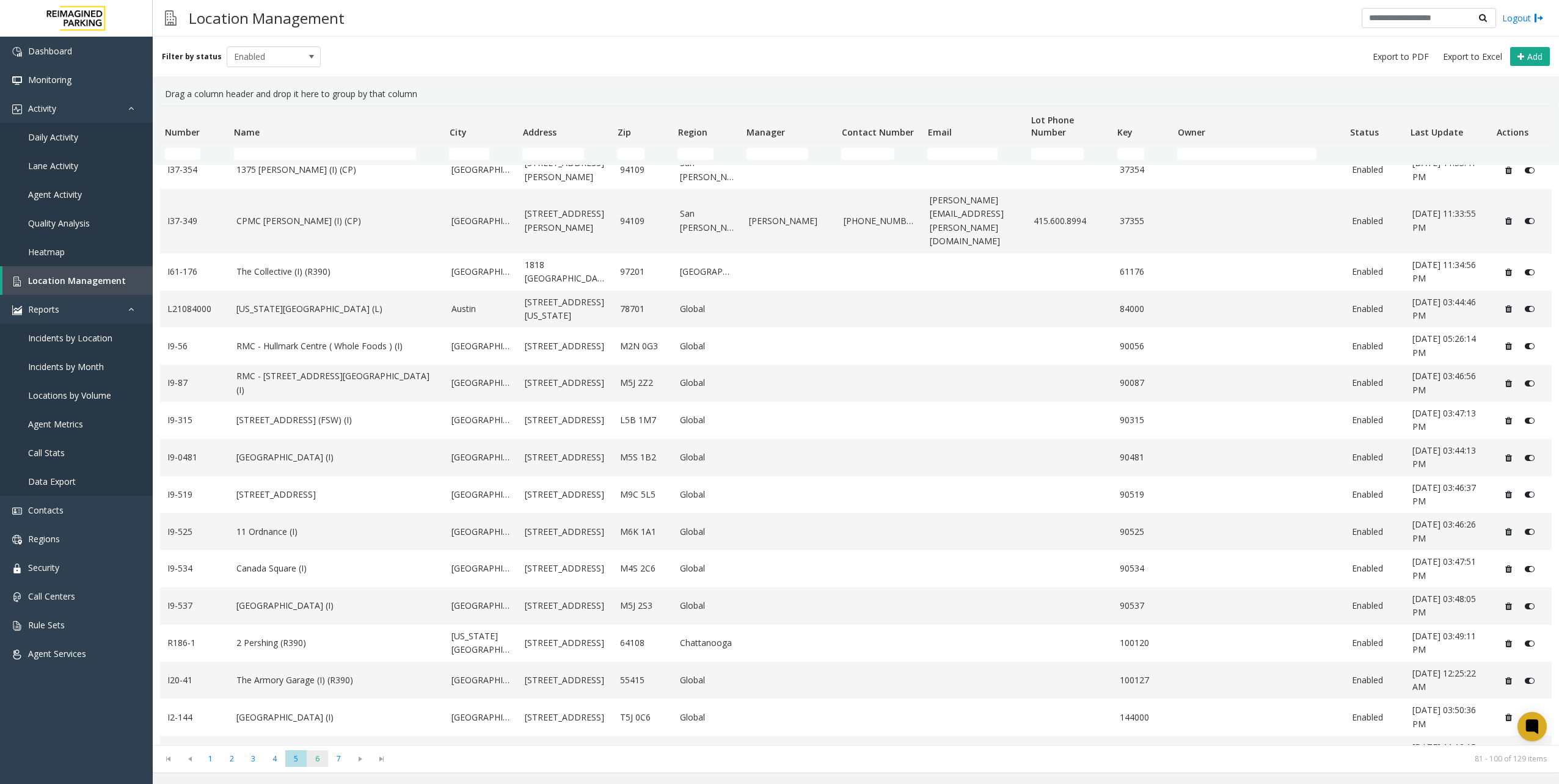
click at [327, 755] on span "6" at bounding box center [317, 759] width 21 height 17
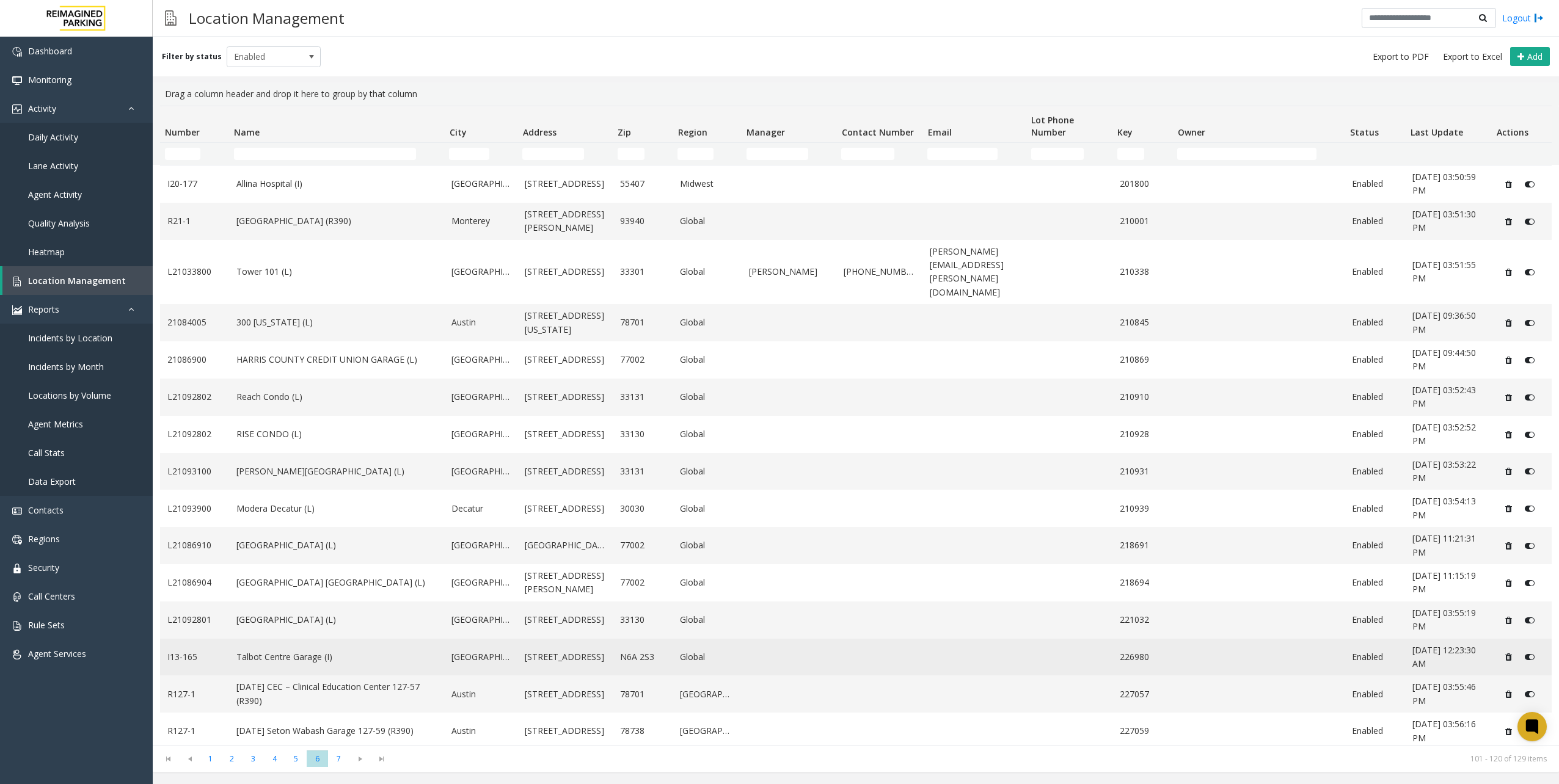
click at [395, 650] on link "Talbot Centre Garage (I)" at bounding box center [337, 657] width 201 height 13
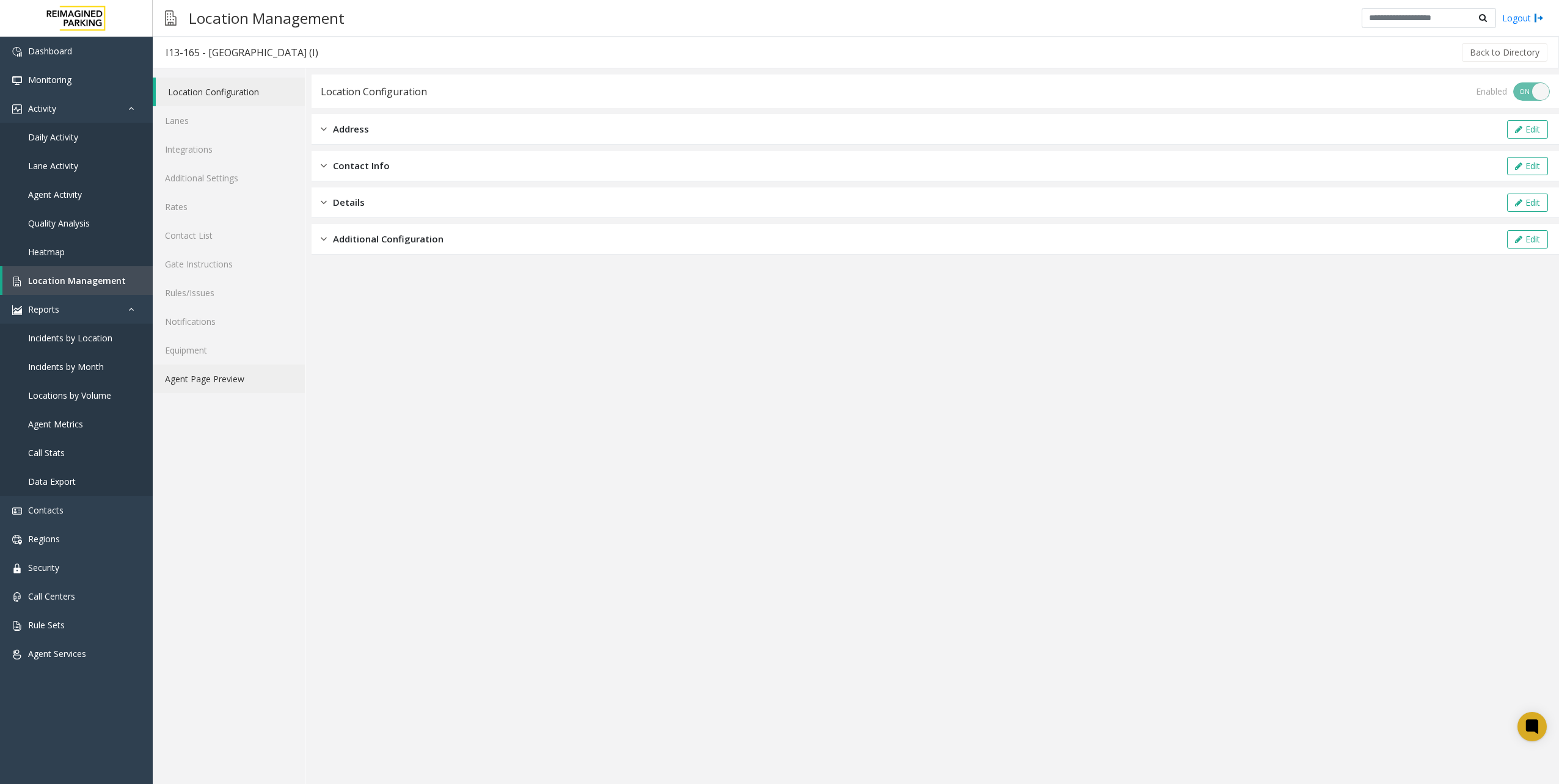
click at [236, 384] on link "Agent Page Preview" at bounding box center [229, 379] width 152 height 29
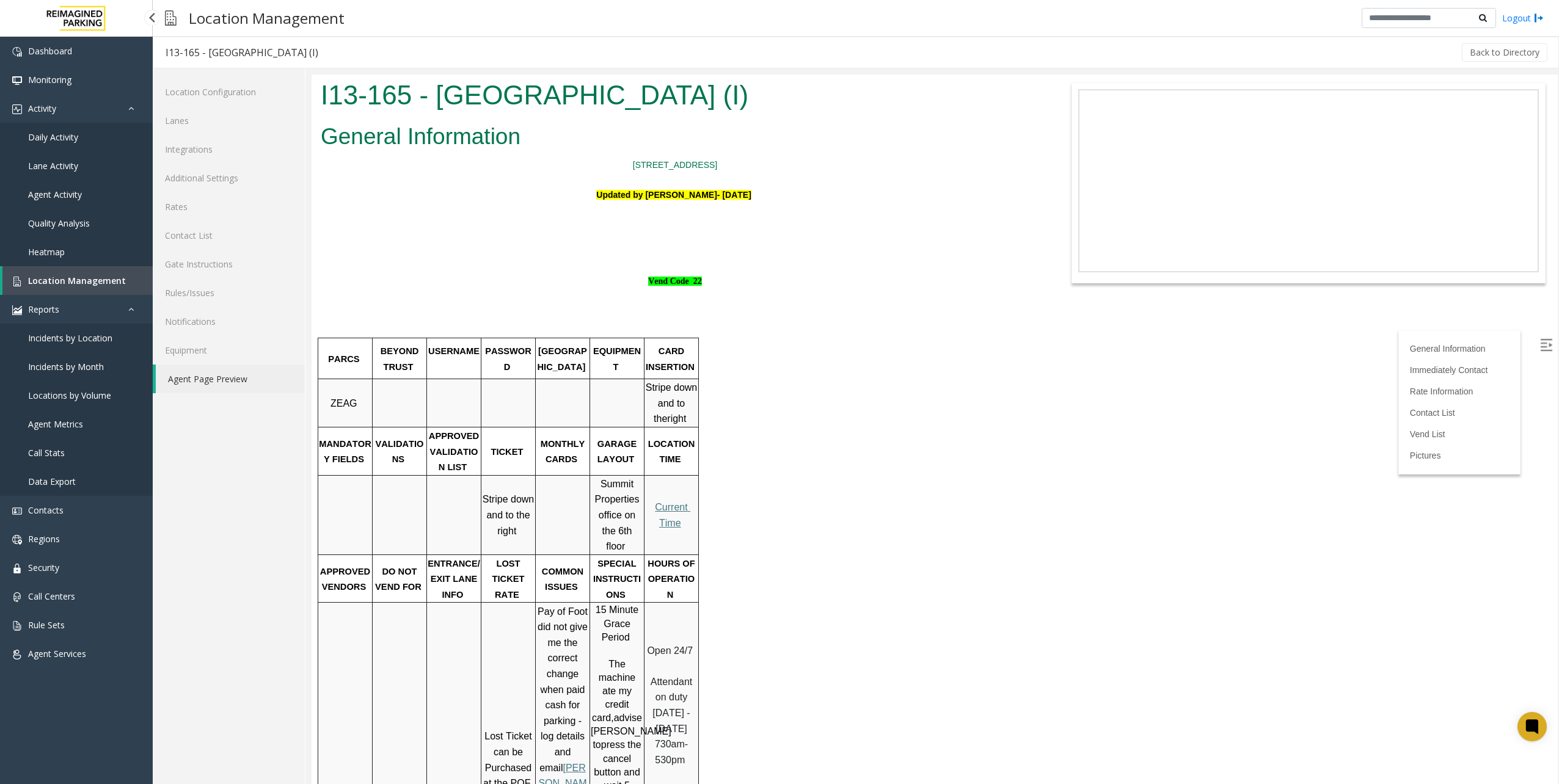
click at [88, 289] on link "Location Management" at bounding box center [78, 280] width 150 height 29
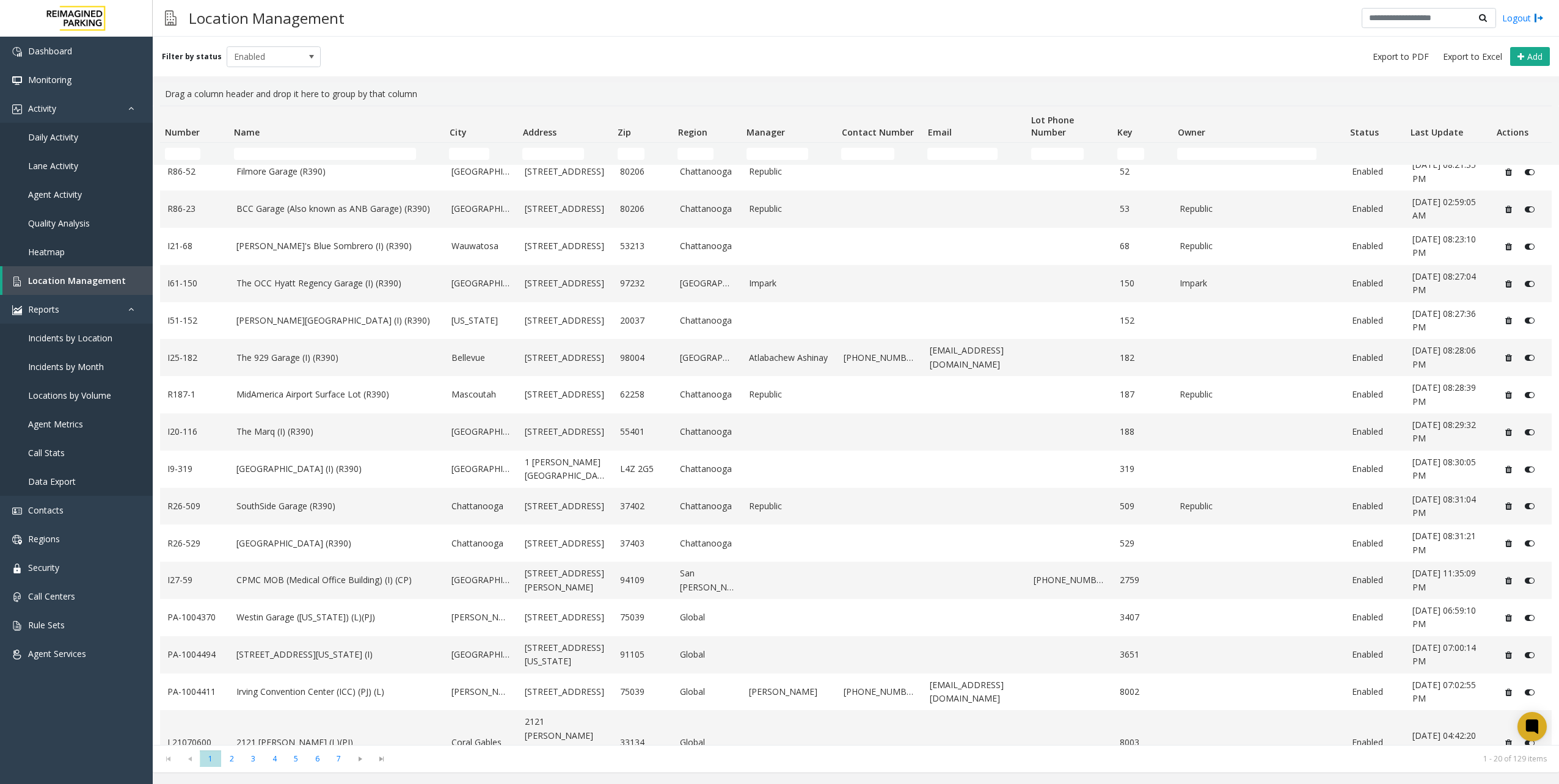
scroll to position [163, 0]
click at [280, 760] on span "4" at bounding box center [274, 759] width 21 height 17
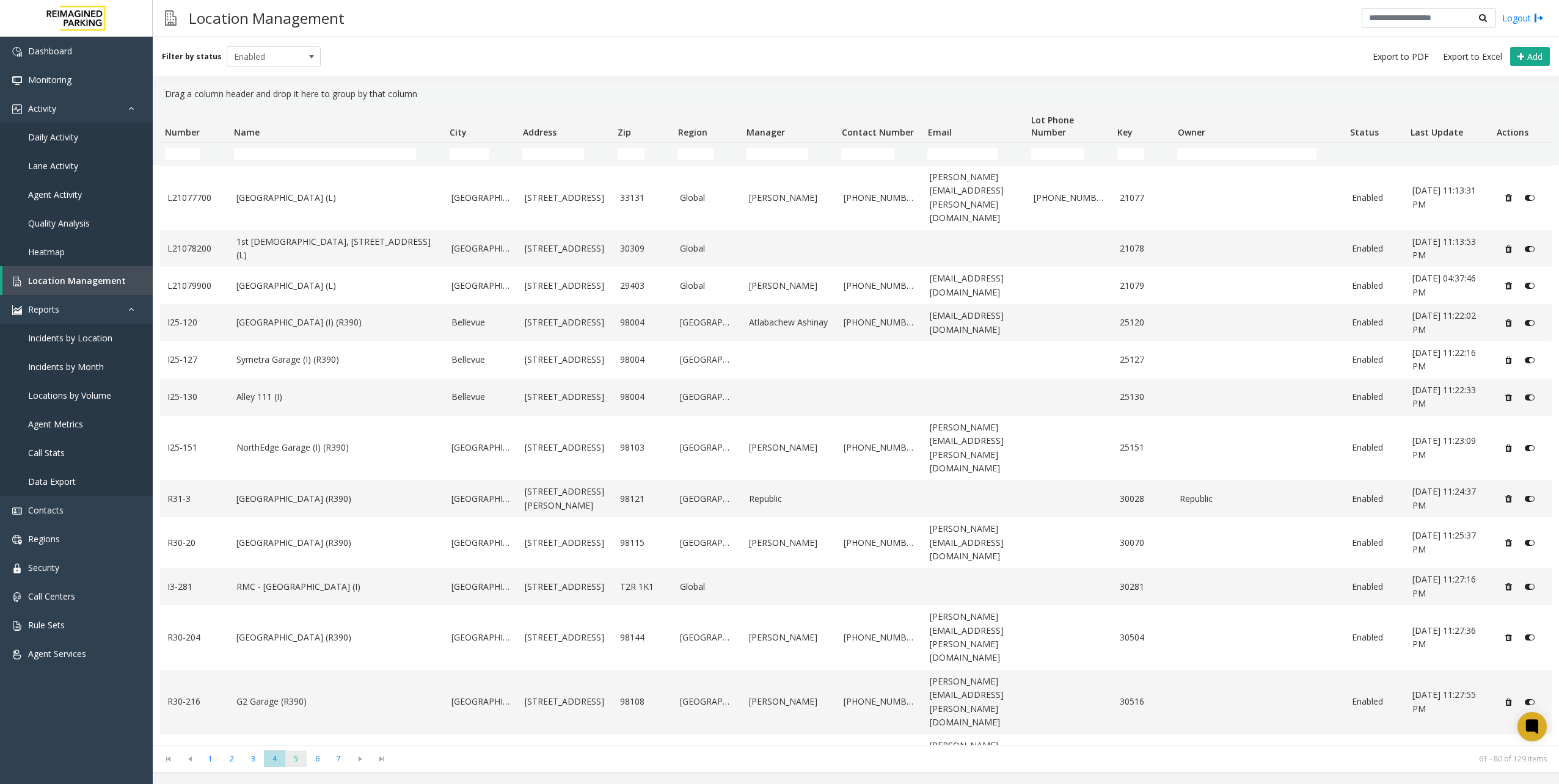
click at [291, 758] on span "5" at bounding box center [296, 759] width 21 height 17
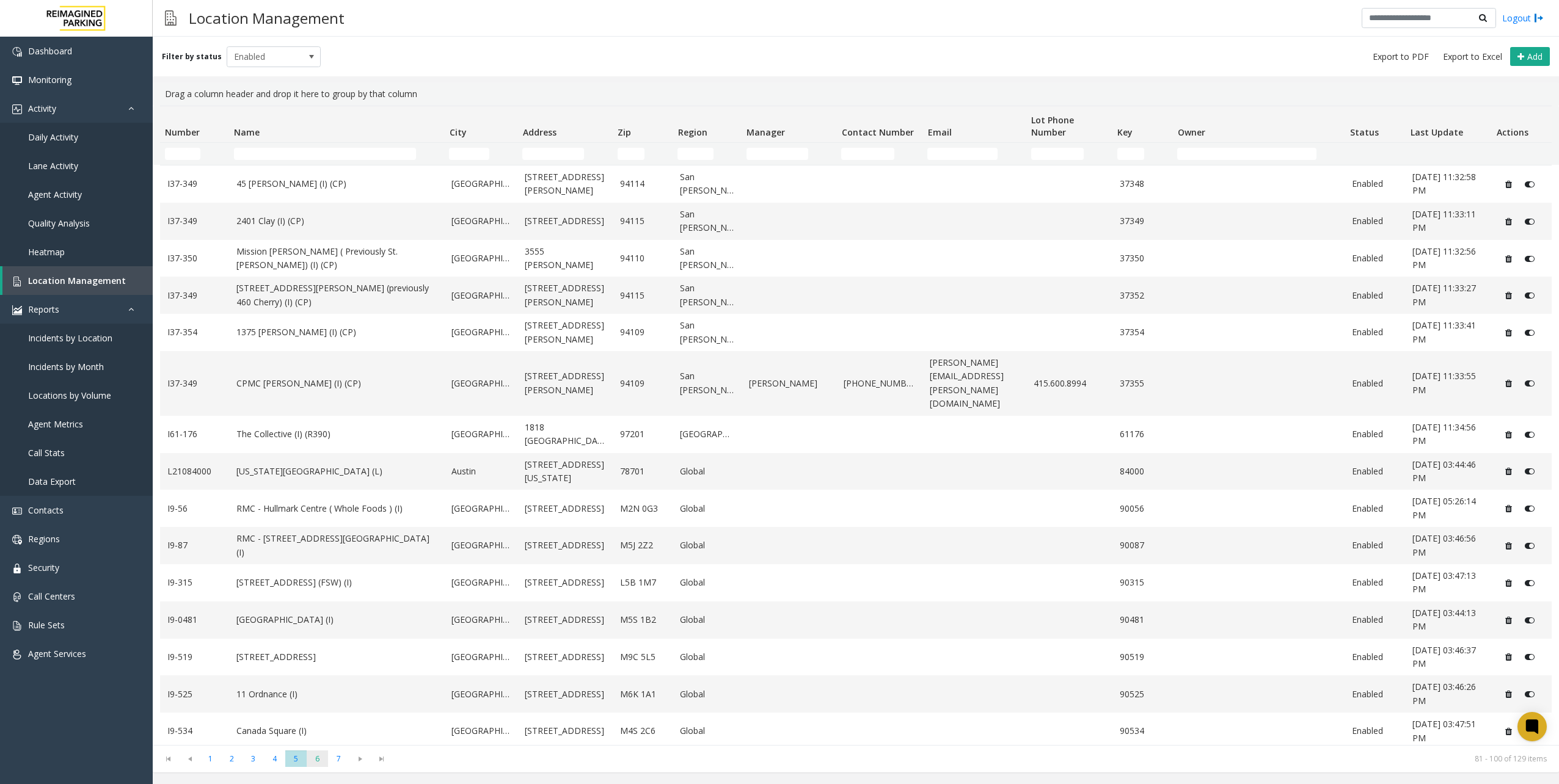
click at [325, 754] on span "6" at bounding box center [317, 759] width 21 height 17
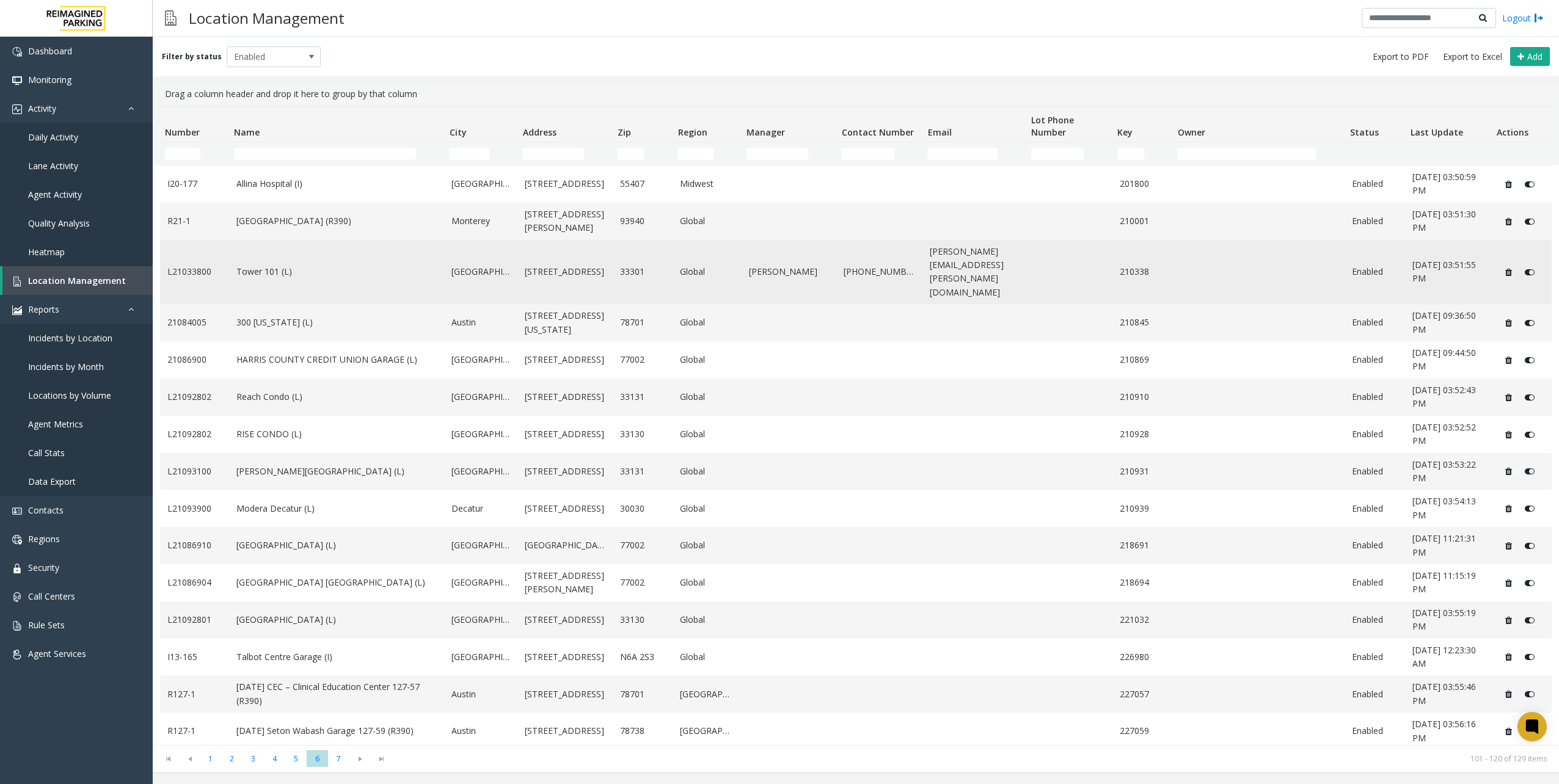
click at [358, 265] on link "Tower 101 (L)" at bounding box center [337, 271] width 201 height 13
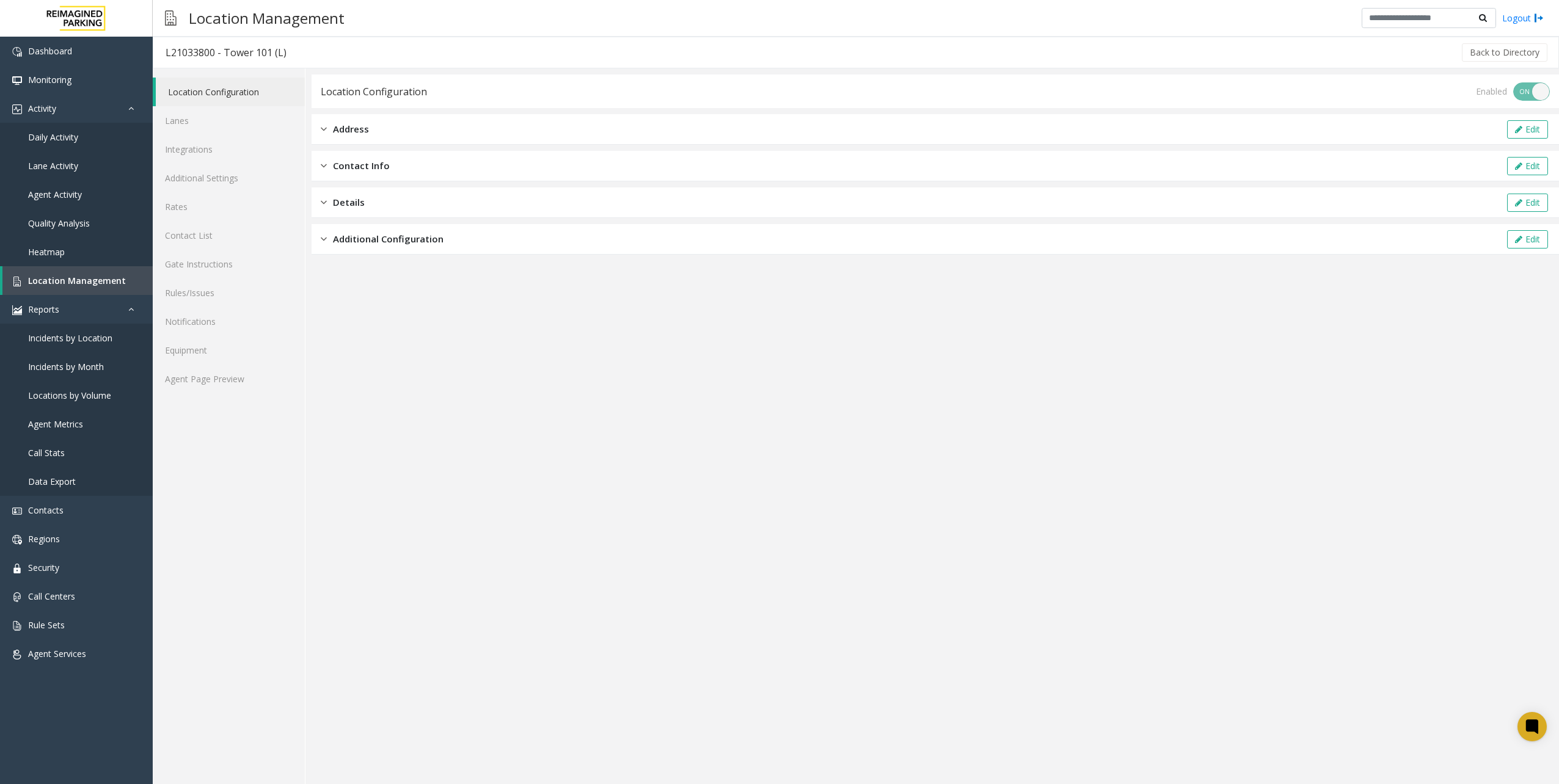
click at [264, 394] on div "Location Configuration Lanes Integrations Additional Settings Rates Contact Lis…" at bounding box center [230, 426] width 153 height 716
click at [263, 388] on link "Agent Page Preview" at bounding box center [229, 379] width 152 height 29
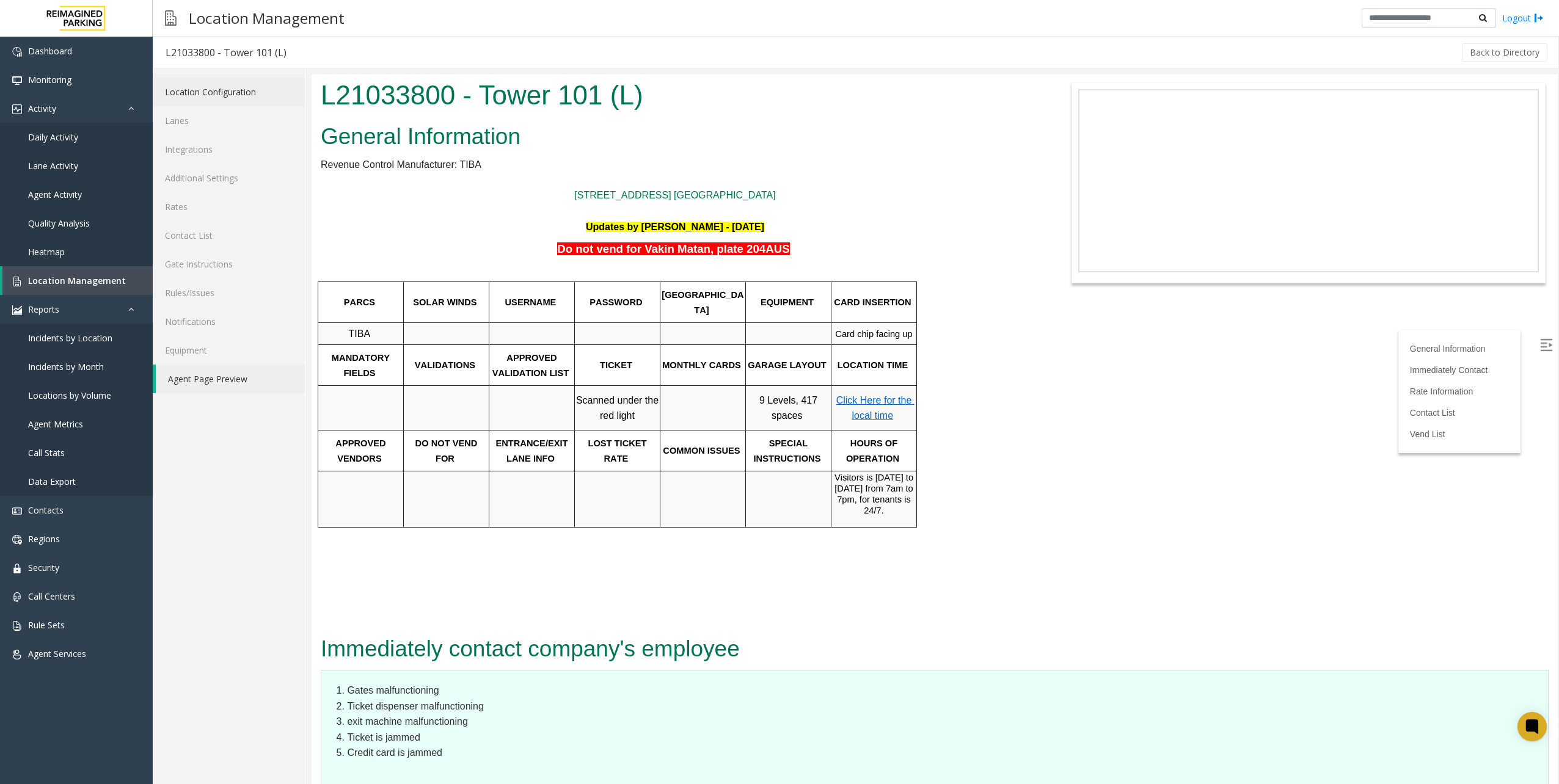
click at [230, 91] on link "Location Configuration" at bounding box center [229, 92] width 152 height 29
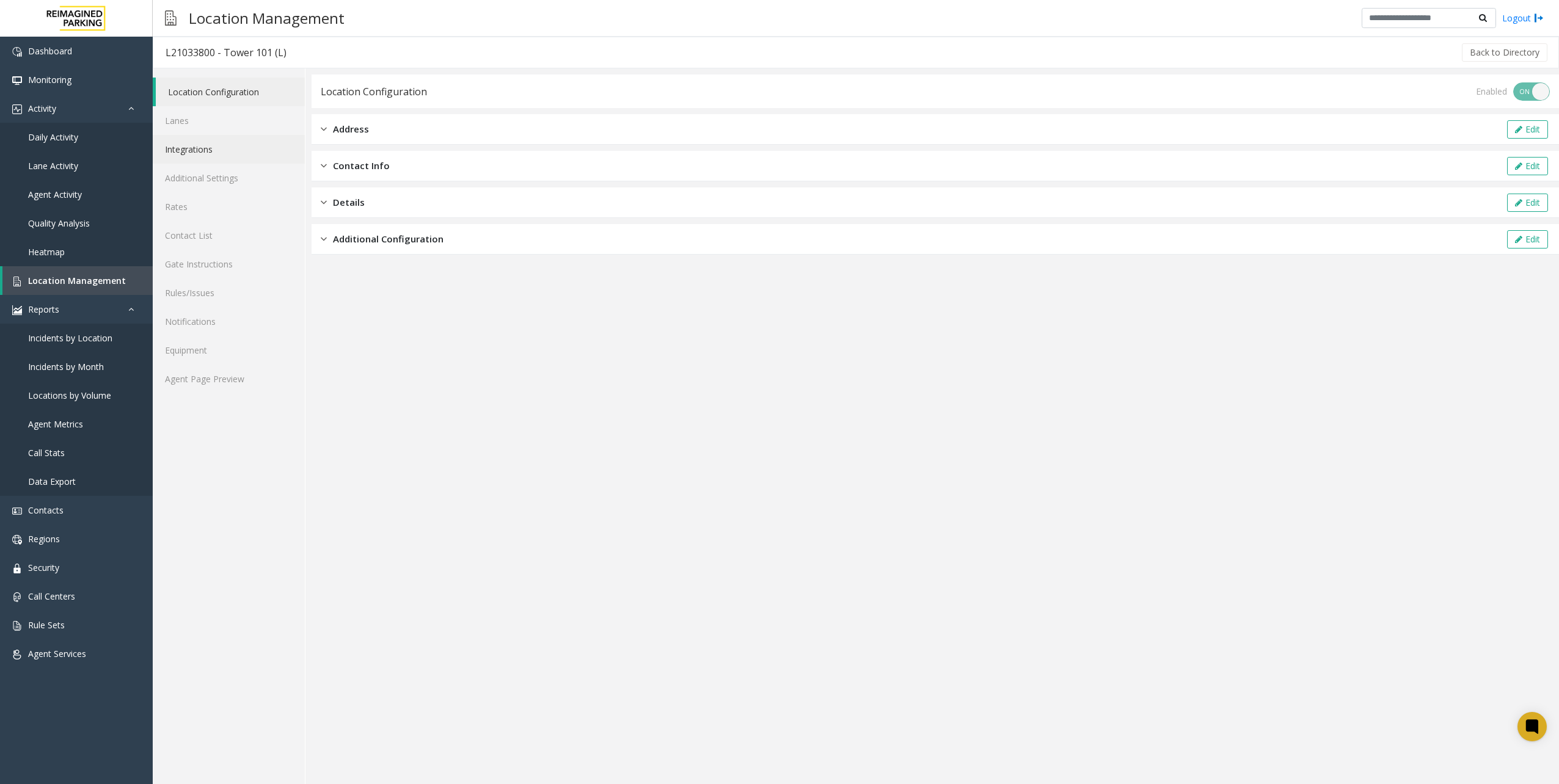
click at [228, 141] on link "Integrations" at bounding box center [229, 149] width 152 height 29
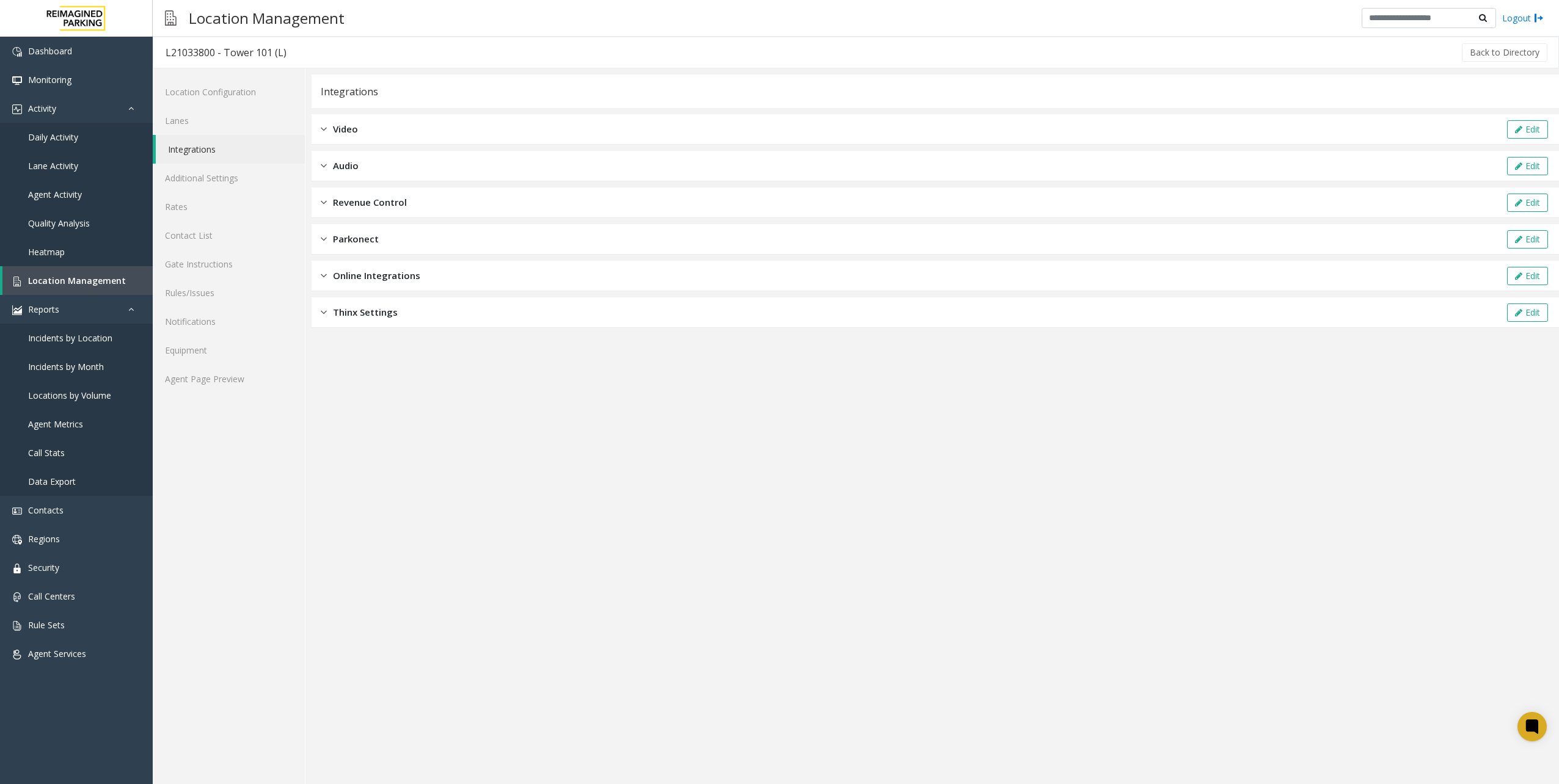
click at [430, 352] on app-integration "Integrations Video Edit Audio Edit Revenue Control Edit Parkonect Edit Online I…" at bounding box center [935, 429] width 1247 height 709
click at [435, 299] on div "Thinx Settings Edit" at bounding box center [935, 313] width 1247 height 31
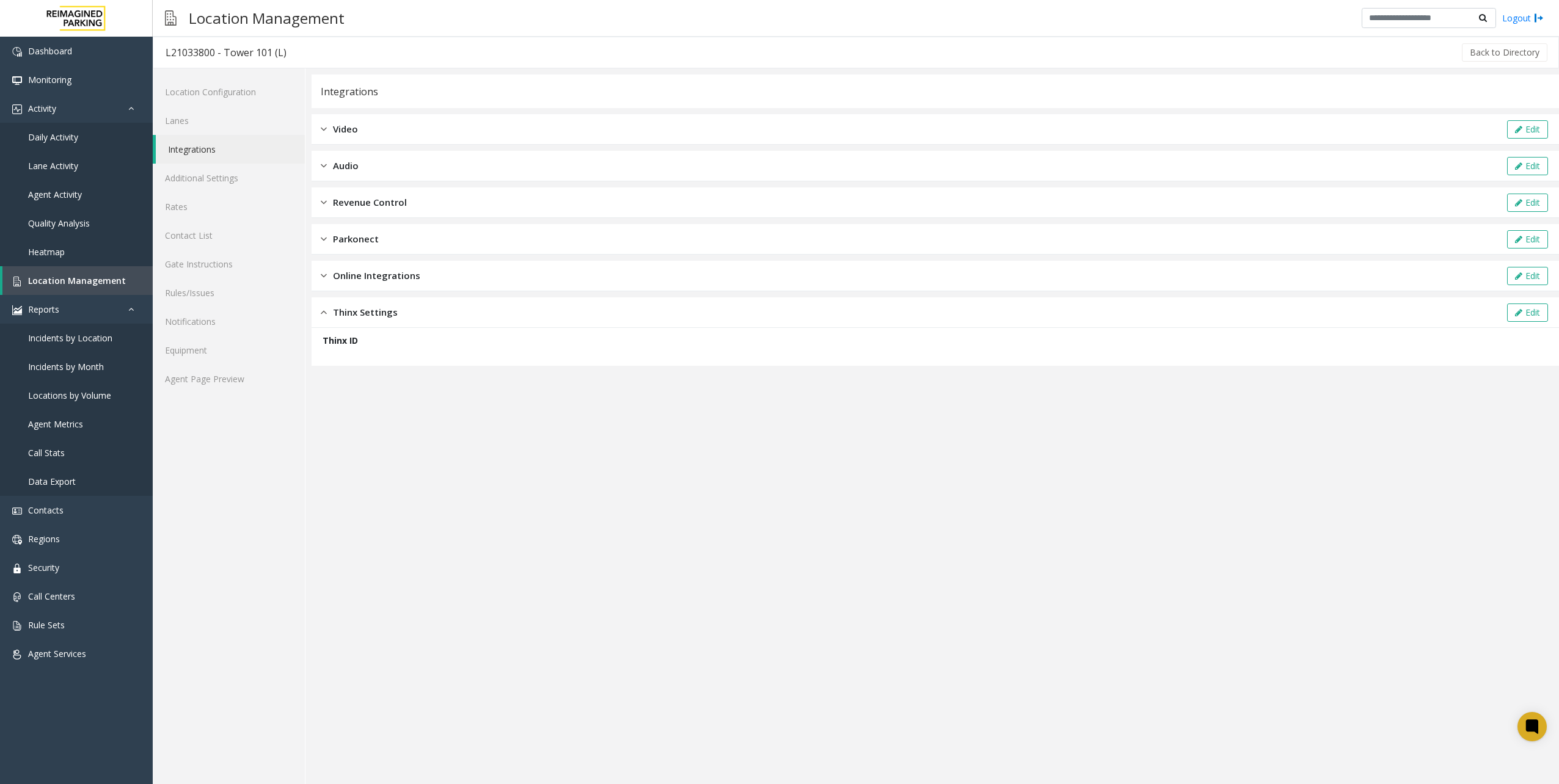
click at [429, 285] on div "Online Integrations Edit" at bounding box center [935, 276] width 1247 height 31
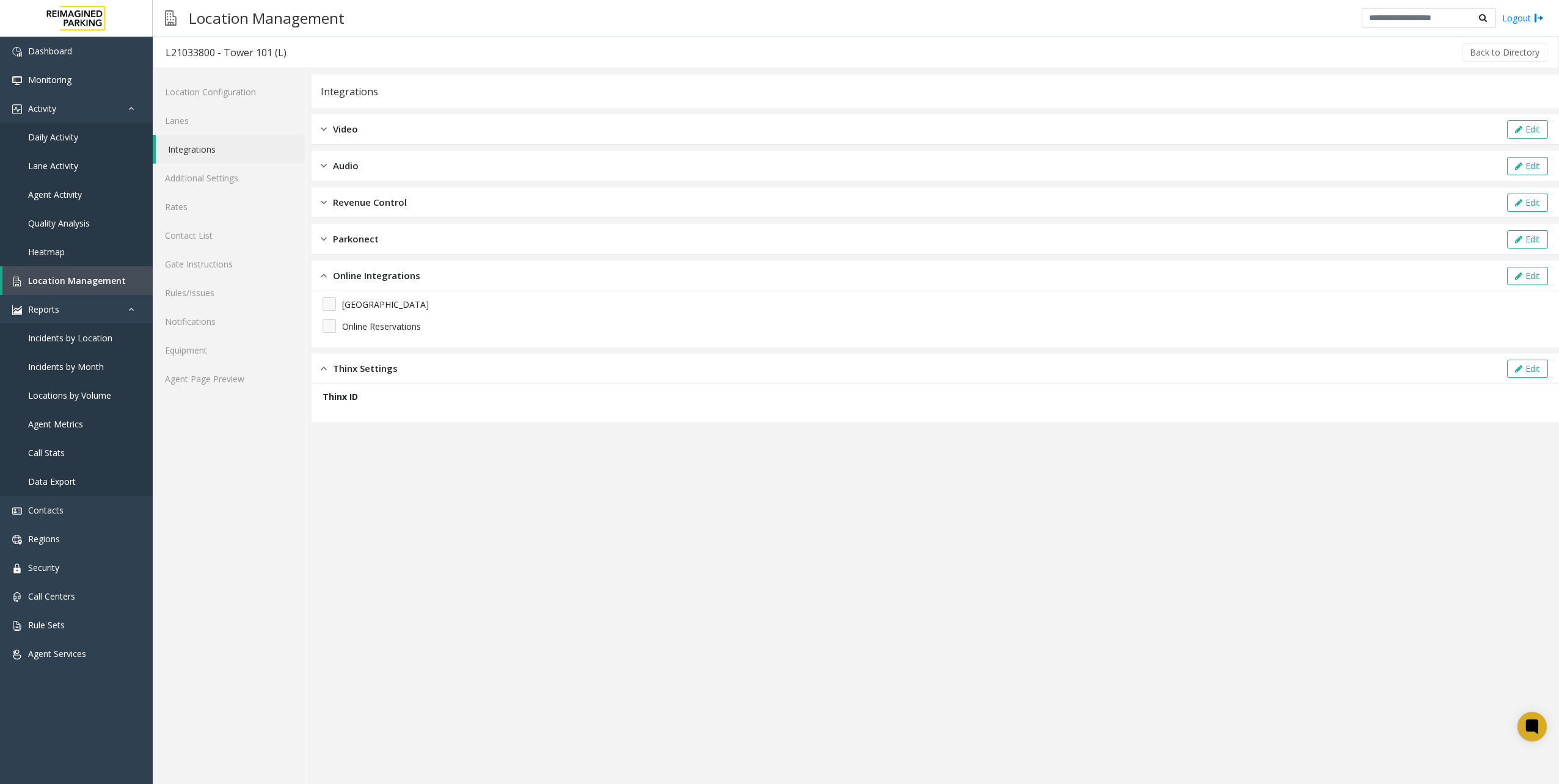
click at [429, 265] on div "Online Integrations Edit" at bounding box center [935, 276] width 1247 height 31
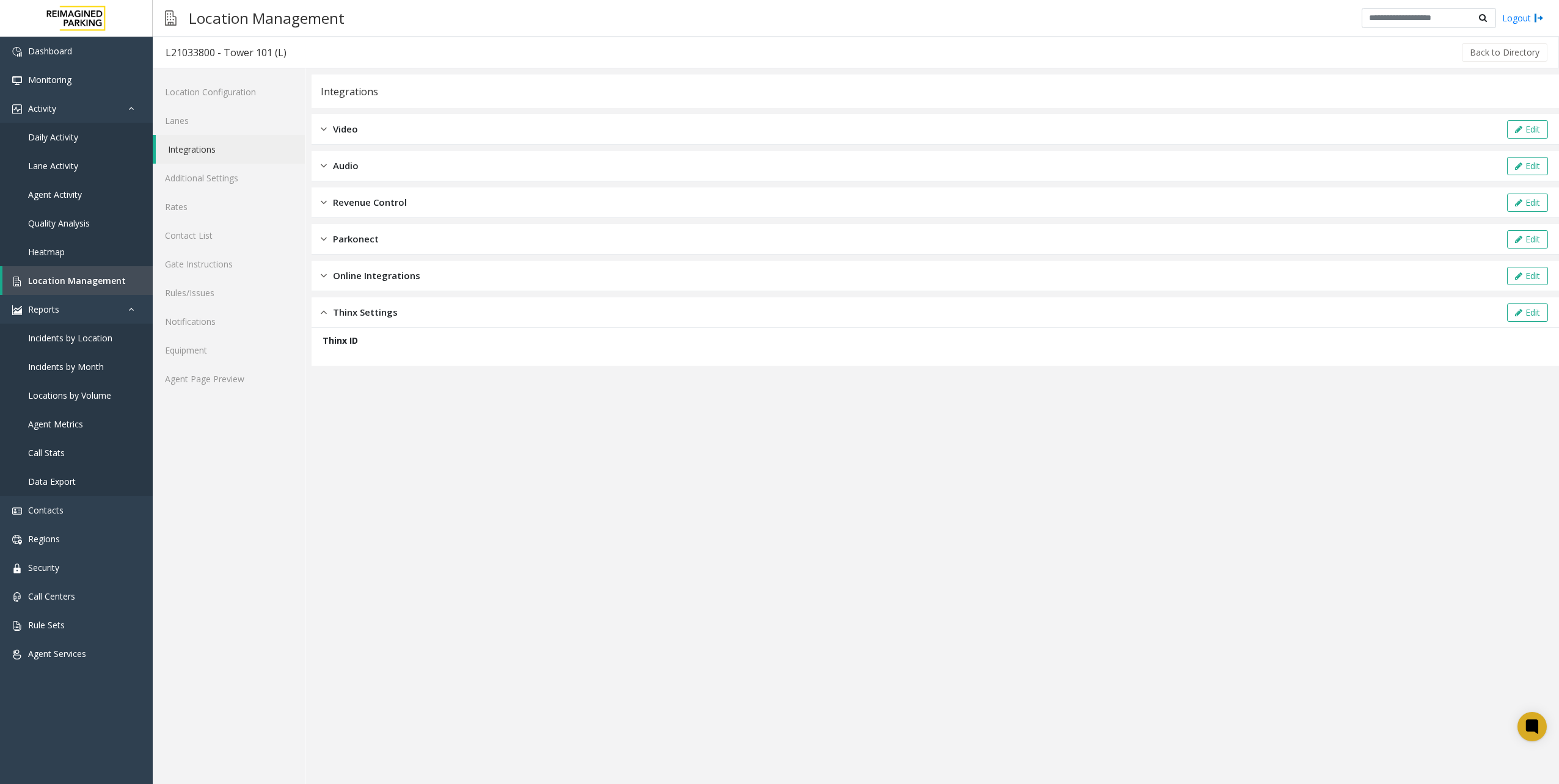
click at [429, 247] on div "Parkonect Edit" at bounding box center [935, 240] width 1247 height 31
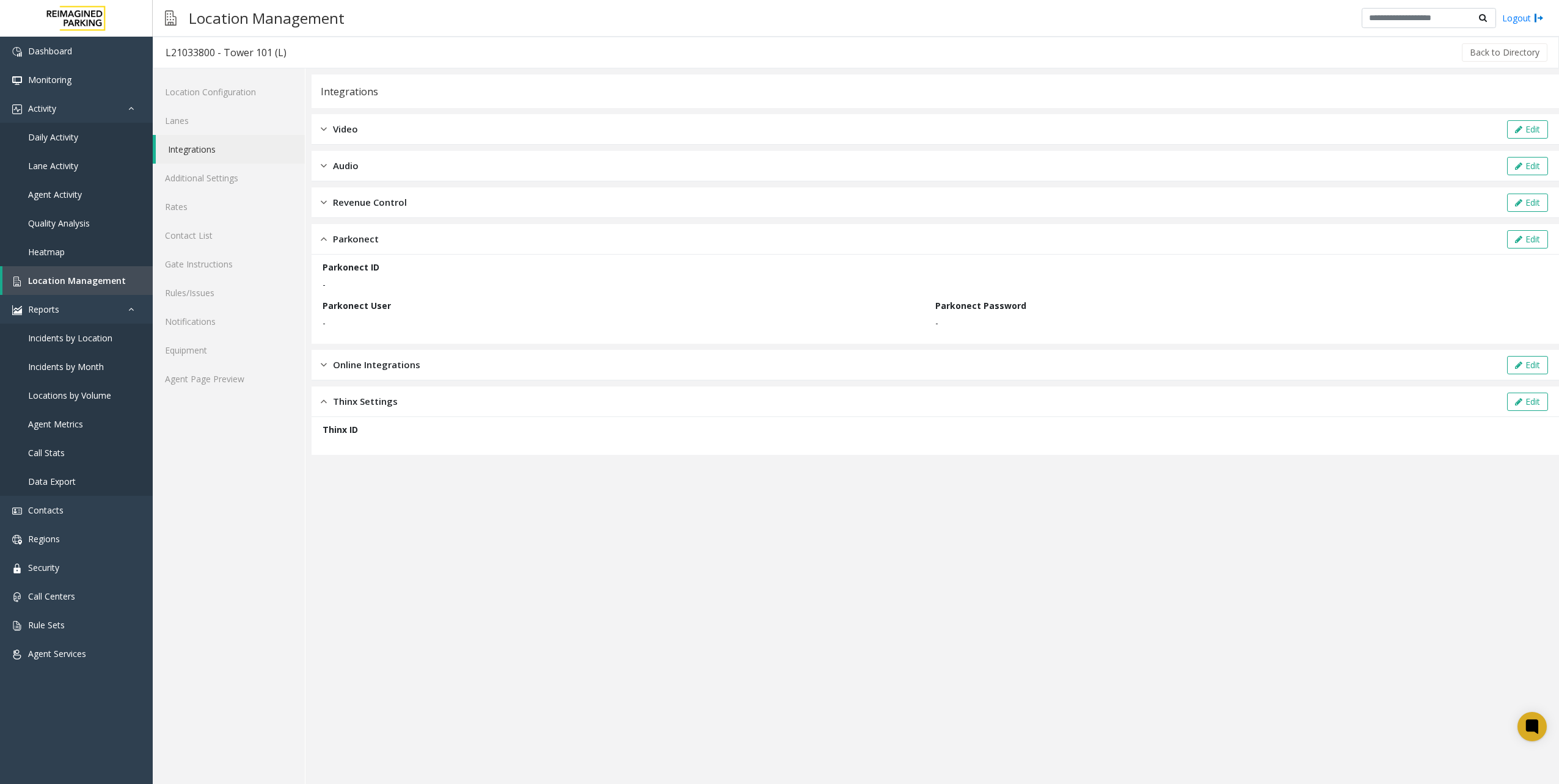
click at [429, 208] on div "Revenue Control Edit" at bounding box center [935, 203] width 1247 height 31
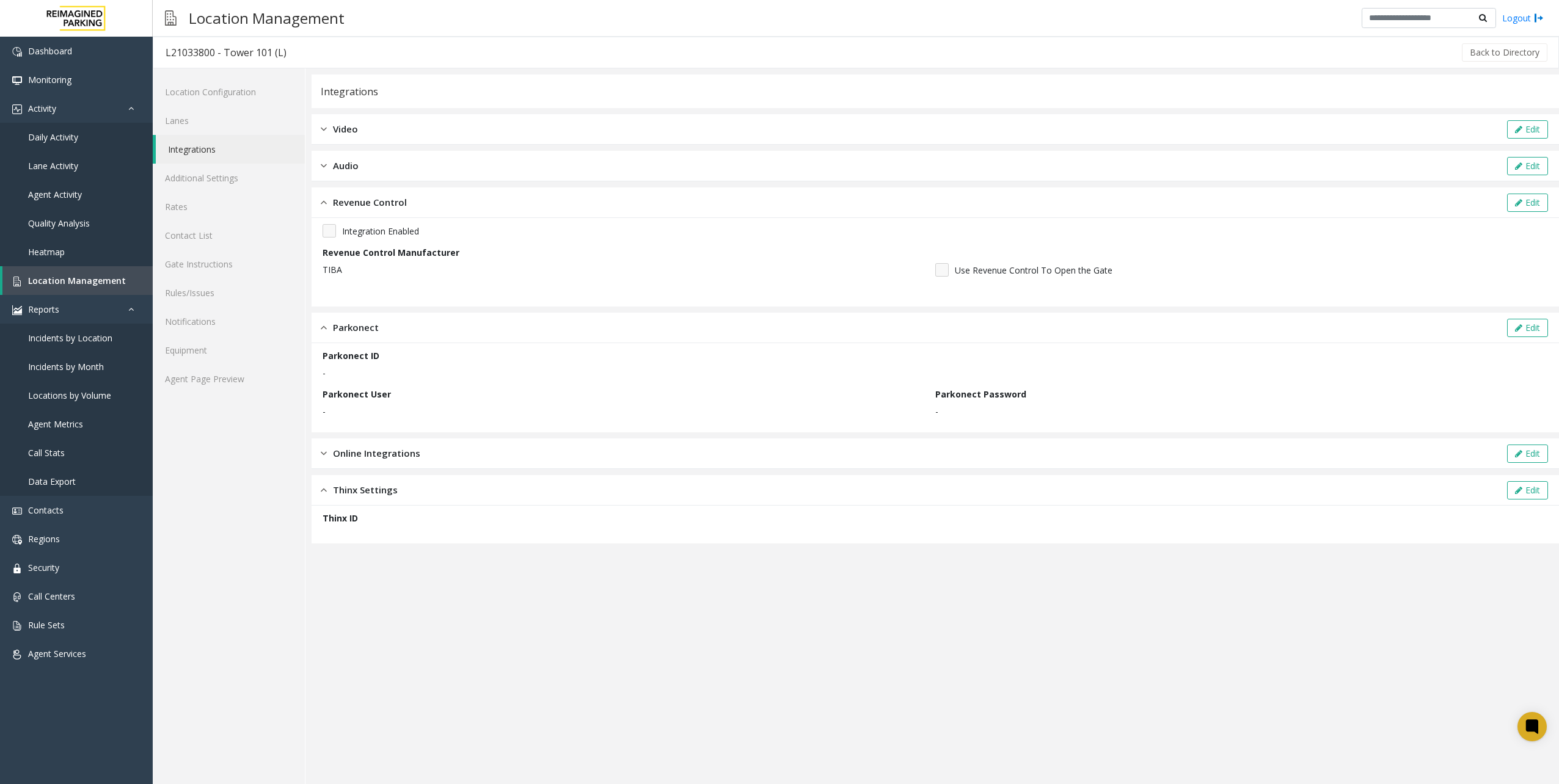
click at [429, 179] on div "Audio Edit" at bounding box center [935, 166] width 1247 height 31
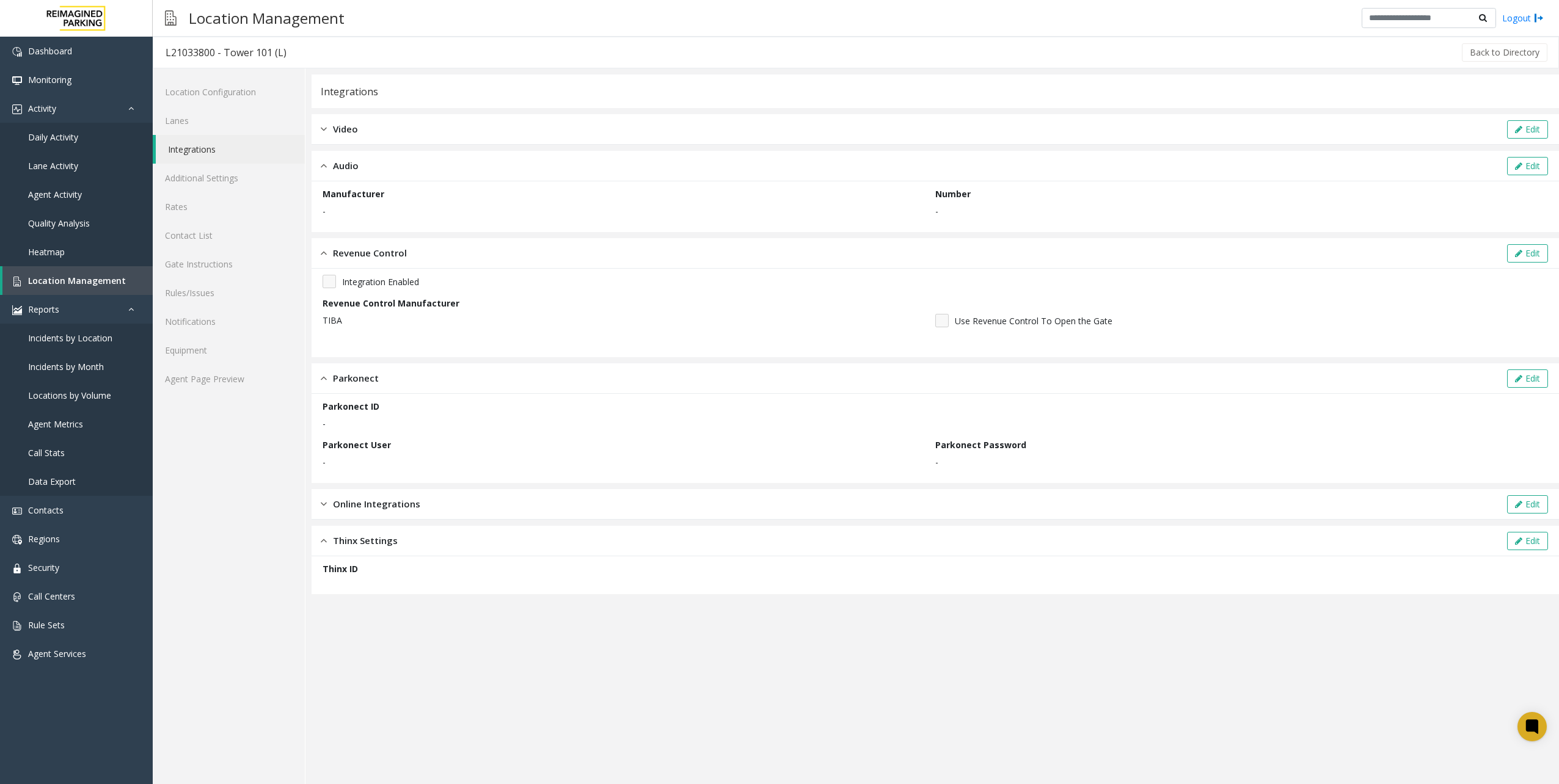
click at [436, 127] on div "Video Edit" at bounding box center [935, 130] width 1247 height 31
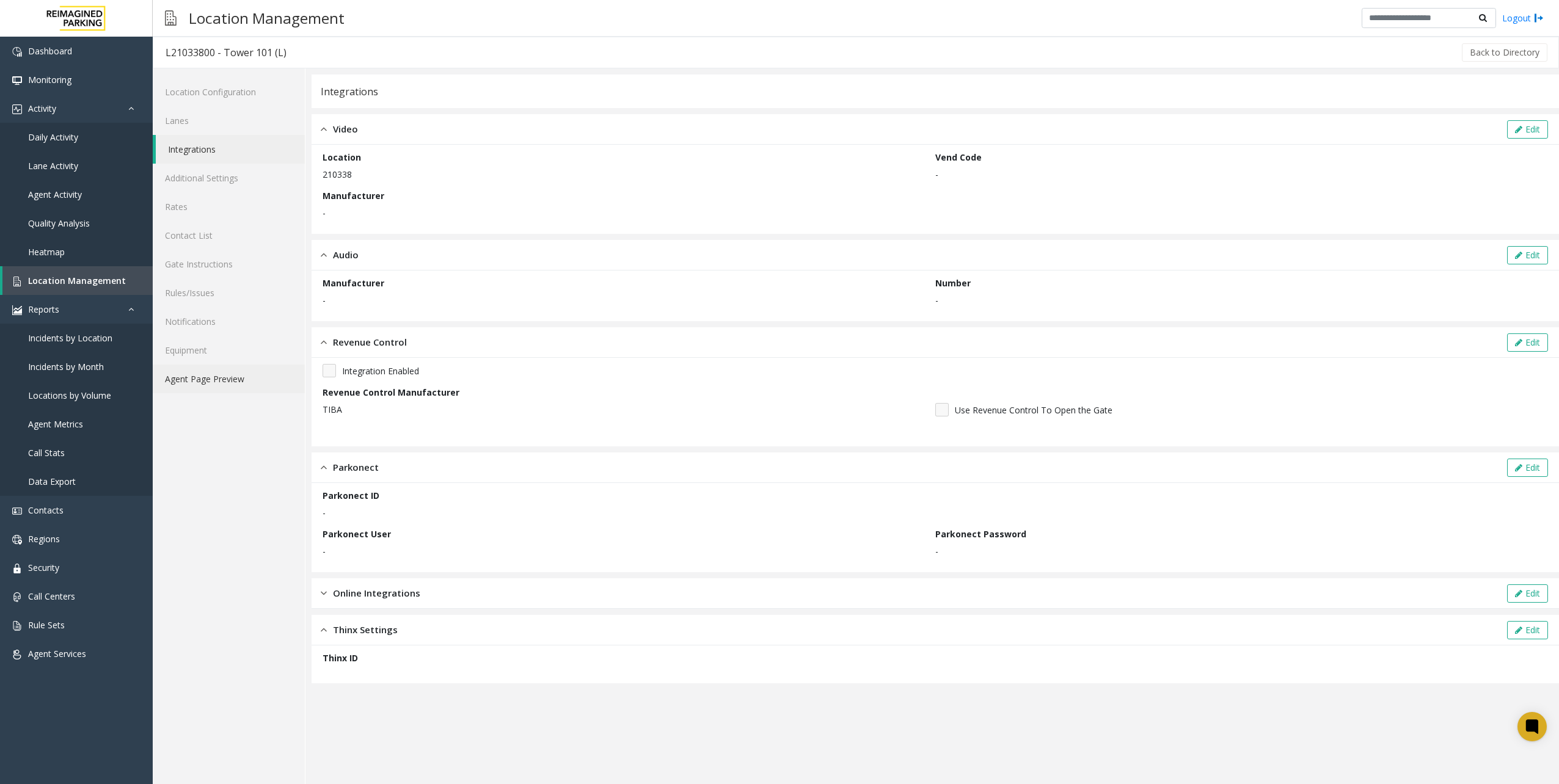
click at [229, 375] on link "Agent Page Preview" at bounding box center [229, 379] width 152 height 29
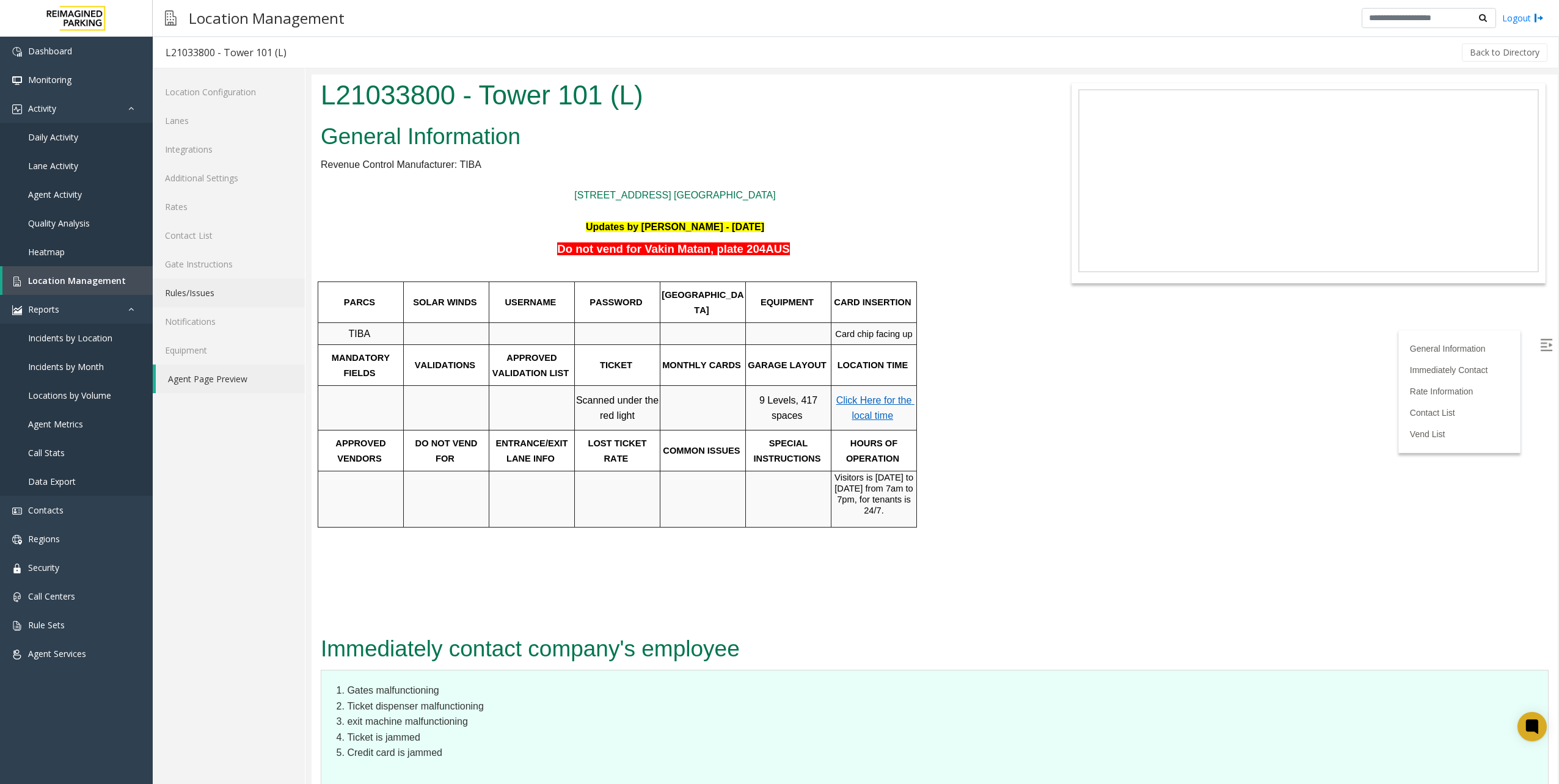
click at [248, 285] on link "Rules/Issues" at bounding box center [229, 292] width 152 height 29
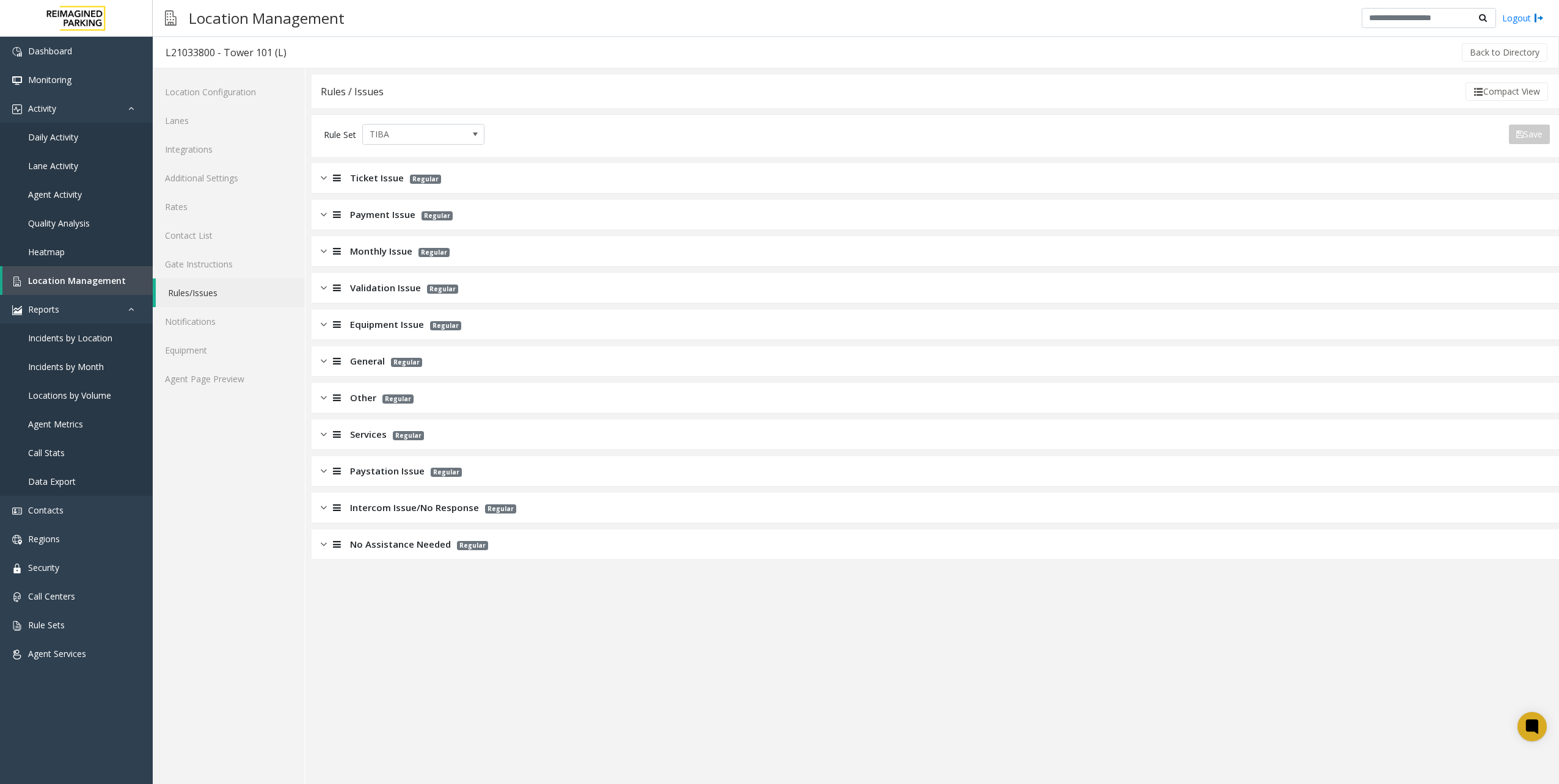
click at [516, 557] on div "No Assistance Needed Regular" at bounding box center [935, 545] width 1247 height 31
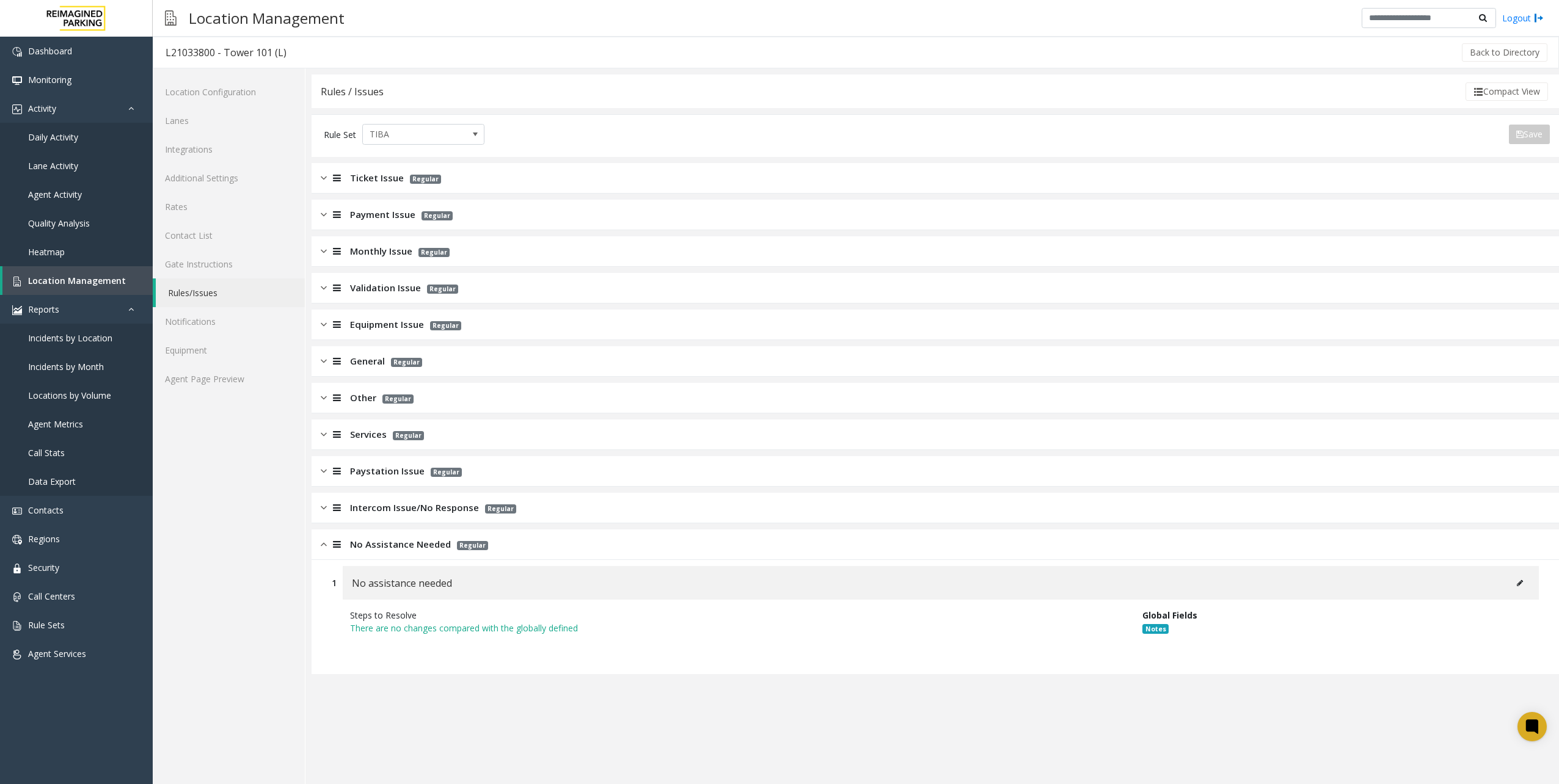
click at [556, 508] on div "Intercom Issue/No Response Regular" at bounding box center [935, 508] width 1247 height 31
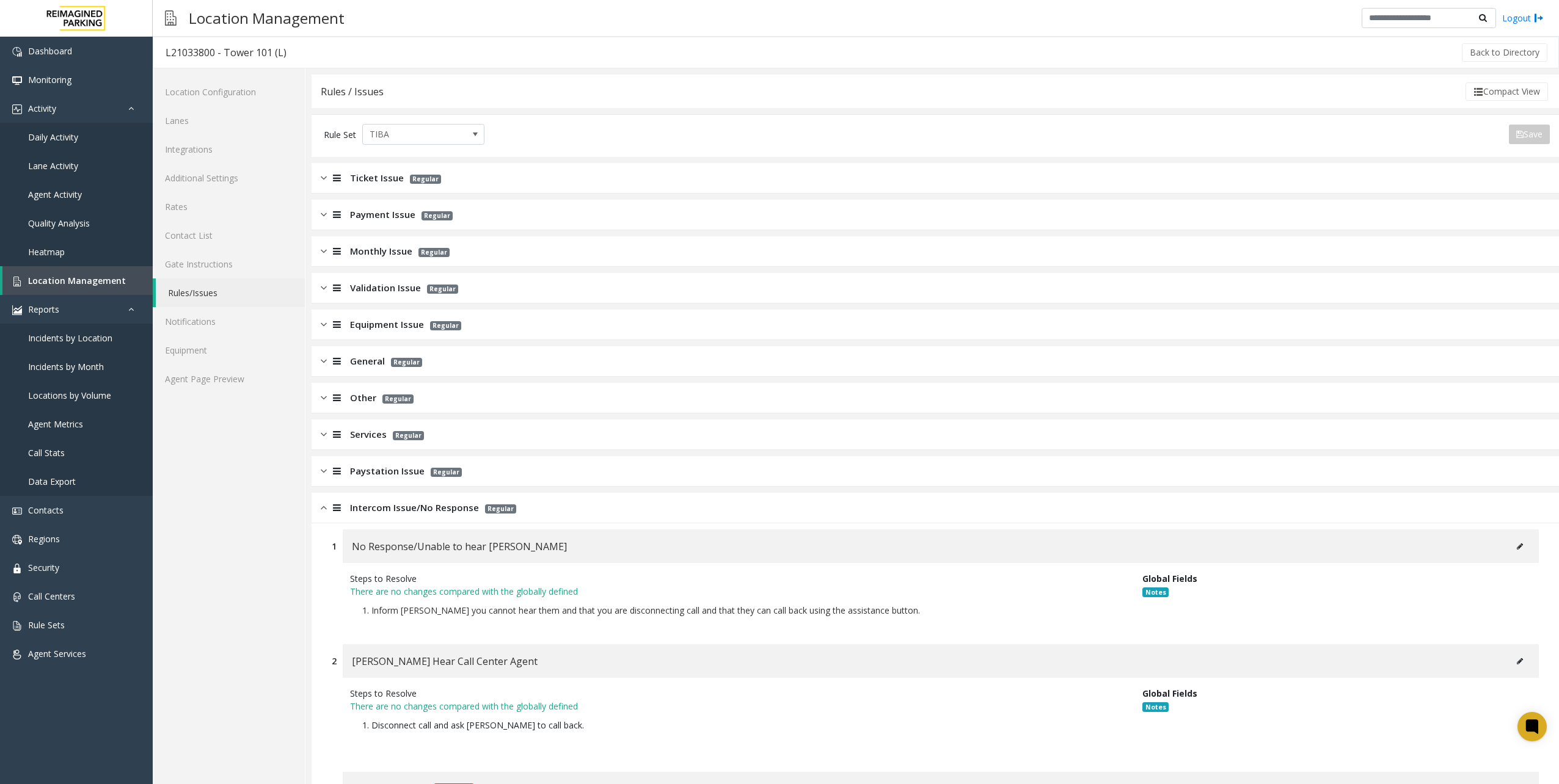
click at [582, 457] on div "Paystation Issue Regular" at bounding box center [935, 472] width 1247 height 31
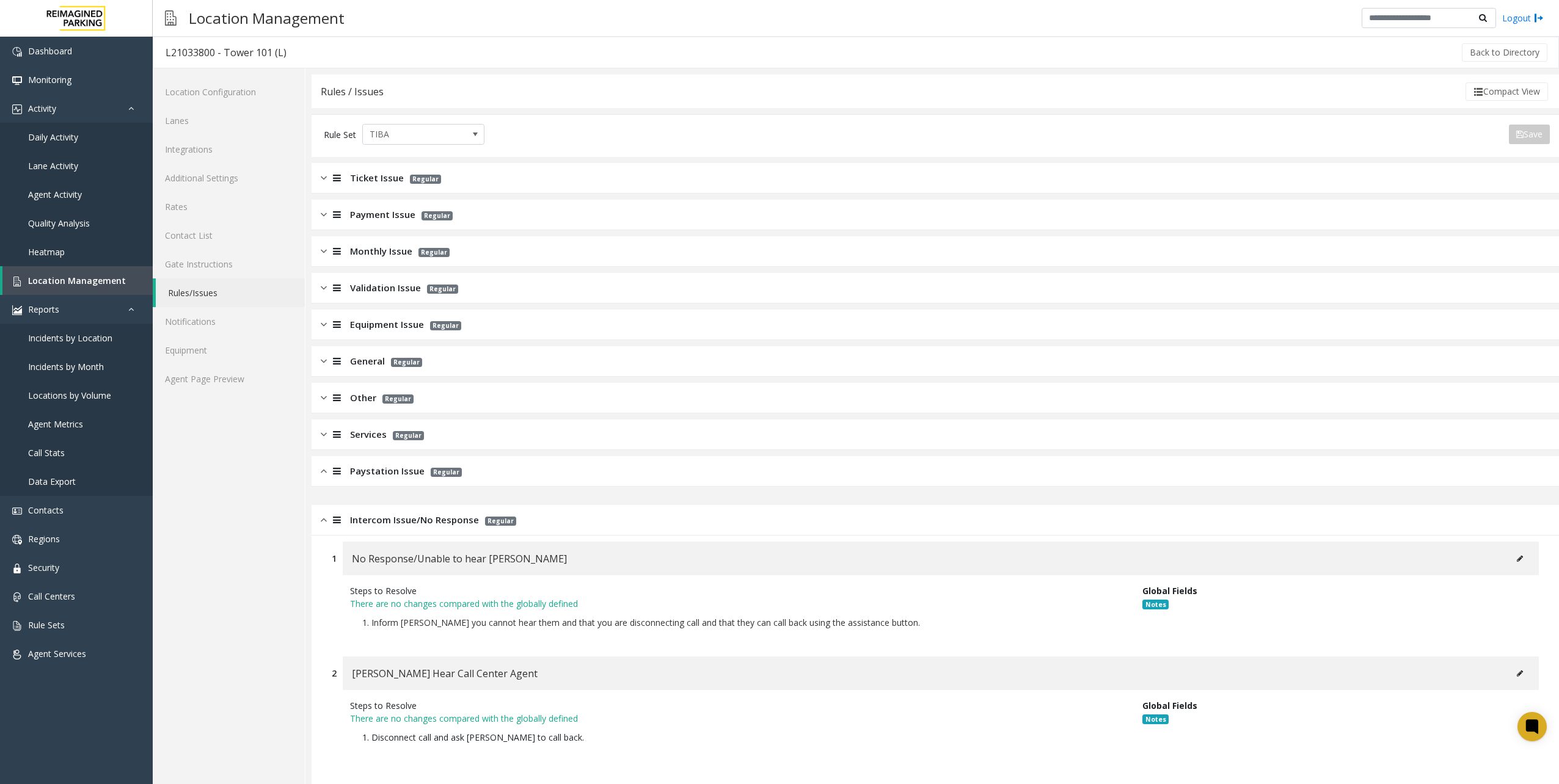
click at [604, 412] on div "Other Regular" at bounding box center [935, 398] width 1247 height 31
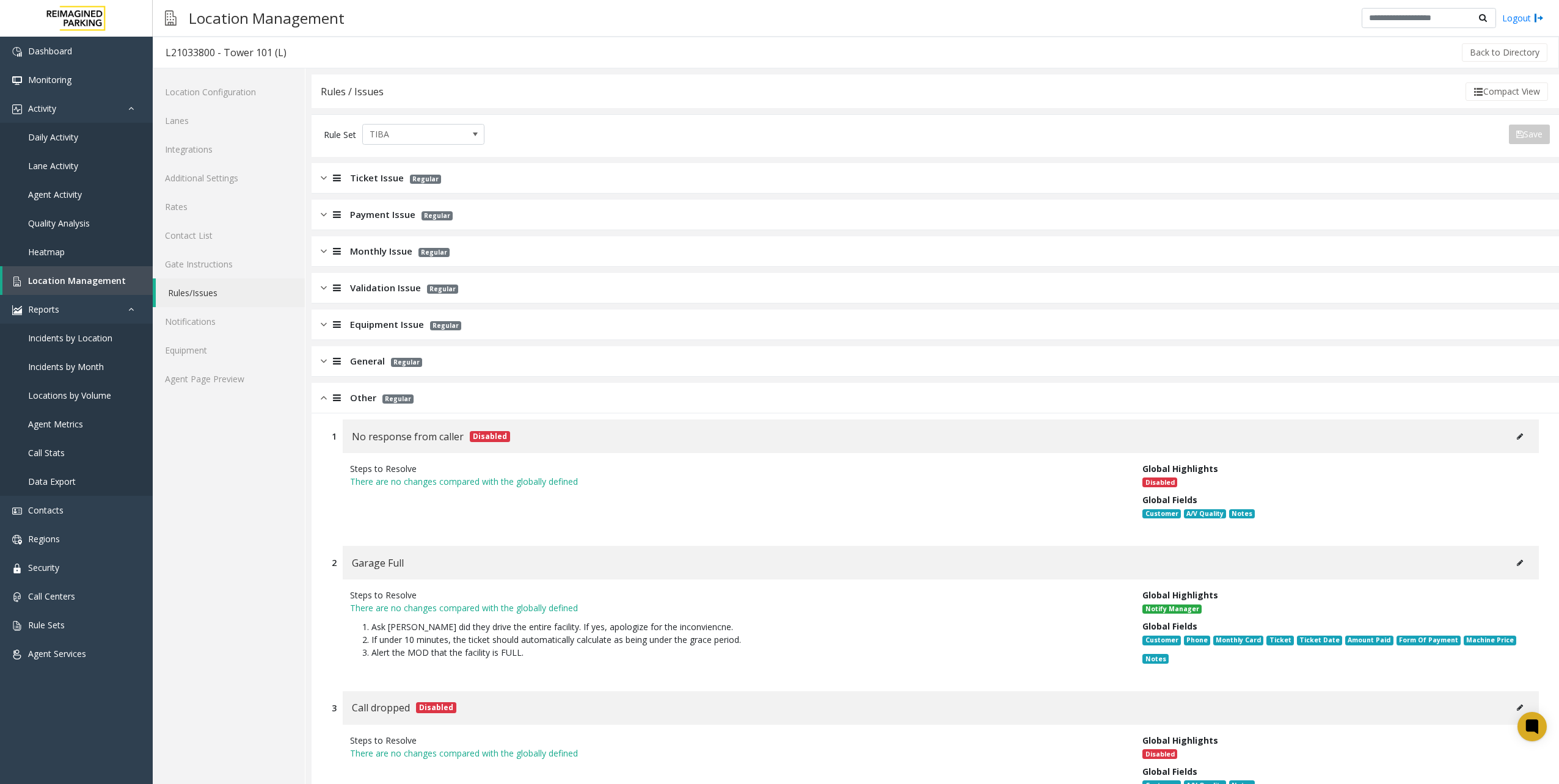
click at [587, 351] on div "General Regular" at bounding box center [935, 362] width 1247 height 31
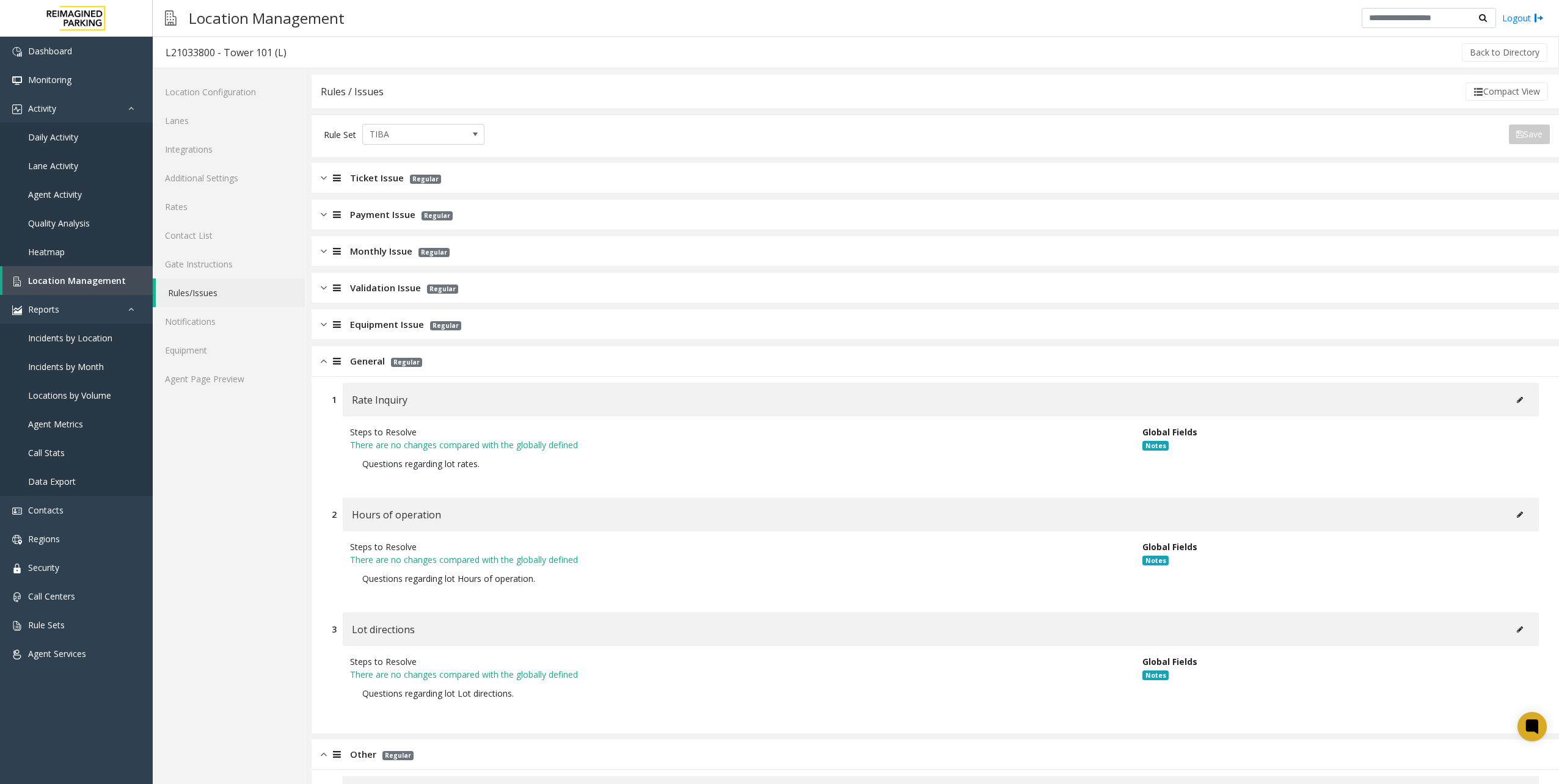
click at [577, 312] on div "Equipment Issue Regular" at bounding box center [935, 325] width 1247 height 31
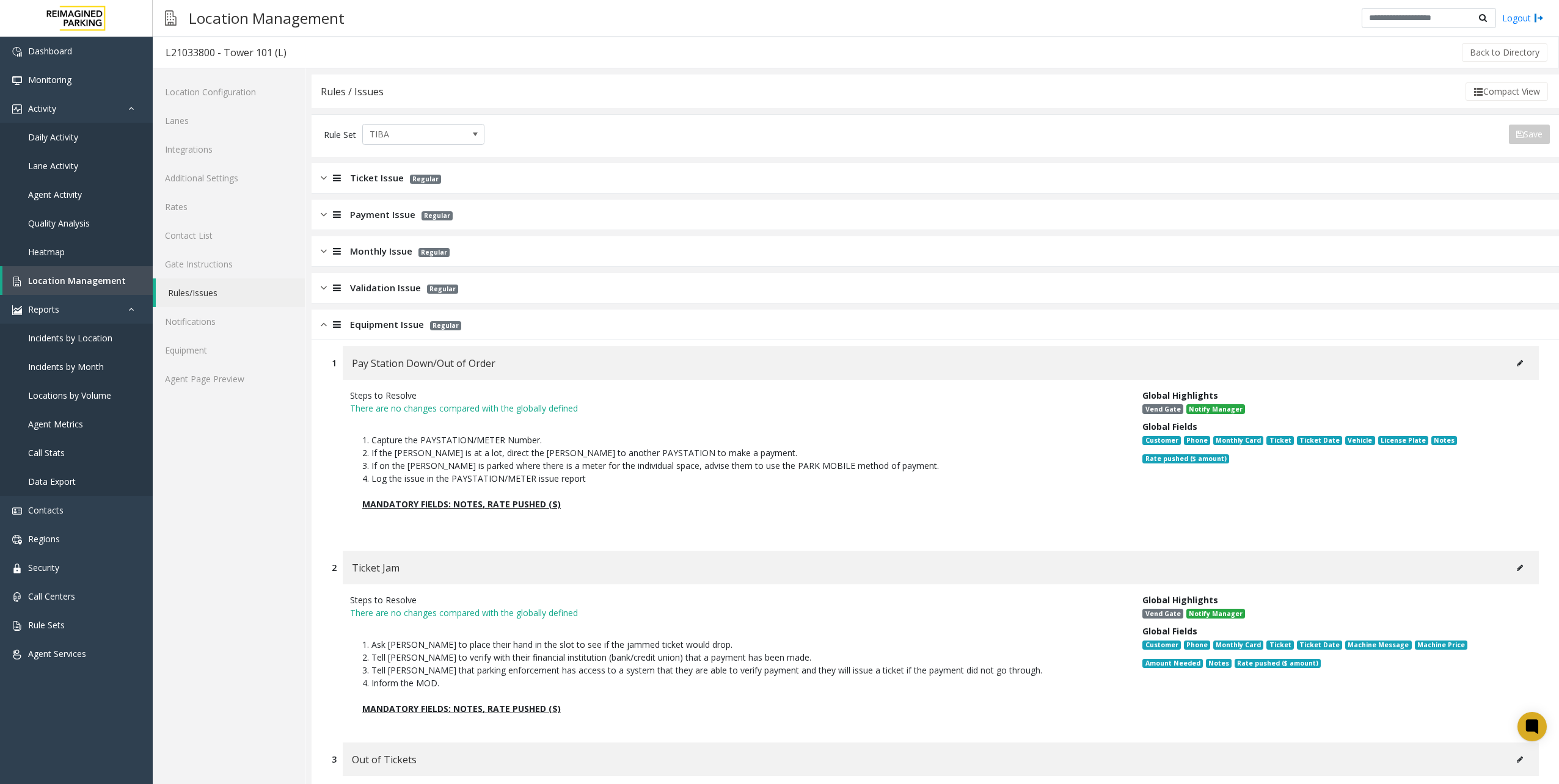
click at [543, 254] on div "Monthly Issue Regular" at bounding box center [935, 252] width 1247 height 31
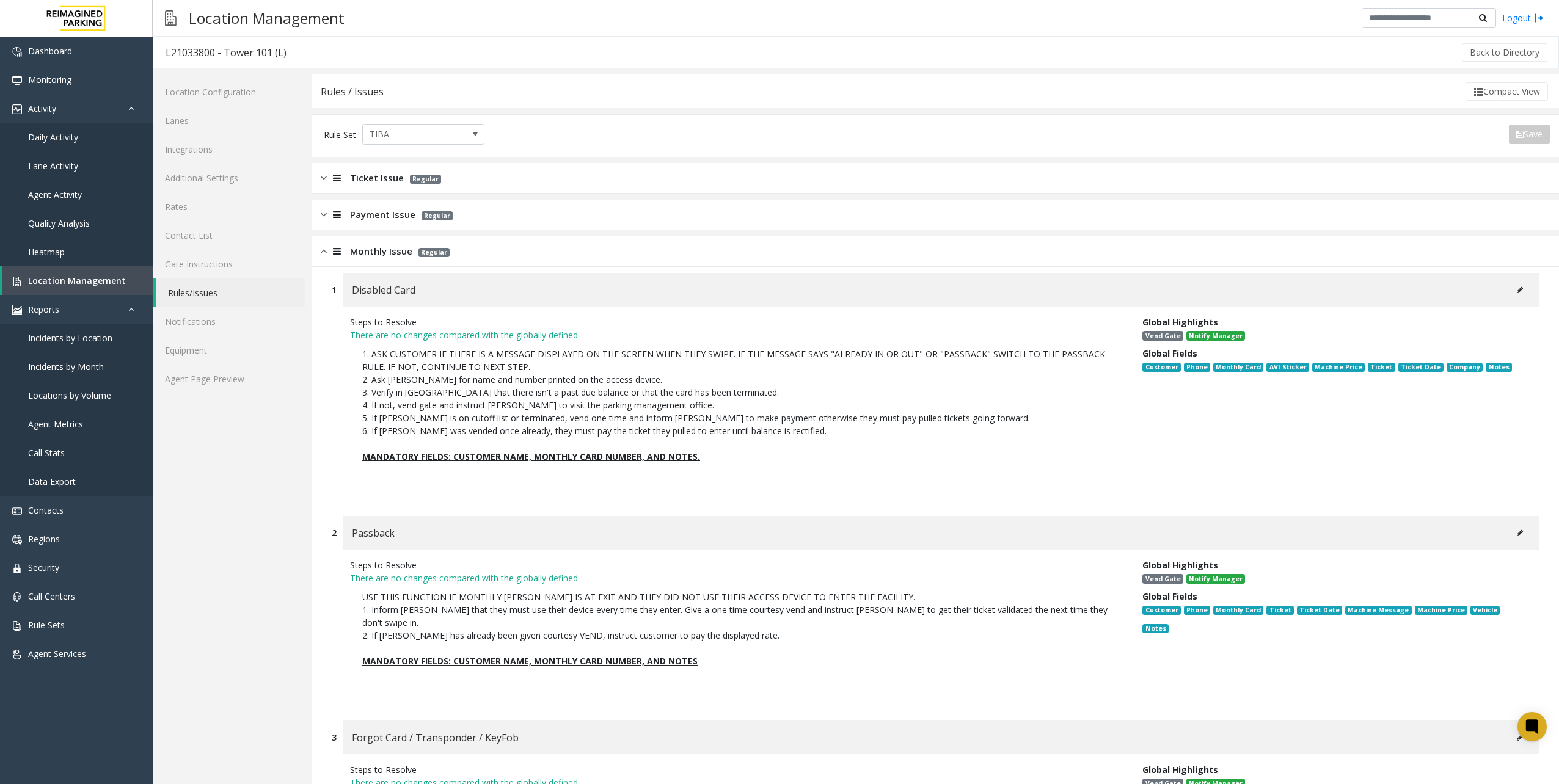
click at [537, 184] on div "Ticket Issue Regular" at bounding box center [935, 179] width 1247 height 31
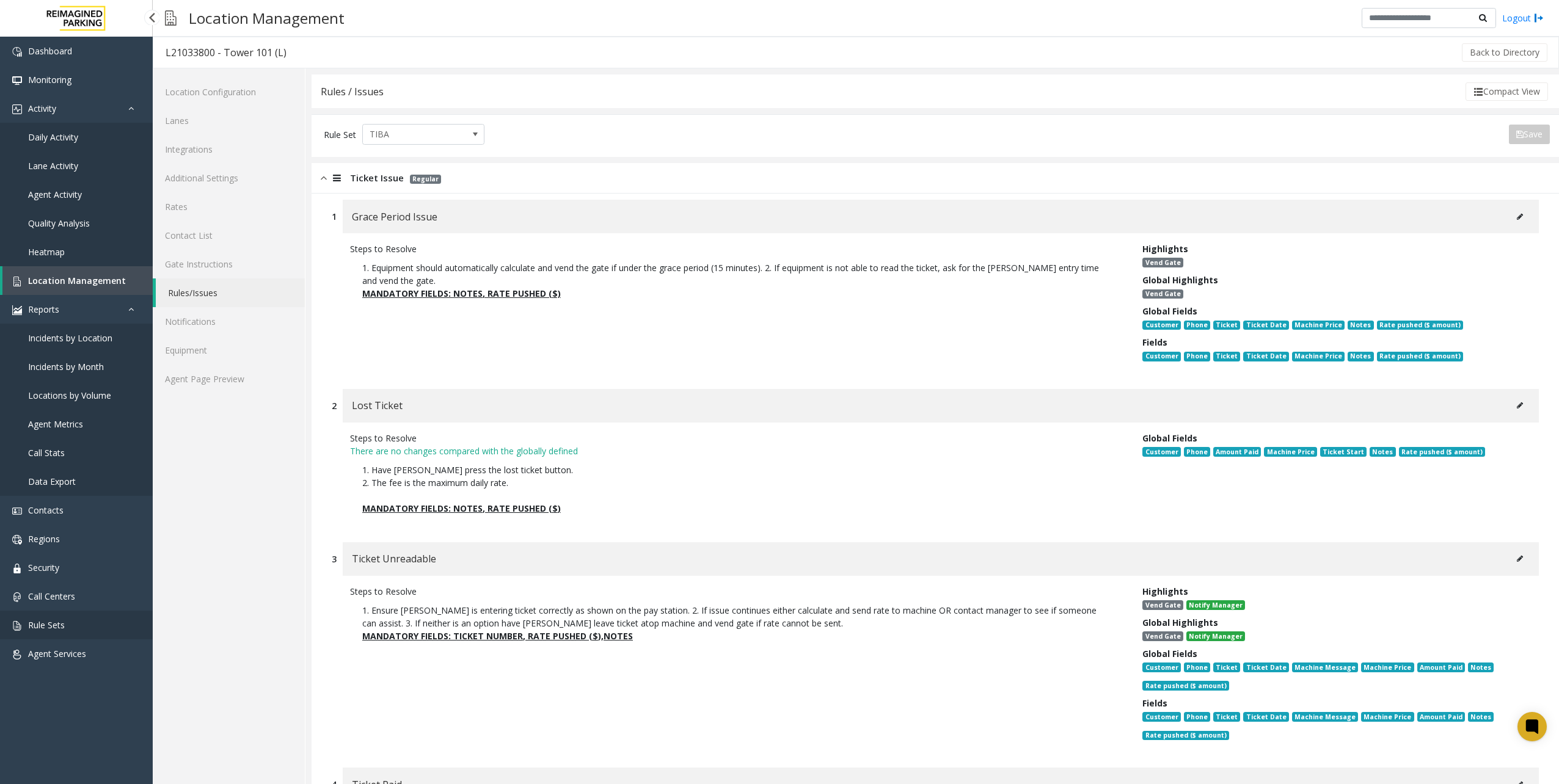
click at [42, 623] on span "Rule Sets" at bounding box center [46, 625] width 37 height 12
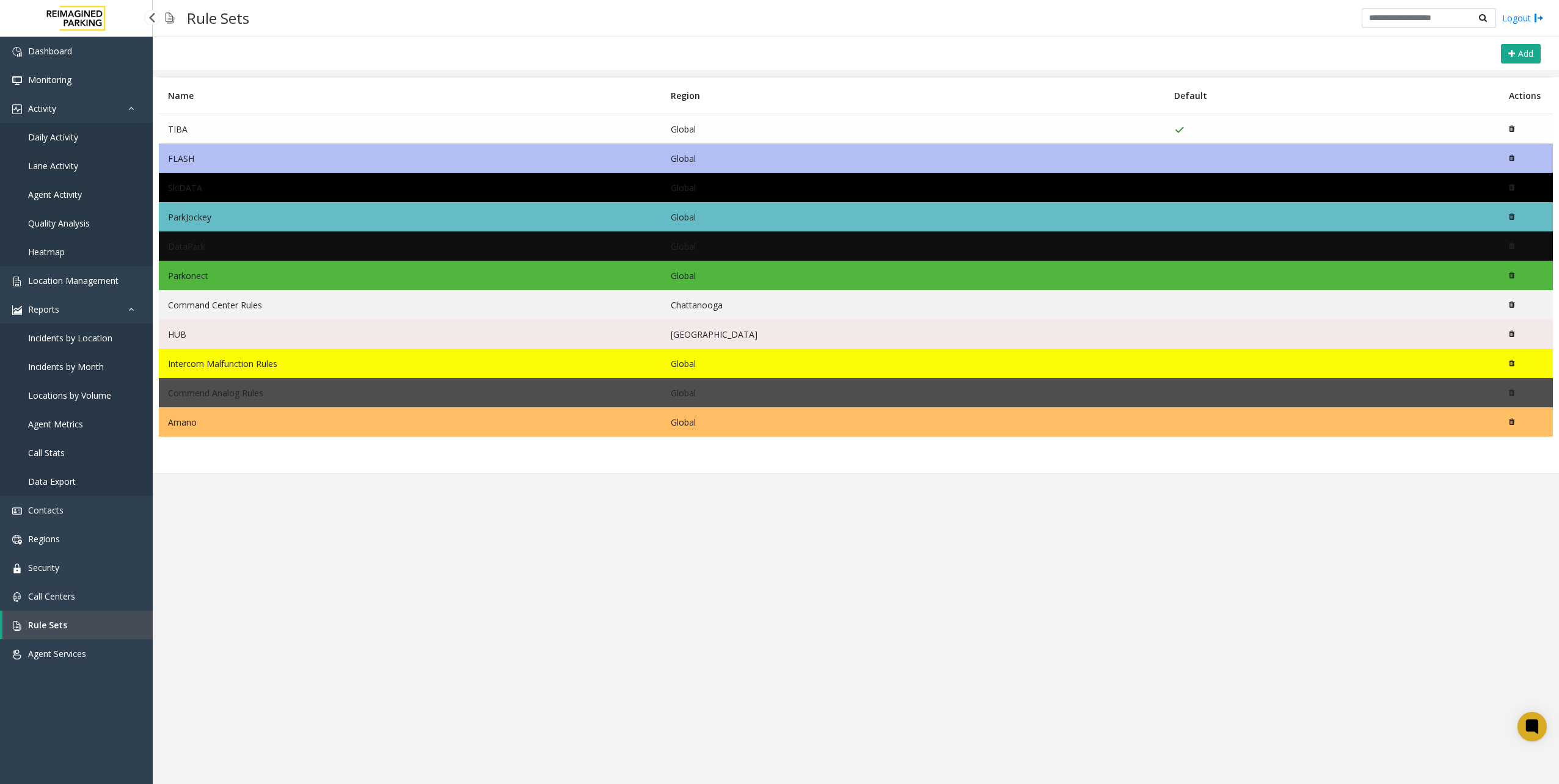
click at [57, 483] on span "Data Export" at bounding box center [52, 481] width 48 height 12
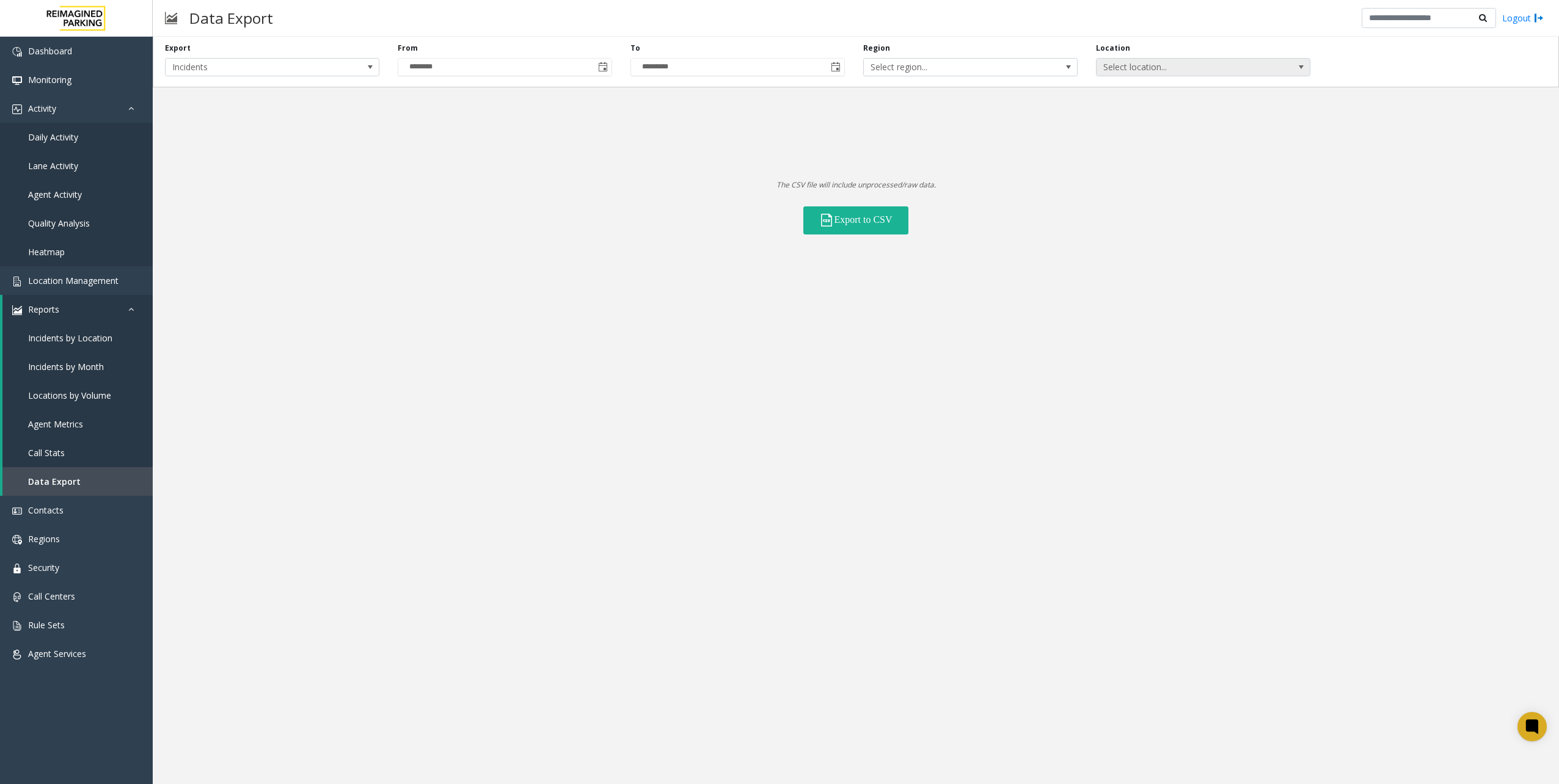
click at [1115, 62] on span "Select location..." at bounding box center [1182, 67] width 170 height 17
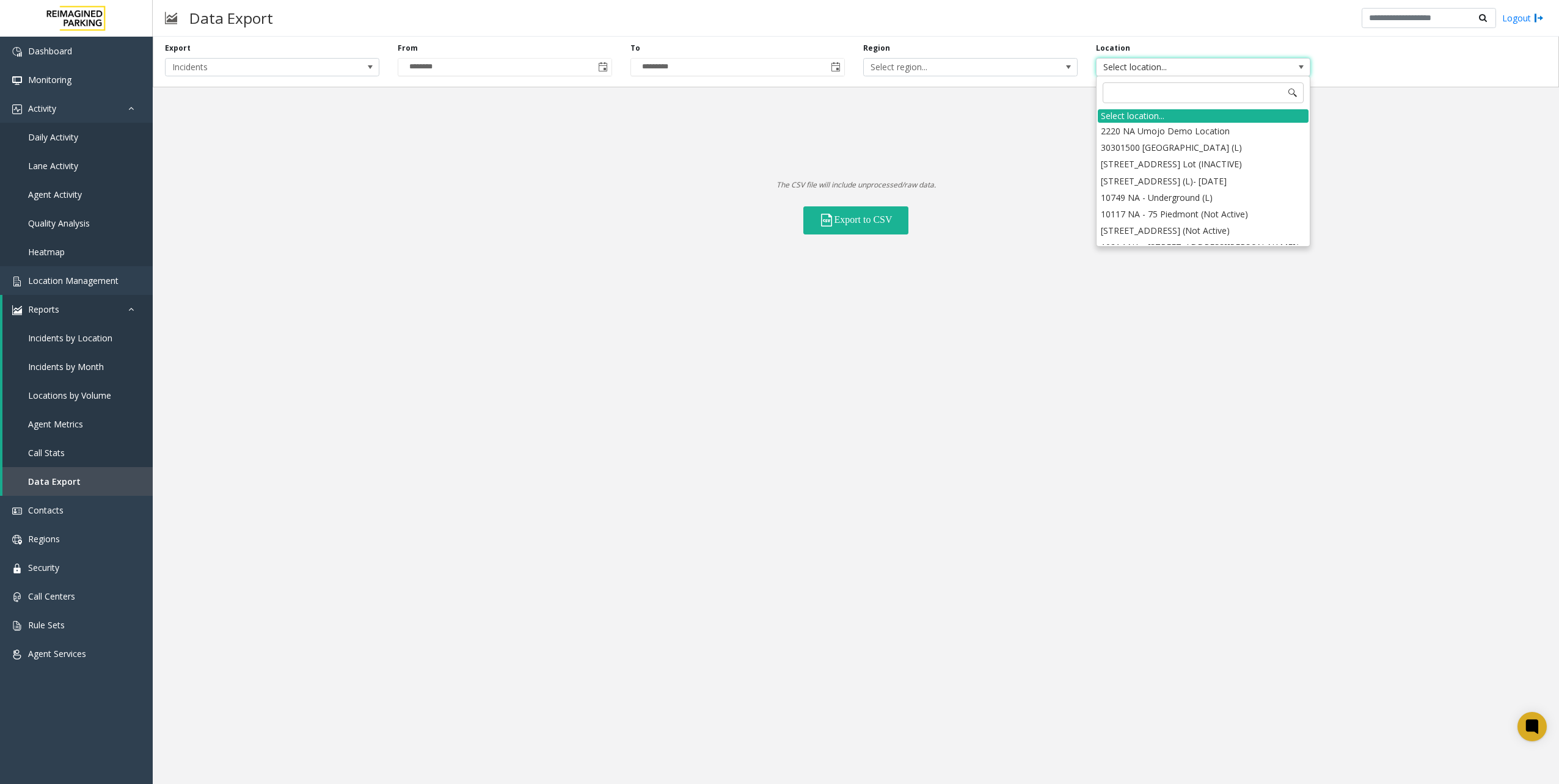
click at [1115, 62] on span "Select location..." at bounding box center [1182, 67] width 170 height 17
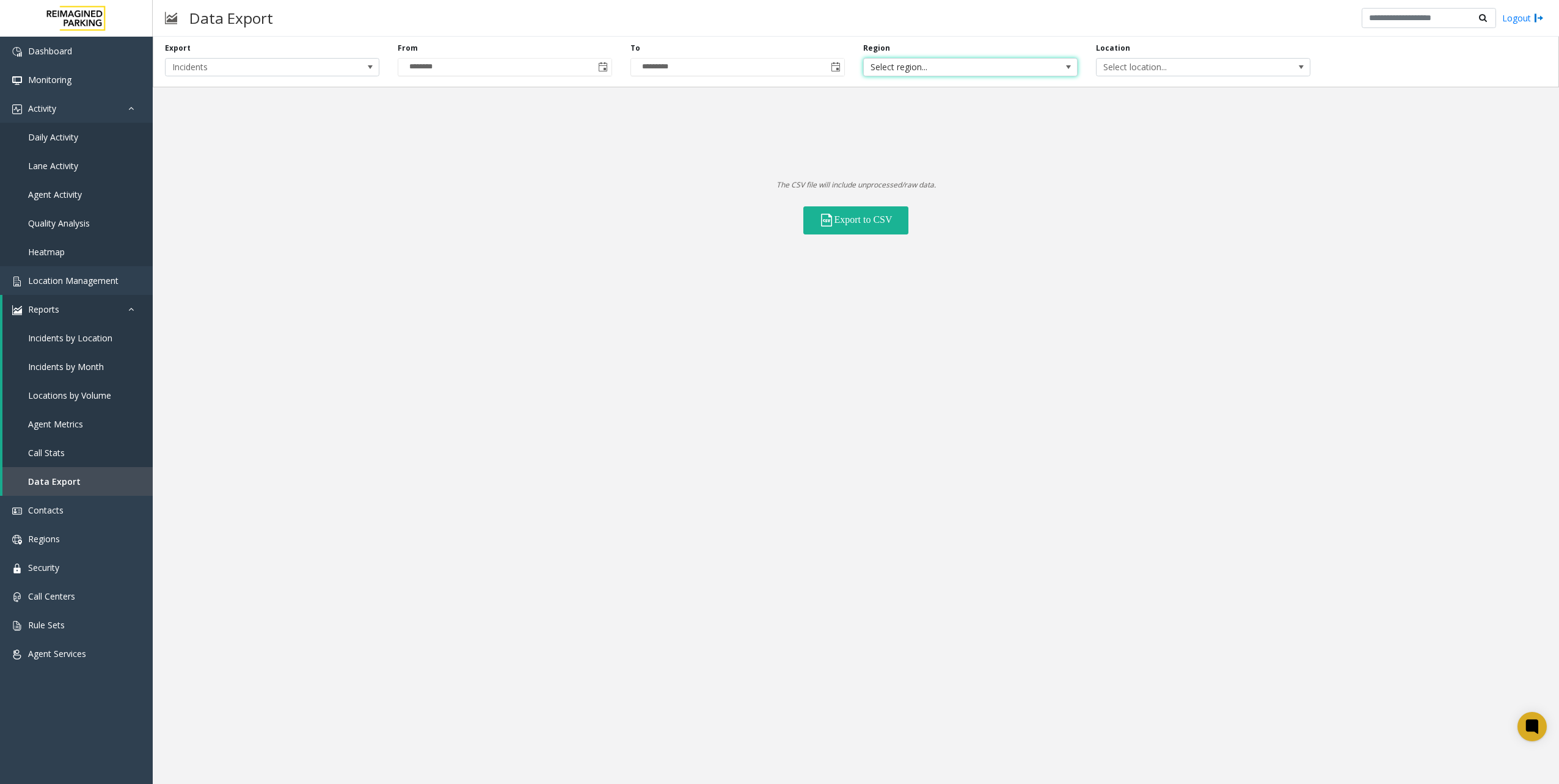
click at [993, 62] on span "Select region..." at bounding box center [949, 67] width 170 height 17
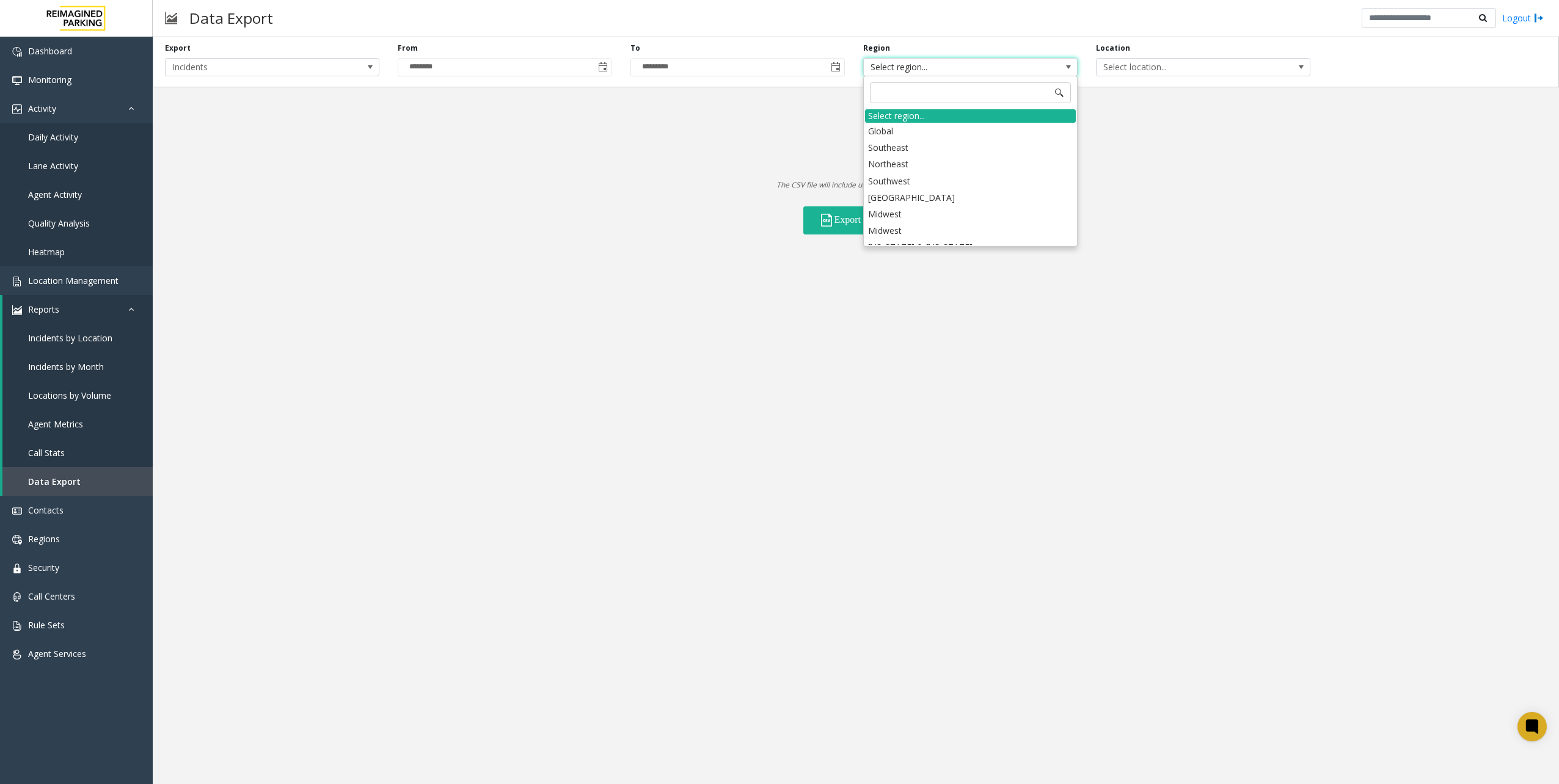
click at [993, 62] on span "Select region..." at bounding box center [949, 67] width 170 height 17
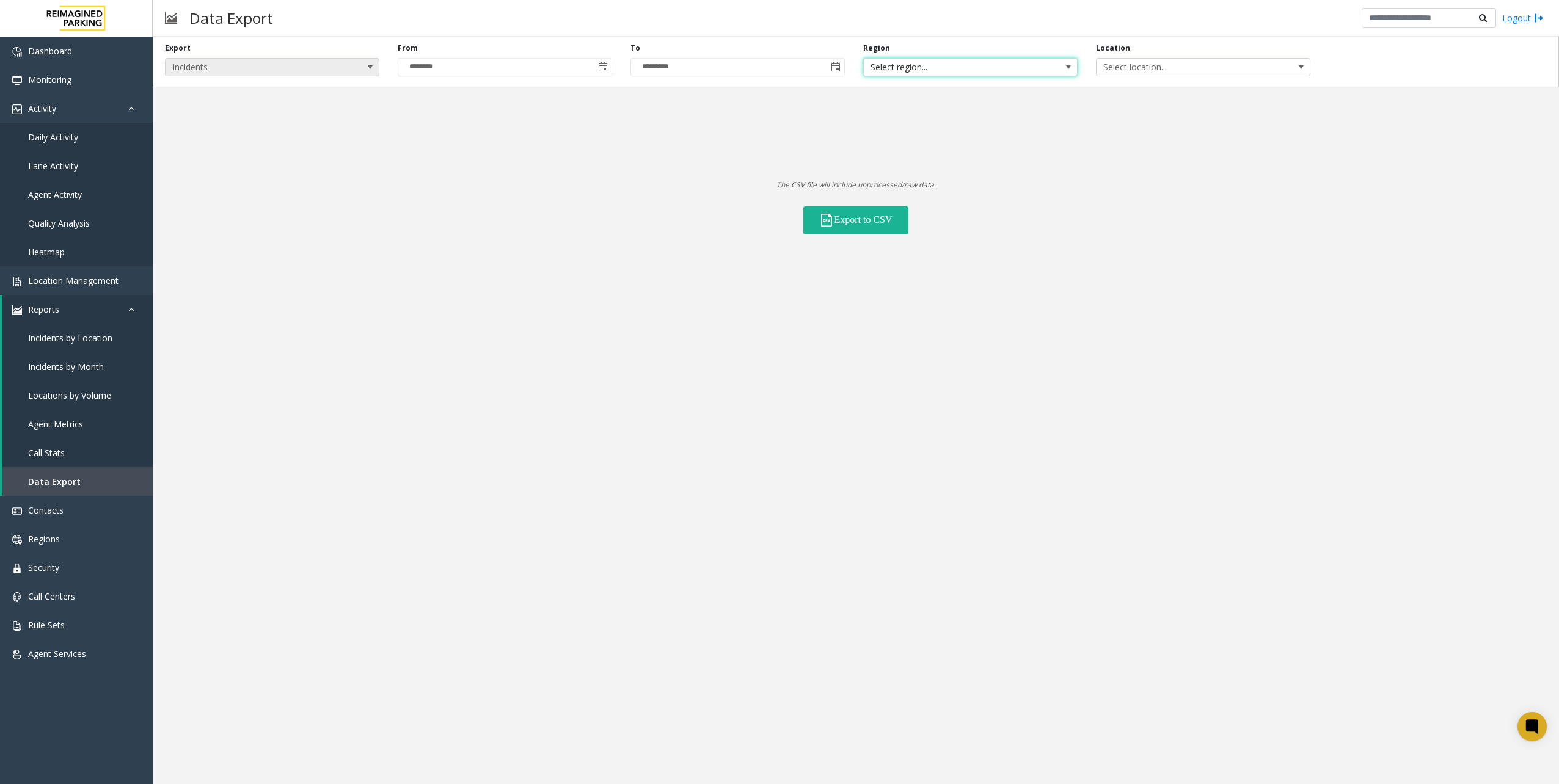
click at [293, 68] on span "Incidents" at bounding box center [251, 67] width 170 height 17
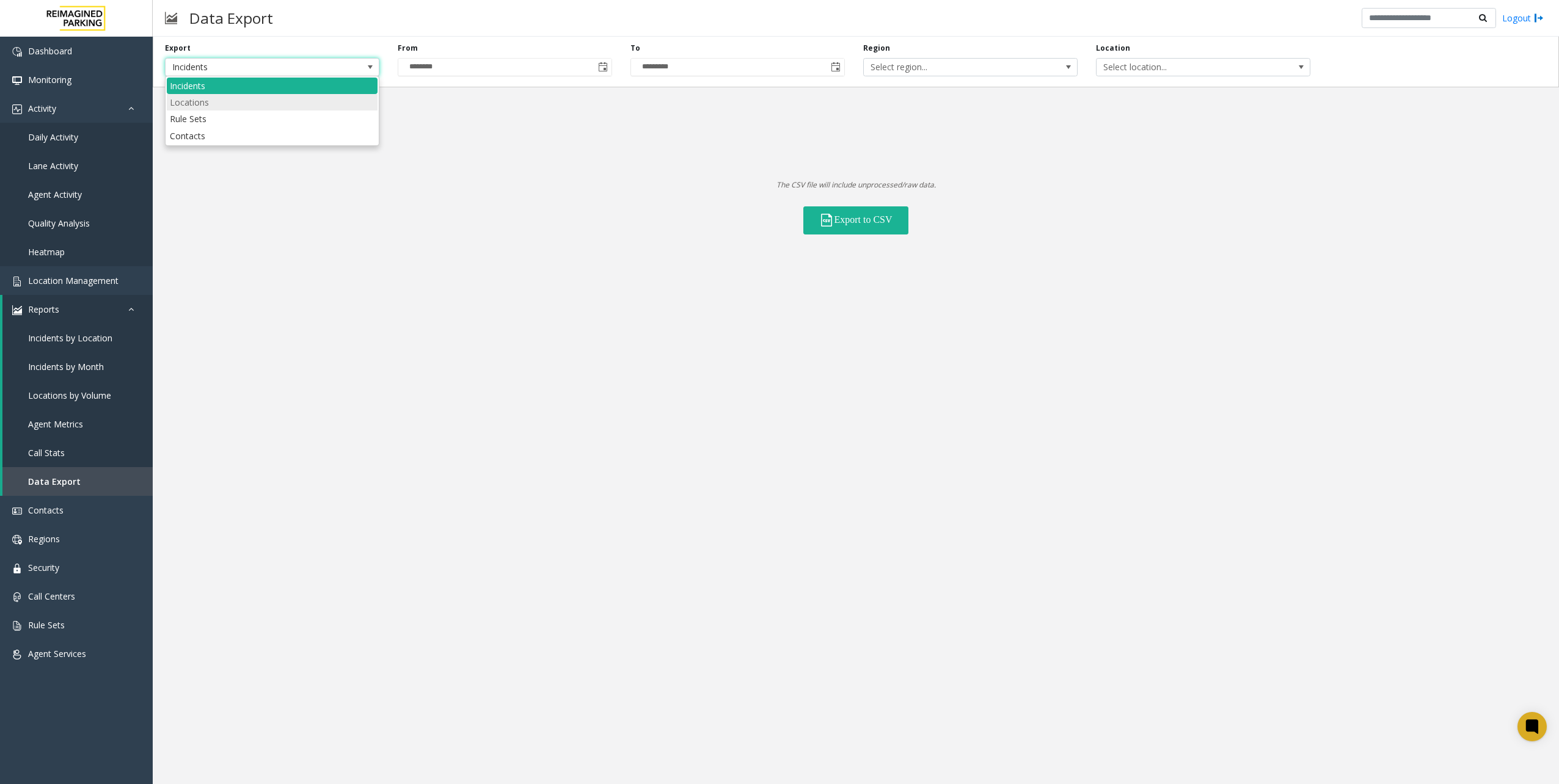
click at [263, 103] on li "Locations" at bounding box center [272, 102] width 211 height 17
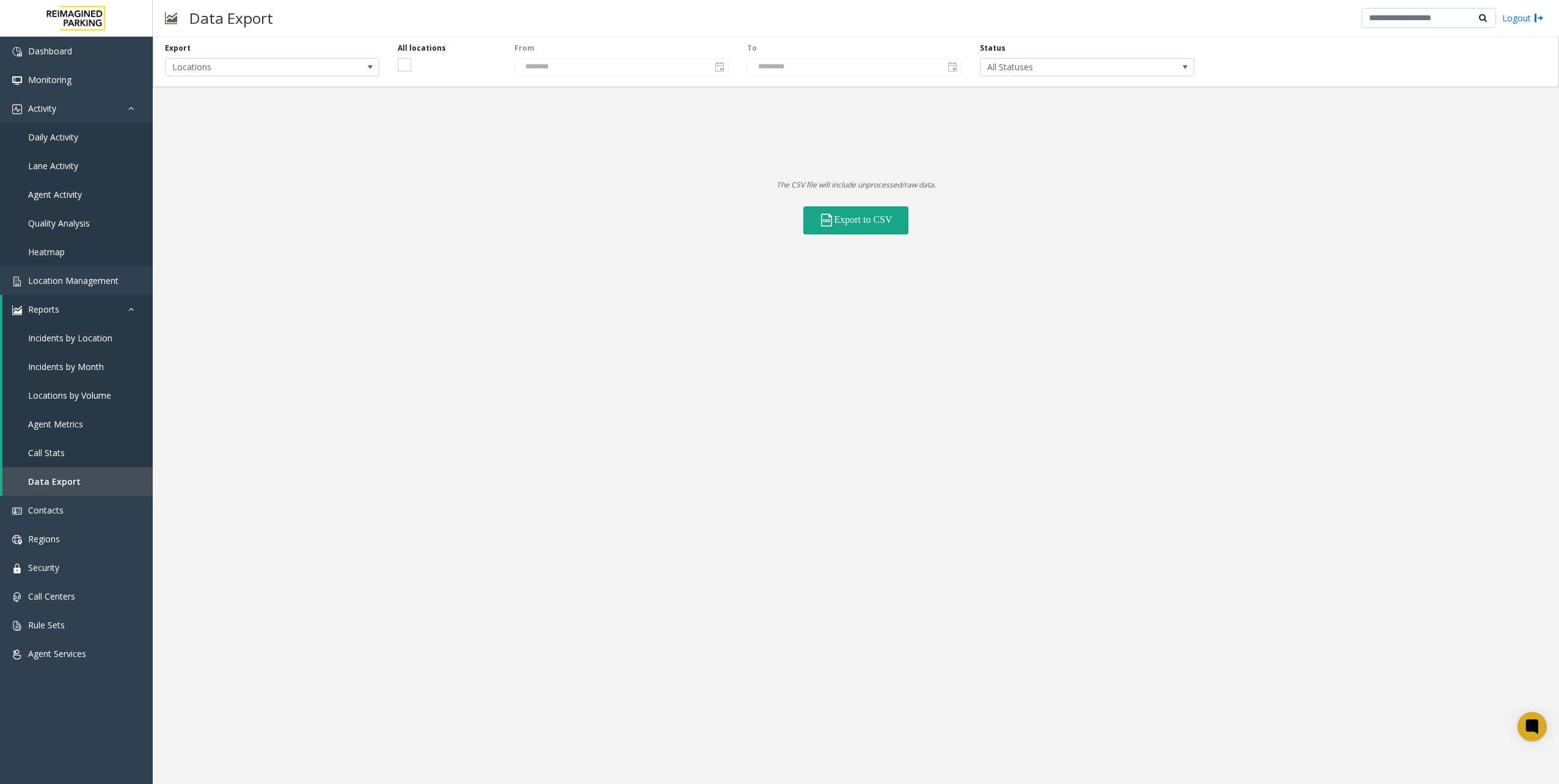
click at [885, 213] on button "Export to CSV" at bounding box center [856, 220] width 105 height 28
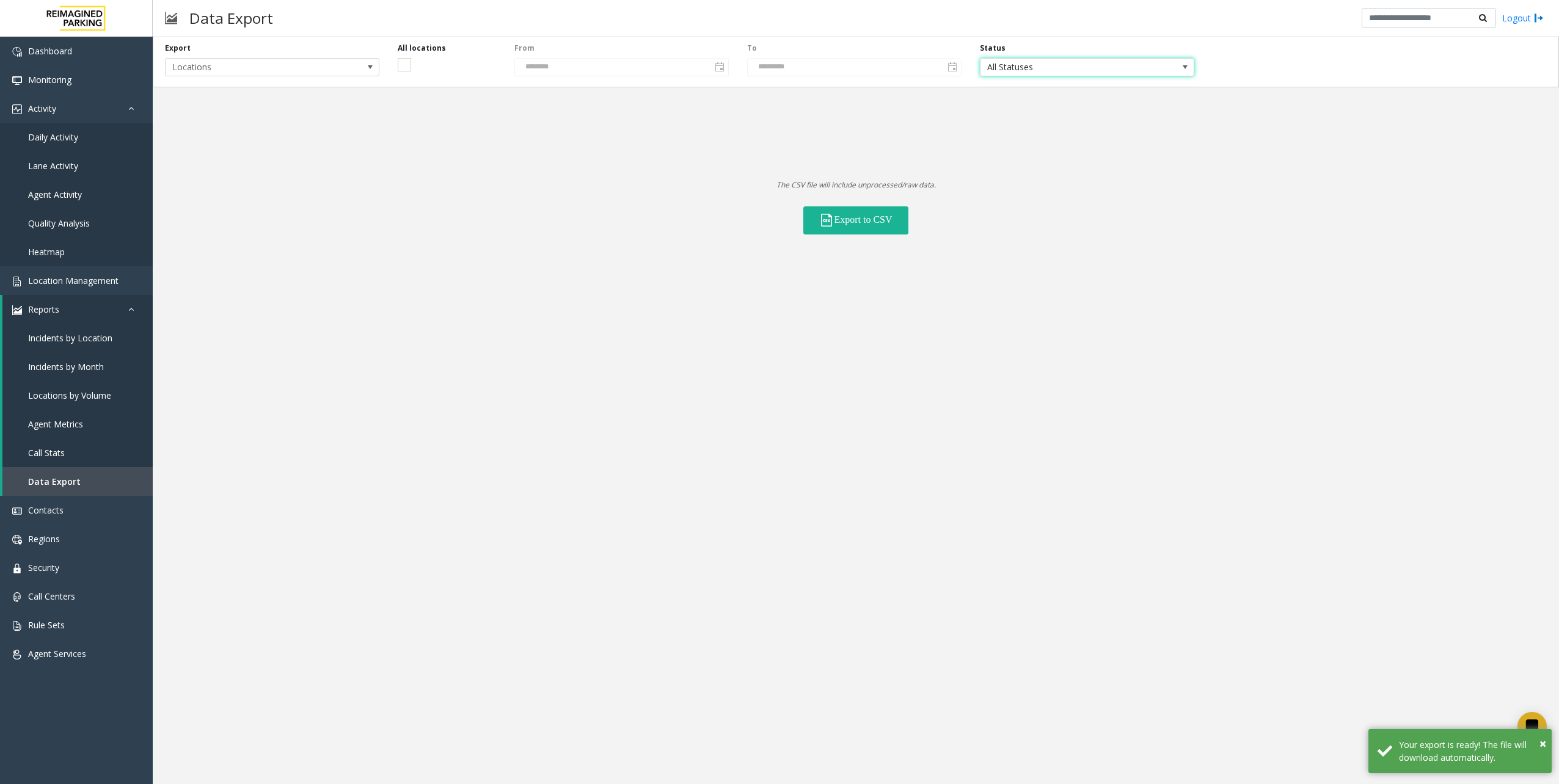
click at [1049, 66] on span "All Statuses" at bounding box center [1065, 67] width 170 height 17
click at [1094, 68] on span "All Statuses" at bounding box center [1065, 67] width 170 height 17
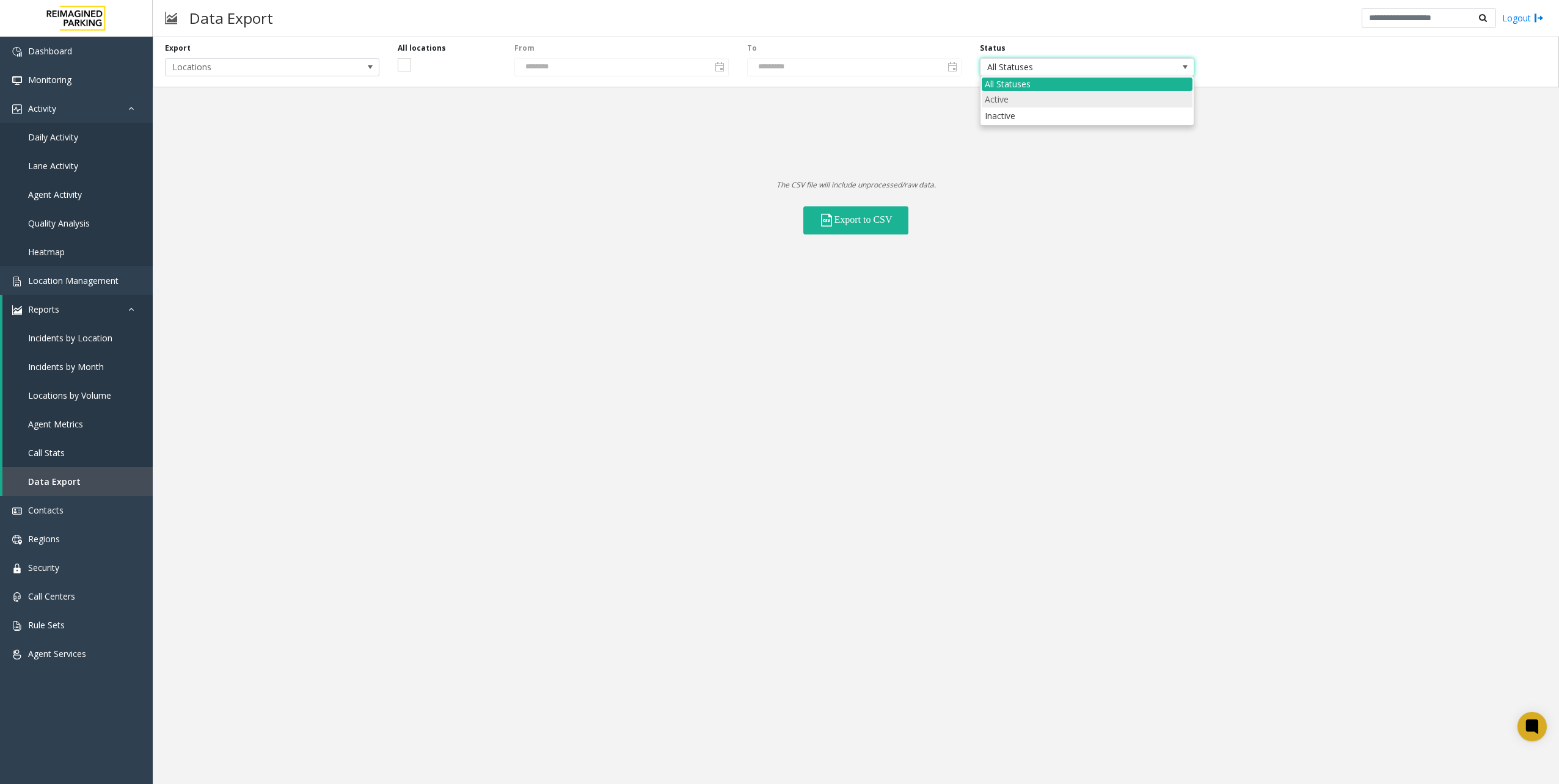
click at [1048, 104] on li "Active" at bounding box center [1087, 100] width 211 height 17
click at [858, 222] on button "Export to CSV" at bounding box center [856, 220] width 105 height 28
click at [83, 285] on span "Location Management" at bounding box center [73, 281] width 91 height 12
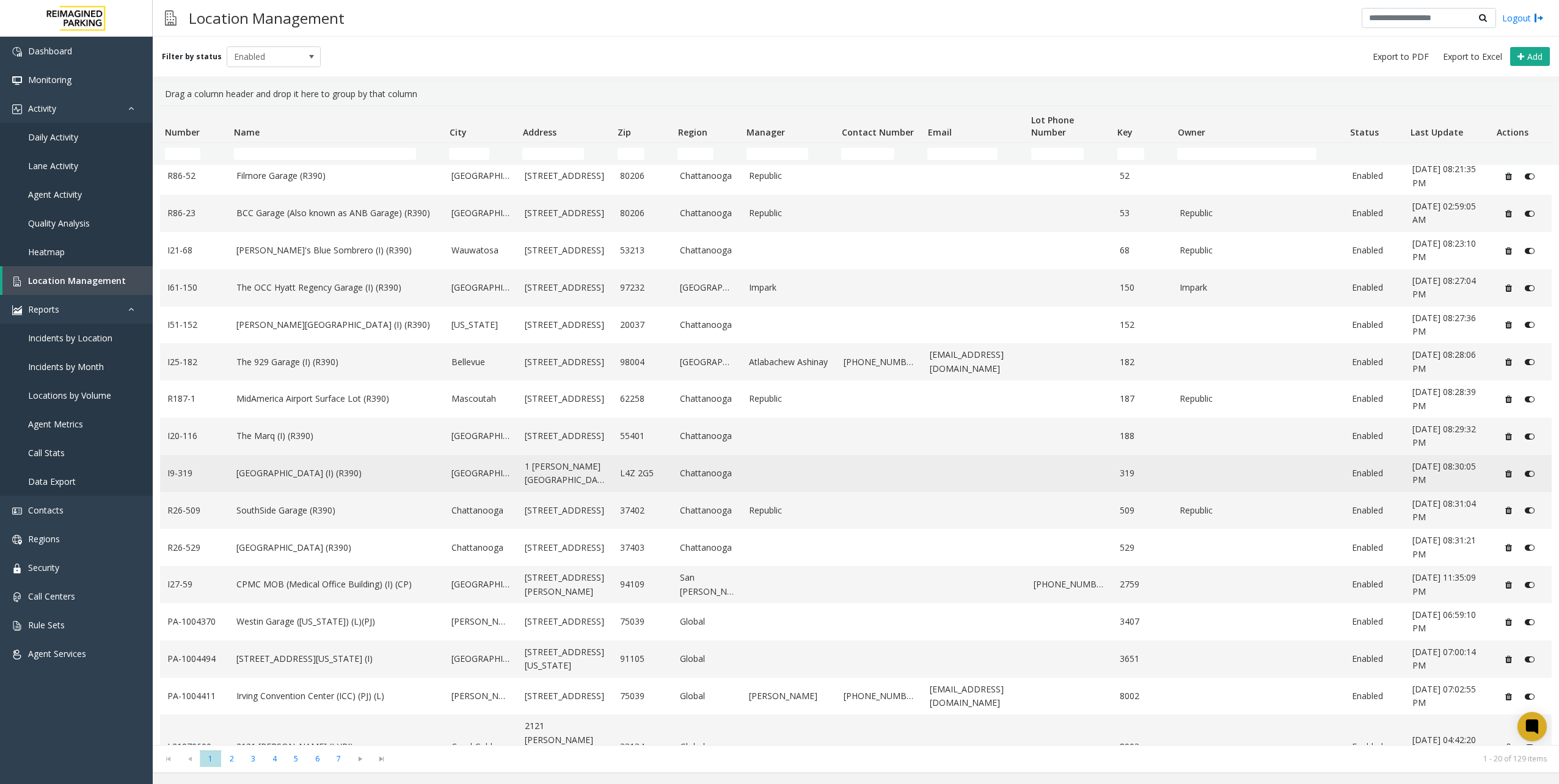
scroll to position [163, 0]
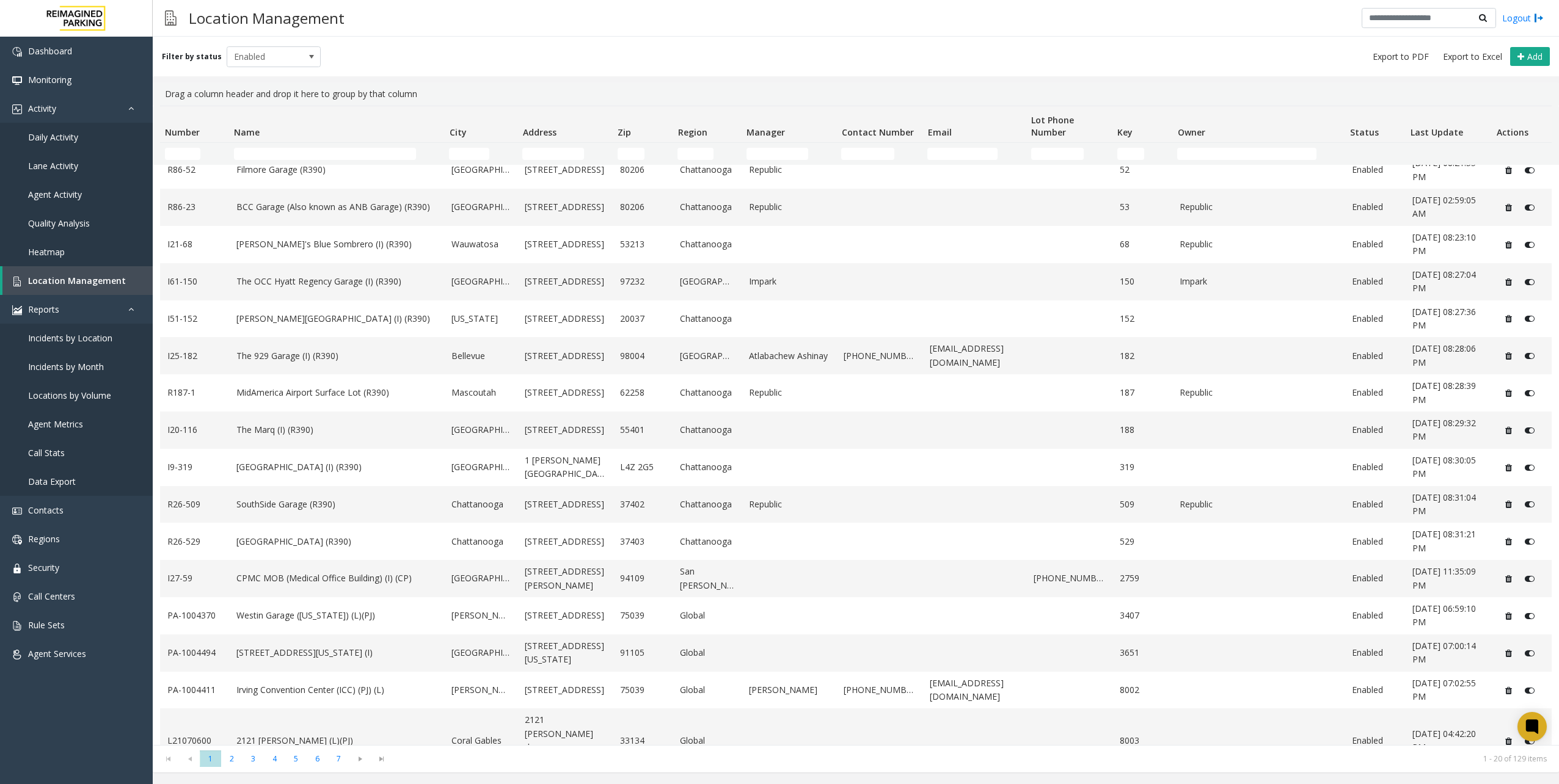
click at [258, 750] on kendo-pager "* * * * * * * 1 2 3 4 5 6 7 1 - 20 of 129 items" at bounding box center [856, 758] width 1406 height 28
click at [258, 754] on span "3" at bounding box center [253, 759] width 21 height 17
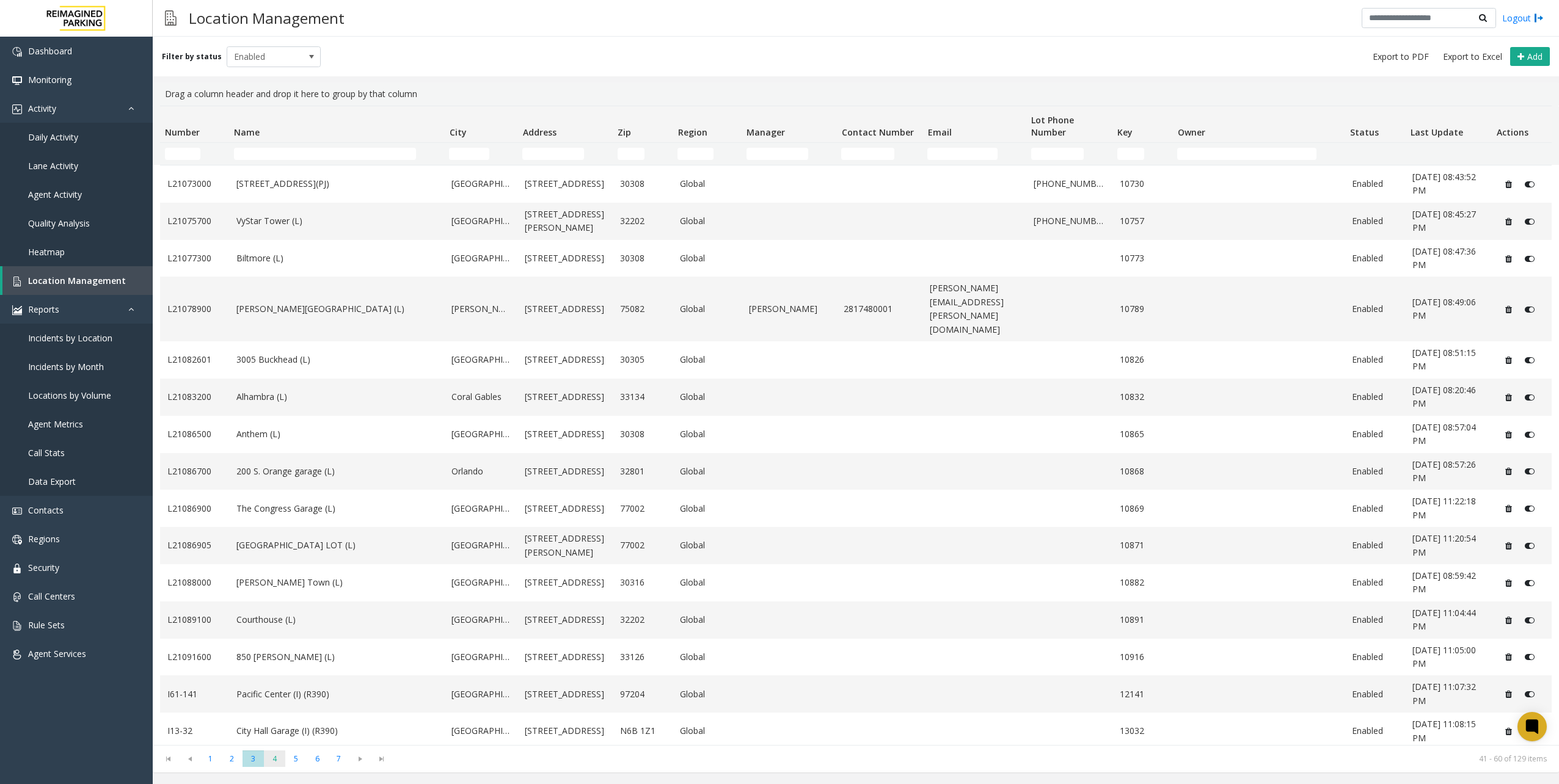
click at [267, 754] on span "4" at bounding box center [274, 759] width 21 height 17
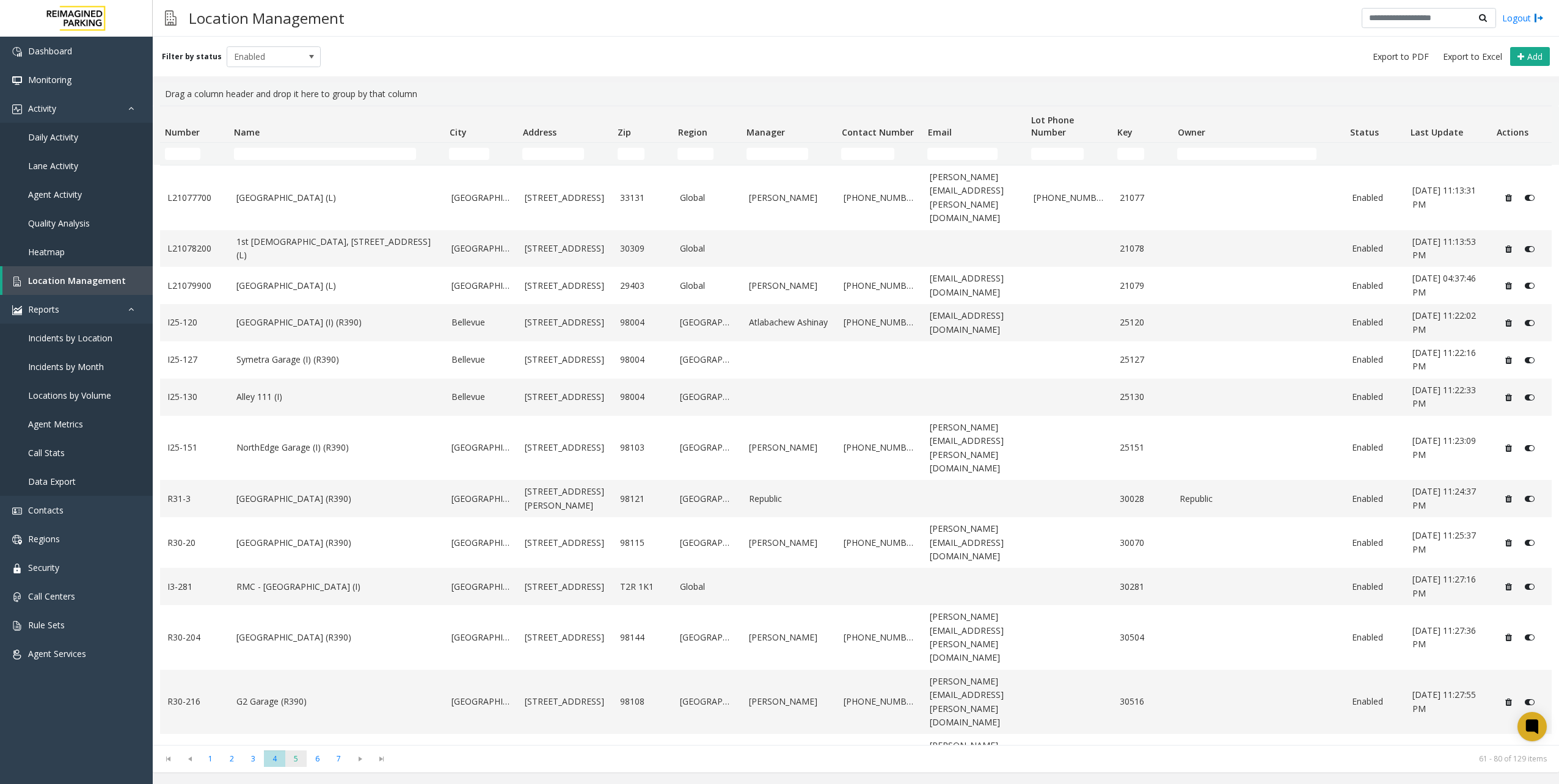
click at [290, 754] on span "5" at bounding box center [296, 759] width 21 height 17
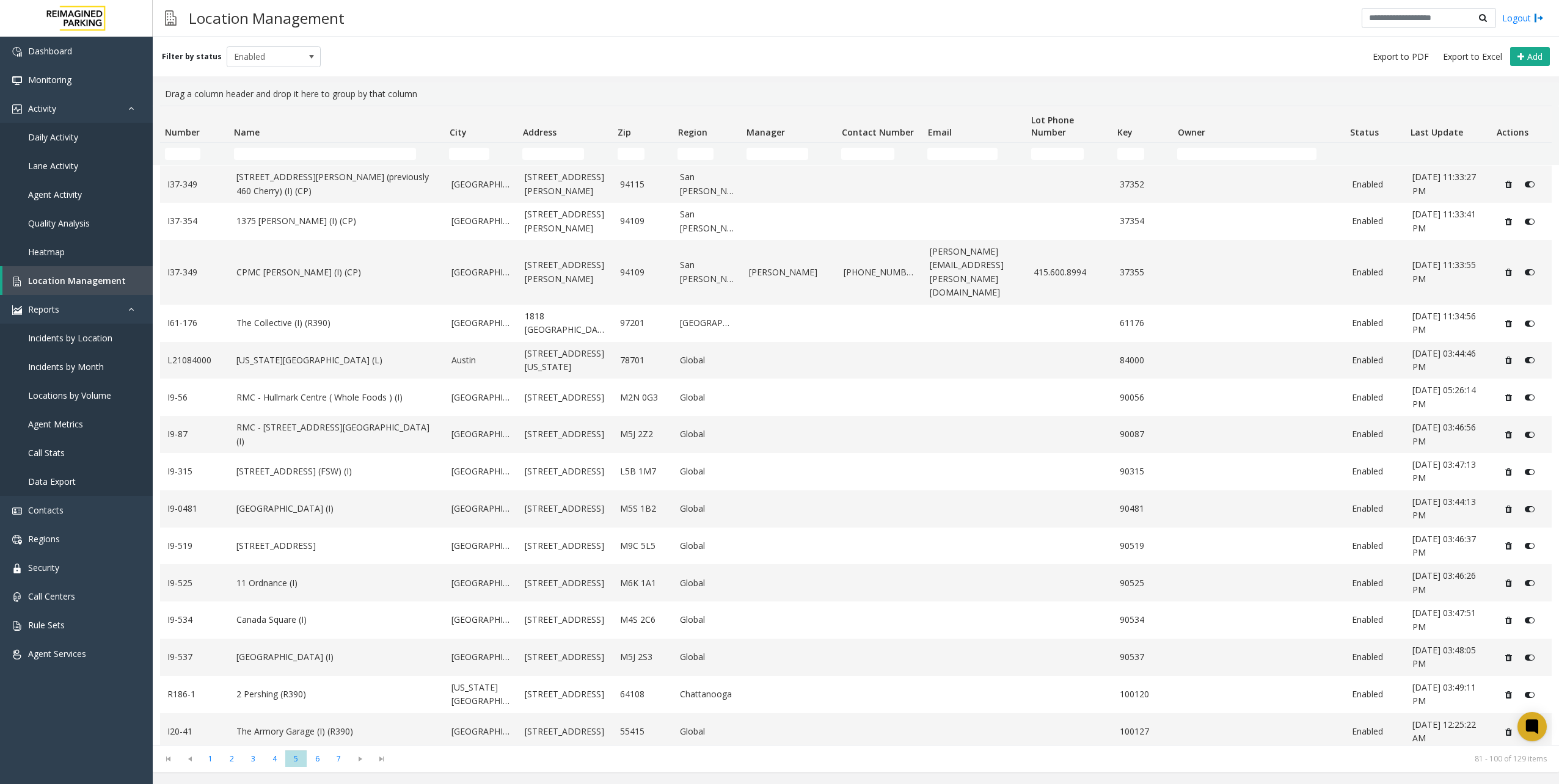
scroll to position [163, 0]
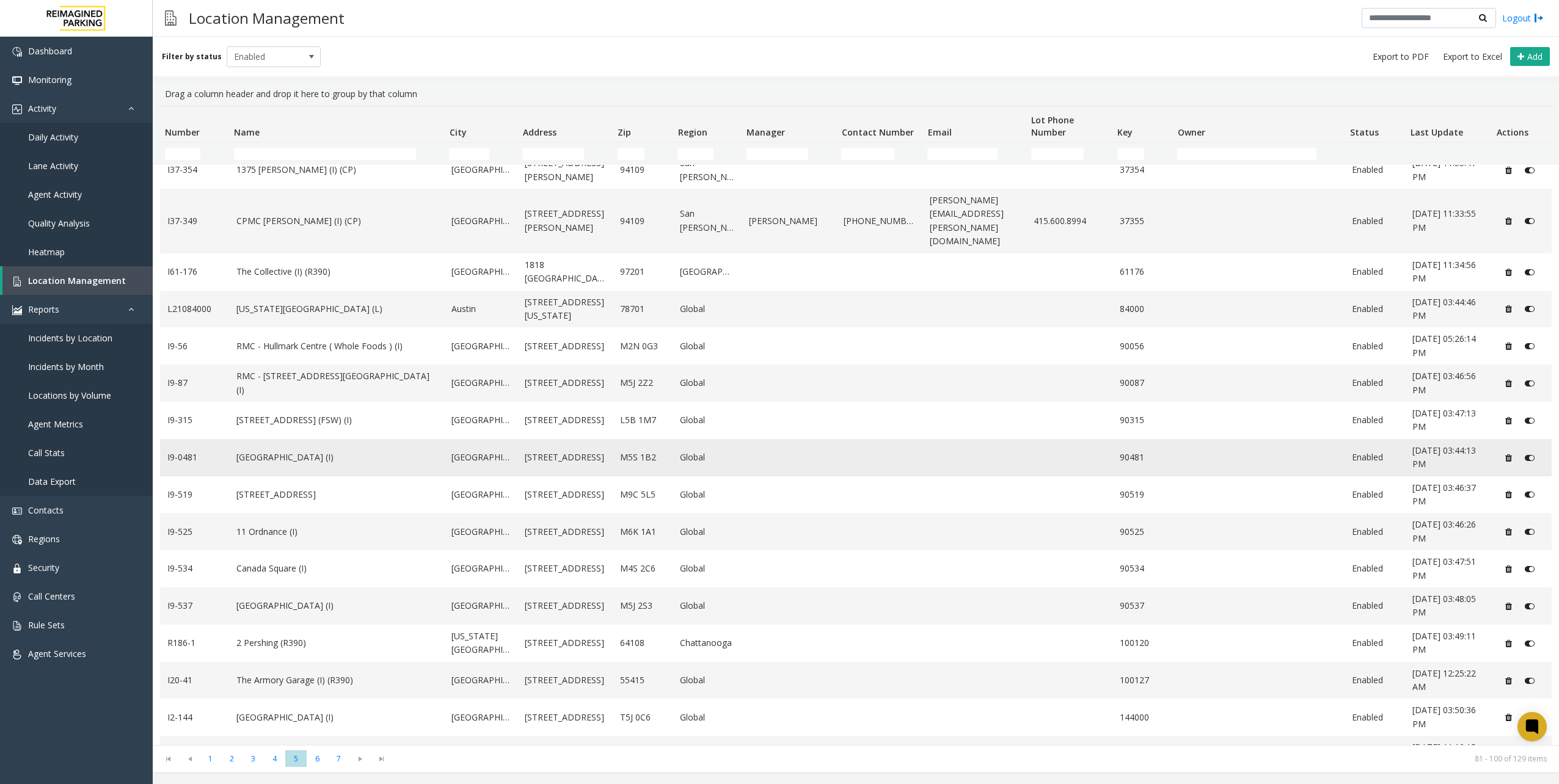
click at [327, 439] on td "[GEOGRAPHIC_DATA] (I)" at bounding box center [336, 458] width 215 height 37
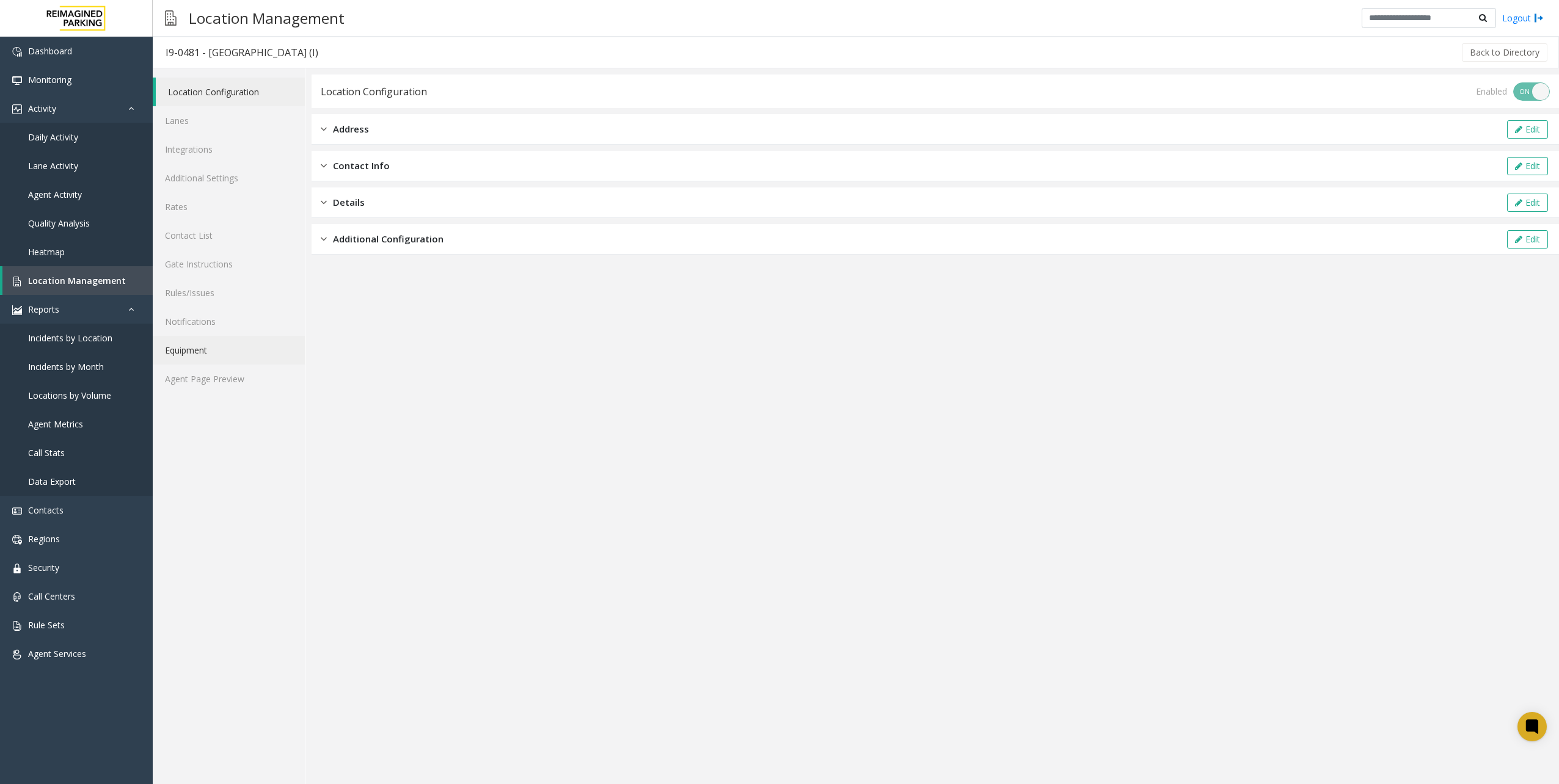
click at [251, 354] on link "Equipment" at bounding box center [229, 350] width 152 height 29
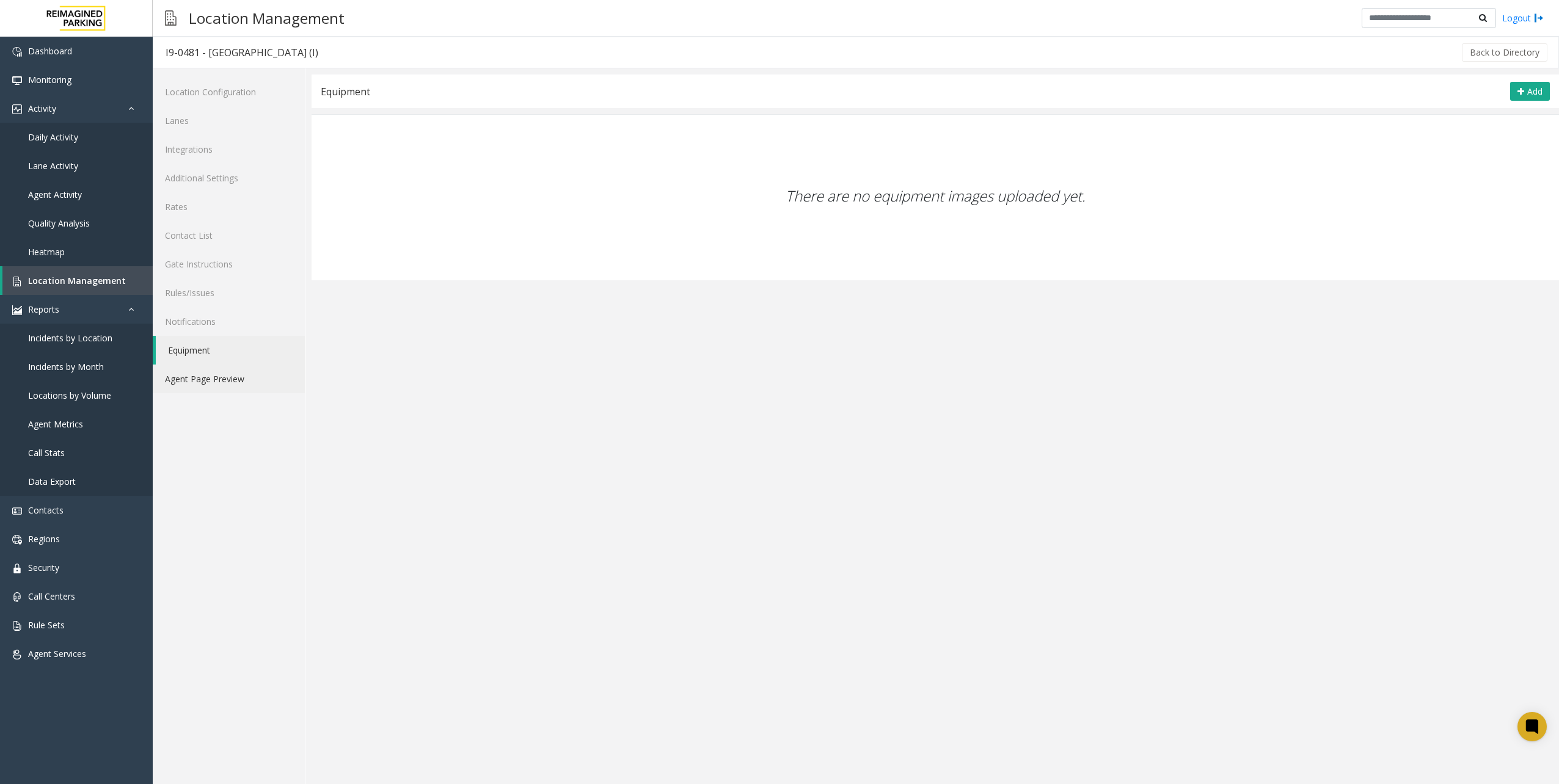
click at [247, 382] on link "Agent Page Preview" at bounding box center [229, 379] width 152 height 29
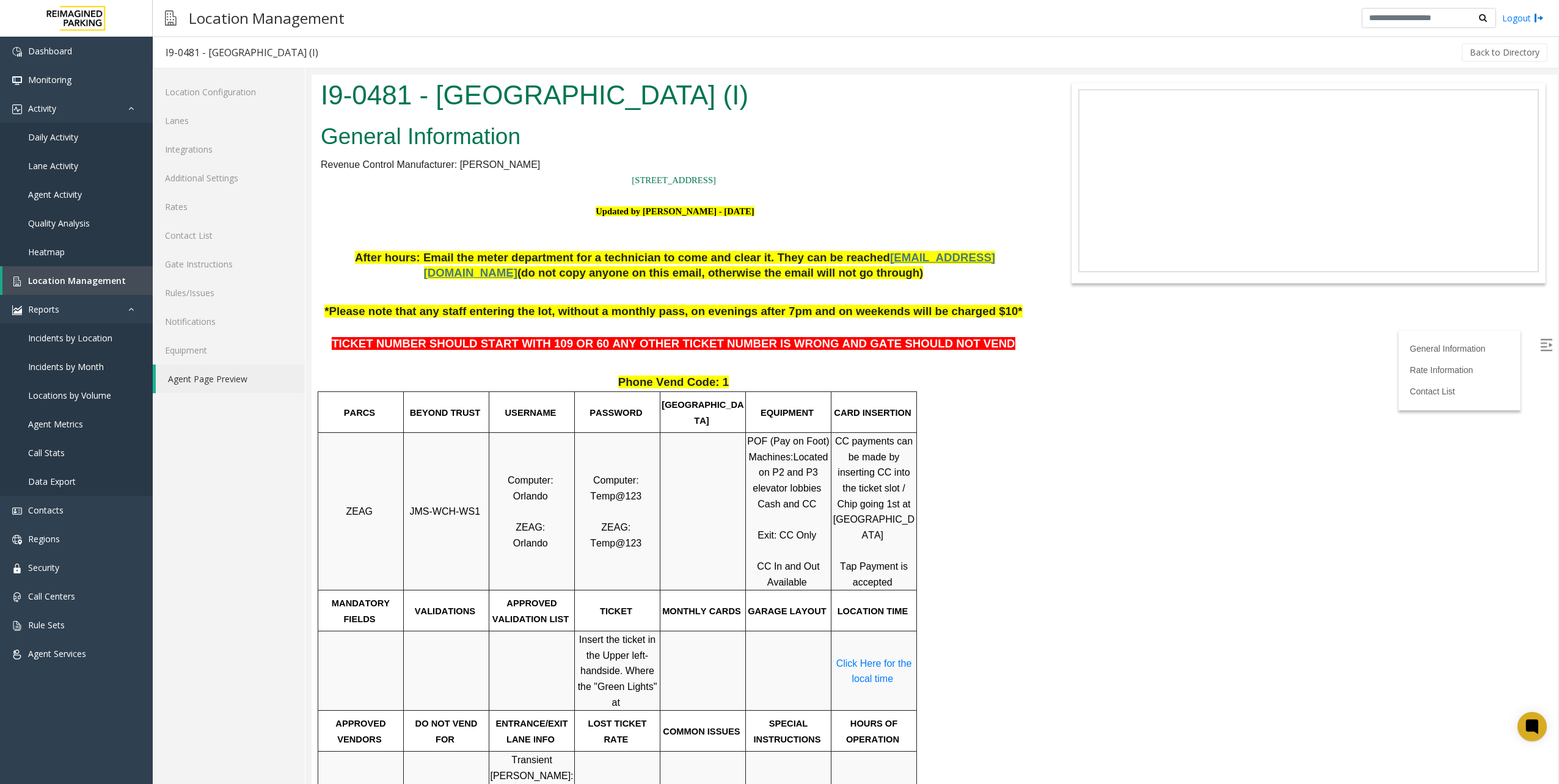
click at [557, 344] on span "TICKET NUMBER SHOULD START WITH 109 OR 60 ANY OTHER TICKET NUMBER IS WRONG AND …" at bounding box center [673, 344] width 683 height 13
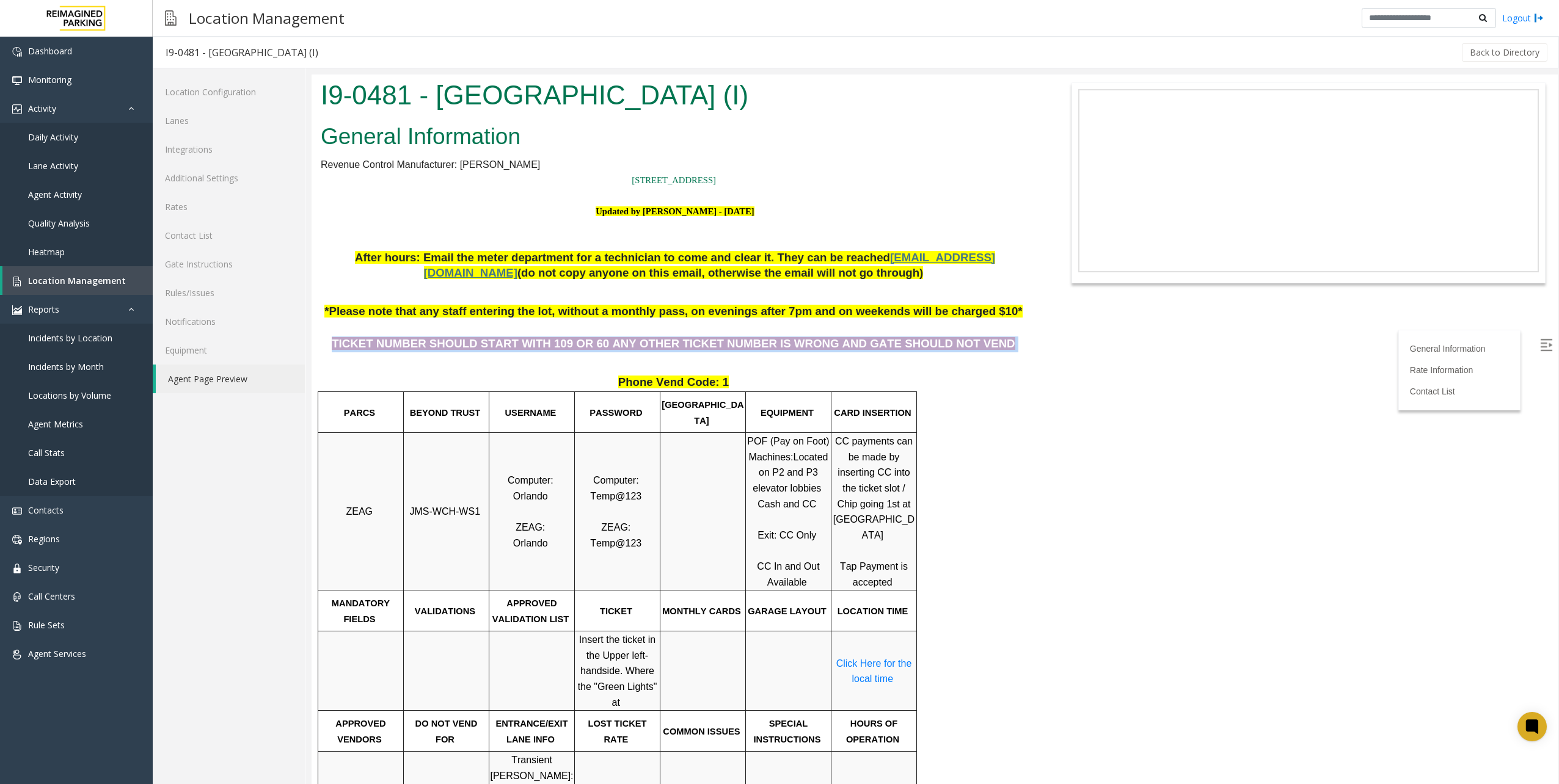
click at [557, 344] on span "TICKET NUMBER SHOULD START WITH 109 OR 60 ANY OTHER TICKET NUMBER IS WRONG AND …" at bounding box center [673, 344] width 683 height 13
drag, startPoint x: 557, startPoint y: 344, endPoint x: 595, endPoint y: 373, distance: 47.8
click at [595, 373] on p at bounding box center [675, 367] width 708 height 17
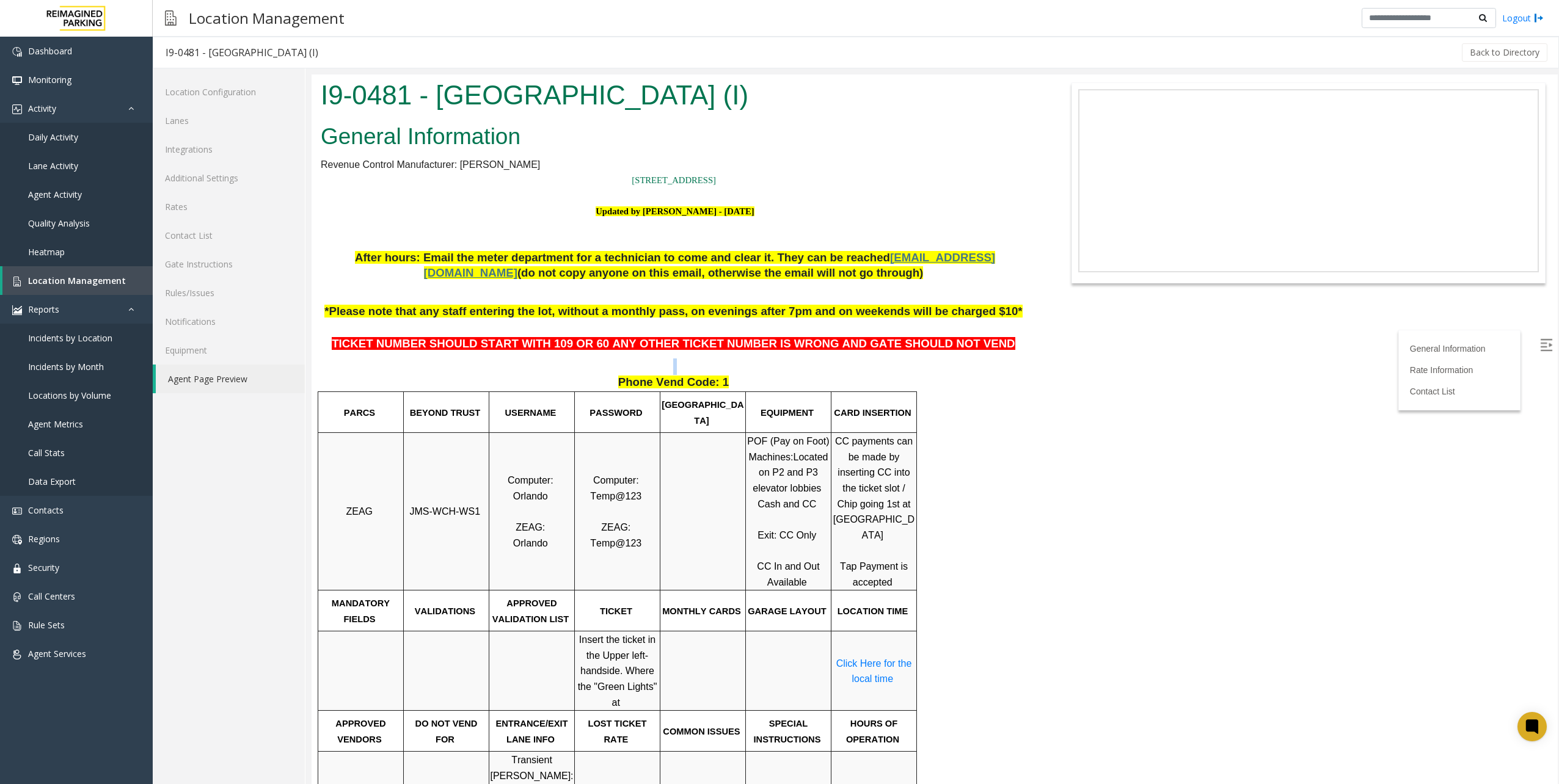
click at [595, 373] on p at bounding box center [675, 367] width 708 height 17
click at [649, 377] on span "Phone Vend Code: 1" at bounding box center [674, 382] width 111 height 13
drag, startPoint x: 649, startPoint y: 377, endPoint x: 764, endPoint y: 379, distance: 115.0
click at [764, 379] on p "Phone Vend Code: 1" at bounding box center [675, 382] width 708 height 16
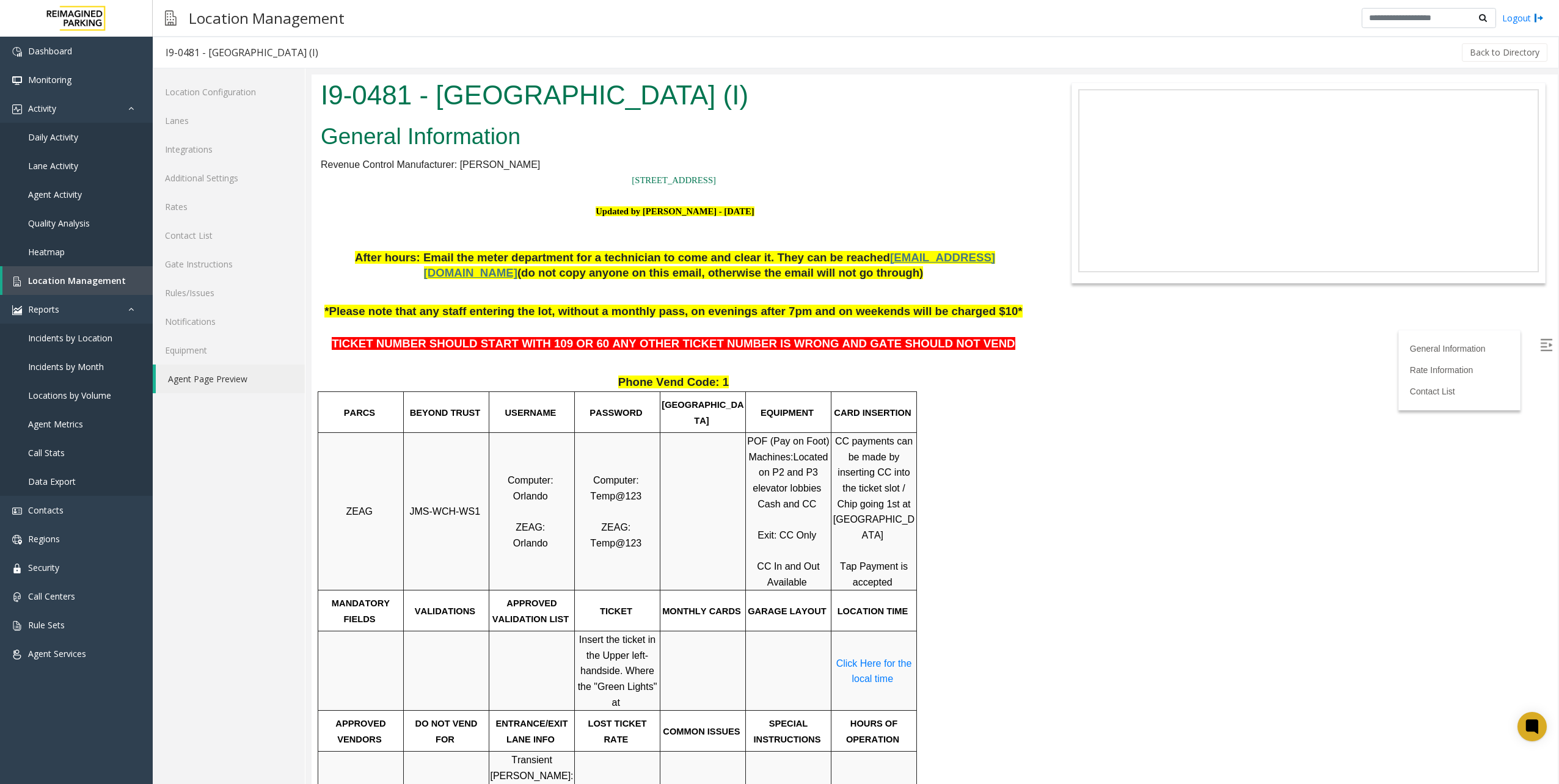
drag, startPoint x: 583, startPoint y: 209, endPoint x: 761, endPoint y: 216, distance: 178.1
click at [761, 216] on p "Updated by [PERSON_NAME] - [DATE]" at bounding box center [675, 218] width 708 height 31
drag, startPoint x: 669, startPoint y: 198, endPoint x: 656, endPoint y: 223, distance: 28.2
click at [668, 202] on p at bounding box center [675, 195] width 708 height 16
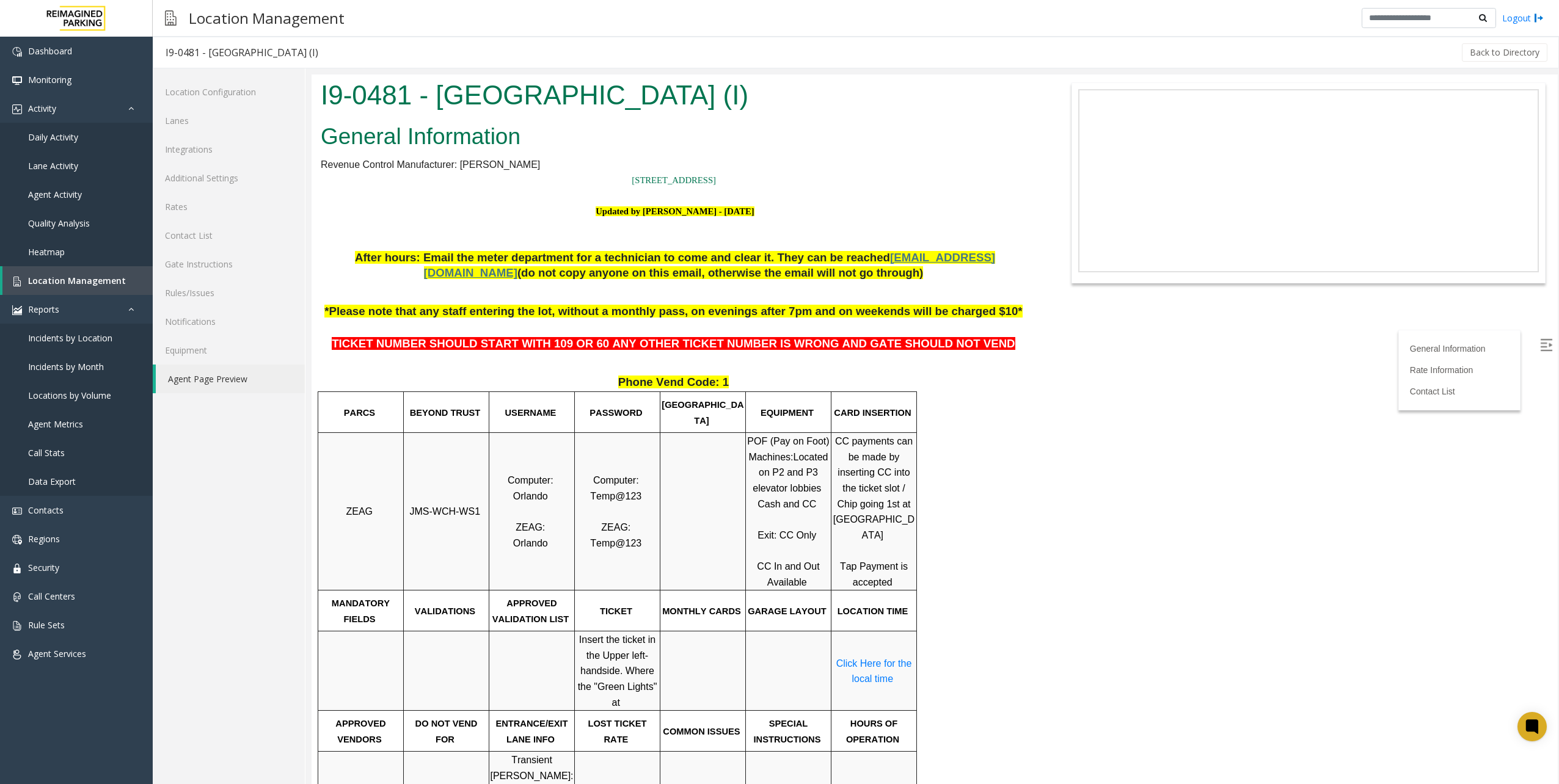
click at [603, 206] on span "Updated by [PERSON_NAME] - [DATE]" at bounding box center [674, 211] width 158 height 10
click at [633, 208] on b "Updated by [PERSON_NAME] - [DATE]" at bounding box center [674, 211] width 158 height 10
drag, startPoint x: 636, startPoint y: 211, endPoint x: 696, endPoint y: 214, distance: 60.1
click at [696, 214] on b "Updated by [PERSON_NAME] - [DATE]" at bounding box center [674, 211] width 158 height 10
click at [696, 216] on p "Updated by [PERSON_NAME] - [DATE]" at bounding box center [675, 218] width 708 height 31
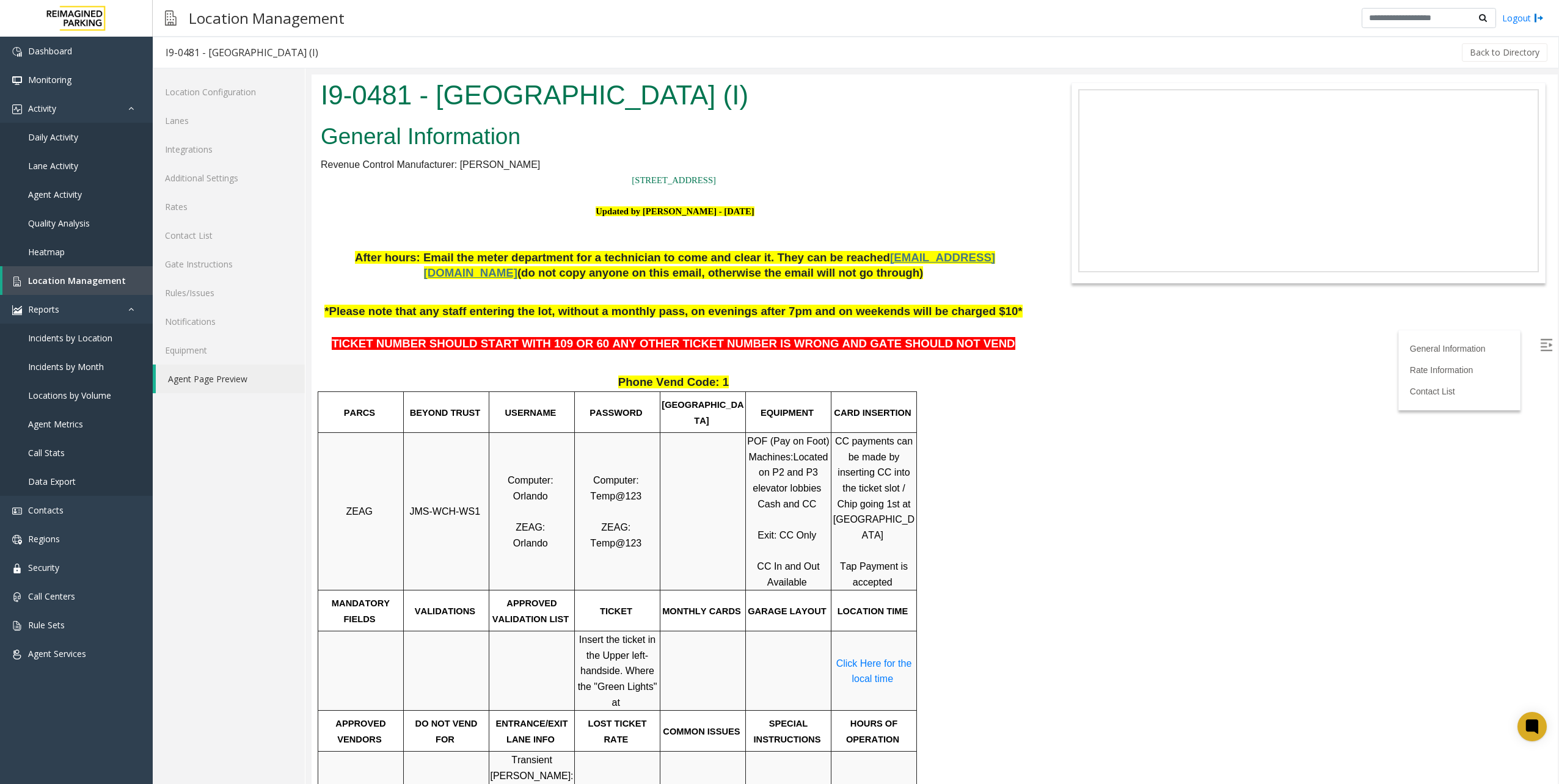
click at [645, 210] on b "Updated by [PERSON_NAME] - [DATE]" at bounding box center [674, 211] width 158 height 10
drag, startPoint x: 638, startPoint y: 210, endPoint x: 695, endPoint y: 217, distance: 57.4
click at [695, 217] on p "Updated by [PERSON_NAME] - [DATE]" at bounding box center [675, 218] width 708 height 31
drag, startPoint x: 695, startPoint y: 217, endPoint x: 719, endPoint y: 229, distance: 26.8
click at [719, 229] on p "Updated by [PERSON_NAME] - [DATE]" at bounding box center [675, 218] width 708 height 31
